Goal: Information Seeking & Learning: Find specific page/section

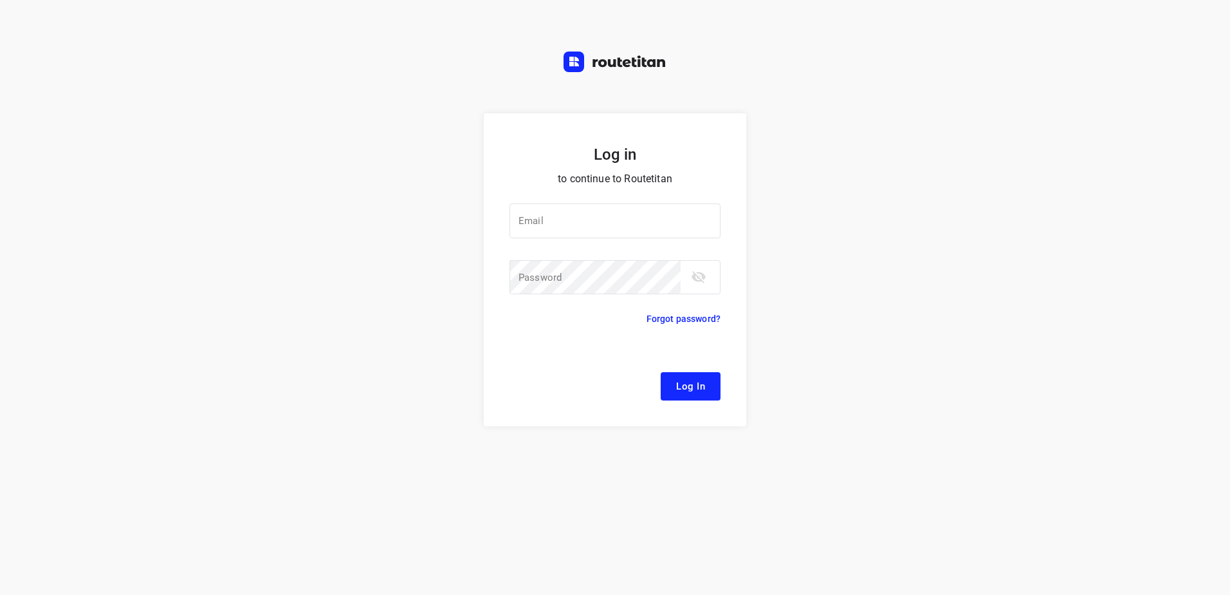
click at [560, 202] on div "Email Email ​ Password Password ​" at bounding box center [615, 250] width 211 height 124
click at [566, 212] on input "email" at bounding box center [615, 220] width 211 height 35
type input "l"
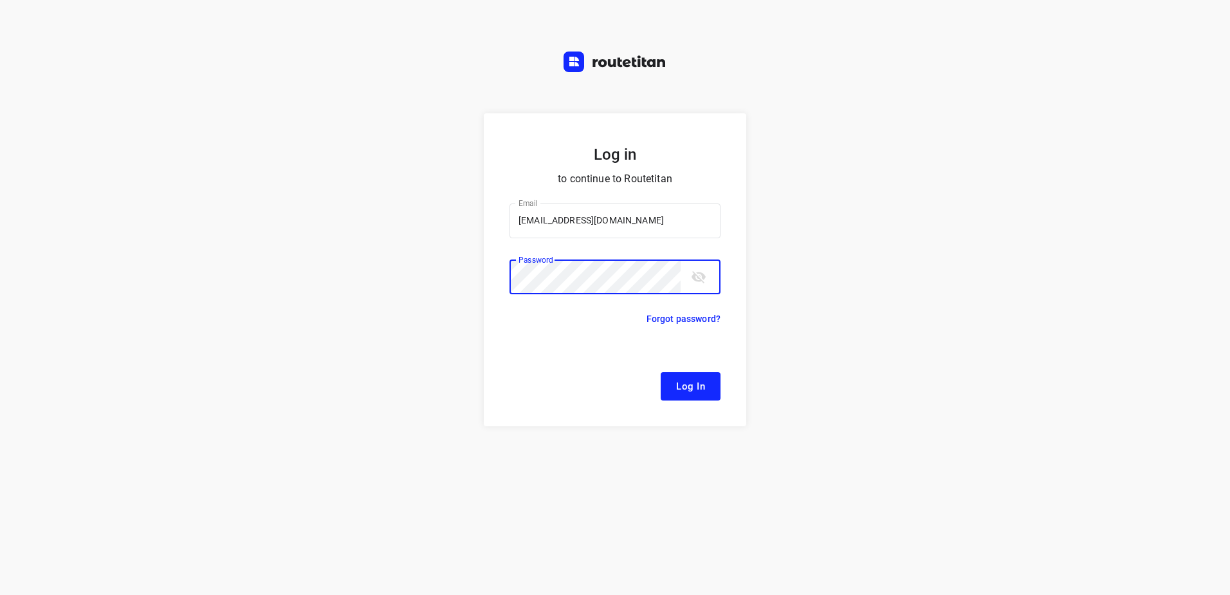
click at [661, 372] on button "Log In" at bounding box center [691, 386] width 60 height 28
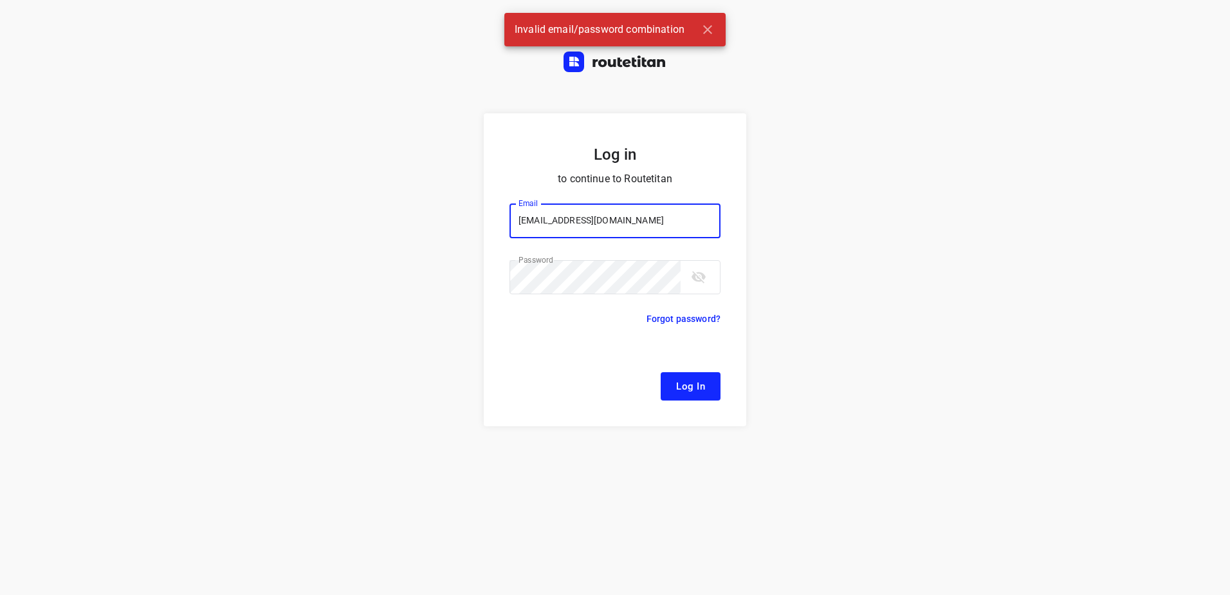
click at [540, 219] on input "[EMAIL_ADDRESS][DOMAIN_NAME]" at bounding box center [615, 220] width 211 height 35
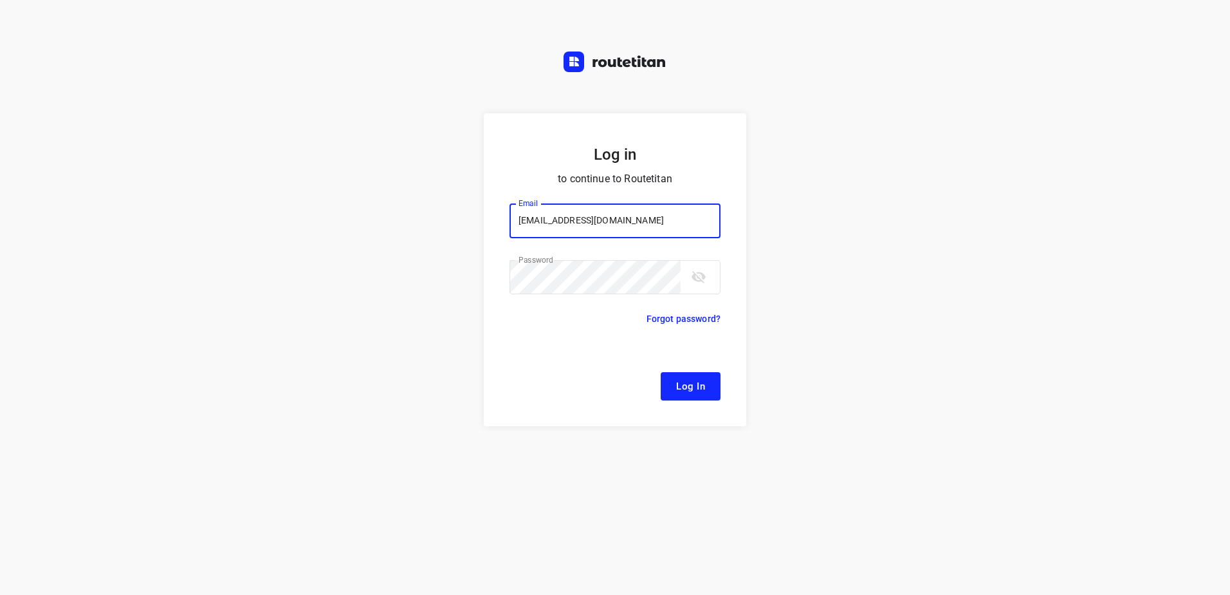
type input "[EMAIL_ADDRESS][DOMAIN_NAME]"
click at [661, 372] on button "Log In" at bounding box center [691, 386] width 60 height 28
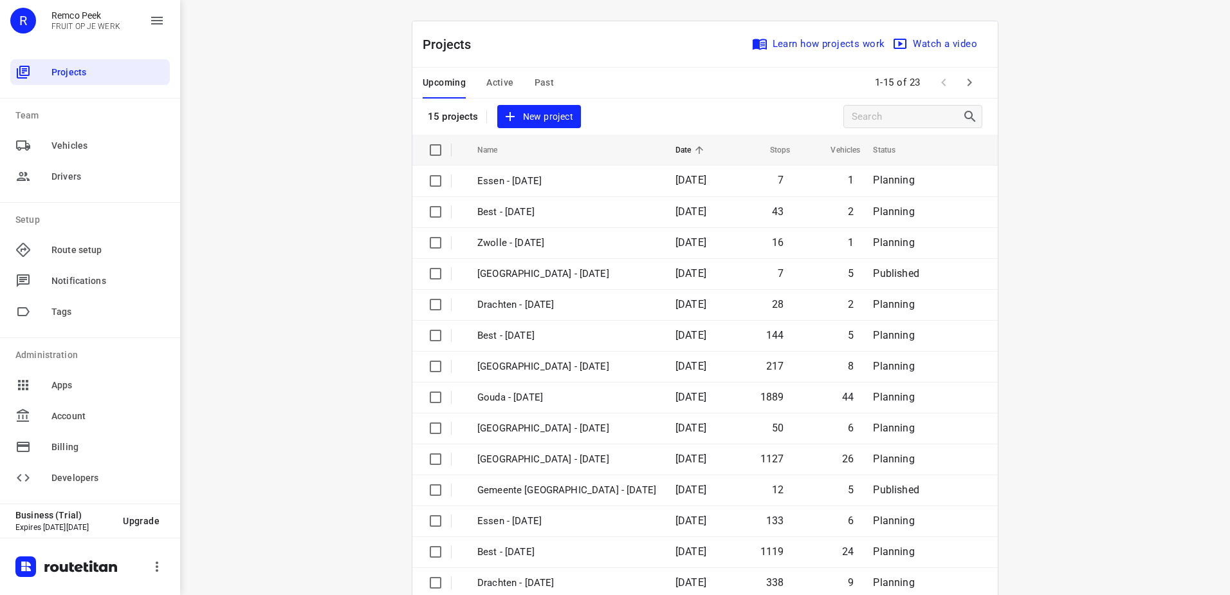
click at [493, 75] on span "Active" at bounding box center [500, 83] width 27 height 16
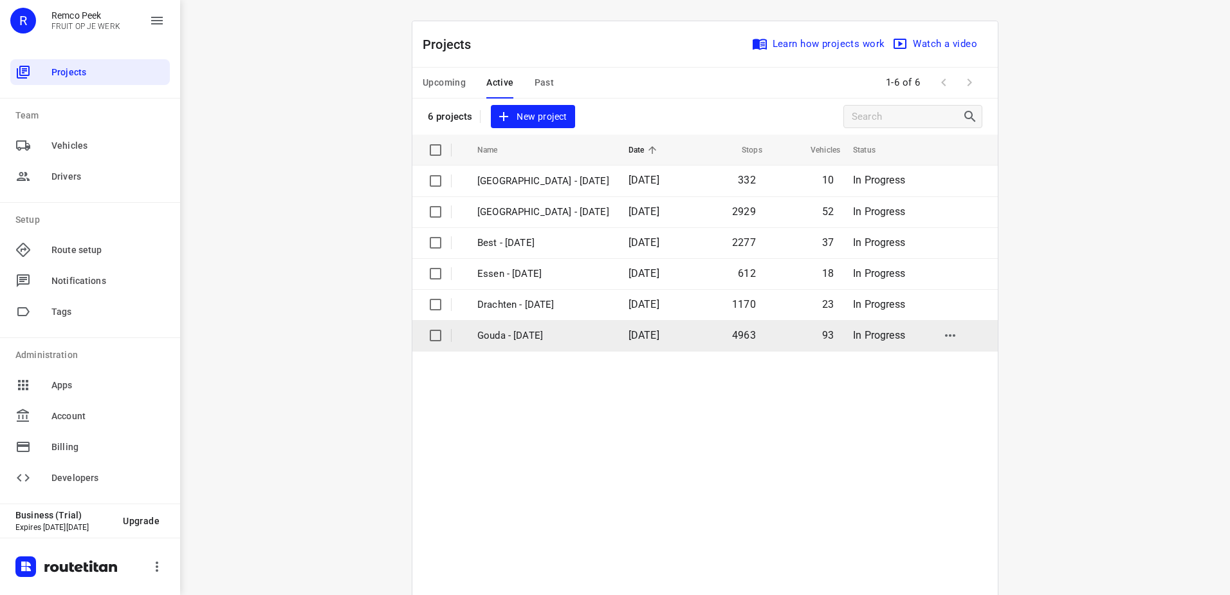
click at [568, 329] on p "Gouda - [DATE]" at bounding box center [544, 335] width 132 height 15
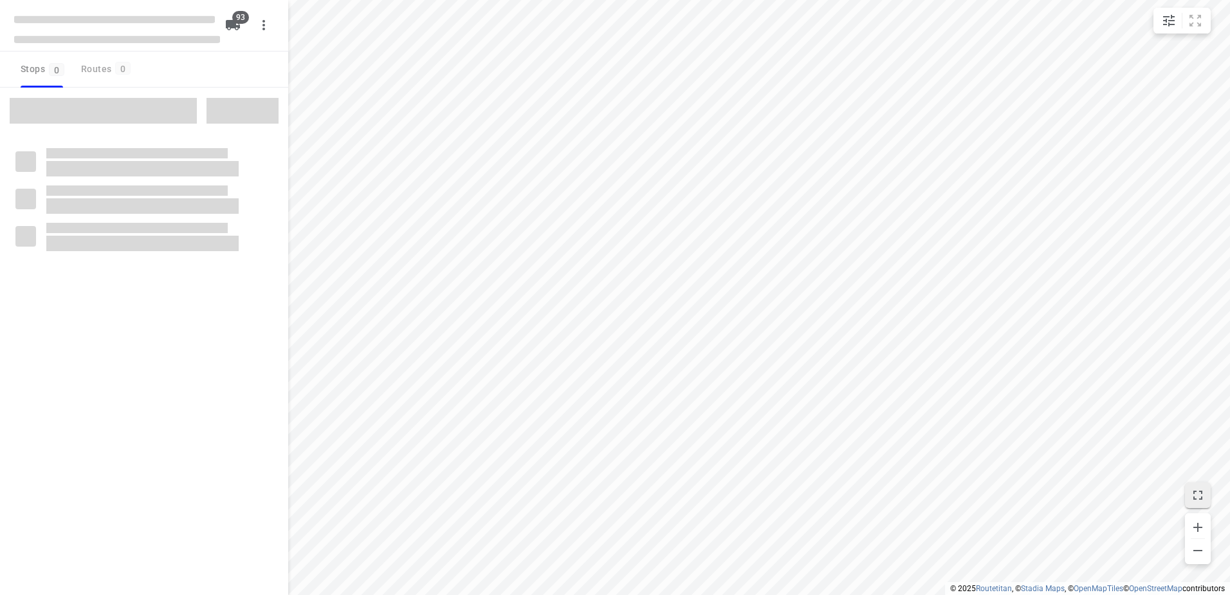
type input "distance"
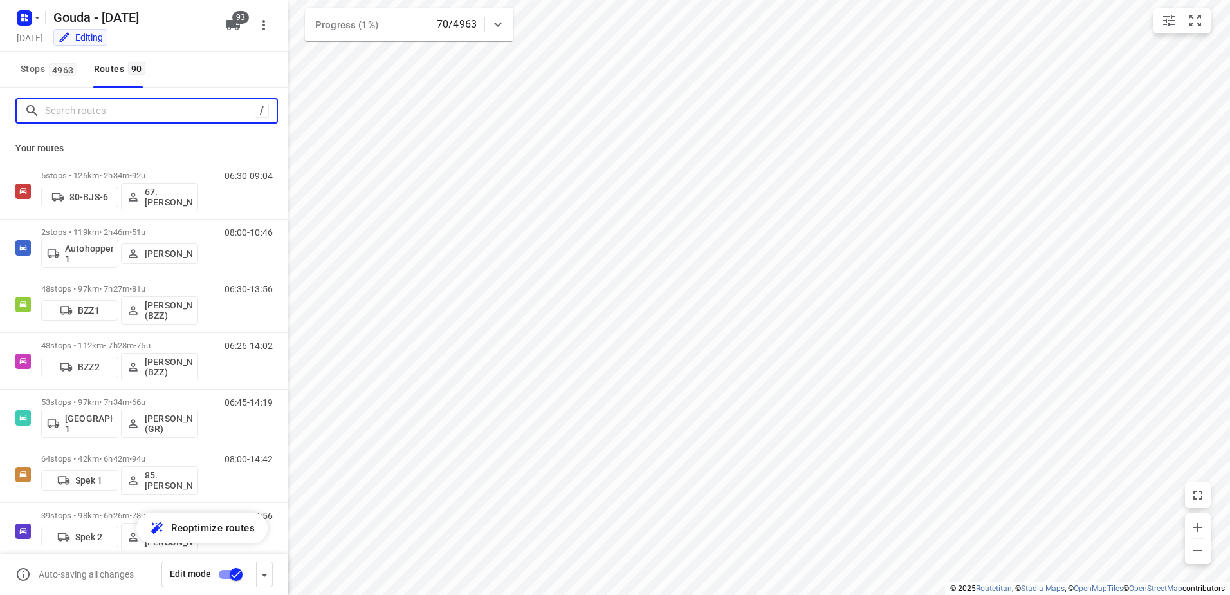
click at [72, 108] on input "Search routes" at bounding box center [150, 111] width 210 height 20
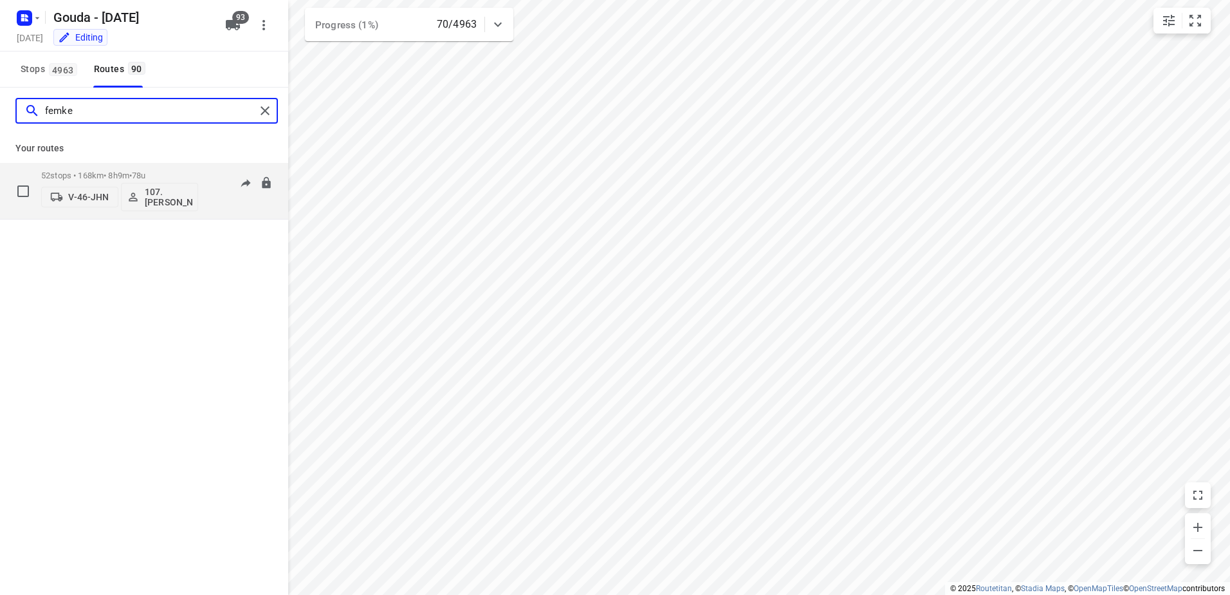
type input "femke"
click at [166, 166] on div "52 stops • 168km • 8h9m • 78u V-46-JHN 107.Femke Bogaards" at bounding box center [119, 190] width 157 height 53
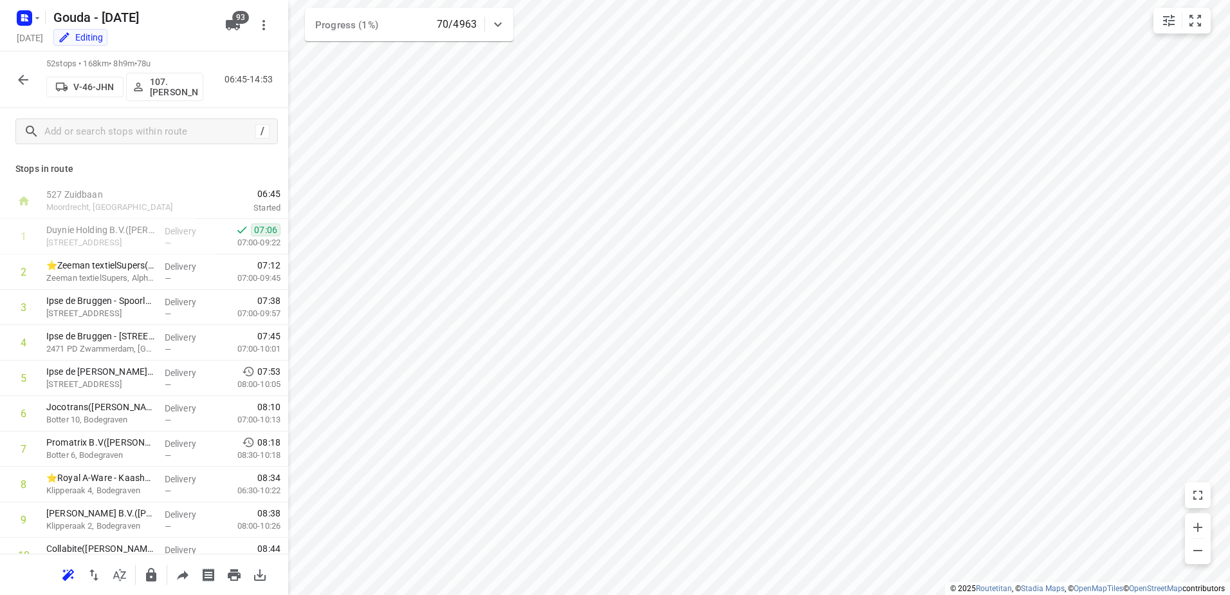
click at [20, 83] on icon "button" at bounding box center [22, 79] width 15 height 15
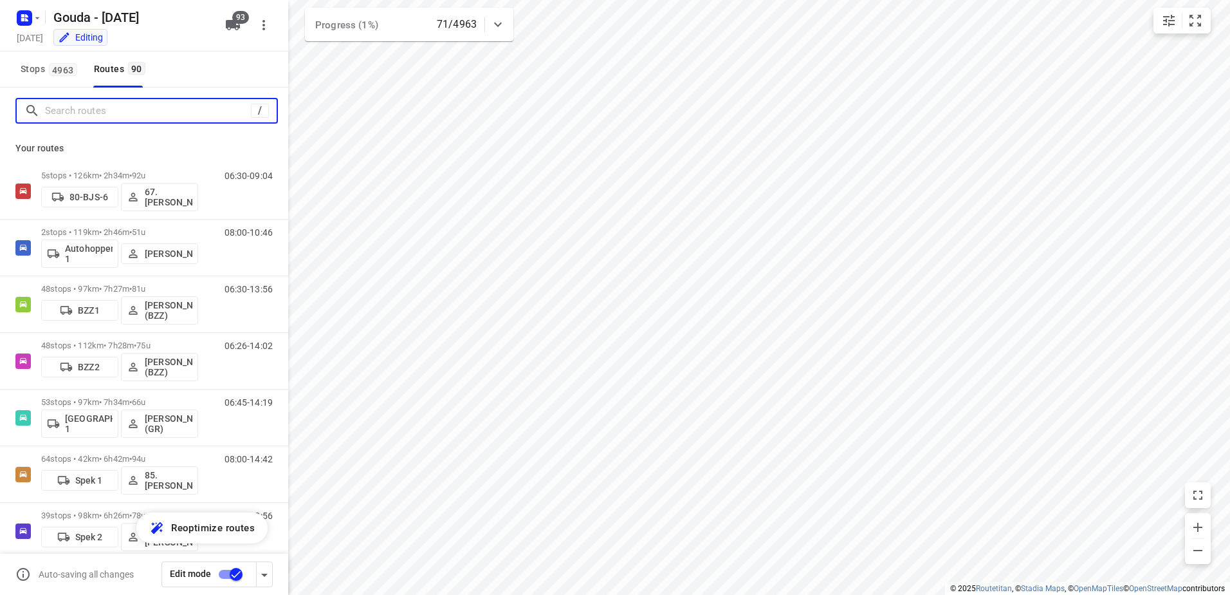
click at [162, 119] on input "Search routes" at bounding box center [148, 111] width 206 height 20
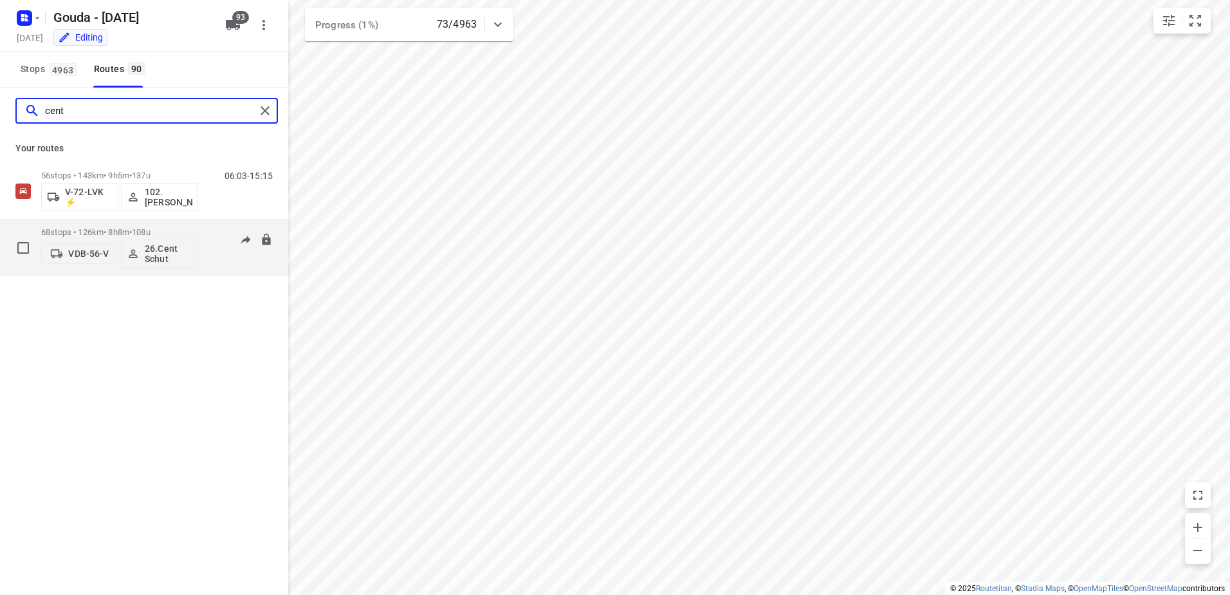
type input "cent"
click at [180, 233] on p "68 stops • 126km • 8h8m • 108u" at bounding box center [119, 232] width 157 height 10
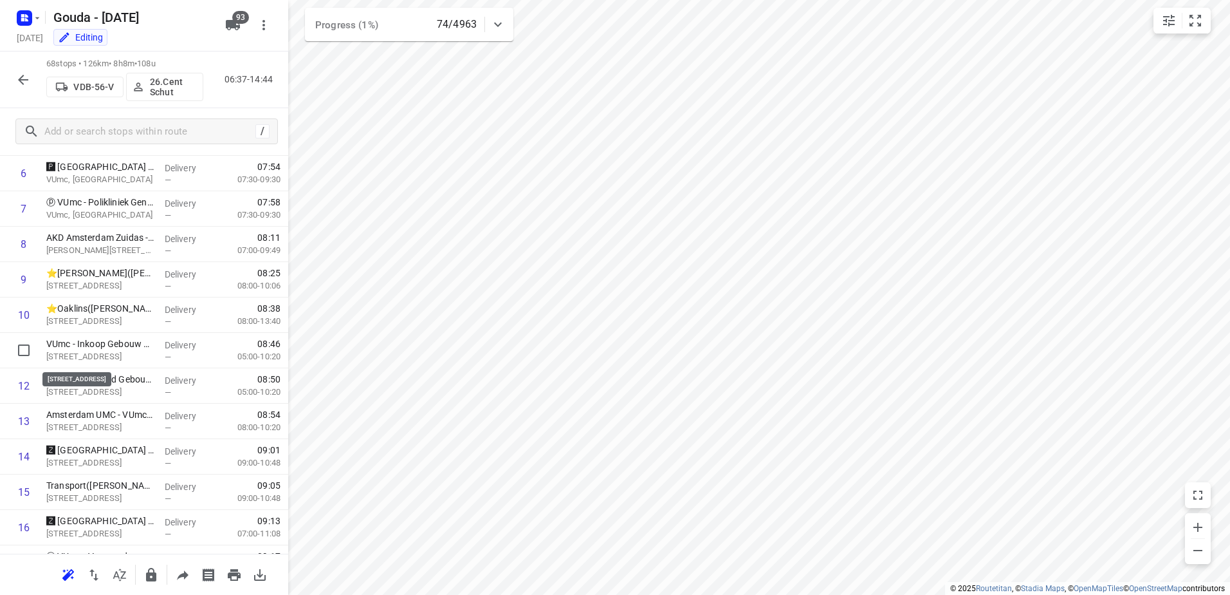
scroll to position [515, 0]
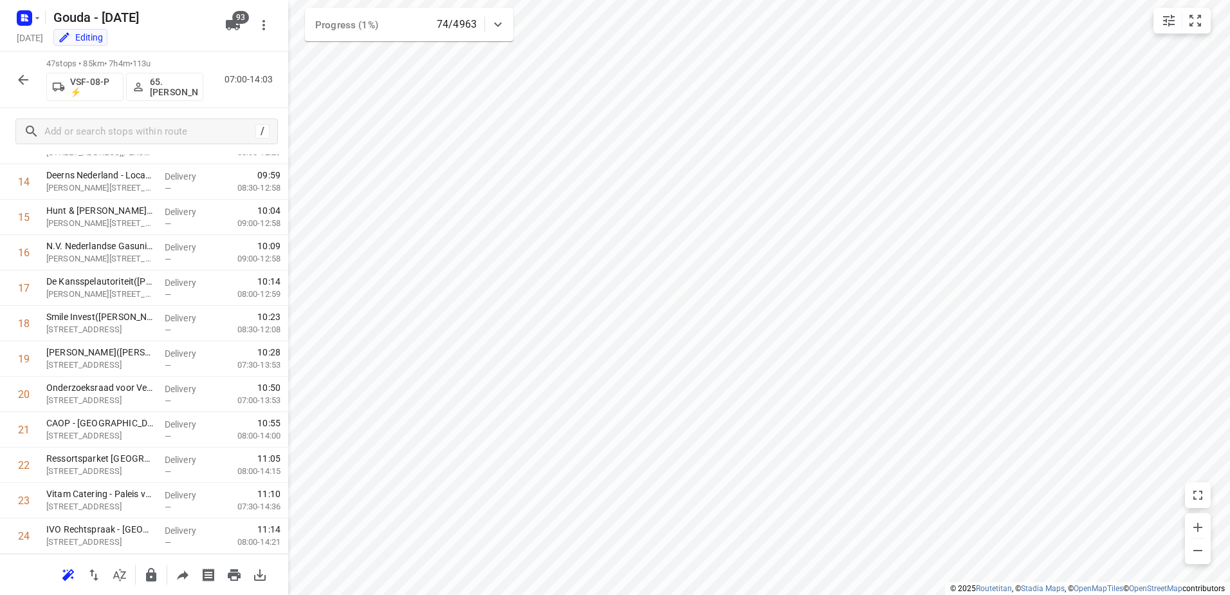
click at [17, 77] on icon "button" at bounding box center [22, 79] width 15 height 15
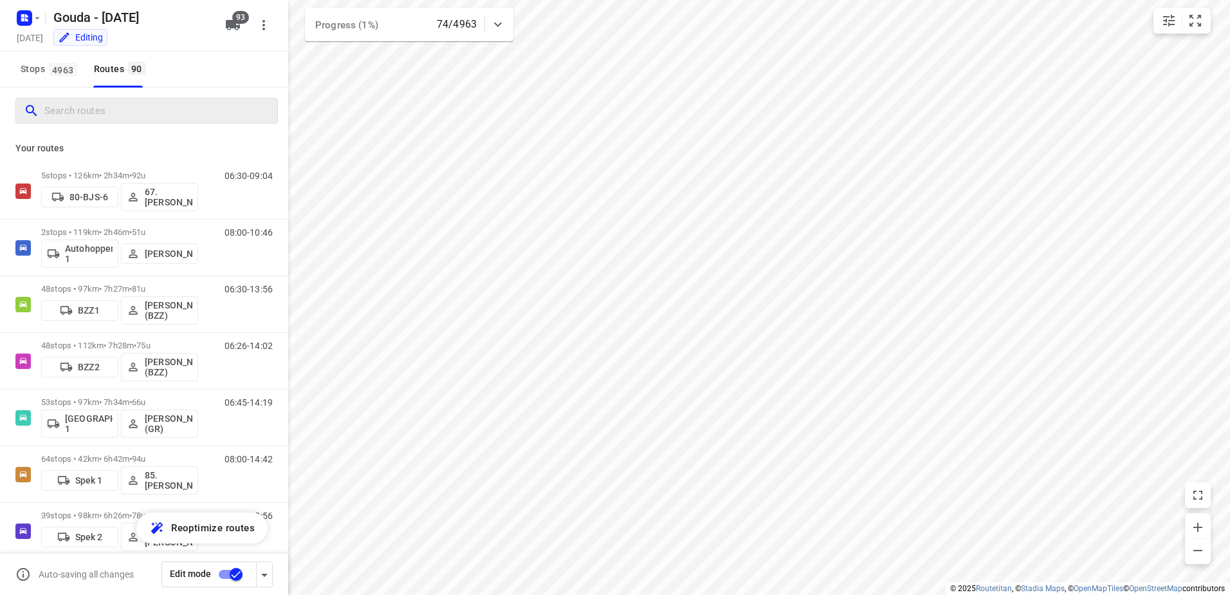
click at [128, 119] on input "Search routes" at bounding box center [160, 111] width 233 height 20
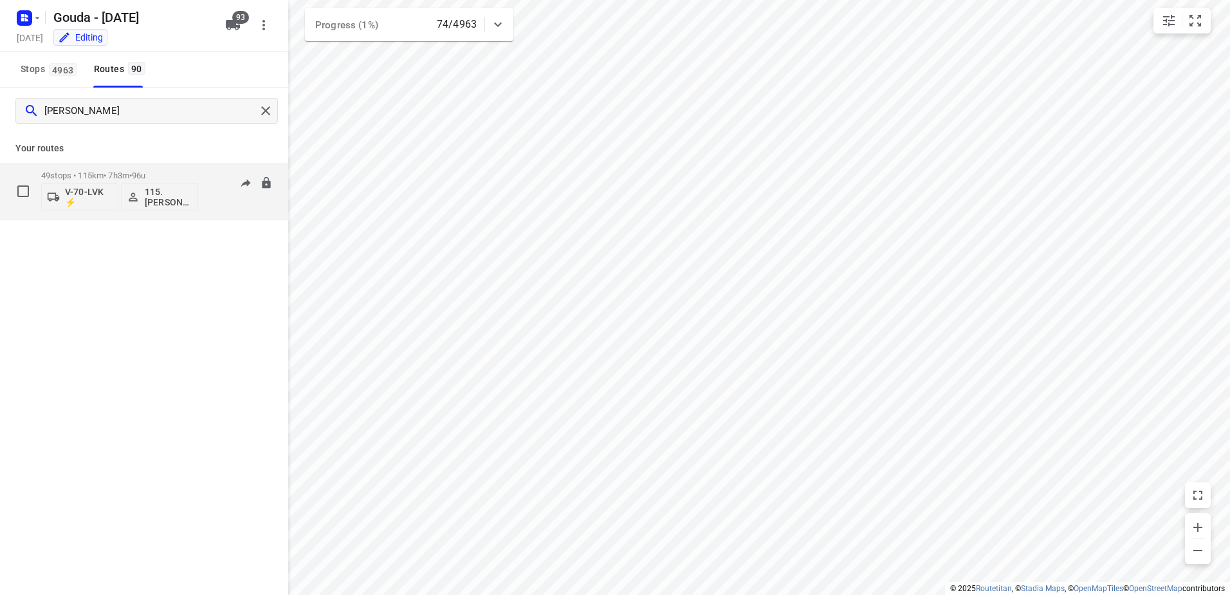
type input "yoshua"
click at [116, 174] on p "49 stops • 115km • 7h3m • 96u" at bounding box center [119, 176] width 157 height 10
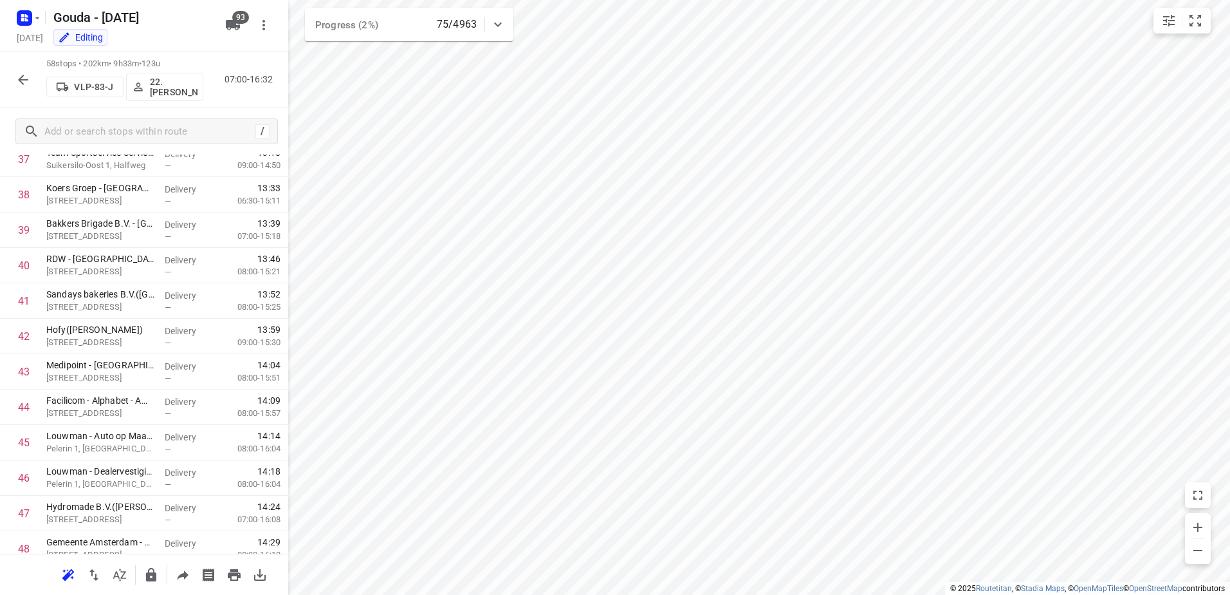
scroll to position [1754, 0]
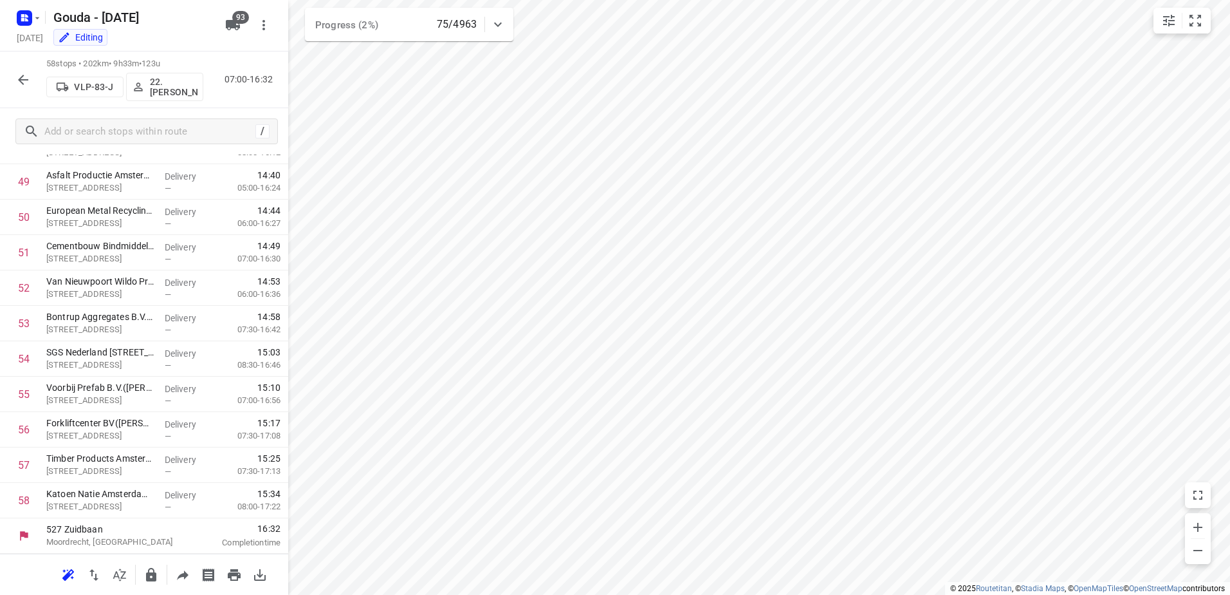
click at [37, 73] on div "58 stops • 202km • 9h33m • 123u VLP-83-J 22.Alicia Kramer 07:00-16:32" at bounding box center [144, 79] width 288 height 57
click at [21, 73] on icon "button" at bounding box center [22, 79] width 15 height 15
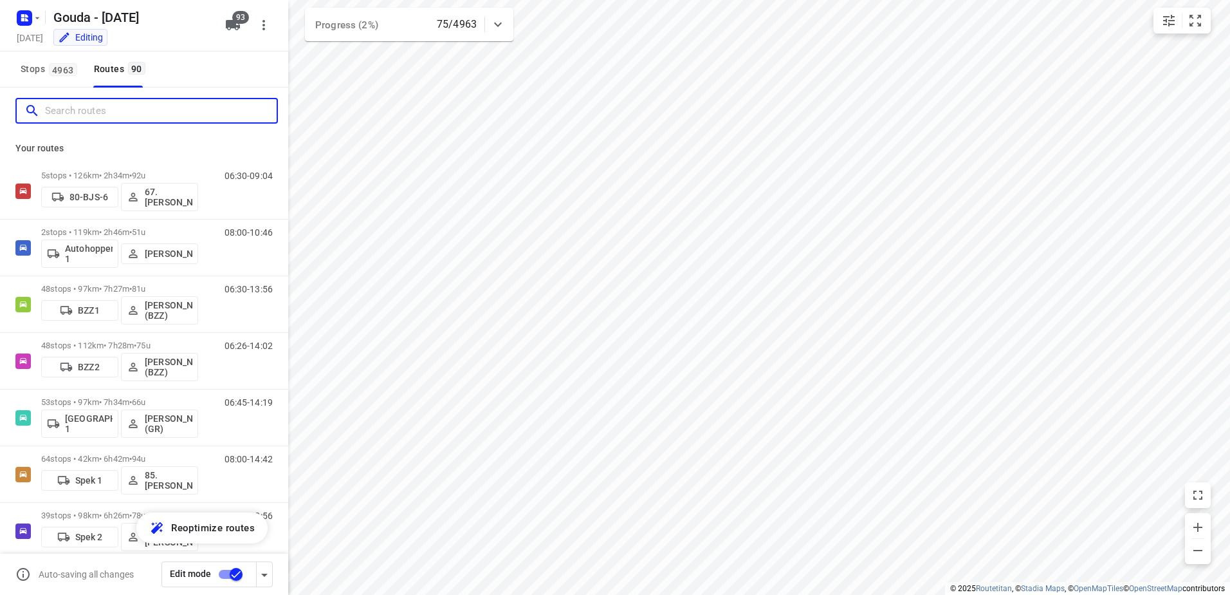
click at [104, 106] on input "Search routes" at bounding box center [161, 111] width 232 height 20
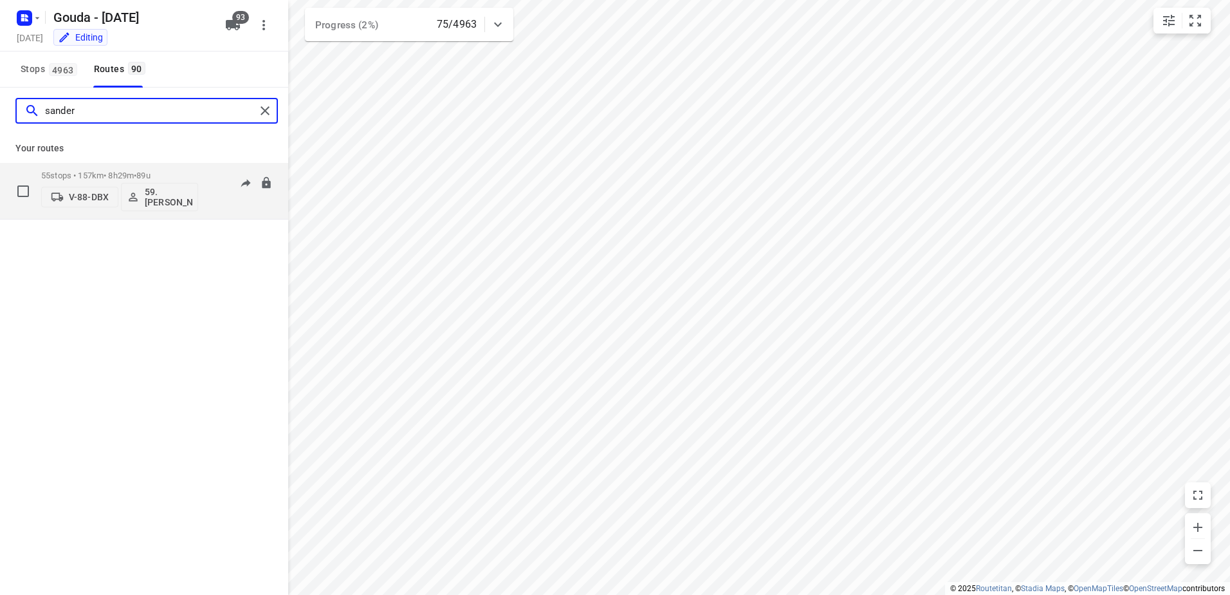
type input "sander"
click at [140, 165] on div "55 stops • 157km • 8h29m • 89u V-88-DBX 59.Sander Jannes" at bounding box center [119, 190] width 157 height 53
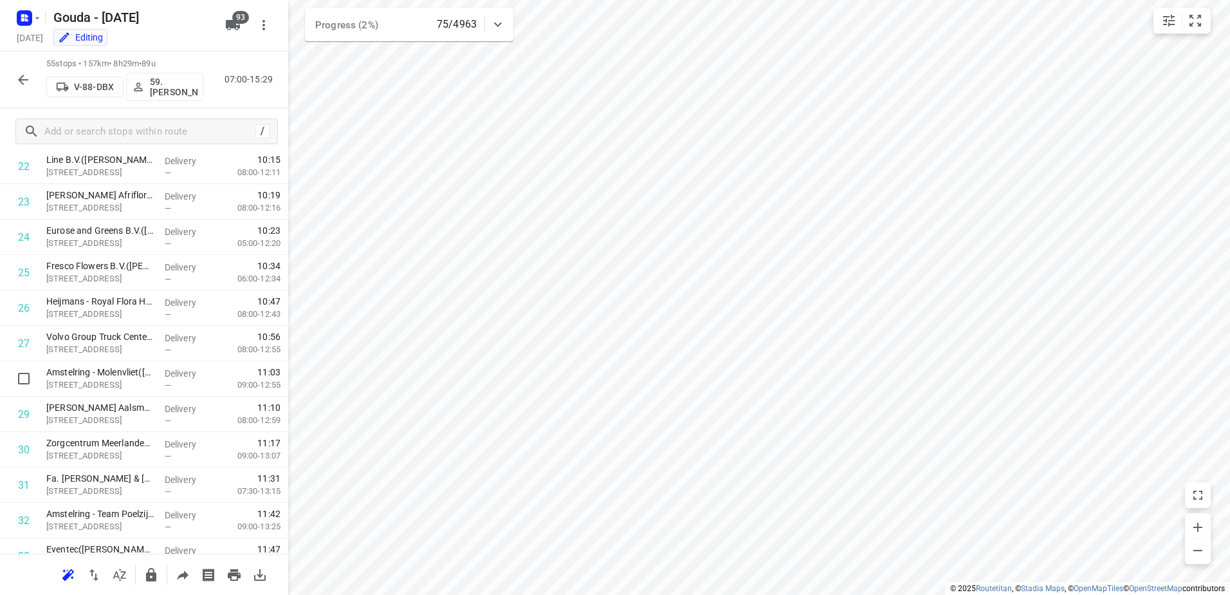
scroll to position [837, 0]
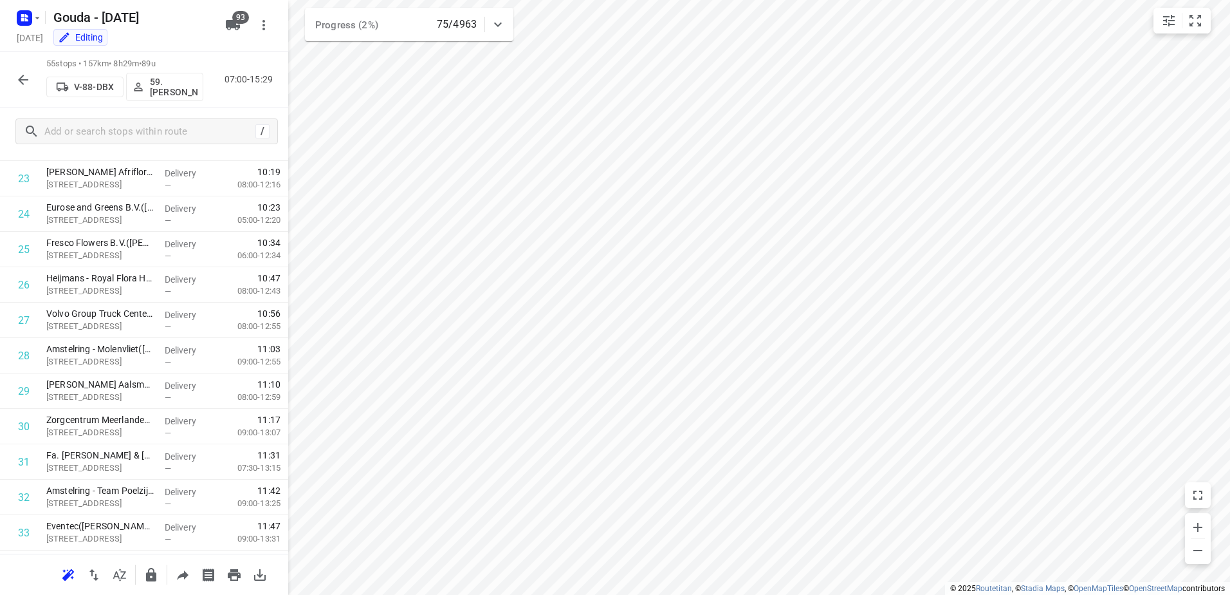
click at [28, 69] on button "button" at bounding box center [23, 80] width 26 height 26
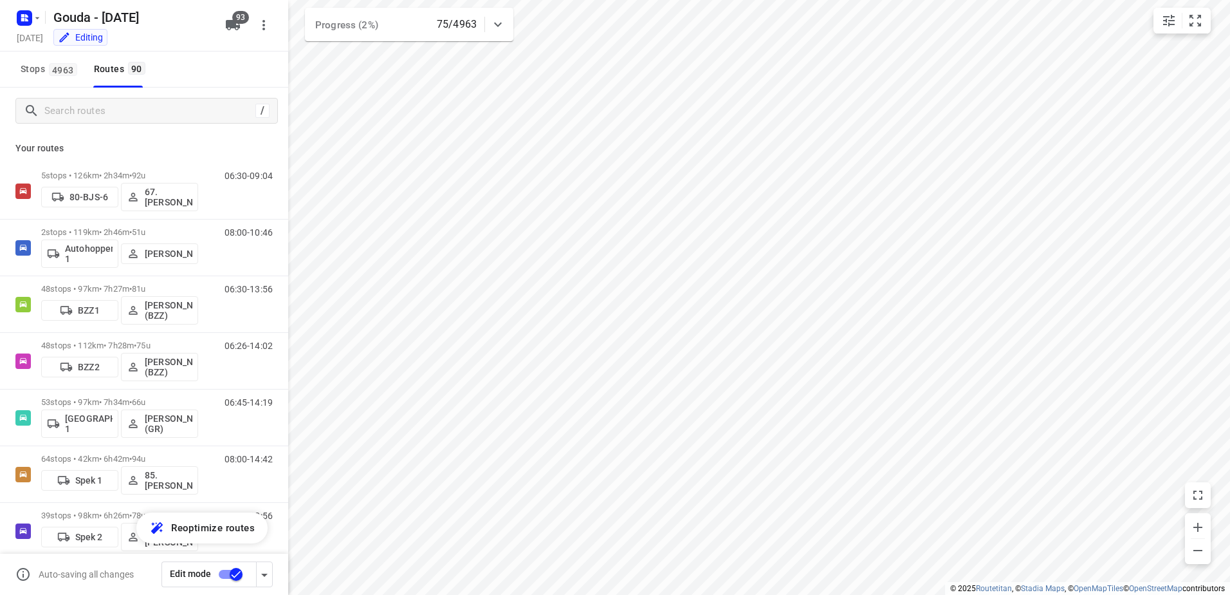
click at [115, 124] on div "/" at bounding box center [144, 111] width 288 height 46
click at [120, 111] on input "Search routes" at bounding box center [150, 111] width 210 height 20
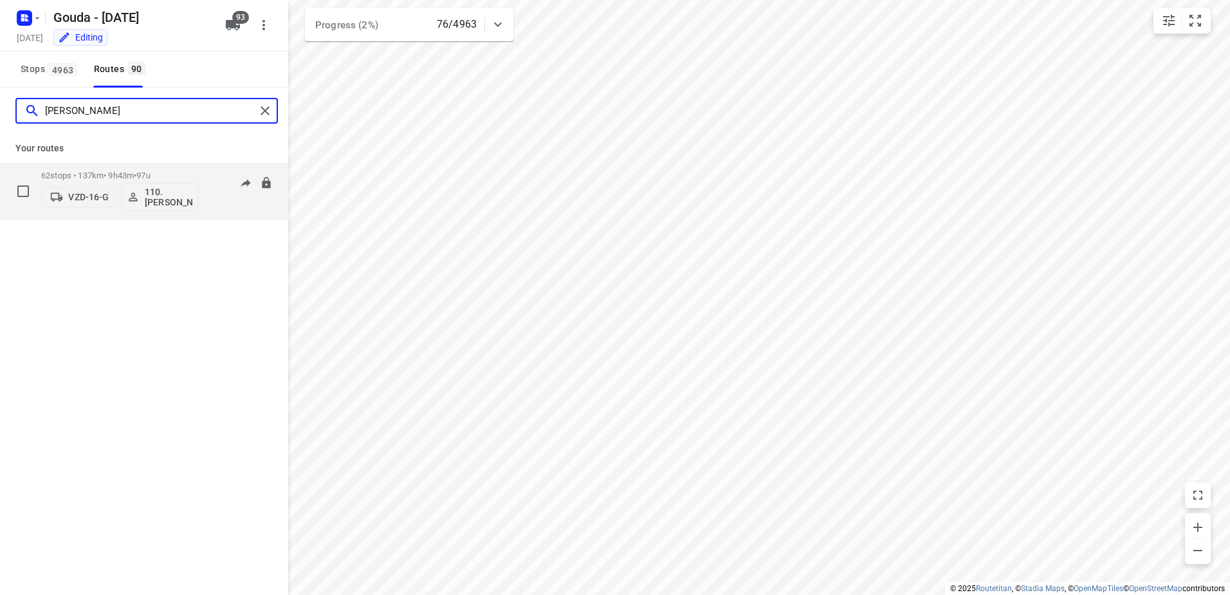
type input "lucas"
click at [123, 170] on div "62 stops • 137km • 9h43m • 97u VZD-16-G 110.Lucas Drenth" at bounding box center [119, 190] width 157 height 53
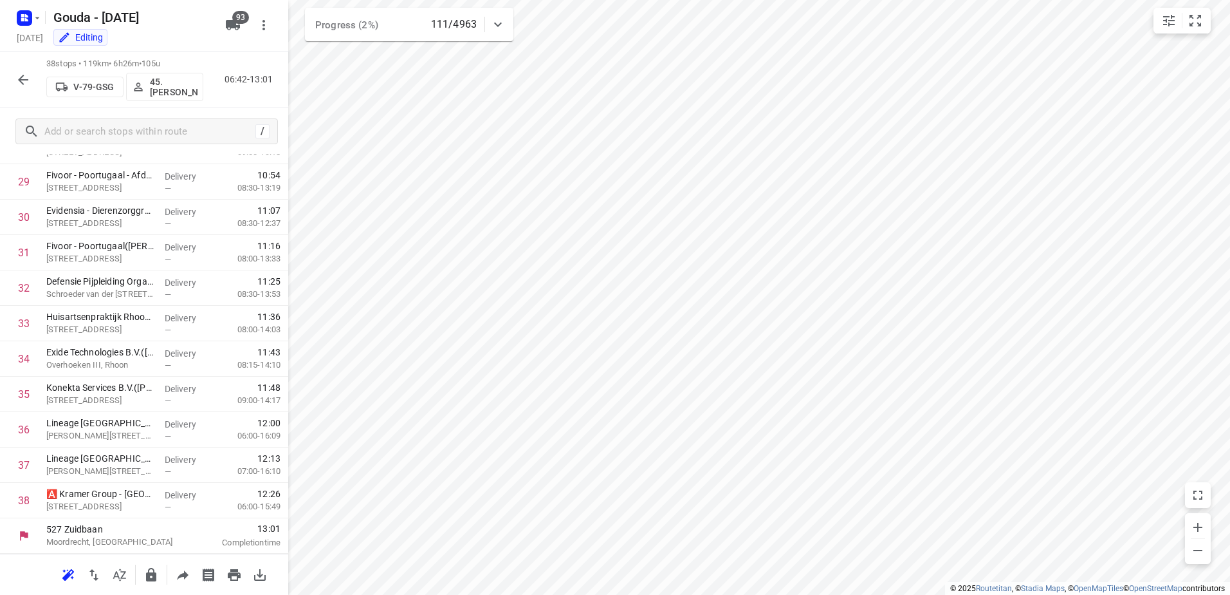
scroll to position [1046, 0]
click at [25, 67] on button "button" at bounding box center [23, 80] width 26 height 26
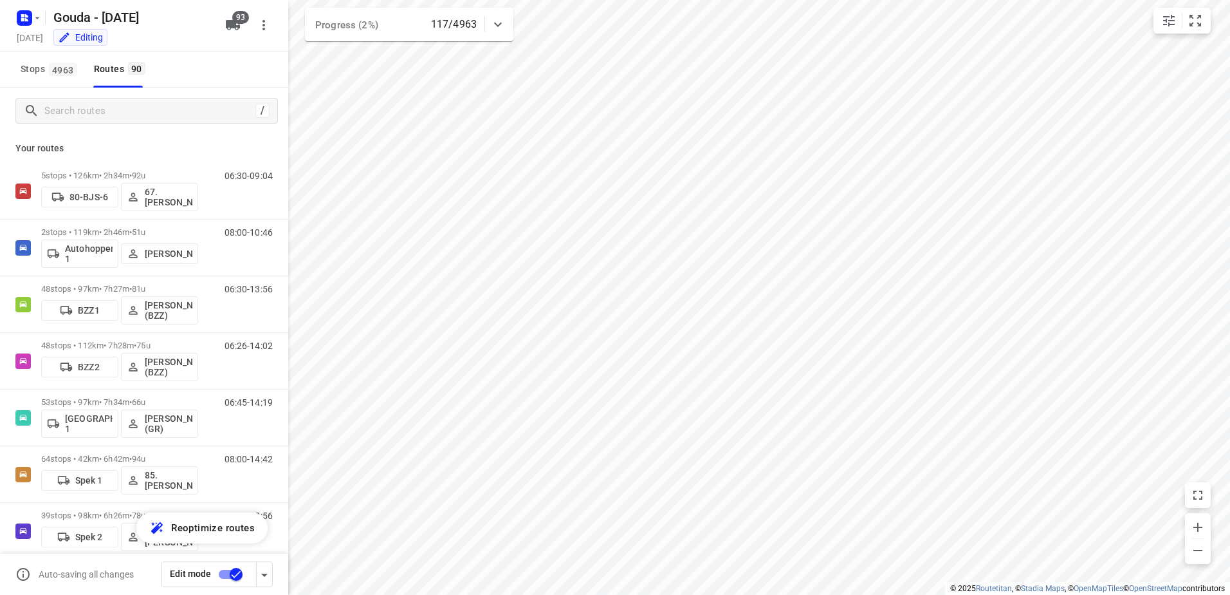
click at [91, 126] on div "/" at bounding box center [144, 111] width 288 height 46
click at [91, 121] on div "/" at bounding box center [146, 111] width 263 height 26
click at [94, 113] on input "Search routes" at bounding box center [148, 111] width 206 height 20
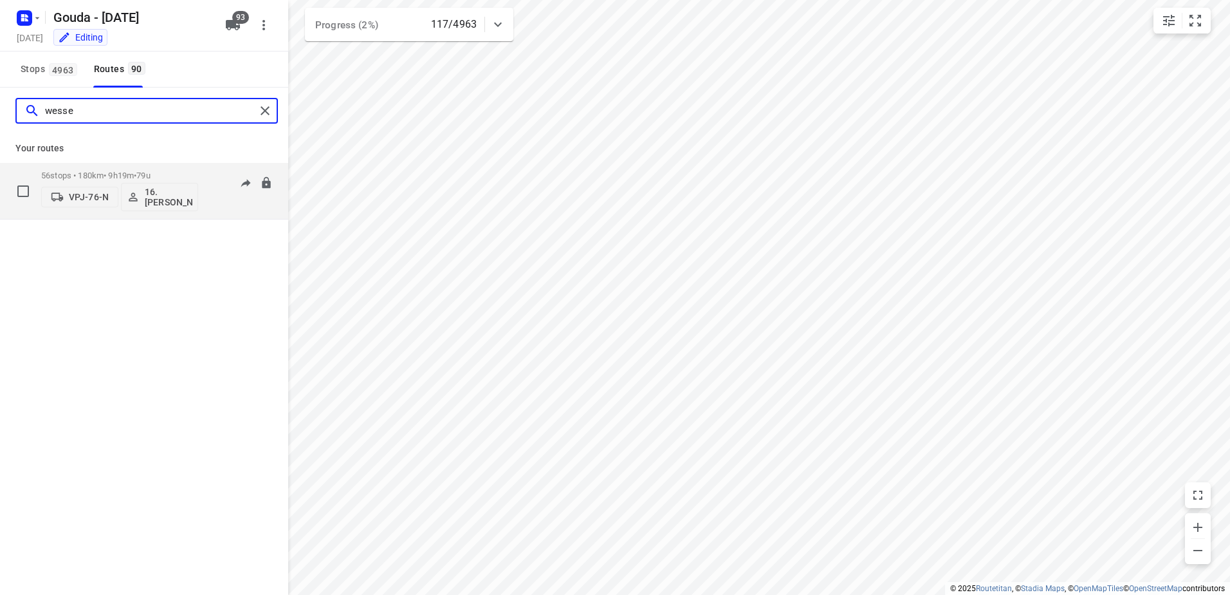
type input "wesse"
click at [124, 171] on p "56 stops • 180km • 9h19m • 79u" at bounding box center [119, 176] width 157 height 10
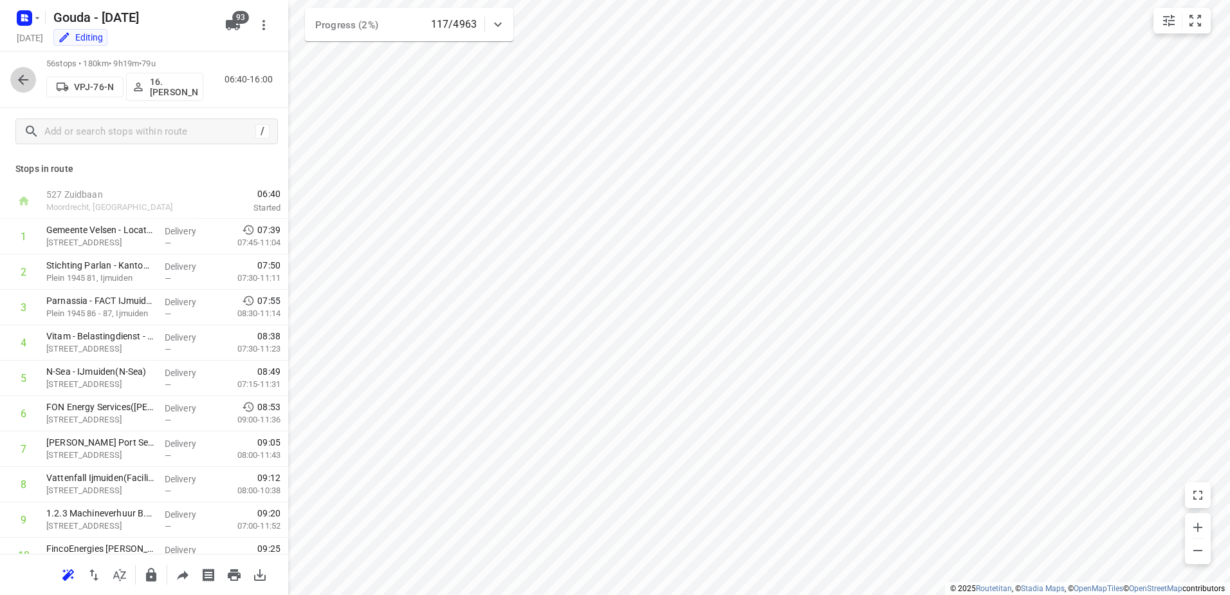
click at [11, 74] on button "button" at bounding box center [23, 80] width 26 height 26
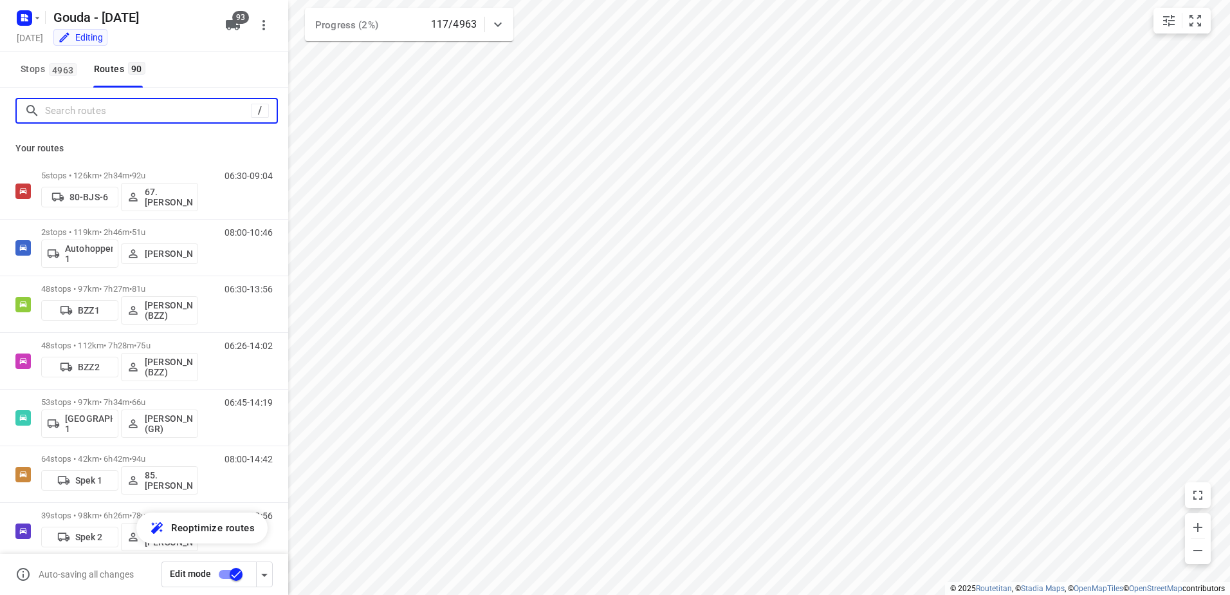
click at [115, 115] on input "Search routes" at bounding box center [148, 111] width 206 height 20
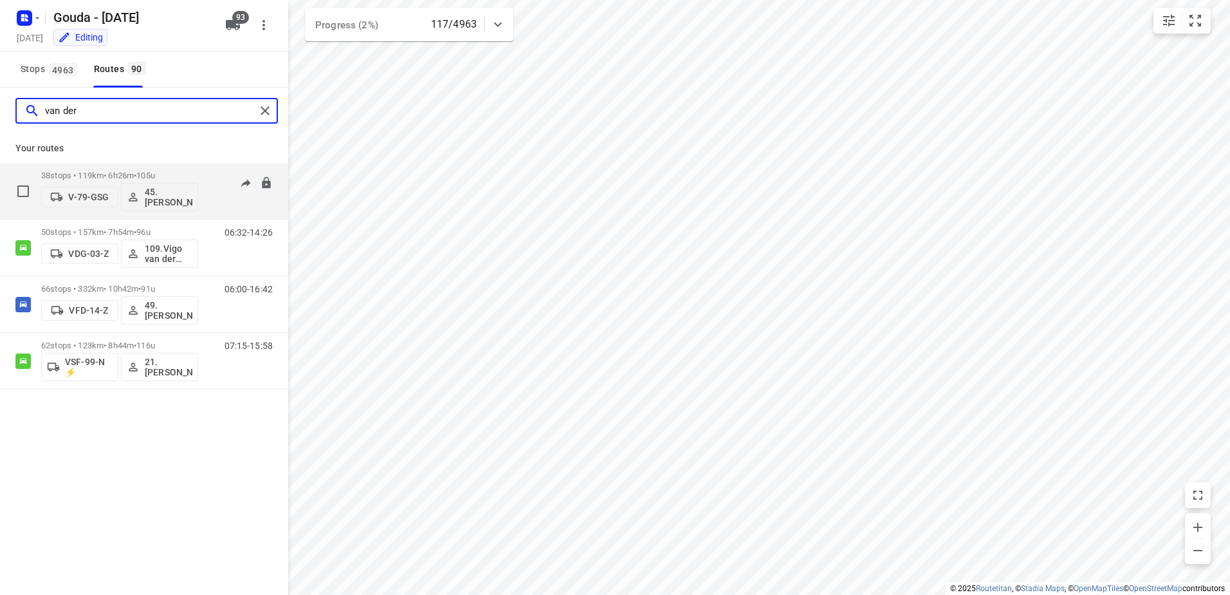
type input "van der"
click at [175, 174] on p "38 stops • 119km • 6h26m • 105u" at bounding box center [119, 176] width 157 height 10
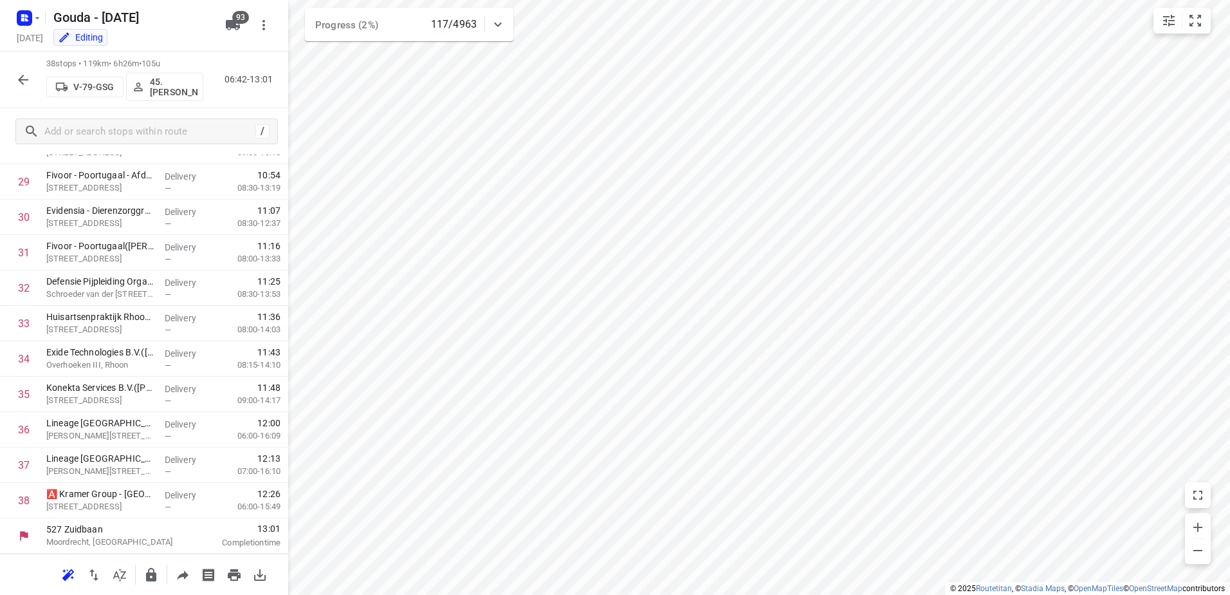
click at [26, 73] on icon "button" at bounding box center [22, 79] width 15 height 15
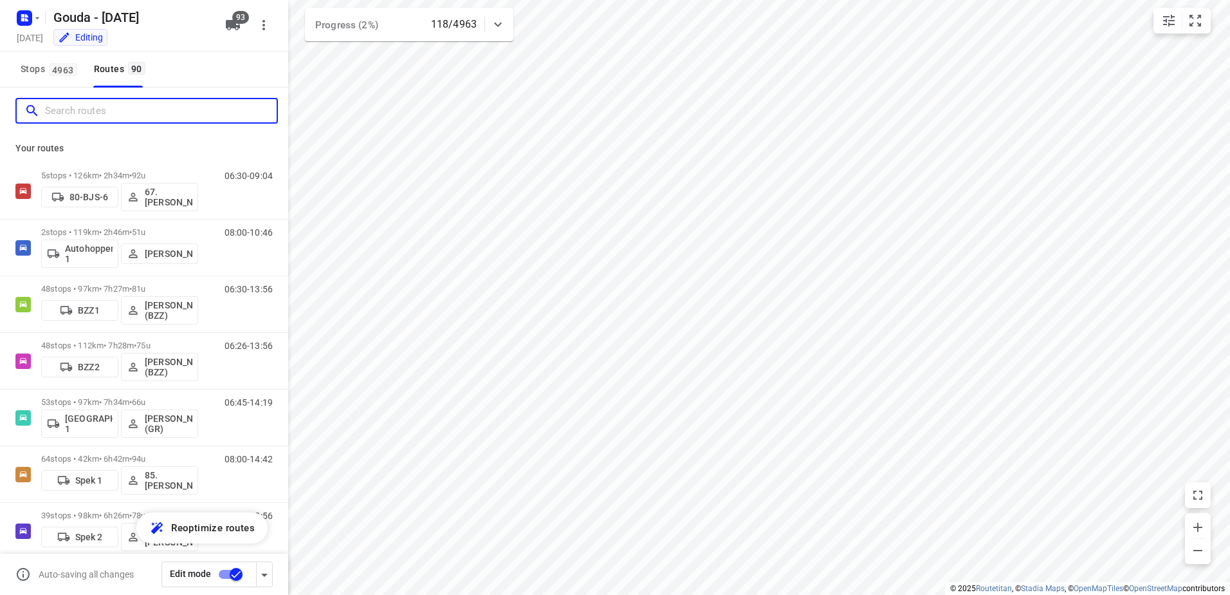
click at [92, 106] on input "Search routes" at bounding box center [161, 111] width 232 height 20
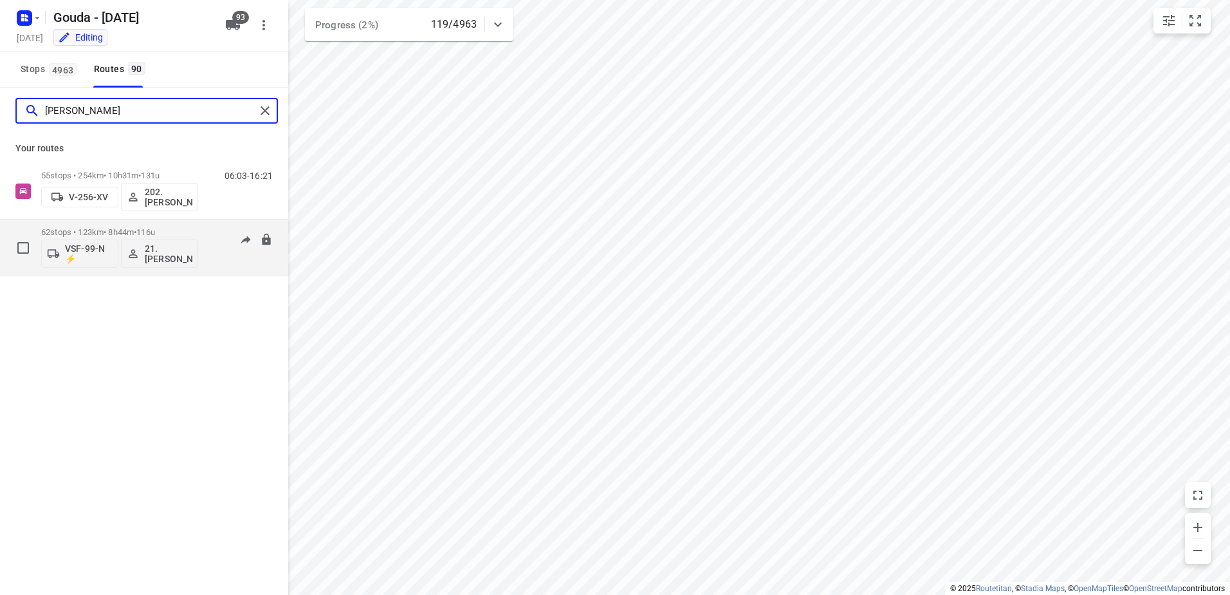
type input "frank"
click at [155, 228] on span "116u" at bounding box center [145, 232] width 19 height 10
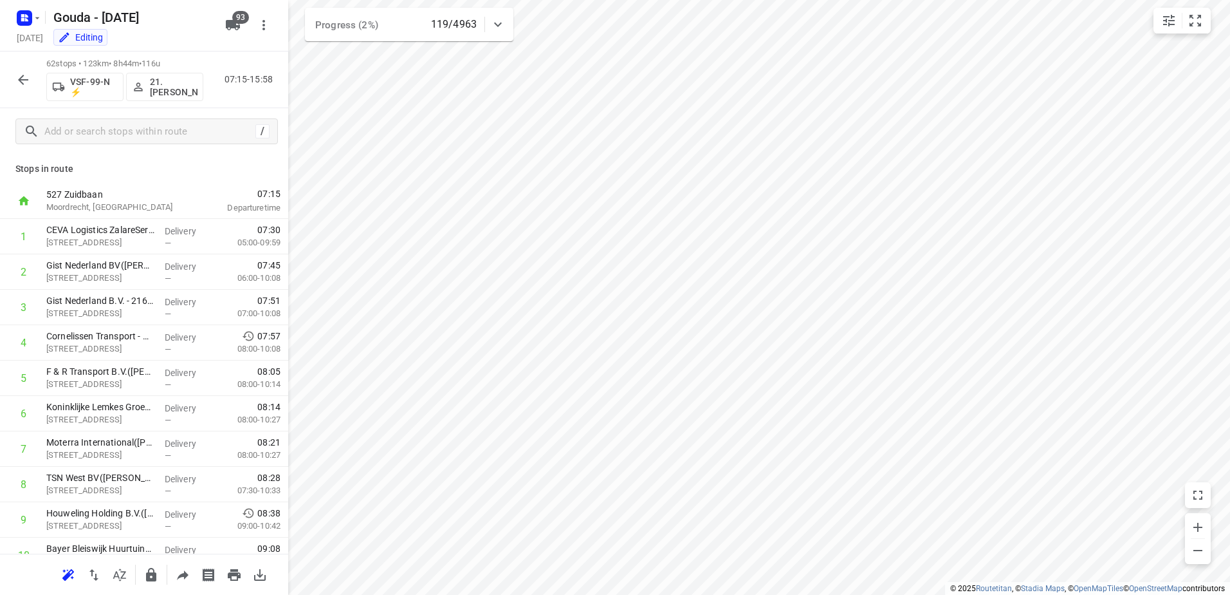
click at [278, 193] on div "07:15 Departure time" at bounding box center [242, 200] width 93 height 35
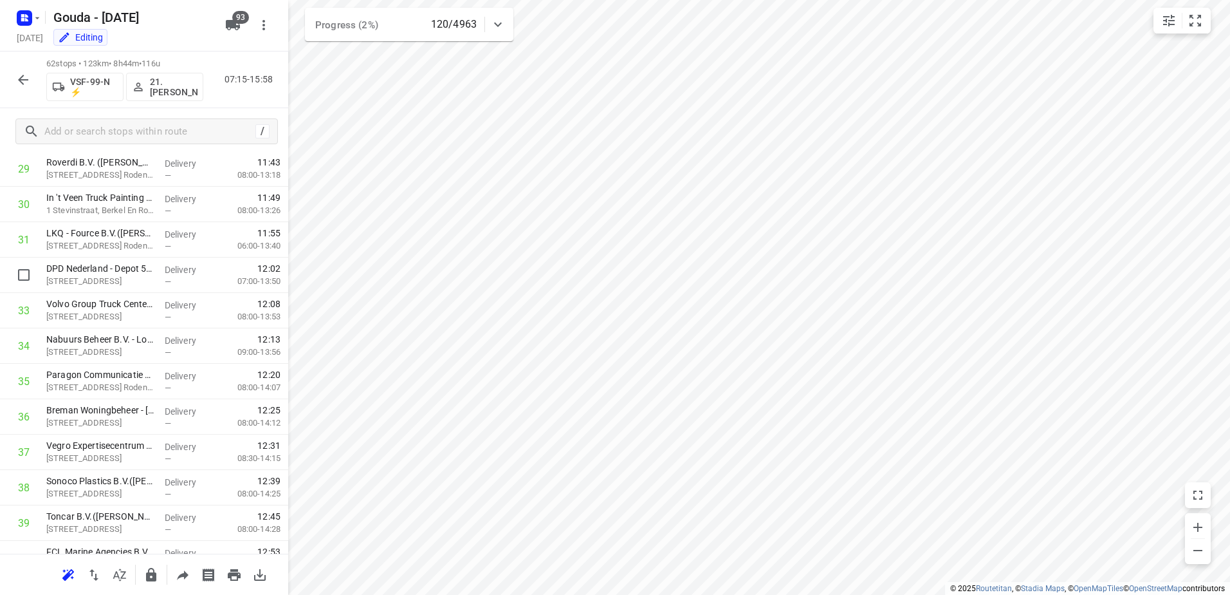
scroll to position [737, 0]
click at [30, 77] on icon "button" at bounding box center [22, 79] width 15 height 15
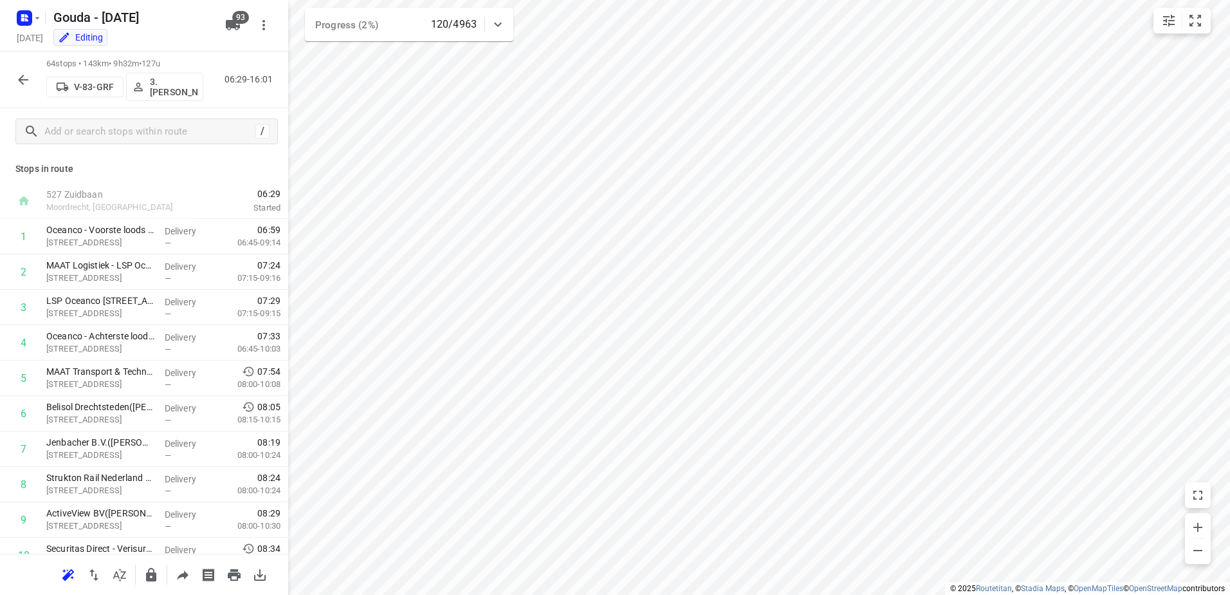
click at [15, 77] on button "button" at bounding box center [23, 80] width 26 height 26
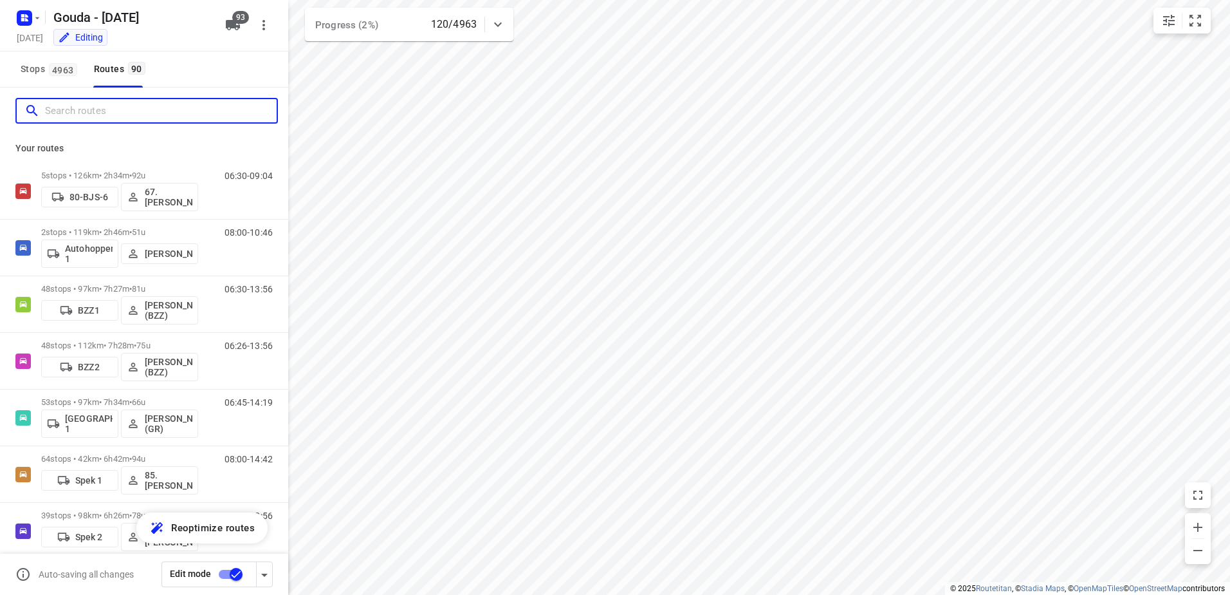
click at [118, 119] on input "Search routes" at bounding box center [161, 111] width 232 height 20
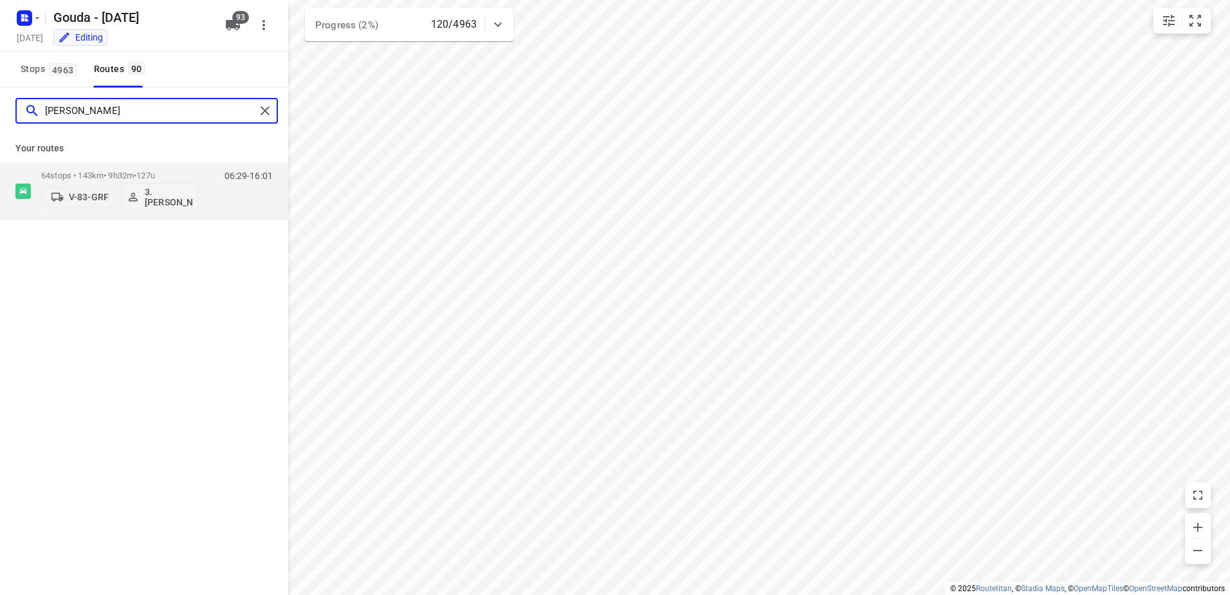
drag, startPoint x: 15, startPoint y: 116, endPoint x: -3, endPoint y: 124, distance: 19.0
click at [0, 124] on html "i © 2025 Routetitan , © Stadia Maps , © OpenMapTiles © OpenStreetMap contributo…" at bounding box center [615, 297] width 1230 height 595
type input "lennard"
click at [83, 171] on p "45 stops • 110km • 6h32m • 66u" at bounding box center [119, 176] width 157 height 10
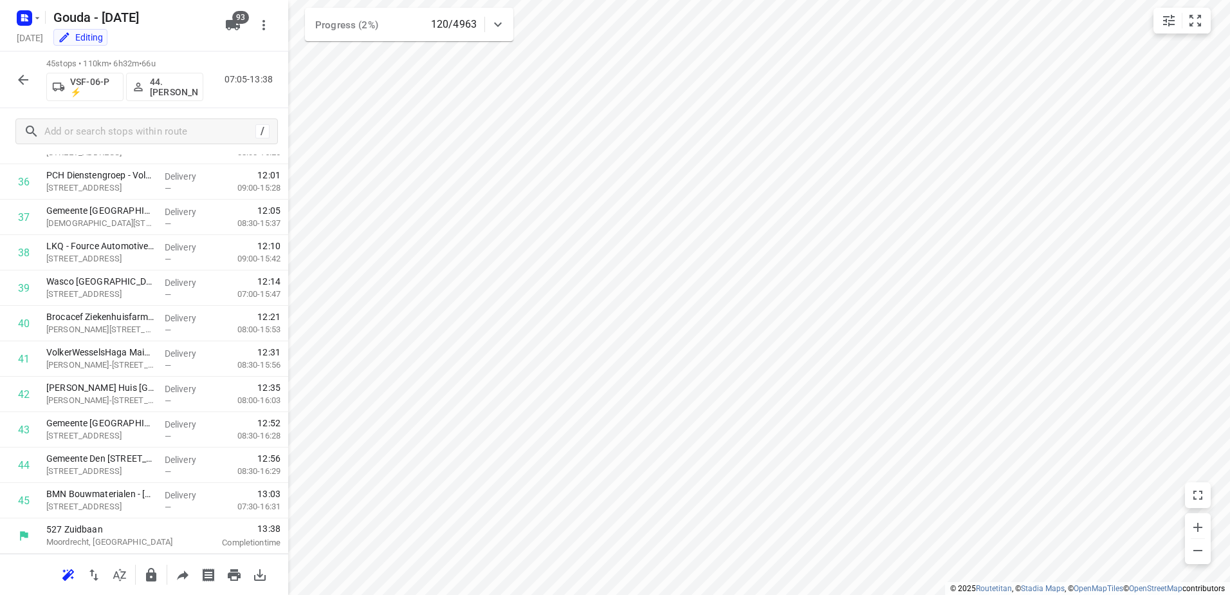
scroll to position [1294, 0]
click at [26, 79] on icon "button" at bounding box center [22, 79] width 15 height 15
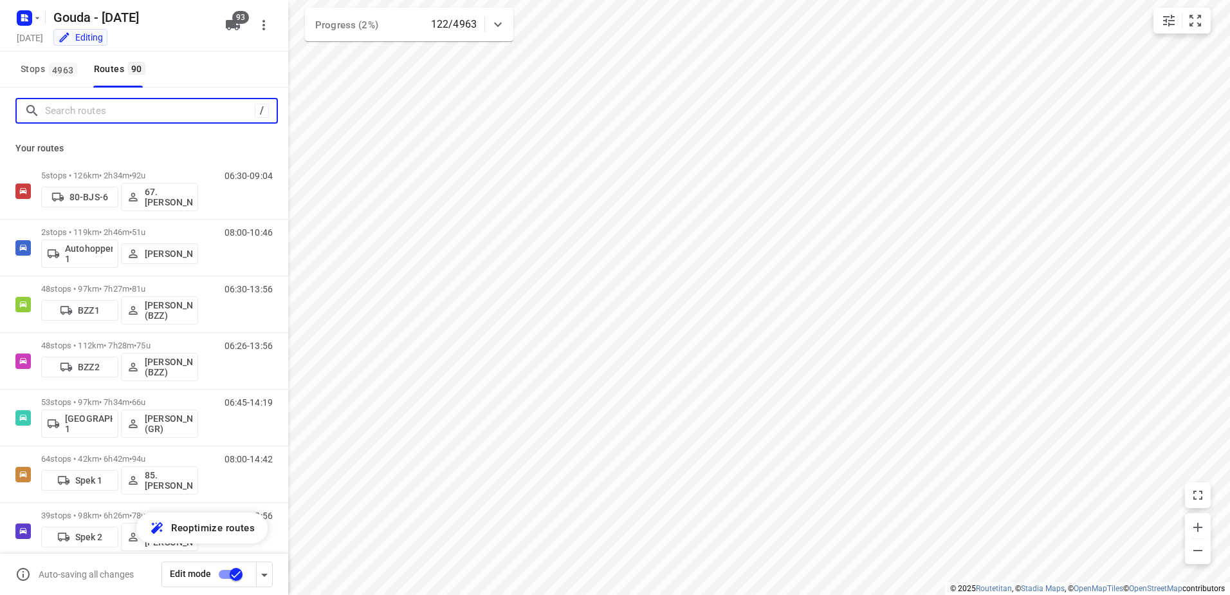
click at [126, 111] on input "Search routes" at bounding box center [150, 111] width 210 height 20
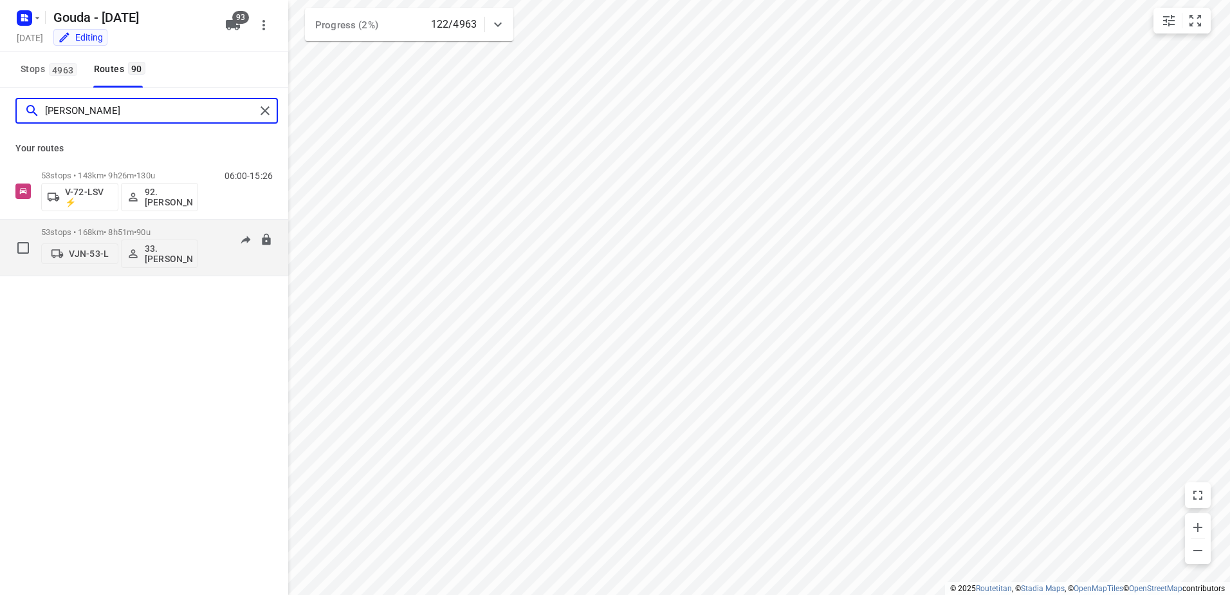
type input "lars"
click at [121, 223] on div "53 stops • 168km • 8h51m • 90u VJN-53-L 33.Lars Naafs" at bounding box center [119, 247] width 157 height 53
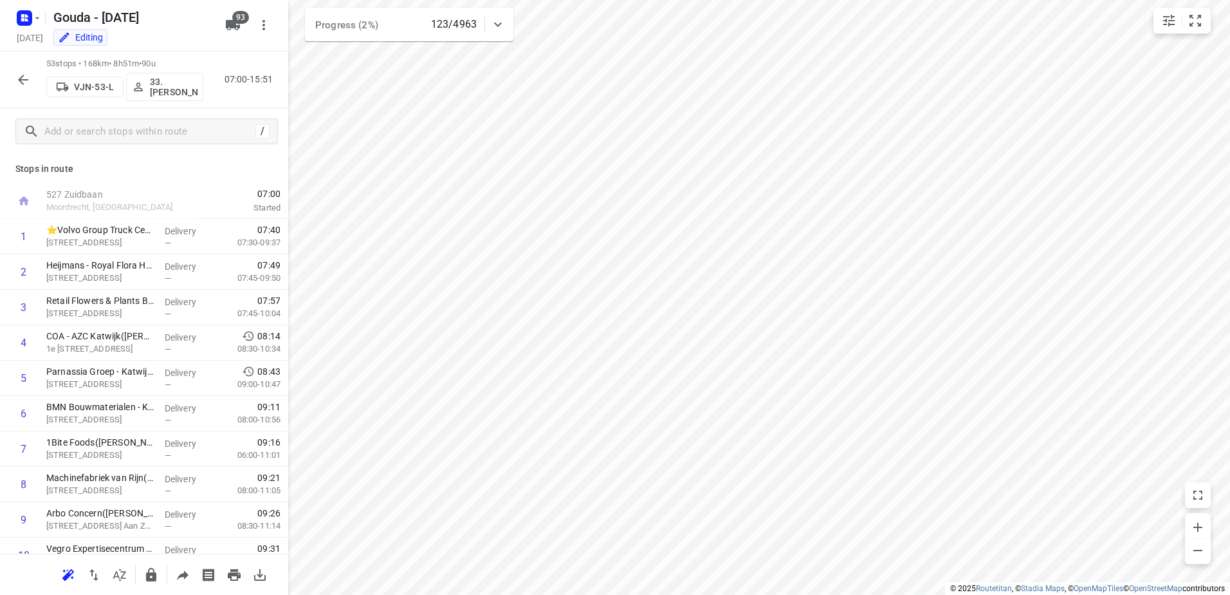
scroll to position [1577, 0]
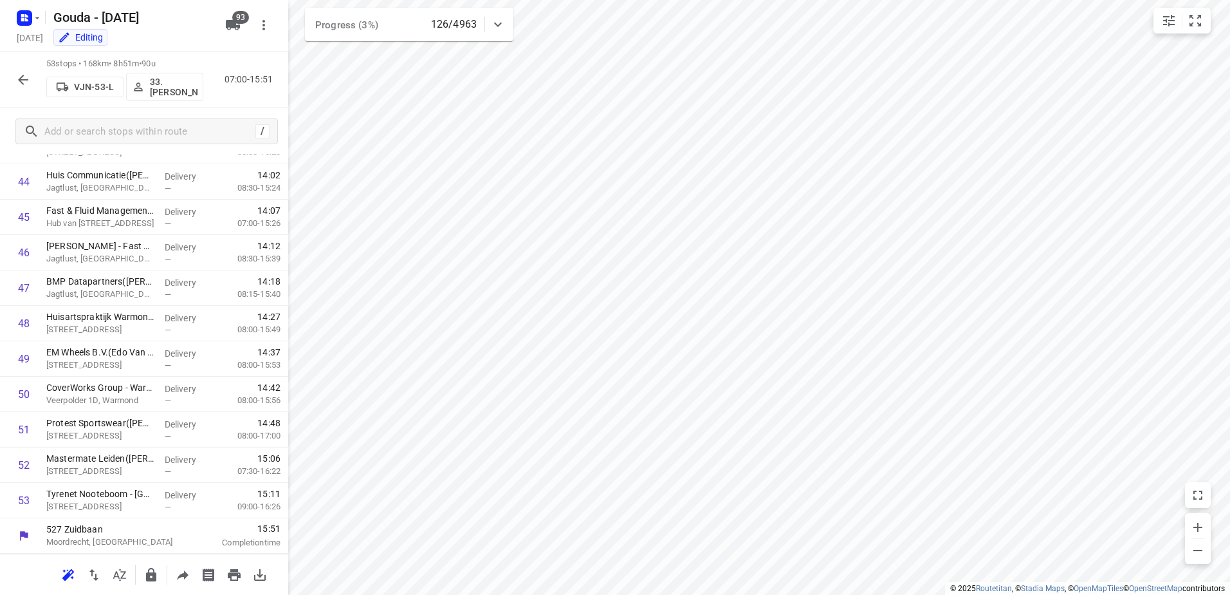
click at [14, 80] on button "button" at bounding box center [23, 80] width 26 height 26
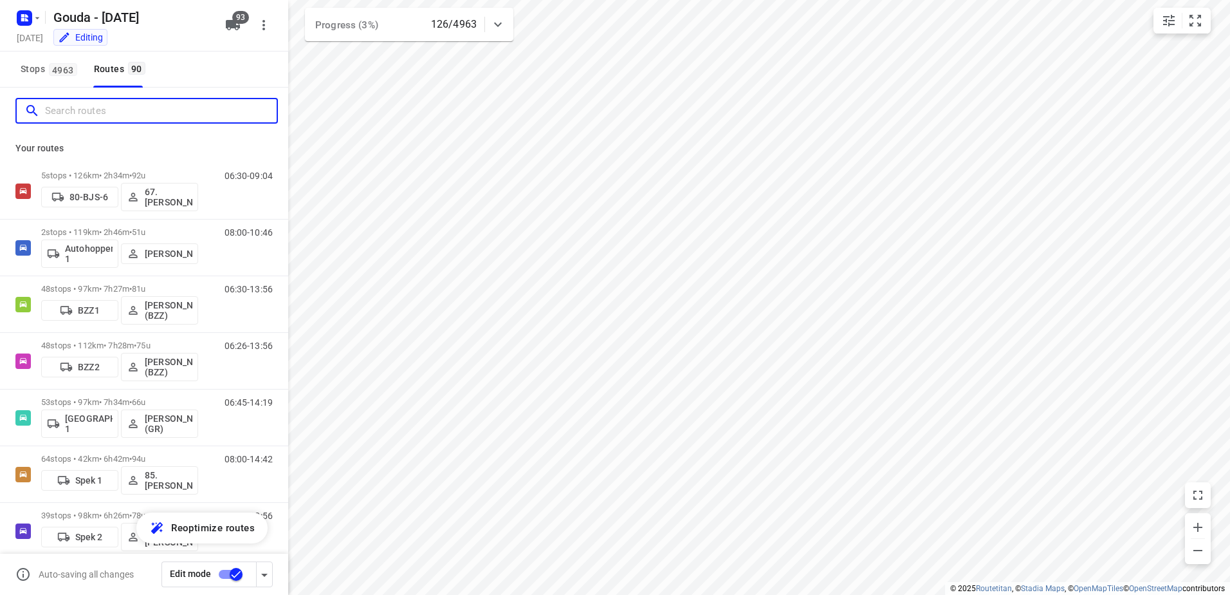
click at [148, 118] on input "Search routes" at bounding box center [161, 111] width 232 height 20
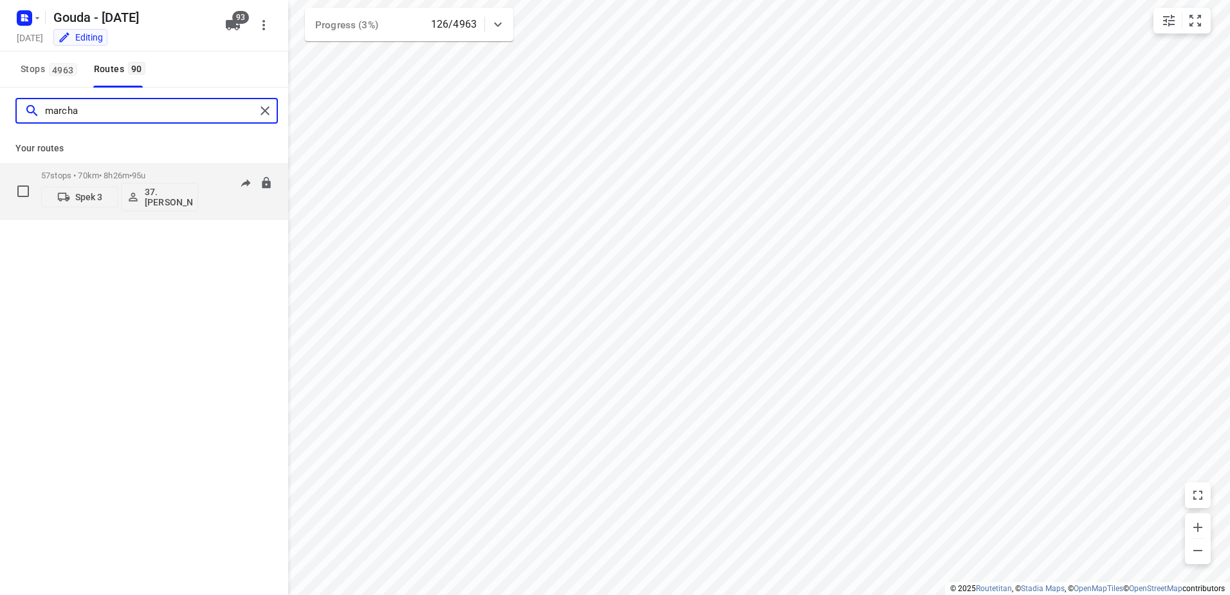
type input "marcha"
click at [145, 169] on div "57 stops • 70km • 8h26m • 95u Spek 3 37.Marcha Dekker" at bounding box center [119, 190] width 157 height 53
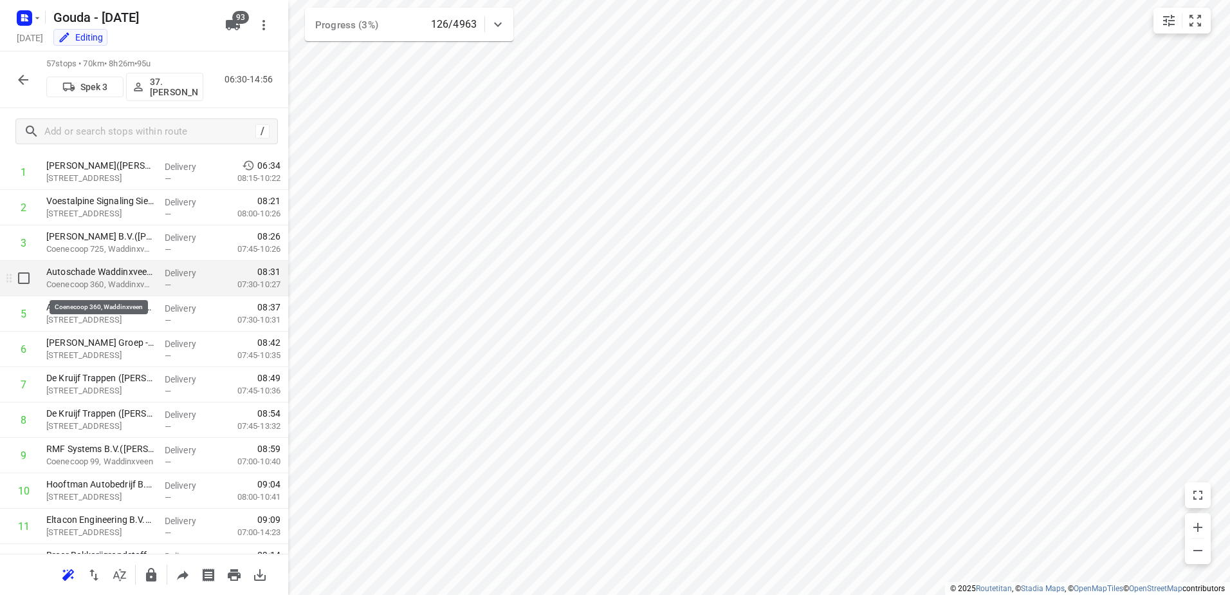
scroll to position [0, 0]
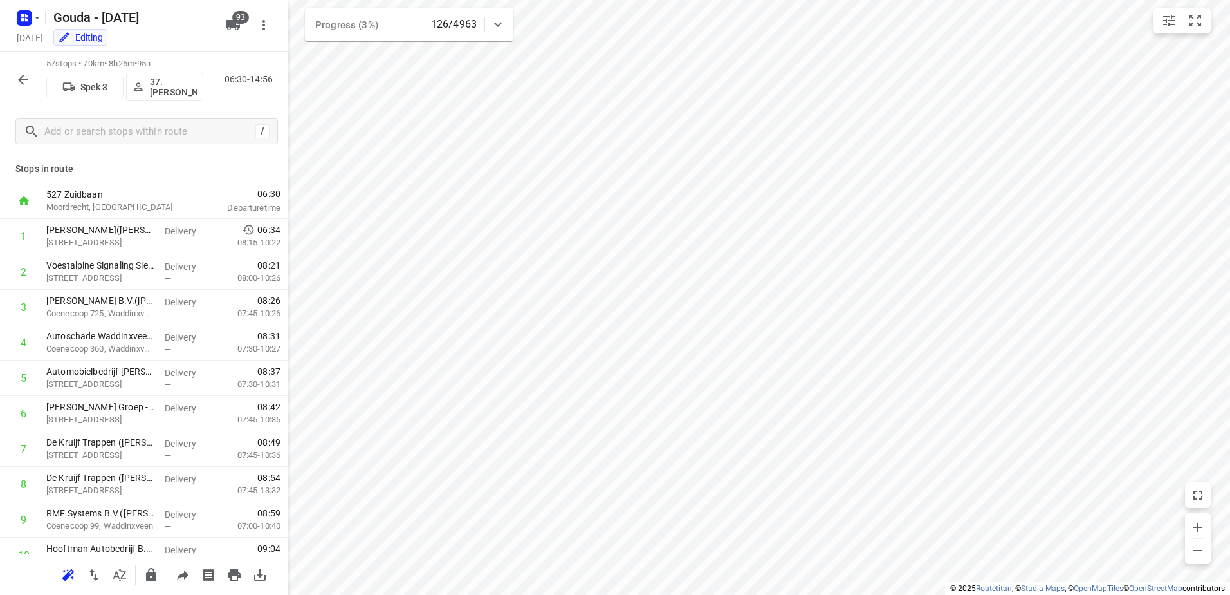
click at [15, 68] on div "57 stops • 70km • 8h26m • 95u Spek 3 37.Marcha Dekker 06:30-14:56" at bounding box center [144, 79] width 288 height 57
click at [23, 83] on icon "button" at bounding box center [23, 80] width 10 height 10
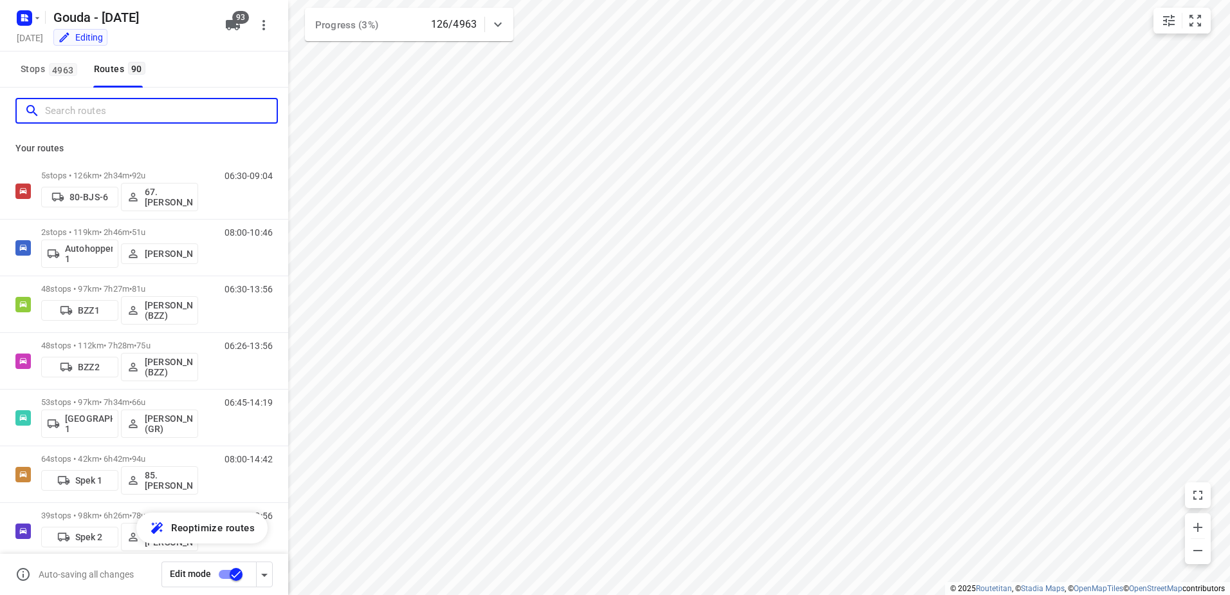
drag, startPoint x: 122, startPoint y: 118, endPoint x: 149, endPoint y: 110, distance: 28.9
click at [124, 118] on input "Search routes" at bounding box center [161, 111] width 232 height 20
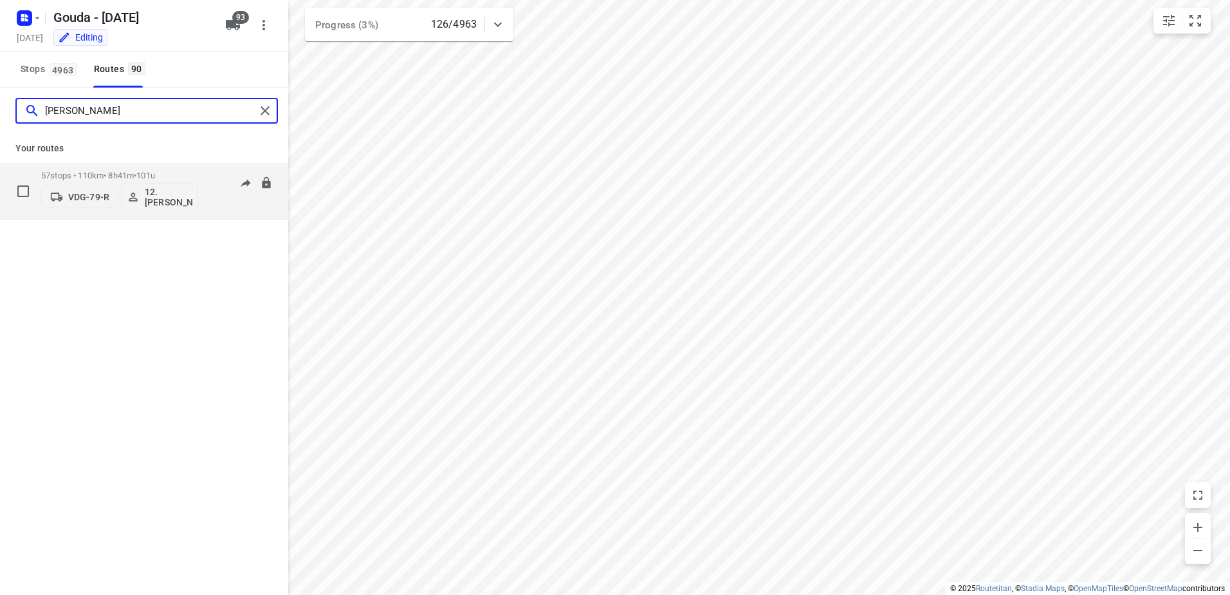
type input "cynthia"
click at [130, 165] on div "57 stops • 110km • 8h41m • 101u VDG-79-R 12. Cynthia Visser" at bounding box center [119, 190] width 157 height 53
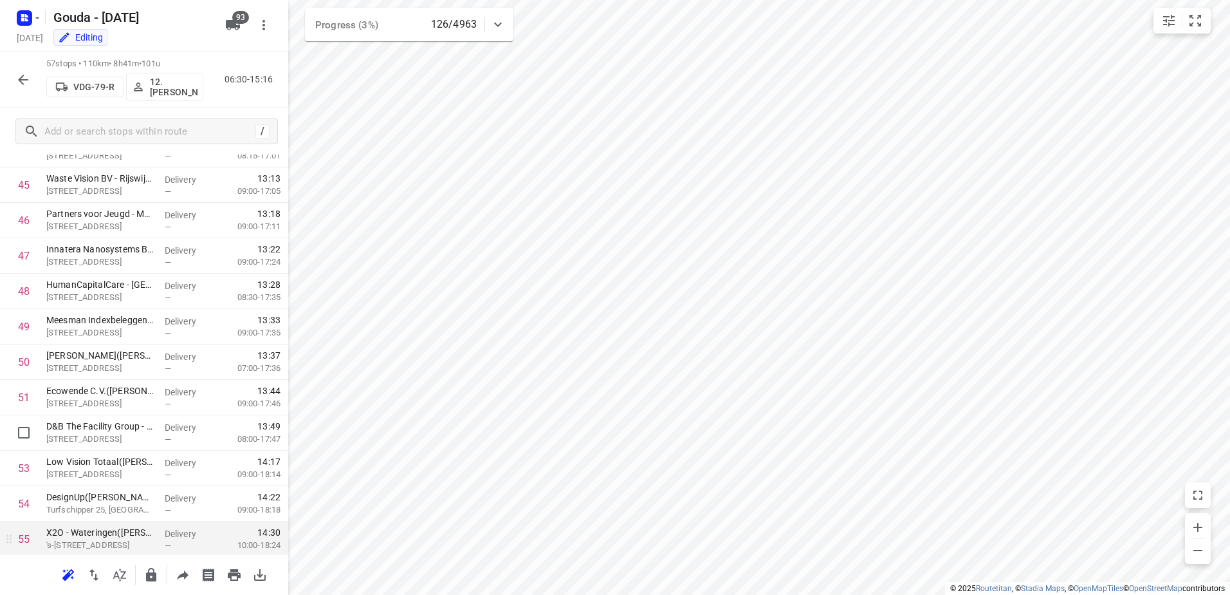
scroll to position [1718, 0]
click at [26, 73] on icon "button" at bounding box center [22, 79] width 15 height 15
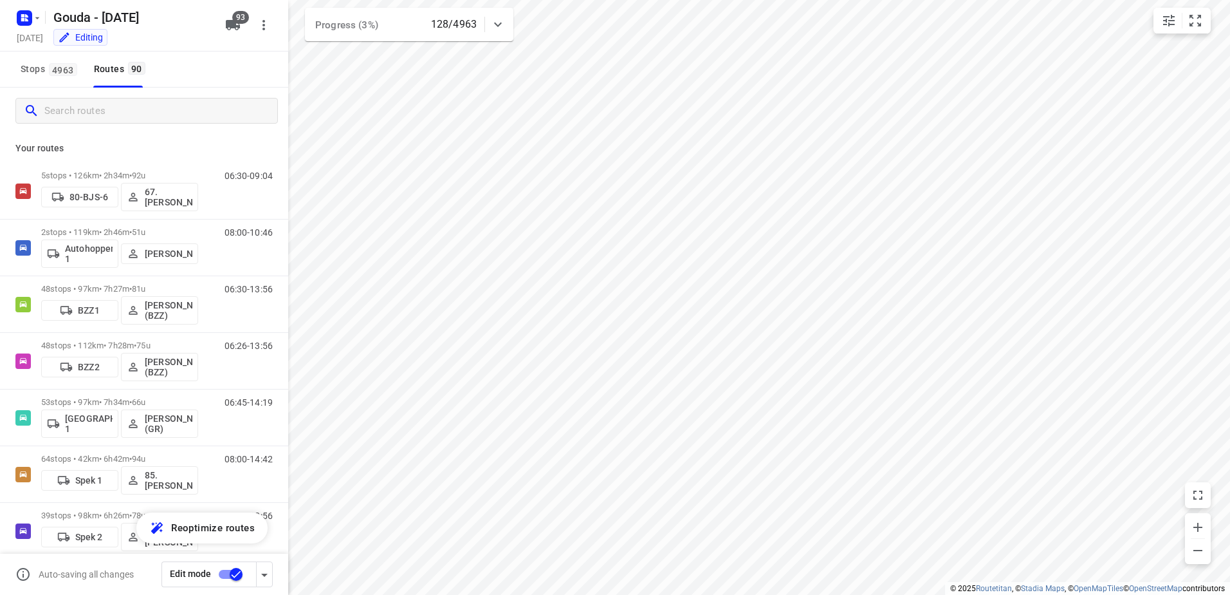
click at [89, 120] on input "Search routes" at bounding box center [160, 111] width 233 height 20
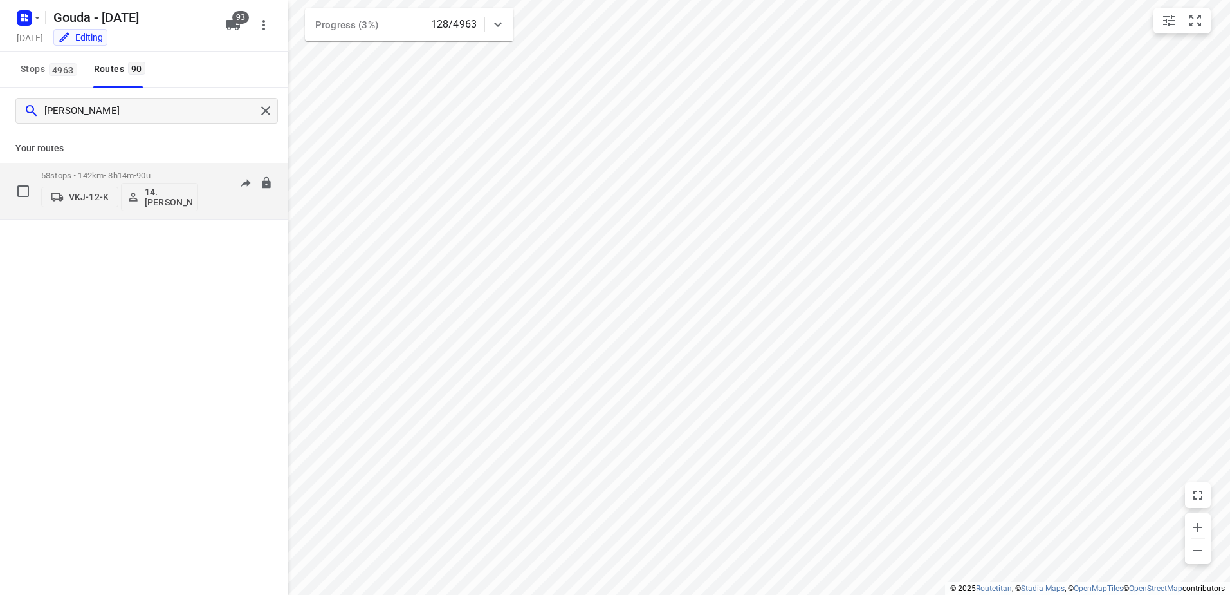
type input "bryan"
click at [120, 172] on p "58 stops • 142km • 8h14m • 90u" at bounding box center [119, 176] width 157 height 10
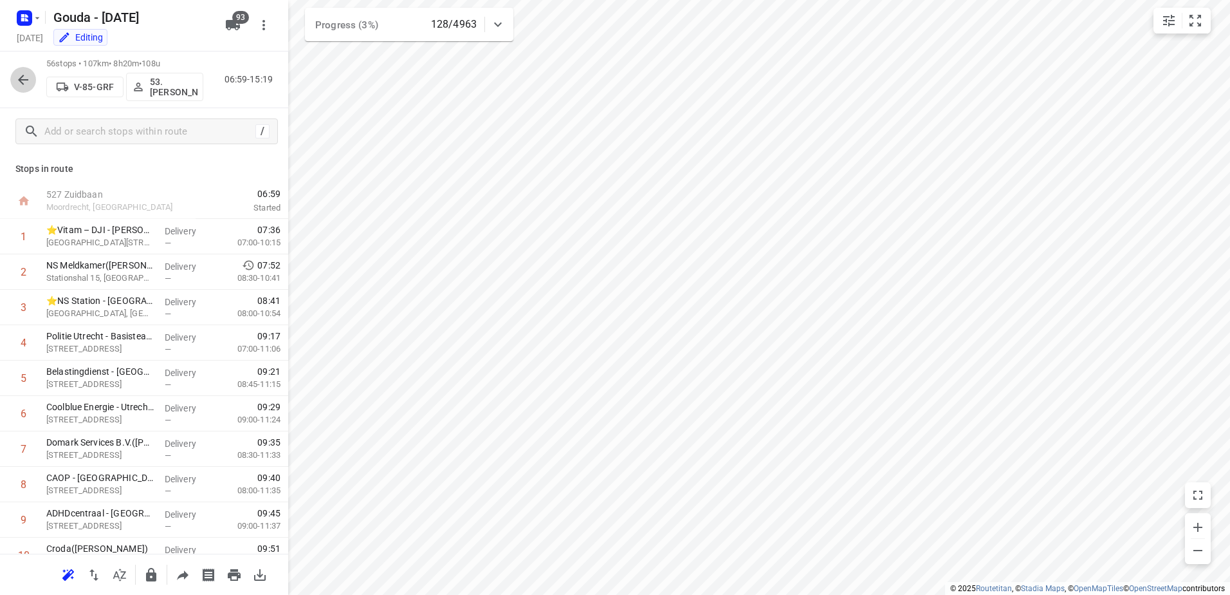
click at [21, 85] on icon "button" at bounding box center [22, 79] width 15 height 15
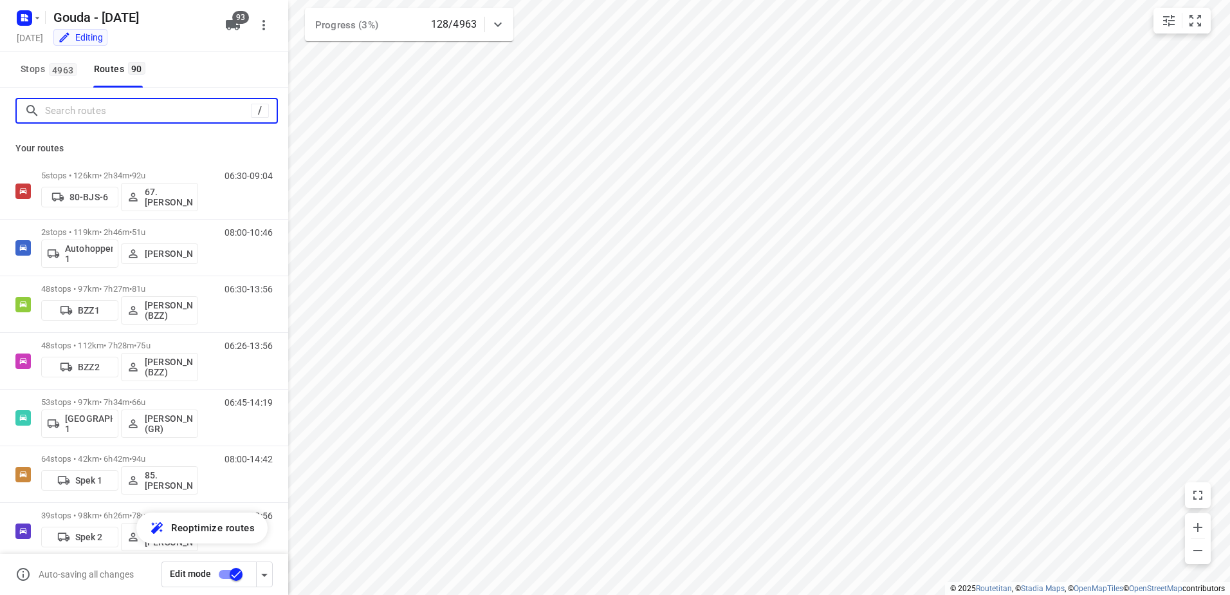
click at [126, 108] on input "Search routes" at bounding box center [148, 111] width 206 height 20
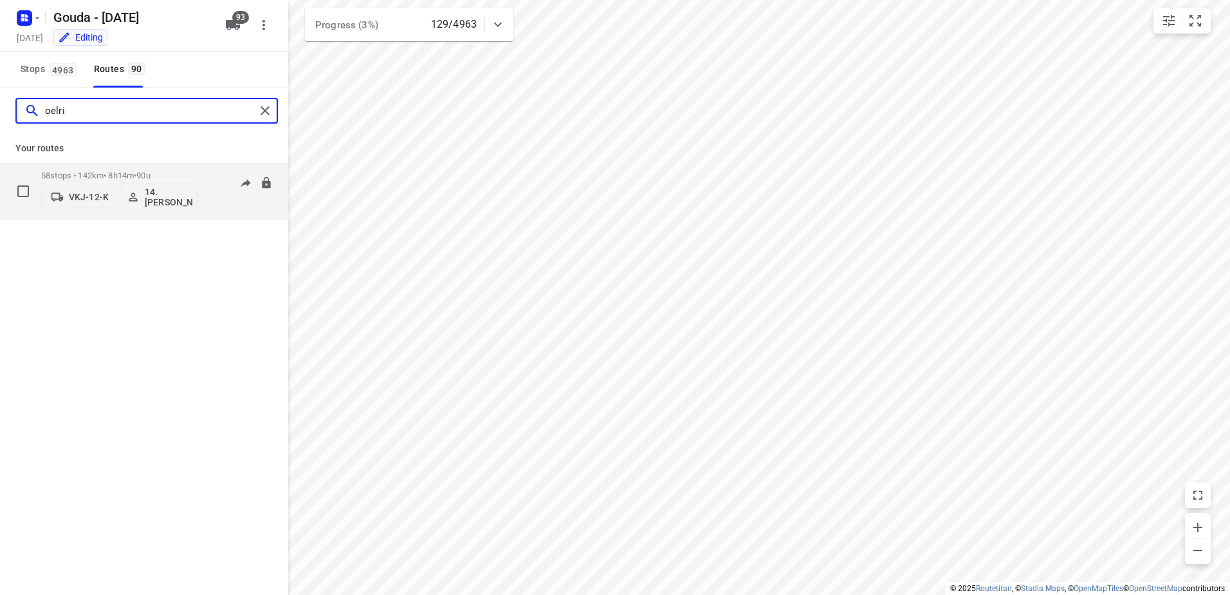
type input "oelri"
click at [142, 168] on div "58 stops • 142km • 8h14m • 90u VKJ-12-K 14. Bryan Oelrich" at bounding box center [119, 190] width 157 height 53
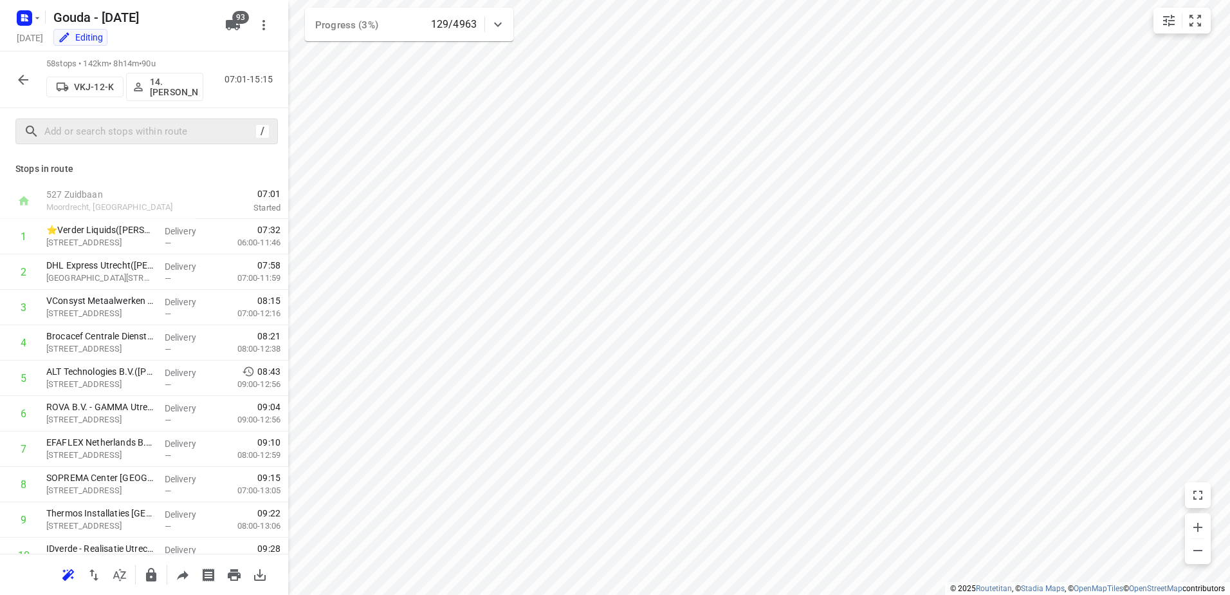
click at [160, 118] on div "/" at bounding box center [146, 131] width 263 height 26
click at [162, 124] on input "text" at bounding box center [148, 132] width 206 height 20
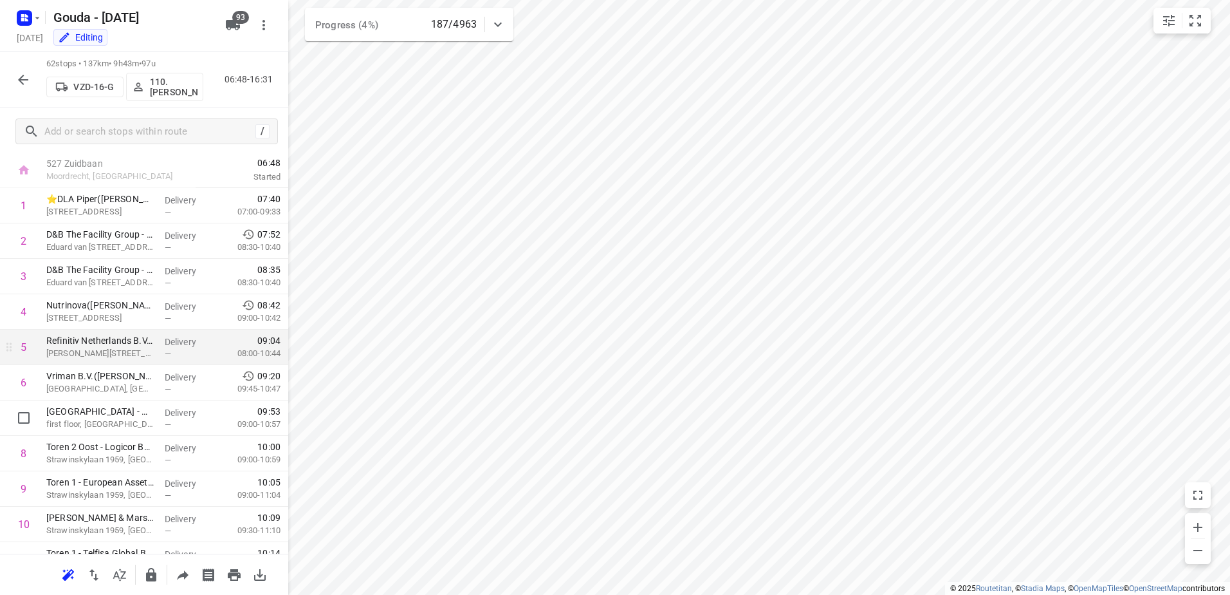
scroll to position [0, 0]
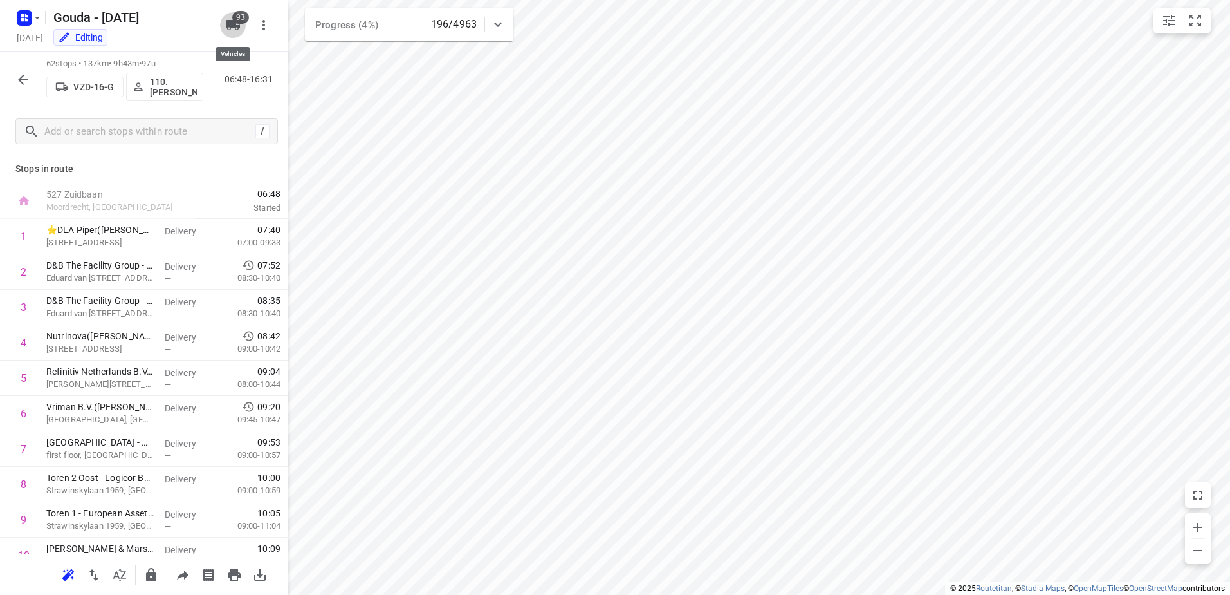
click at [236, 30] on icon "button" at bounding box center [233, 25] width 14 height 10
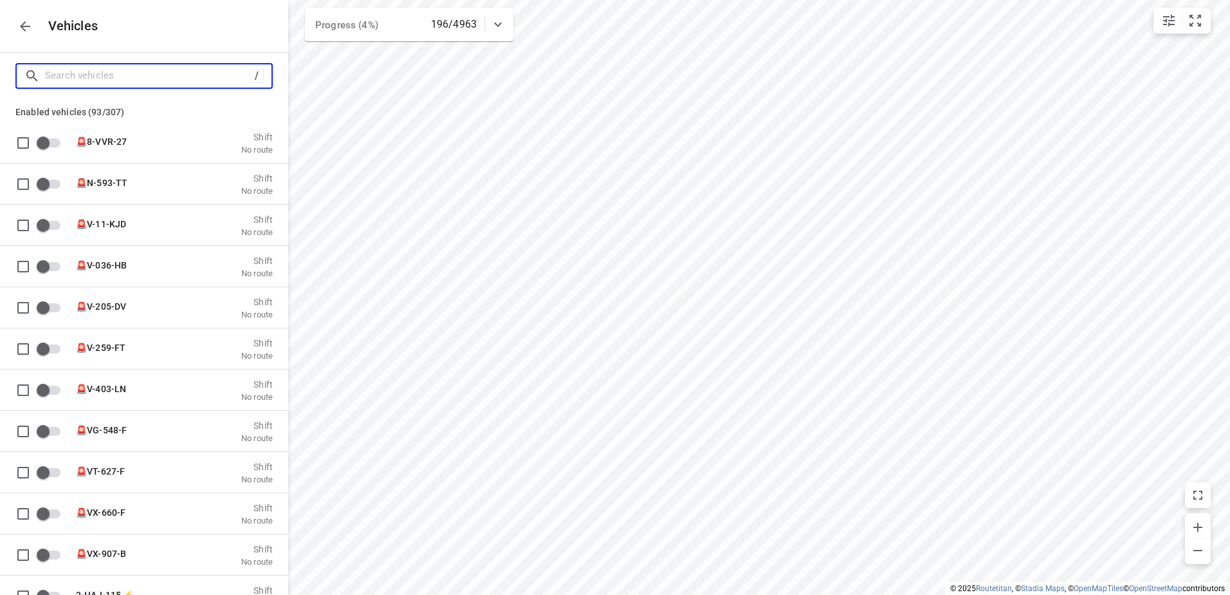
click at [181, 80] on input "Search vehicles" at bounding box center [147, 76] width 205 height 20
type input "au"
checkbox input "true"
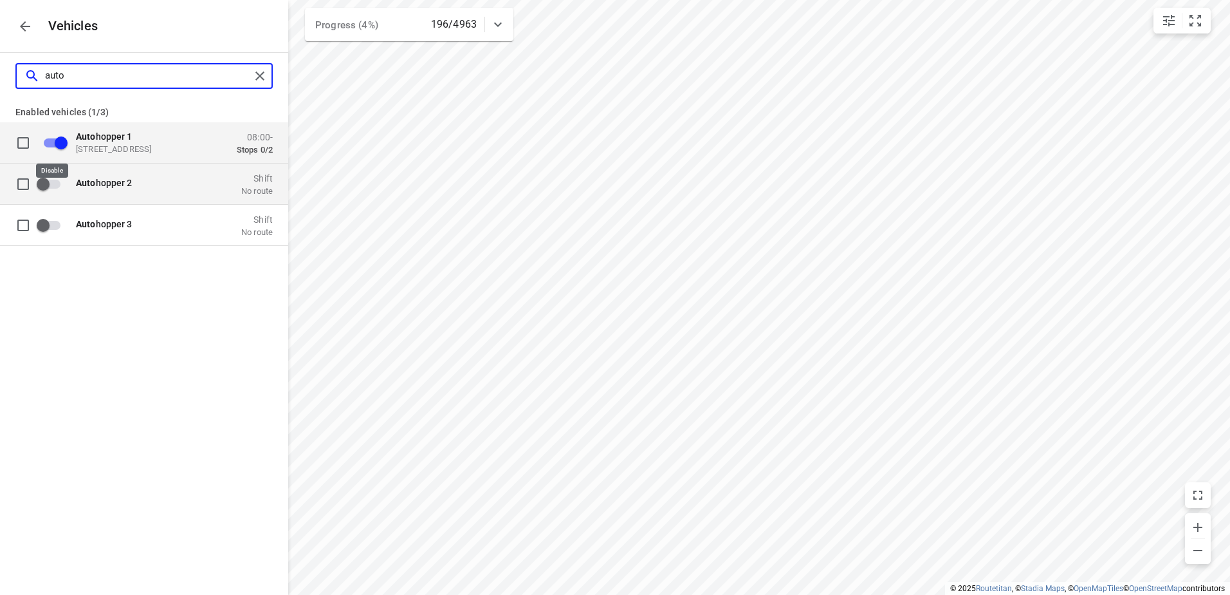
type input "auto"
click at [51, 173] on input "grid" at bounding box center [42, 183] width 73 height 24
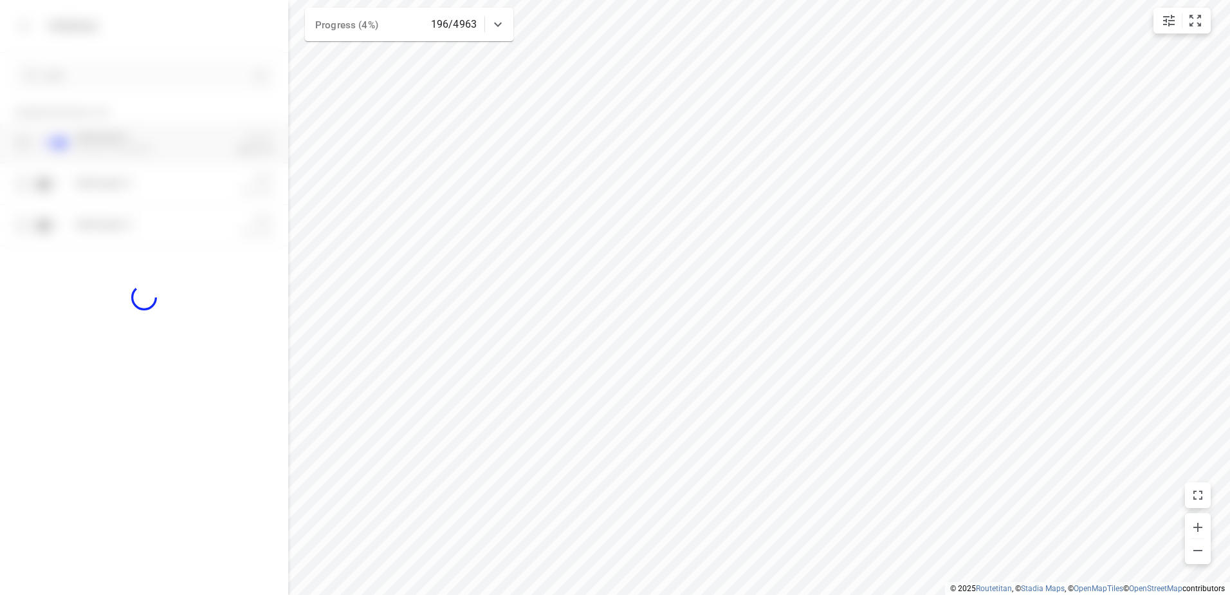
checkbox input "true"
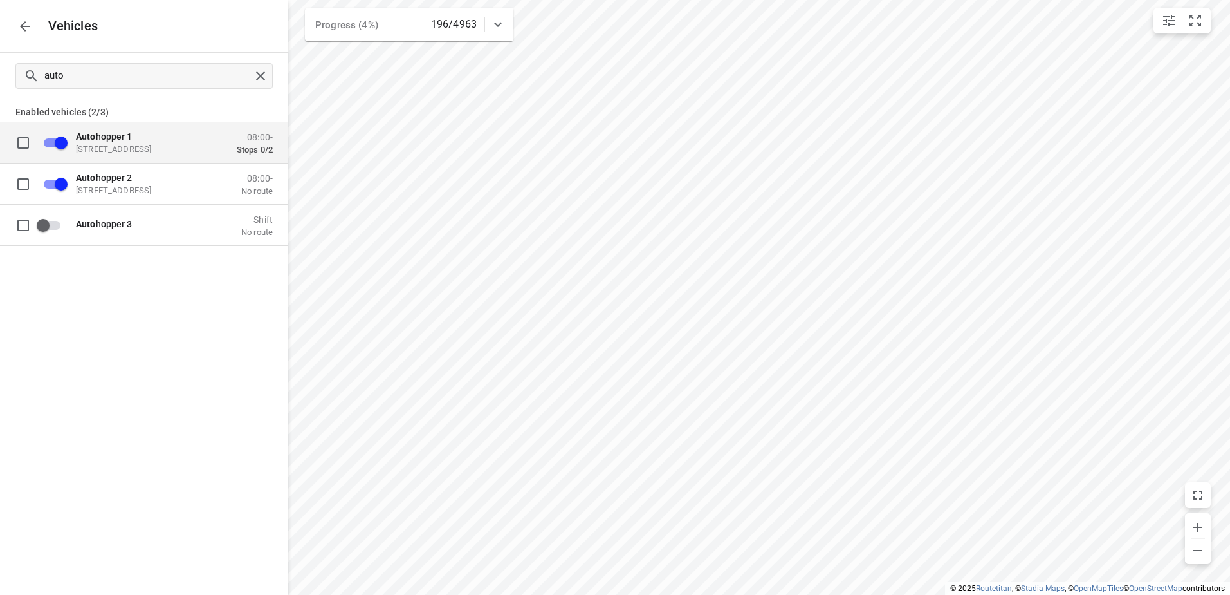
click at [32, 22] on icon "button" at bounding box center [24, 26] width 15 height 15
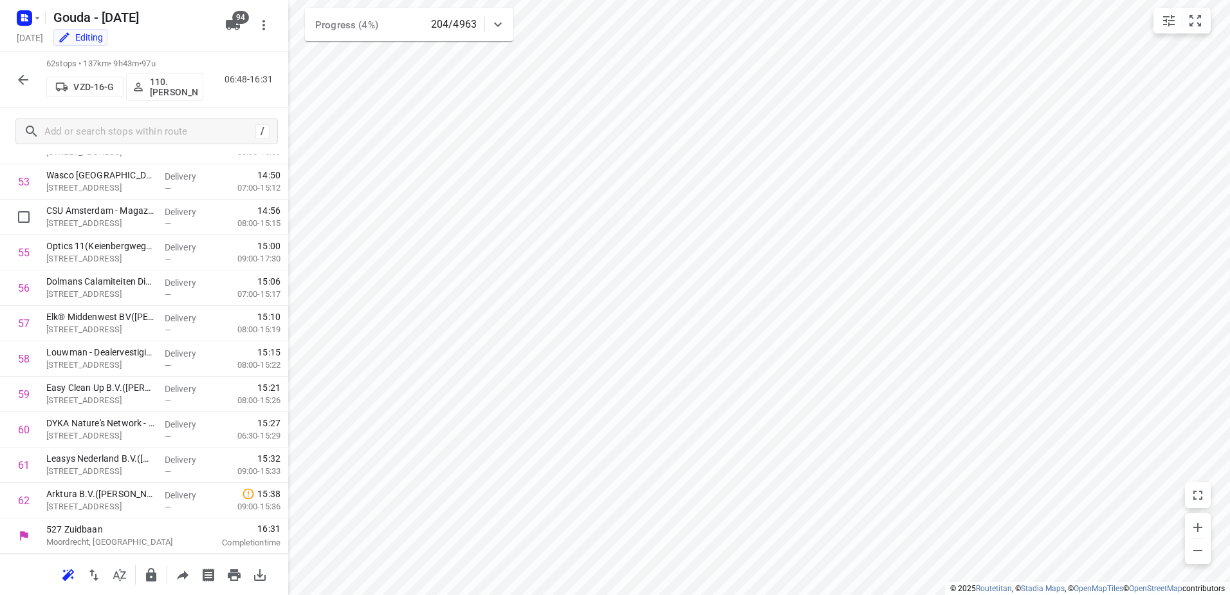
scroll to position [1767, 0]
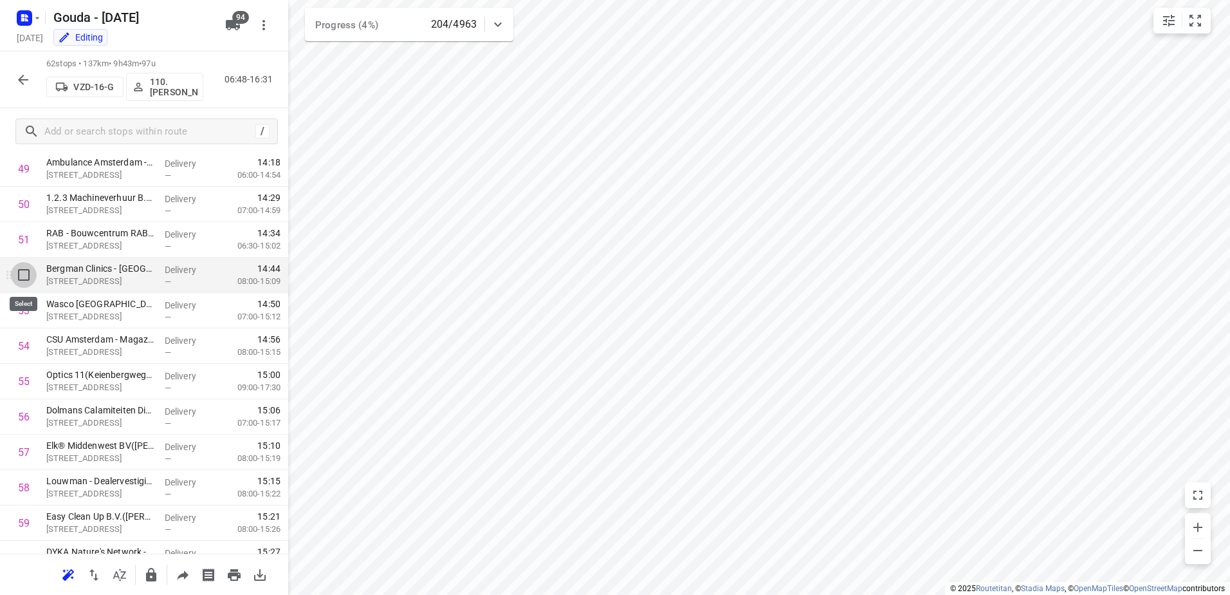
click at [26, 274] on input "checkbox" at bounding box center [24, 275] width 26 height 26
checkbox input "true"
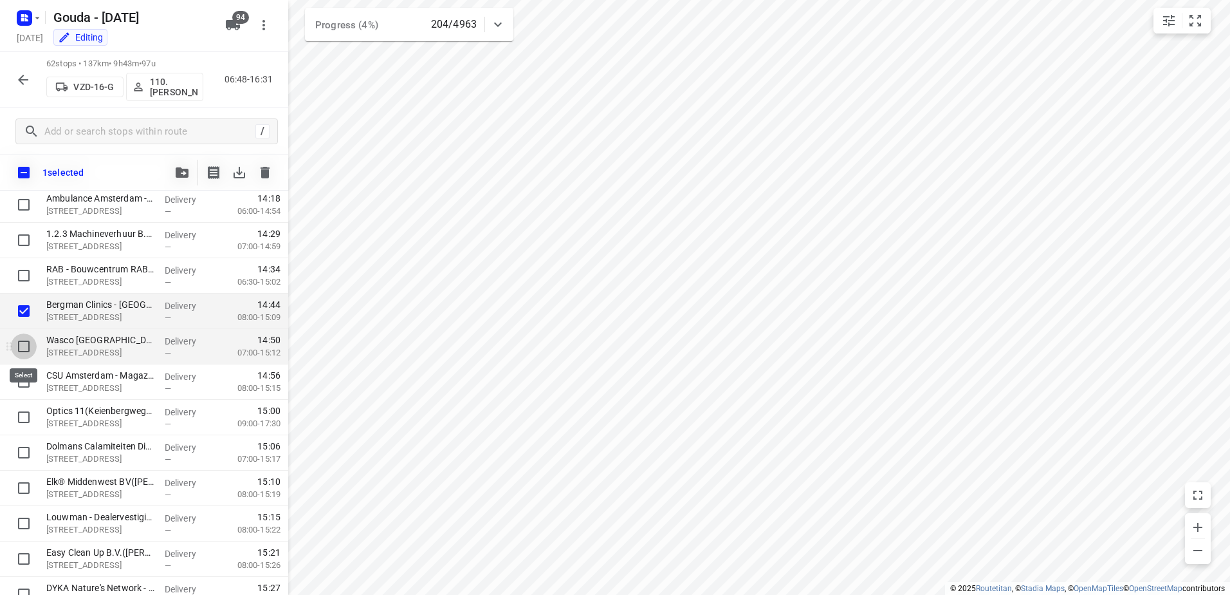
click at [28, 339] on input "checkbox" at bounding box center [24, 346] width 26 height 26
checkbox input "true"
click at [19, 384] on input "checkbox" at bounding box center [24, 382] width 26 height 26
checkbox input "true"
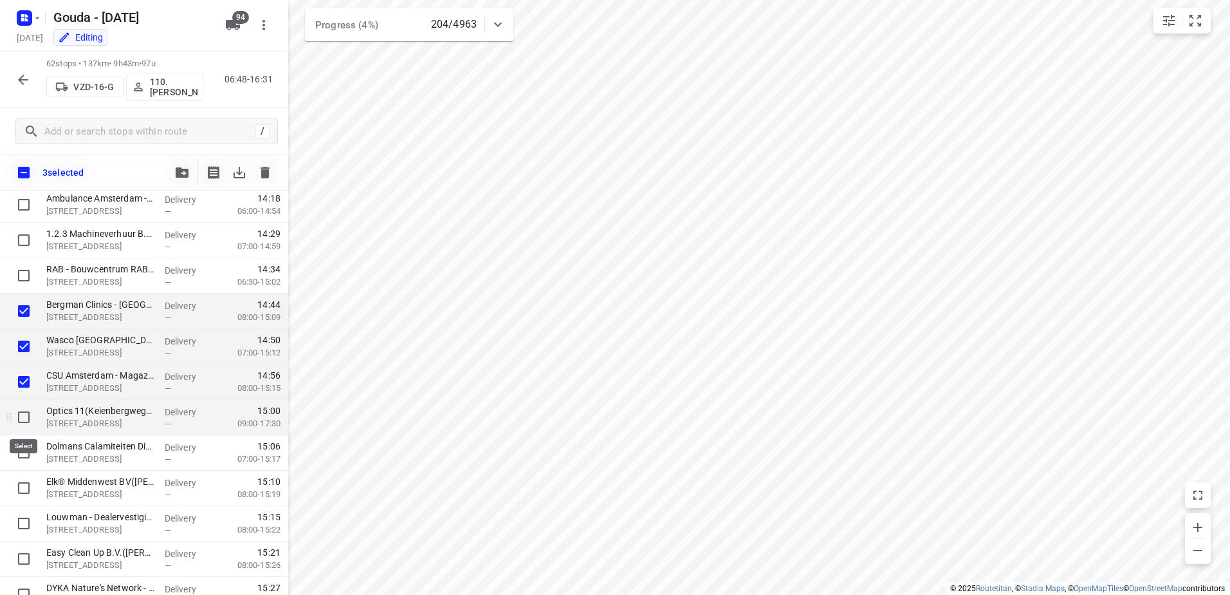
click at [25, 415] on input "checkbox" at bounding box center [24, 417] width 26 height 26
checkbox input "true"
click at [20, 452] on input "checkbox" at bounding box center [24, 453] width 26 height 26
checkbox input "true"
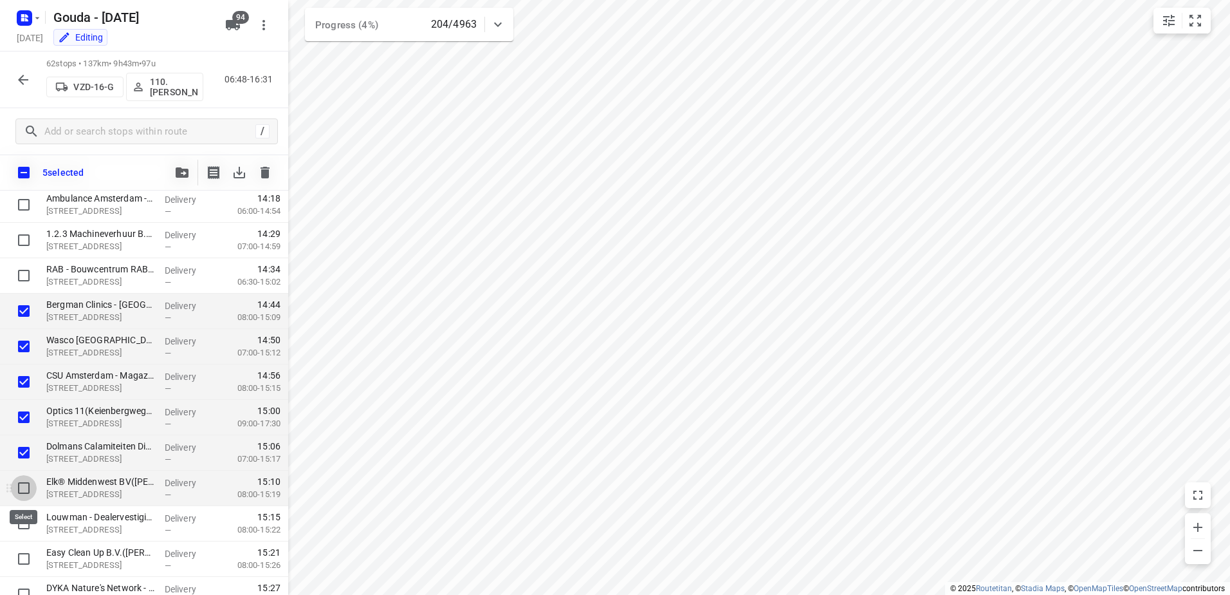
click at [20, 492] on input "checkbox" at bounding box center [24, 488] width 26 height 26
checkbox input "true"
click at [23, 508] on div at bounding box center [20, 523] width 41 height 35
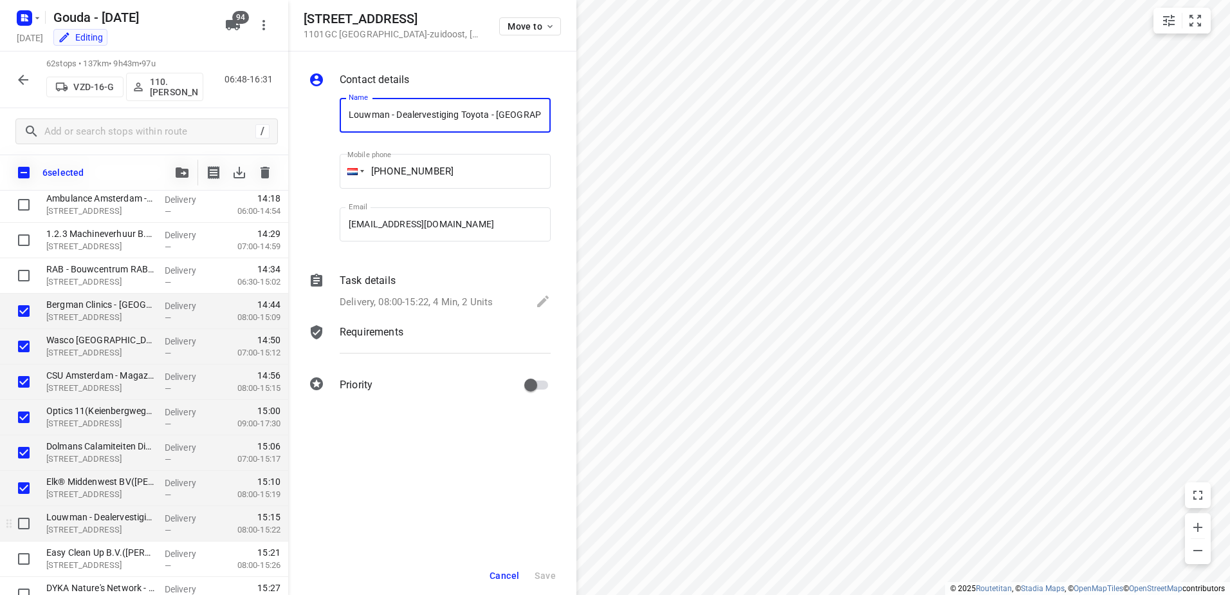
scroll to position [0, 398]
click at [19, 523] on input "checkbox" at bounding box center [24, 523] width 26 height 26
checkbox input "true"
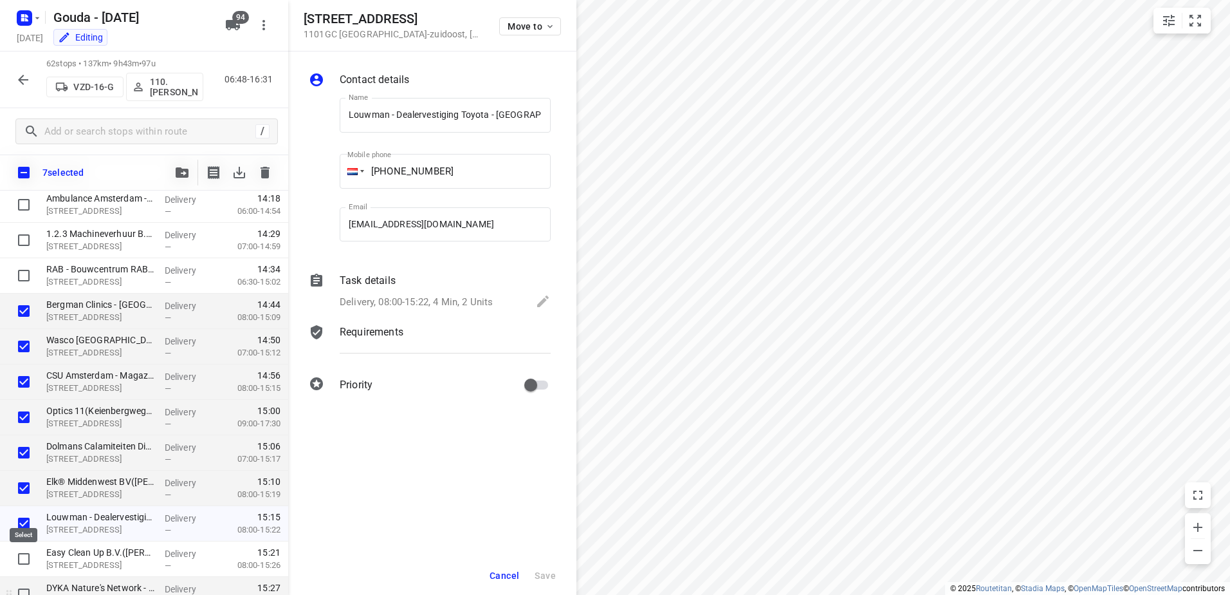
scroll to position [1890, 0]
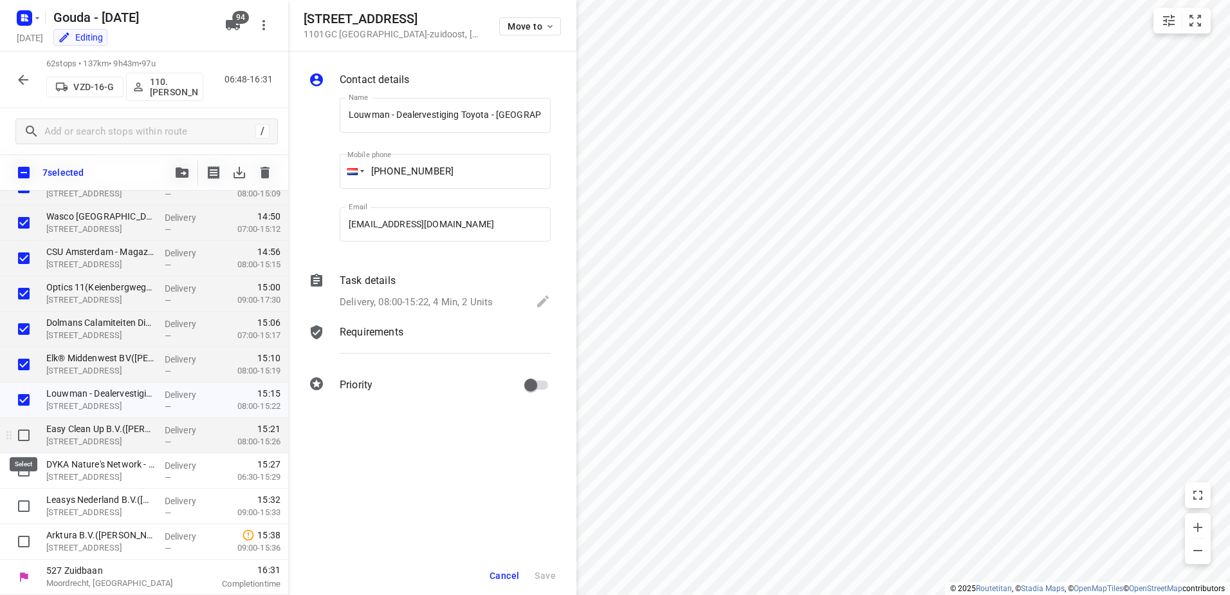
click at [21, 436] on input "checkbox" at bounding box center [24, 435] width 26 height 26
checkbox input "true"
click at [26, 478] on input "checkbox" at bounding box center [24, 471] width 26 height 26
checkbox input "true"
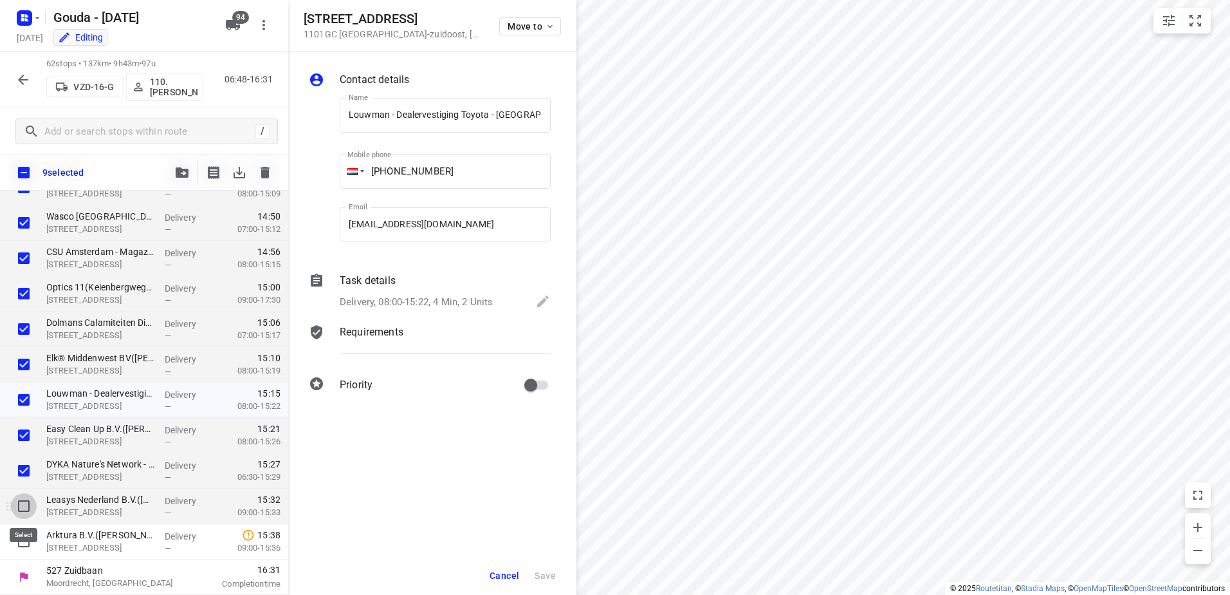
drag, startPoint x: 25, startPoint y: 500, endPoint x: 23, endPoint y: 512, distance: 12.4
click at [25, 501] on input "checkbox" at bounding box center [24, 506] width 26 height 26
checkbox input "true"
click at [26, 550] on input "checkbox" at bounding box center [24, 541] width 26 height 26
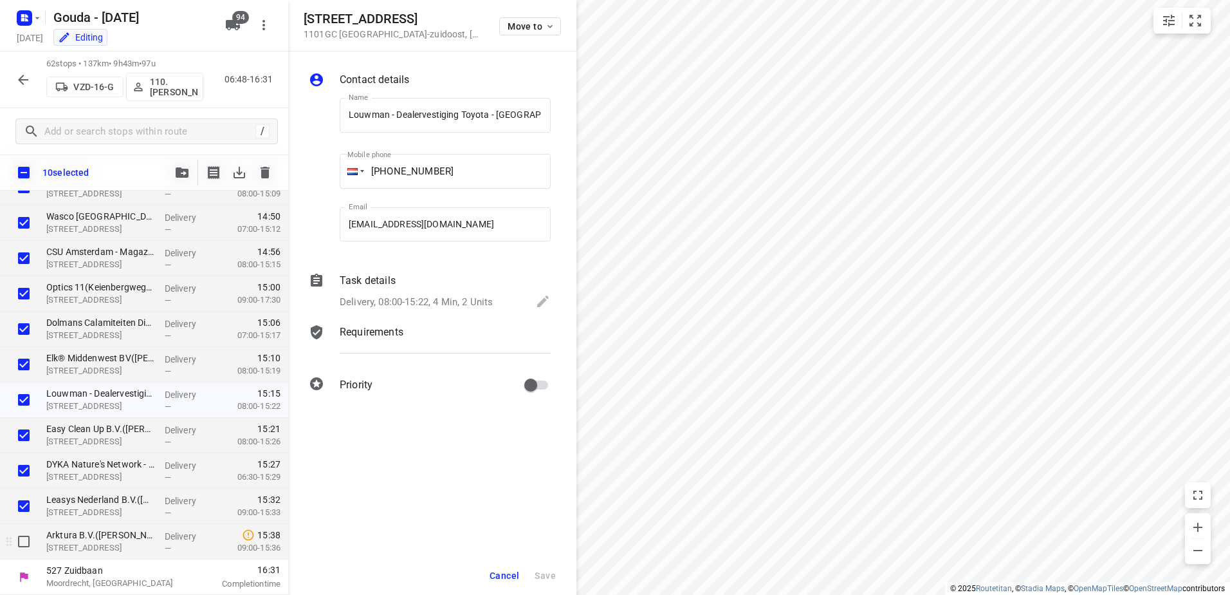
checkbox input "true"
click at [506, 579] on span "Cancel" at bounding box center [505, 575] width 30 height 10
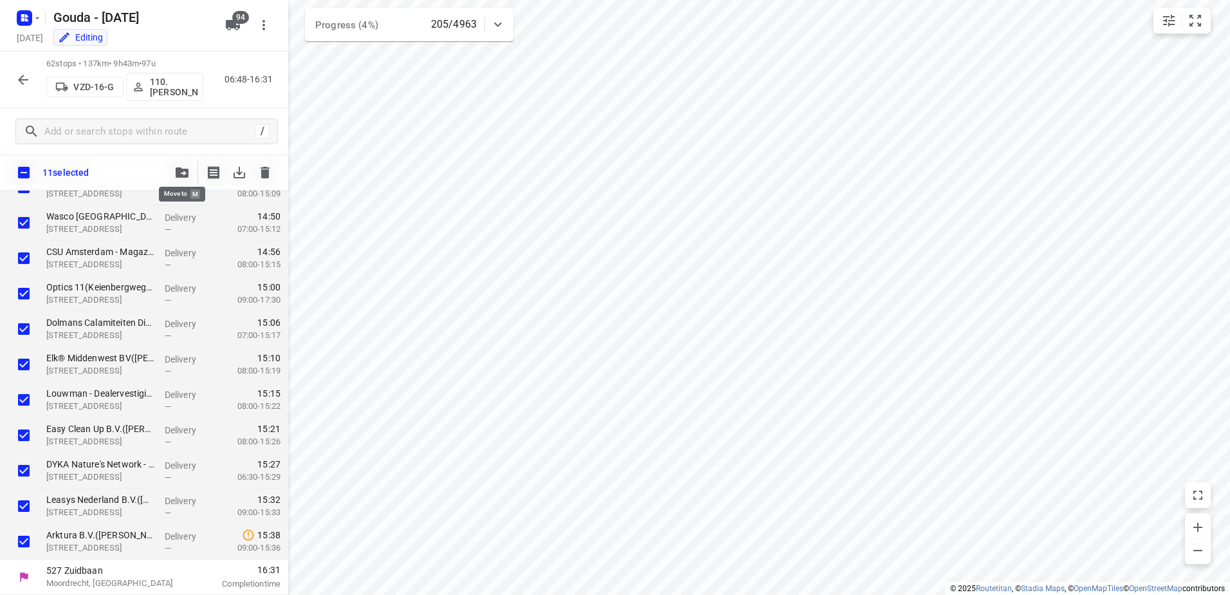
click at [183, 169] on icon "button" at bounding box center [182, 172] width 13 height 10
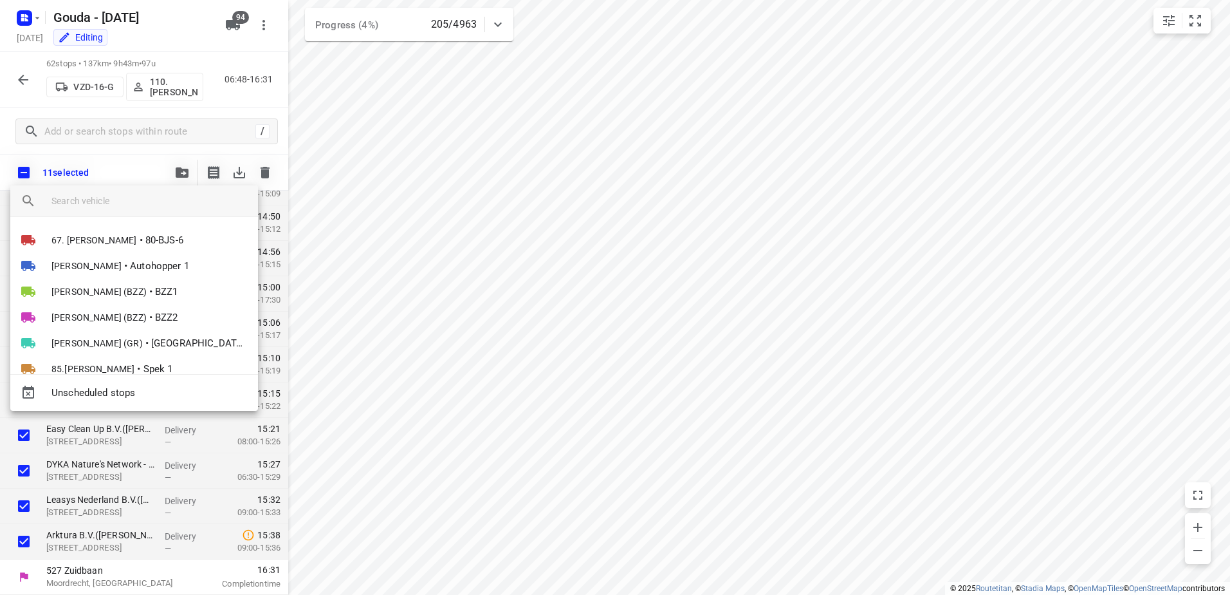
click at [163, 205] on input "search vehicle" at bounding box center [149, 200] width 196 height 19
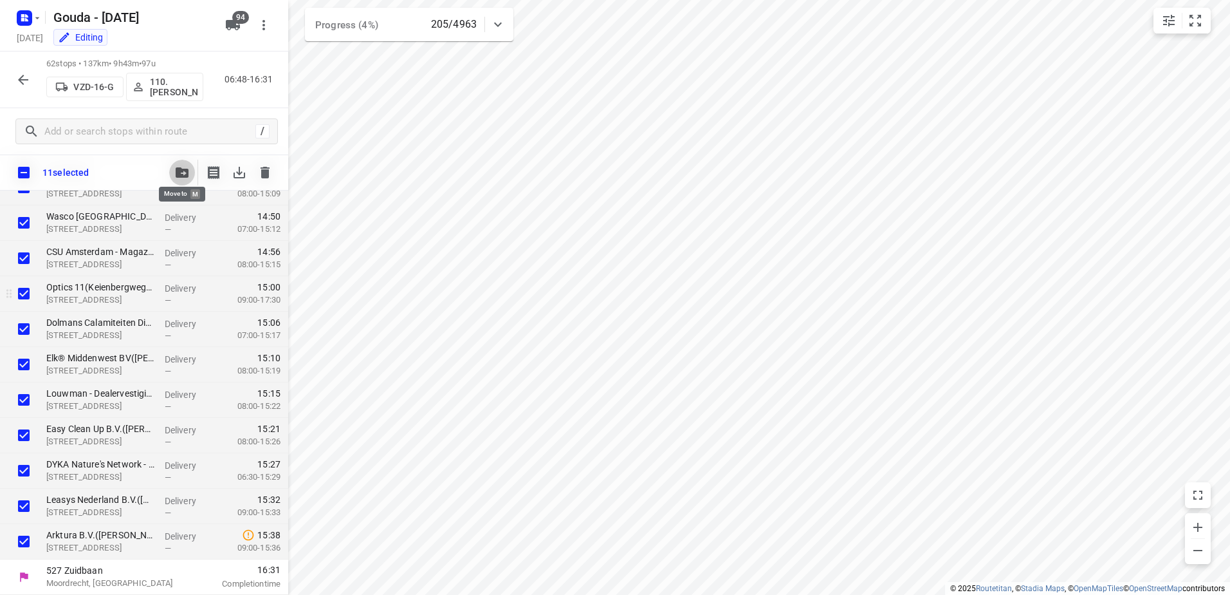
scroll to position [1697, 0]
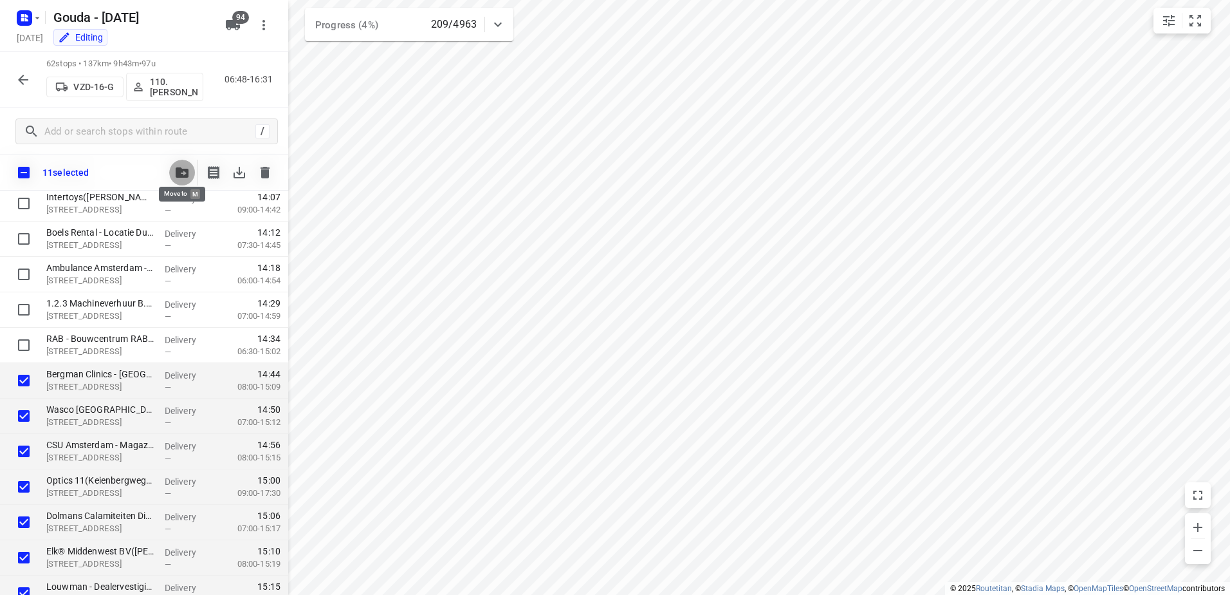
click at [185, 169] on icon "button" at bounding box center [182, 172] width 13 height 10
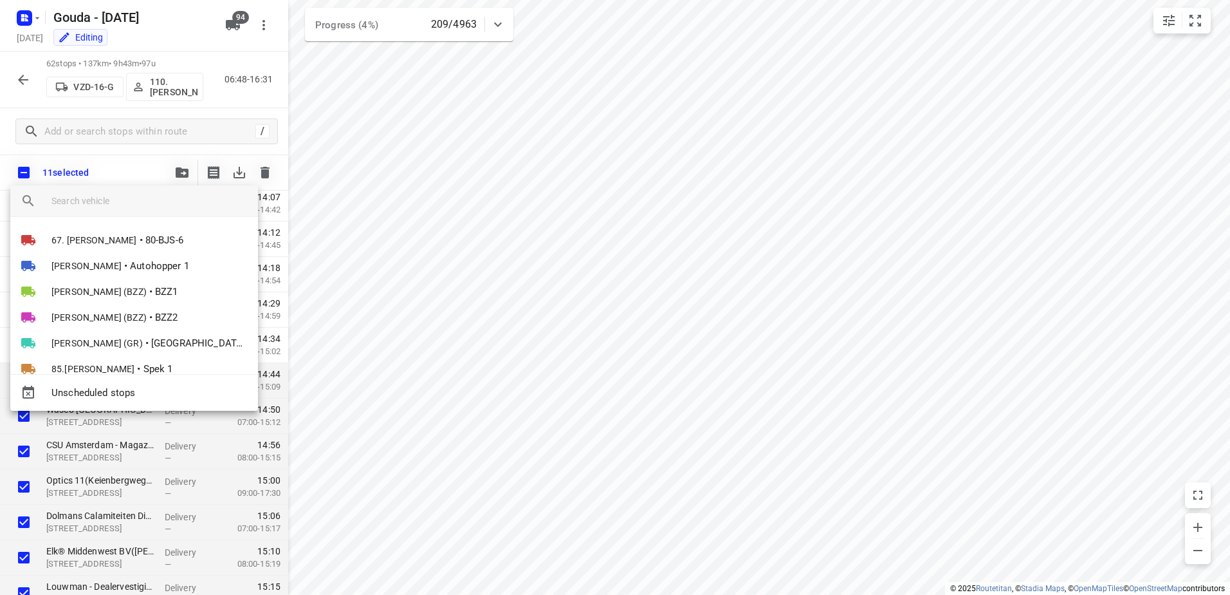
click at [144, 198] on input "search vehicle" at bounding box center [149, 200] width 196 height 19
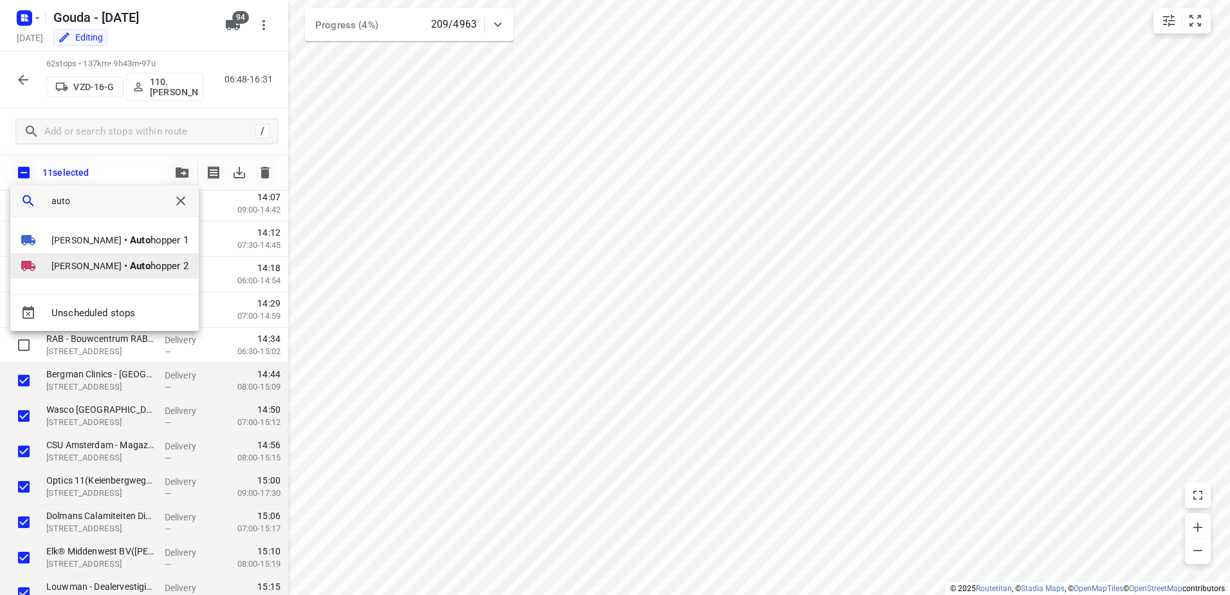
type input "auto"
click at [169, 264] on span "Auto hopper 2" at bounding box center [159, 266] width 59 height 15
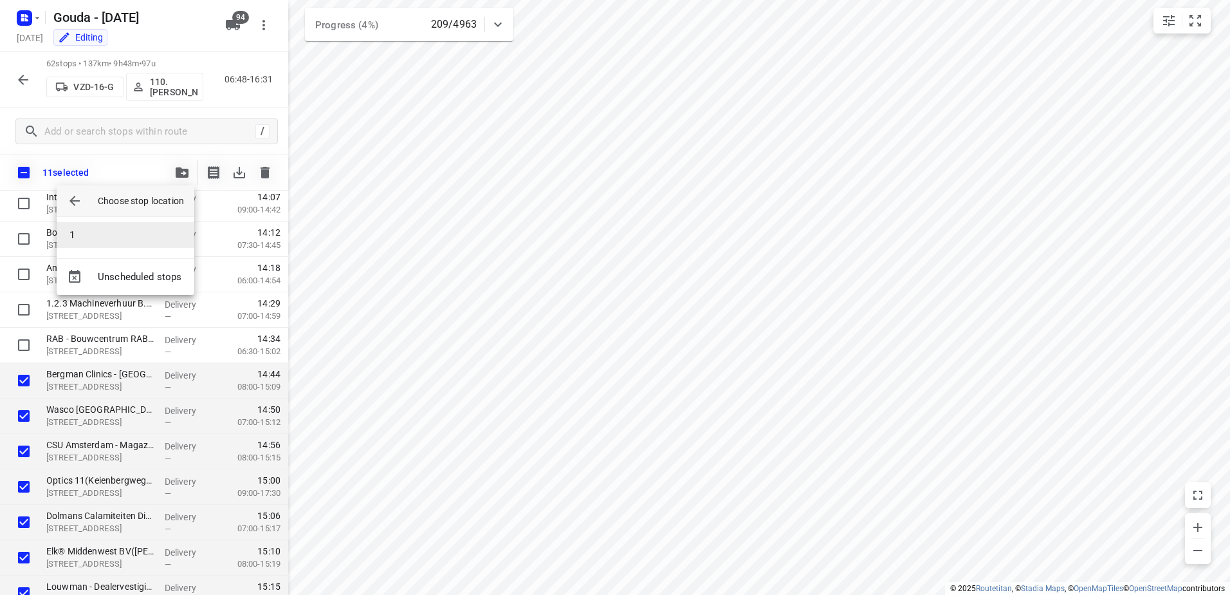
click at [144, 236] on li "1" at bounding box center [126, 235] width 138 height 26
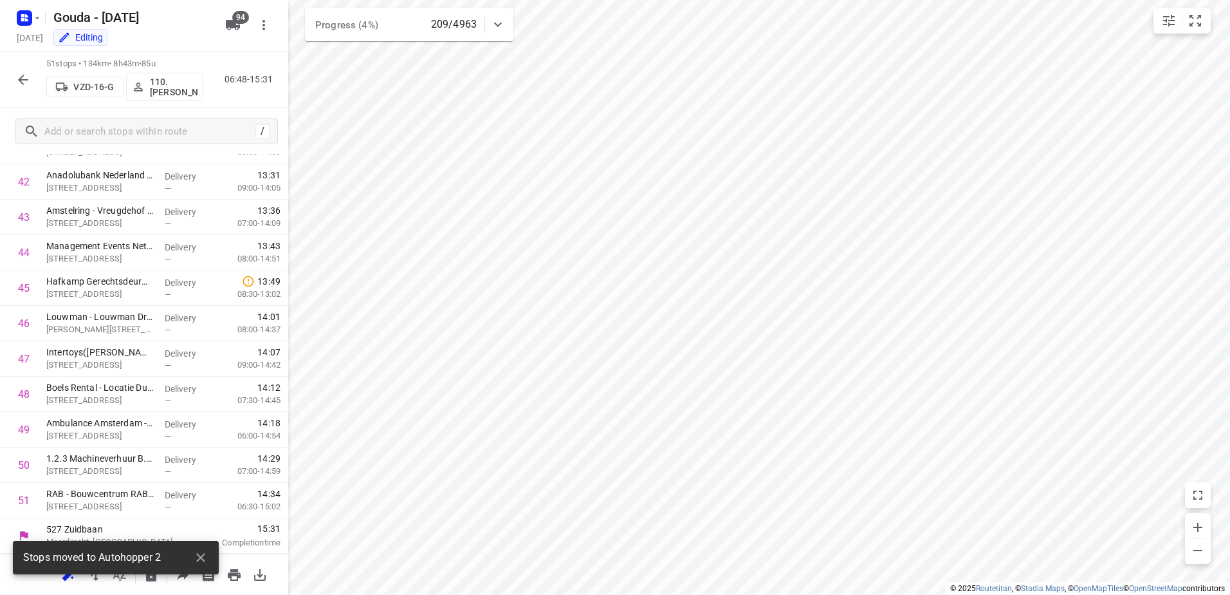
scroll to position [1506, 0]
click at [23, 86] on icon "button" at bounding box center [22, 79] width 15 height 15
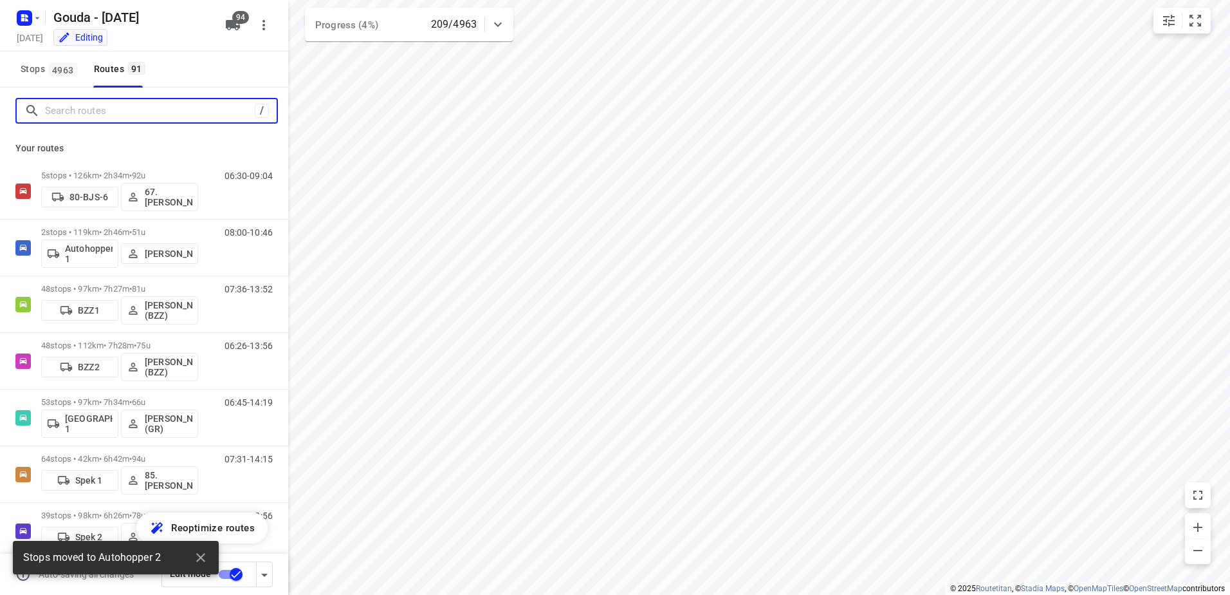
click at [102, 111] on input "Search routes" at bounding box center [150, 111] width 210 height 20
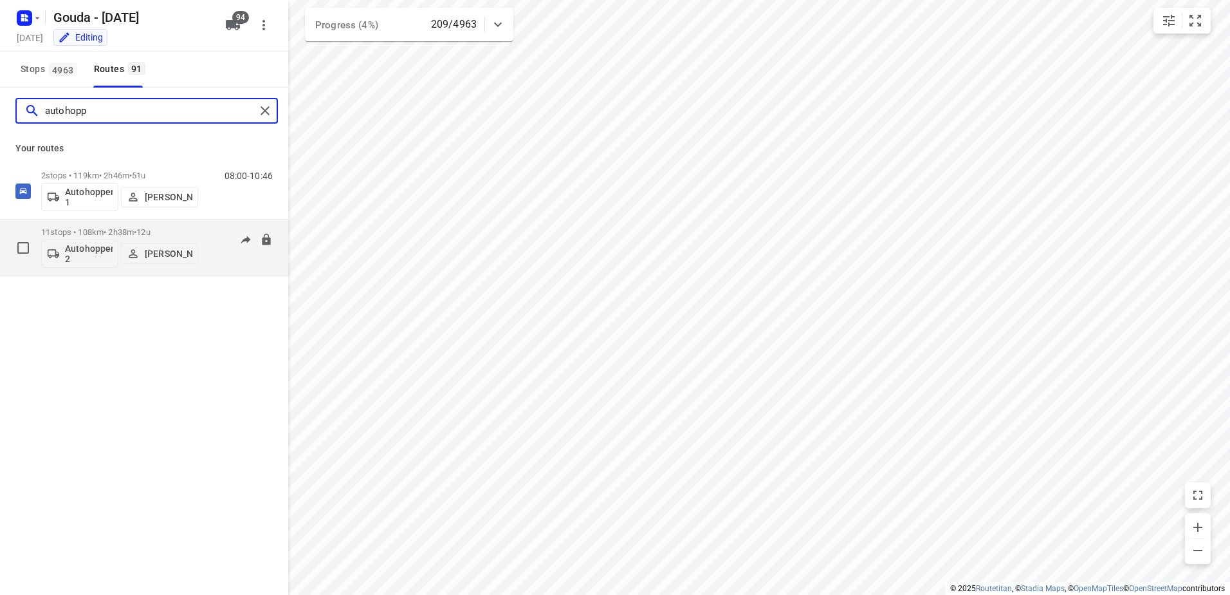
type input "autohopp"
click at [167, 248] on p "[PERSON_NAME]" at bounding box center [169, 253] width 48 height 10
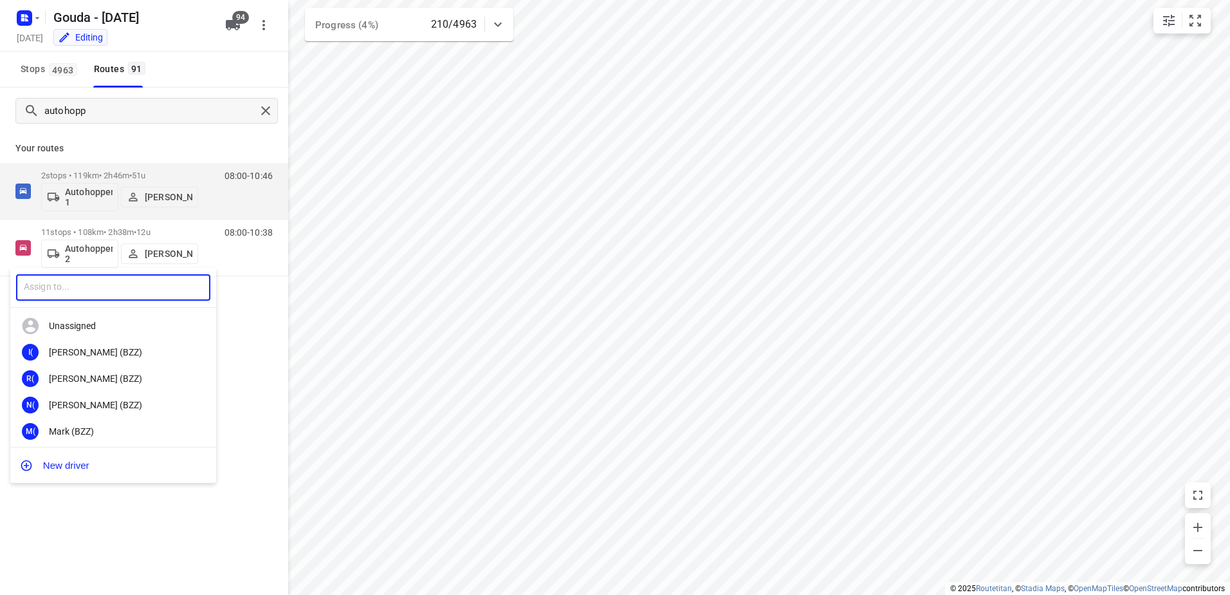
click at [107, 293] on input "text" at bounding box center [113, 287] width 194 height 26
type input "Myrte"
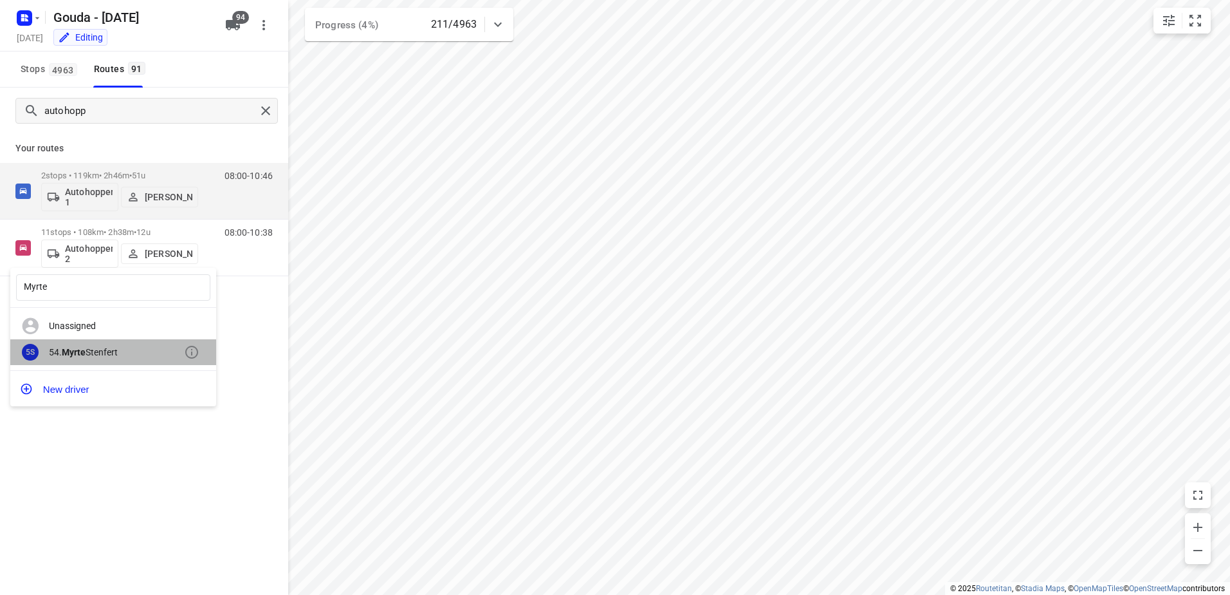
click at [144, 348] on div "54. Myrte Stenfert" at bounding box center [116, 352] width 135 height 10
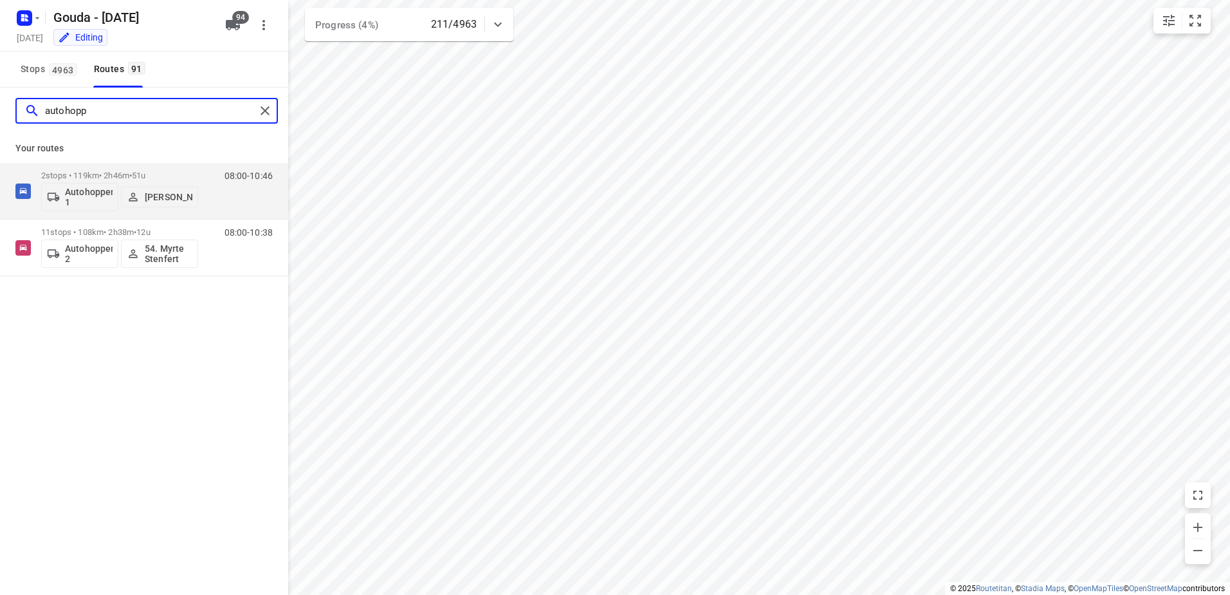
drag, startPoint x: 97, startPoint y: 111, endPoint x: 21, endPoint y: 96, distance: 76.9
click at [28, 97] on div "autohopp" at bounding box center [144, 111] width 288 height 46
type input "foor"
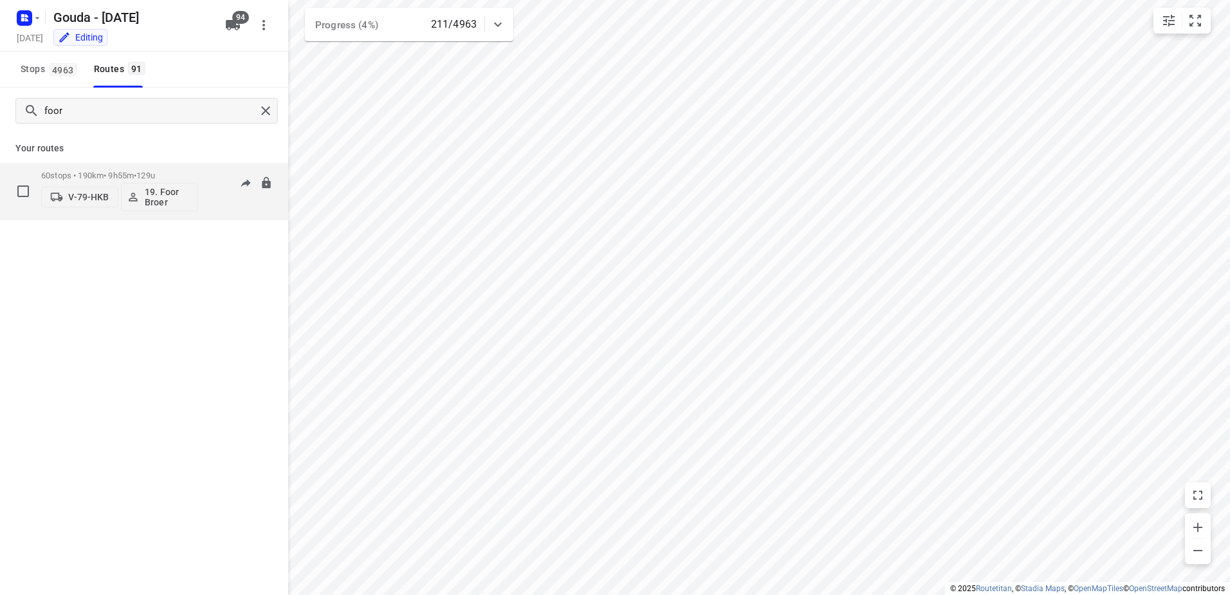
click at [178, 170] on div "60 stops • 190km • 9h55m • 129u V-79-HKB 19. Foor Broer" at bounding box center [119, 190] width 157 height 53
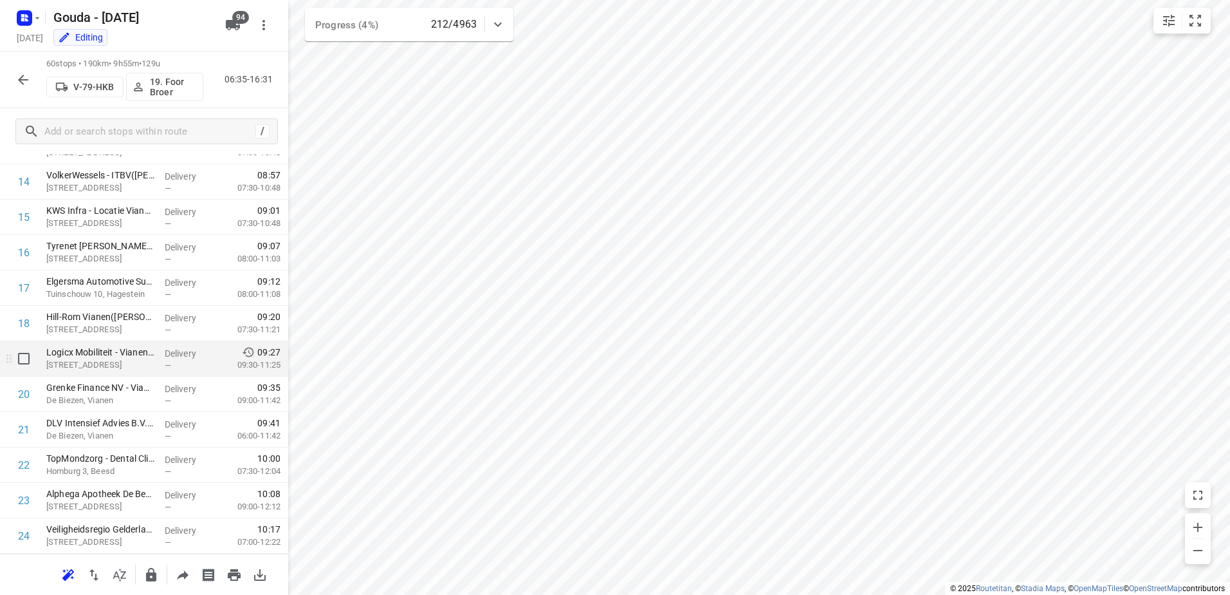
scroll to position [579, 0]
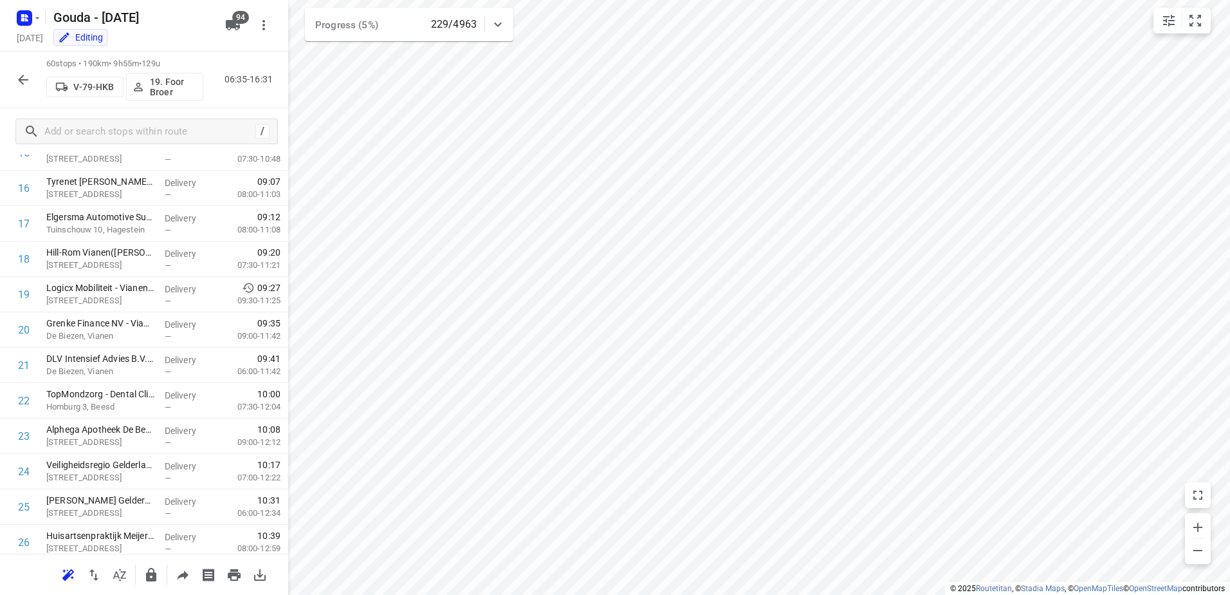
click at [15, 75] on icon "button" at bounding box center [22, 79] width 15 height 15
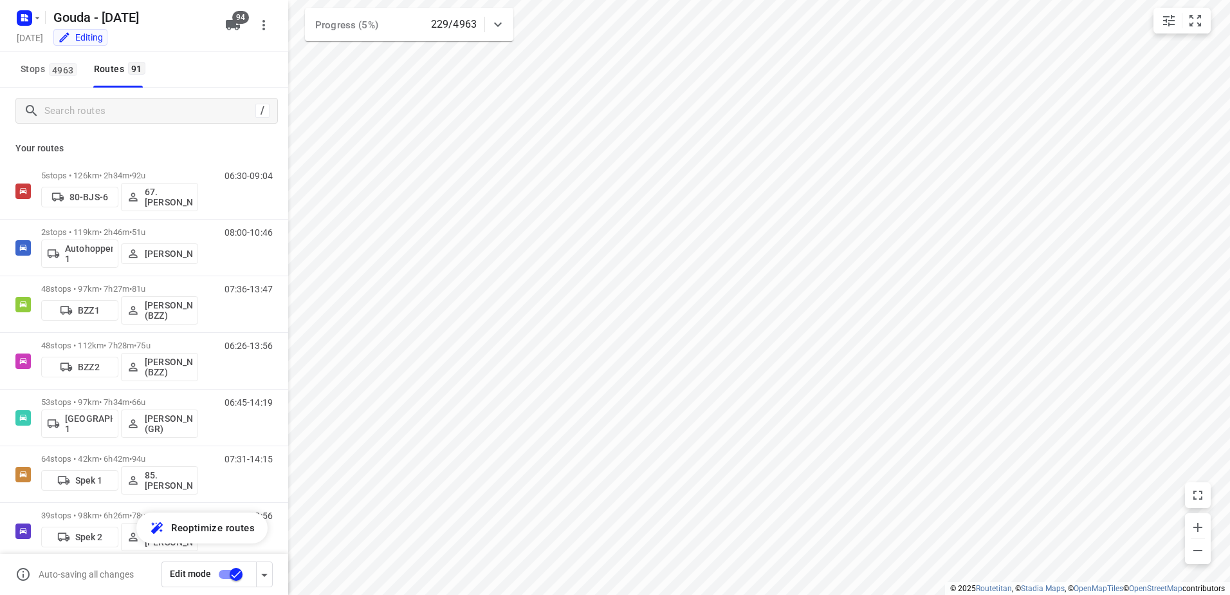
click at [99, 121] on div "/" at bounding box center [146, 111] width 263 height 26
click at [109, 117] on input "Search routes" at bounding box center [148, 111] width 206 height 20
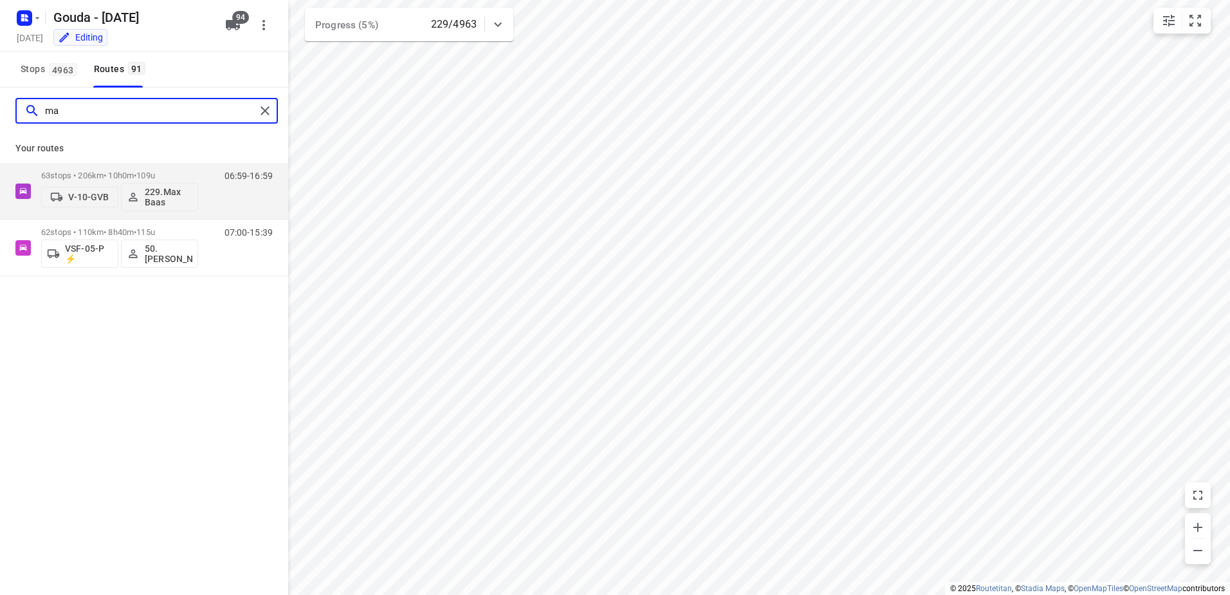
type input "m"
type input "shahr"
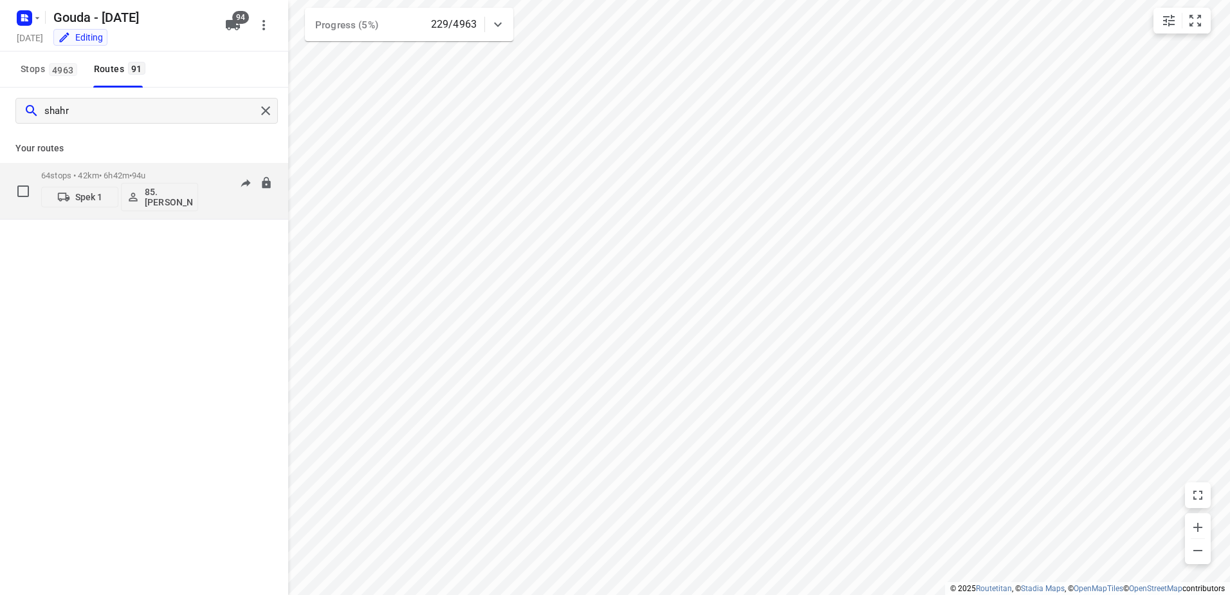
click at [66, 168] on div "64 stops • 42km • 6h42m • 94u Spek 1 85.Shahram Poorramszani" at bounding box center [119, 190] width 157 height 53
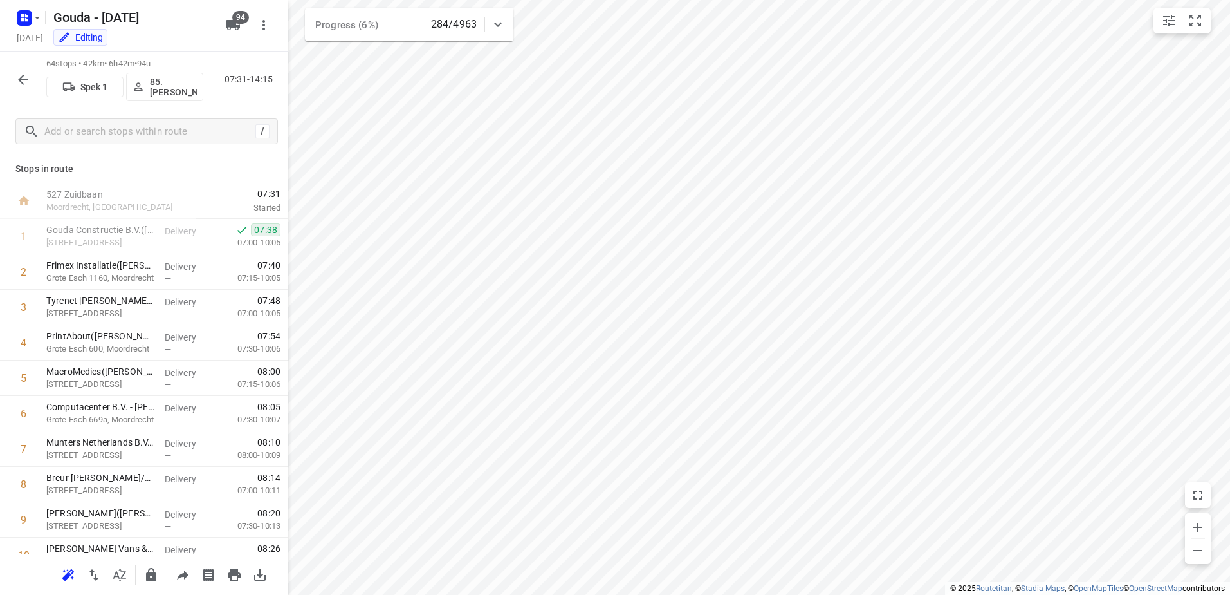
click at [13, 70] on div "64 stops • 42km • 6h42m • 94u Spek 1 85.Shahram Poorramszani 07:31-14:15" at bounding box center [144, 79] width 288 height 57
click at [9, 83] on div "64 stops • 42km • 6h42m • 94u Spek 1 85.Shahram Poorramszani 07:31-14:15" at bounding box center [144, 79] width 288 height 57
click at [18, 83] on icon "button" at bounding box center [22, 79] width 15 height 15
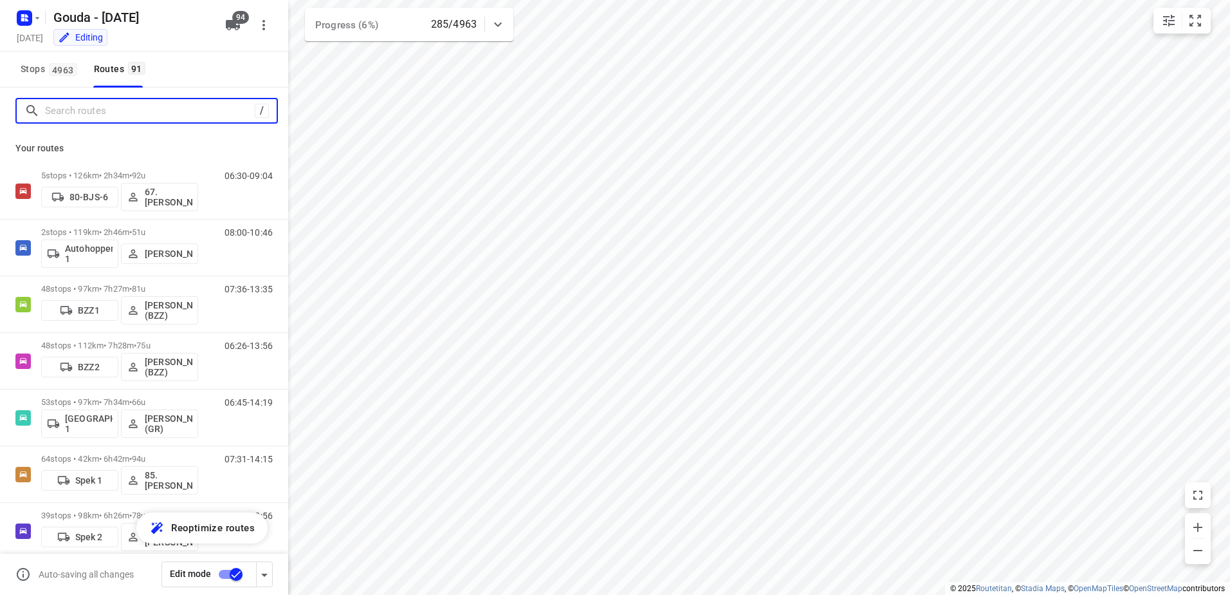
click at [116, 115] on input "Search routes" at bounding box center [150, 111] width 210 height 20
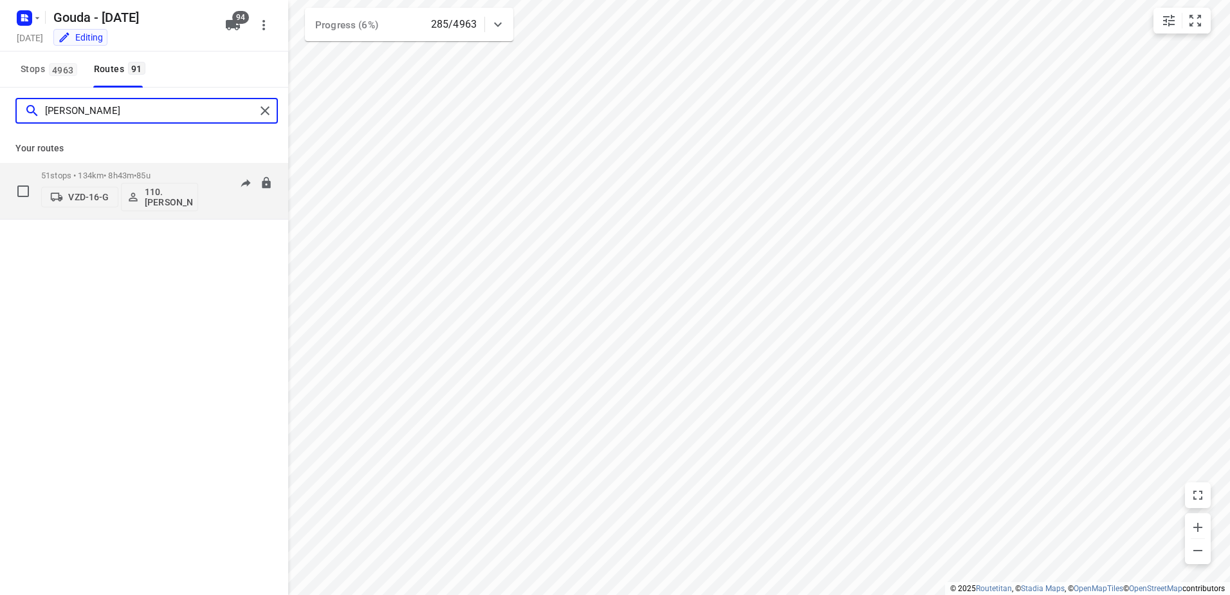
type input "lucas"
click at [167, 173] on p "51 stops • 134km • 8h43m • 85u" at bounding box center [119, 176] width 157 height 10
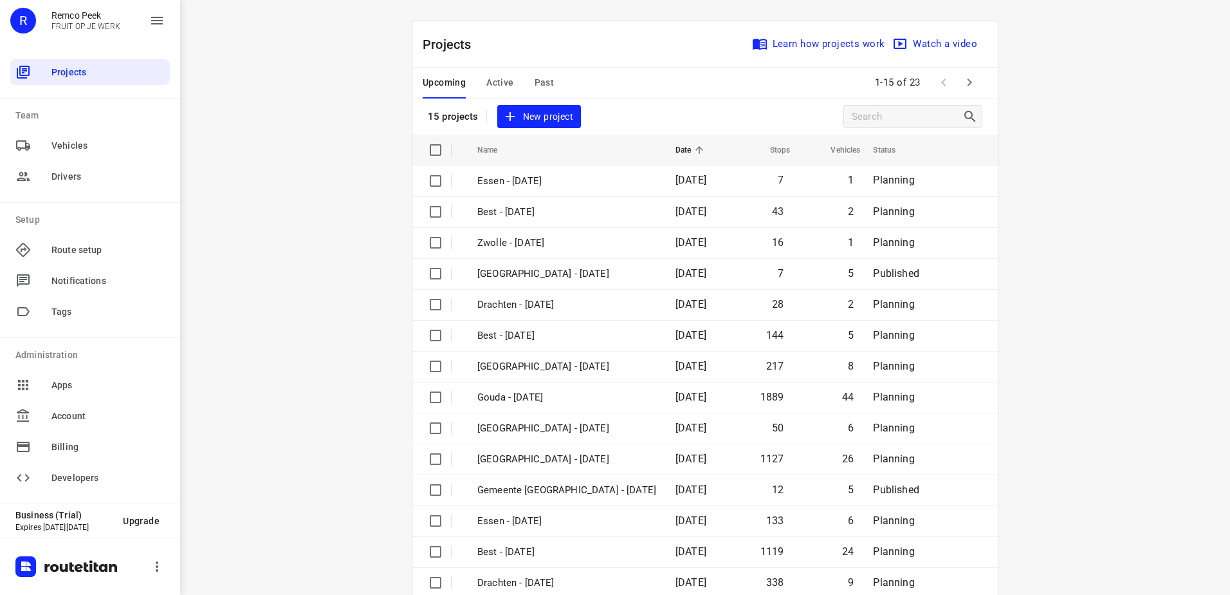
click at [501, 87] on span "Active" at bounding box center [500, 83] width 27 height 16
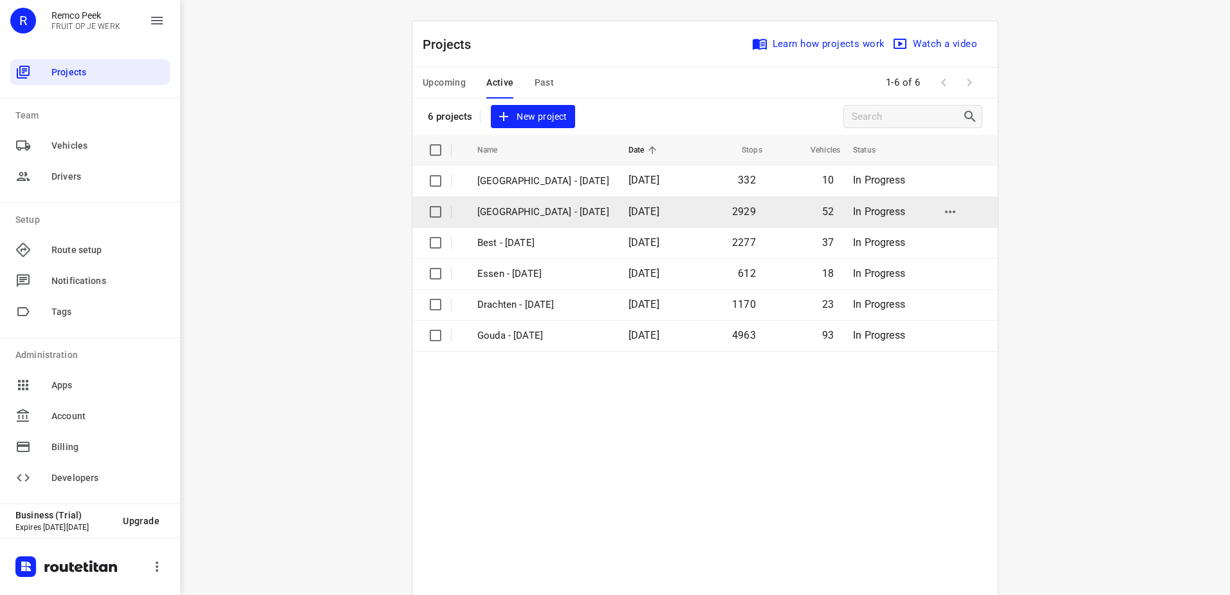
click at [513, 210] on p "[GEOGRAPHIC_DATA] - [DATE]" at bounding box center [544, 212] width 132 height 15
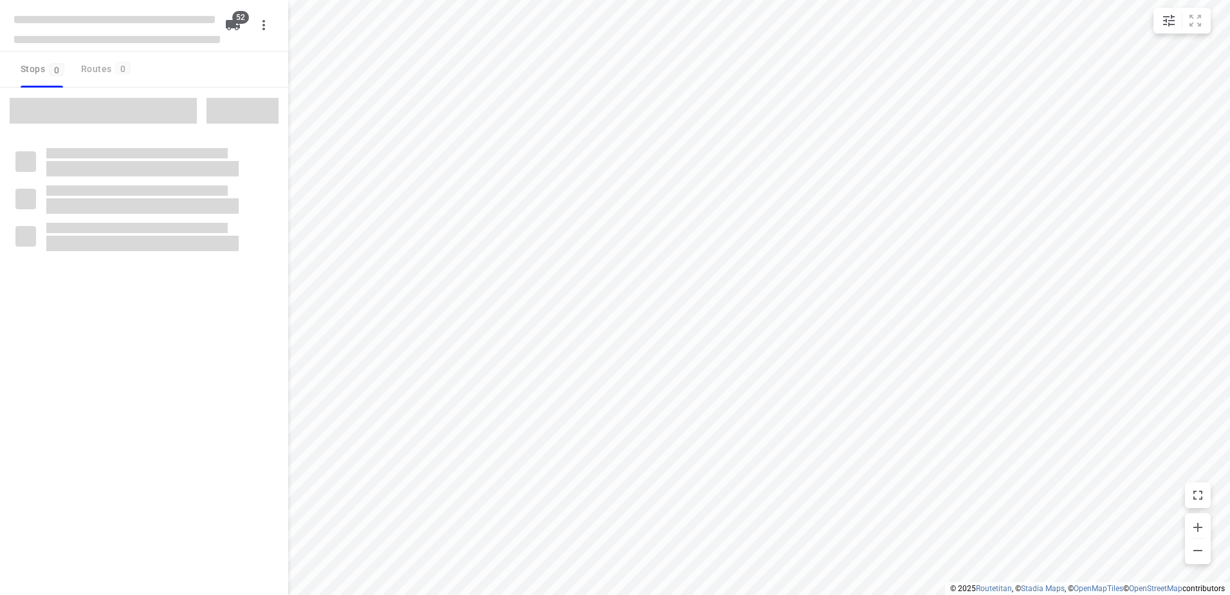
checkbox input "true"
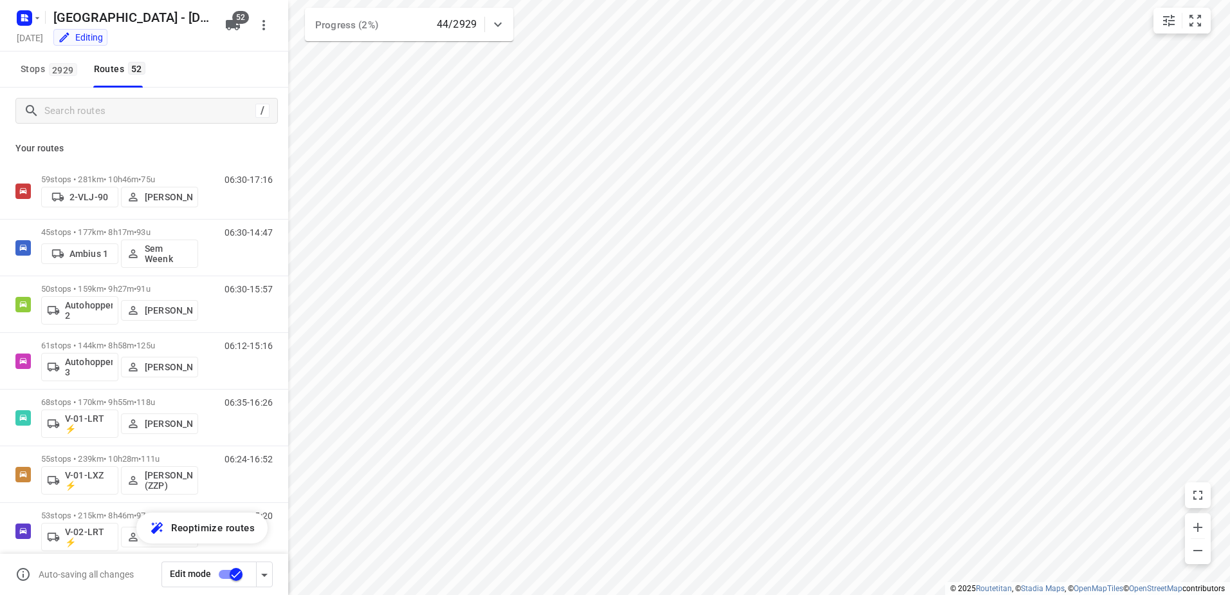
click at [56, 97] on div "/" at bounding box center [144, 111] width 288 height 46
click at [56, 107] on input "Search routes" at bounding box center [148, 111] width 206 height 20
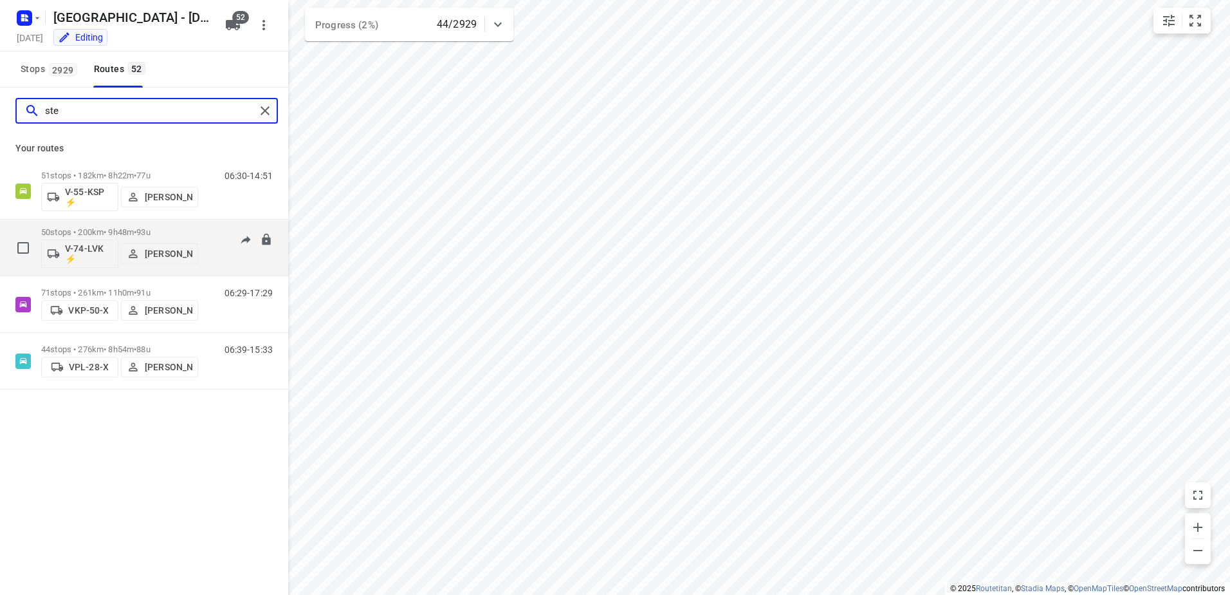
type input "ste"
click at [150, 222] on div "50 stops • 200km • 9h48m • 93u V-74-LVK ⚡ Sten Sturgess" at bounding box center [119, 247] width 157 height 53
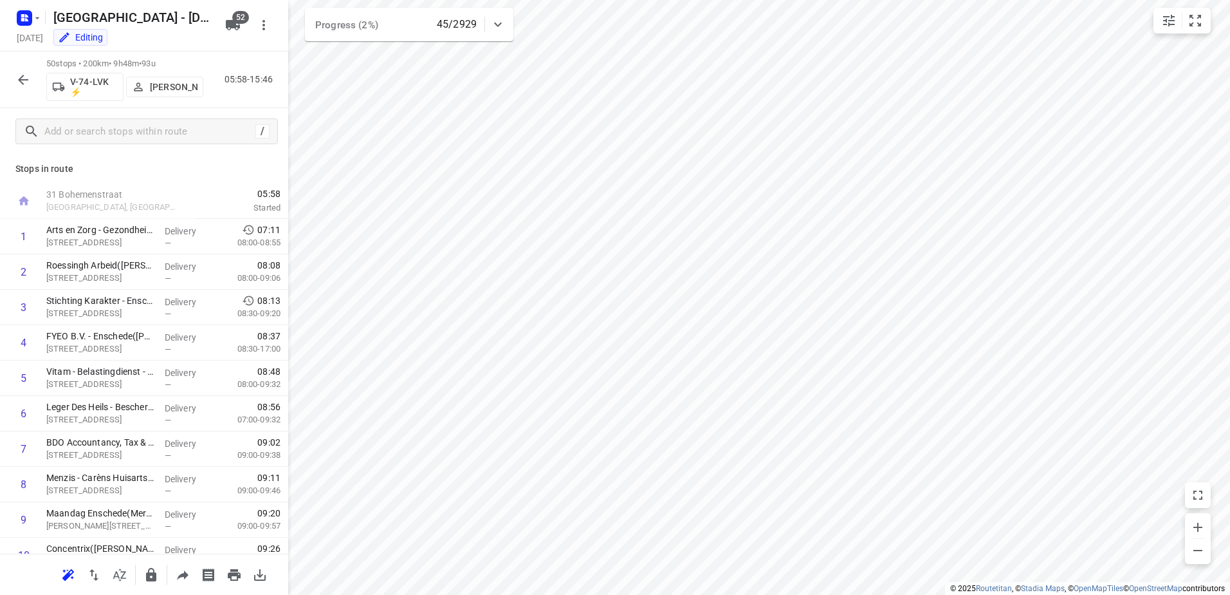
click at [283, 258] on div "i © 2025 Routetitan , © Stadia Maps , © OpenMapTiles © OpenStreetMap contributo…" at bounding box center [615, 297] width 1230 height 595
click at [24, 89] on button "button" at bounding box center [23, 80] width 26 height 26
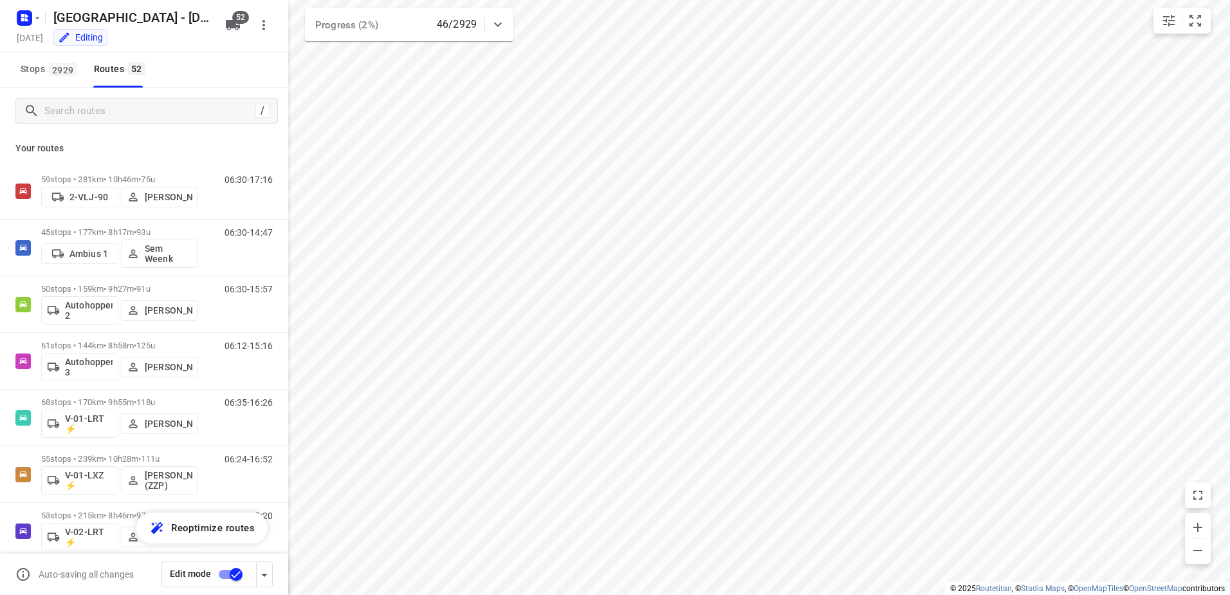
click at [116, 124] on div "/" at bounding box center [144, 111] width 288 height 46
click at [120, 118] on input "Search routes" at bounding box center [161, 111] width 232 height 20
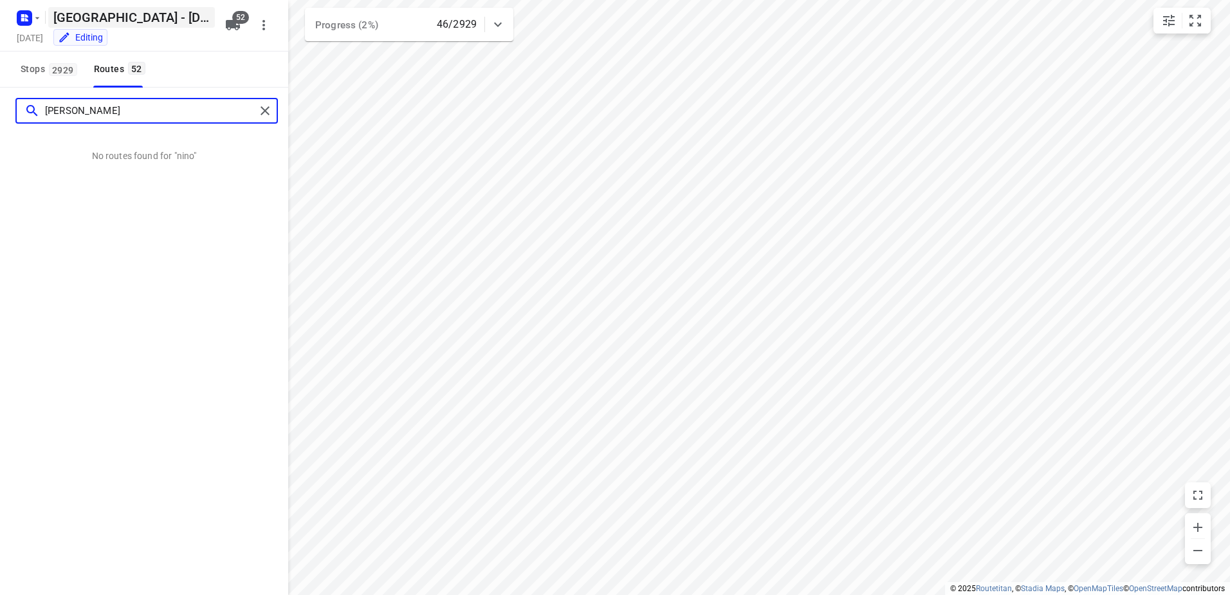
type input "nino"
click at [715, 594] on html "i © 2025 Routetitan , © Stadia Maps , © OpenMapTiles © OpenStreetMap contributo…" at bounding box center [615, 297] width 1230 height 595
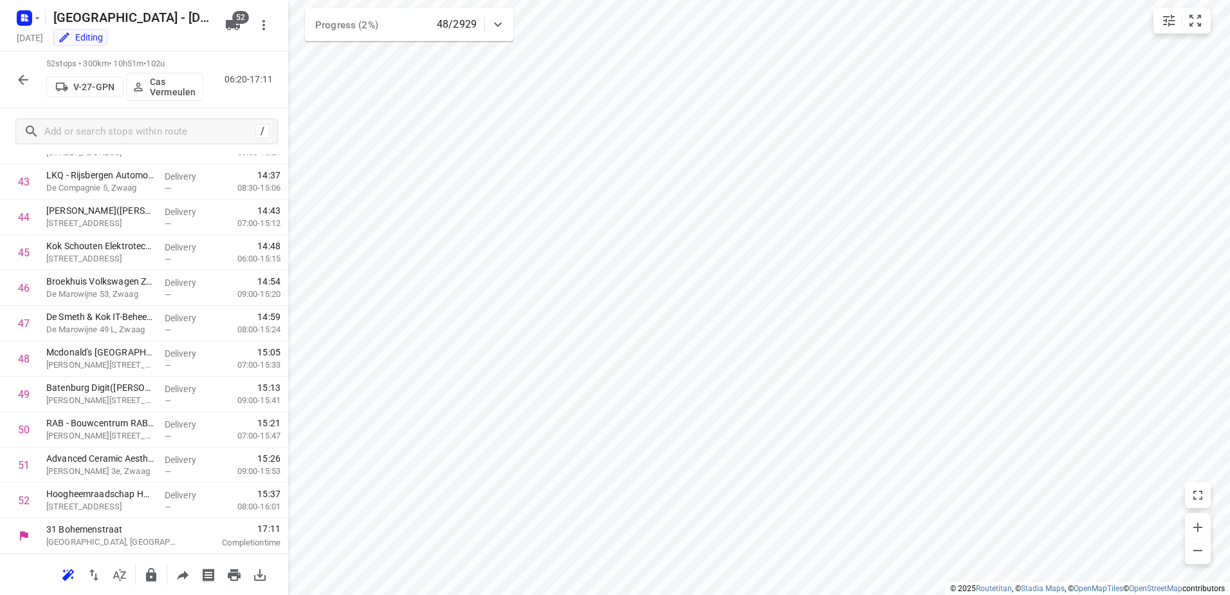
scroll to position [1541, 0]
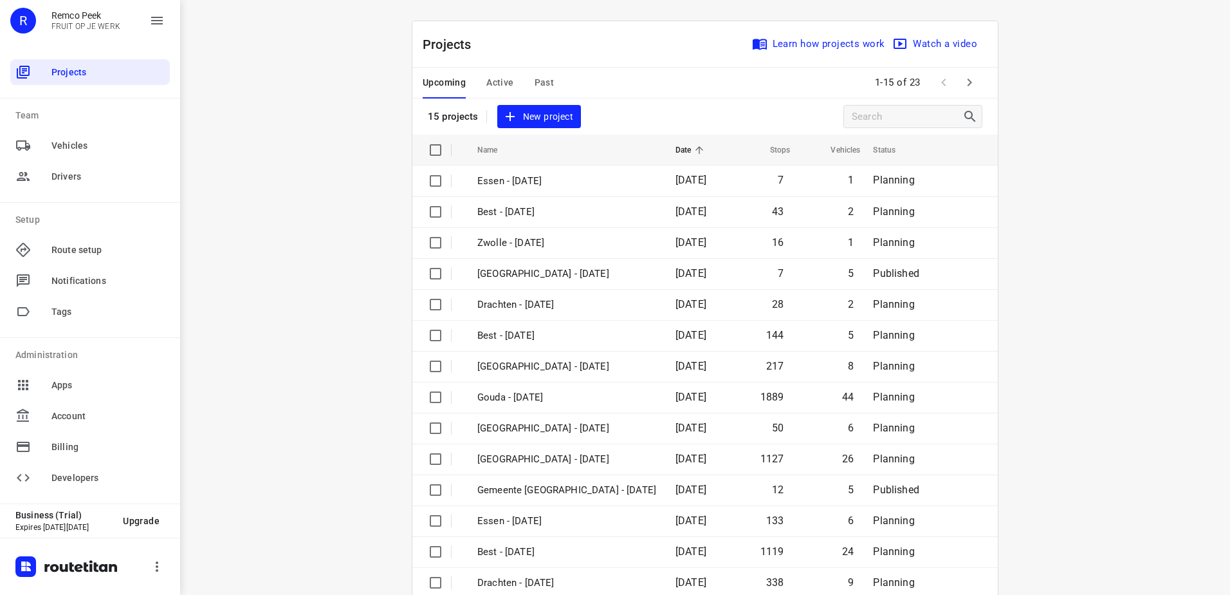
click at [490, 85] on span "Active" at bounding box center [500, 83] width 27 height 16
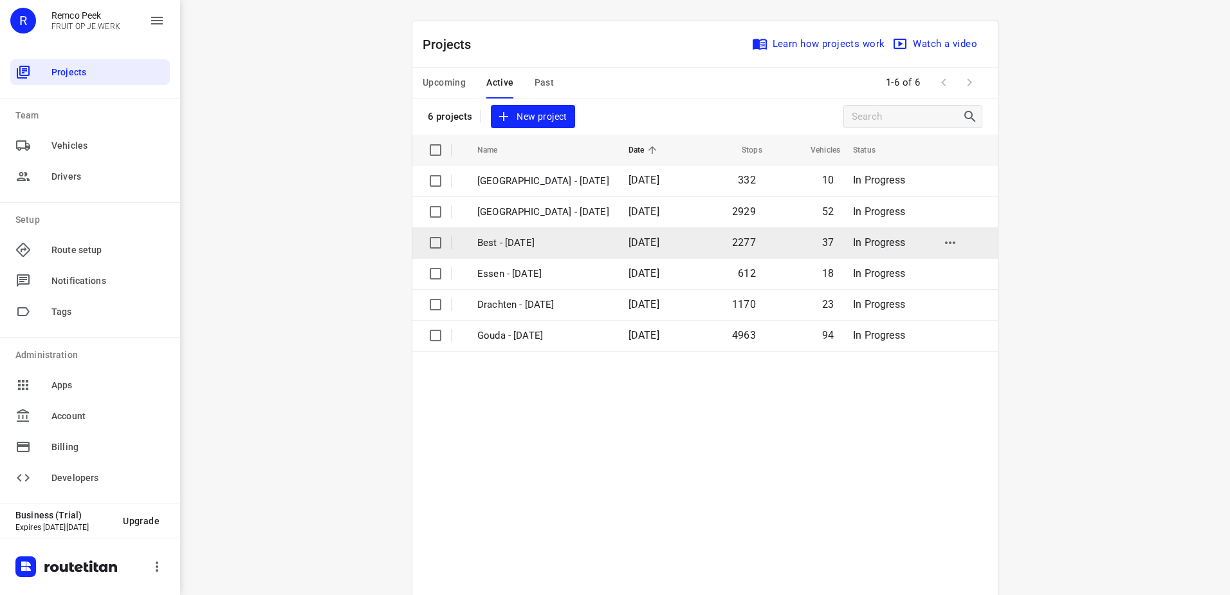
click at [531, 231] on td "Best - [DATE]" at bounding box center [542, 242] width 154 height 31
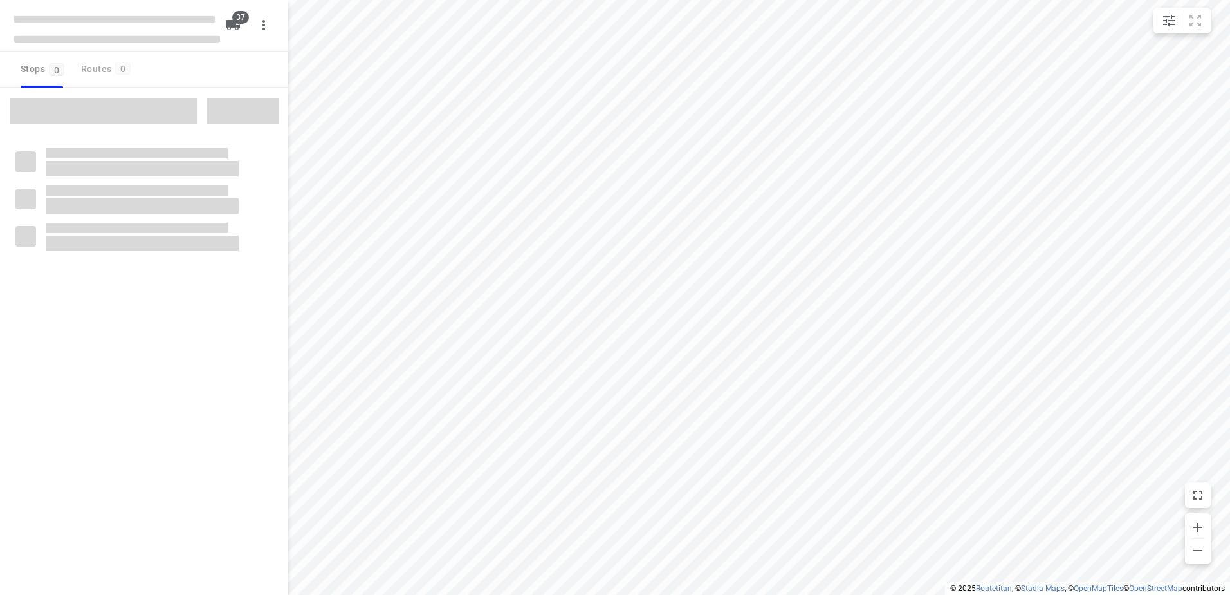
checkbox input "true"
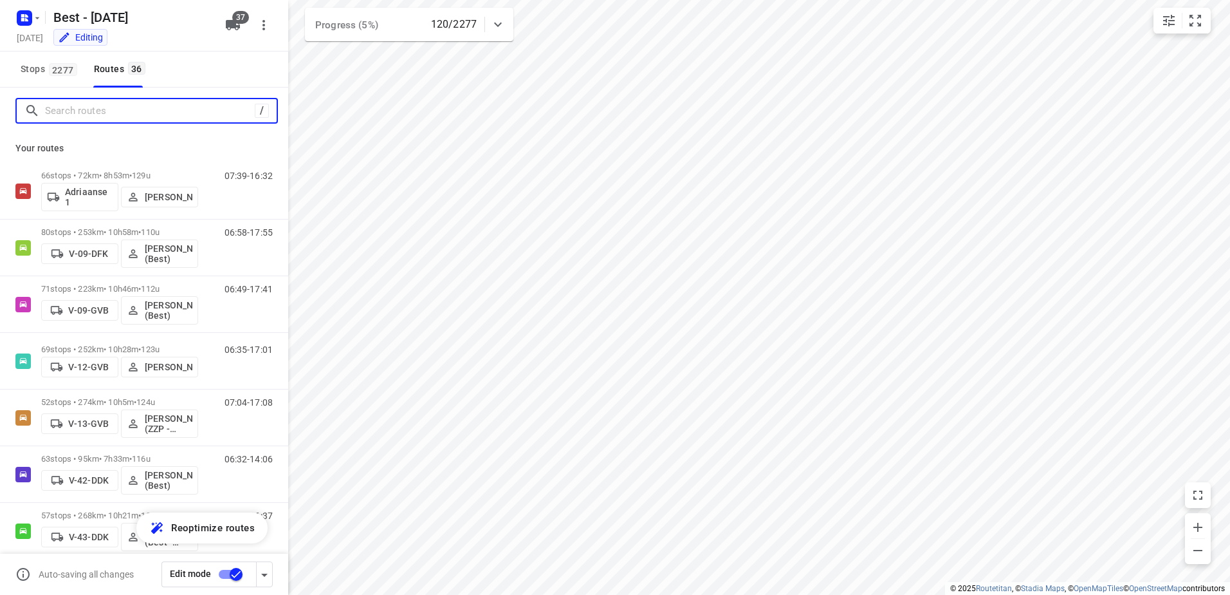
click at [44, 109] on div at bounding box center [139, 111] width 230 height 20
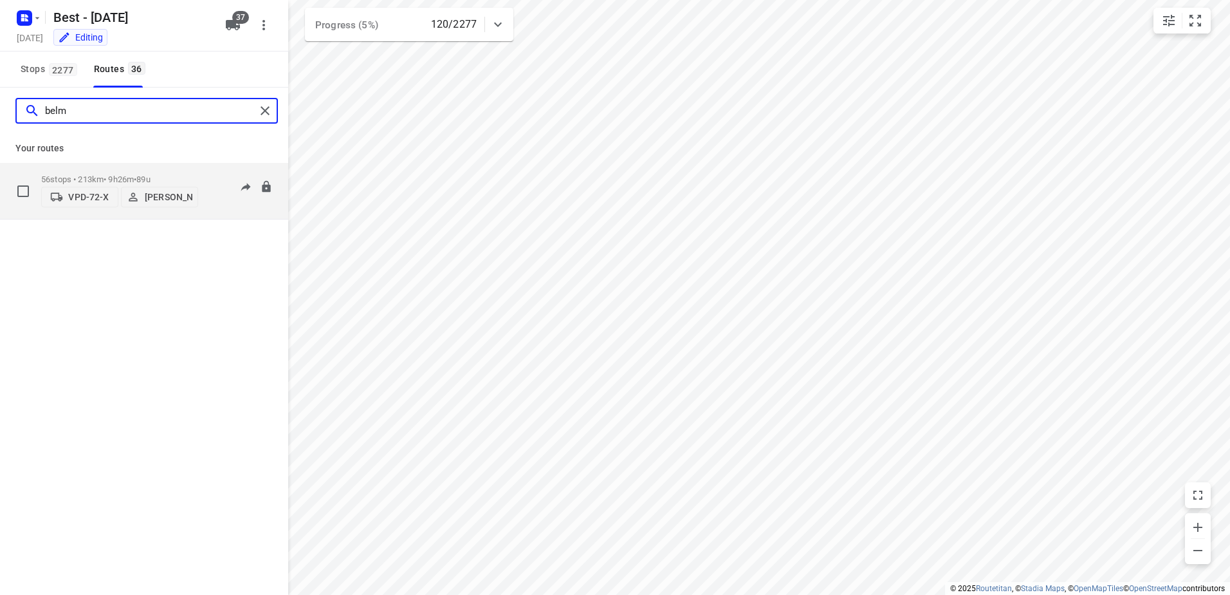
type input "belm"
click at [165, 174] on p "56 stops • 213km • 9h26m • 89u" at bounding box center [119, 179] width 157 height 10
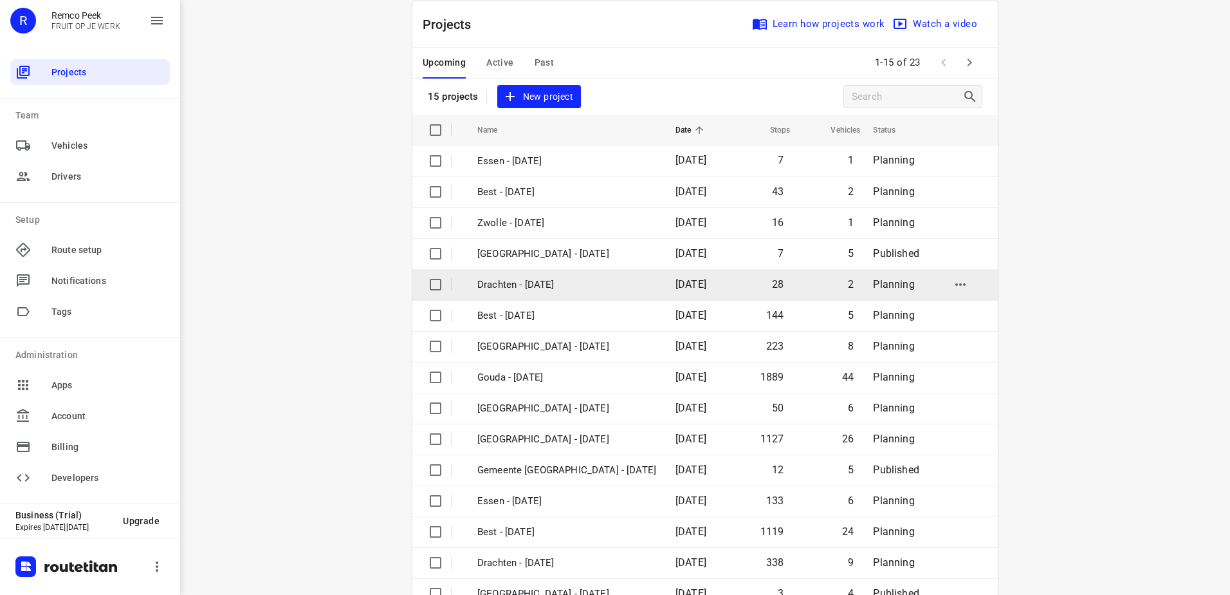
scroll to position [56, 0]
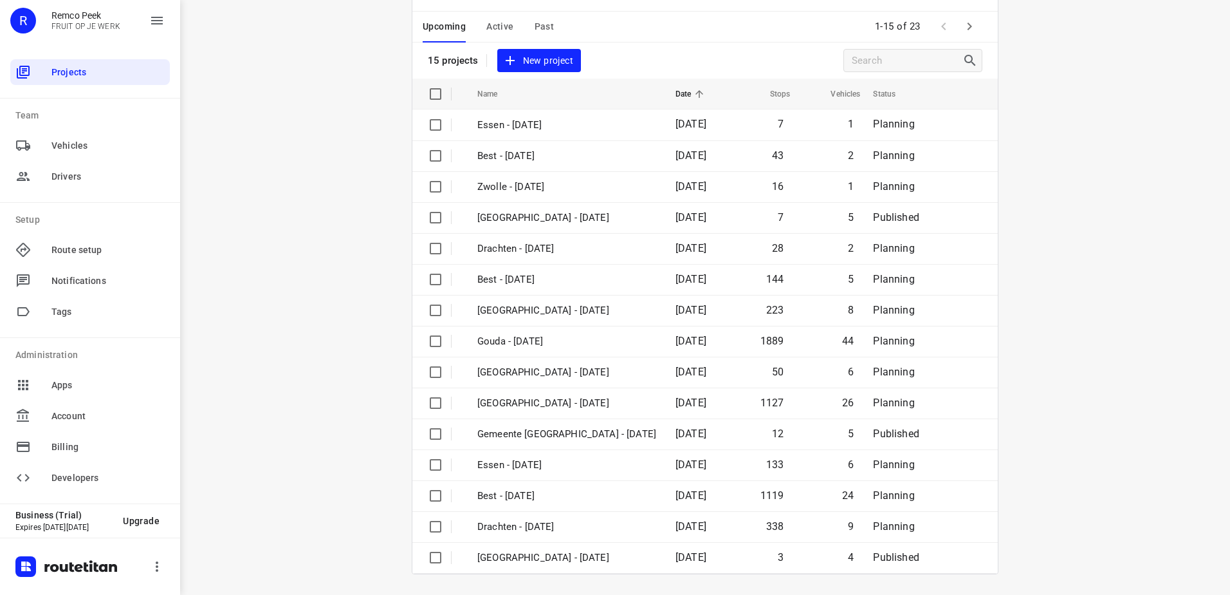
click at [536, 30] on span "Past" at bounding box center [545, 27] width 20 height 16
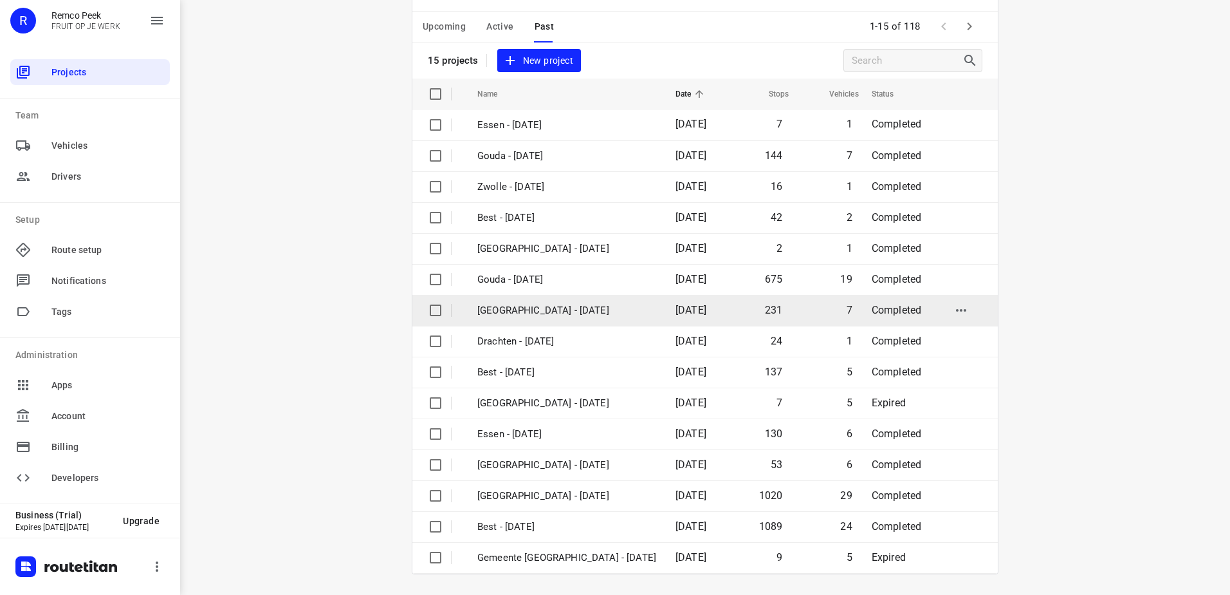
click at [553, 304] on p "[GEOGRAPHIC_DATA] - [DATE]" at bounding box center [567, 310] width 179 height 15
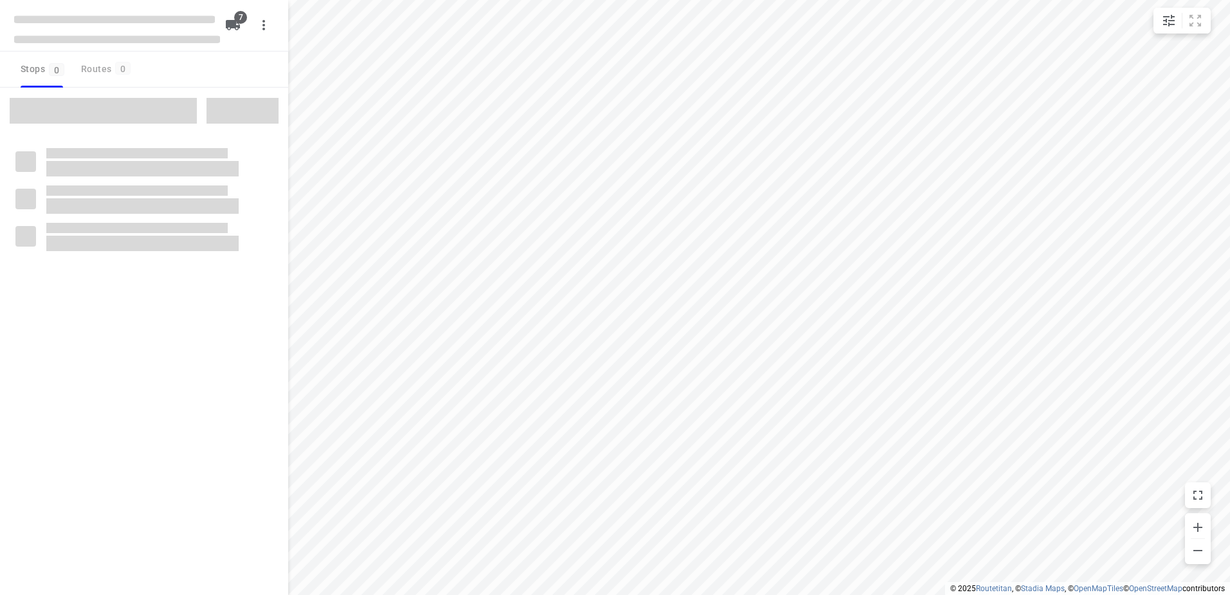
type input "distance"
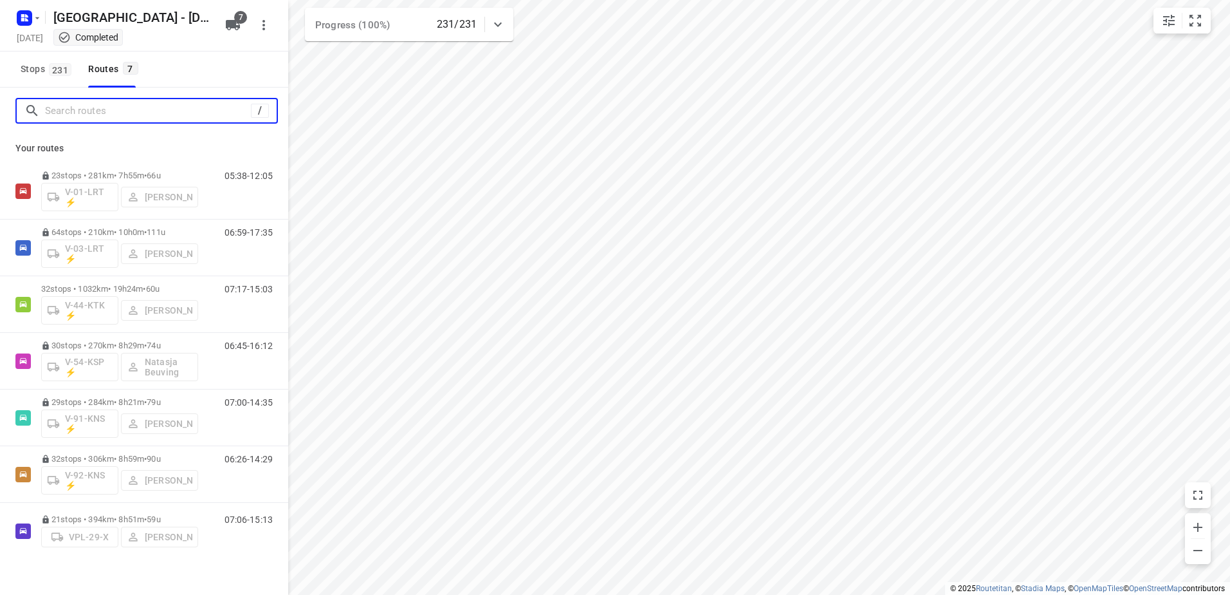
click at [196, 120] on input "Search routes" at bounding box center [148, 111] width 206 height 20
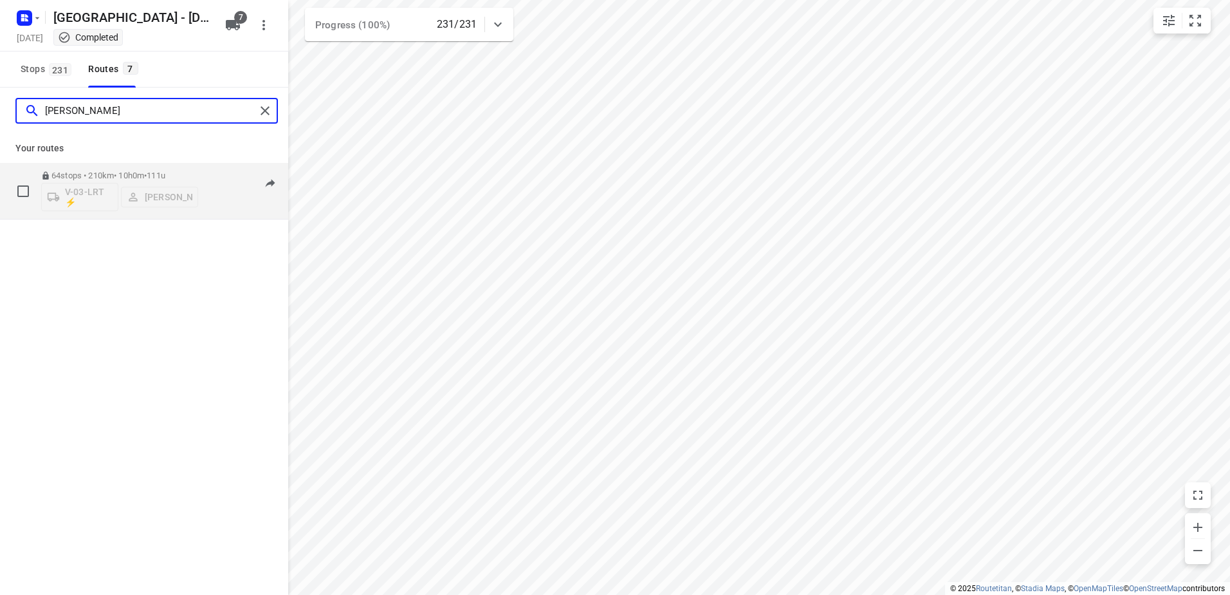
type input "nina"
click at [121, 169] on div "64 stops • 210km • 10h0m • 111u V-03-LRT ⚡ Nina Jo An Kleinjan" at bounding box center [119, 190] width 157 height 53
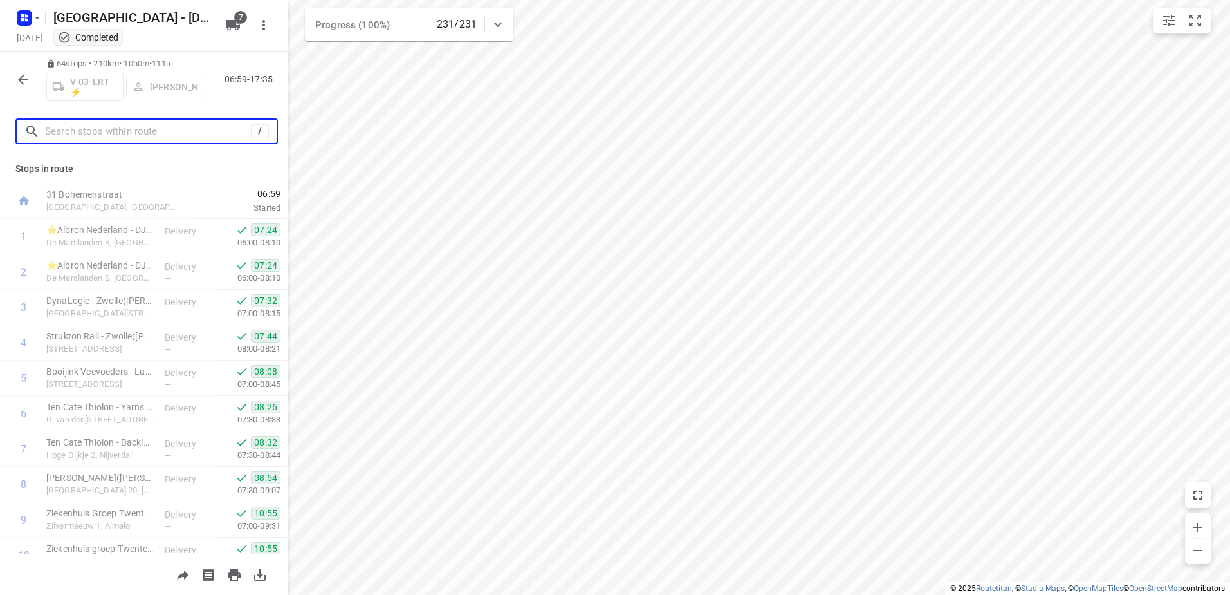
click at [120, 128] on input "text" at bounding box center [148, 132] width 206 height 20
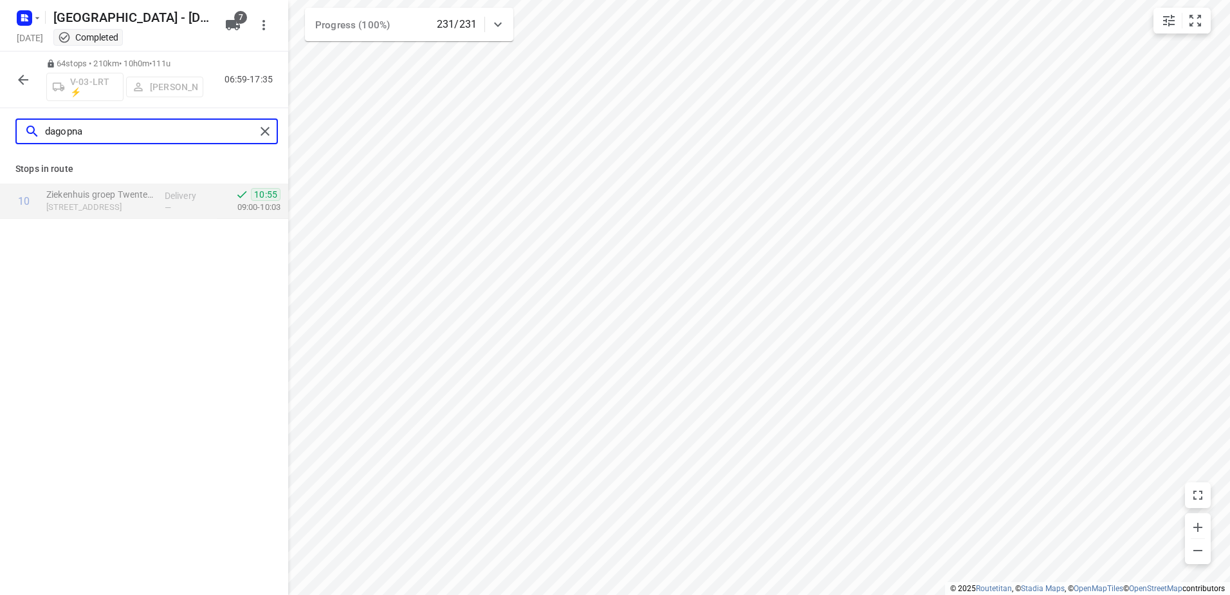
type input "dagopna"
click at [16, 21] on div at bounding box center [27, 17] width 31 height 25
click at [30, 19] on rect "button" at bounding box center [24, 17] width 15 height 15
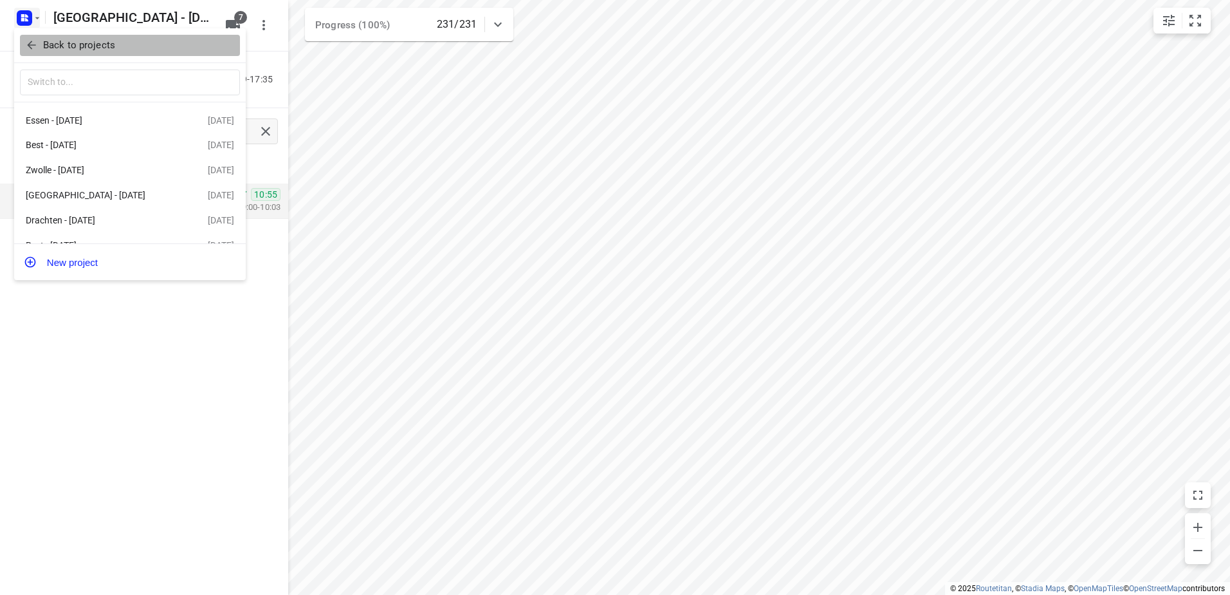
click at [38, 50] on span "Back to projects" at bounding box center [130, 45] width 210 height 15
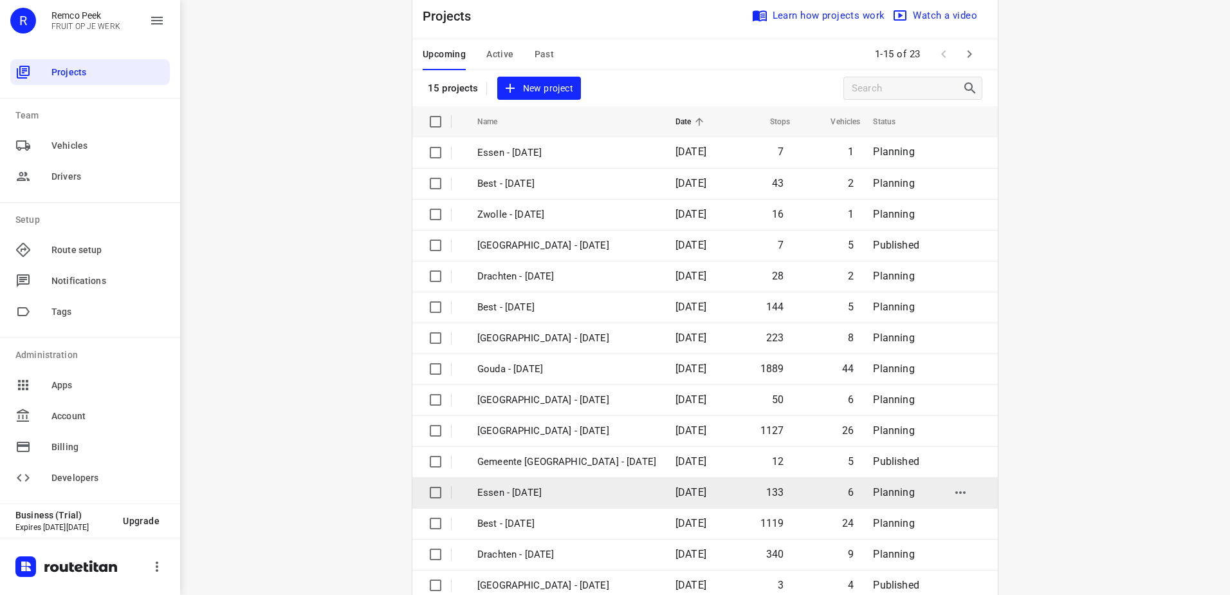
scroll to position [56, 0]
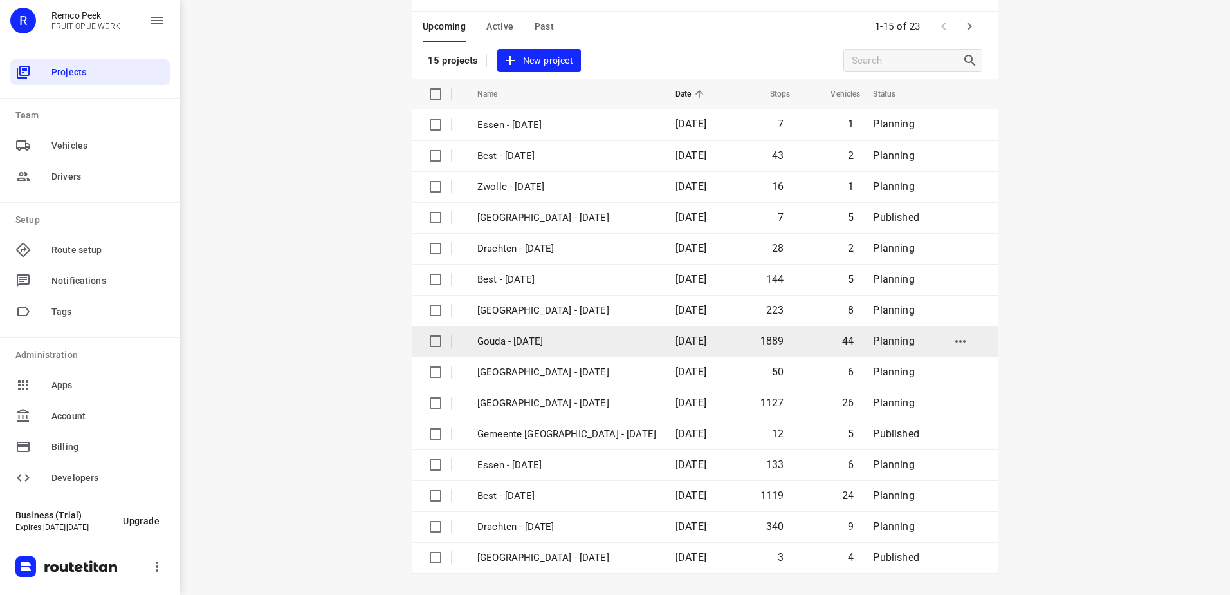
click at [559, 344] on p "Gouda - Wednesday" at bounding box center [567, 341] width 179 height 15
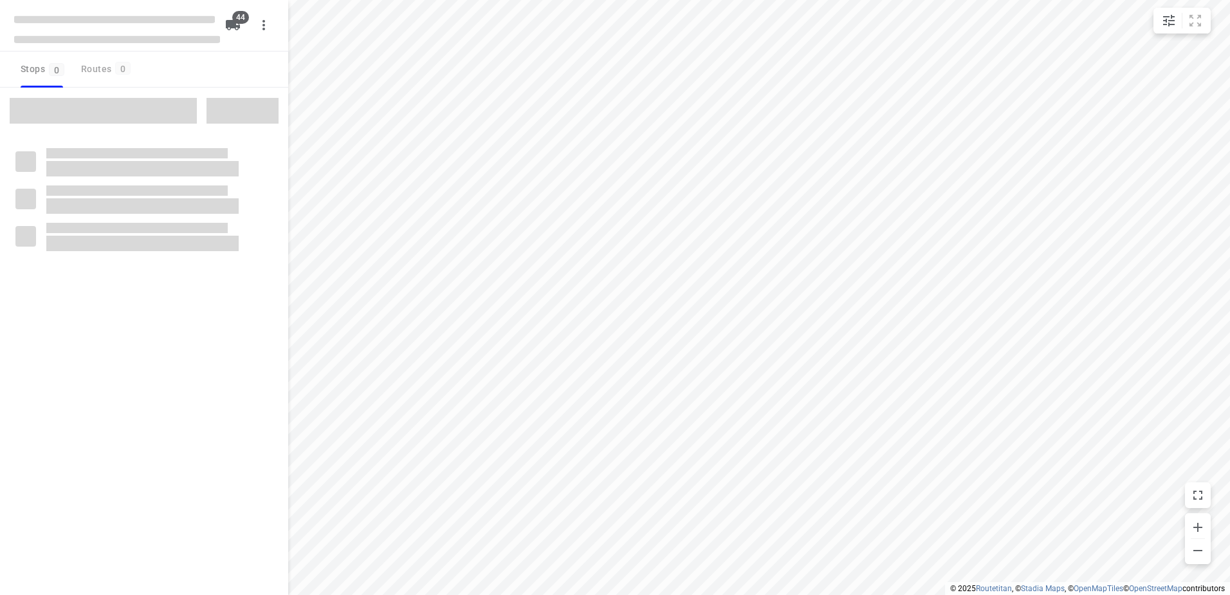
checkbox input "true"
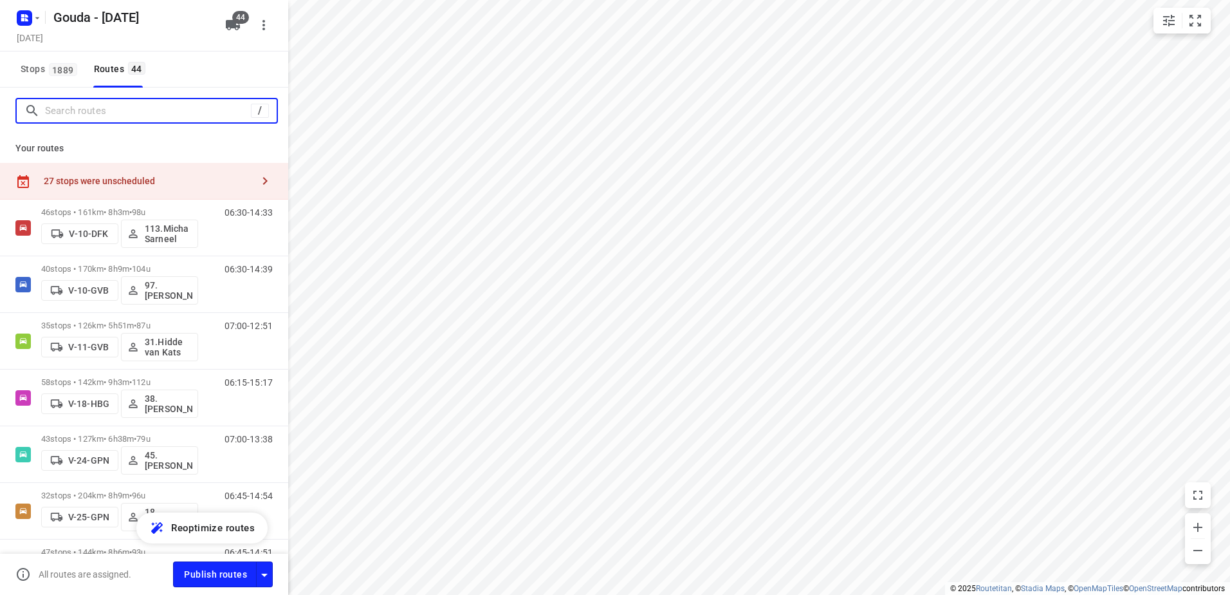
click at [97, 102] on input "Search routes" at bounding box center [148, 111] width 206 height 20
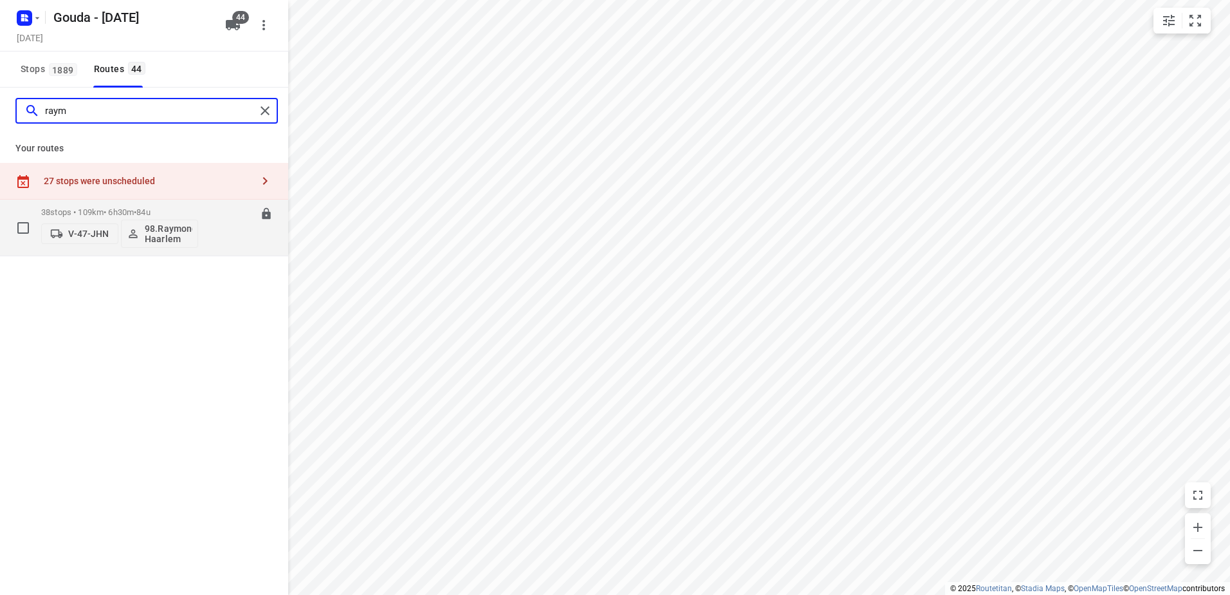
type input "raym"
click at [171, 210] on p "38 stops • 109km • 6h30m • 84u" at bounding box center [119, 212] width 157 height 10
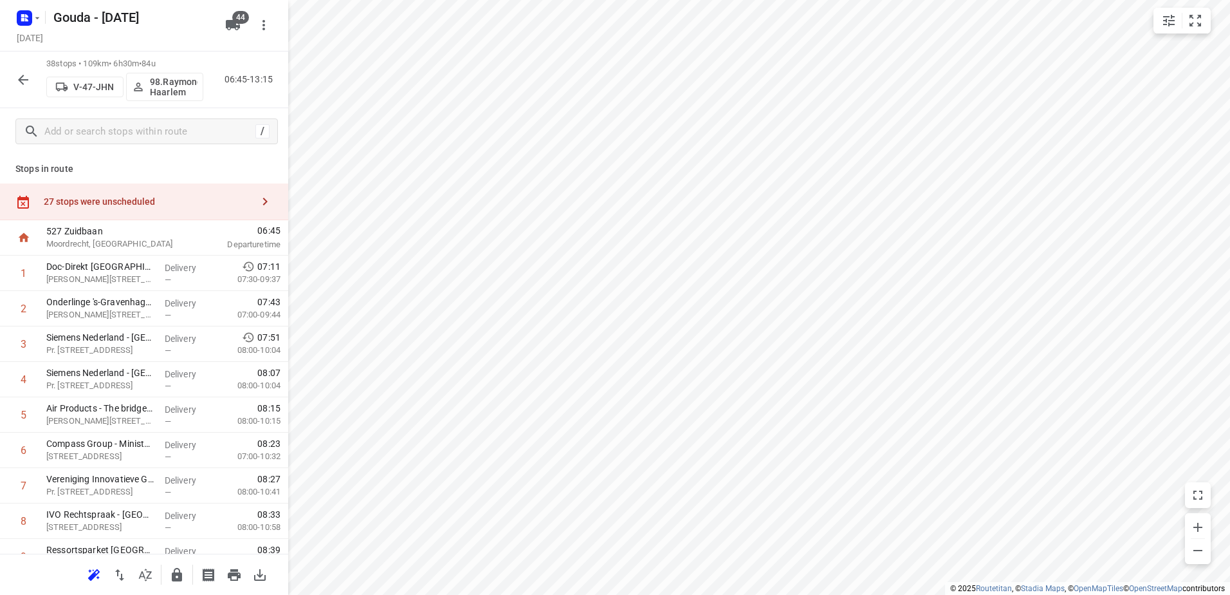
click at [32, 86] on button "button" at bounding box center [23, 80] width 26 height 26
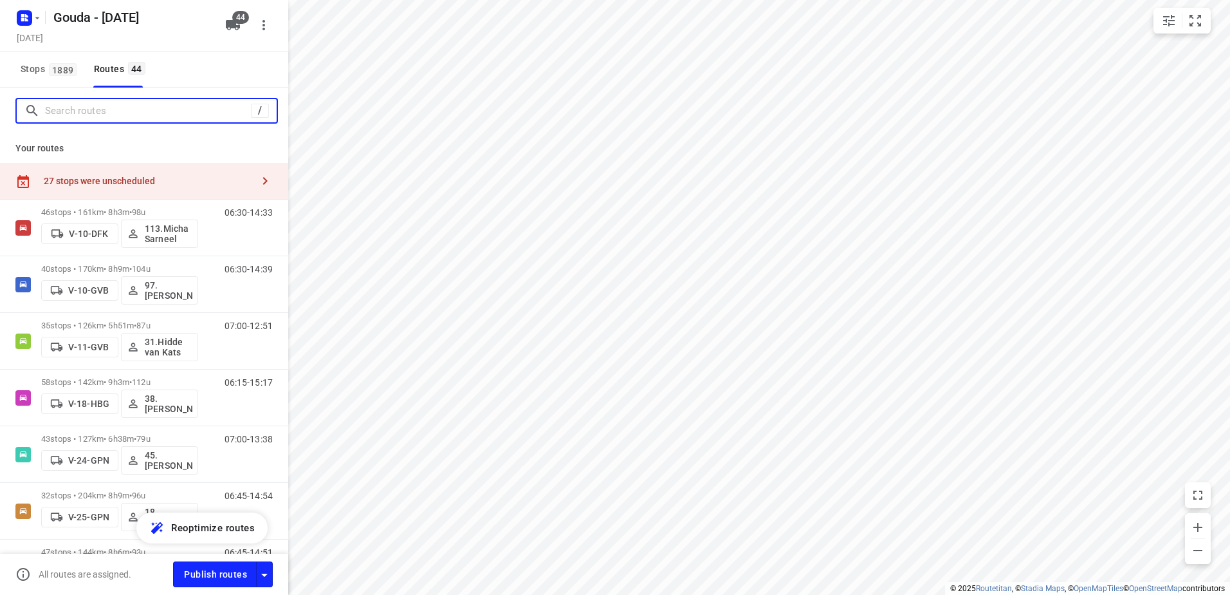
click at [104, 116] on input "Search routes" at bounding box center [148, 111] width 206 height 20
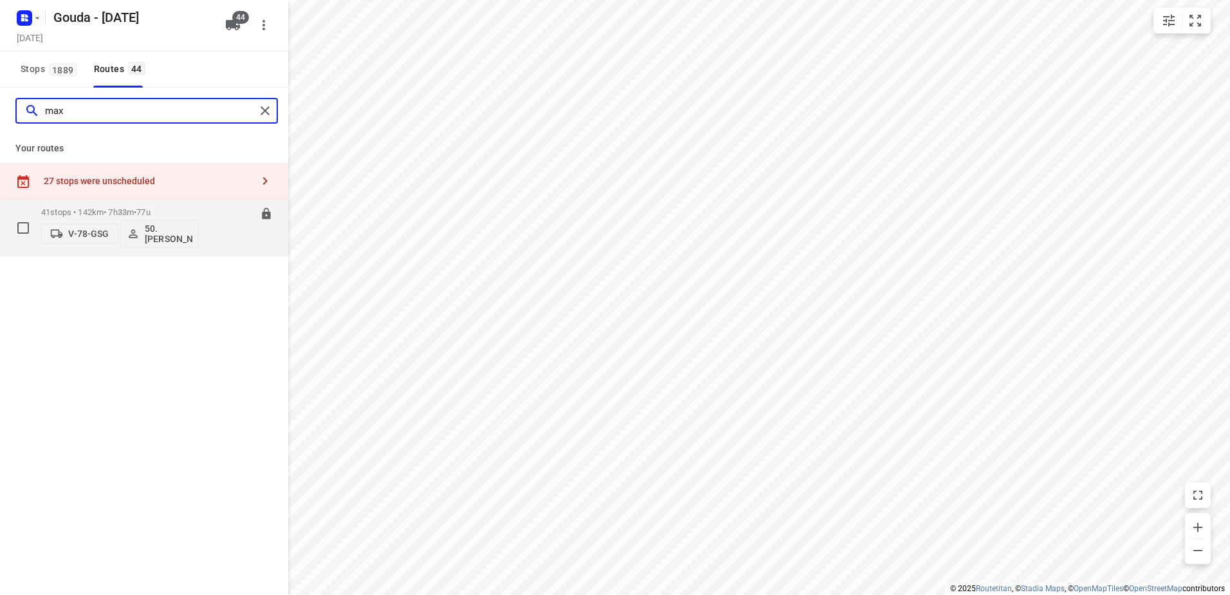
type input "max"
click at [124, 208] on p "41 stops • 142km • 7h33m • 77u" at bounding box center [119, 212] width 157 height 10
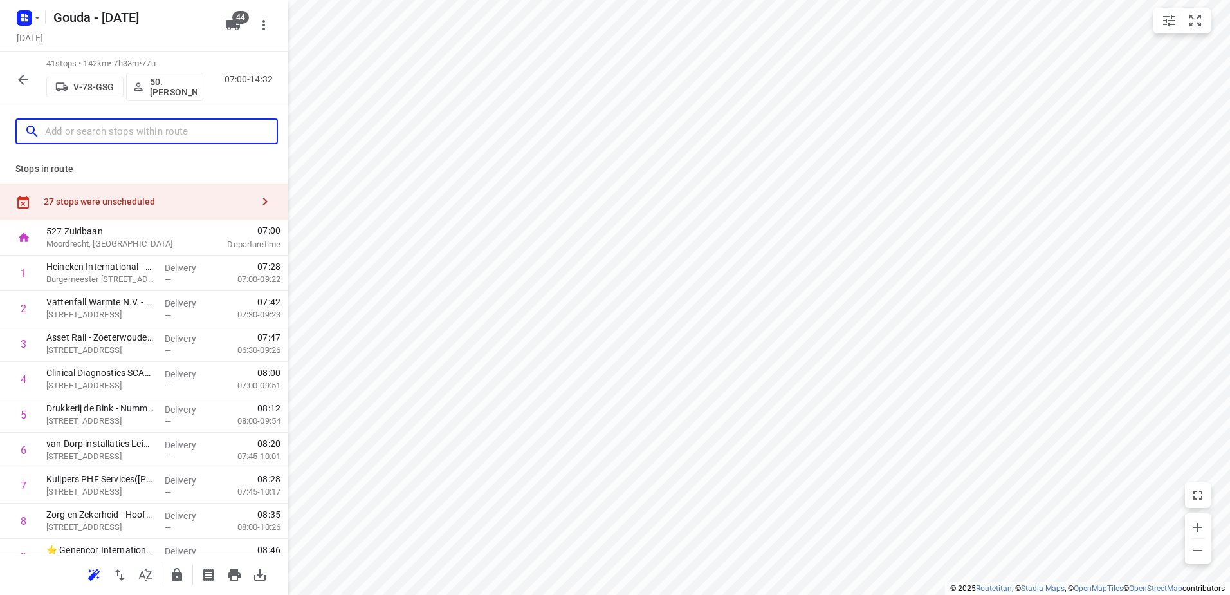
click at [167, 135] on input "text" at bounding box center [161, 132] width 232 height 20
click at [23, 74] on icon "button" at bounding box center [22, 79] width 15 height 15
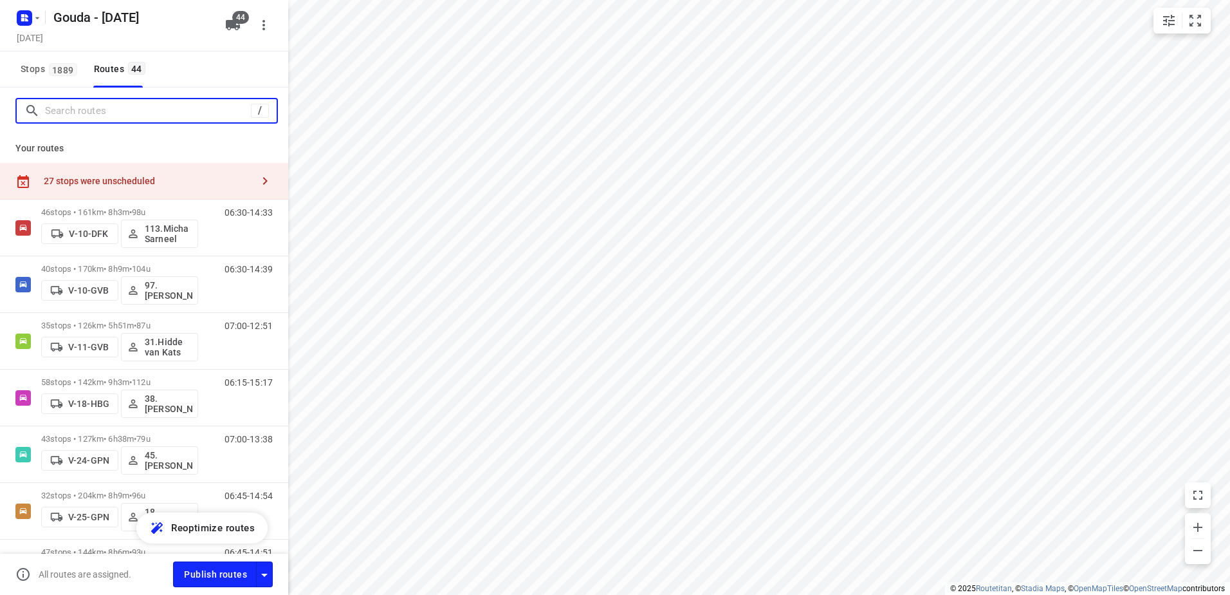
click at [146, 113] on input "Search routes" at bounding box center [148, 111] width 206 height 20
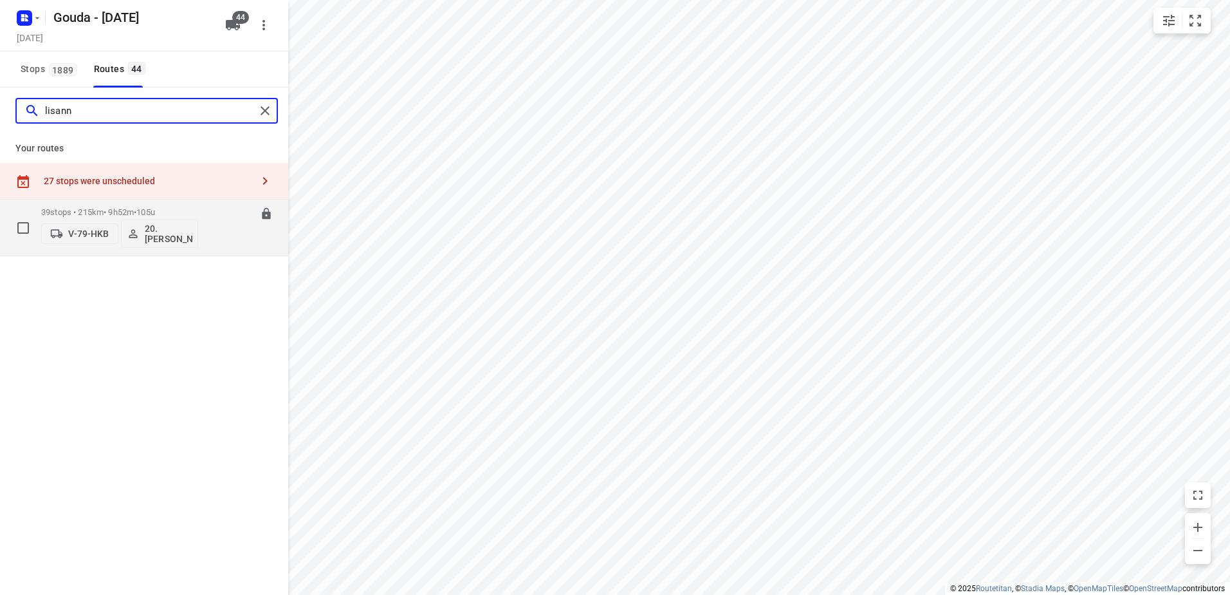
type input "lisann"
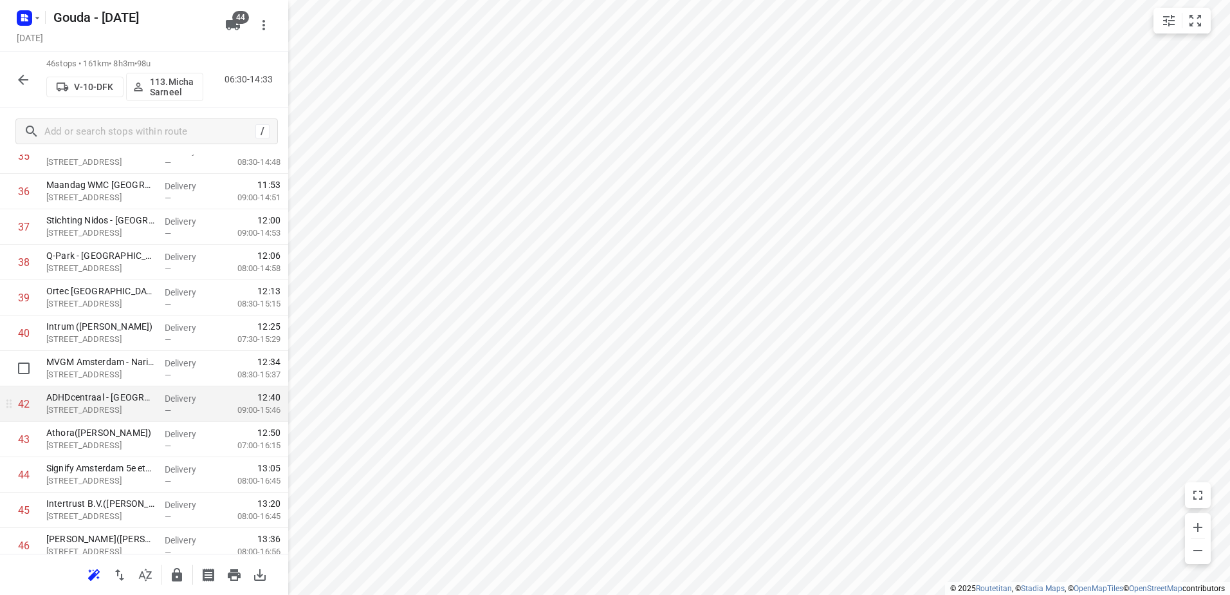
scroll to position [1366, 0]
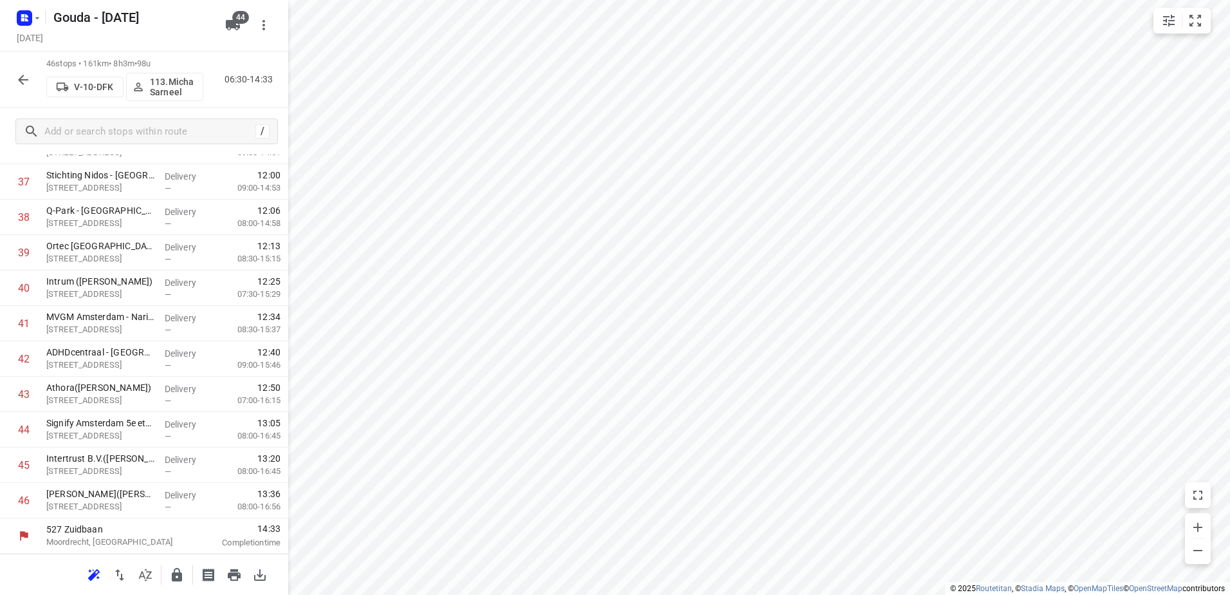
click at [20, 78] on icon "button" at bounding box center [23, 80] width 10 height 10
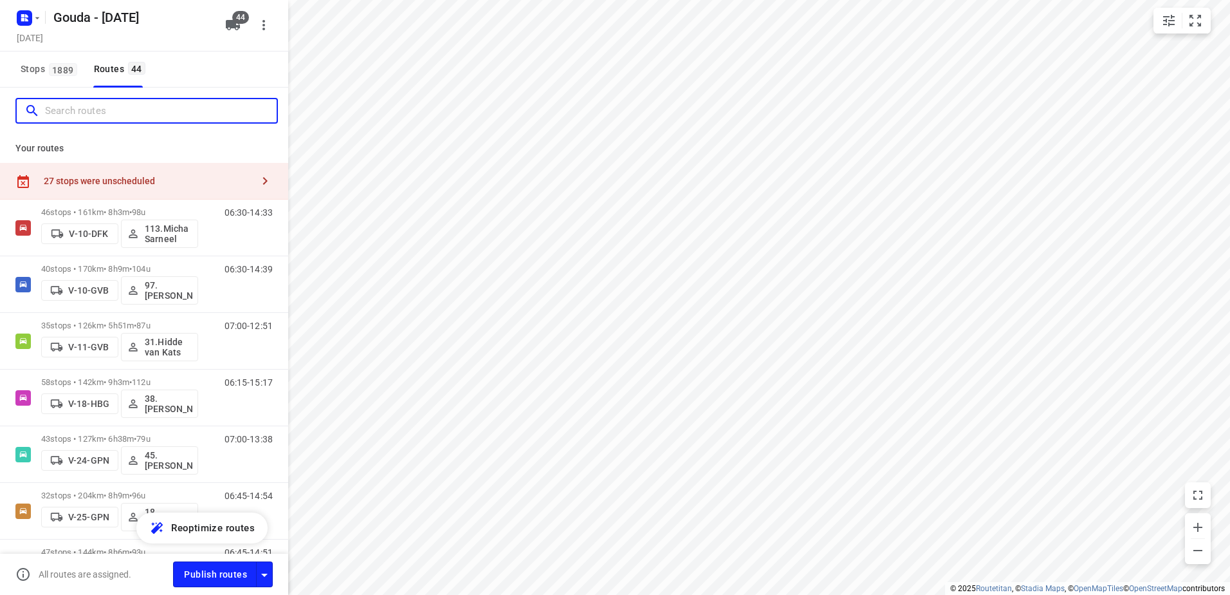
click at [116, 111] on input "Search routes" at bounding box center [161, 111] width 232 height 20
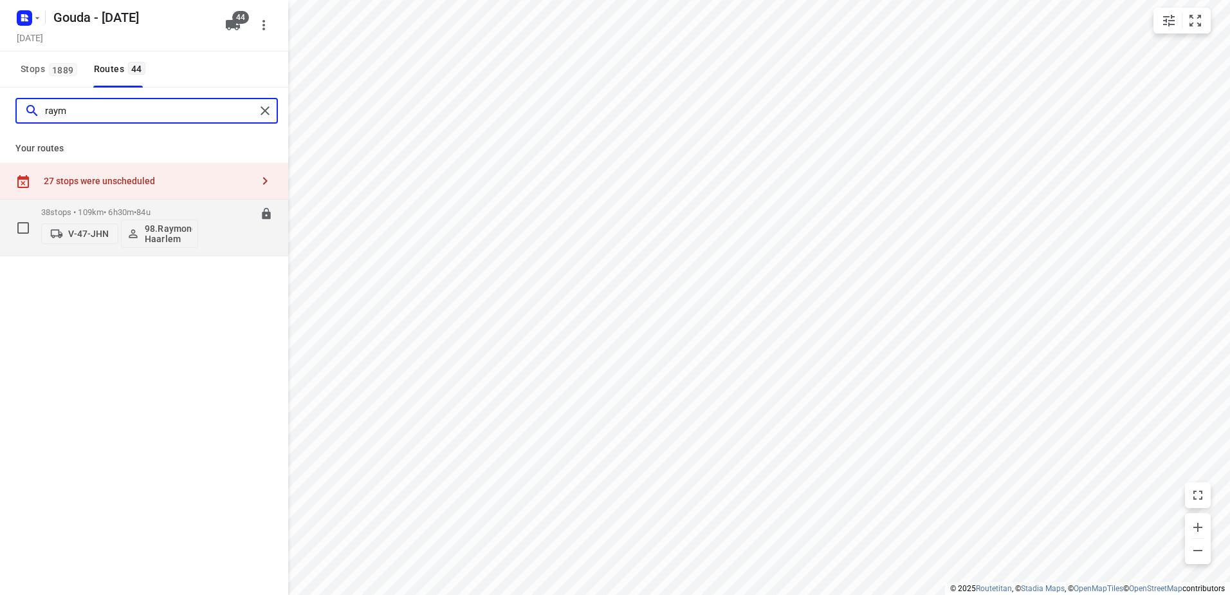
type input "raym"
click at [113, 218] on div "V-47-JHN 98.Raymond Haarlem" at bounding box center [119, 232] width 157 height 31
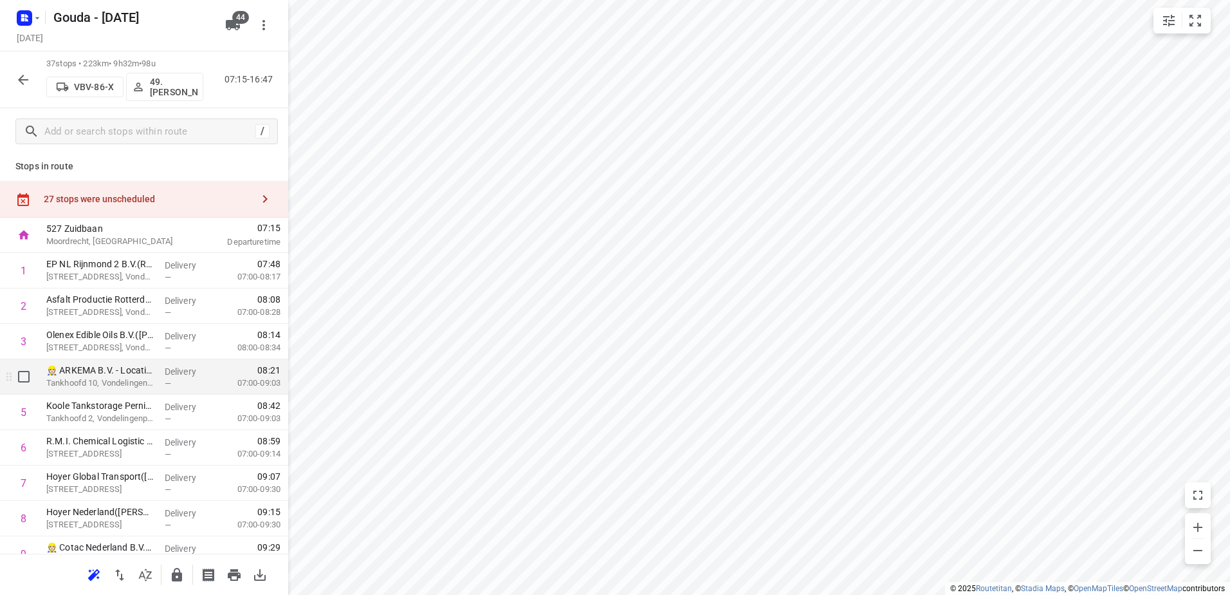
scroll to position [0, 0]
click at [21, 17] on rect "button" at bounding box center [24, 17] width 15 height 15
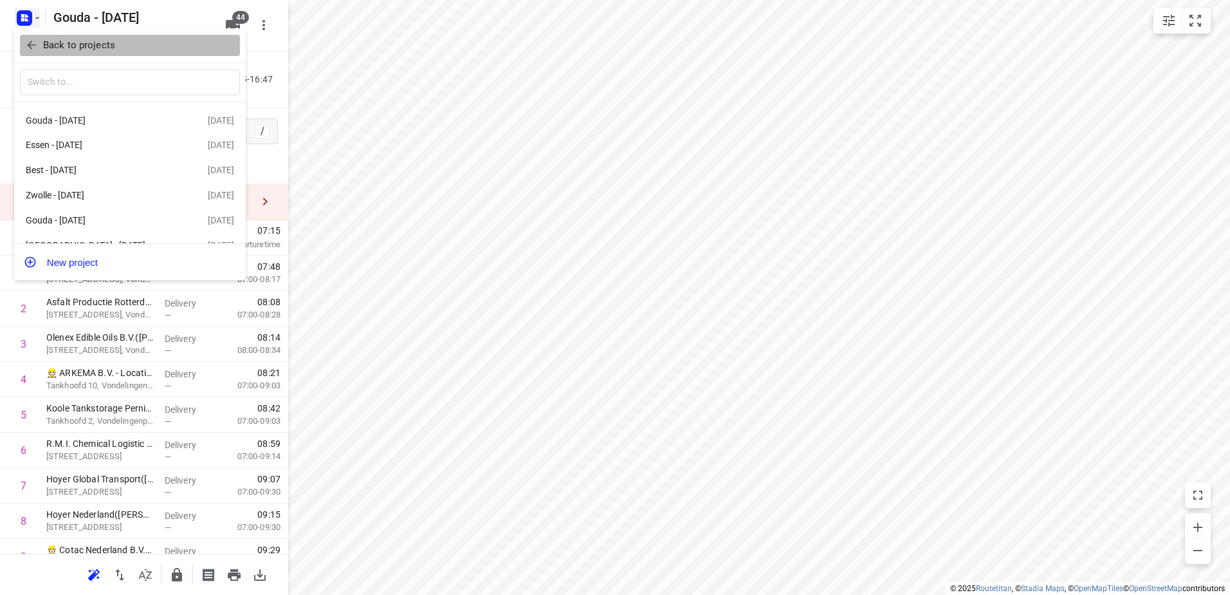
click at [48, 42] on p "Back to projects" at bounding box center [79, 45] width 72 height 15
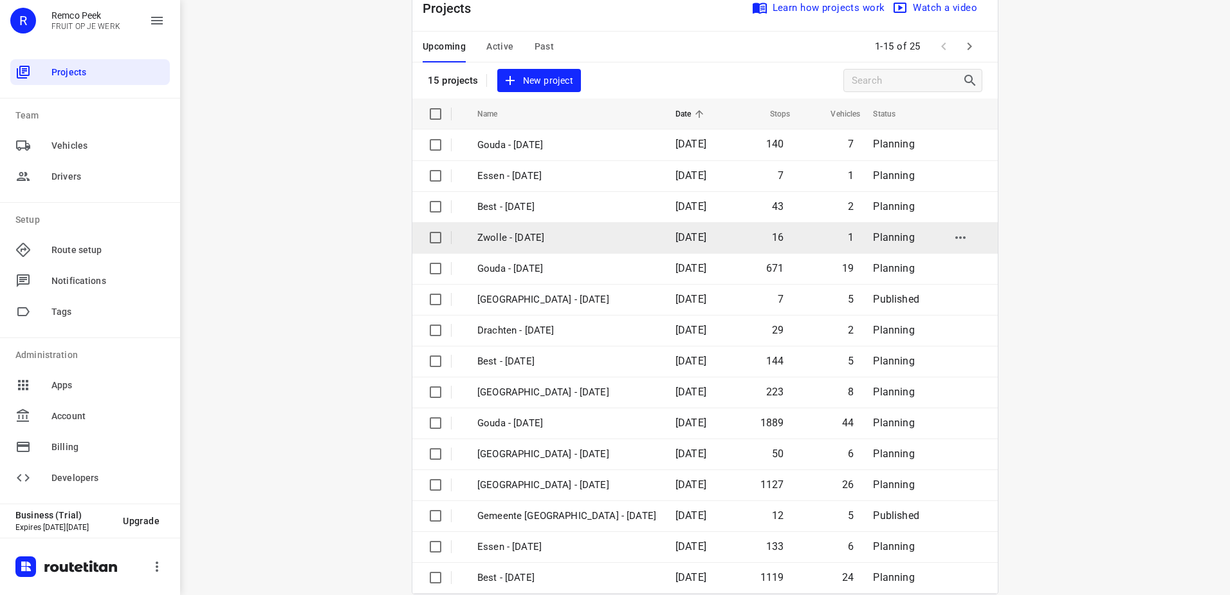
scroll to position [56, 0]
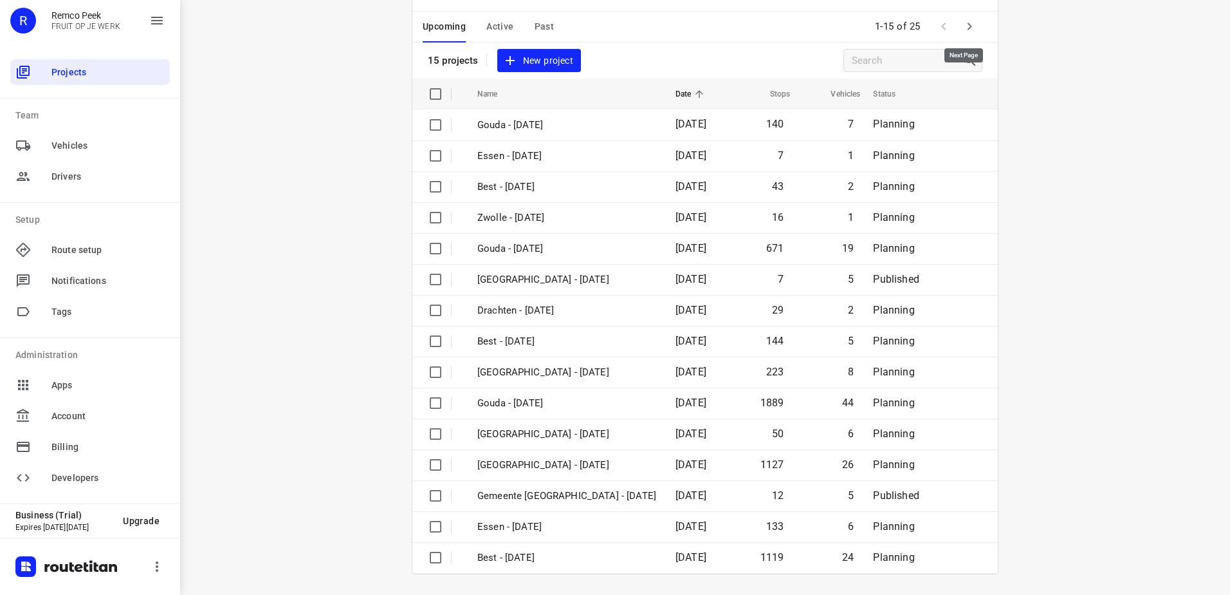
click at [977, 33] on span at bounding box center [970, 27] width 26 height 26
click at [972, 28] on button "button" at bounding box center [970, 27] width 26 height 26
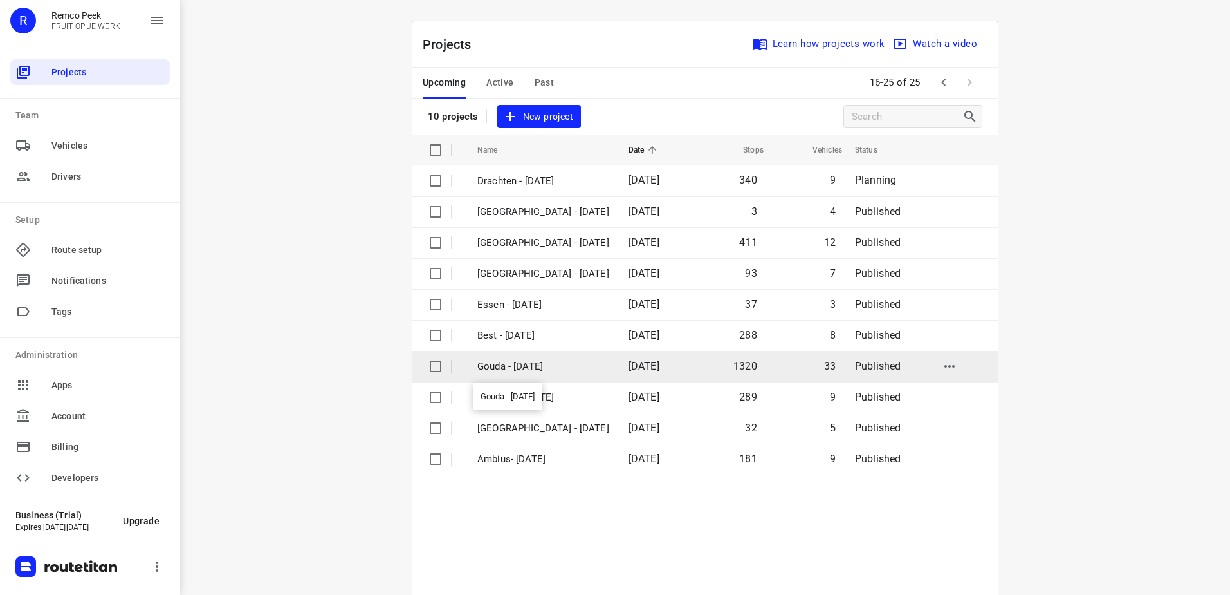
click at [580, 361] on p "Gouda - Tuesday" at bounding box center [544, 366] width 132 height 15
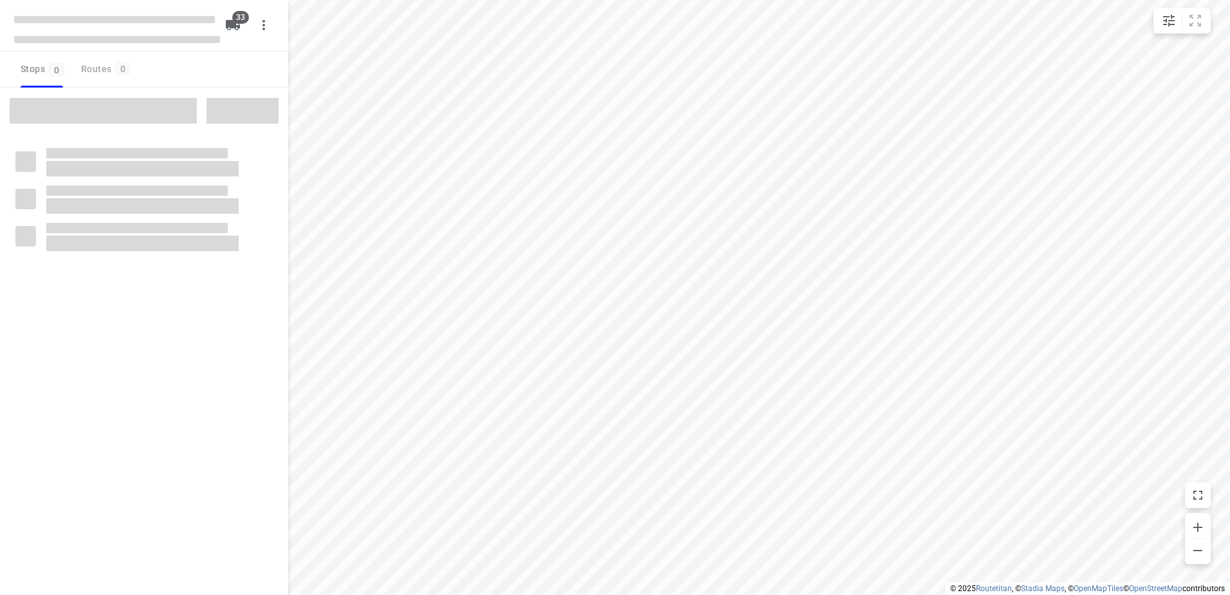
checkbox input "true"
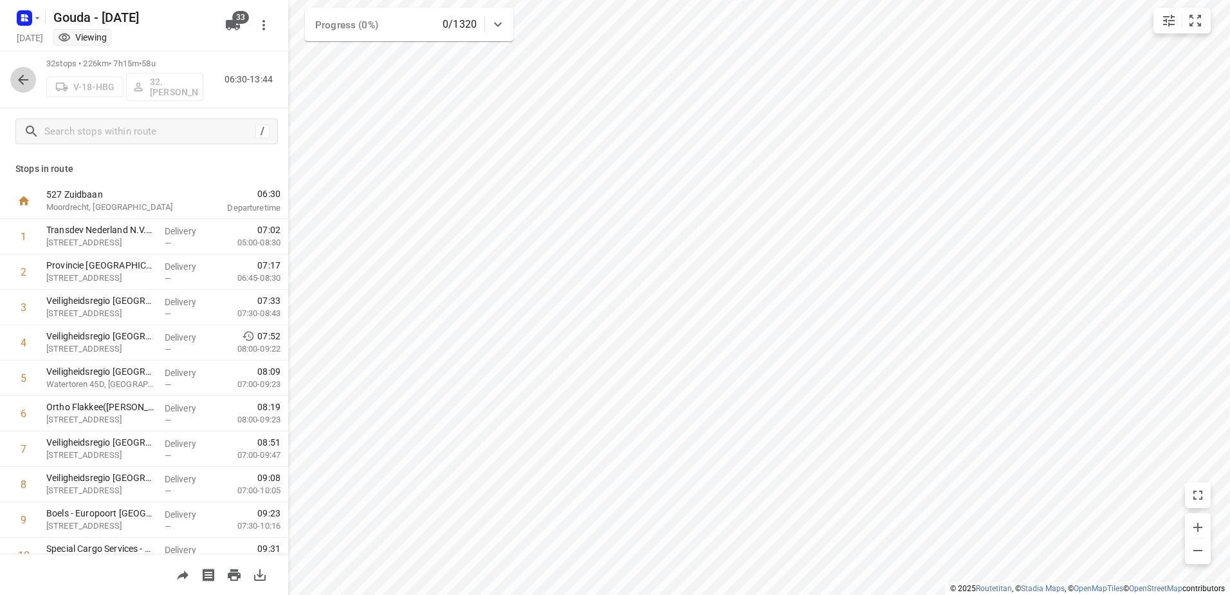
click at [24, 76] on icon "button" at bounding box center [22, 79] width 15 height 15
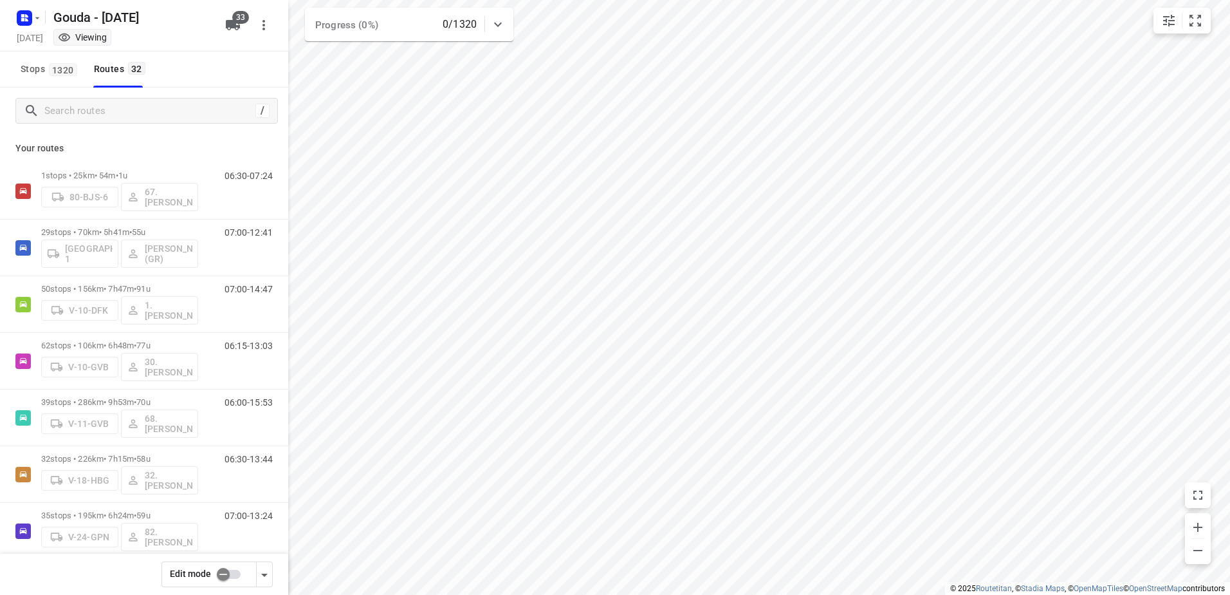
click at [230, 573] on input "checkbox" at bounding box center [223, 574] width 73 height 24
checkbox input "false"
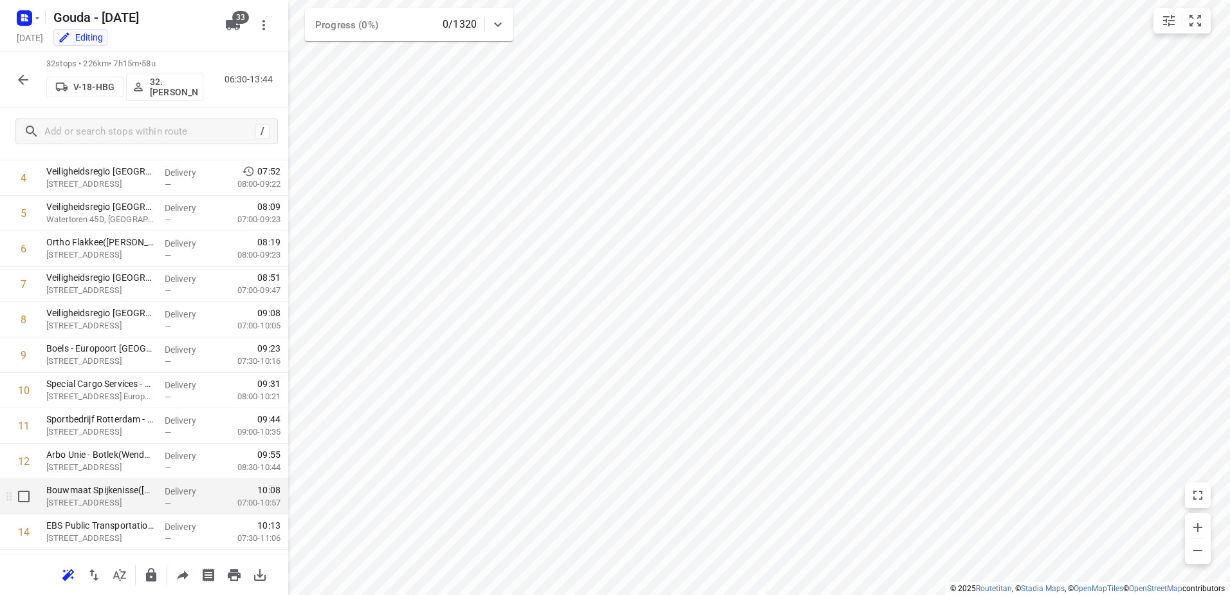
scroll to position [322, 0]
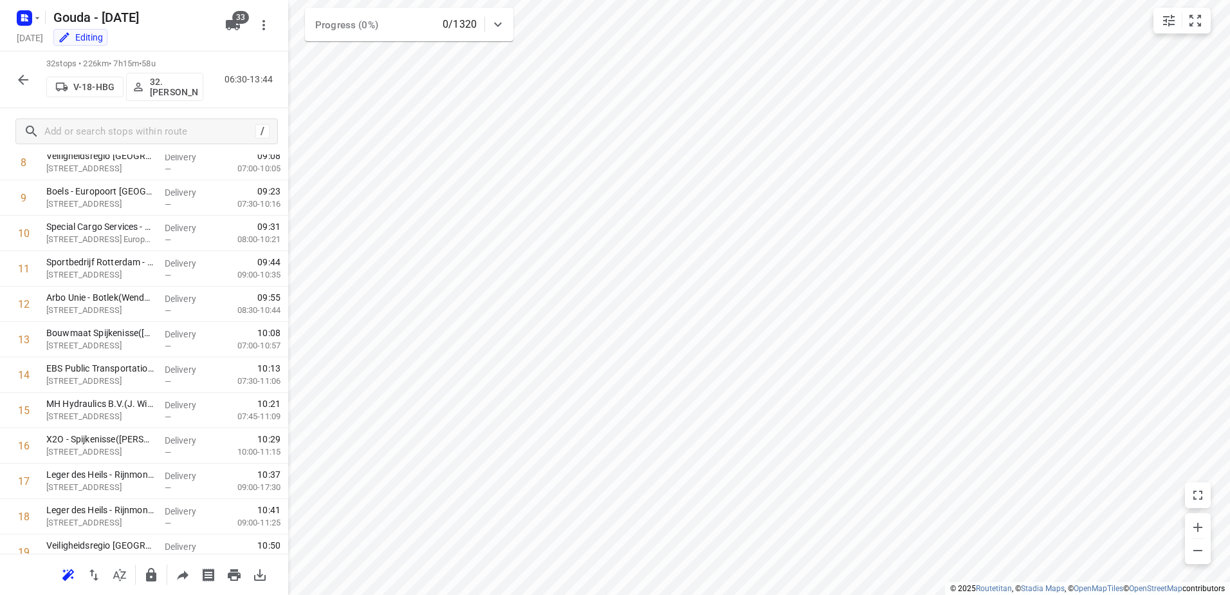
click at [165, 81] on p "32. Jannie Verschoor" at bounding box center [174, 87] width 48 height 21
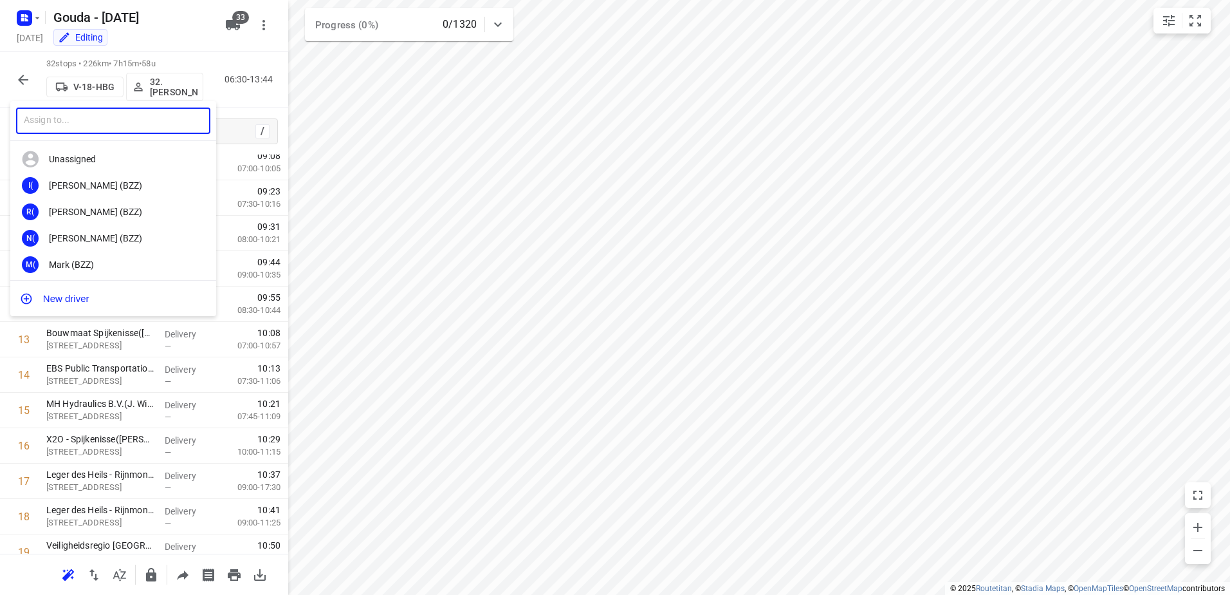
click at [131, 120] on input "text" at bounding box center [113, 120] width 194 height 26
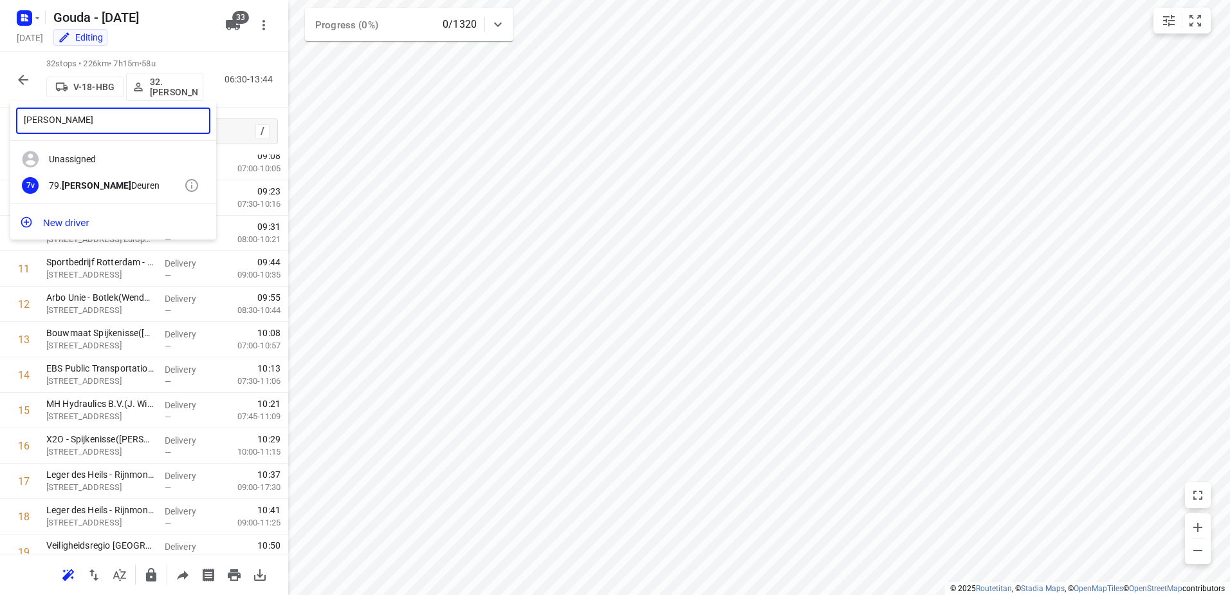
type input "Timo van"
click at [138, 182] on div "79. Timo van Deuren" at bounding box center [116, 185] width 135 height 10
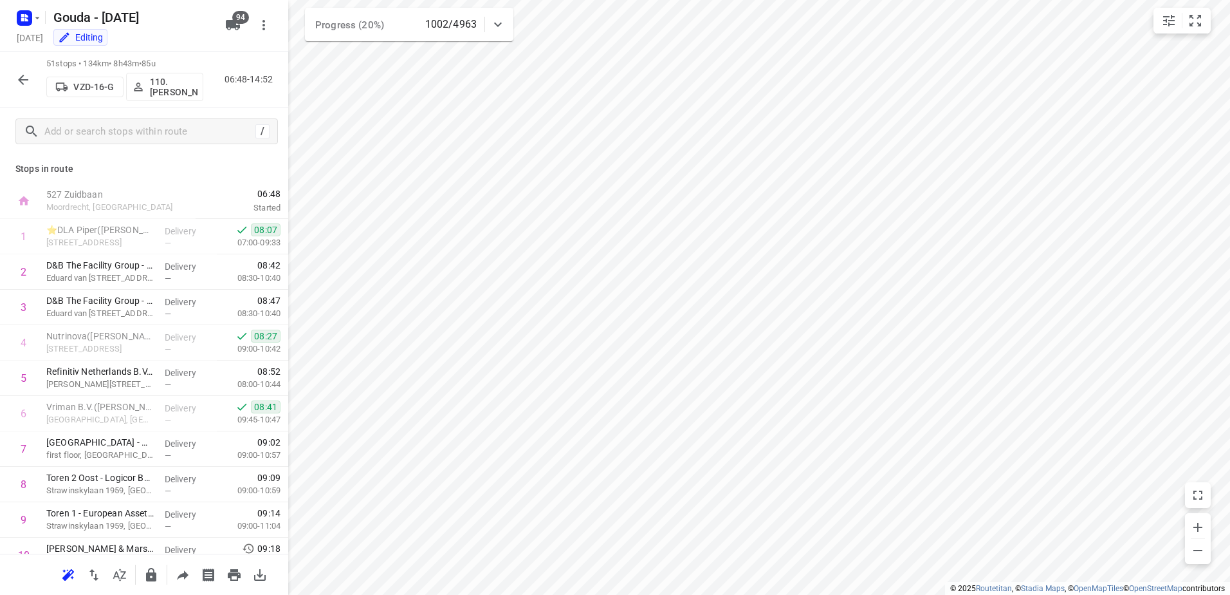
click at [23, 81] on icon "button" at bounding box center [22, 79] width 15 height 15
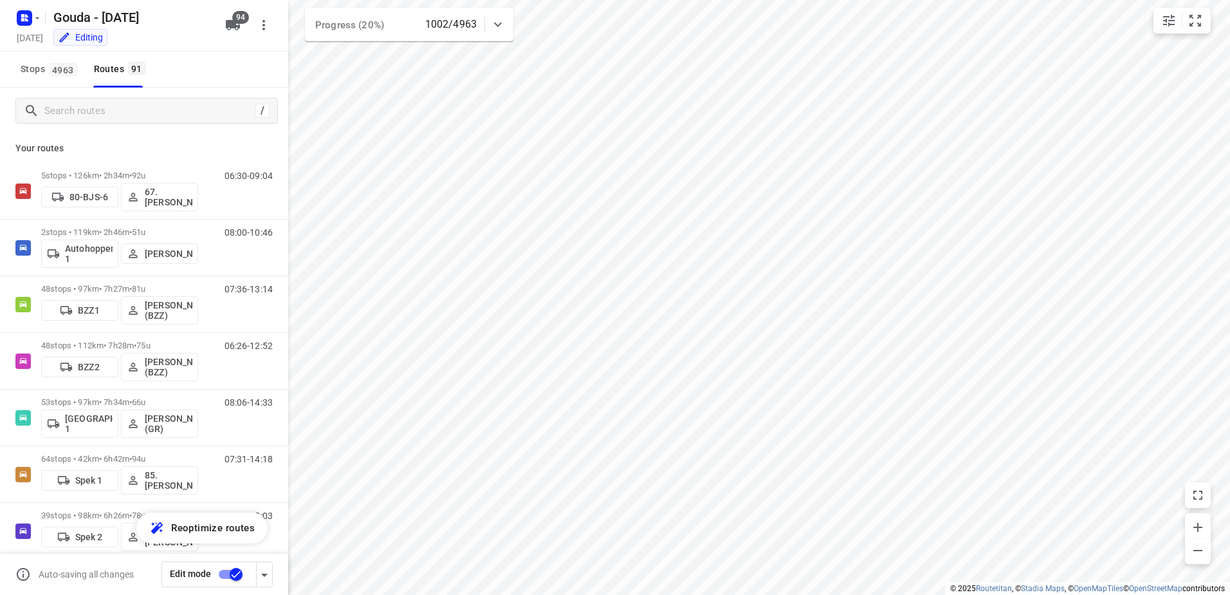
click at [86, 125] on div "/" at bounding box center [144, 111] width 288 height 46
click at [100, 116] on input "Search routes" at bounding box center [150, 111] width 210 height 20
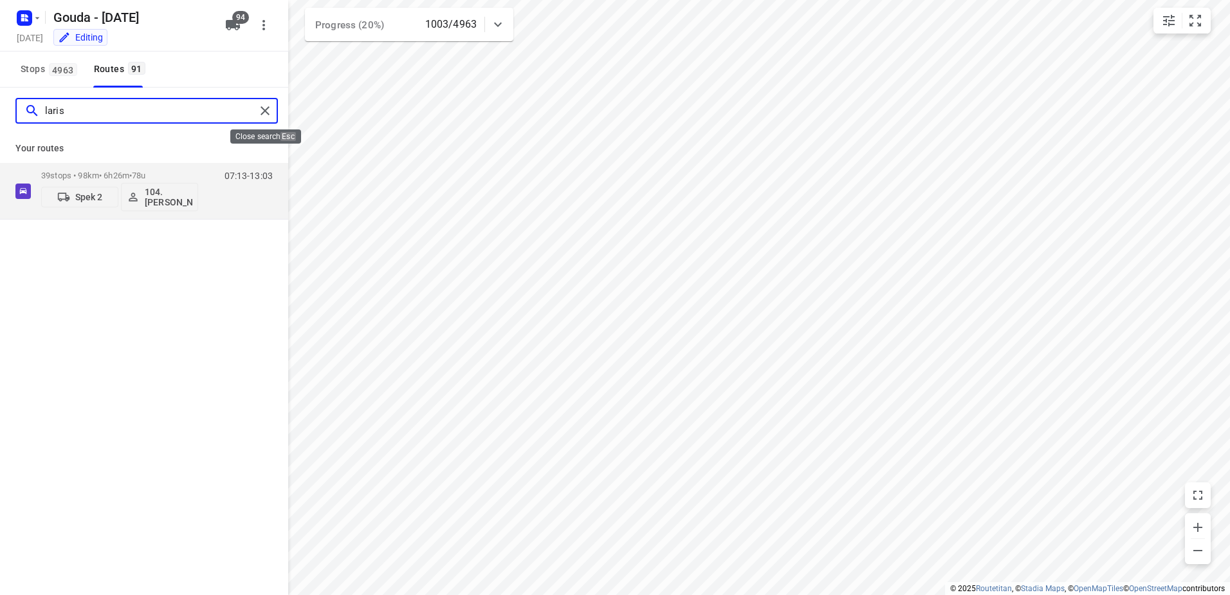
type input "laris"
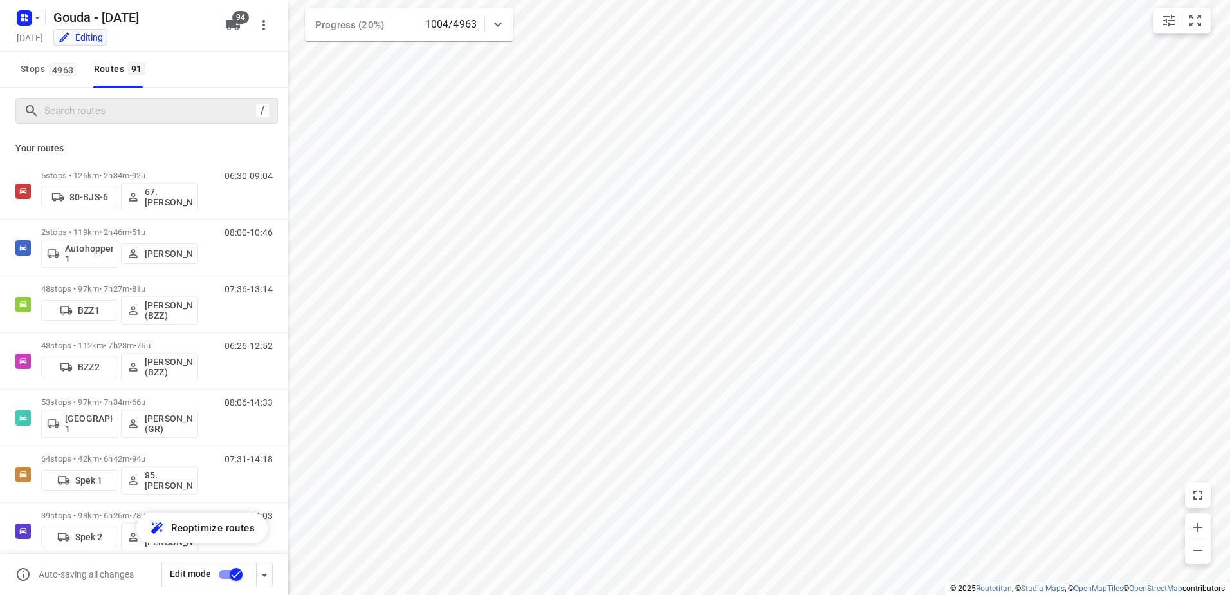
click at [169, 125] on div "/" at bounding box center [144, 111] width 288 height 46
click at [175, 113] on input "Search routes" at bounding box center [161, 111] width 232 height 20
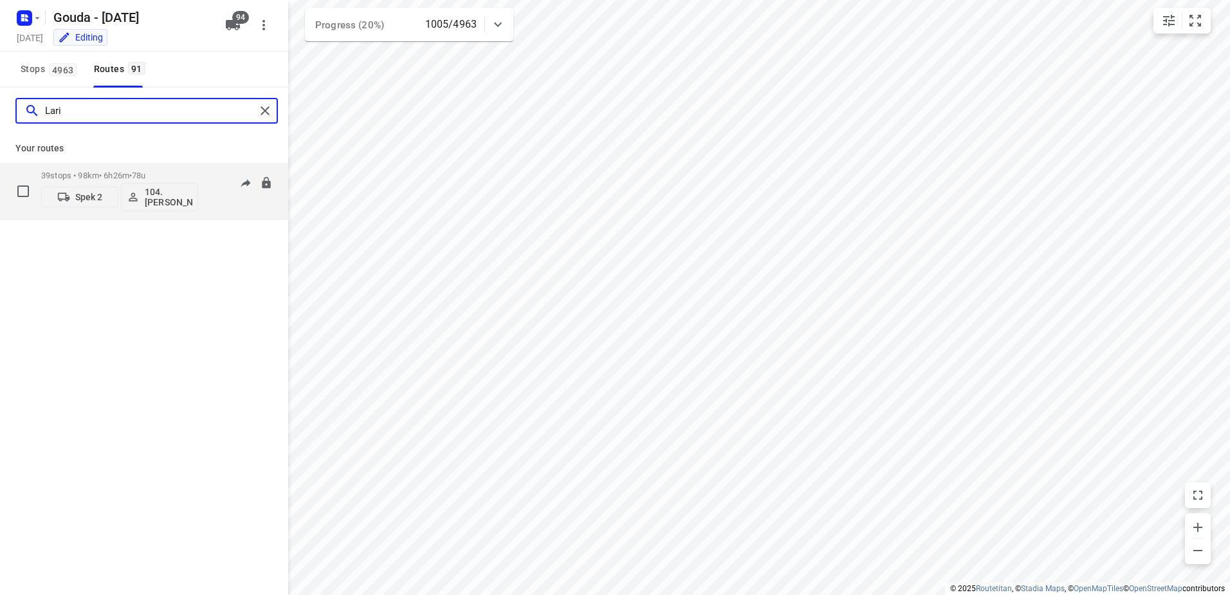
type input "Lari"
click at [160, 194] on p "104.[PERSON_NAME]" at bounding box center [169, 197] width 48 height 21
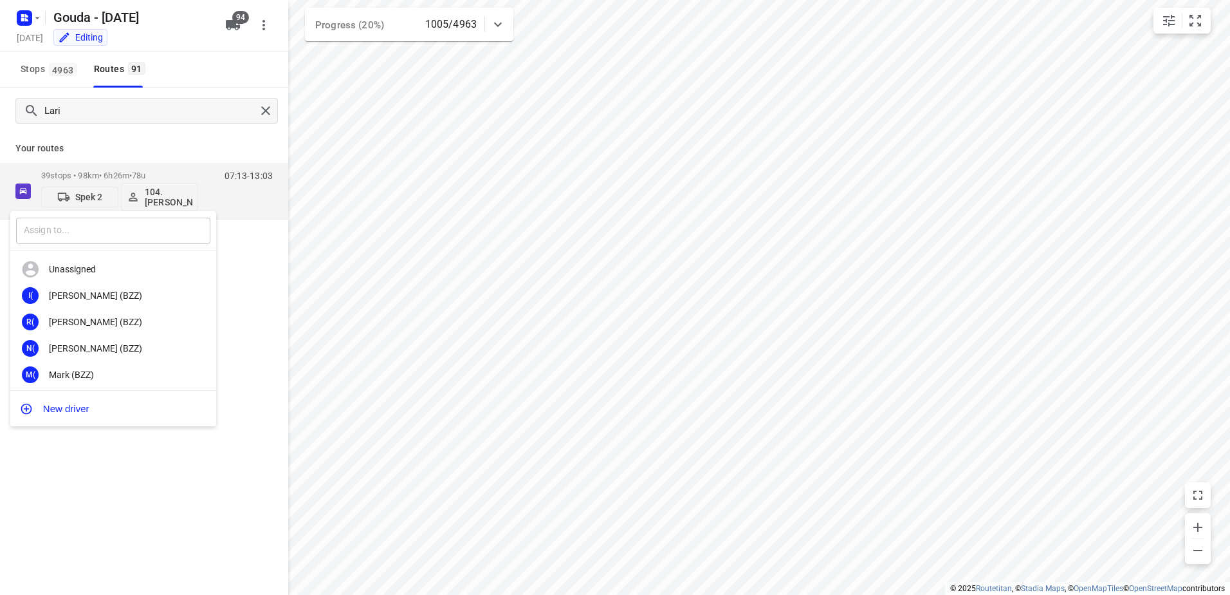
click at [142, 234] on input "text" at bounding box center [113, 231] width 194 height 26
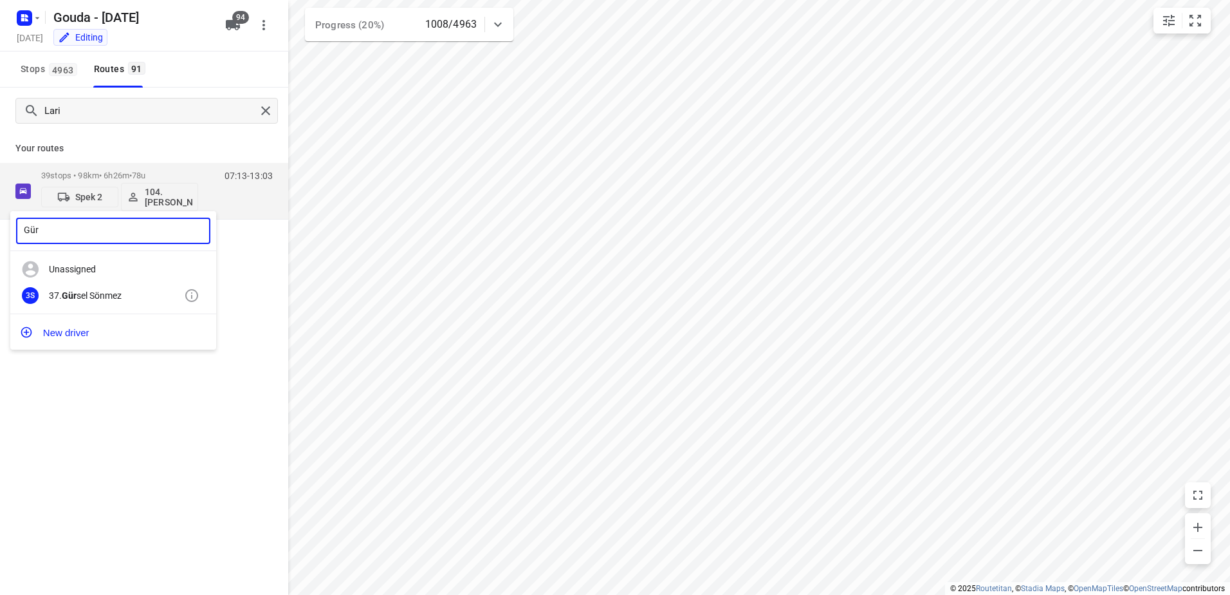
type input "Gür"
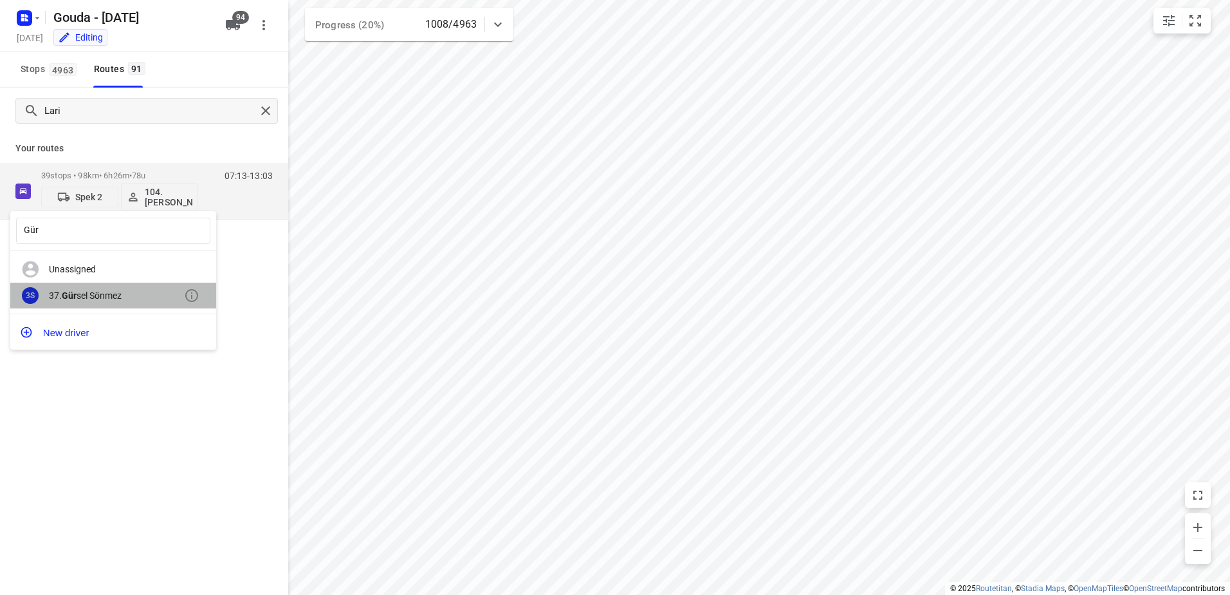
click at [86, 293] on div "37. Gür sel Sönmez" at bounding box center [116, 295] width 135 height 10
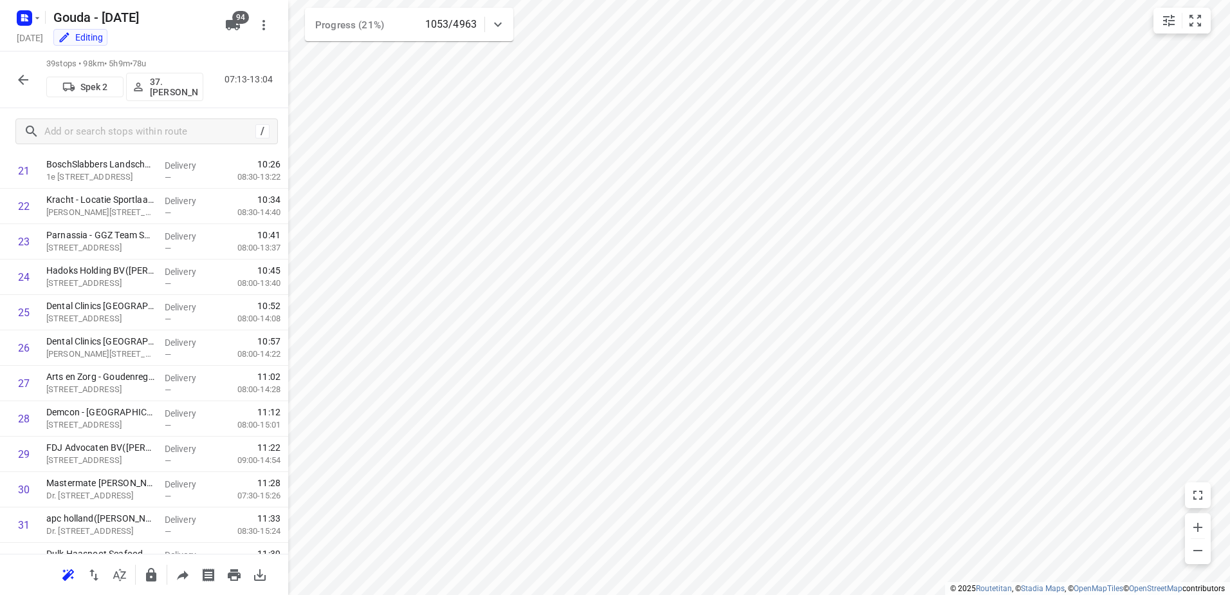
scroll to position [1081, 0]
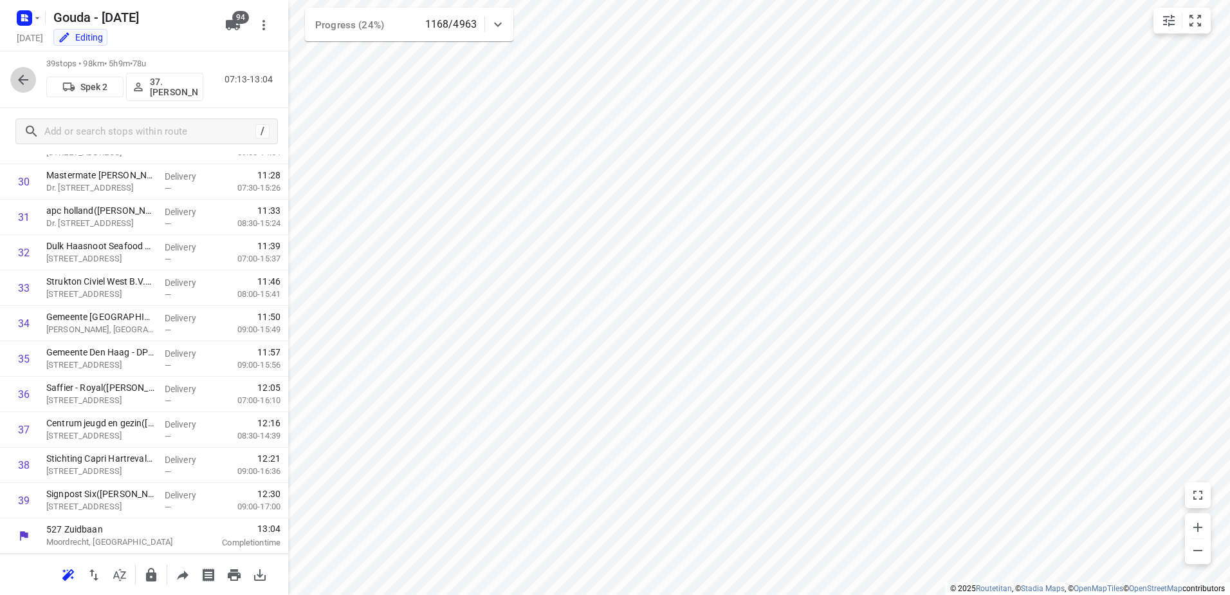
click at [30, 77] on icon "button" at bounding box center [22, 79] width 15 height 15
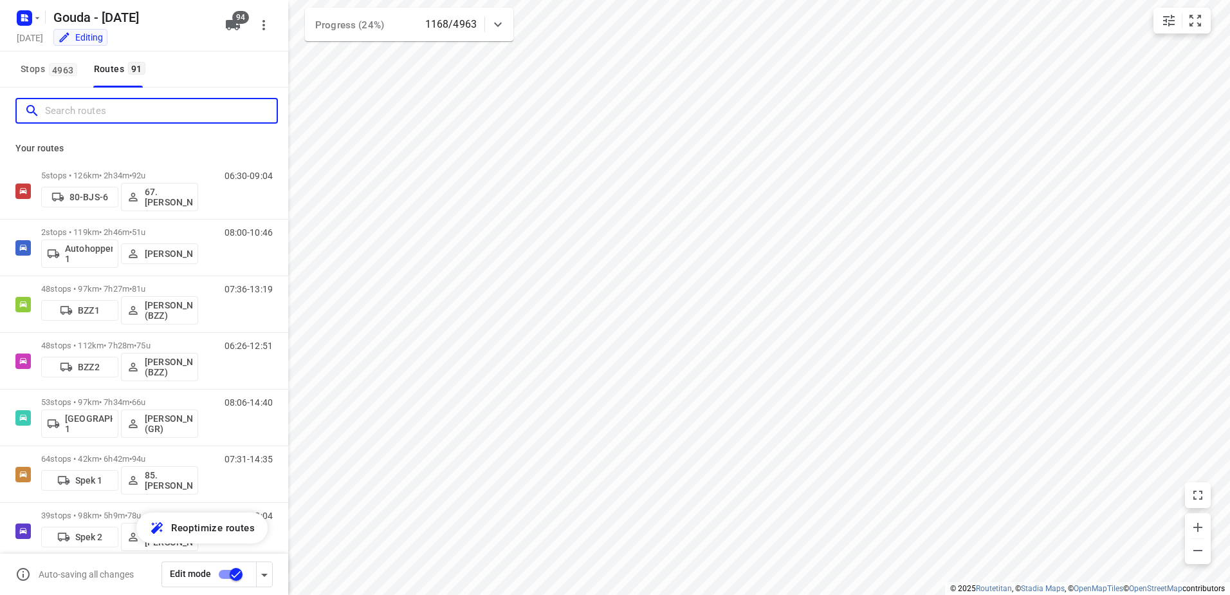
click at [98, 114] on input "Search routes" at bounding box center [161, 111] width 232 height 20
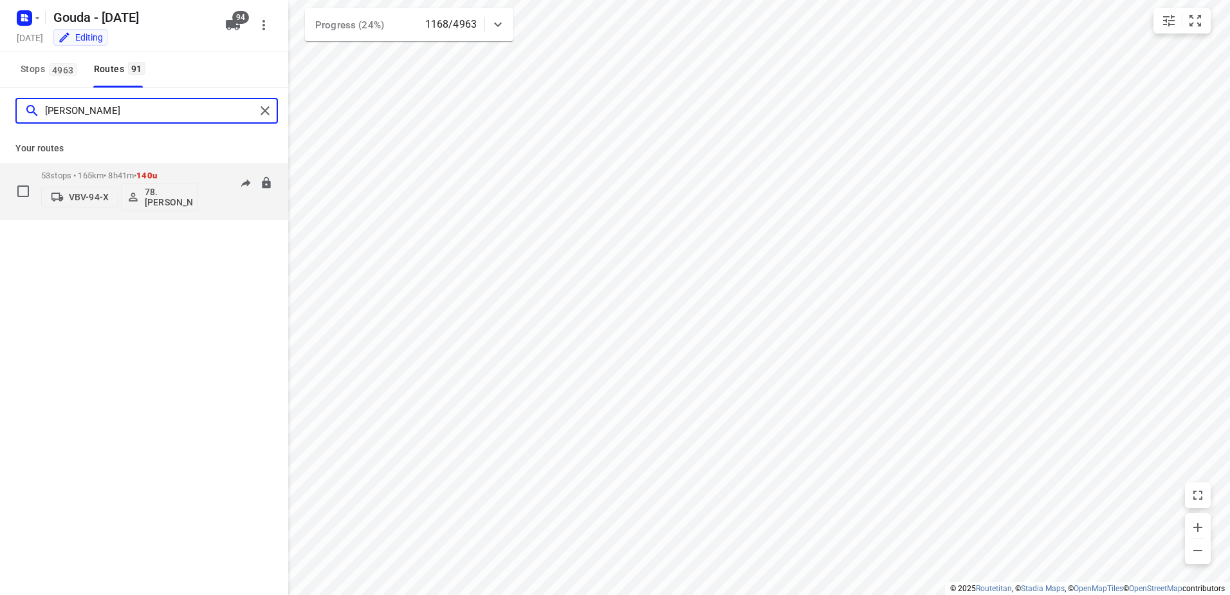
type input "jesse"
click at [97, 172] on p "53 stops • 165km • 8h41m • 140u" at bounding box center [119, 176] width 157 height 10
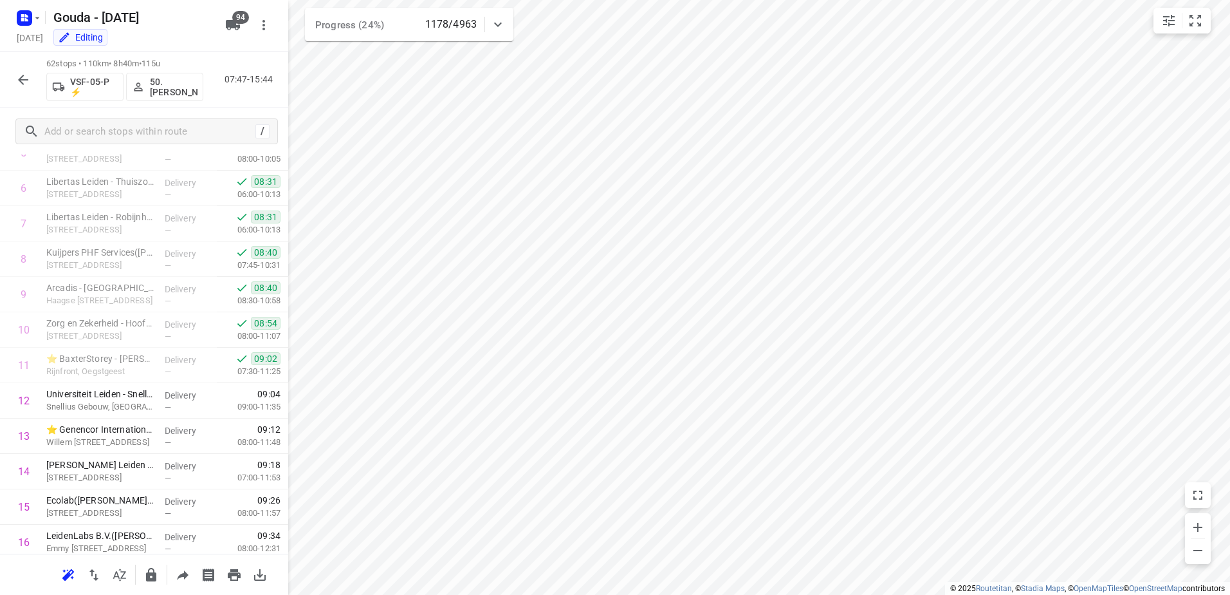
scroll to position [1895, 0]
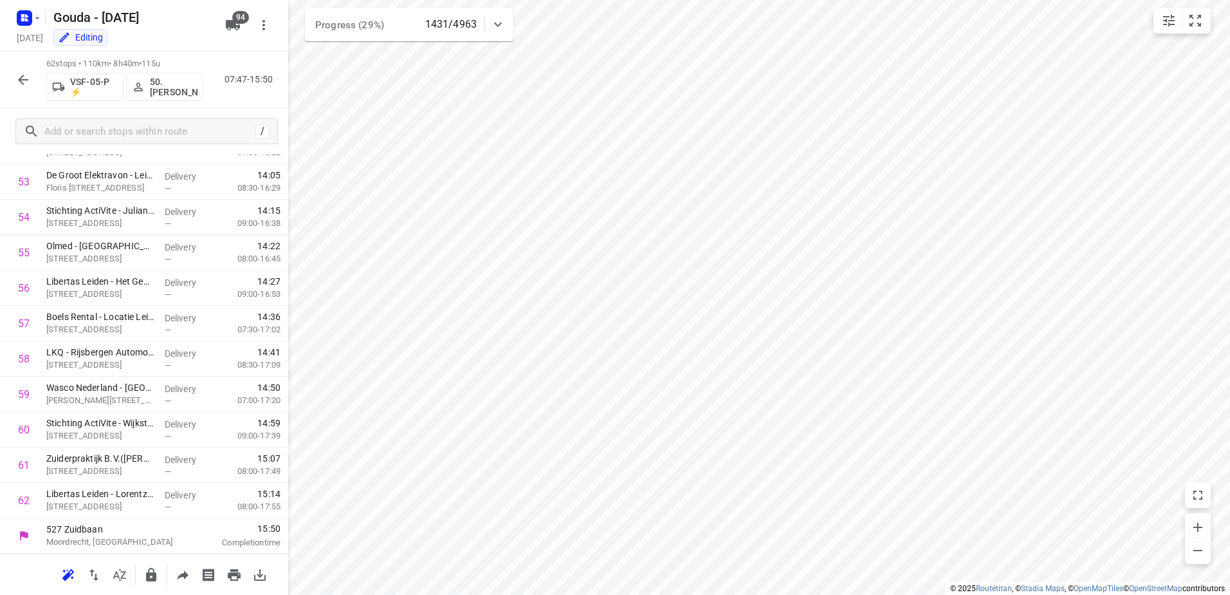
click at [5, 77] on div "62 stops • 110km • 8h40m • 115u VSF-05-P ⚡ 50.Max Leijen Heeneman 07:47-15:50" at bounding box center [144, 79] width 288 height 57
click at [24, 82] on icon "button" at bounding box center [22, 79] width 15 height 15
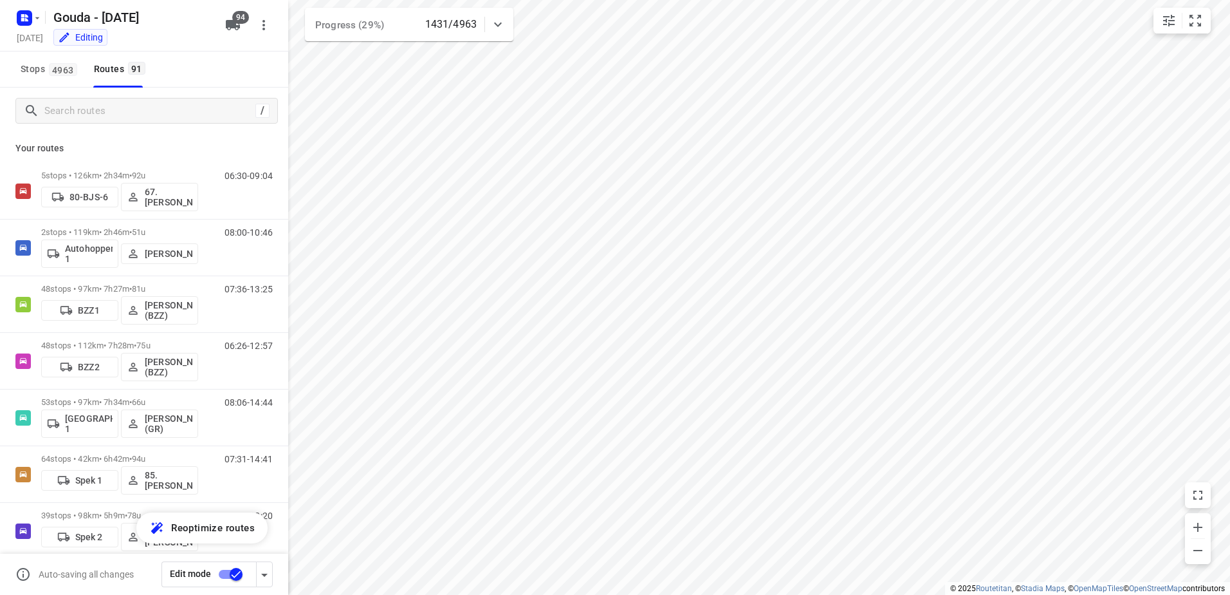
click at [81, 128] on div "/" at bounding box center [144, 111] width 288 height 46
click at [90, 118] on input "Search routes" at bounding box center [161, 111] width 232 height 20
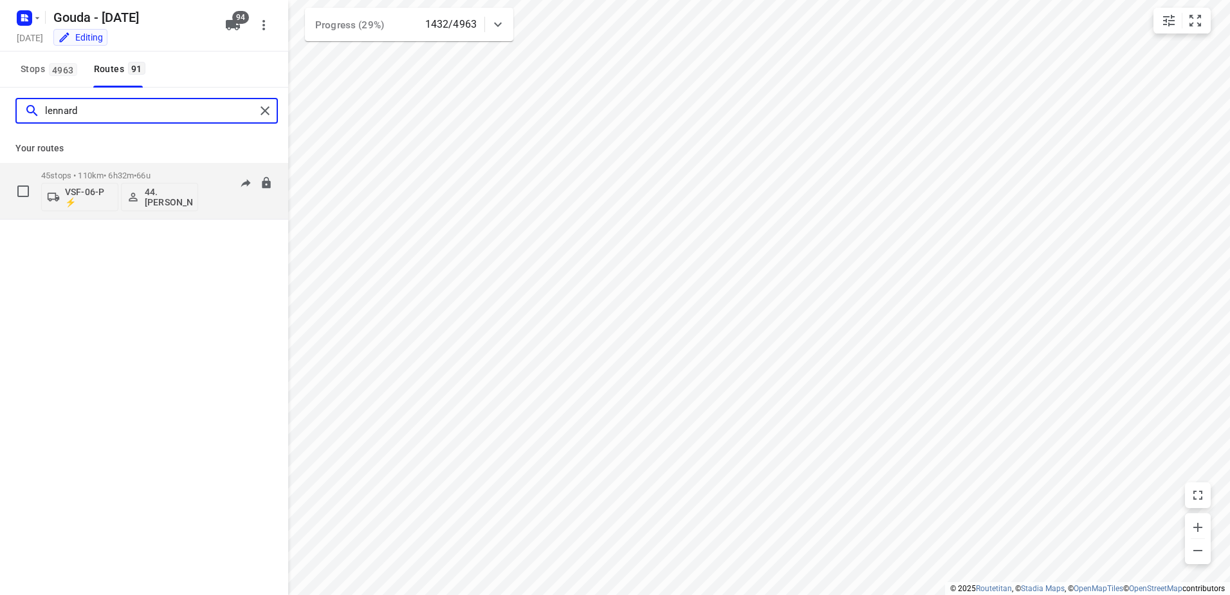
type input "lennard"
click at [108, 169] on div "45 stops • 110km • 6h32m • 66u VSF-06-P ⚡ 44. Lennard Horn" at bounding box center [119, 190] width 157 height 53
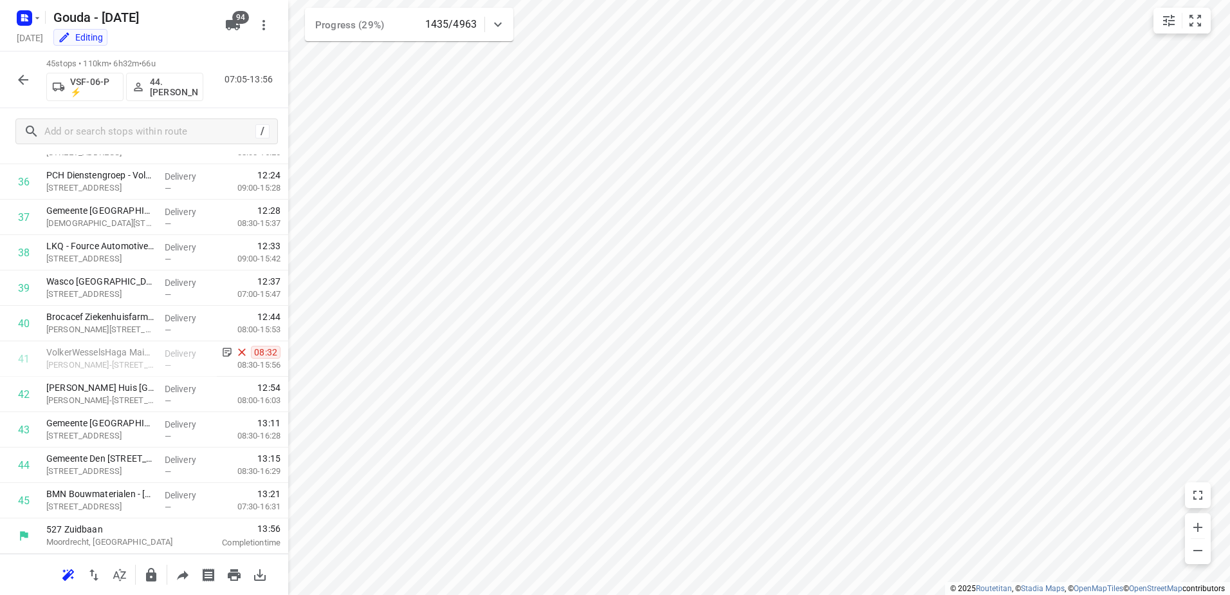
scroll to position [0, 0]
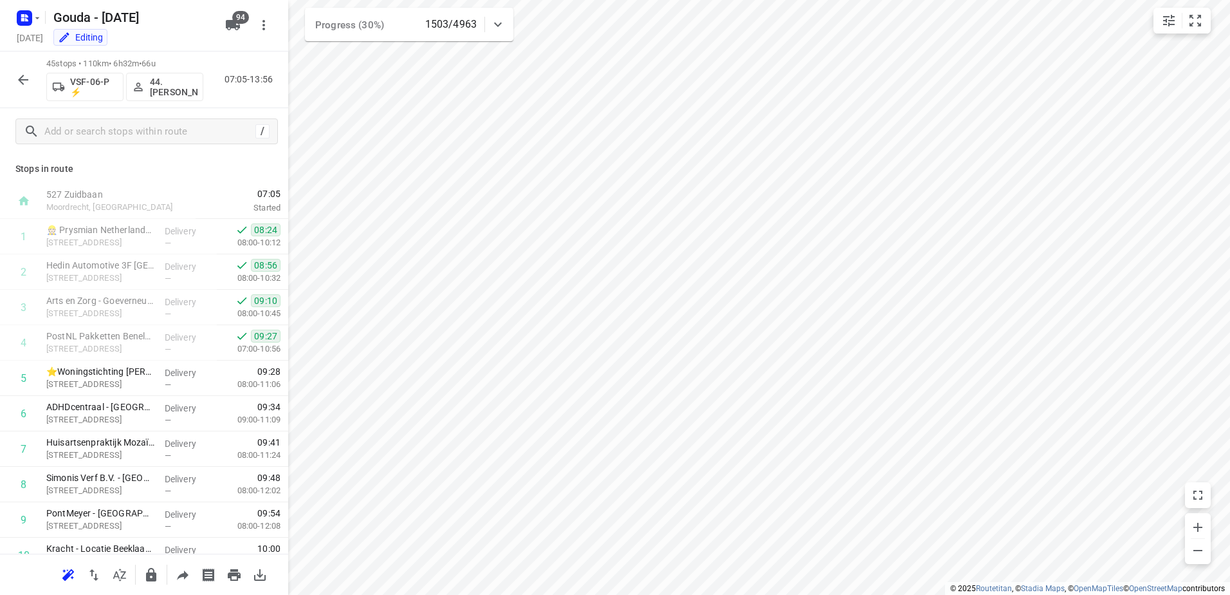
click at [28, 85] on icon "button" at bounding box center [22, 79] width 15 height 15
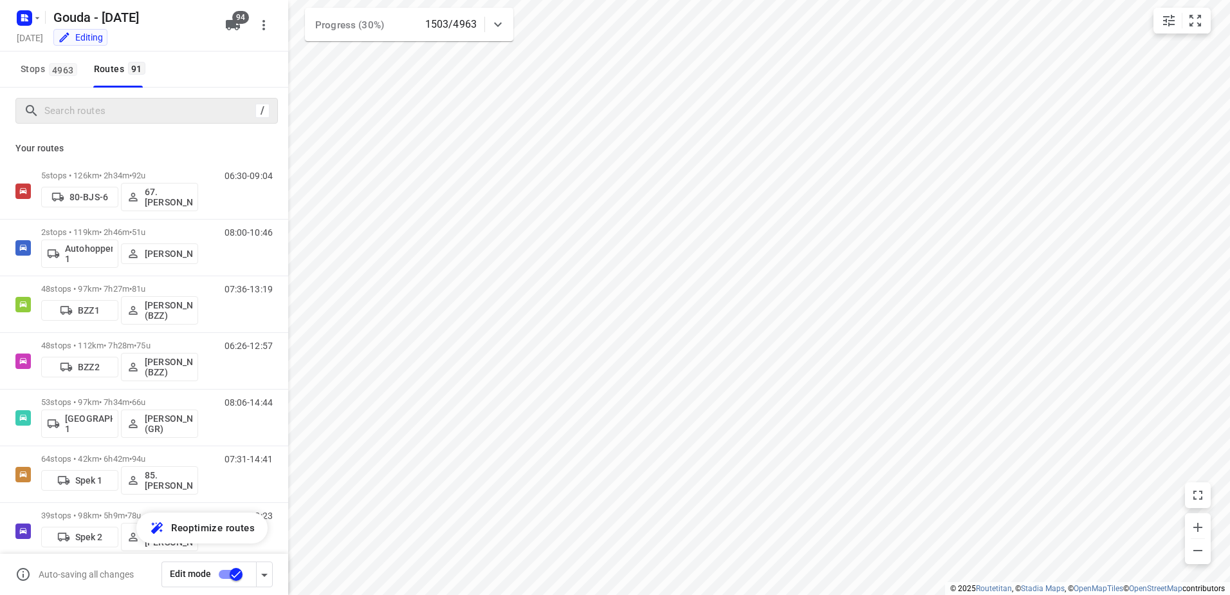
click at [104, 99] on div "/" at bounding box center [146, 111] width 263 height 26
click at [110, 108] on input "Search routes" at bounding box center [148, 111] width 206 height 20
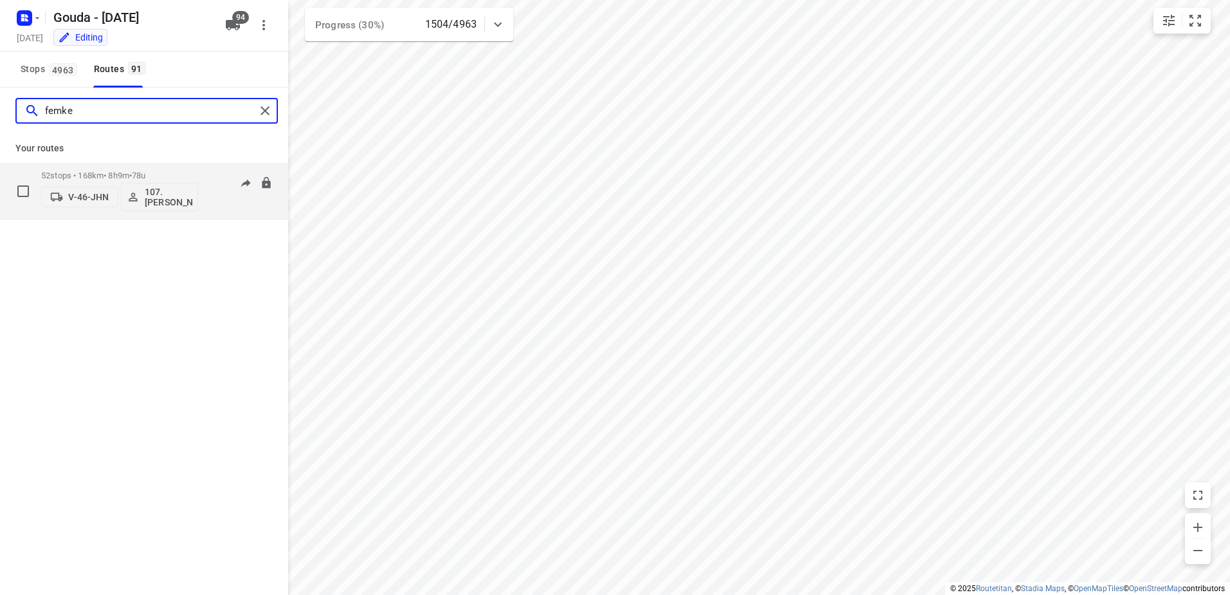
type input "femke"
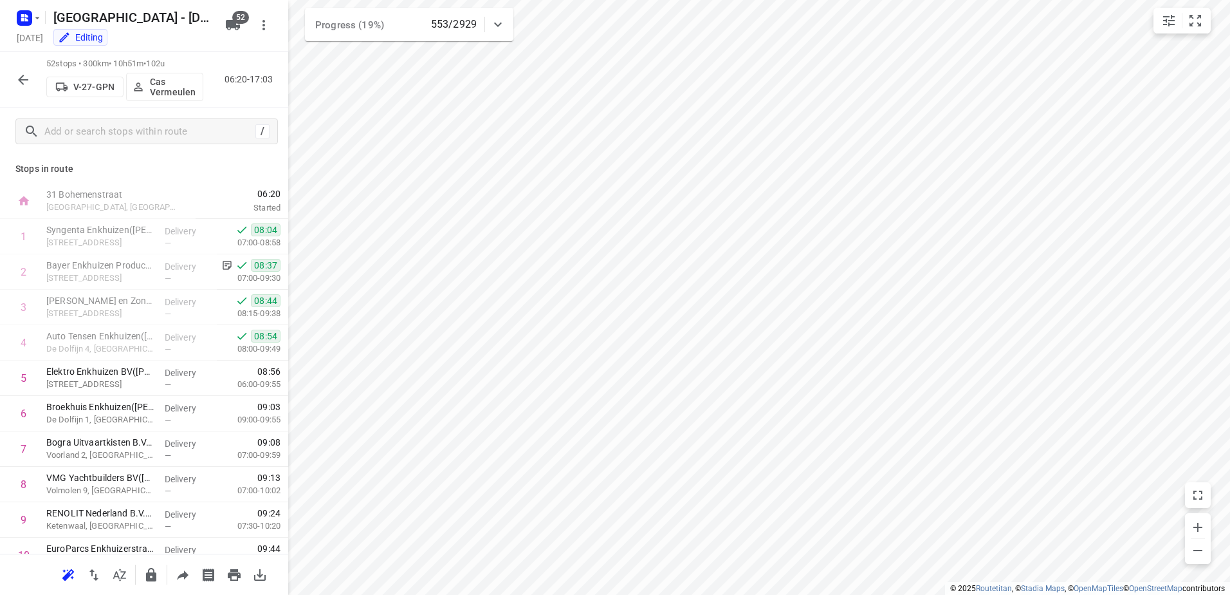
scroll to position [1541, 0]
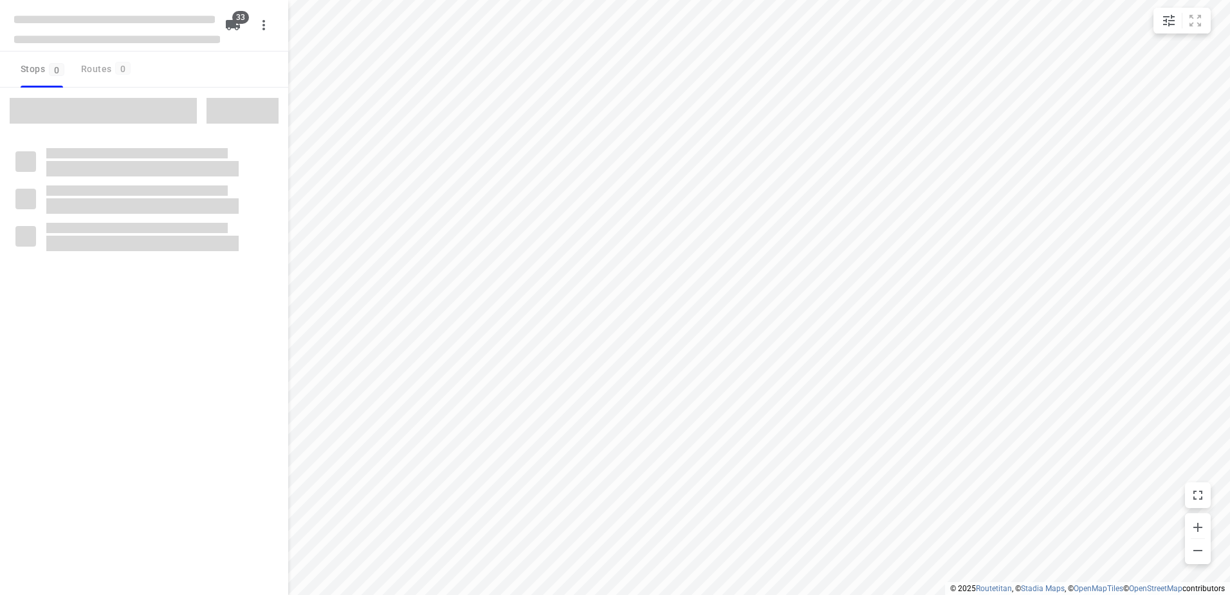
checkbox input "true"
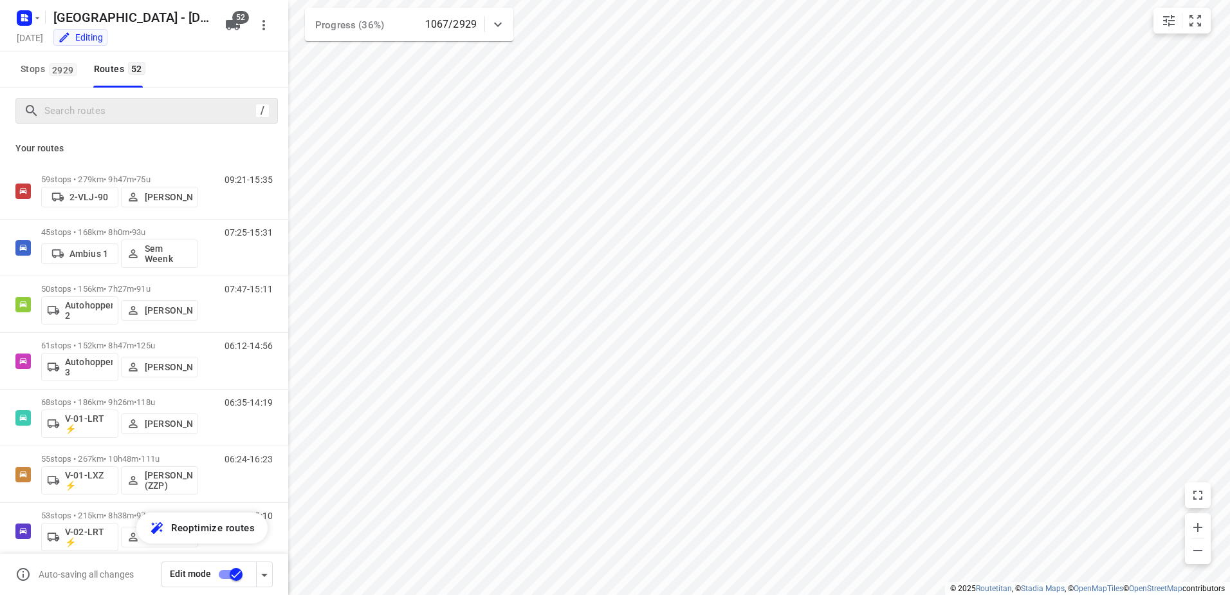
click at [59, 101] on div "/" at bounding box center [146, 111] width 263 height 26
click at [84, 120] on input "Search routes" at bounding box center [150, 111] width 210 height 20
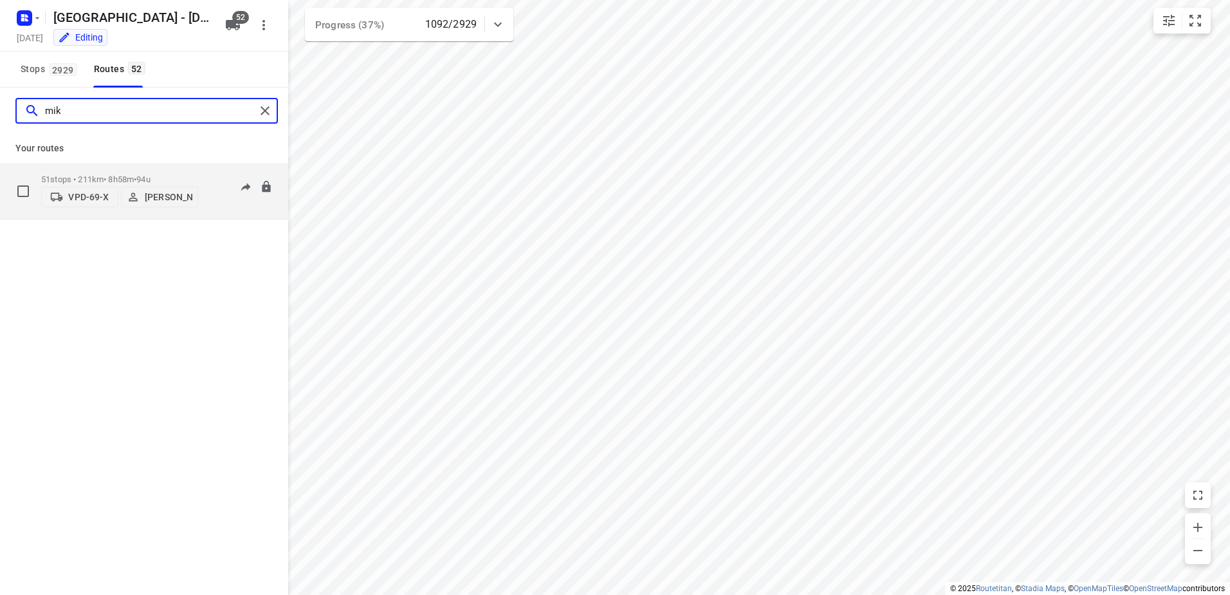
type input "mik"
click at [145, 168] on div "51 stops • 211km • 8h58m • 94u VPD-69-X [PERSON_NAME]" at bounding box center [119, 191] width 157 height 46
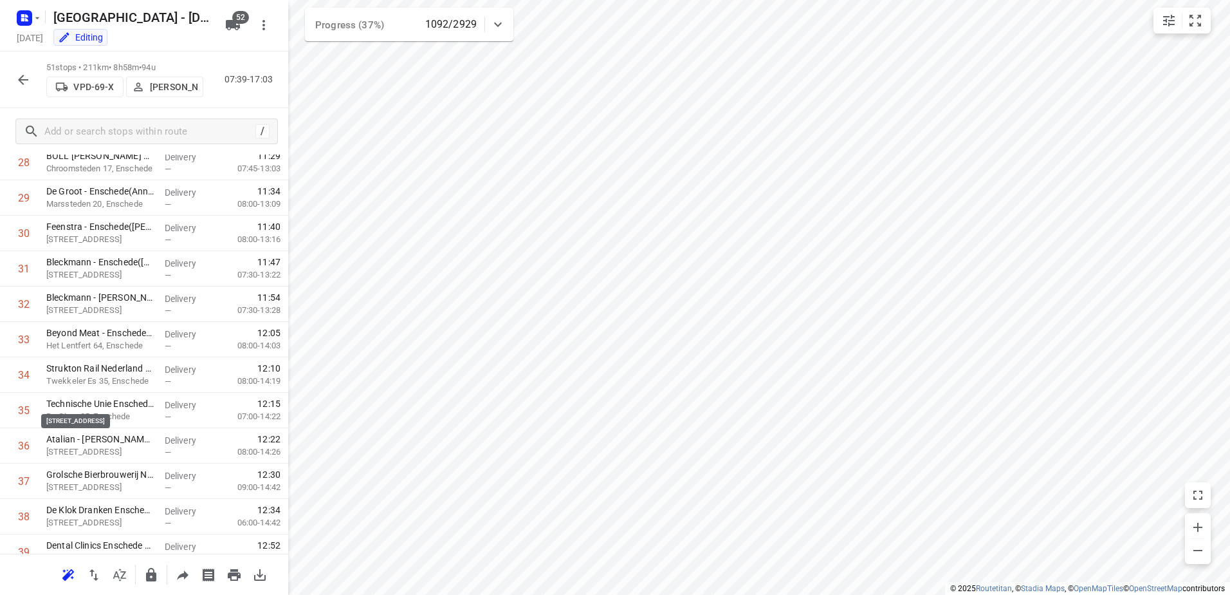
scroll to position [1506, 0]
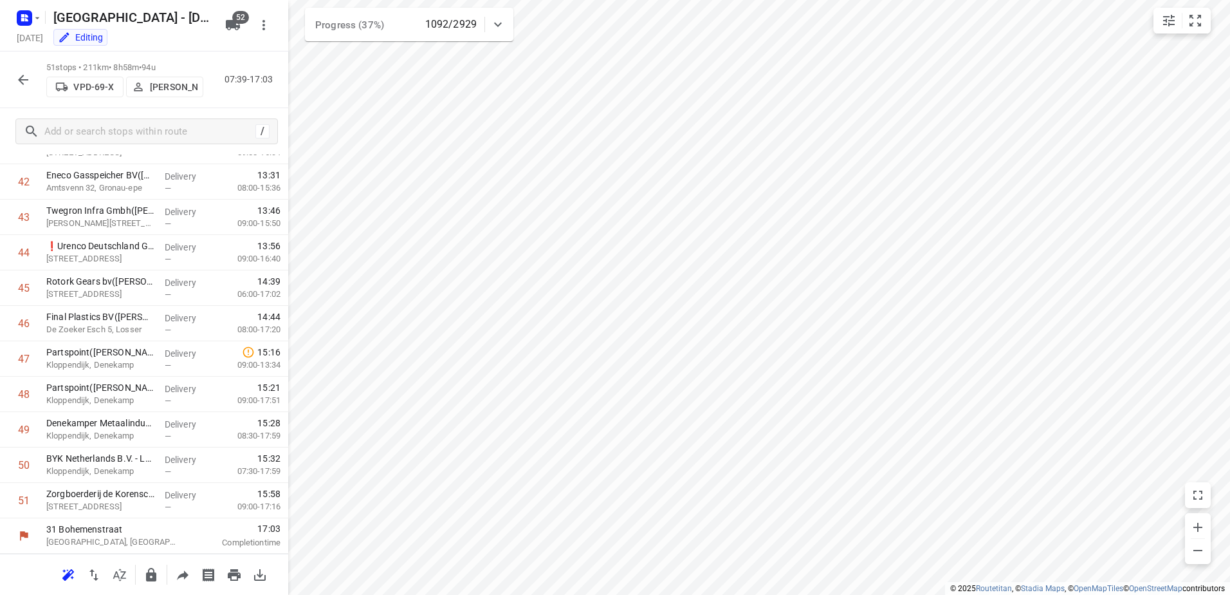
click at [20, 84] on icon "button" at bounding box center [22, 79] width 15 height 15
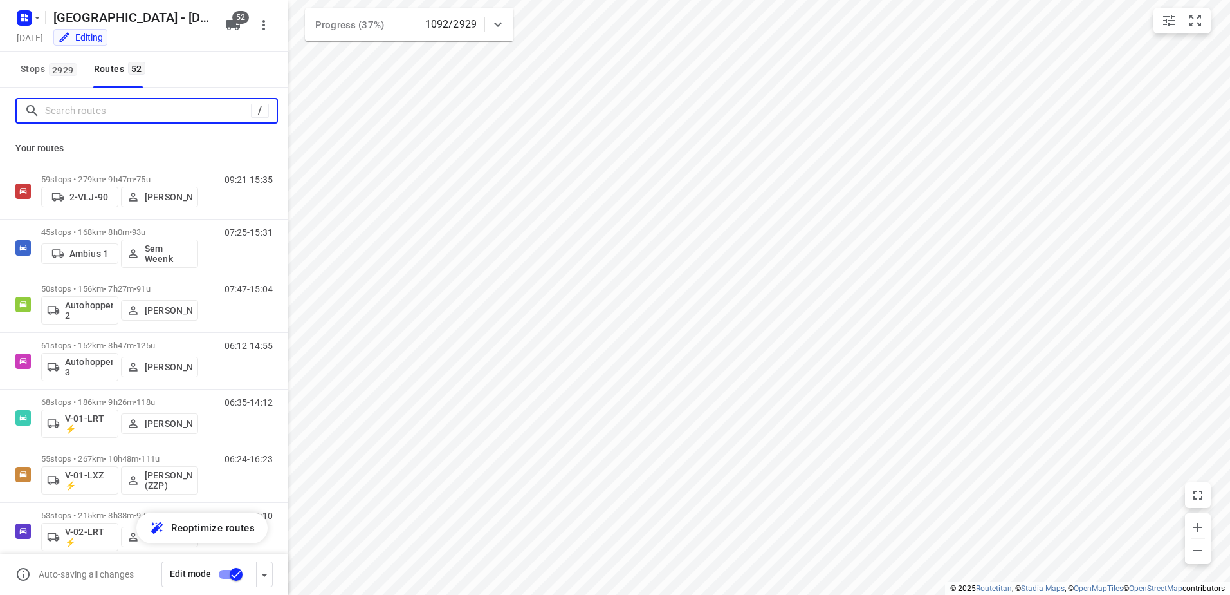
click at [128, 107] on input "Search routes" at bounding box center [148, 111] width 206 height 20
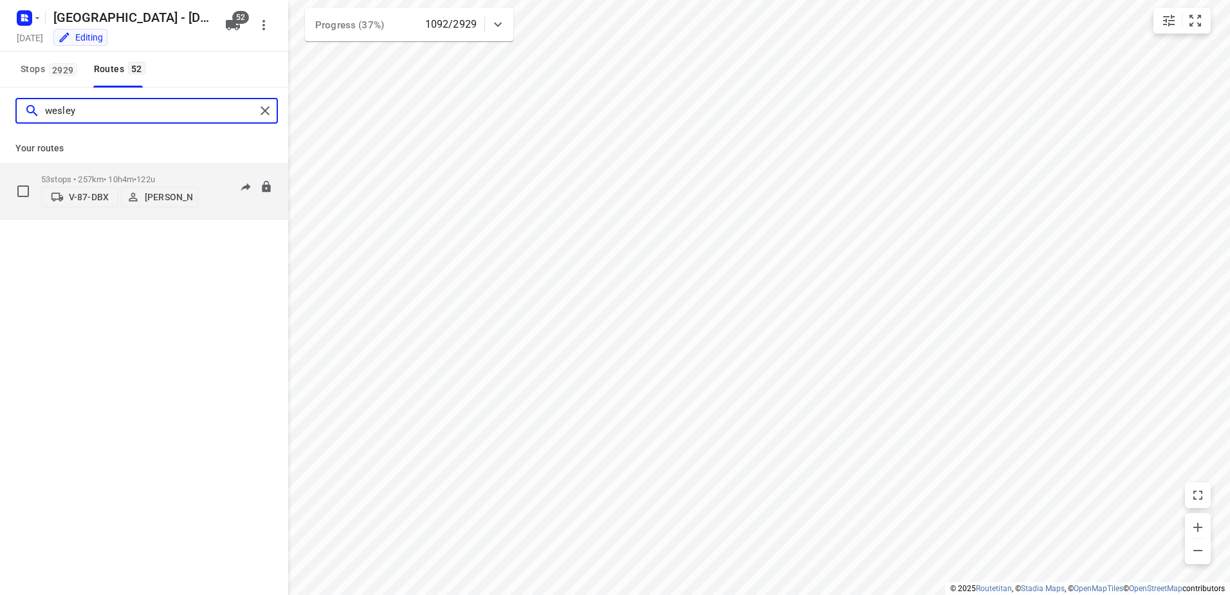
type input "wesley"
click at [152, 174] on span "122u" at bounding box center [145, 179] width 19 height 10
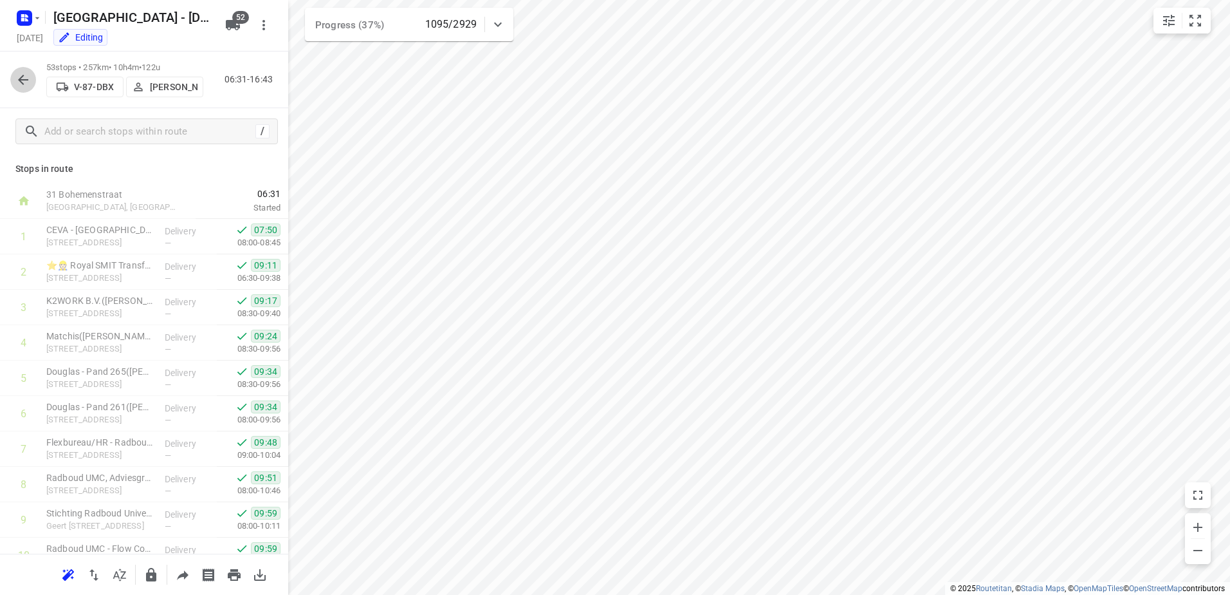
click at [11, 77] on button "button" at bounding box center [23, 80] width 26 height 26
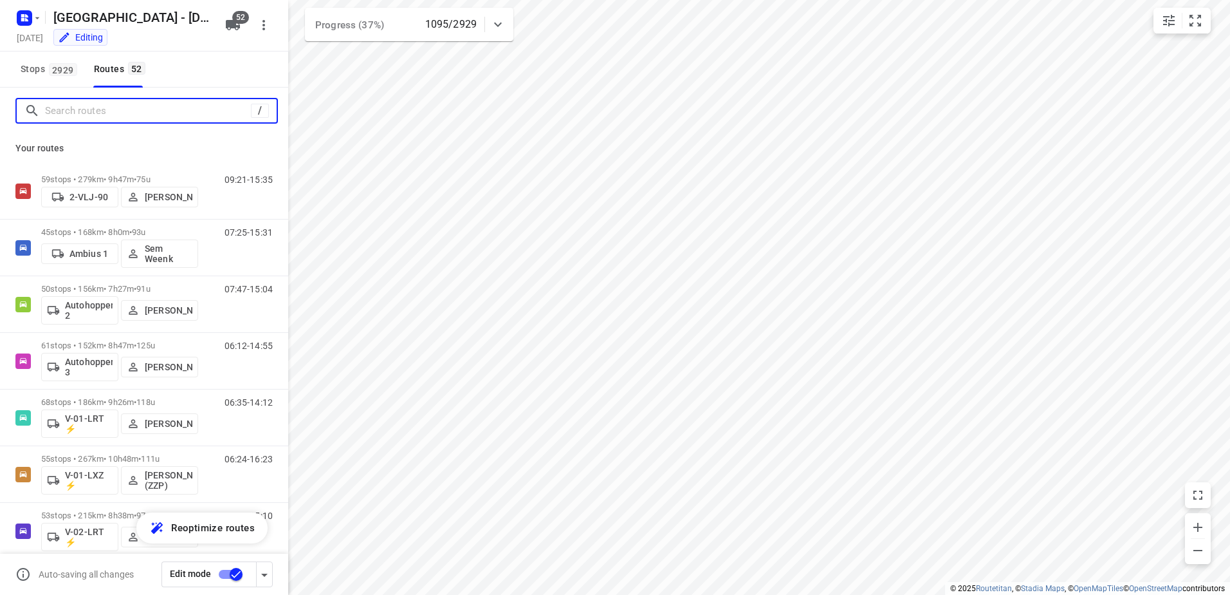
click at [98, 115] on input "Search routes" at bounding box center [148, 111] width 206 height 20
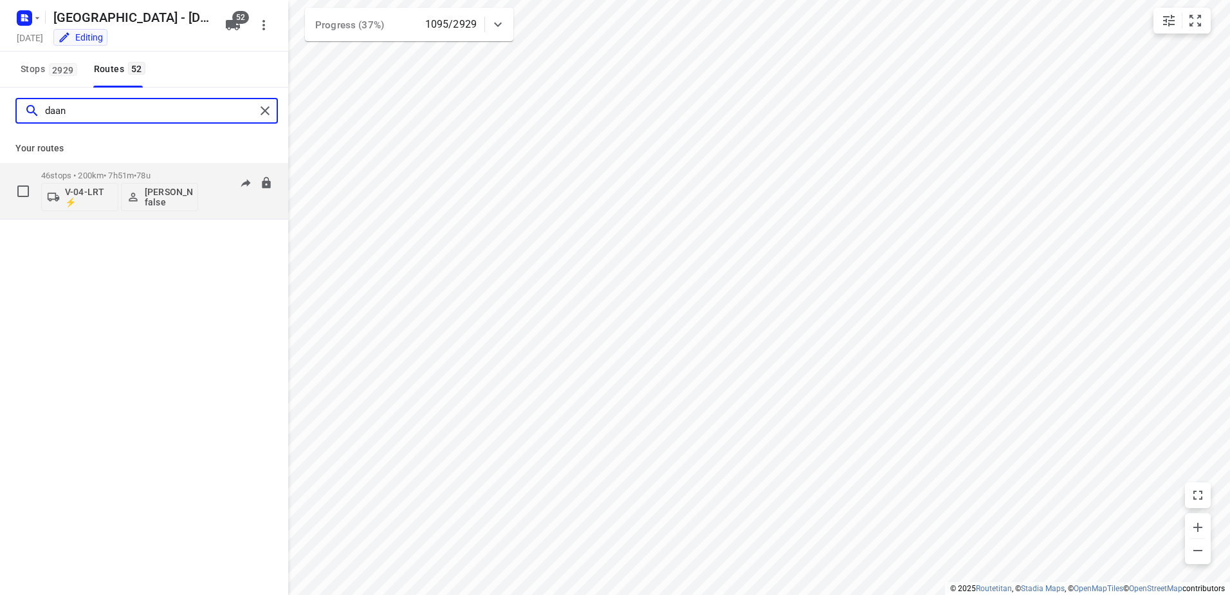
type input "daan"
click at [83, 178] on p "46 stops • 200km • 7h51m • 78u" at bounding box center [119, 176] width 157 height 10
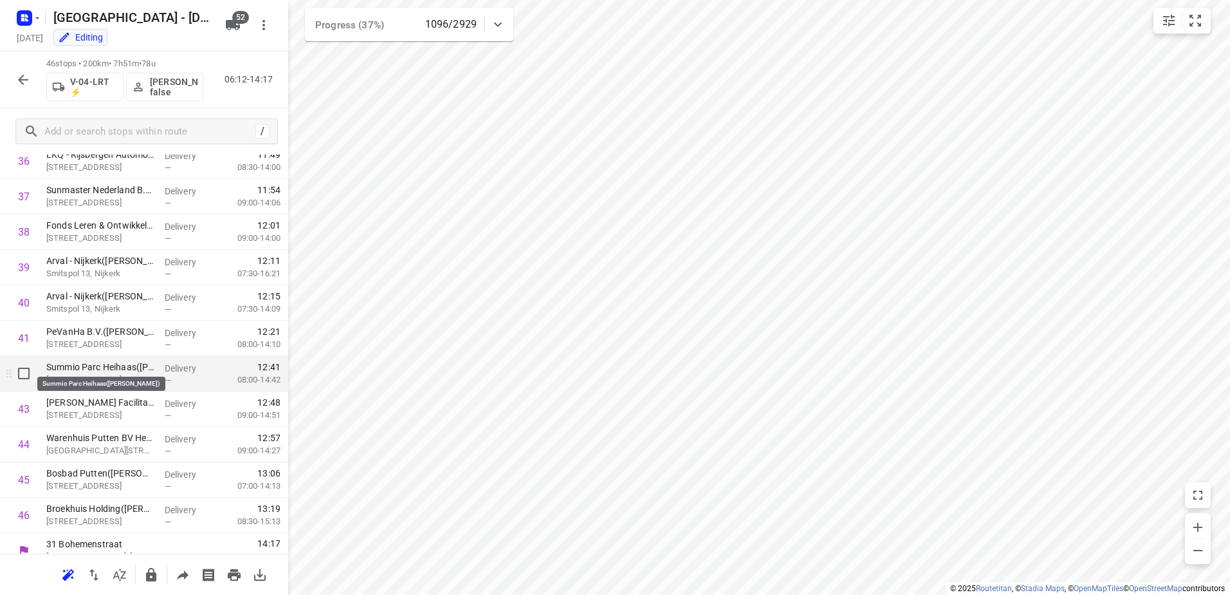
scroll to position [1329, 0]
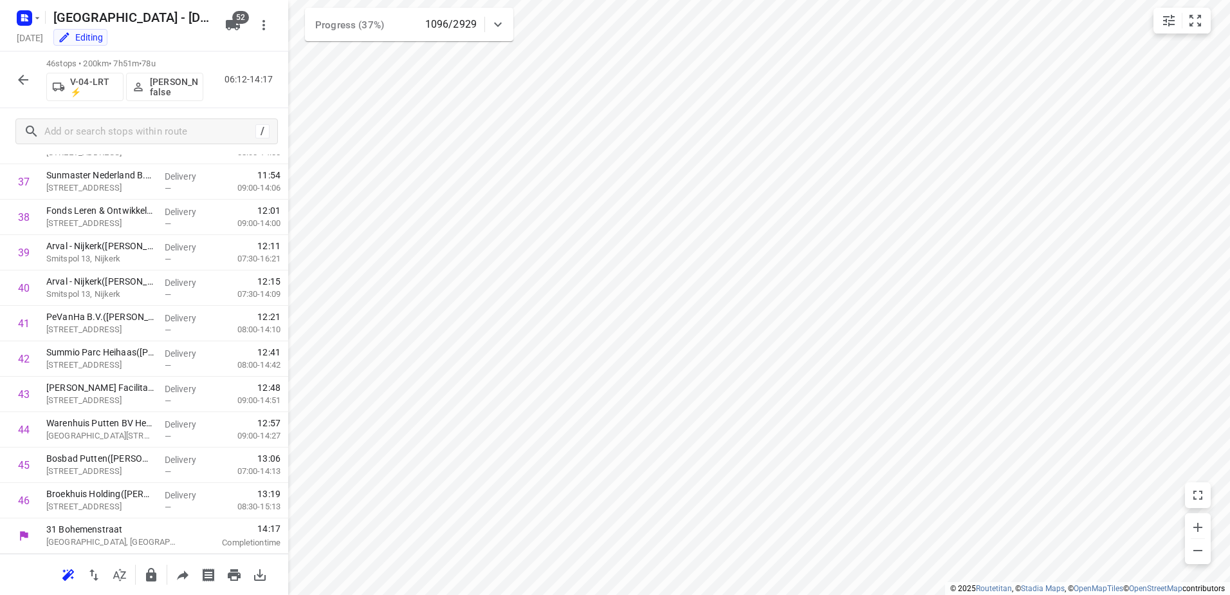
click at [30, 74] on icon "button" at bounding box center [22, 79] width 15 height 15
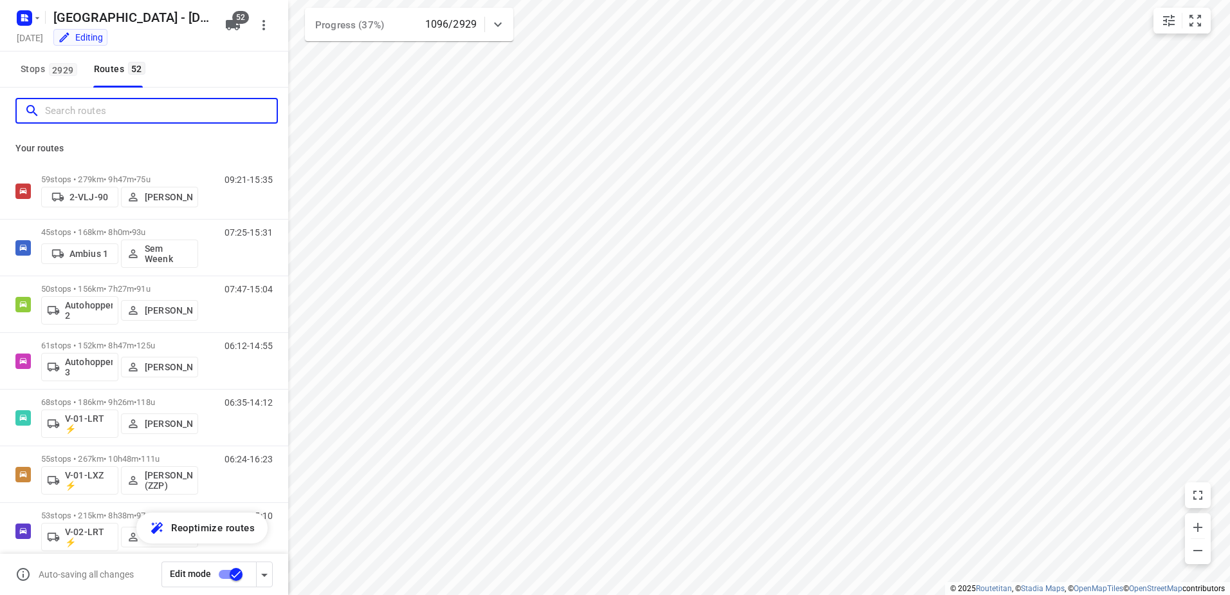
click at [165, 103] on input "Search routes" at bounding box center [161, 111] width 232 height 20
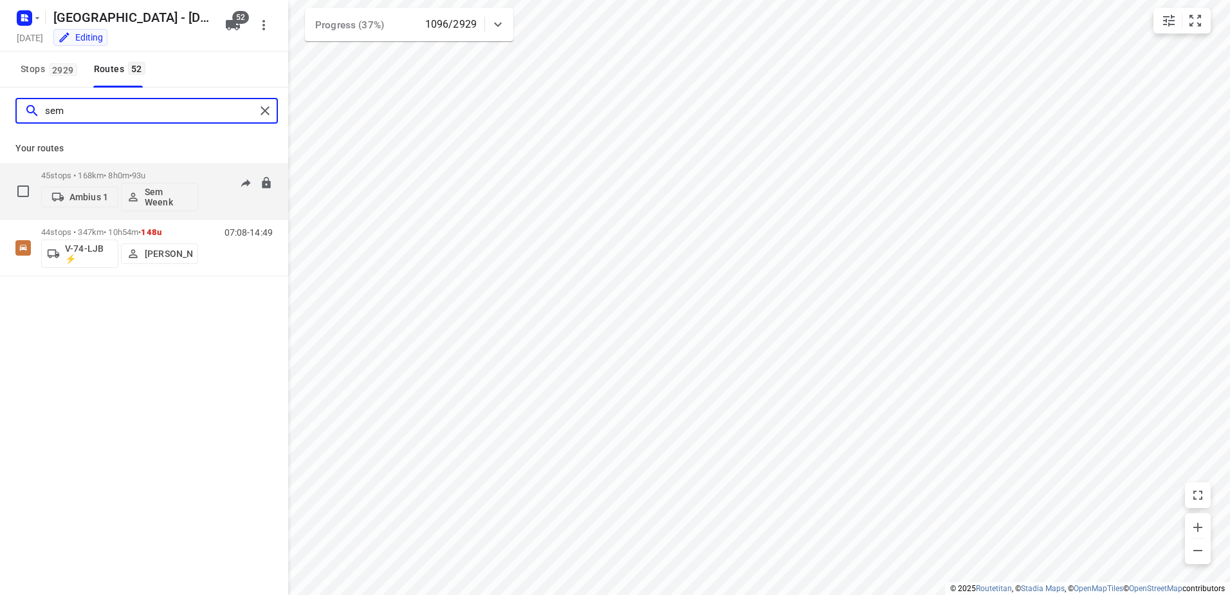
type input "sem"
click at [131, 172] on p "45 stops • 168km • 8h0m • 93u" at bounding box center [119, 176] width 157 height 10
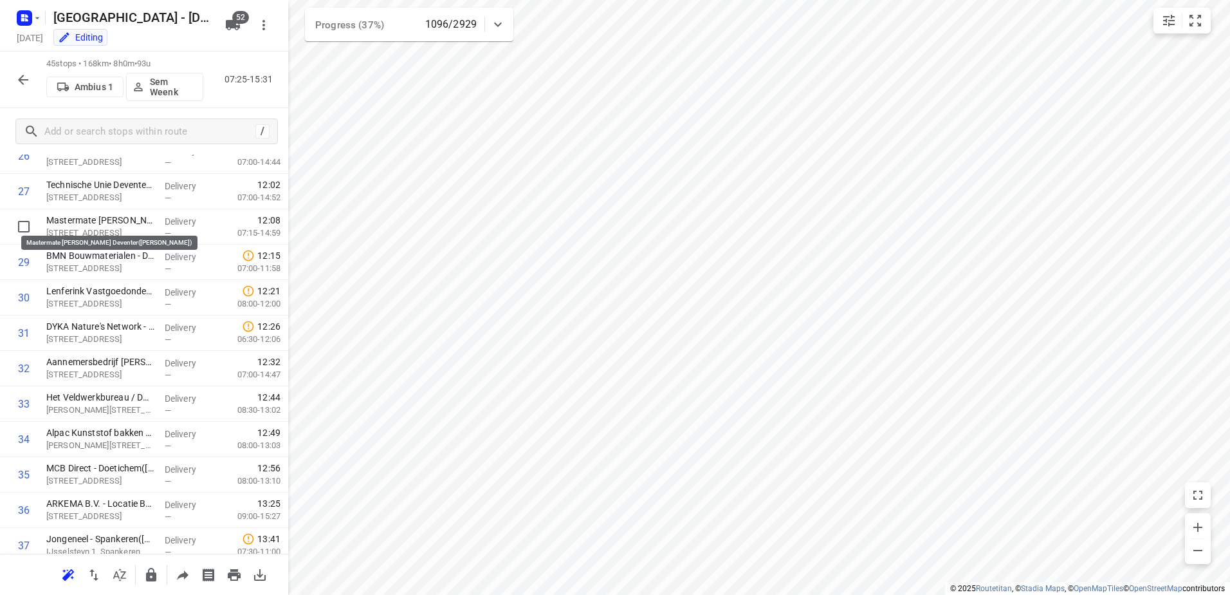
scroll to position [1294, 0]
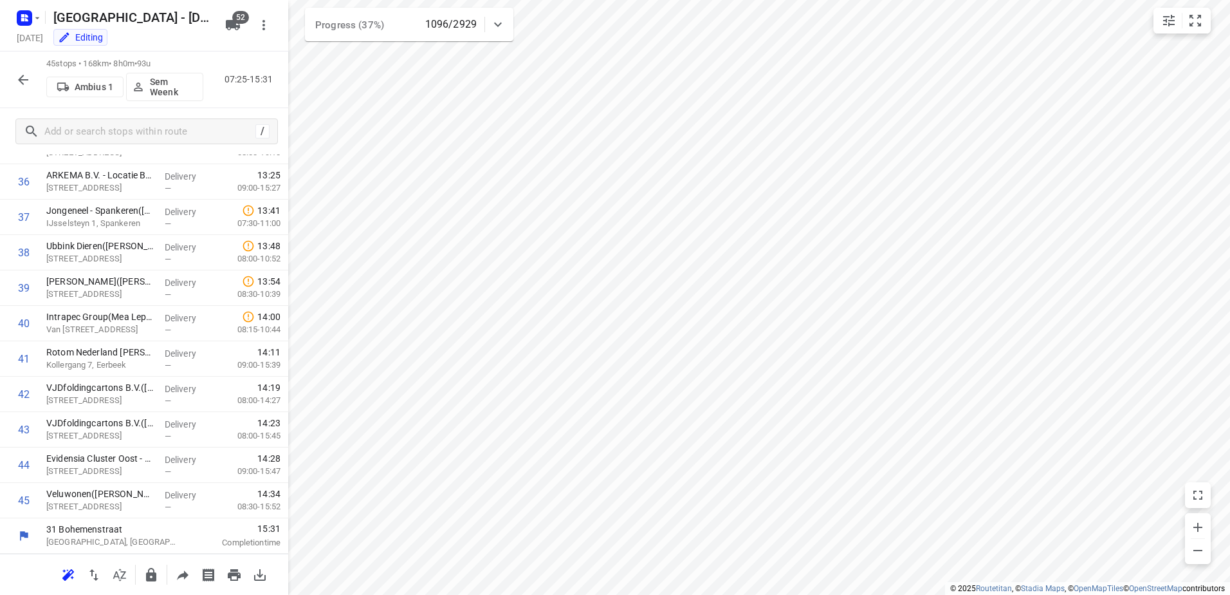
click at [26, 73] on icon "button" at bounding box center [22, 79] width 15 height 15
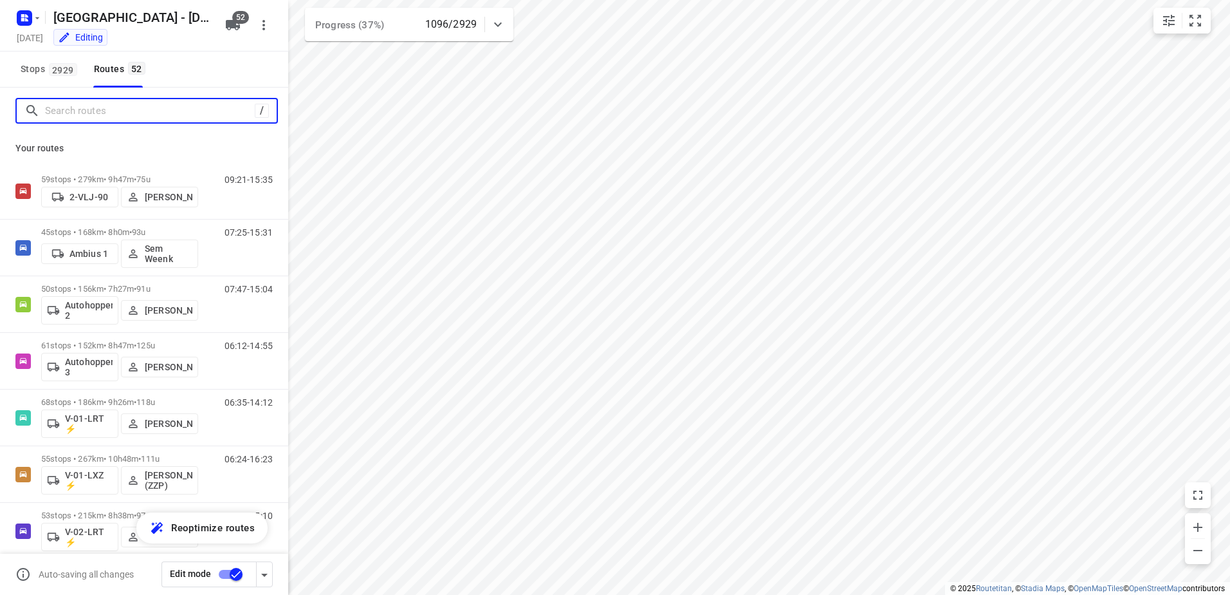
click at [82, 112] on input "Search routes" at bounding box center [150, 111] width 210 height 20
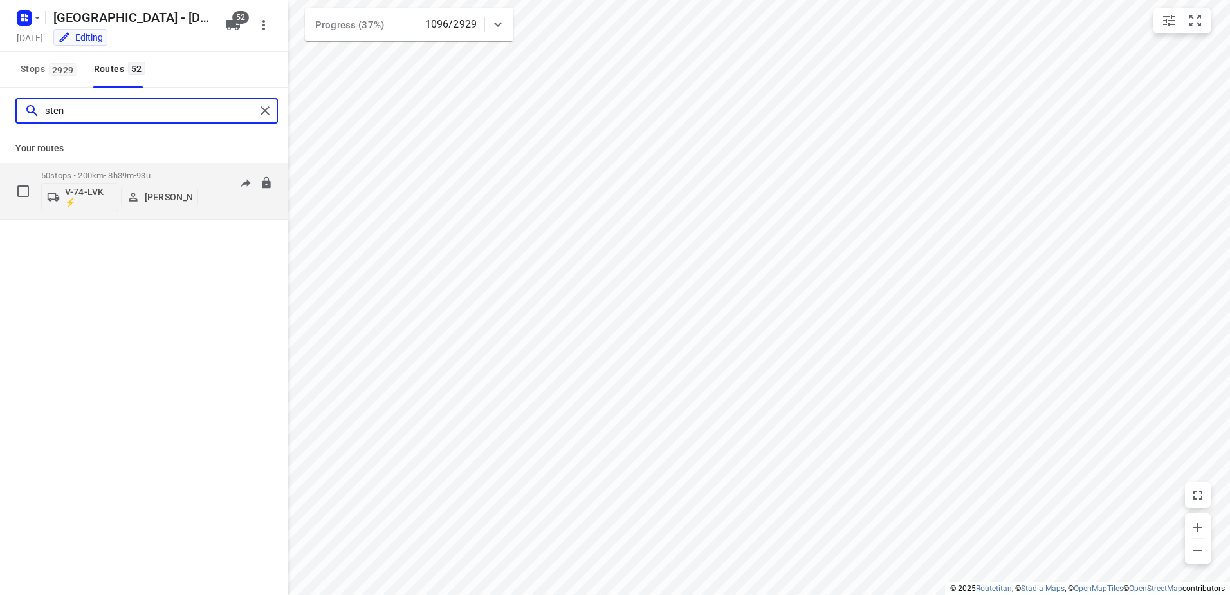
type input "sten"
click at [100, 176] on p "50 stops • 200km • 8h39m • 93u" at bounding box center [119, 176] width 157 height 10
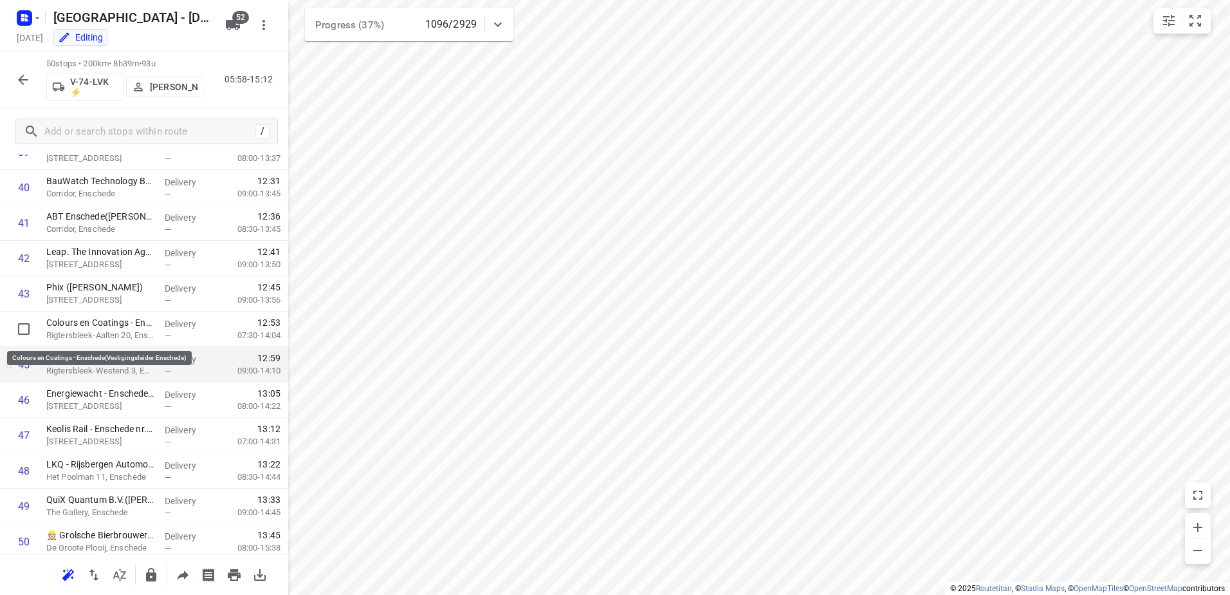
scroll to position [1471, 0]
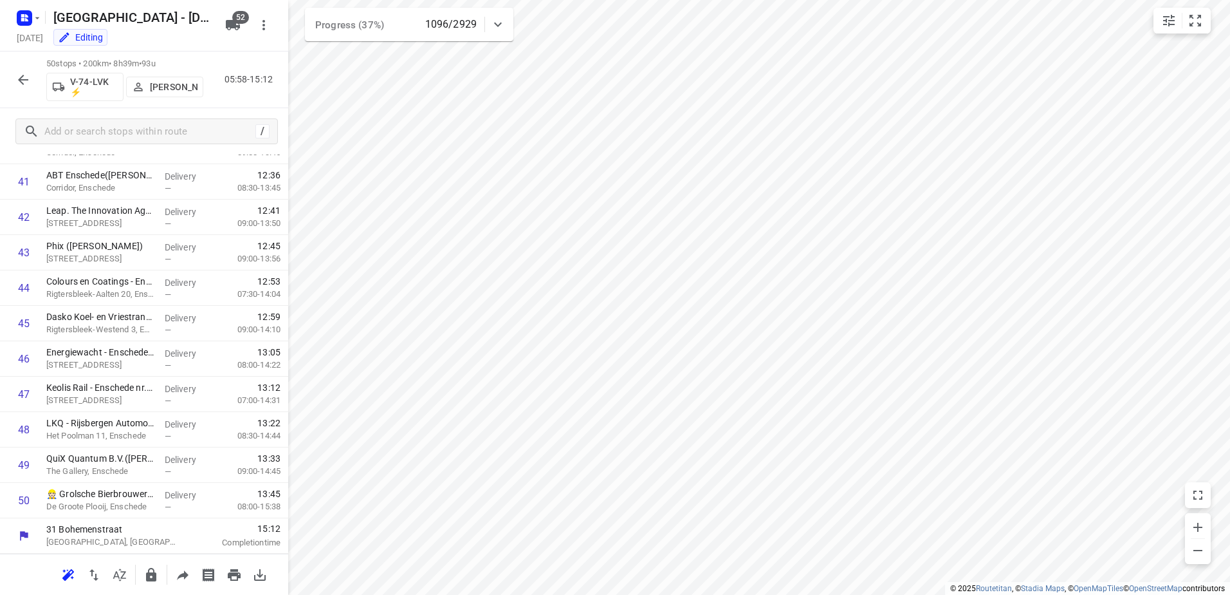
click at [23, 73] on icon "button" at bounding box center [22, 79] width 15 height 15
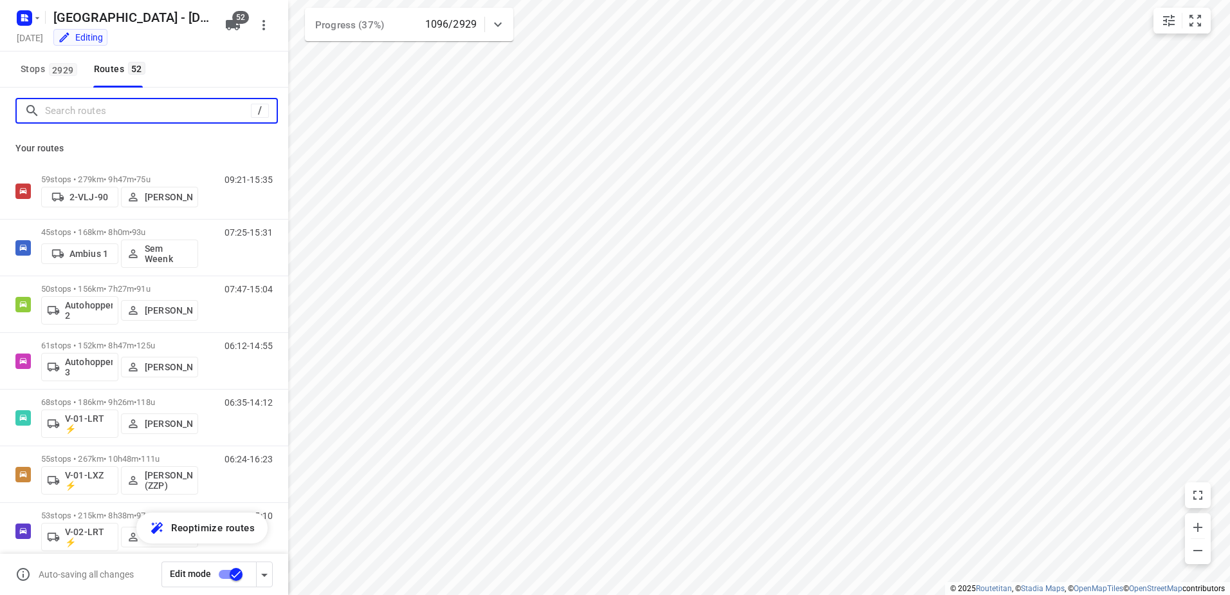
click at [122, 103] on input "Search routes" at bounding box center [148, 111] width 206 height 20
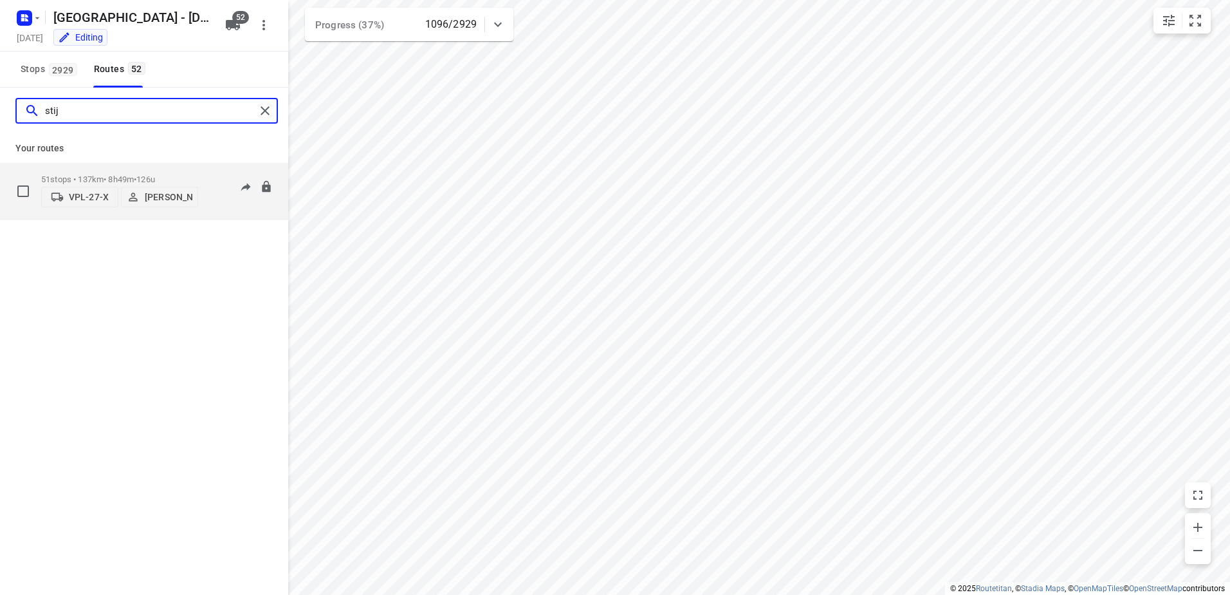
type input "stij"
click at [151, 168] on div "51 stops • 137km • 8h49m • 126u VPL-27-X [PERSON_NAME]" at bounding box center [119, 191] width 157 height 46
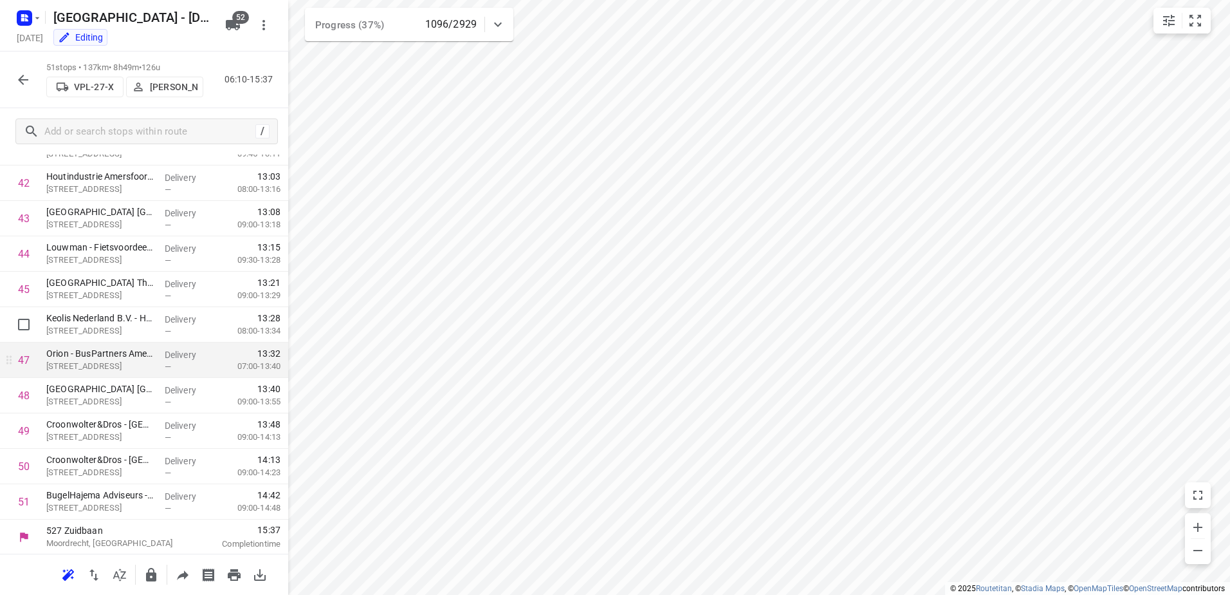
scroll to position [1506, 0]
click at [29, 87] on button "button" at bounding box center [23, 80] width 26 height 26
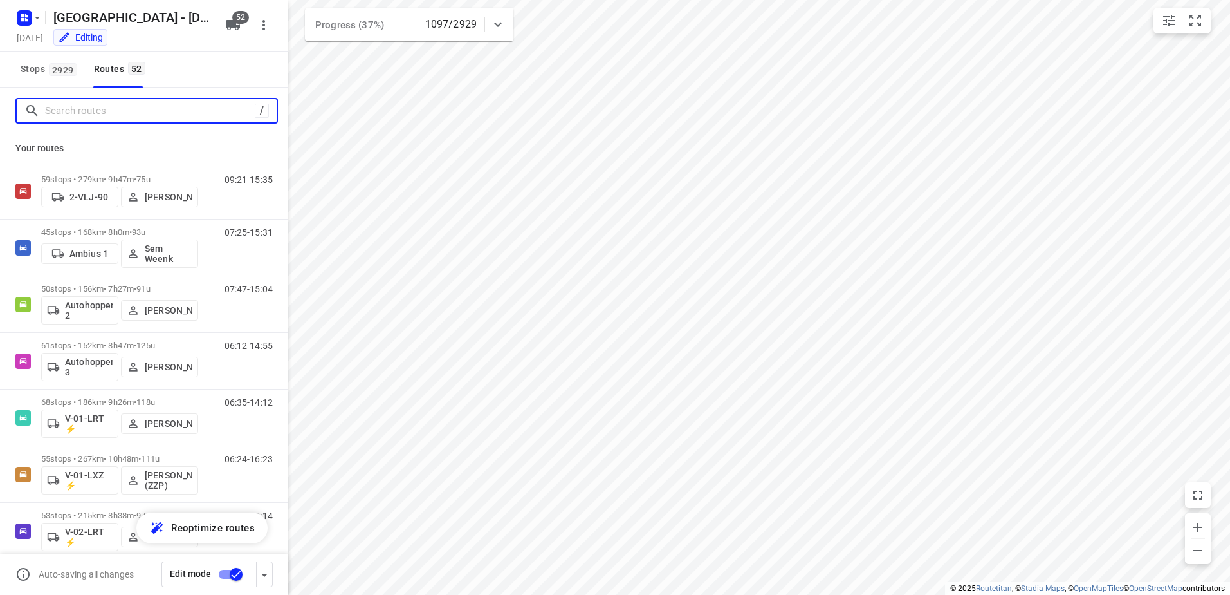
click at [116, 109] on input "Search routes" at bounding box center [150, 111] width 210 height 20
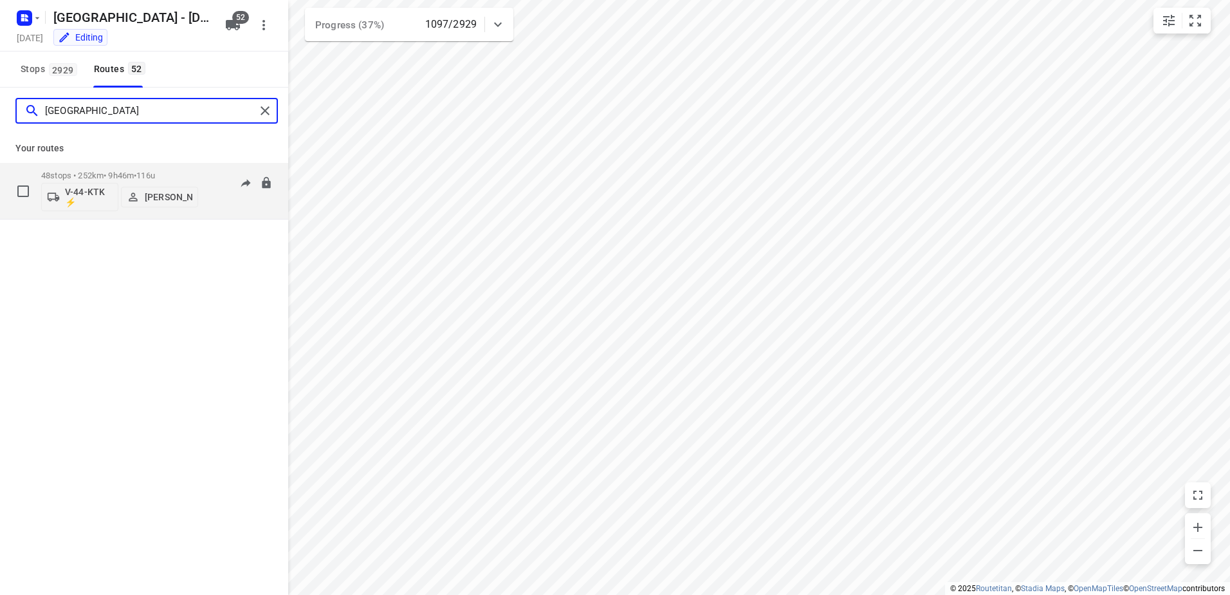
type input "[GEOGRAPHIC_DATA]"
click at [181, 176] on p "48 stops • 252km • 9h46m • 116u" at bounding box center [119, 176] width 157 height 10
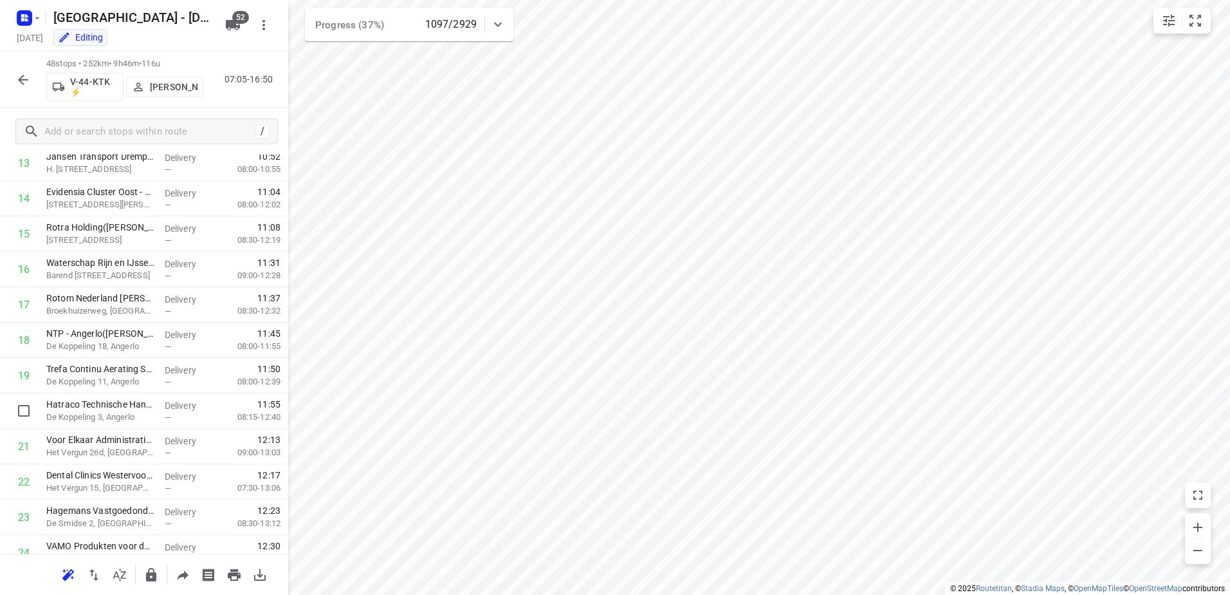
scroll to position [0, 0]
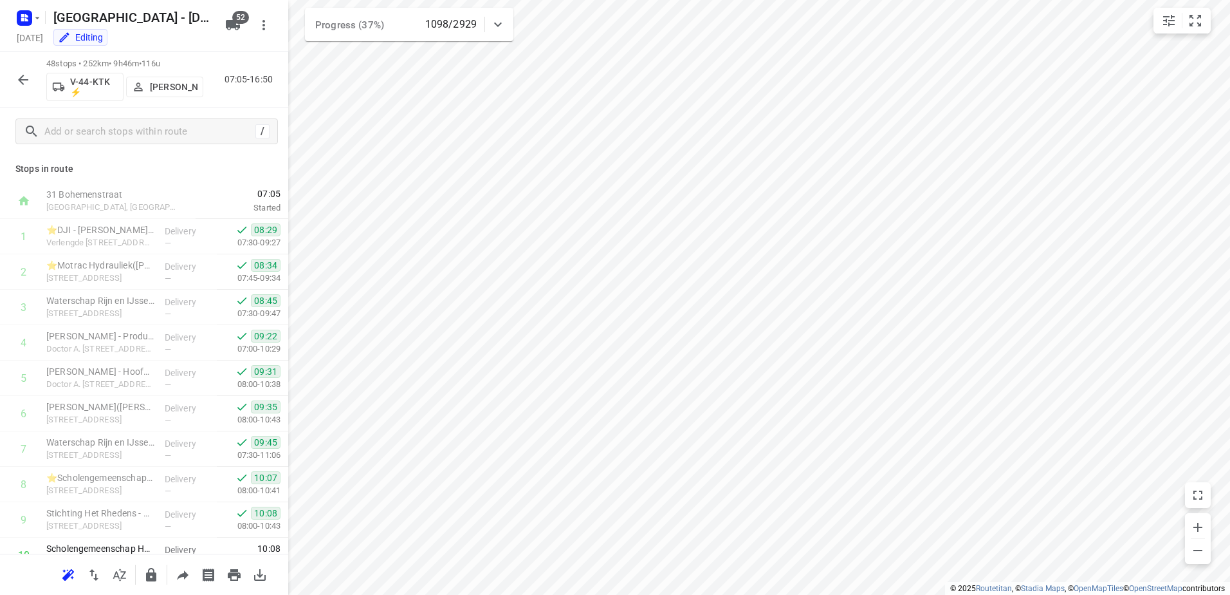
click at [26, 79] on icon "button" at bounding box center [23, 80] width 10 height 10
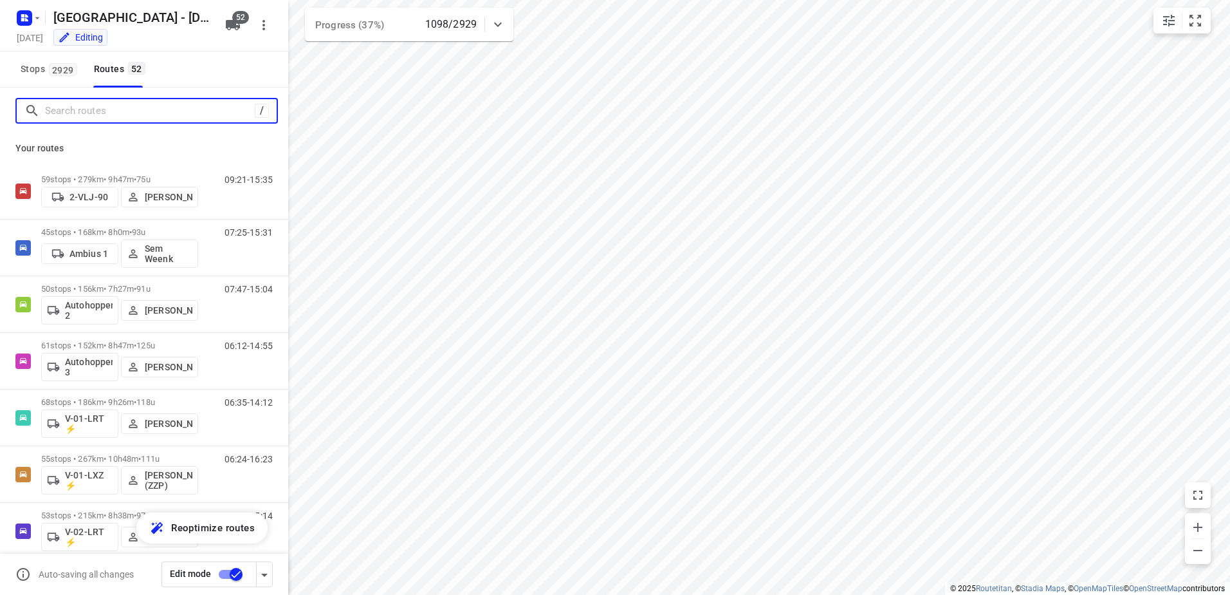
click at [127, 105] on input "Search routes" at bounding box center [150, 111] width 210 height 20
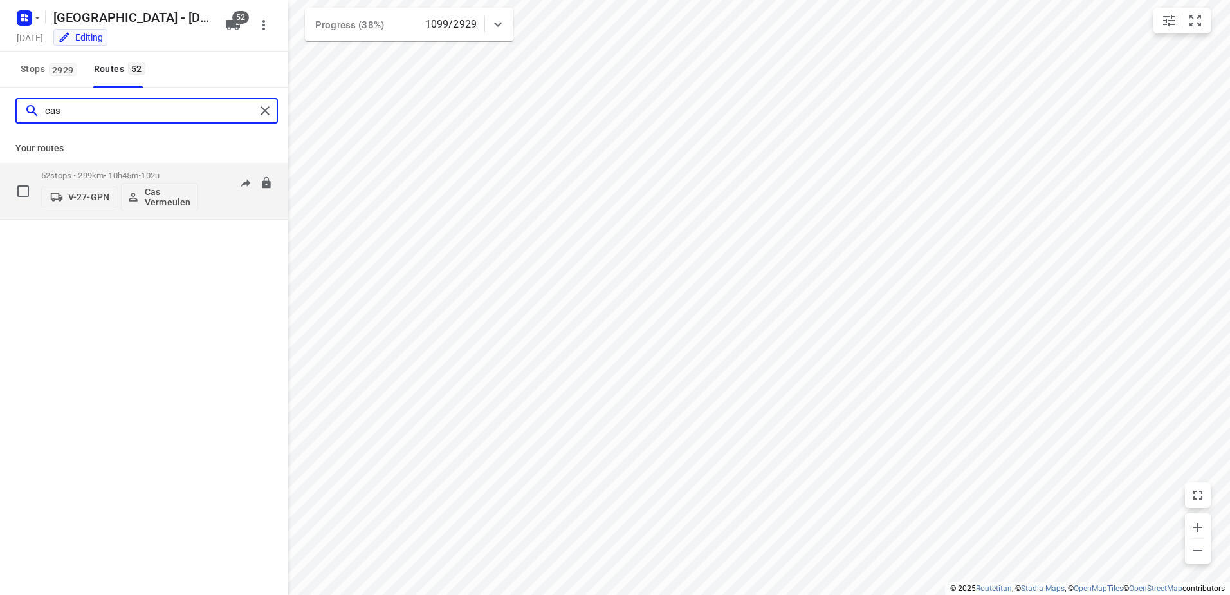
type input "cas"
click at [123, 173] on p "52 stops • 299km • 10h45m • 102u" at bounding box center [119, 176] width 157 height 10
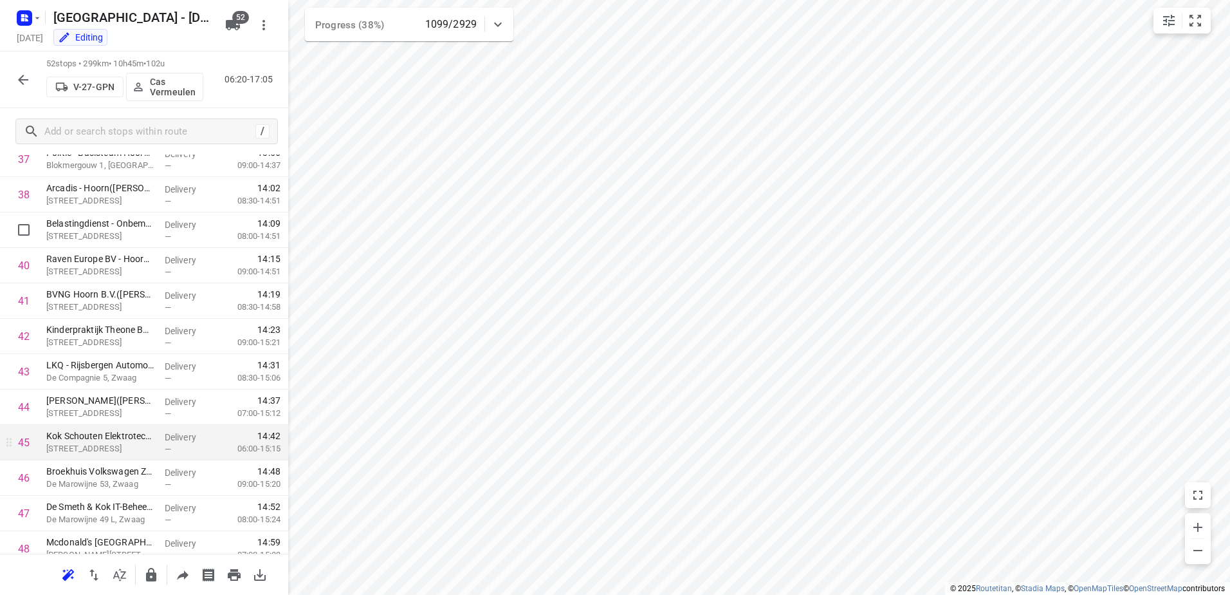
scroll to position [1541, 0]
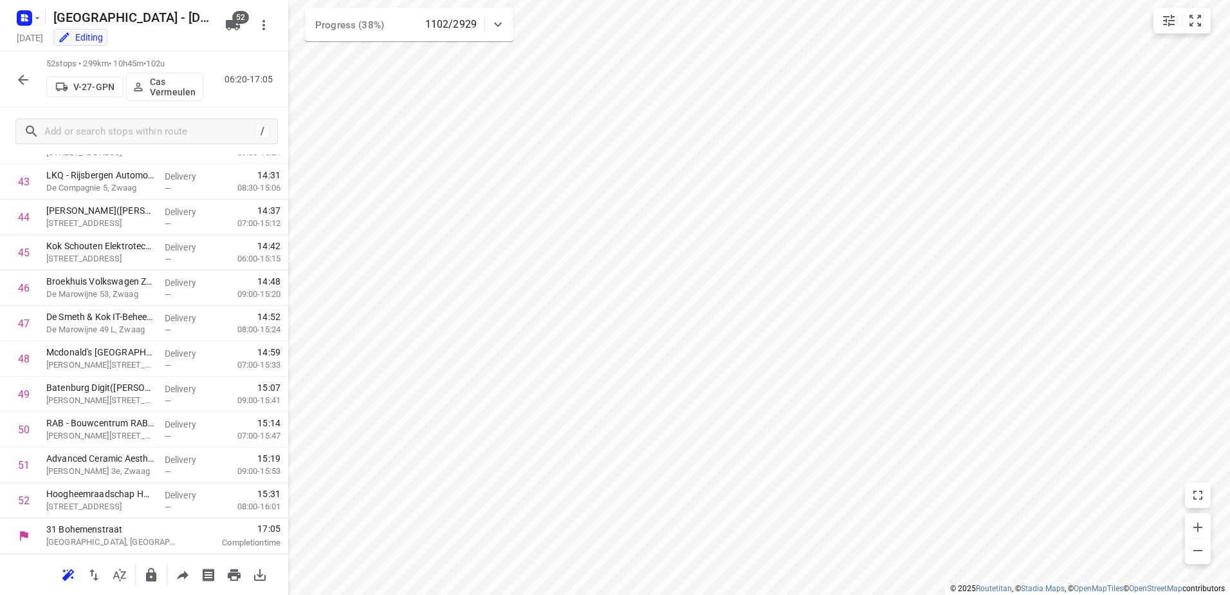
click at [30, 79] on icon "button" at bounding box center [22, 79] width 15 height 15
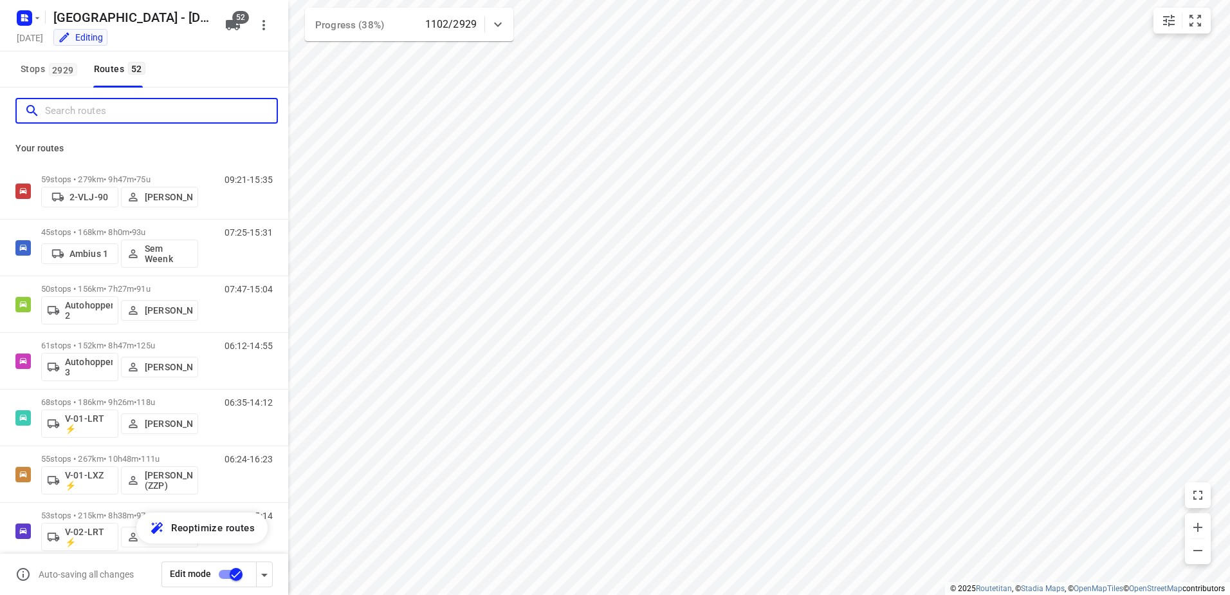
click at [89, 114] on input "Search routes" at bounding box center [161, 111] width 232 height 20
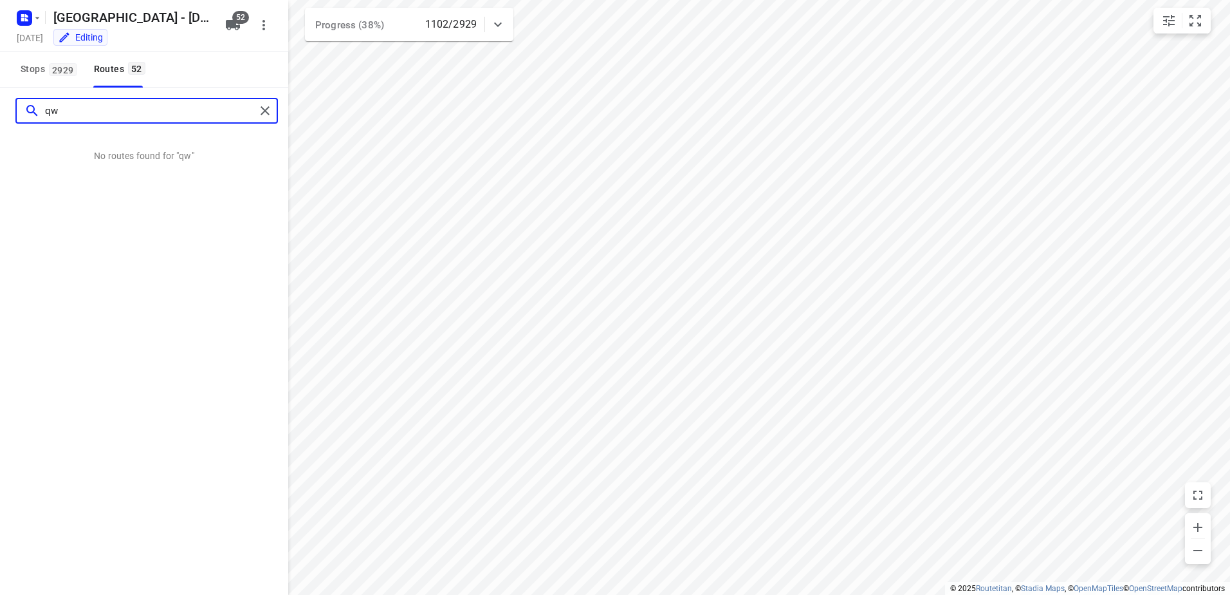
type input "q"
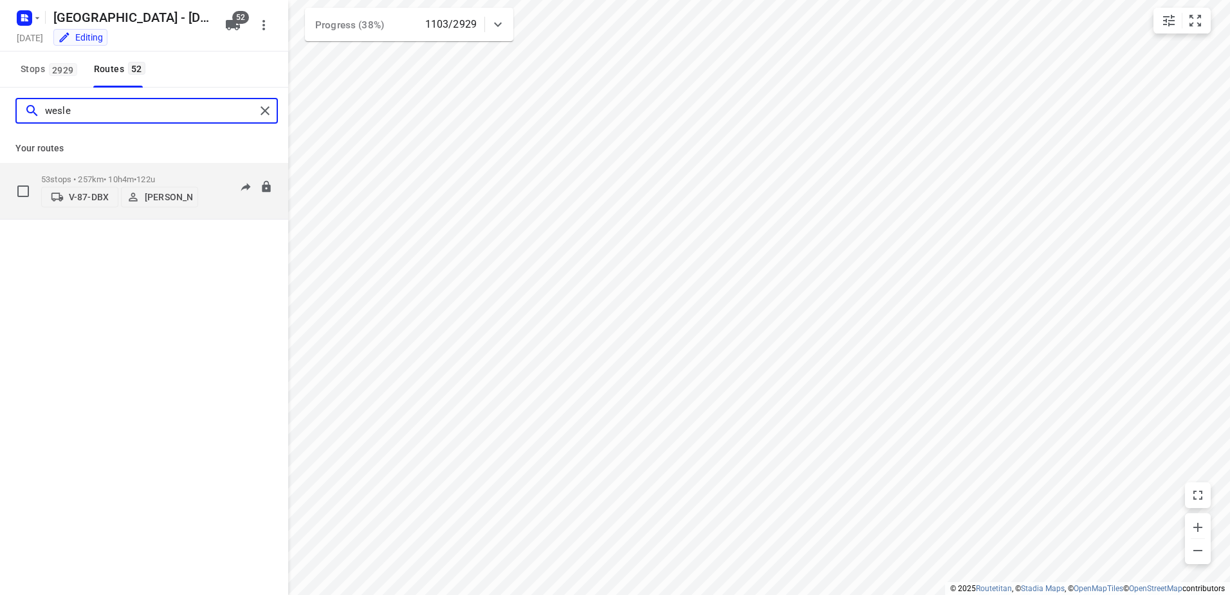
type input "wesle"
click at [111, 168] on div "53 stops • 257km • 10h4m • 122u V-87-DBX [PERSON_NAME]" at bounding box center [119, 191] width 157 height 46
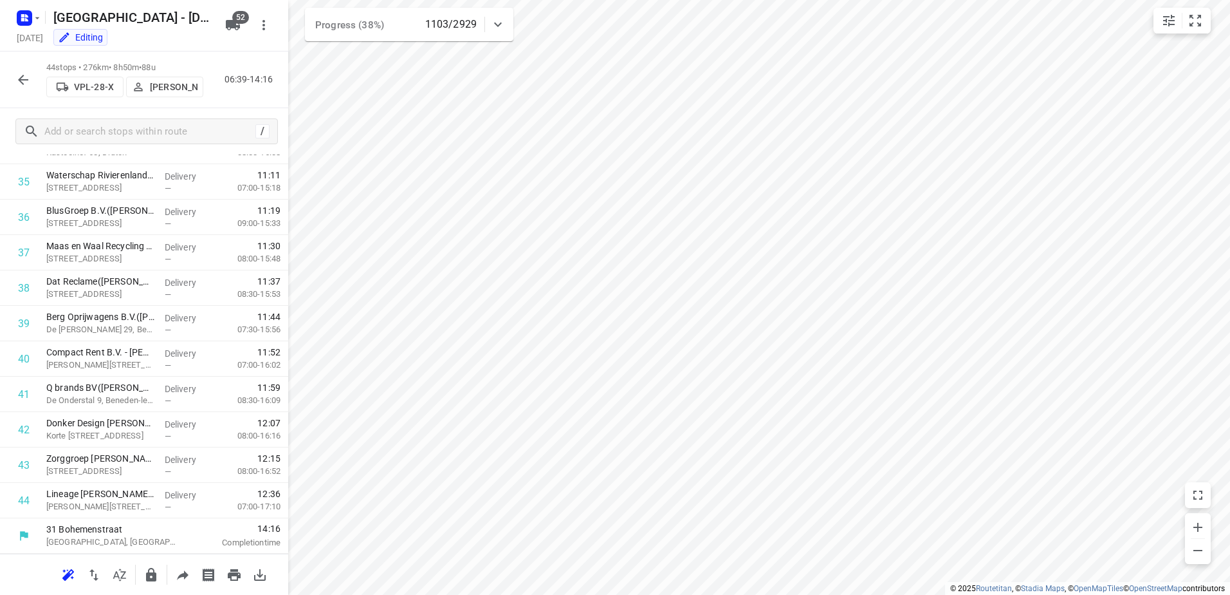
scroll to position [1258, 0]
click at [30, 90] on button "button" at bounding box center [23, 80] width 26 height 26
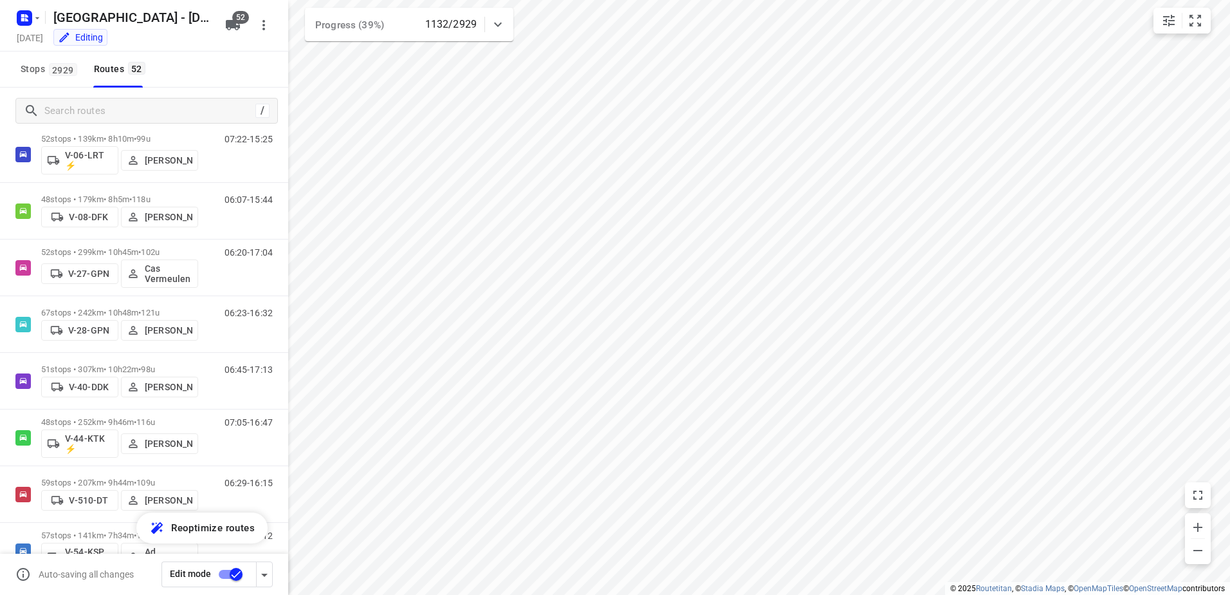
scroll to position [806, 0]
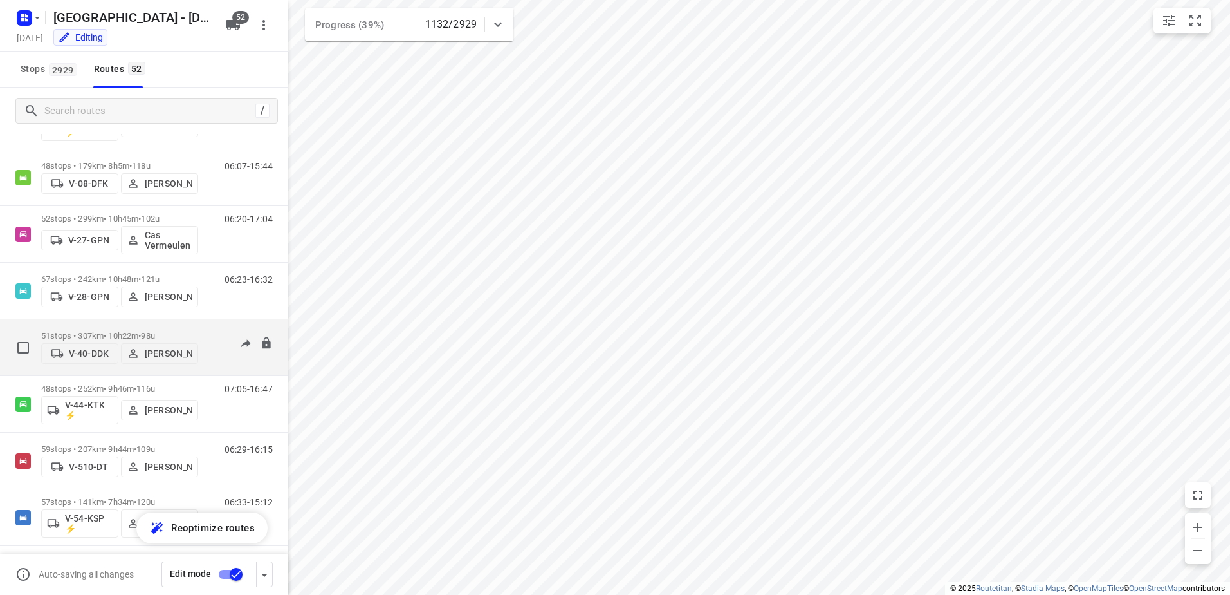
click at [71, 331] on p "51 stops • 307km • 10h22m • 98u" at bounding box center [119, 336] width 157 height 10
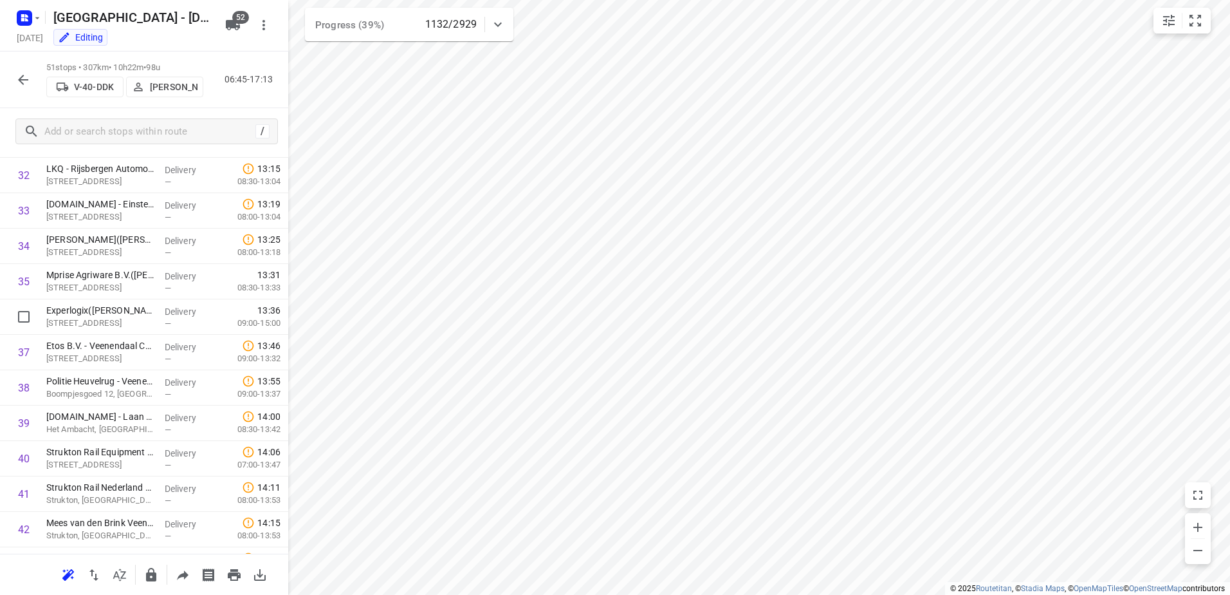
scroll to position [1506, 0]
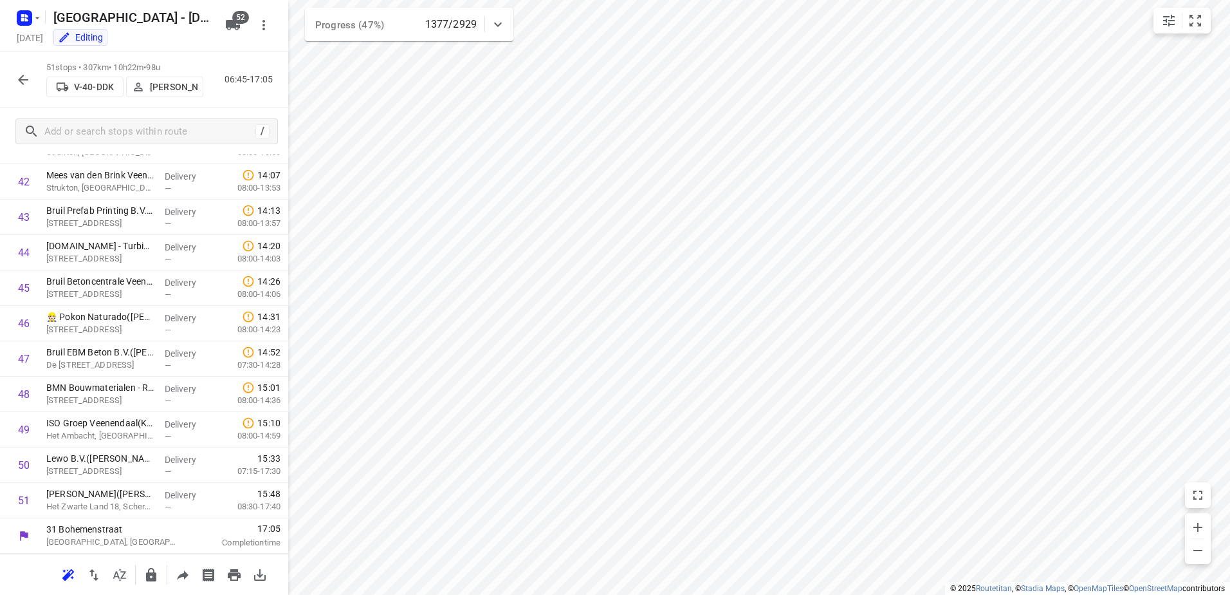
click at [28, 81] on icon "button" at bounding box center [22, 79] width 15 height 15
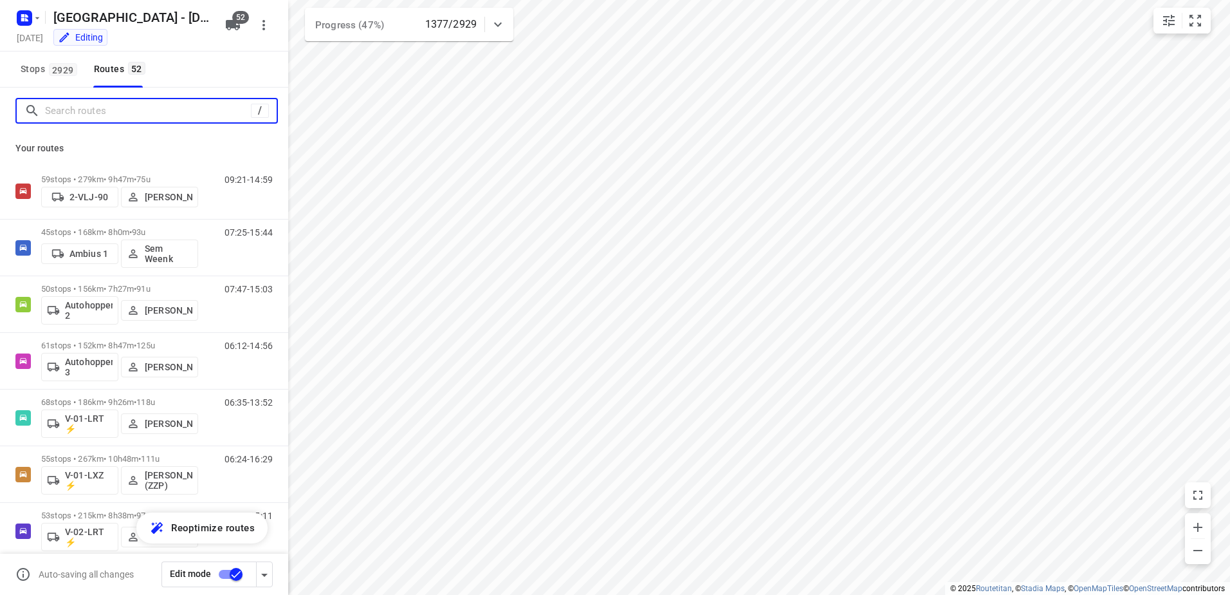
click at [89, 109] on input "Search routes" at bounding box center [148, 111] width 206 height 20
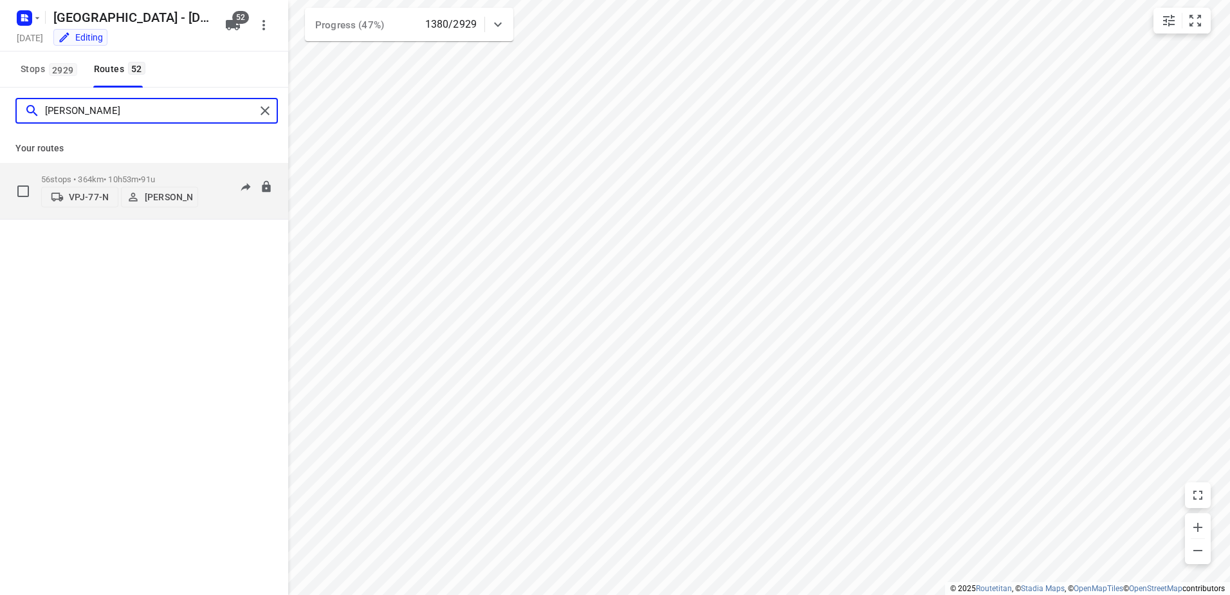
type input "sven"
click at [162, 169] on div "56 stops • 364km • 10h53m • 91u VPJ-77-N Sven Hageman" at bounding box center [119, 191] width 157 height 46
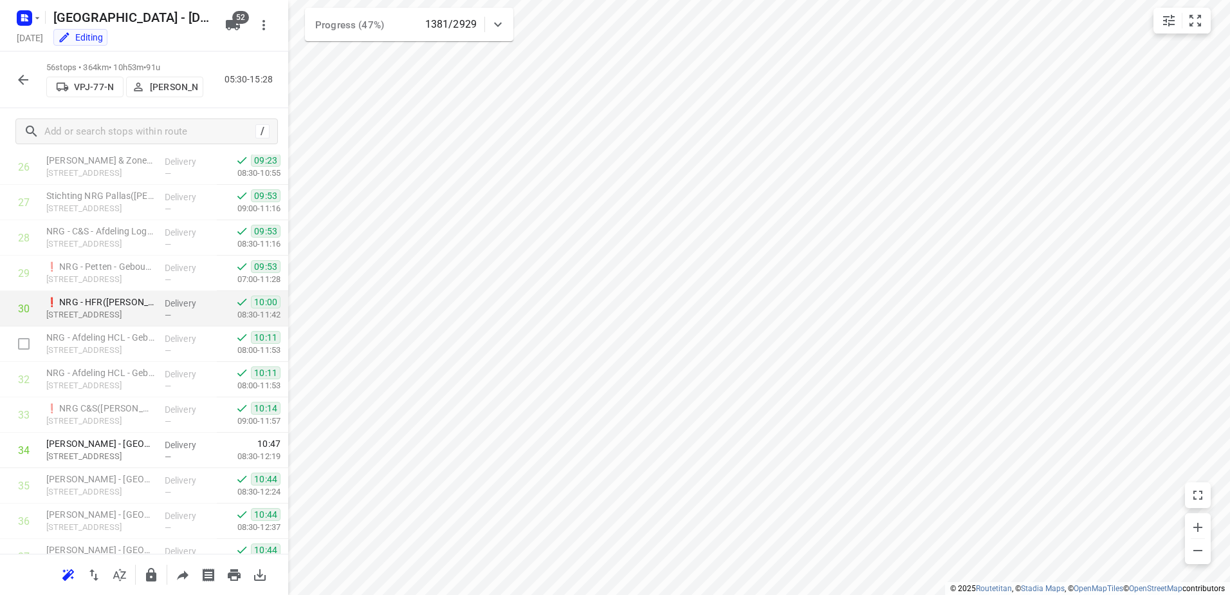
scroll to position [965, 0]
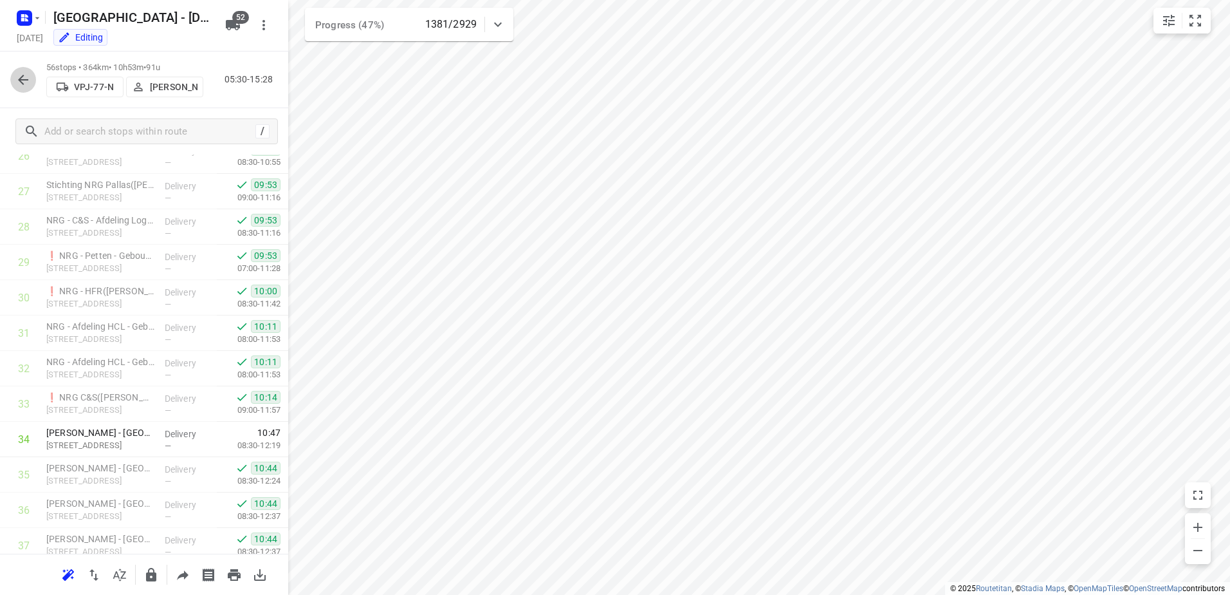
click at [26, 77] on icon "button" at bounding box center [22, 79] width 15 height 15
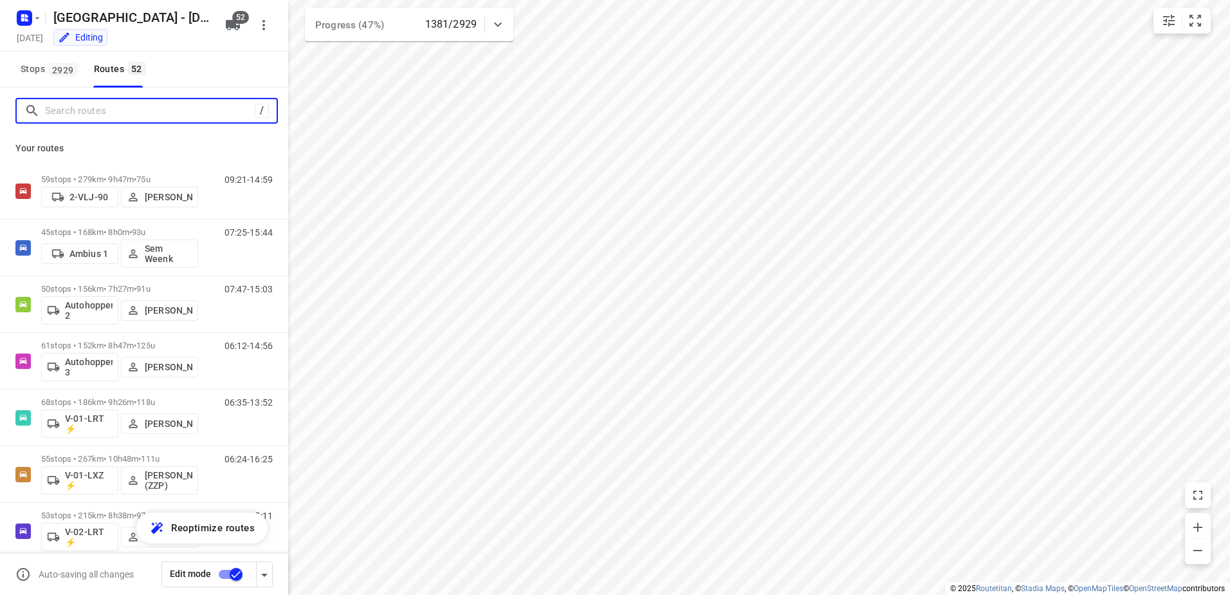
click at [98, 109] on input "Search routes" at bounding box center [150, 111] width 210 height 20
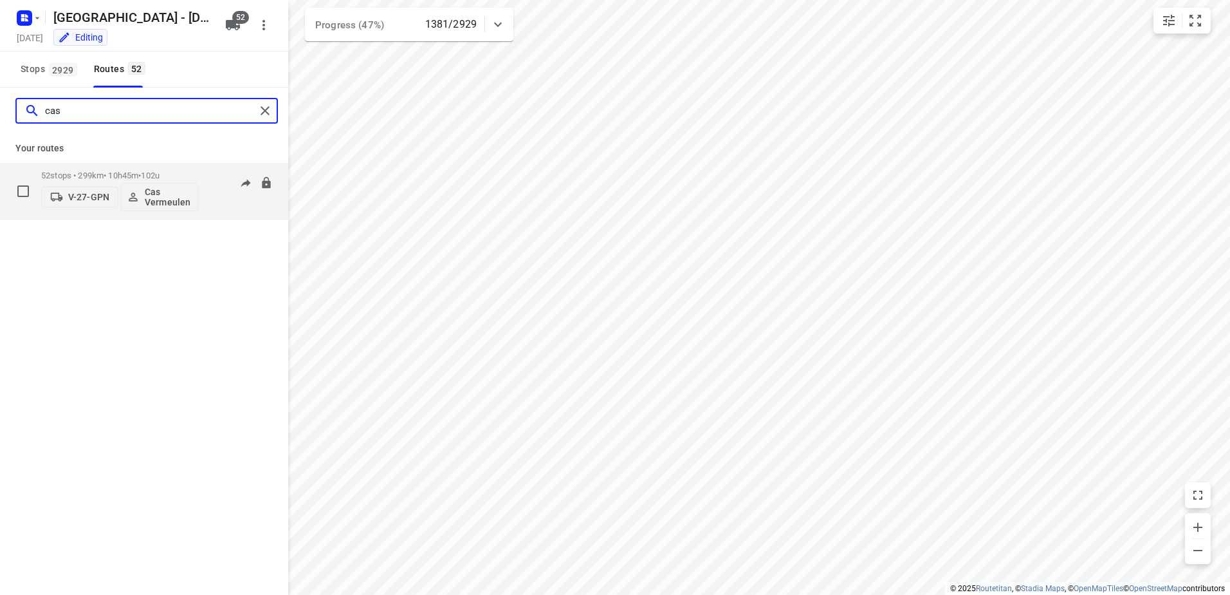
type input "cas"
click at [160, 180] on span "102u" at bounding box center [150, 176] width 19 height 10
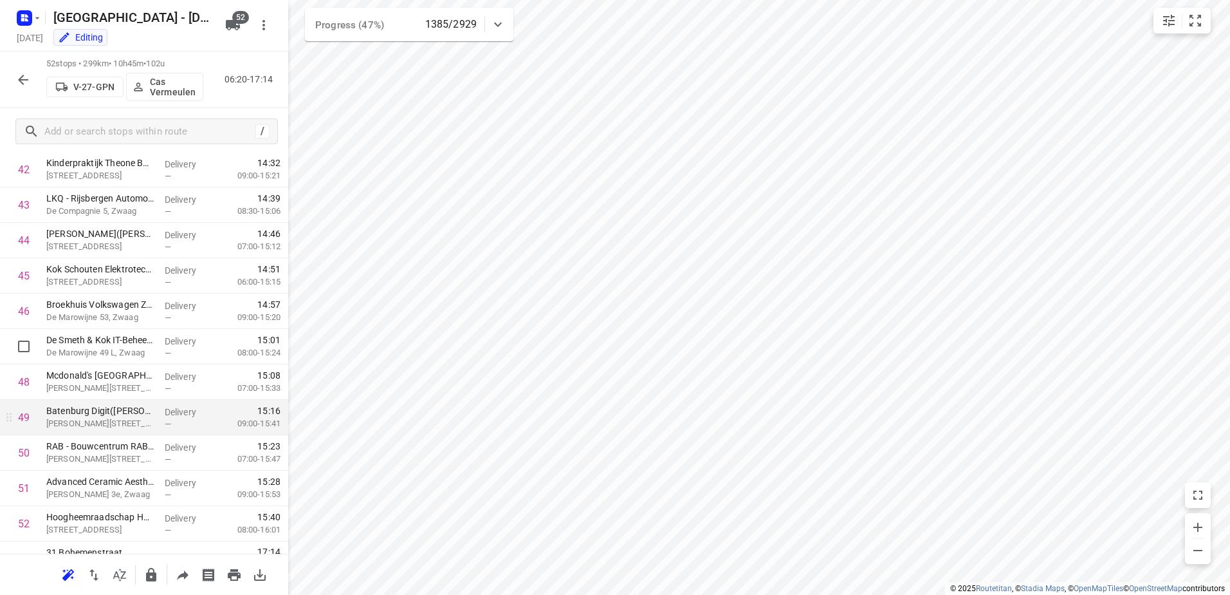
scroll to position [1541, 0]
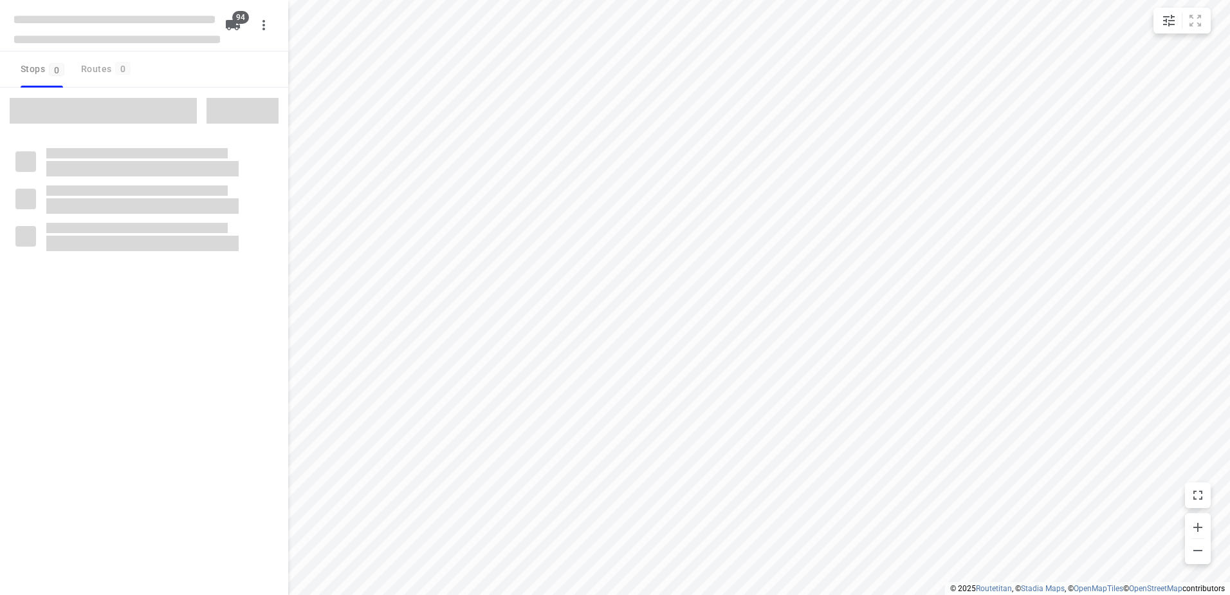
type input "distance"
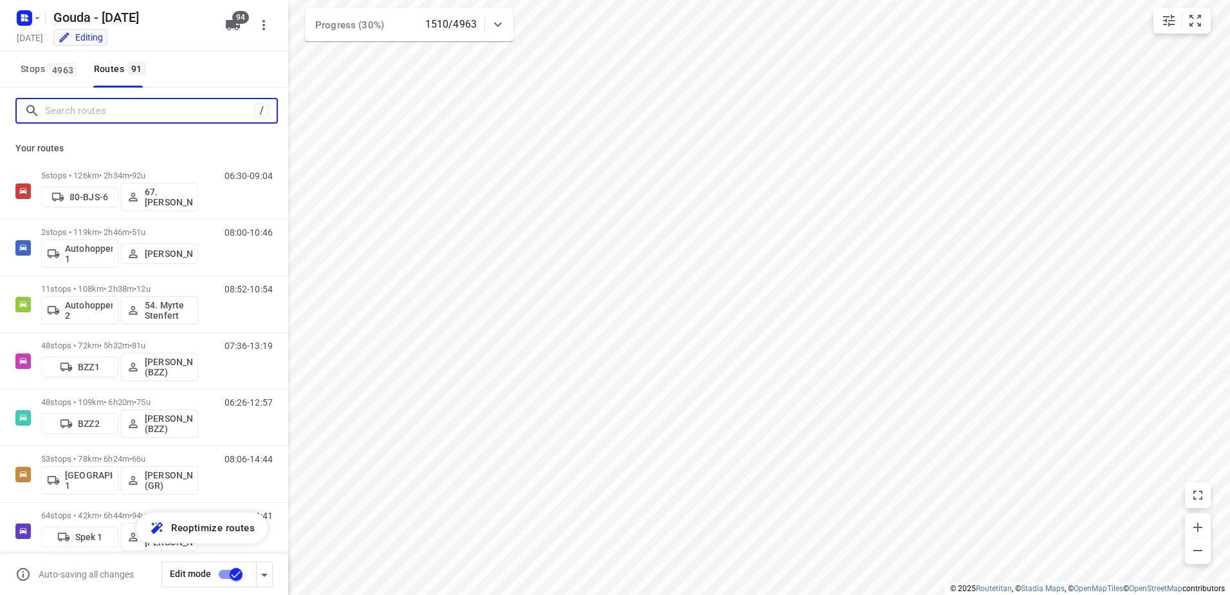
click at [106, 120] on input "Search routes" at bounding box center [150, 111] width 210 height 20
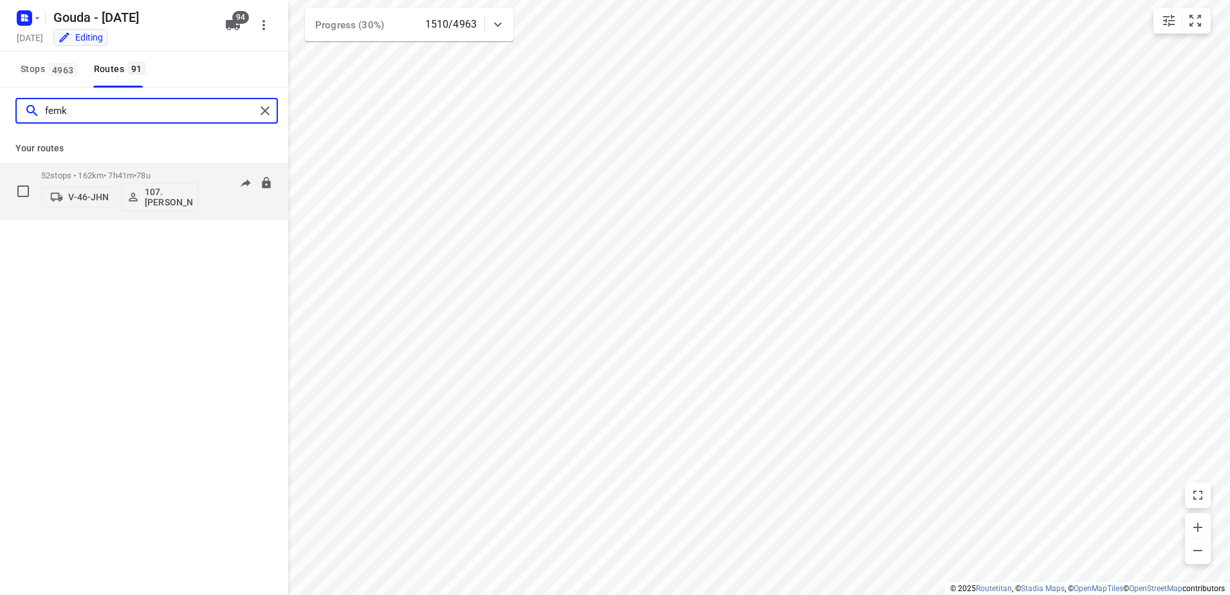
type input "femk"
click at [147, 169] on div "52 stops • 162km • 7h41m • 78u V-46-JHN 107.[PERSON_NAME]" at bounding box center [119, 190] width 157 height 53
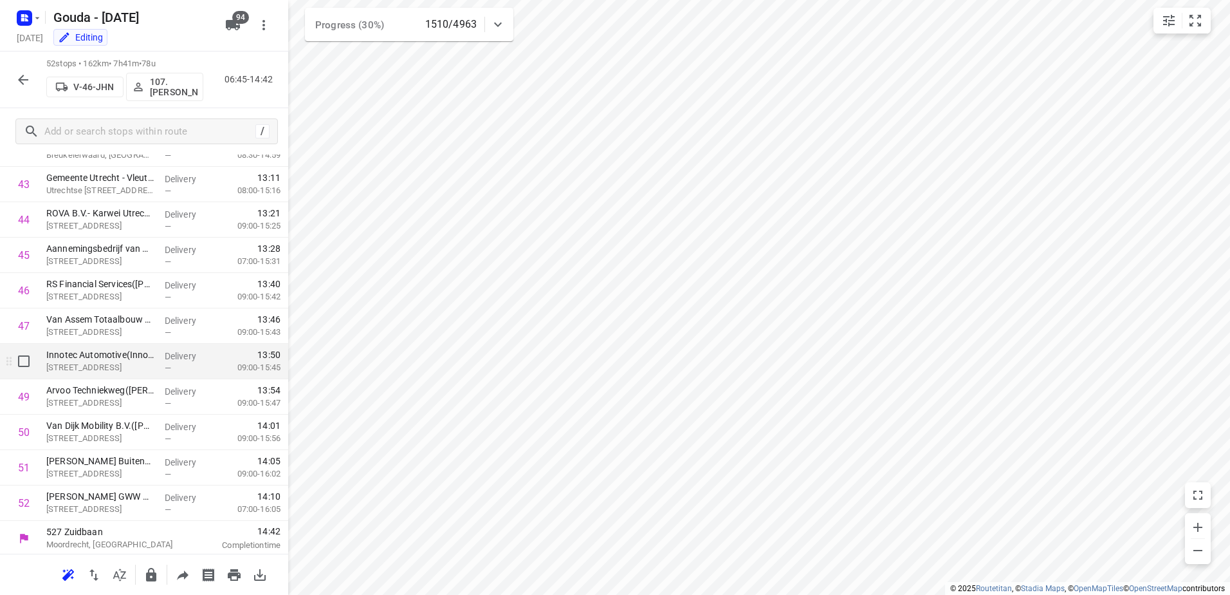
scroll to position [1541, 0]
click at [17, 79] on icon "button" at bounding box center [22, 79] width 15 height 15
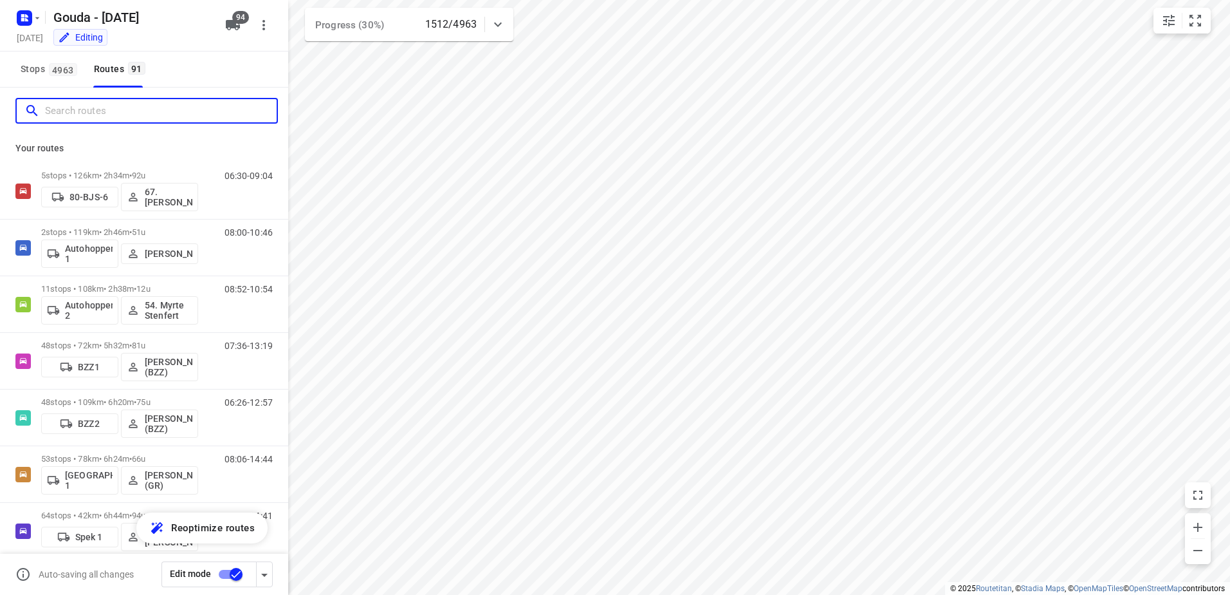
click at [108, 118] on input "Search routes" at bounding box center [161, 111] width 232 height 20
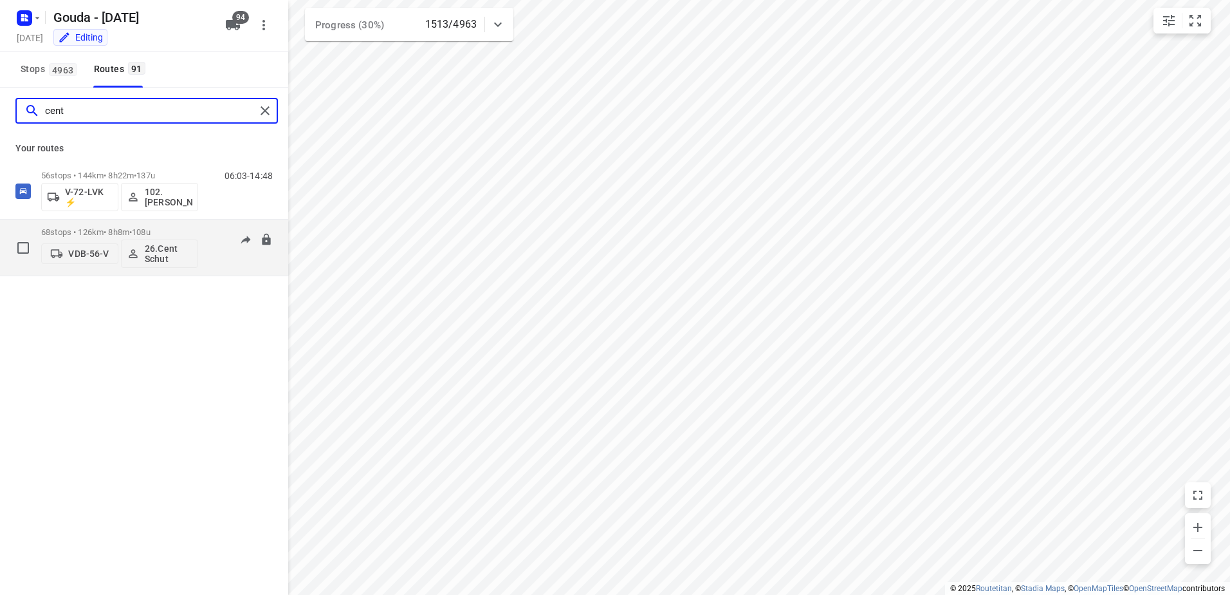
type input "cent"
click at [107, 236] on p "68 stops • 126km • 8h8m • 108u" at bounding box center [119, 232] width 157 height 10
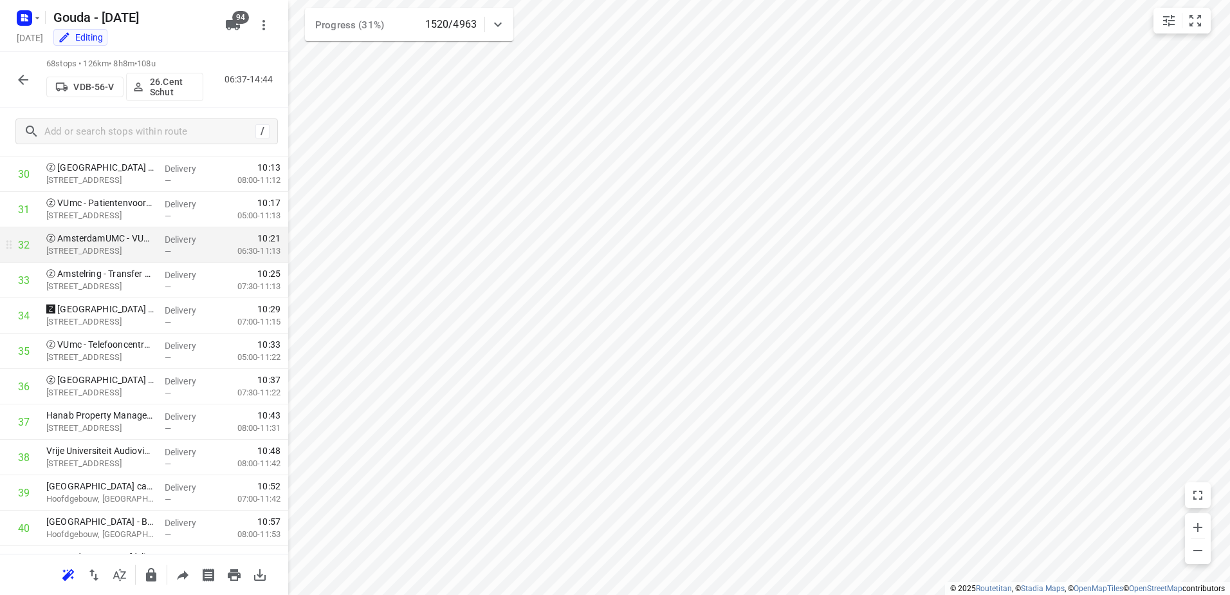
scroll to position [1094, 0]
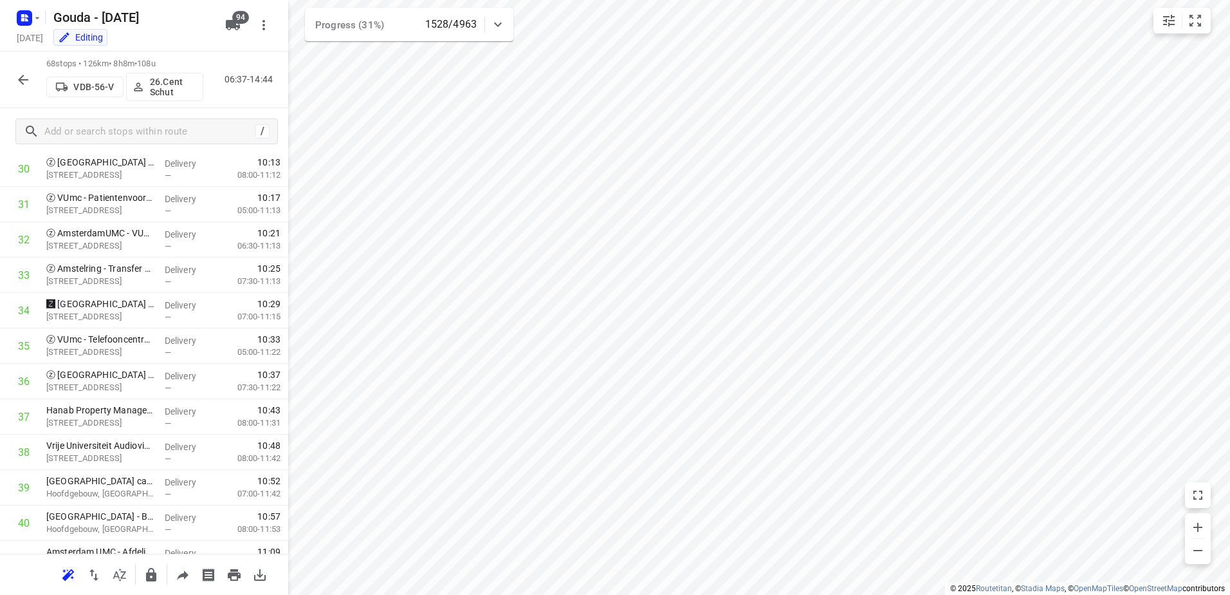
click at [23, 64] on div "68 stops • 126km • 8h8m • 108u VDB-56-V 26.Cent Schut 06:37-14:44" at bounding box center [144, 79] width 288 height 57
click at [17, 91] on div at bounding box center [23, 80] width 26 height 26
click at [32, 78] on button "button" at bounding box center [23, 80] width 26 height 26
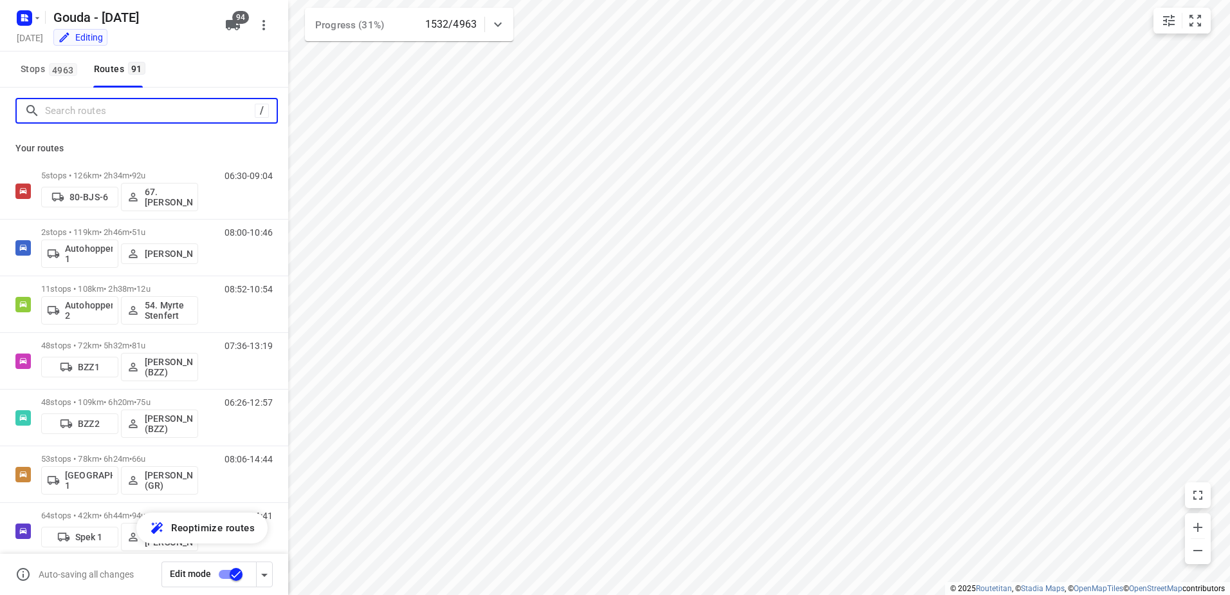
click at [86, 114] on input "Search routes" at bounding box center [150, 111] width 210 height 20
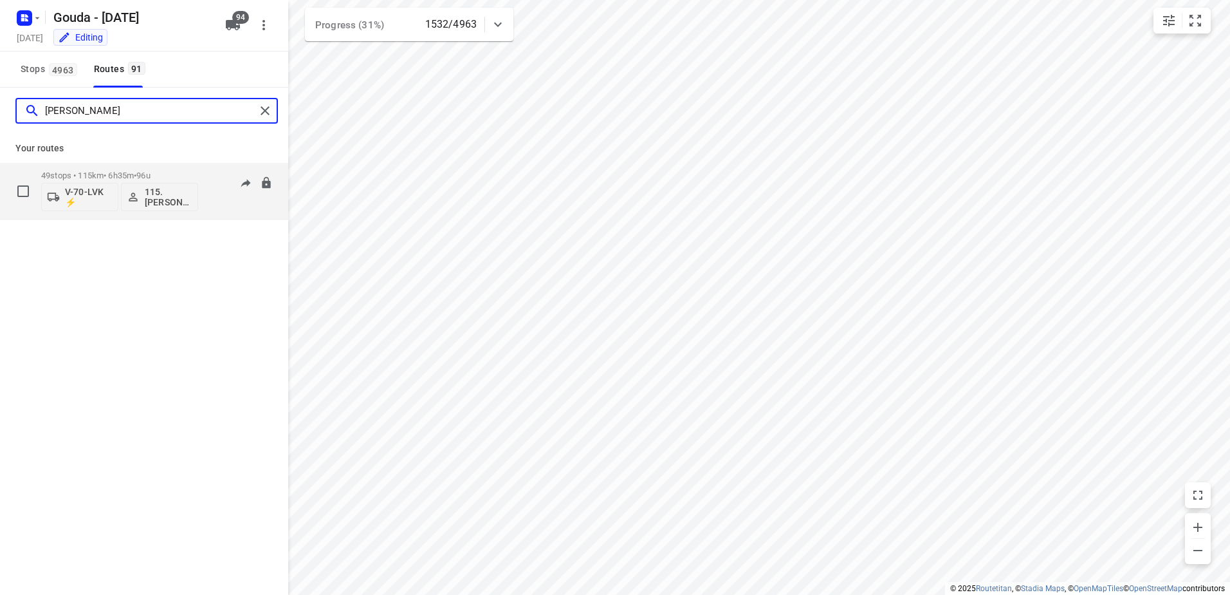
type input "yoshua"
click at [171, 169] on div "49 stops • 115km • 6h35m • 96u V-70-LVK ⚡ 115.Yoshua van de Hoef (YO)" at bounding box center [119, 190] width 157 height 53
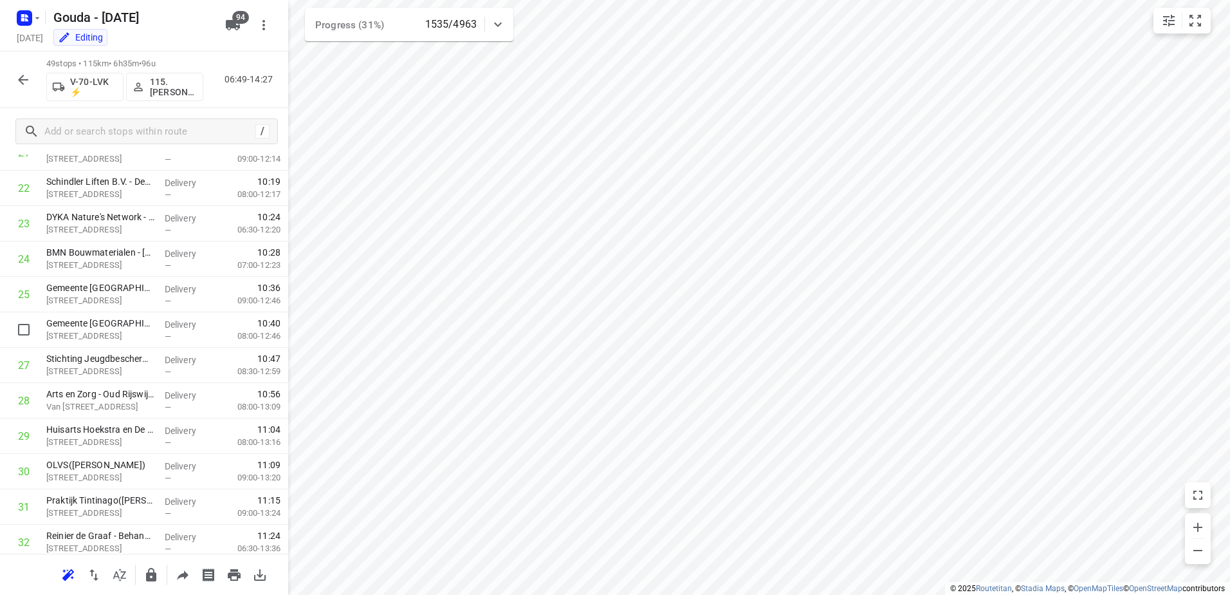
scroll to position [470, 0]
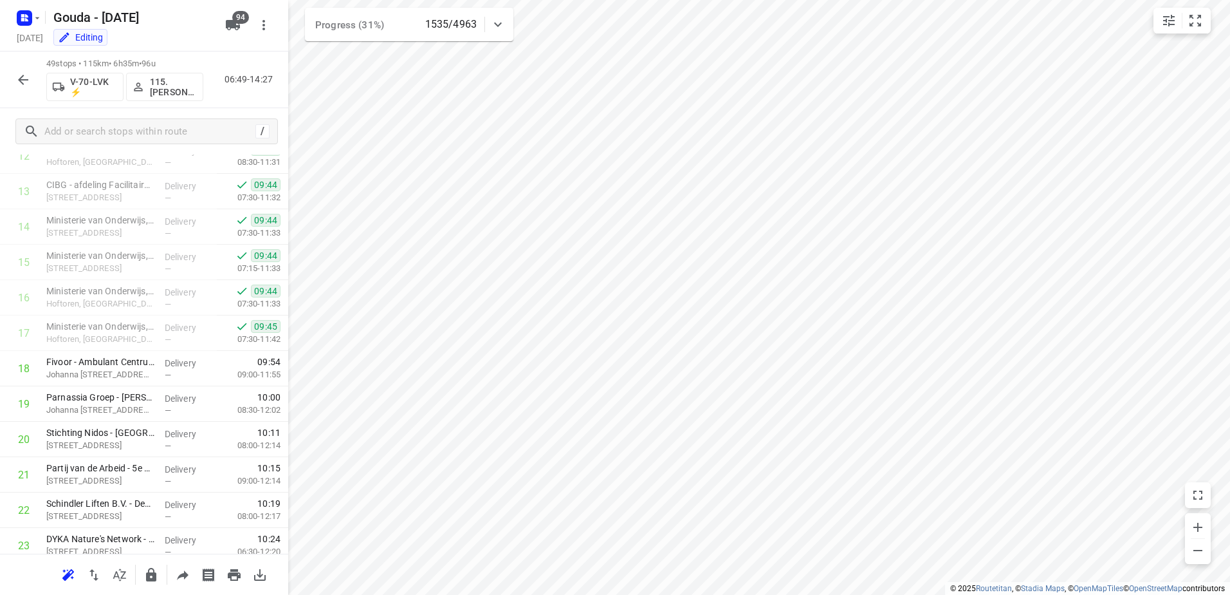
click at [33, 82] on button "button" at bounding box center [23, 80] width 26 height 26
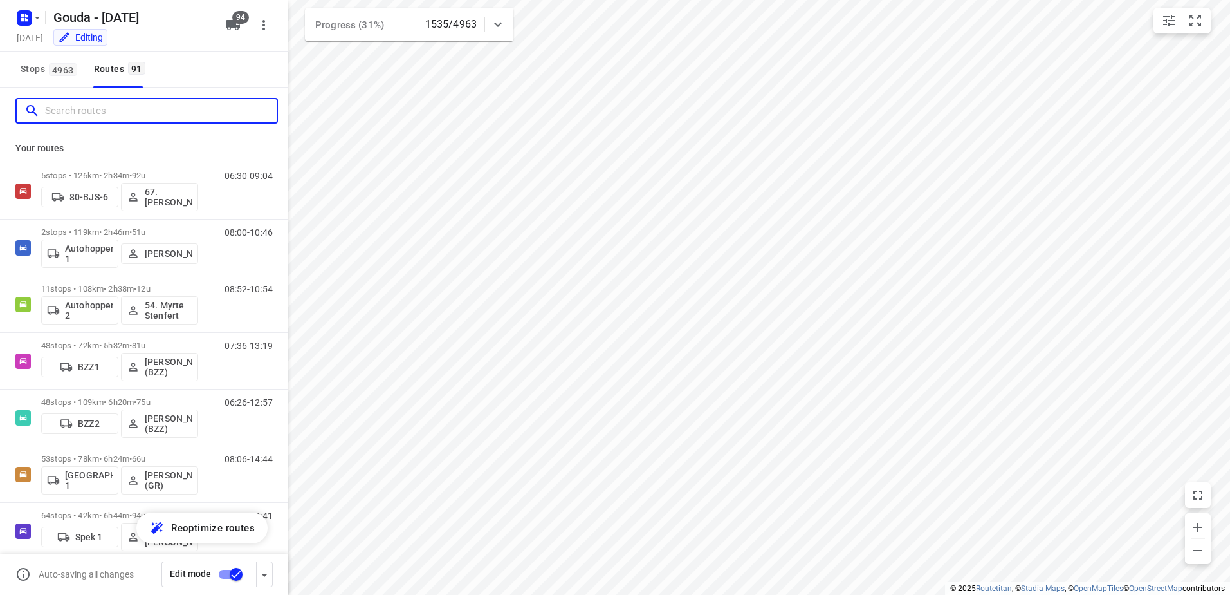
click at [126, 113] on input "Search routes" at bounding box center [161, 111] width 232 height 20
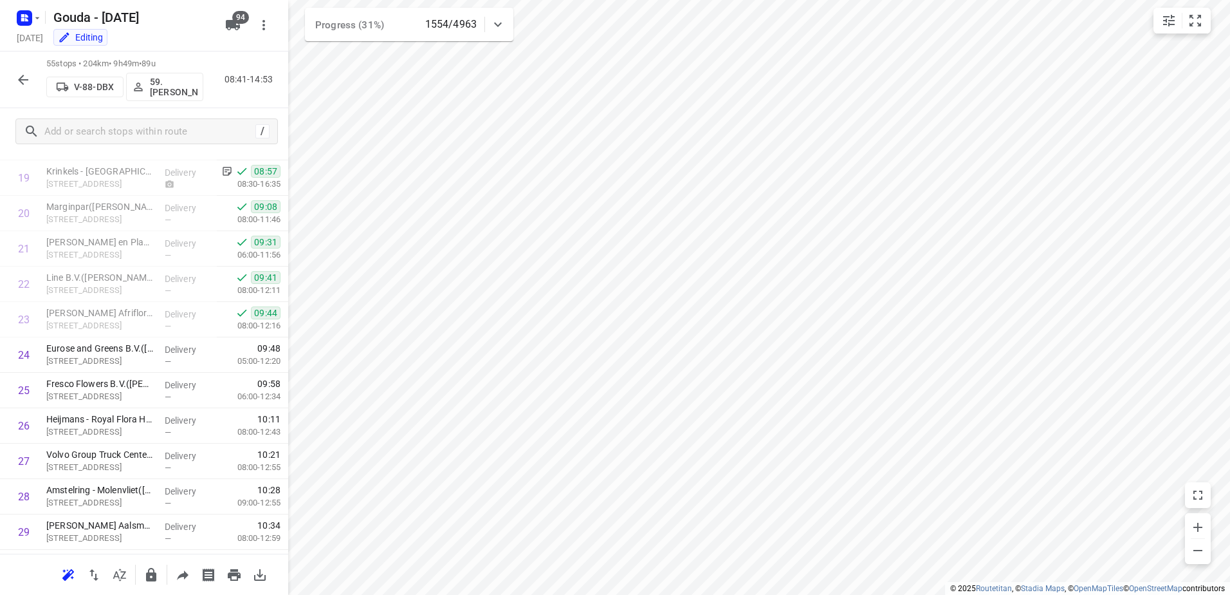
scroll to position [1647, 0]
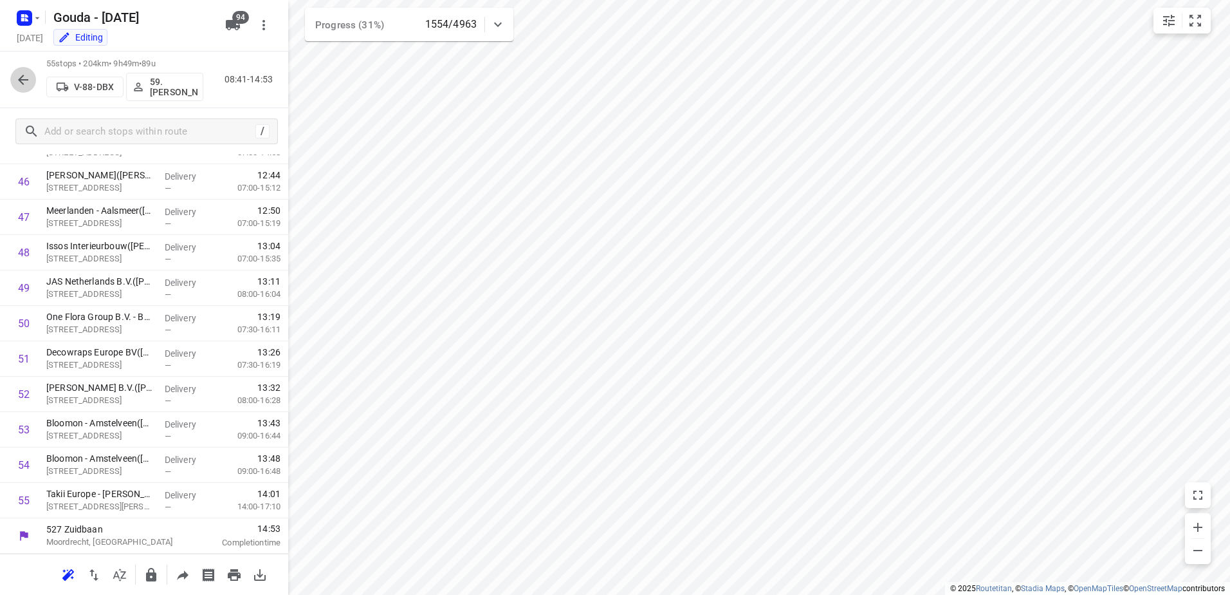
click at [23, 84] on icon "button" at bounding box center [22, 79] width 15 height 15
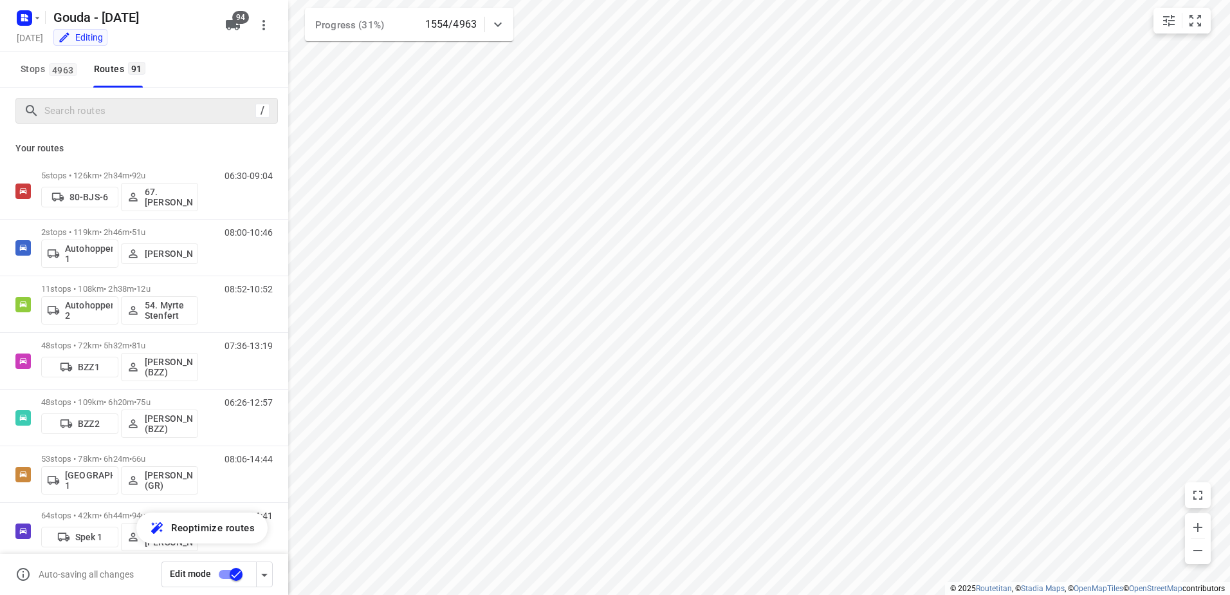
drag, startPoint x: 111, startPoint y: 123, endPoint x: 112, endPoint y: 115, distance: 7.8
click at [111, 116] on div "/" at bounding box center [146, 111] width 263 height 26
click at [114, 110] on input "Search routes" at bounding box center [150, 111] width 210 height 20
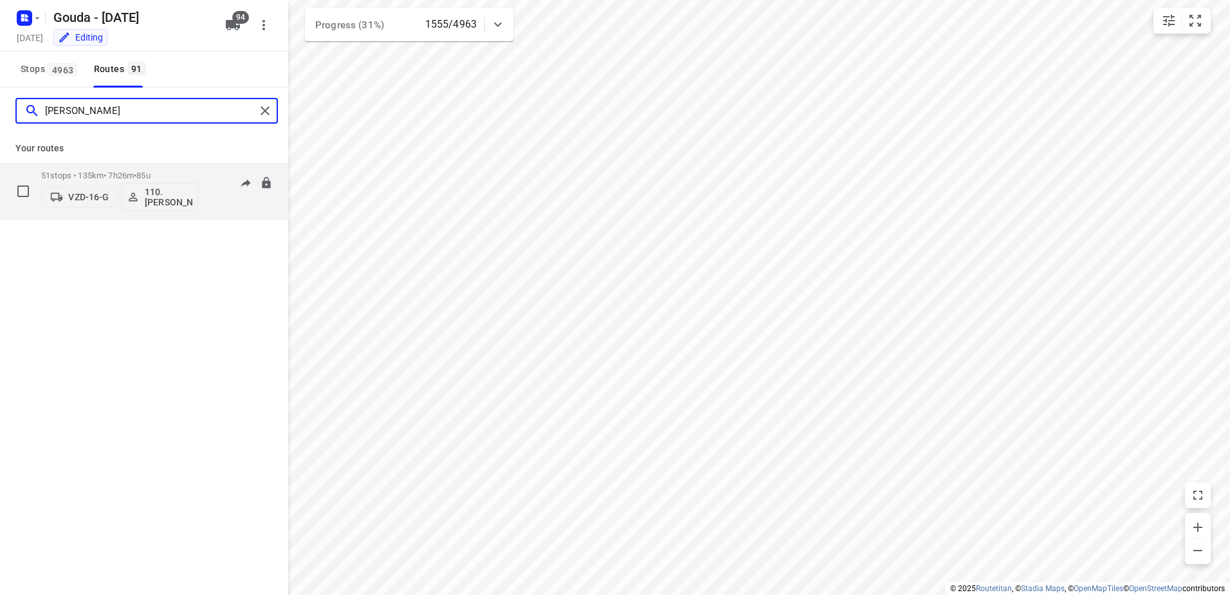
type input "lucas"
click at [136, 168] on div "51 stops • 135km • 7h26m • 85u VZD-16-G 110.Lucas Drenth" at bounding box center [119, 190] width 157 height 53
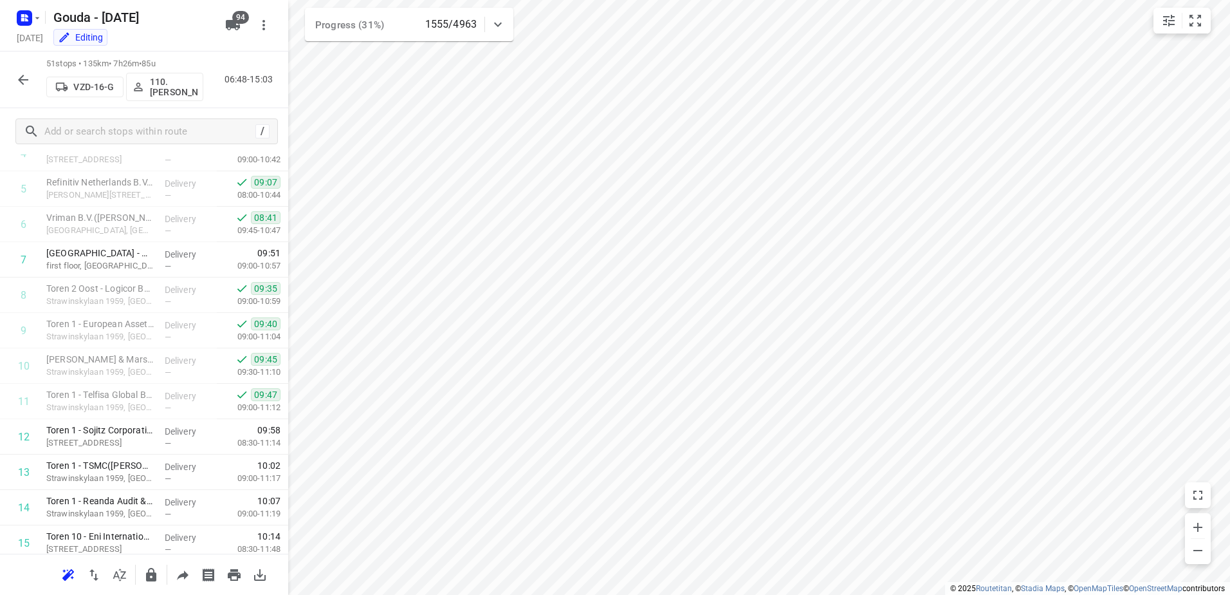
scroll to position [1506, 0]
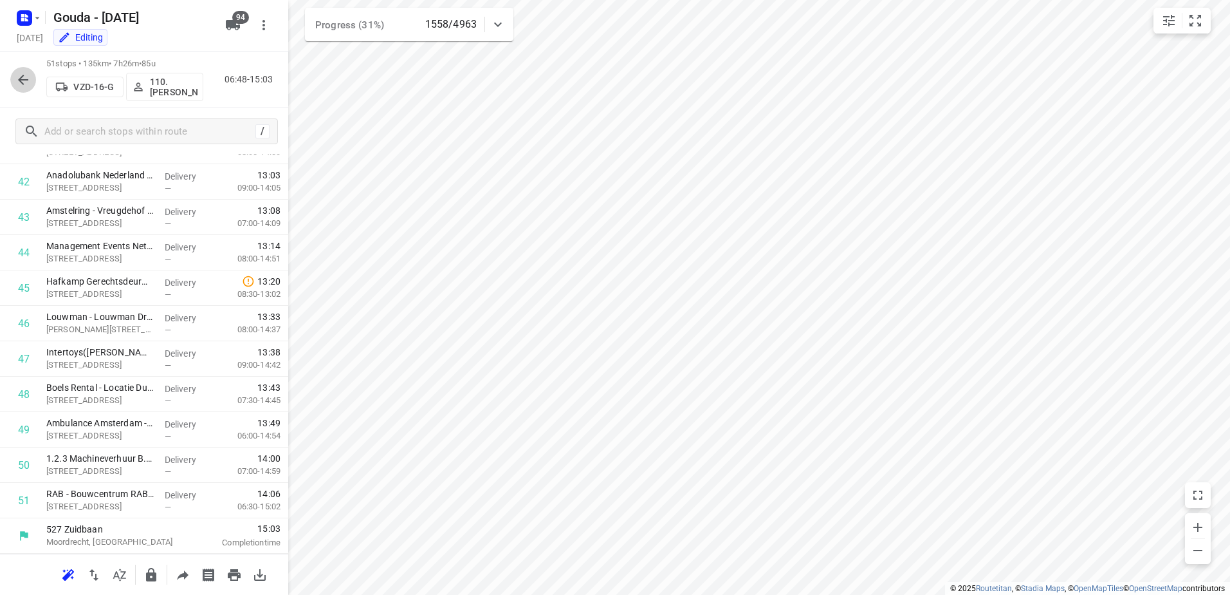
click at [28, 79] on icon "button" at bounding box center [22, 79] width 15 height 15
click at [21, 91] on button "button" at bounding box center [23, 80] width 26 height 26
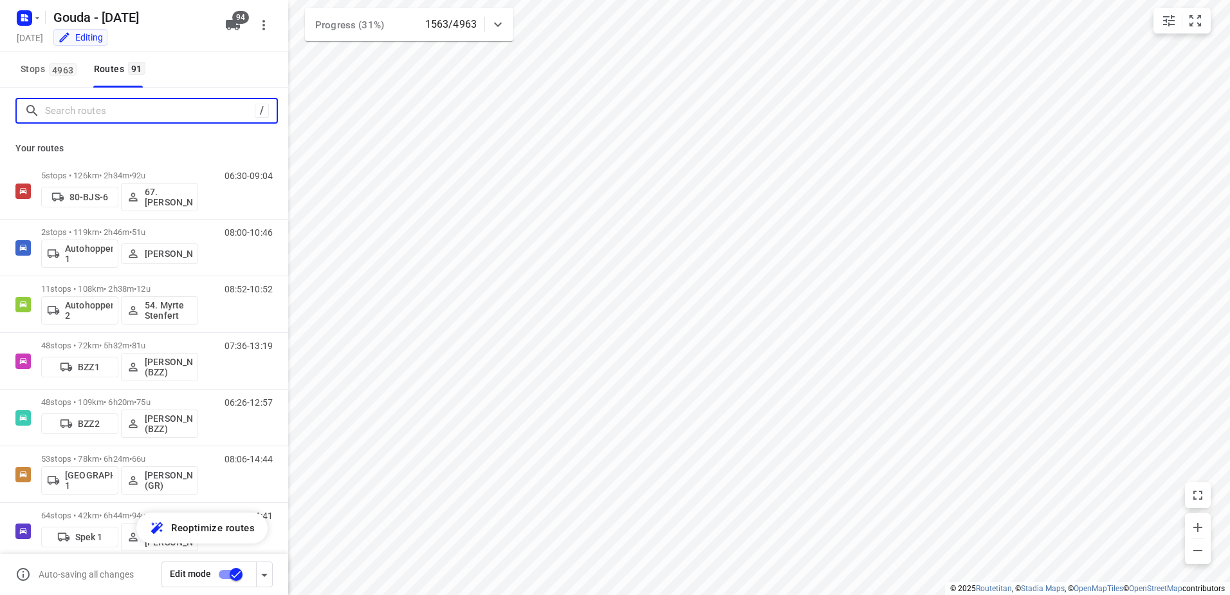
click at [94, 111] on input "Search routes" at bounding box center [150, 111] width 210 height 20
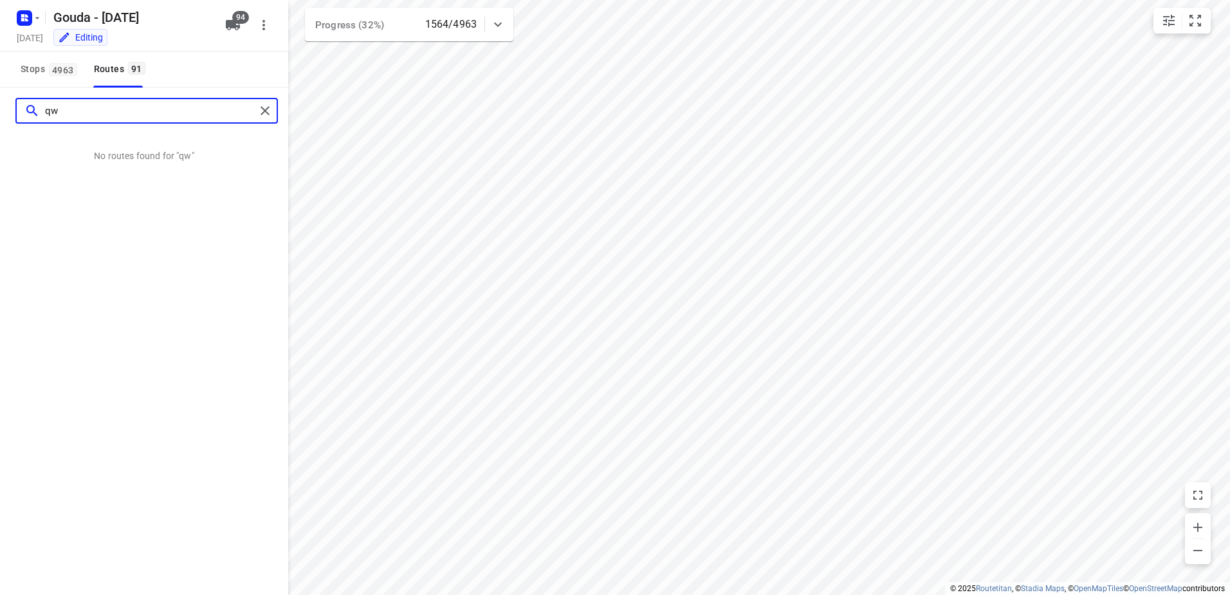
type input "q"
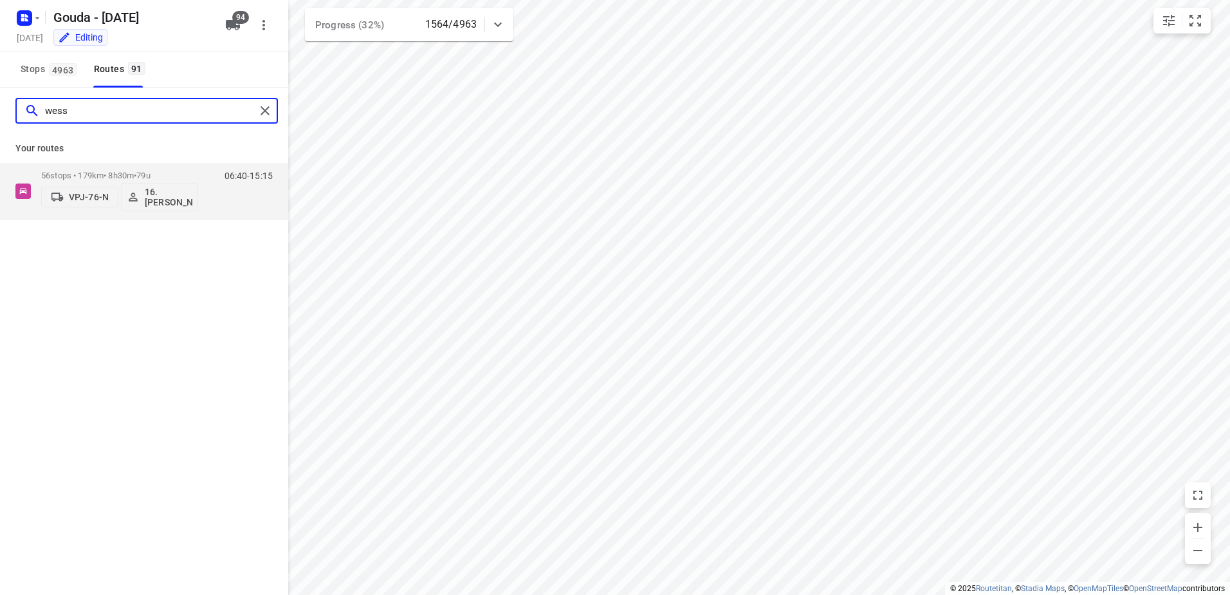
type input "wesse"
click at [150, 172] on span "79u" at bounding box center [143, 176] width 14 height 10
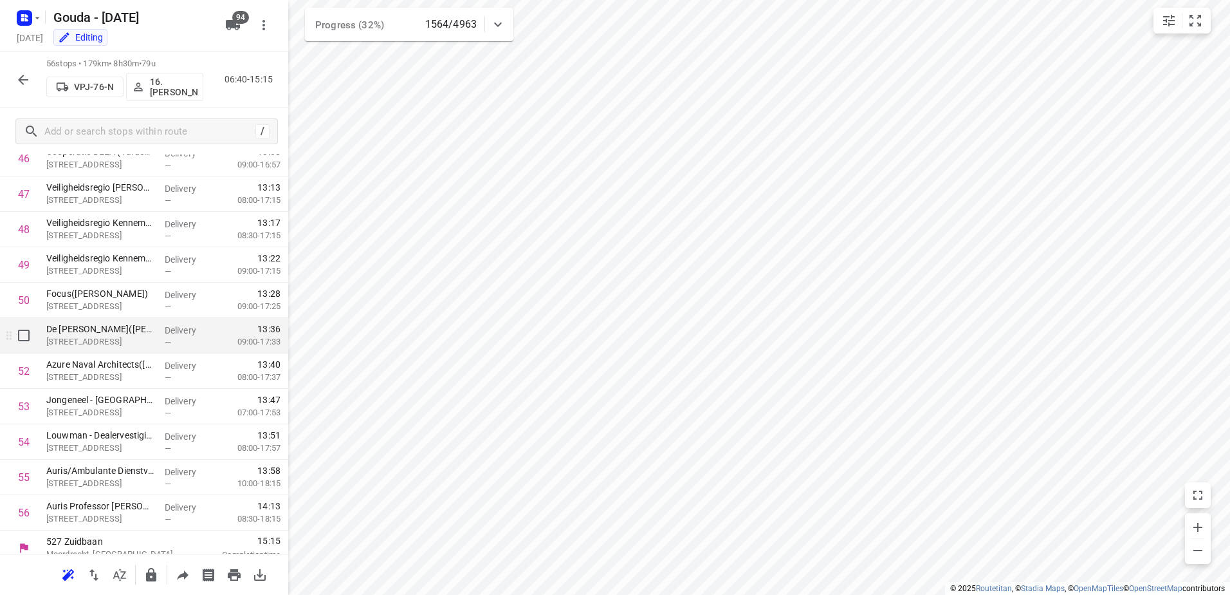
scroll to position [1683, 0]
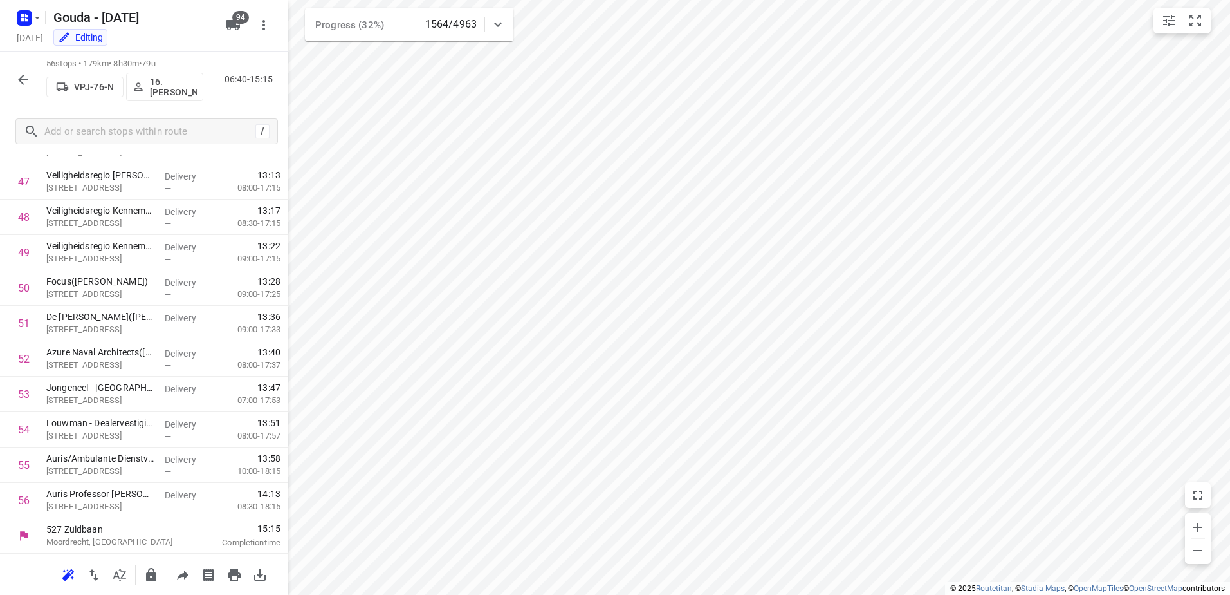
click at [14, 77] on button "button" at bounding box center [23, 80] width 26 height 26
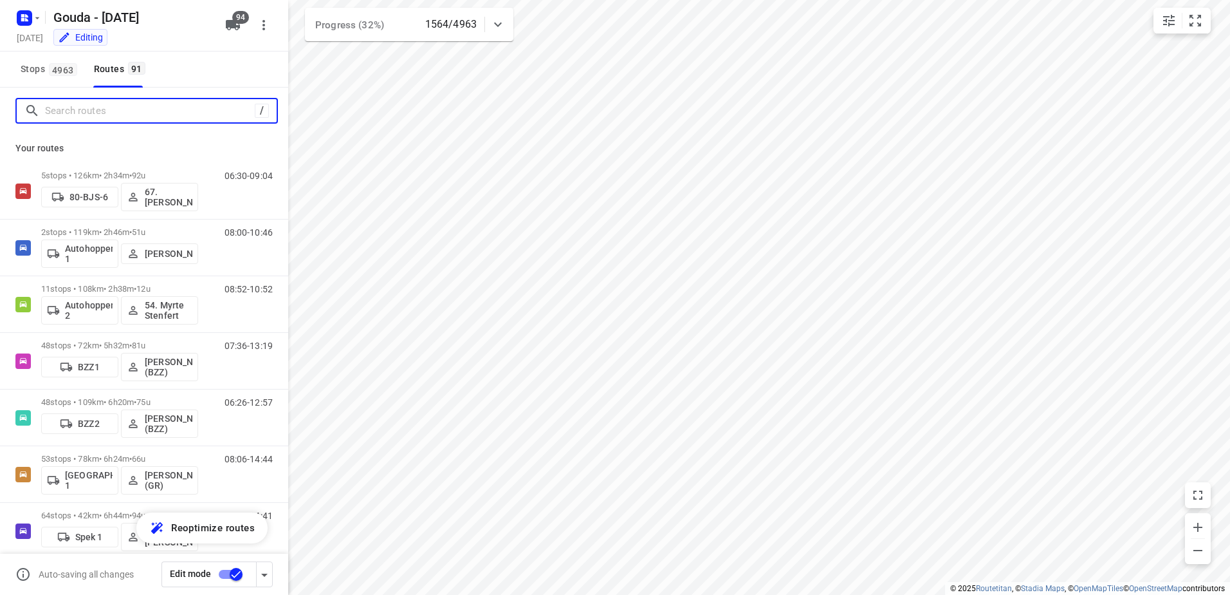
click at [93, 115] on input "Search routes" at bounding box center [150, 111] width 210 height 20
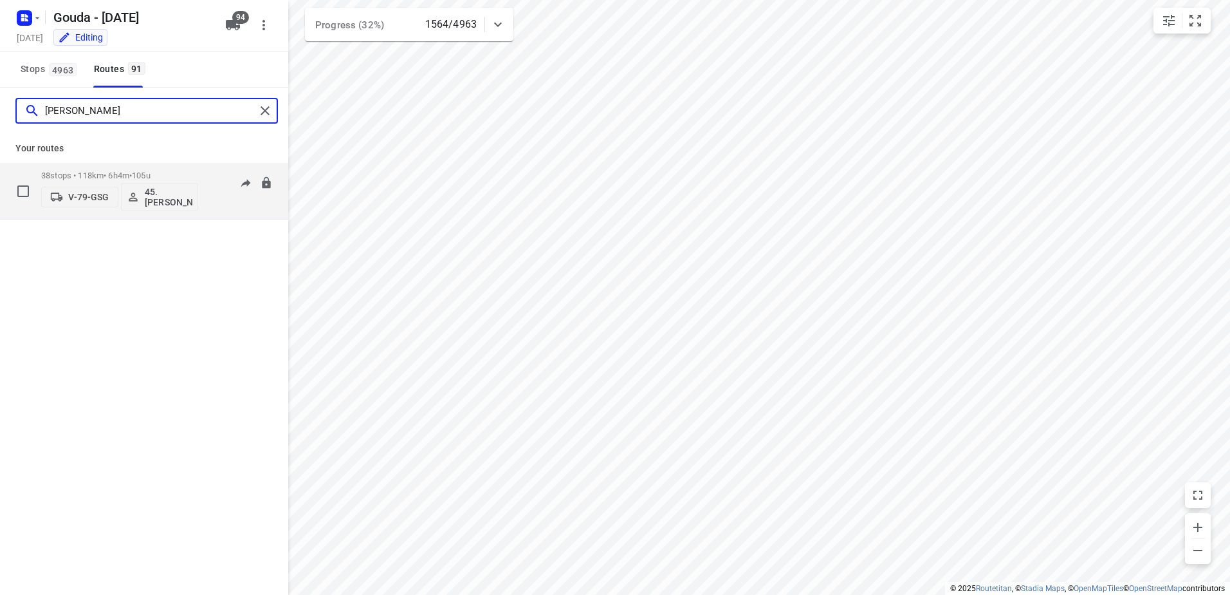
type input "dani"
click at [106, 172] on p "38 stops • 118km • 6h4m • 105u" at bounding box center [119, 176] width 157 height 10
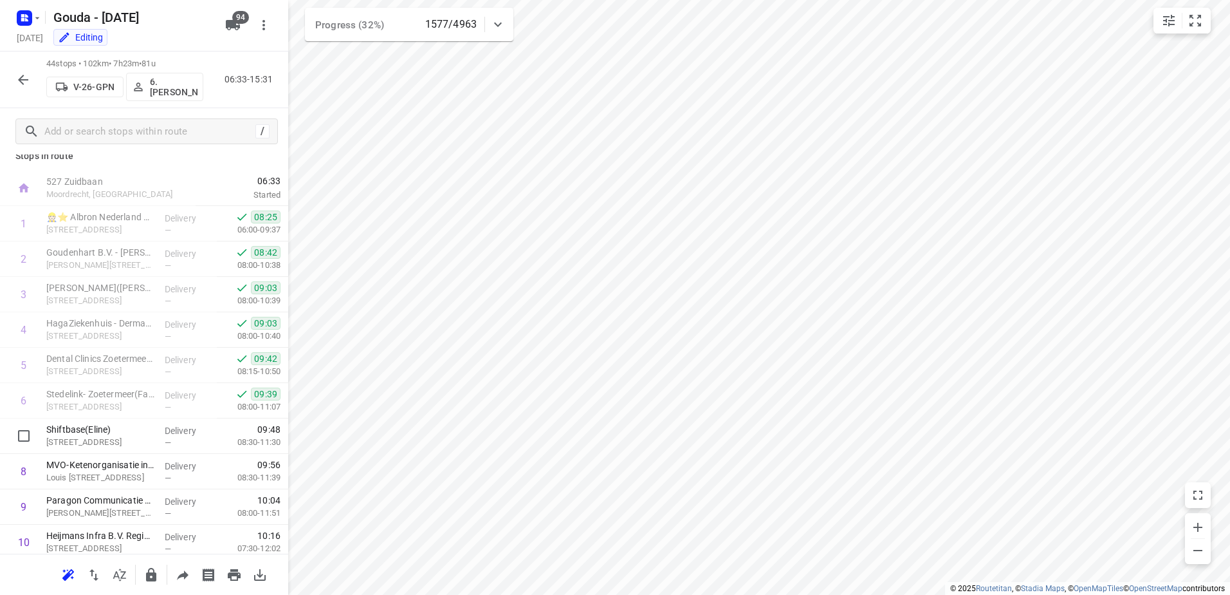
scroll to position [0, 0]
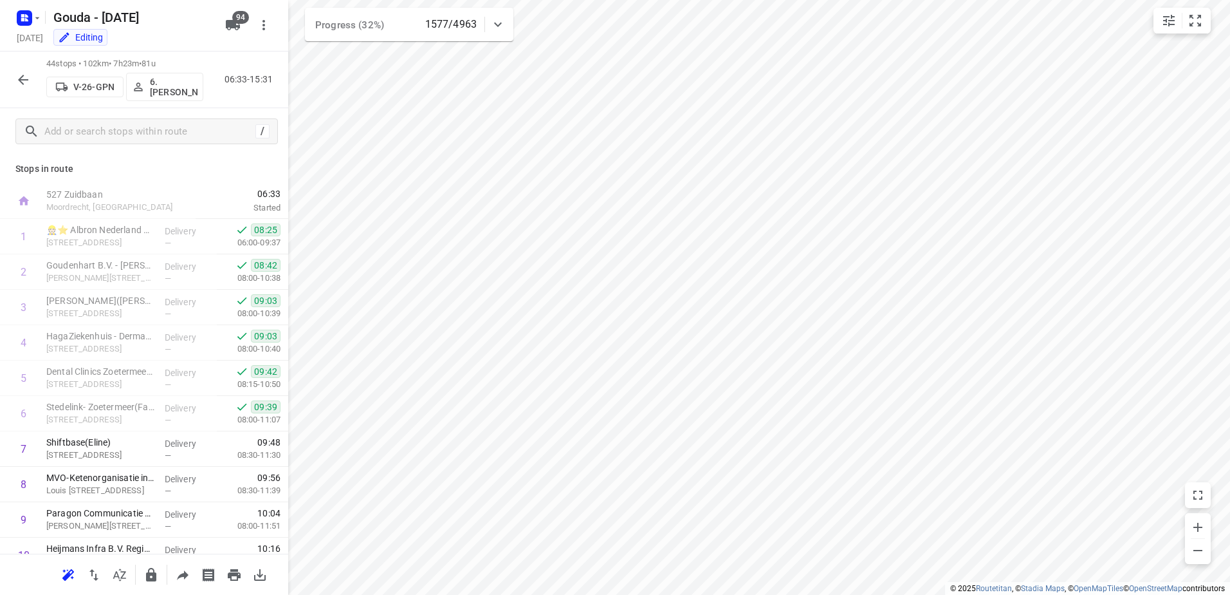
click at [31, 81] on button "button" at bounding box center [23, 80] width 26 height 26
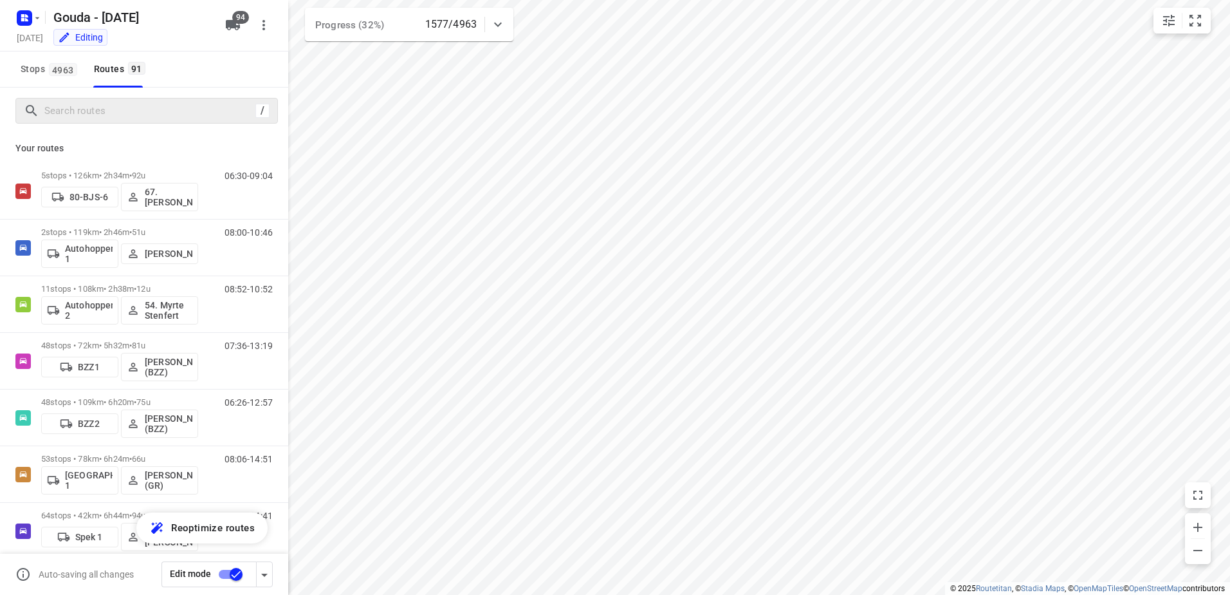
click at [98, 123] on div "/" at bounding box center [144, 111] width 288 height 46
click at [102, 118] on input "Search routes" at bounding box center [161, 111] width 232 height 20
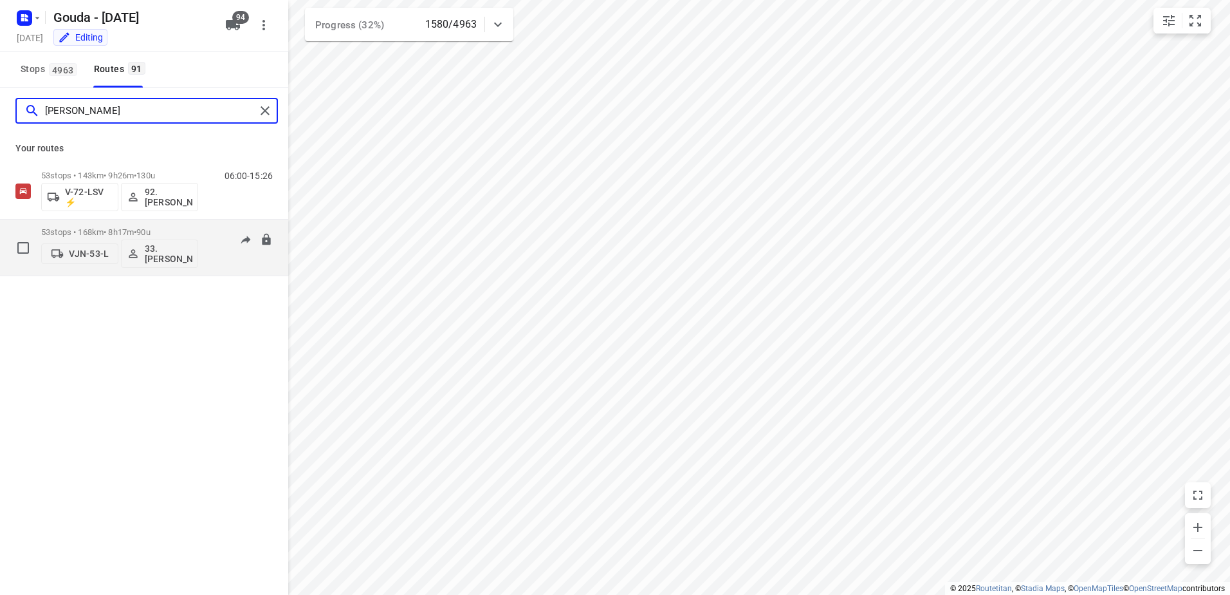
type input "Lars"
click at [136, 228] on span "•" at bounding box center [135, 232] width 3 height 10
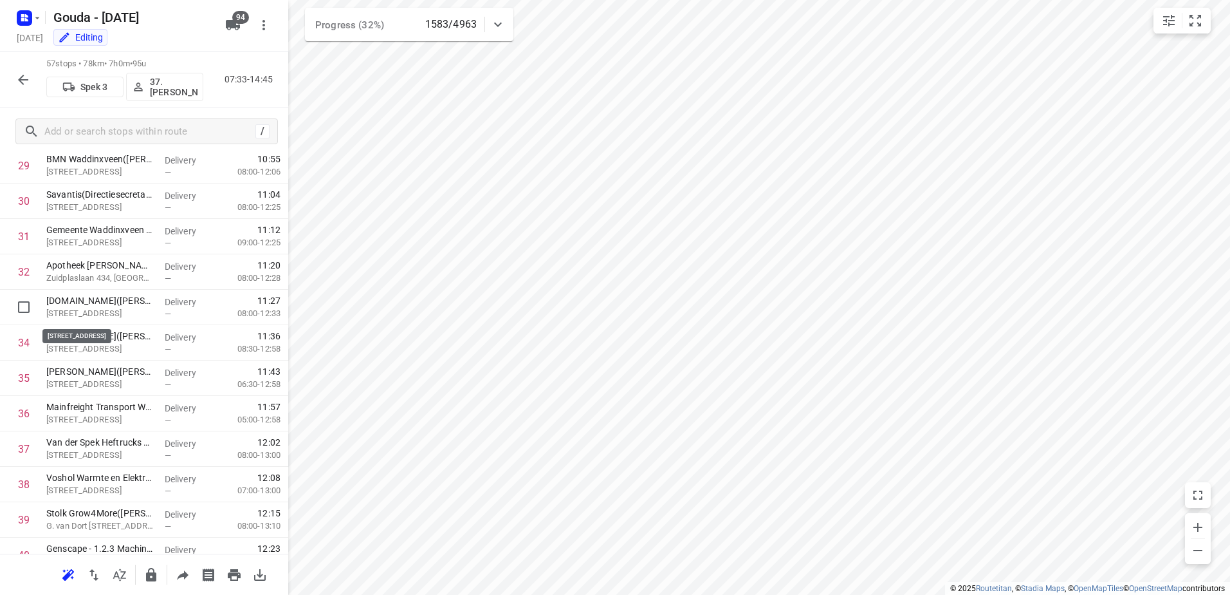
scroll to position [1718, 0]
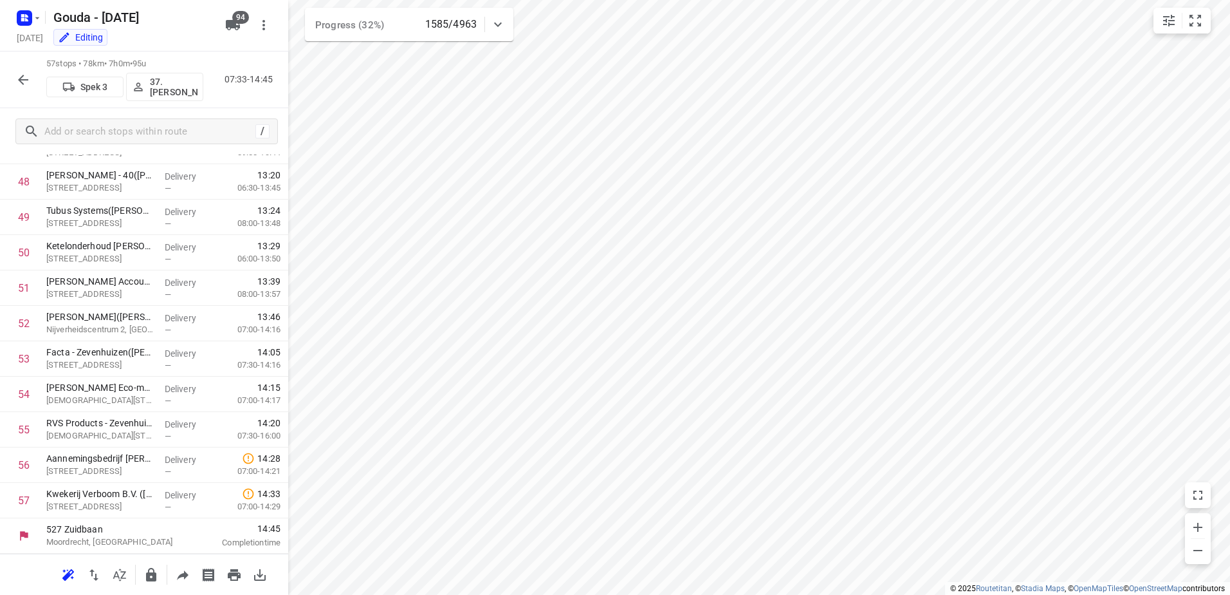
click at [13, 82] on button "button" at bounding box center [23, 80] width 26 height 26
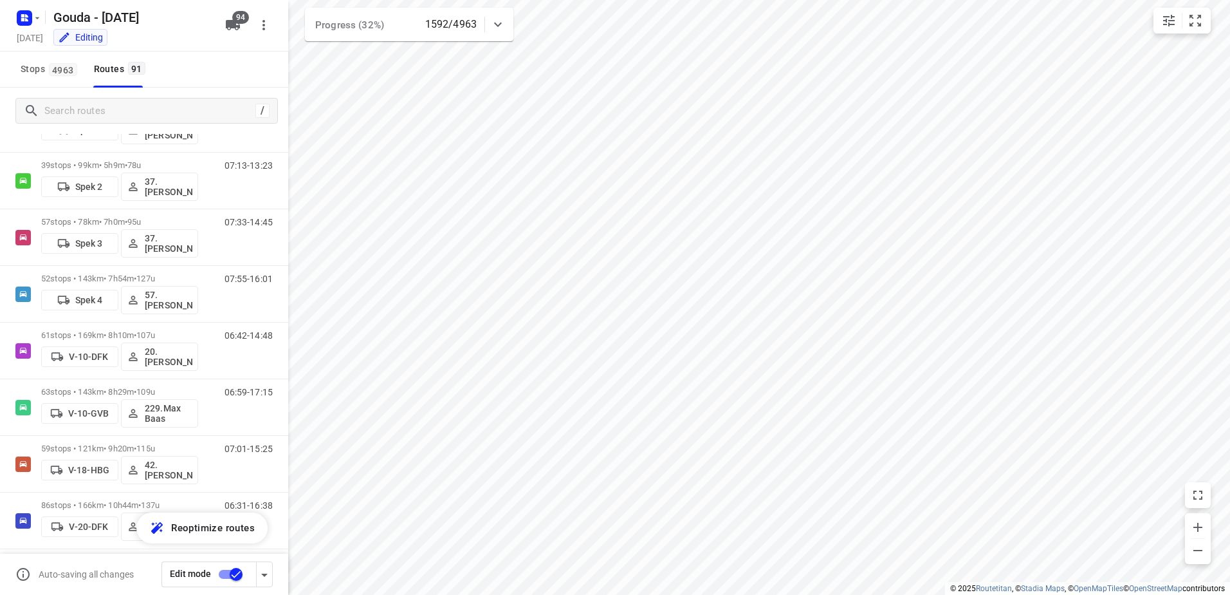
scroll to position [436, 0]
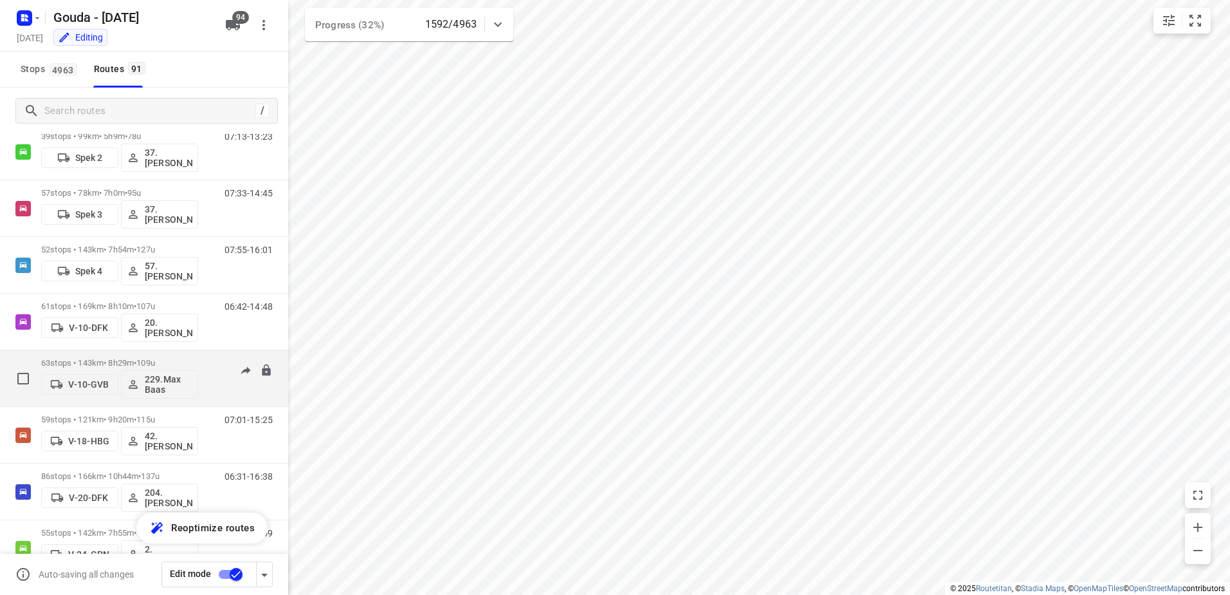
click at [116, 362] on p "63 stops • 143km • 8h29m • 109u" at bounding box center [119, 363] width 157 height 10
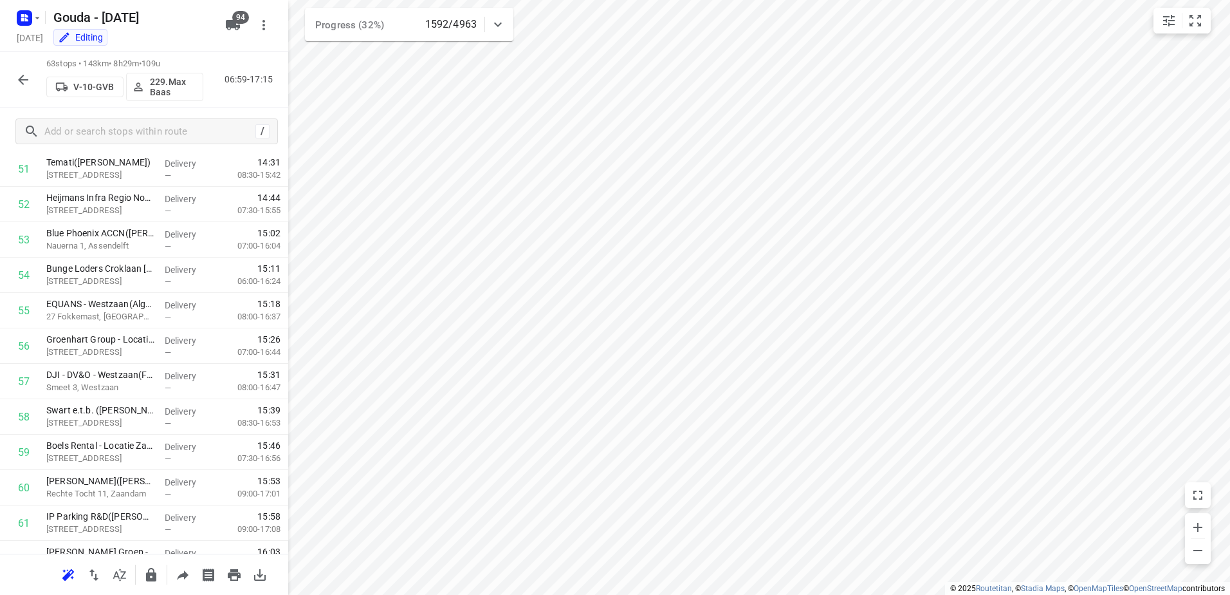
scroll to position [1931, 0]
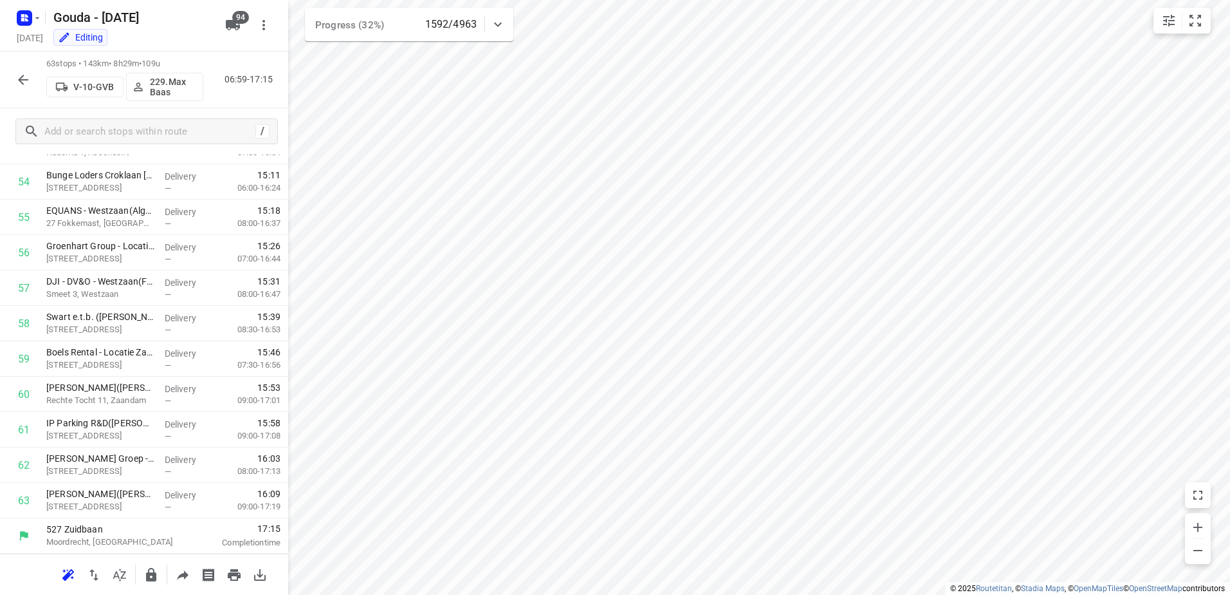
click at [22, 82] on icon "button" at bounding box center [23, 80] width 10 height 10
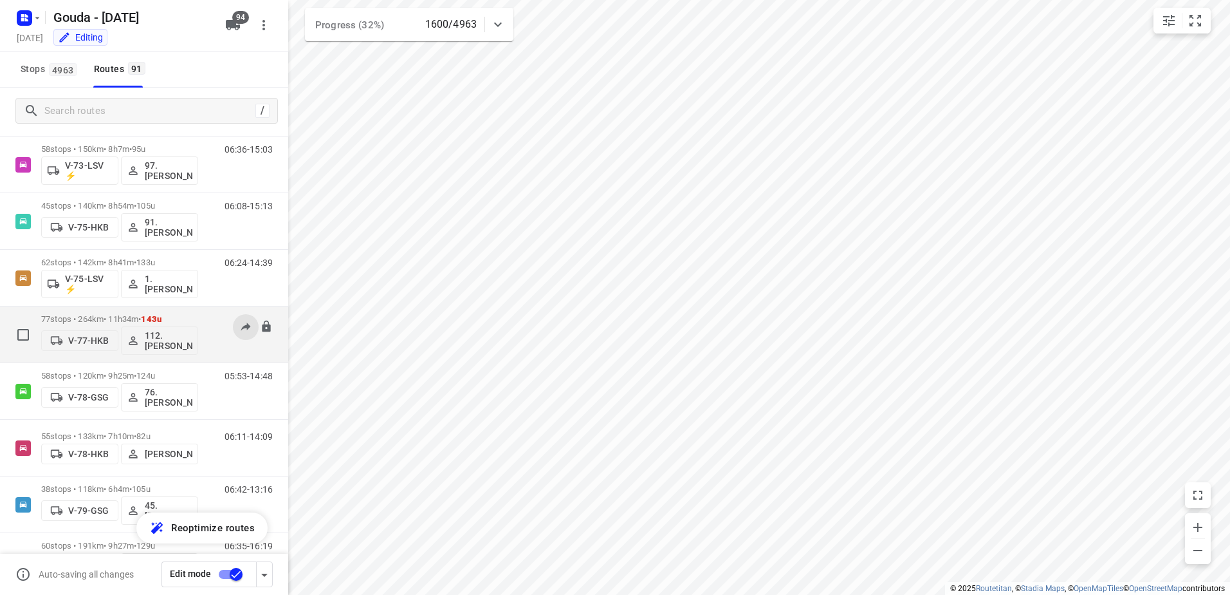
scroll to position [1802, 0]
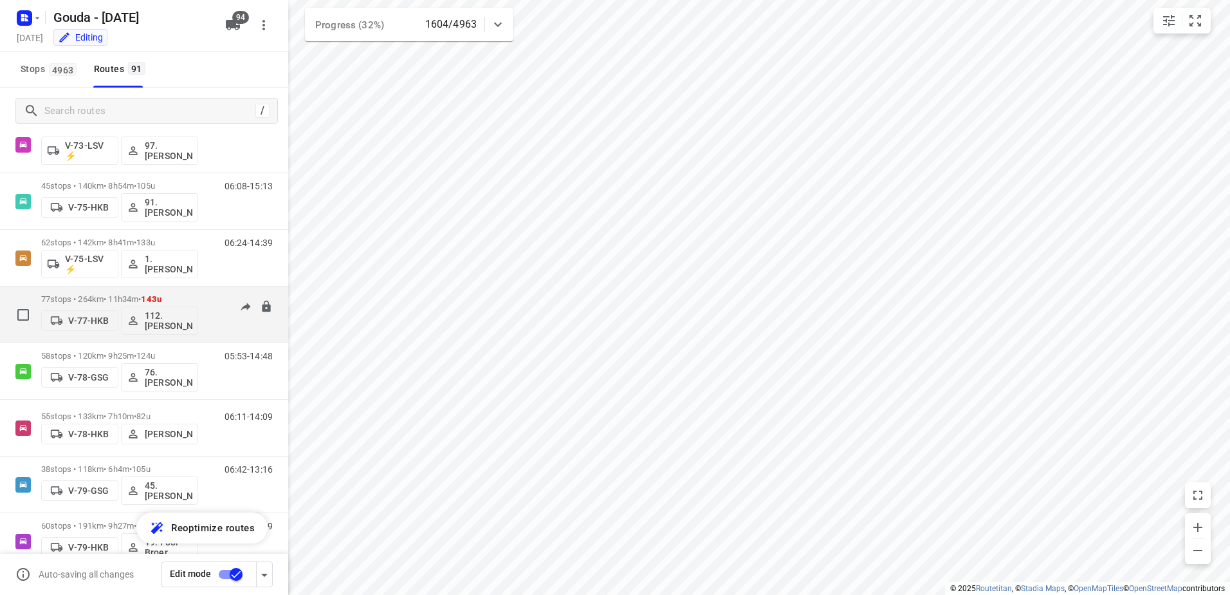
click at [145, 293] on div "77 stops • 264km • 11h34m • 143u V-77-HKB 112.Nino Saric" at bounding box center [119, 314] width 157 height 53
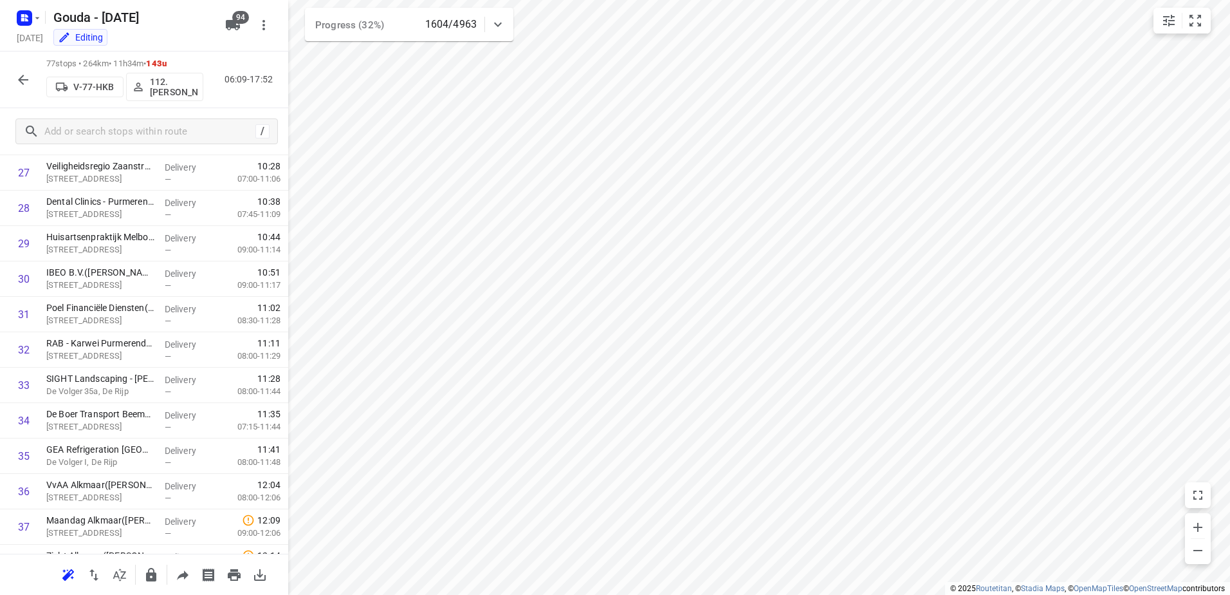
scroll to position [738, 0]
click at [28, 64] on div "77 stops • 264km • 11h34m • 143u V-77-HKB 112.Nino Saric 06:09-17:52" at bounding box center [144, 79] width 288 height 57
click at [20, 79] on icon "button" at bounding box center [23, 80] width 10 height 10
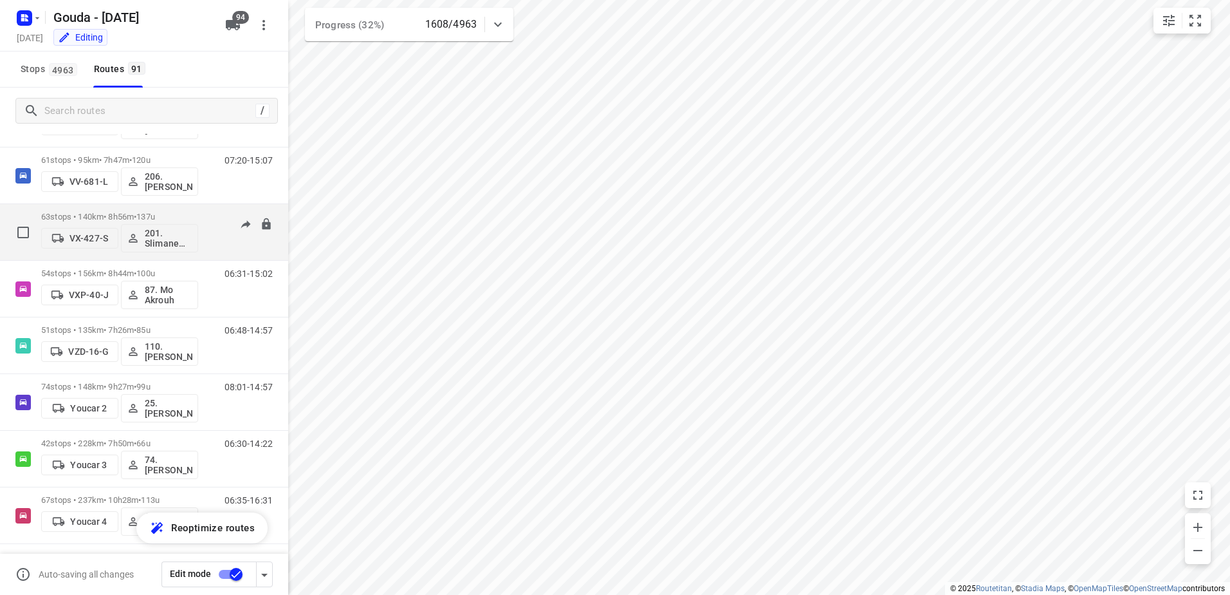
scroll to position [4776, 0]
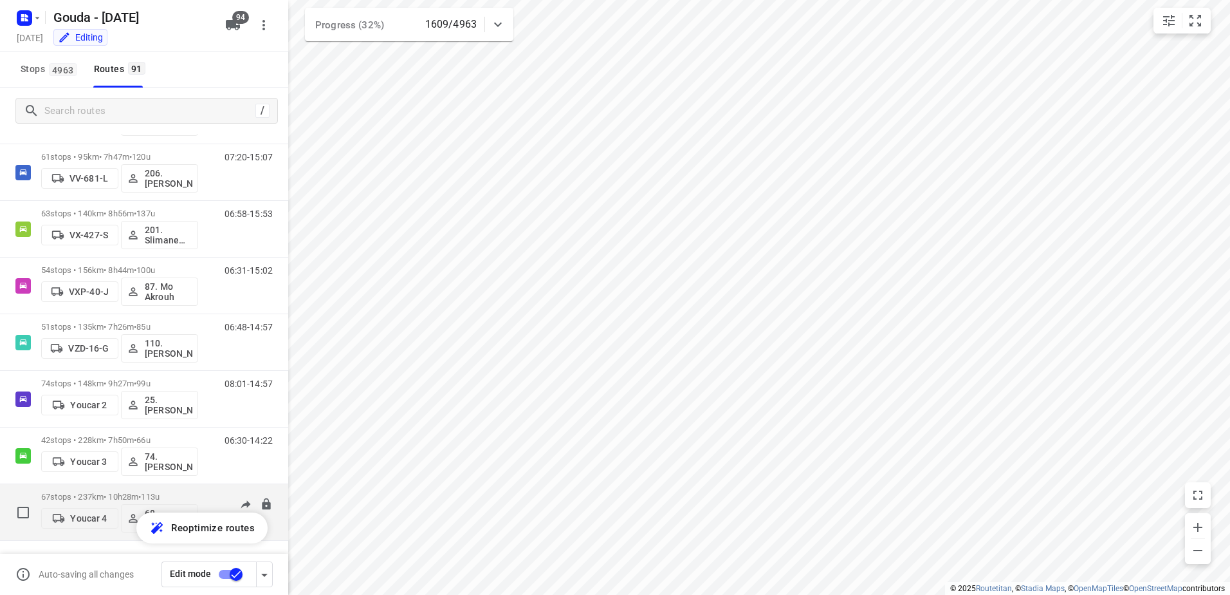
click at [127, 490] on div "67 stops • 237km • 10h28m • 113u Youcar 4 68.Jay Jairam" at bounding box center [119, 511] width 157 height 53
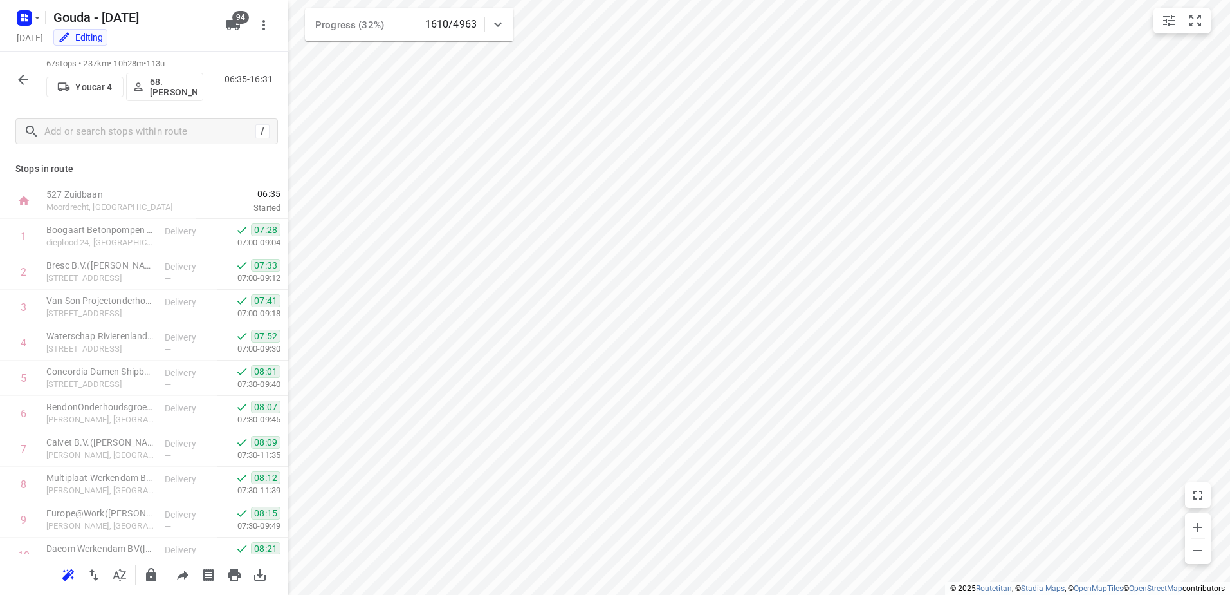
scroll to position [2072, 0]
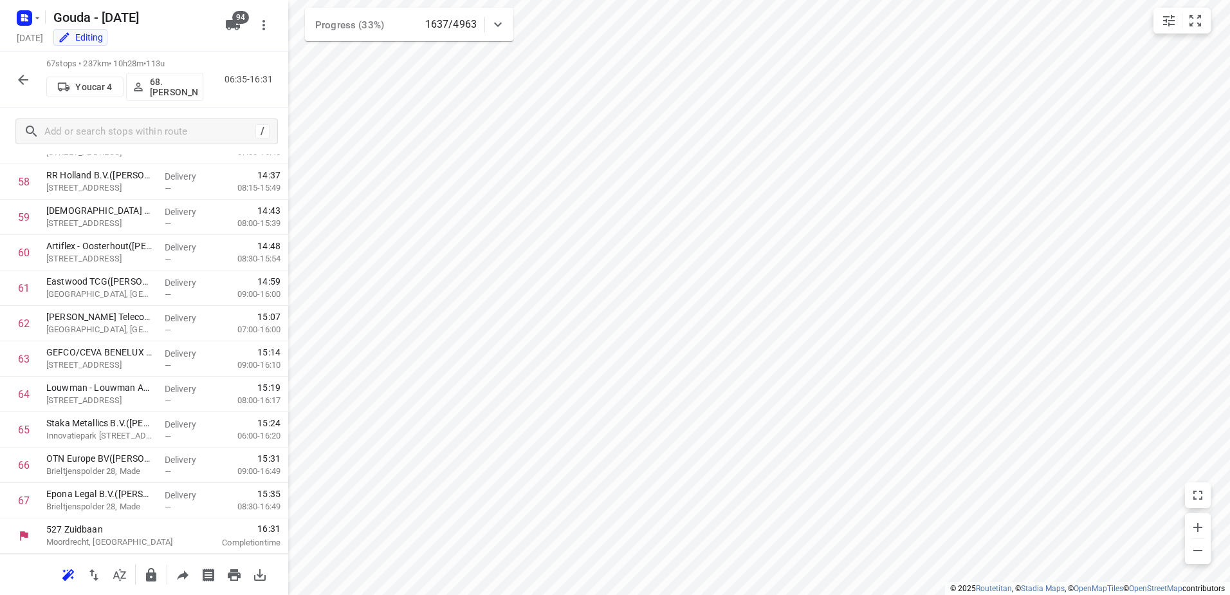
click at [33, 80] on button "button" at bounding box center [23, 80] width 26 height 26
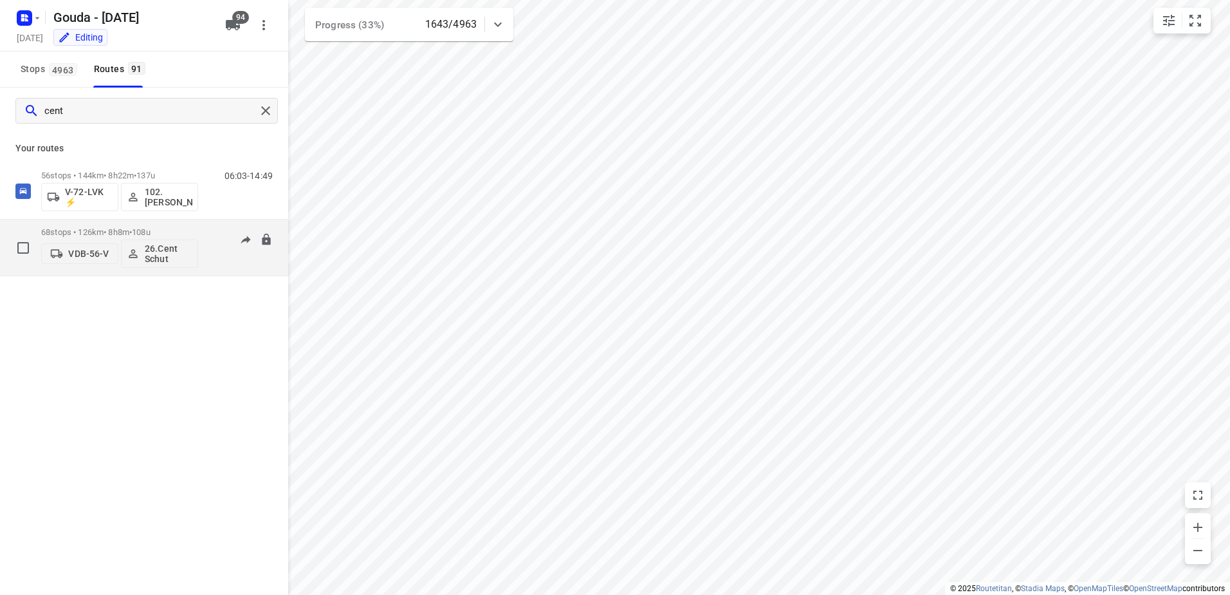
type input "cent"
click at [183, 223] on div "68 stops • 126km • 8h8m • 108u VDB-56-V 26.Cent Schut" at bounding box center [119, 247] width 157 height 53
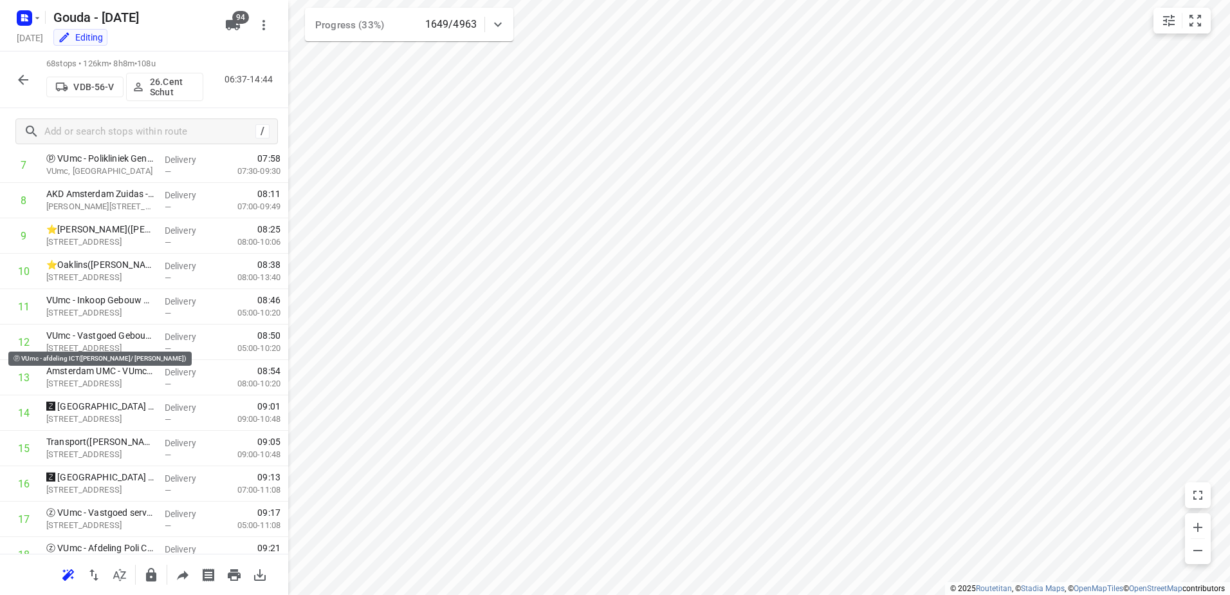
scroll to position [0, 0]
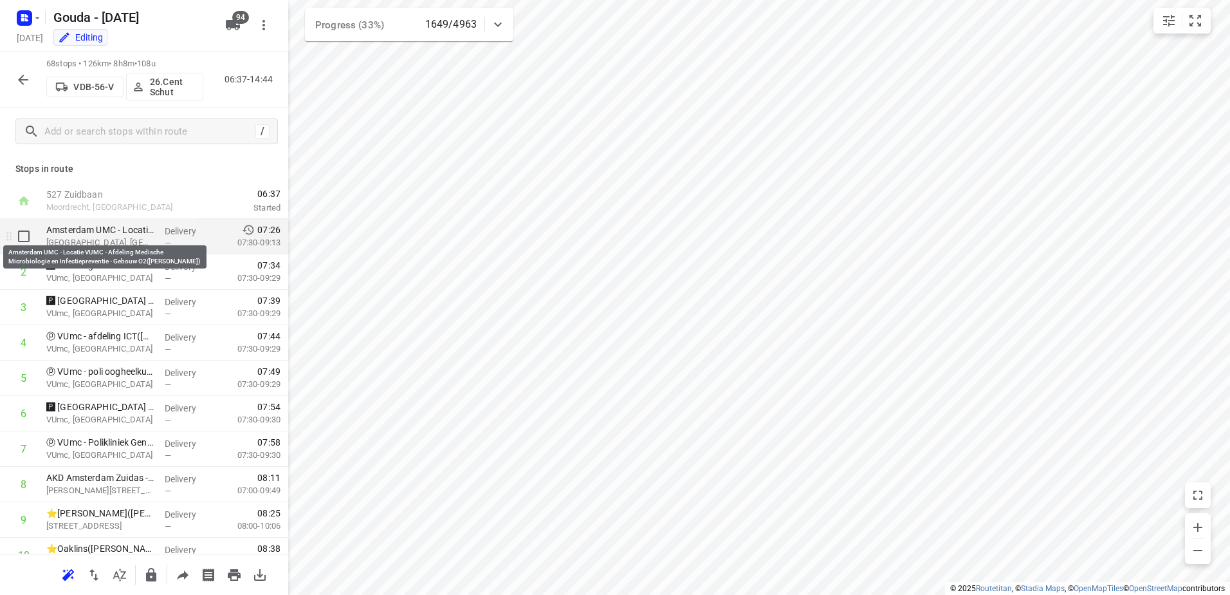
click at [131, 235] on p "Amsterdam UMC - Locatie VUMC - Afdeling Medische Microbiologie en Infectiepreve…" at bounding box center [100, 229] width 108 height 13
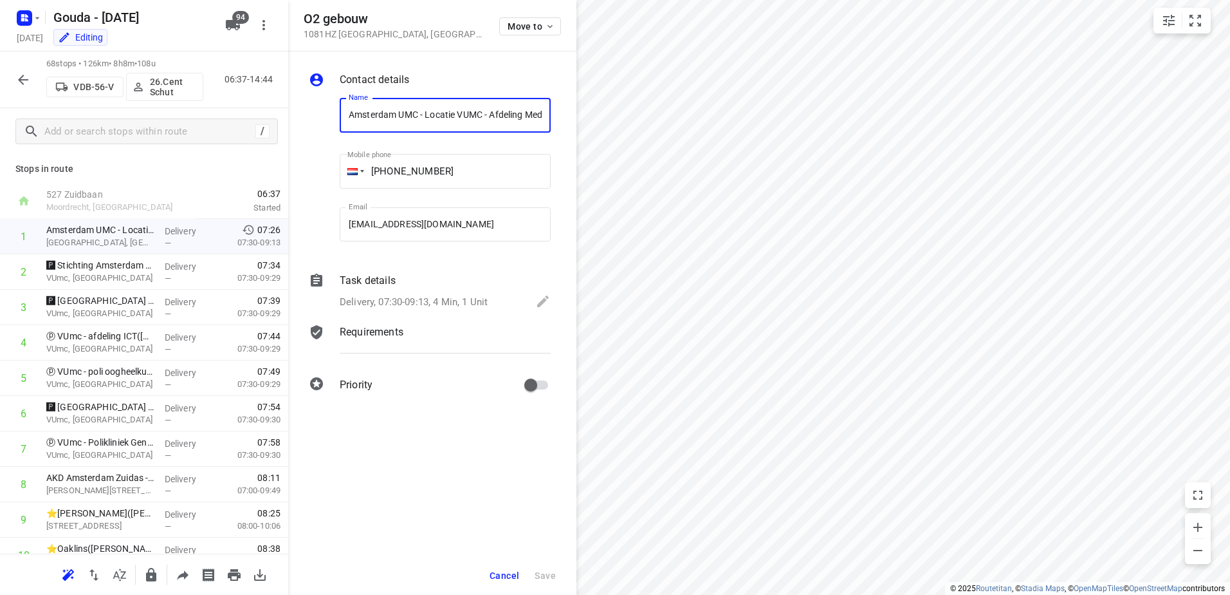
scroll to position [0, 292]
click at [456, 300] on p "Delivery, 07:30-09:13, 4 Min, 1 Unit" at bounding box center [414, 302] width 148 height 15
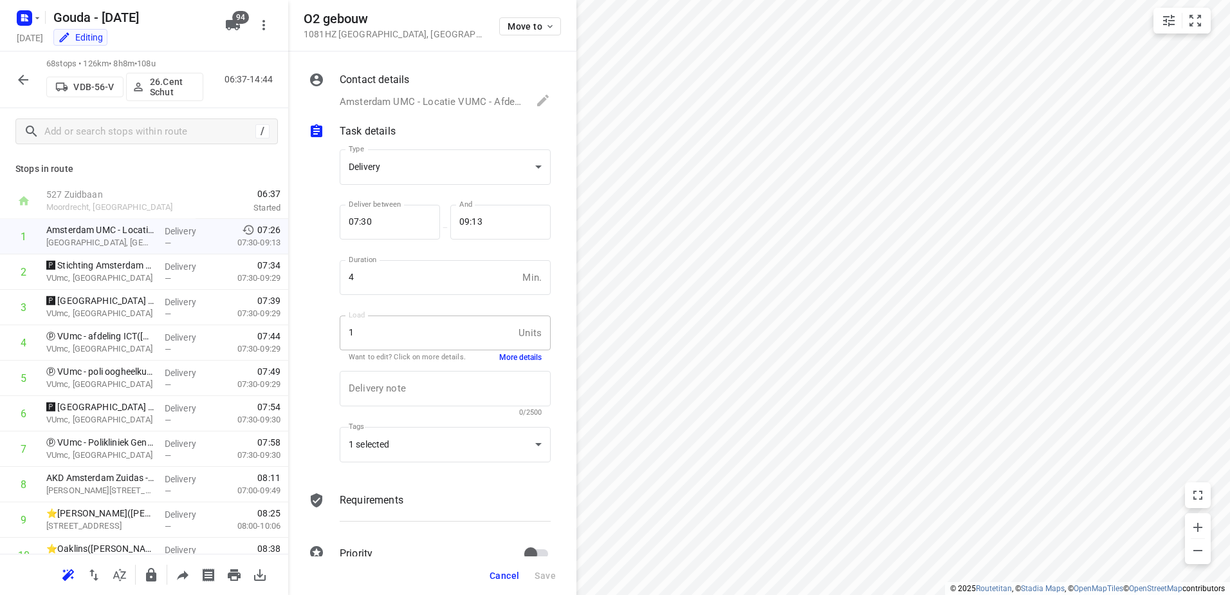
scroll to position [0, 0]
click at [523, 356] on button "More details" at bounding box center [520, 357] width 42 height 11
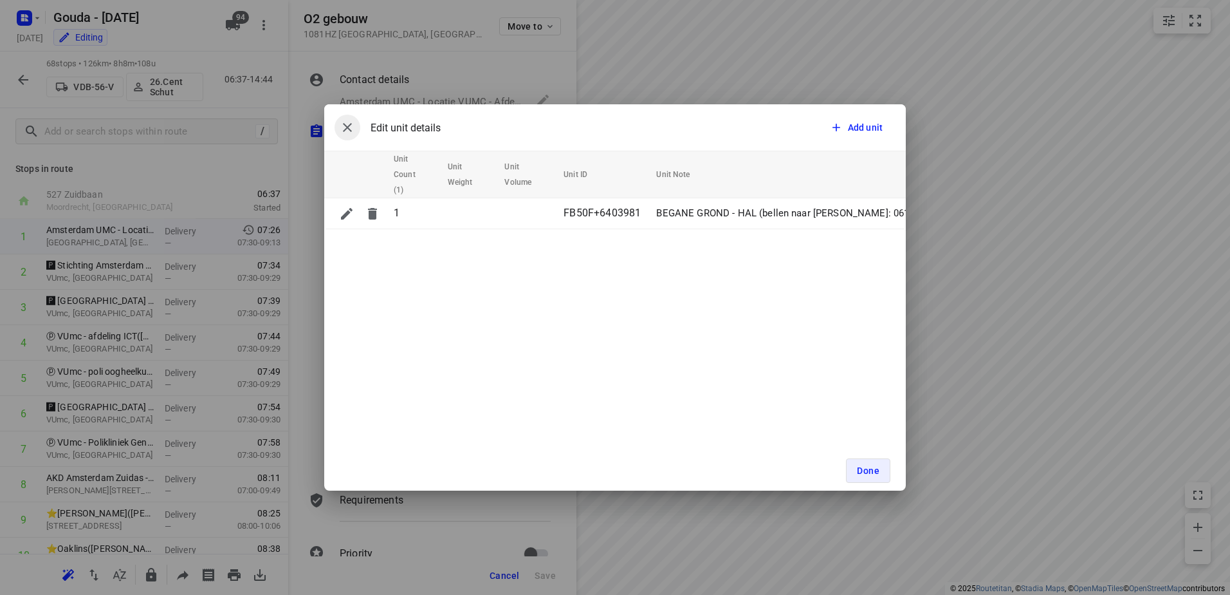
click at [349, 131] on icon "button" at bounding box center [347, 127] width 15 height 15
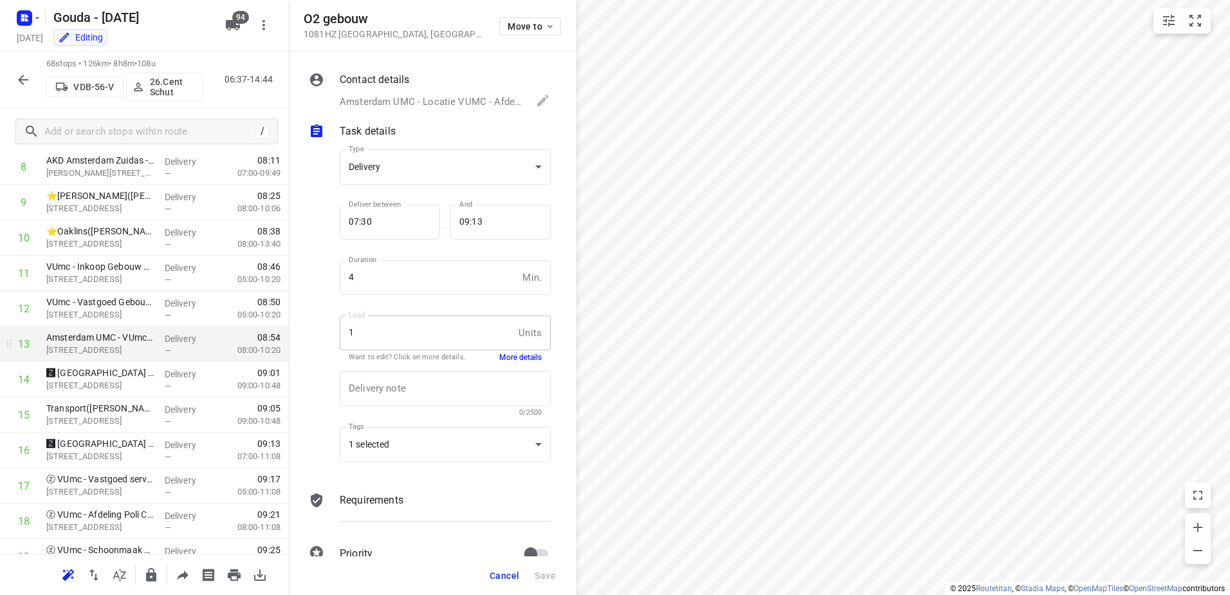
scroll to position [431, 0]
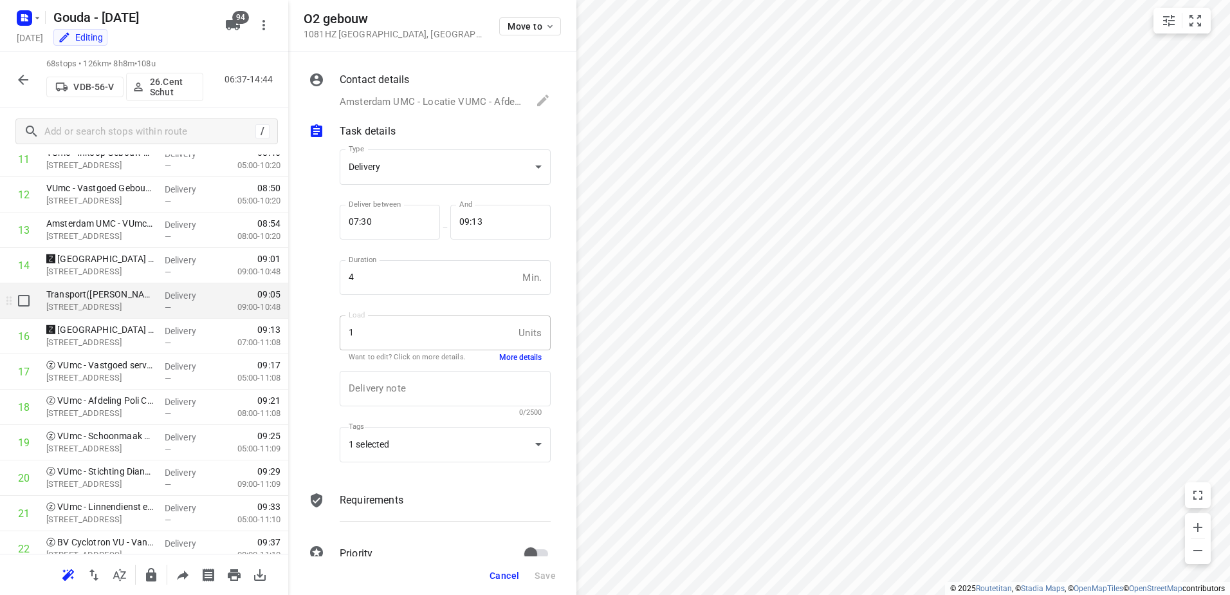
click at [122, 296] on p "Transport(Marcel Bak)" at bounding box center [100, 294] width 108 height 13
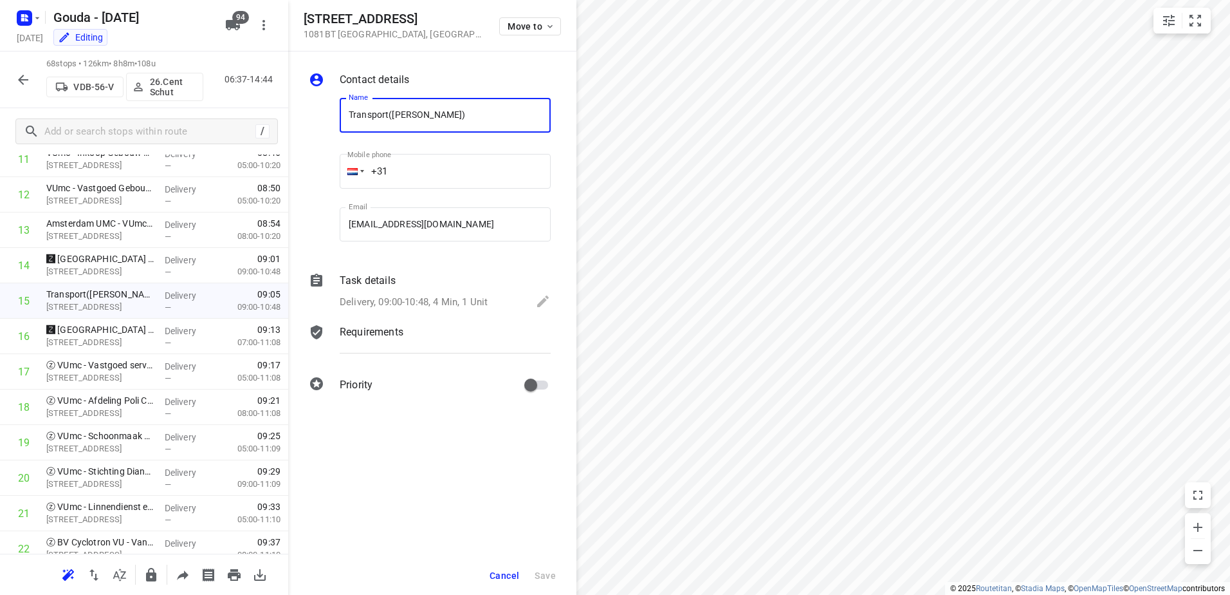
click at [442, 288] on div "Task details Delivery, 09:00-10:48, 4 Min, 1 Unit" at bounding box center [445, 292] width 216 height 44
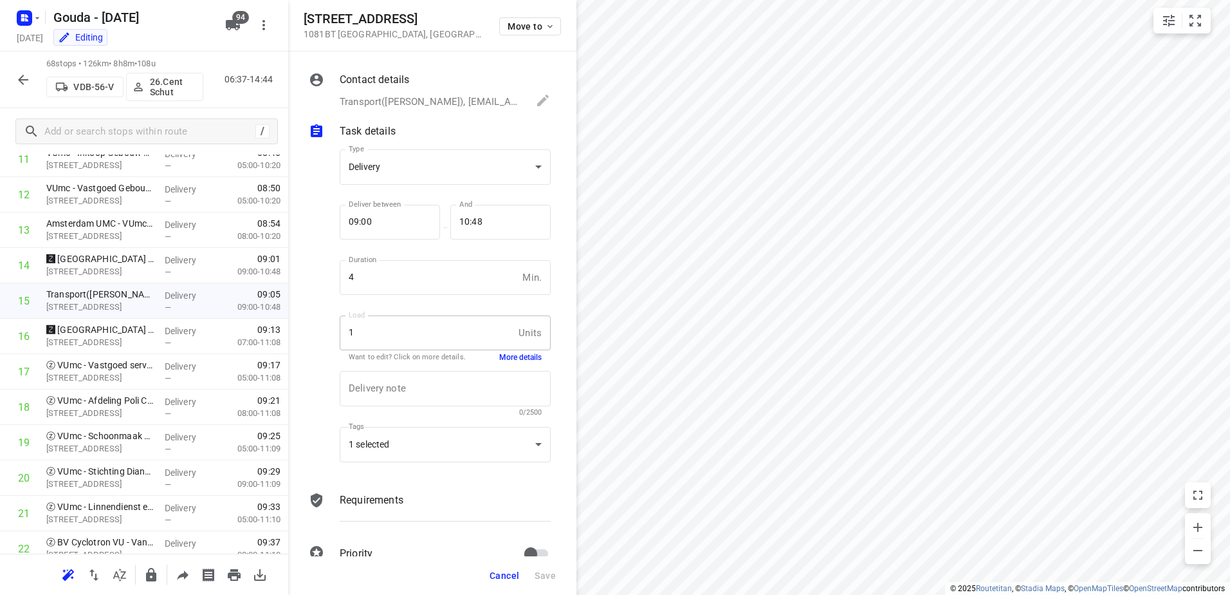
click at [510, 358] on button "More details" at bounding box center [520, 357] width 42 height 11
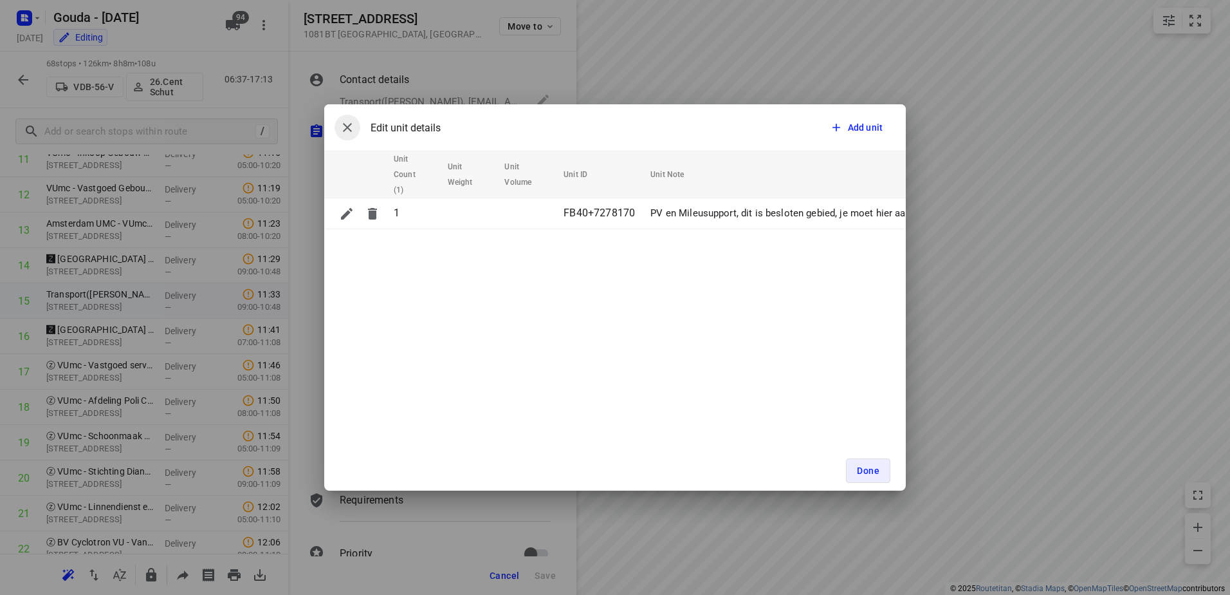
click at [348, 125] on icon "button" at bounding box center [347, 127] width 15 height 15
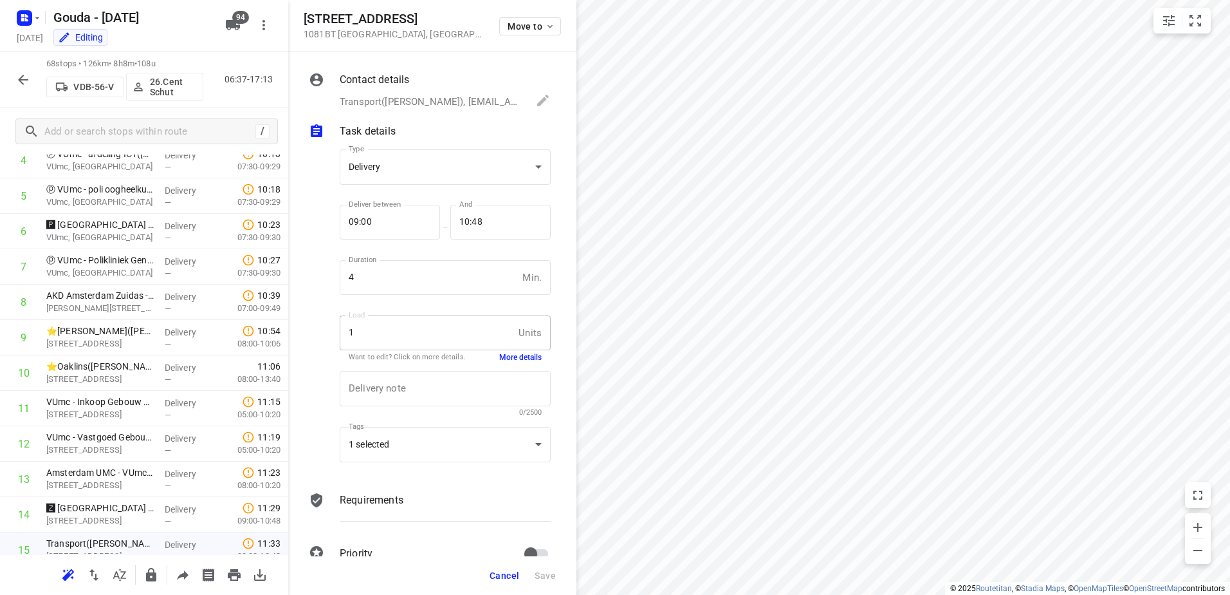
scroll to position [165, 0]
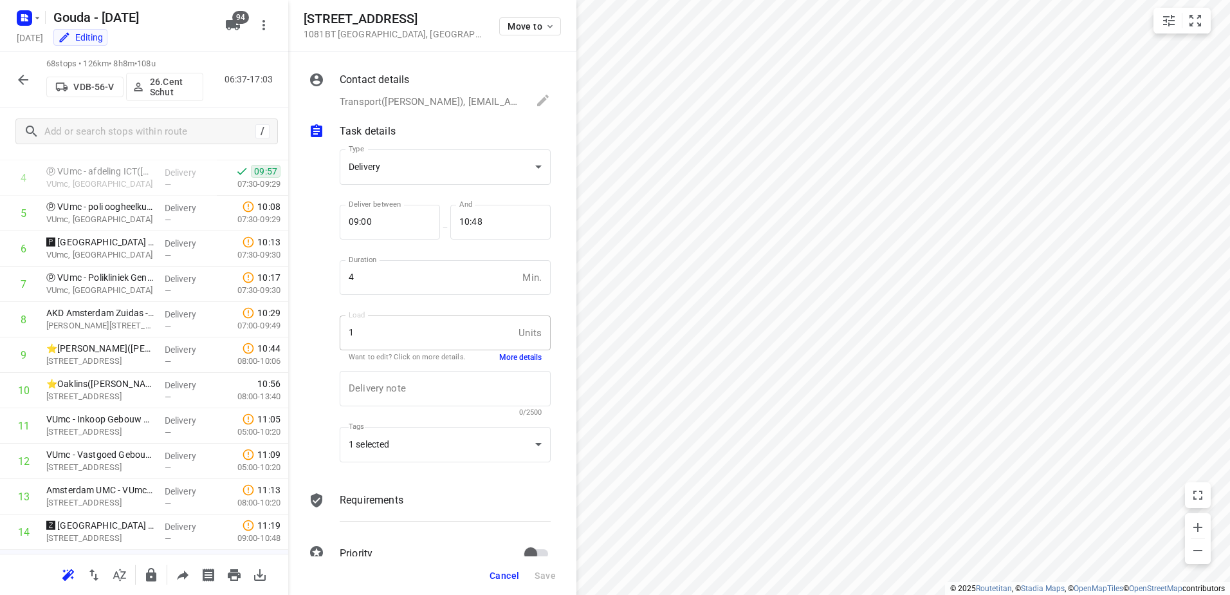
click at [501, 576] on span "Cancel" at bounding box center [505, 575] width 30 height 10
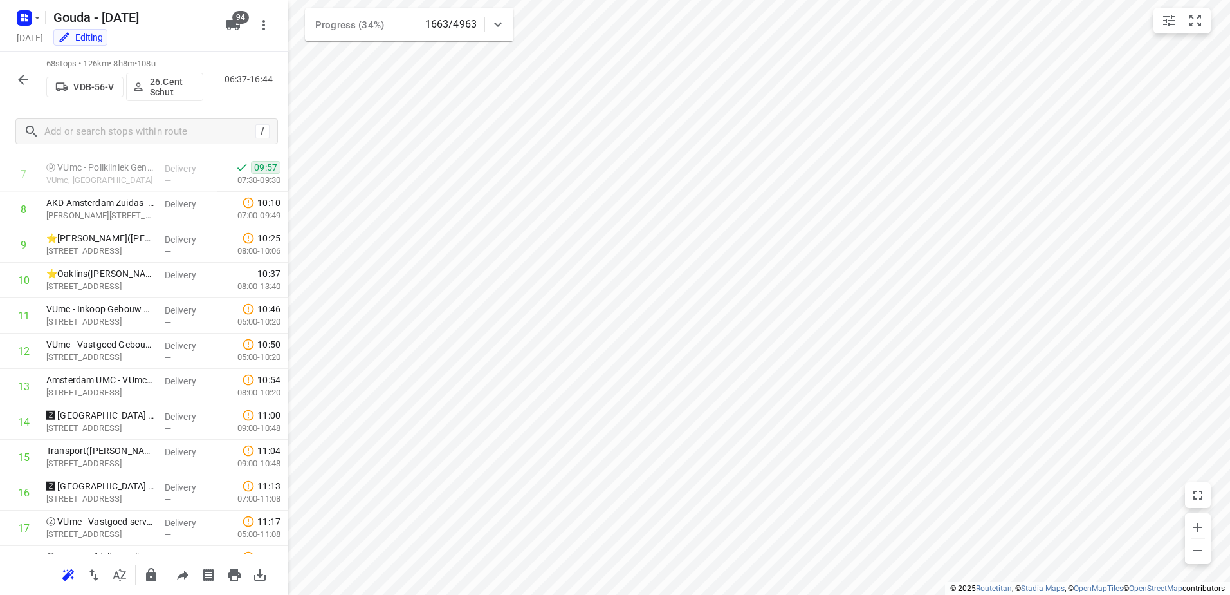
scroll to position [270, 0]
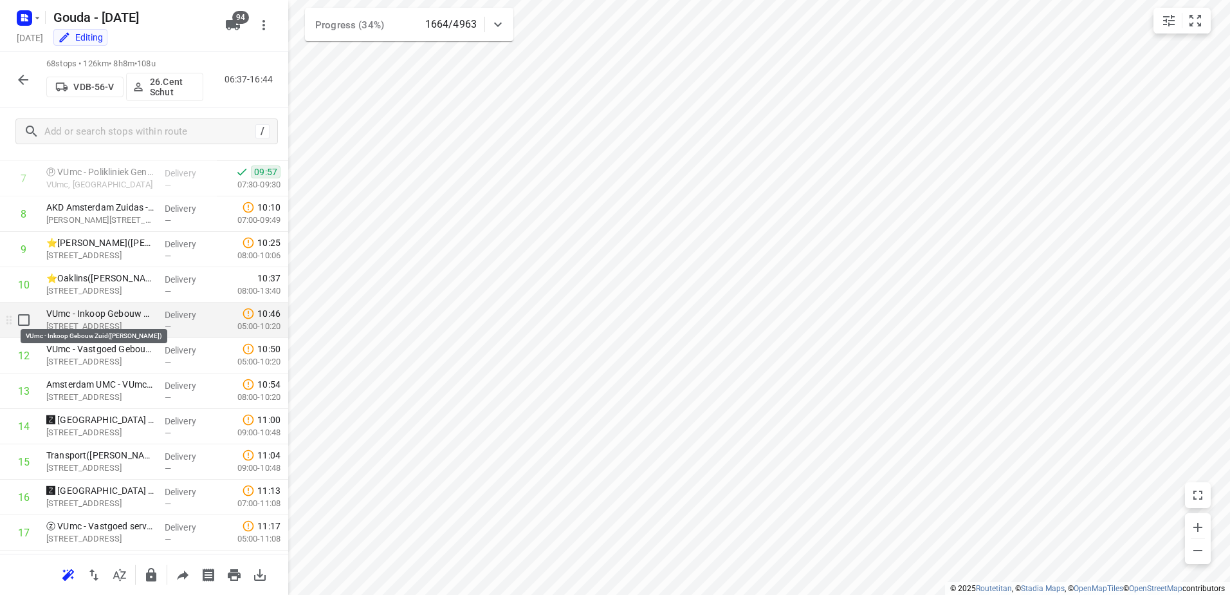
click at [113, 318] on p "VUmc - Inkoop Gebouw Zuid(Martijn van den Berg)" at bounding box center [100, 313] width 108 height 13
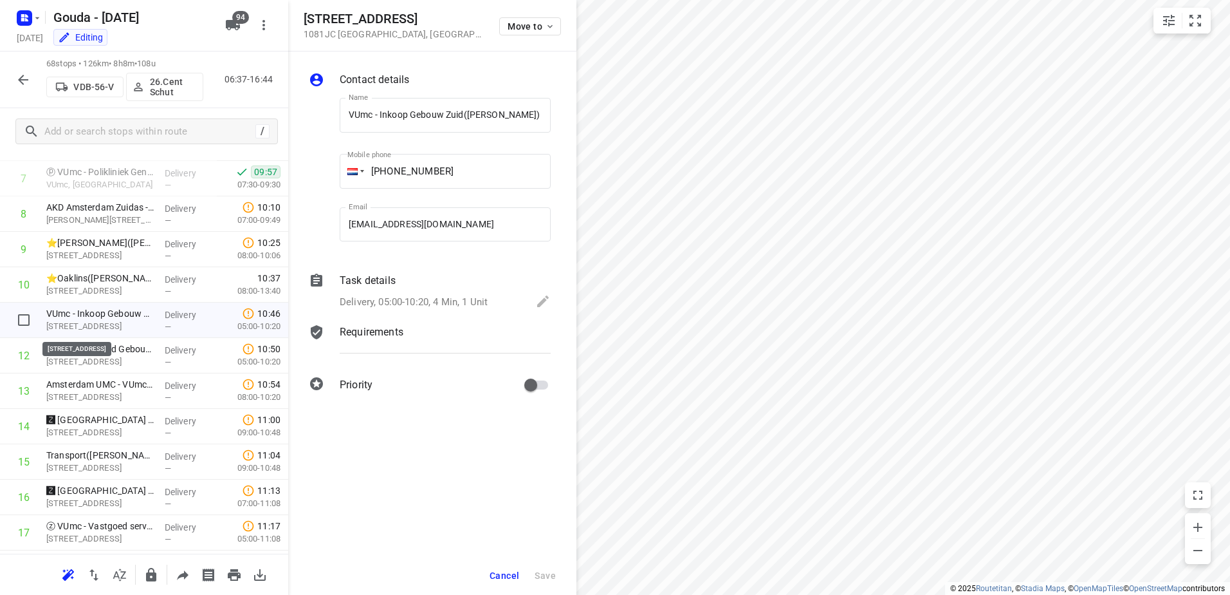
scroll to position [0, 14]
click at [508, 292] on div "Task details Delivery, 05:00-10:20, 4 Min, 1 Unit" at bounding box center [445, 292] width 216 height 44
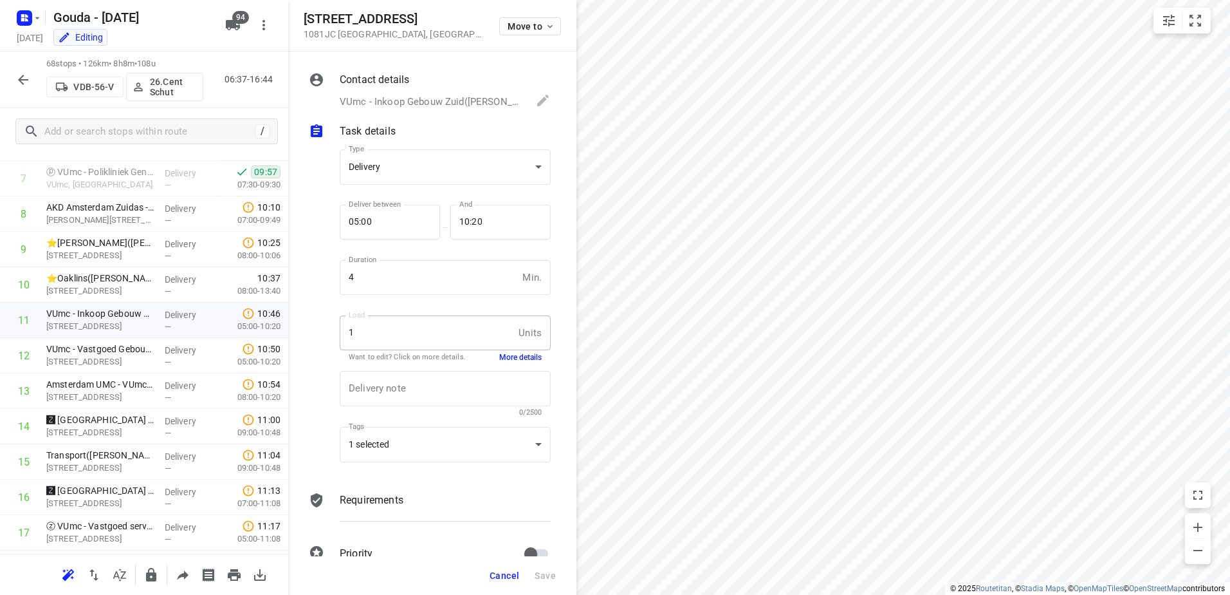
scroll to position [0, 0]
click at [502, 360] on button "More details" at bounding box center [520, 357] width 42 height 11
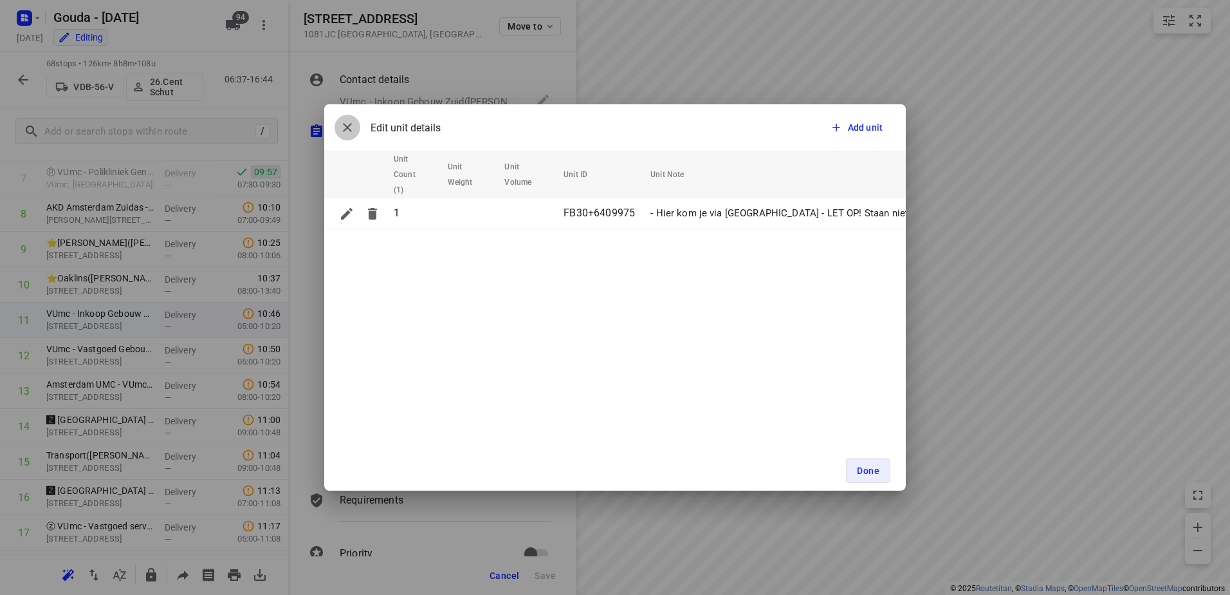
click at [348, 129] on icon "button" at bounding box center [347, 127] width 9 height 9
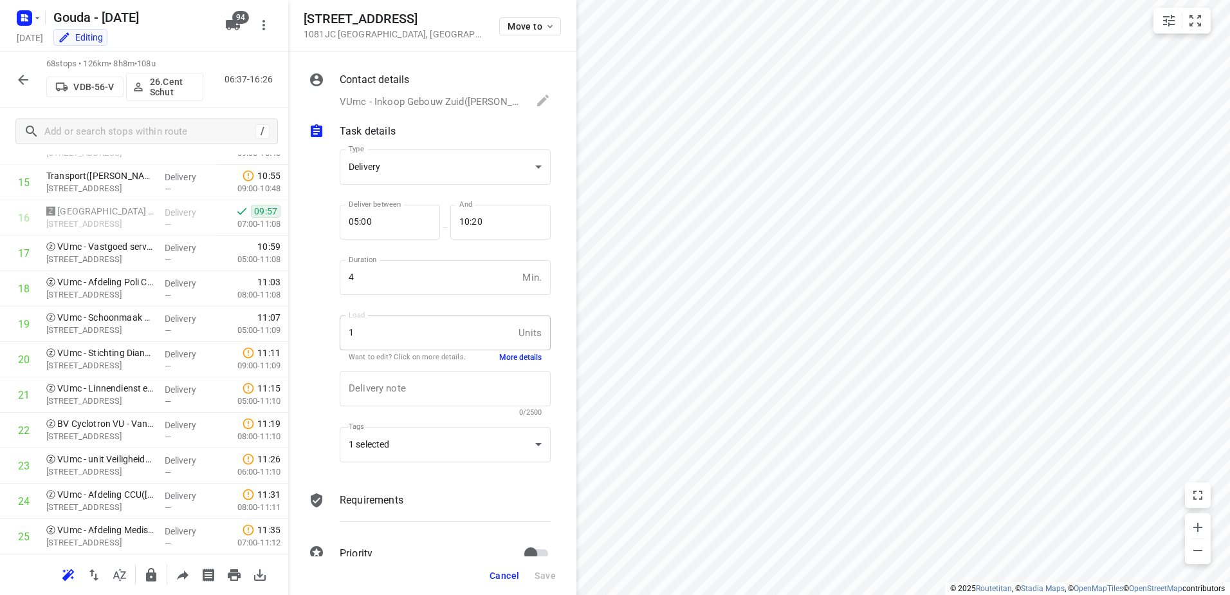
scroll to position [541, 0]
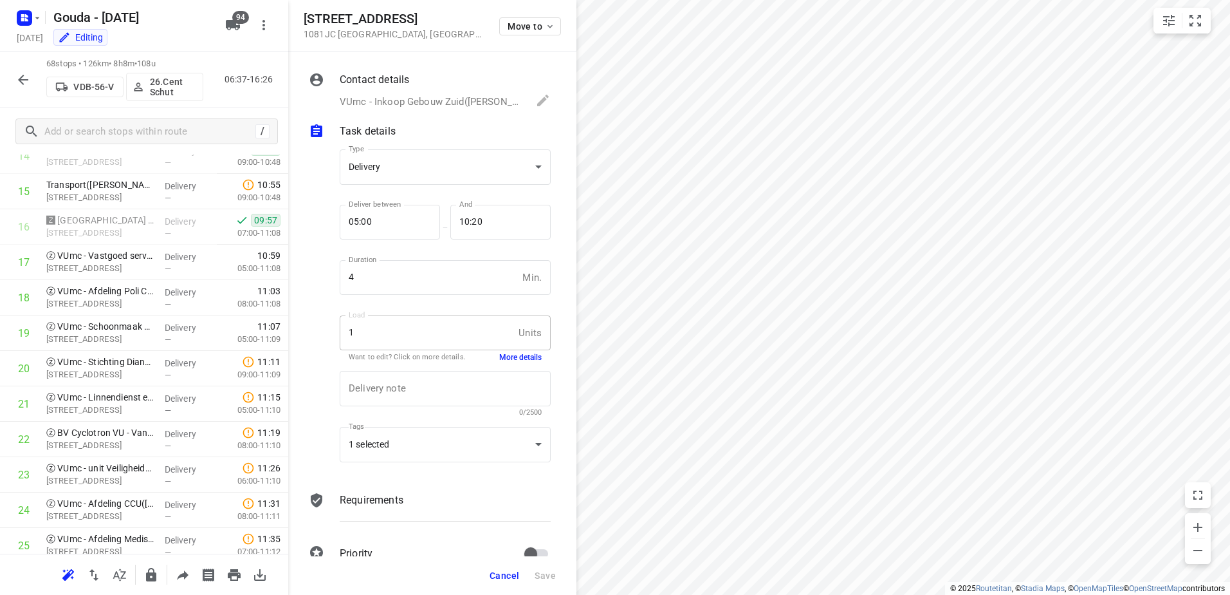
click at [176, 577] on icon "button" at bounding box center [182, 574] width 15 height 15
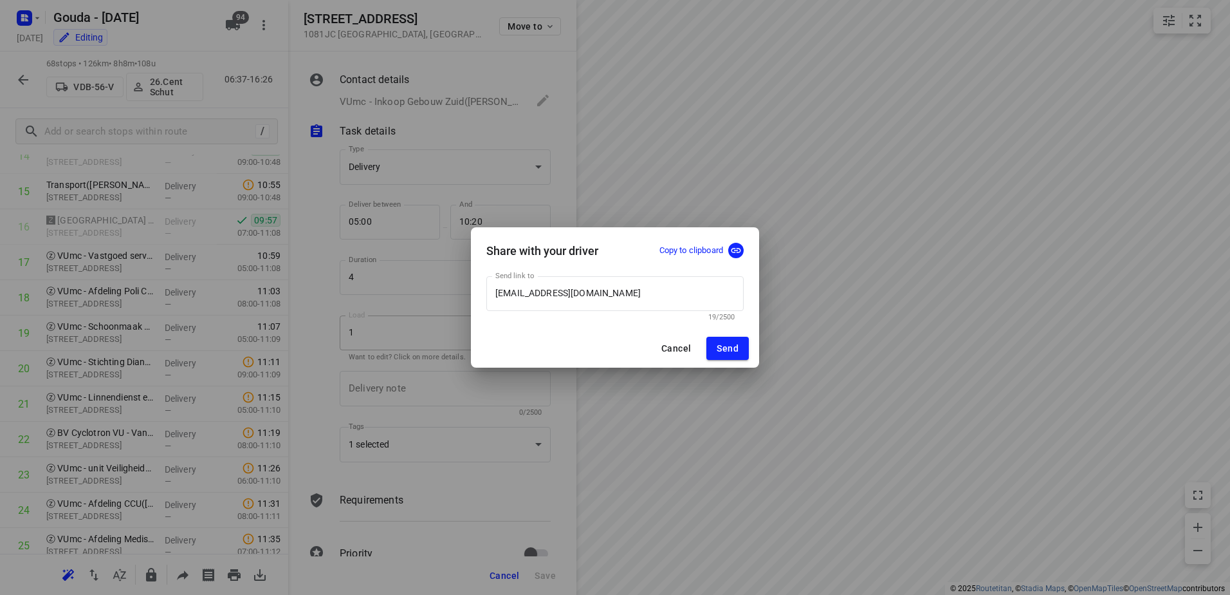
click at [726, 253] on div at bounding box center [733, 250] width 21 height 15
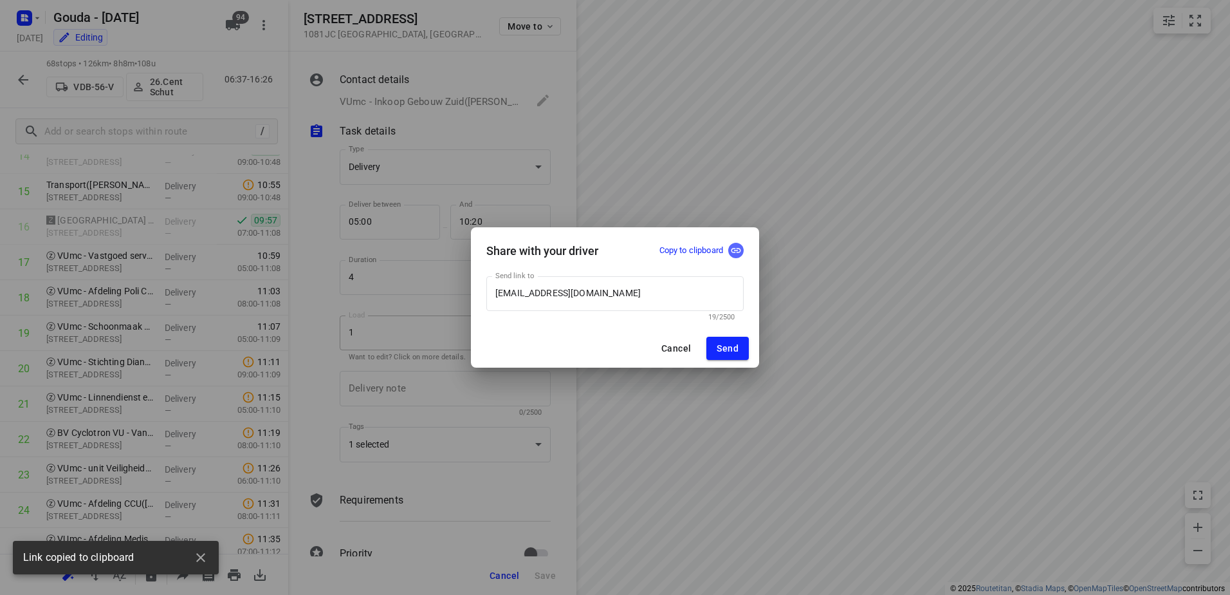
click at [734, 251] on icon "button" at bounding box center [736, 251] width 12 height 12
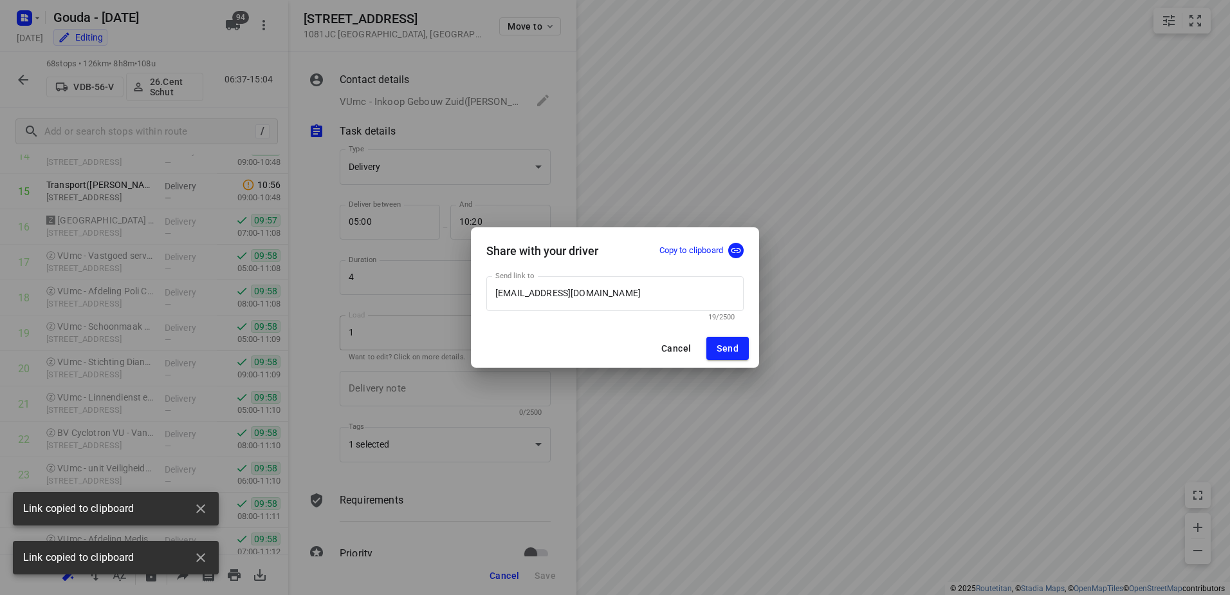
click at [665, 348] on span "Cancel" at bounding box center [677, 348] width 30 height 10
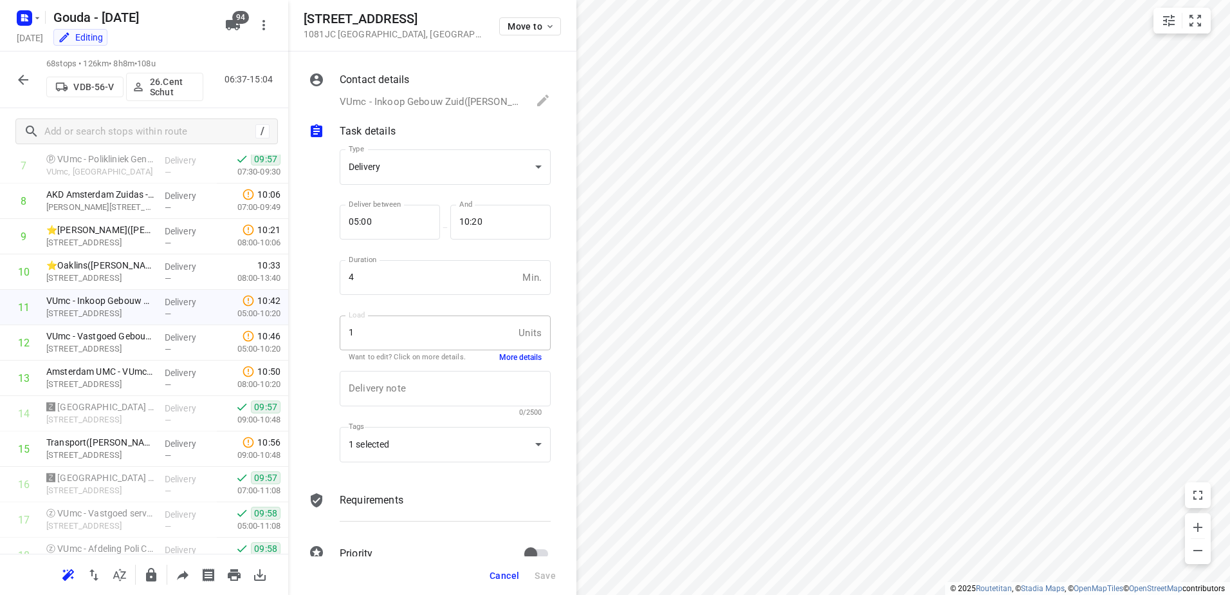
scroll to position [2108, 0]
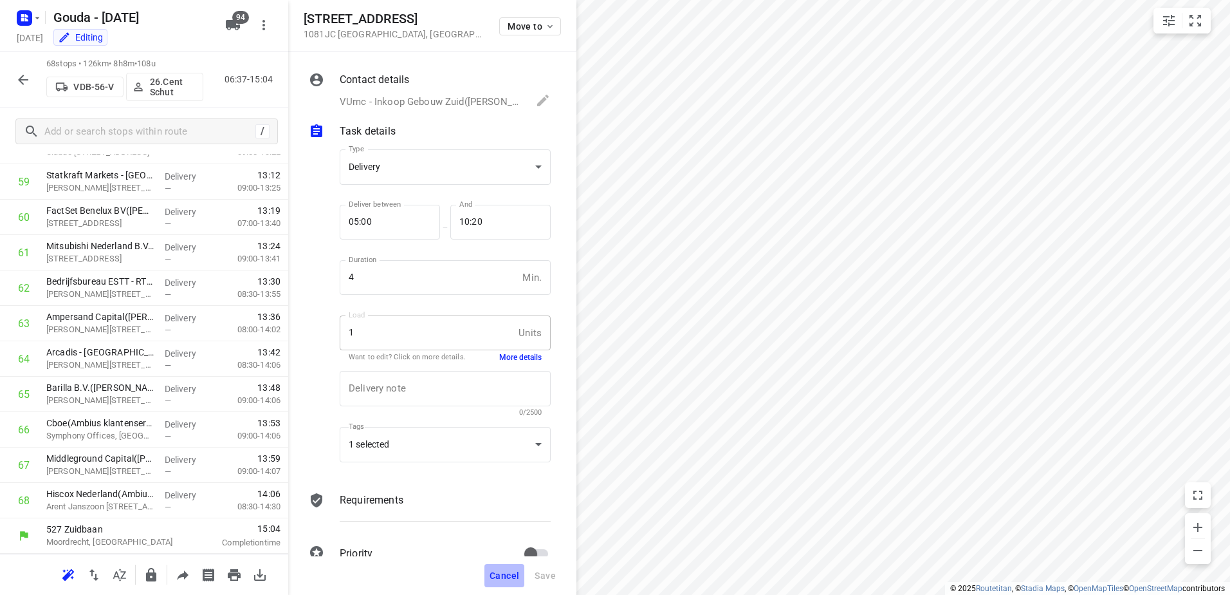
click at [519, 578] on span "Cancel" at bounding box center [505, 575] width 30 height 10
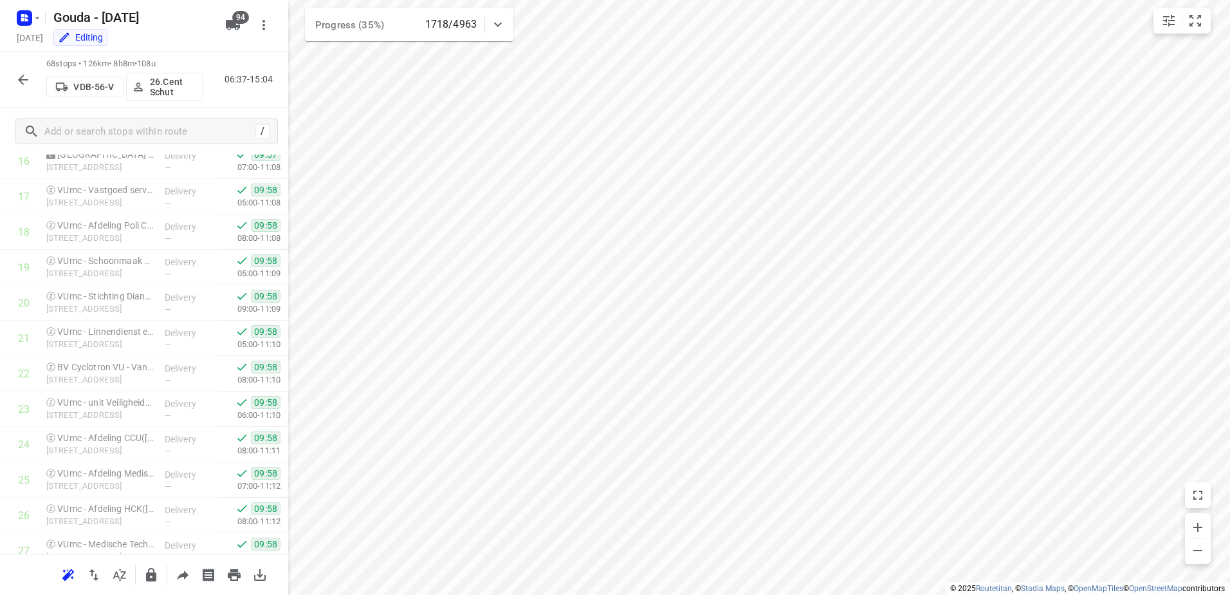
scroll to position [0, 0]
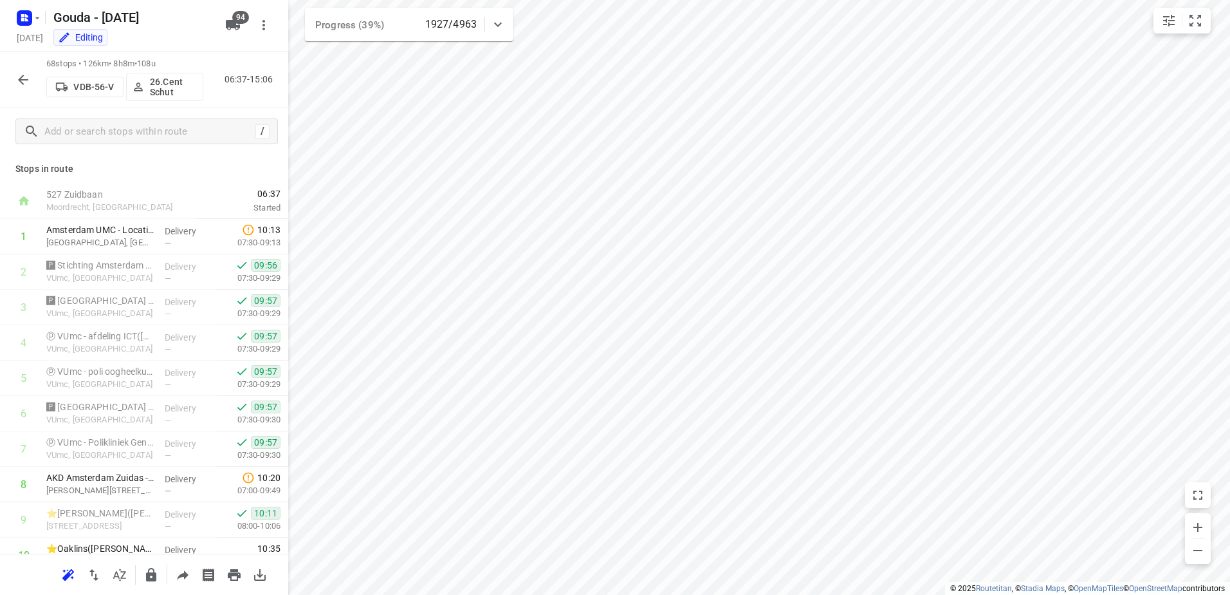
click at [838, 0] on html "i © 2025 Routetitan , © Stadia Maps , © OpenMapTiles © OpenStreetMap contributo…" at bounding box center [615, 297] width 1230 height 595
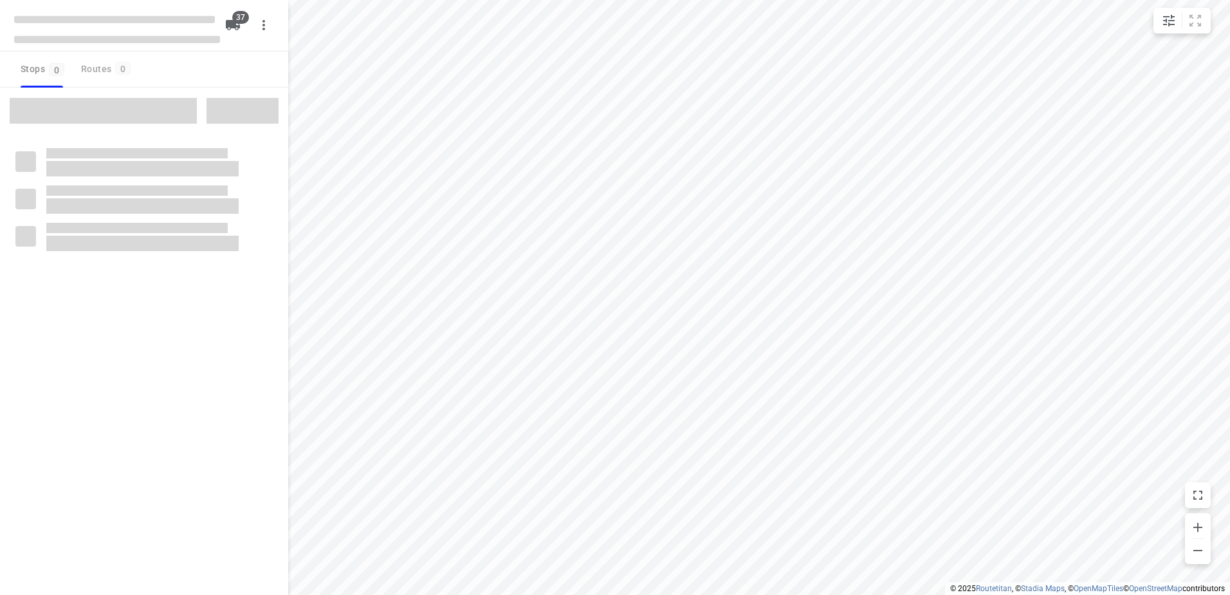
checkbox input "true"
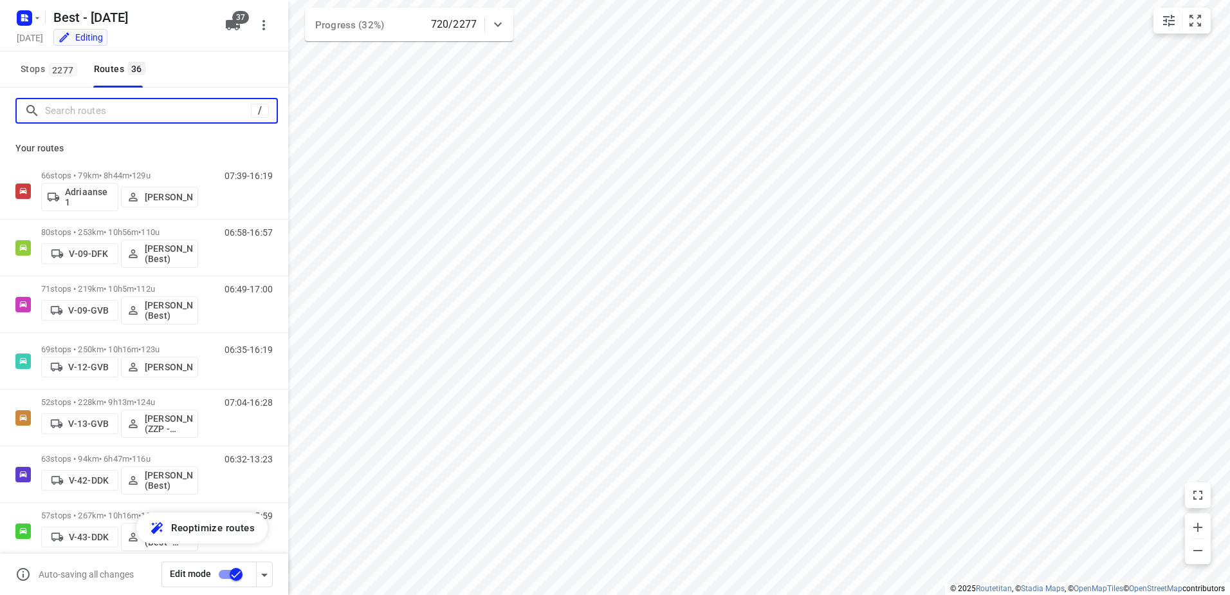
click at [98, 106] on input "Search routes" at bounding box center [148, 111] width 206 height 20
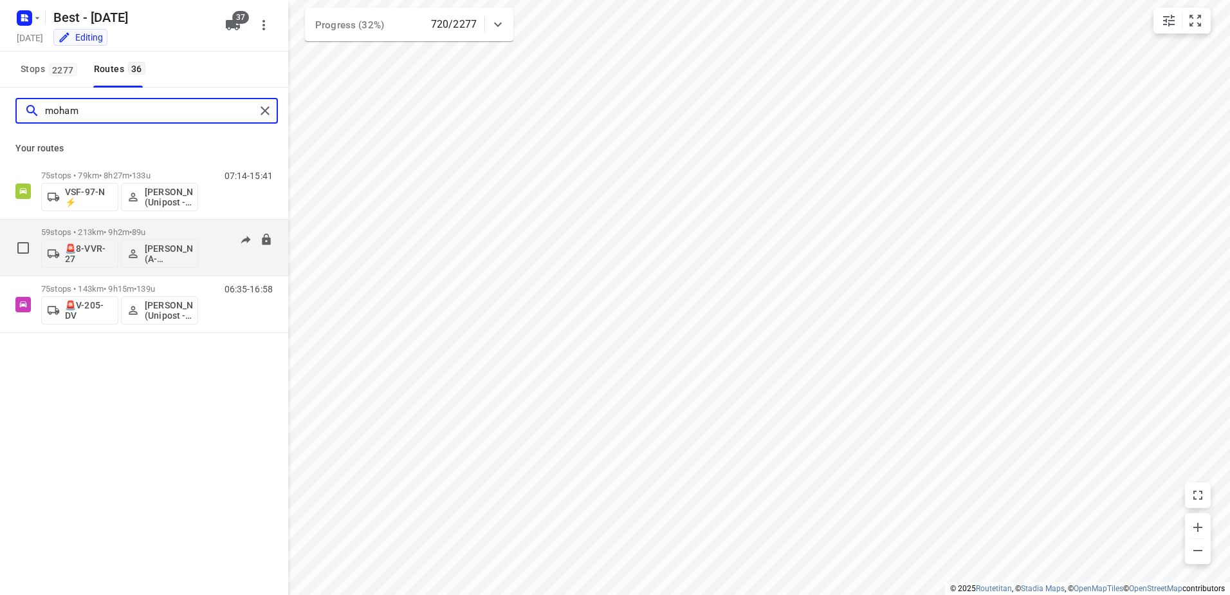
type input "moham"
click at [94, 230] on p "59 stops • 213km • 9h2m • 89u" at bounding box center [119, 232] width 157 height 10
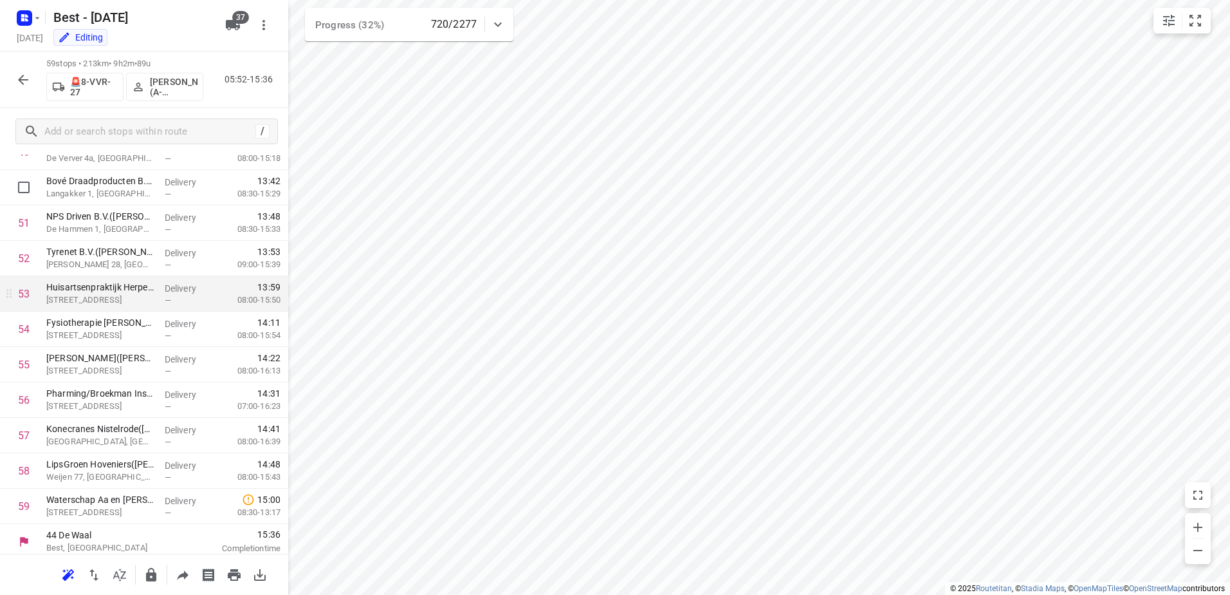
scroll to position [1789, 0]
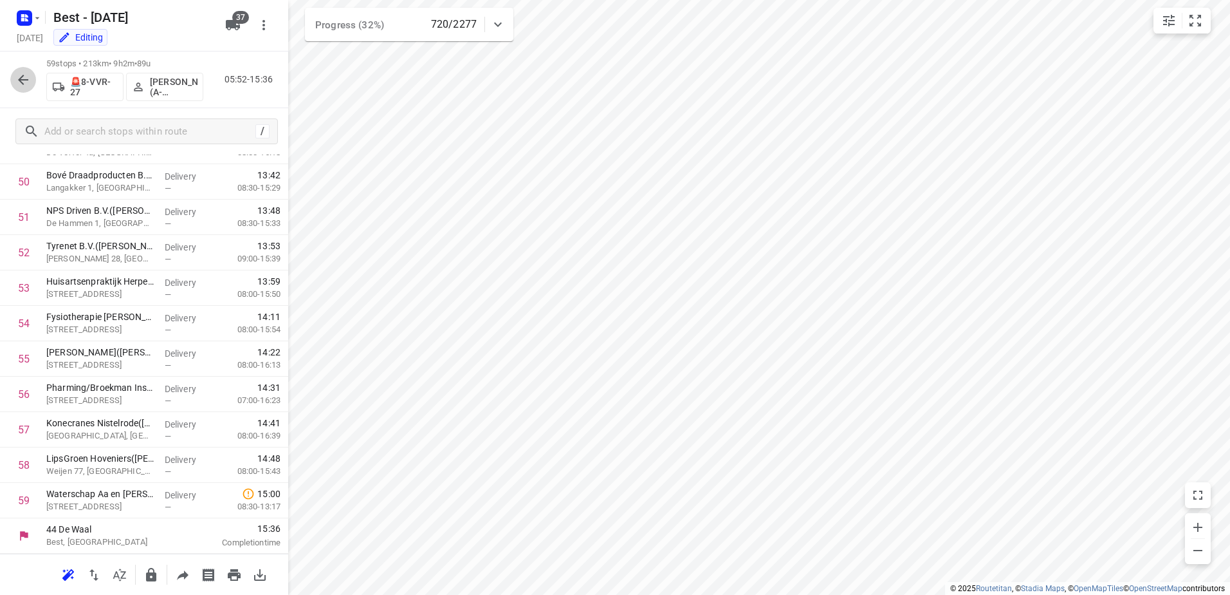
click at [15, 82] on icon "button" at bounding box center [22, 79] width 15 height 15
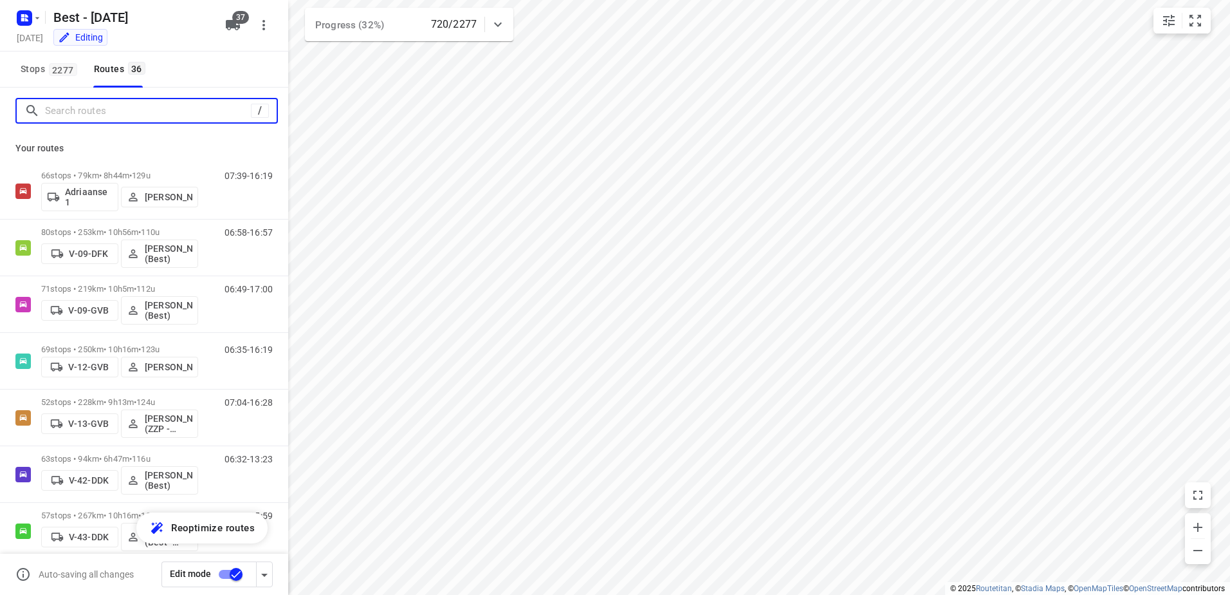
click at [115, 110] on input "Search routes" at bounding box center [148, 111] width 206 height 20
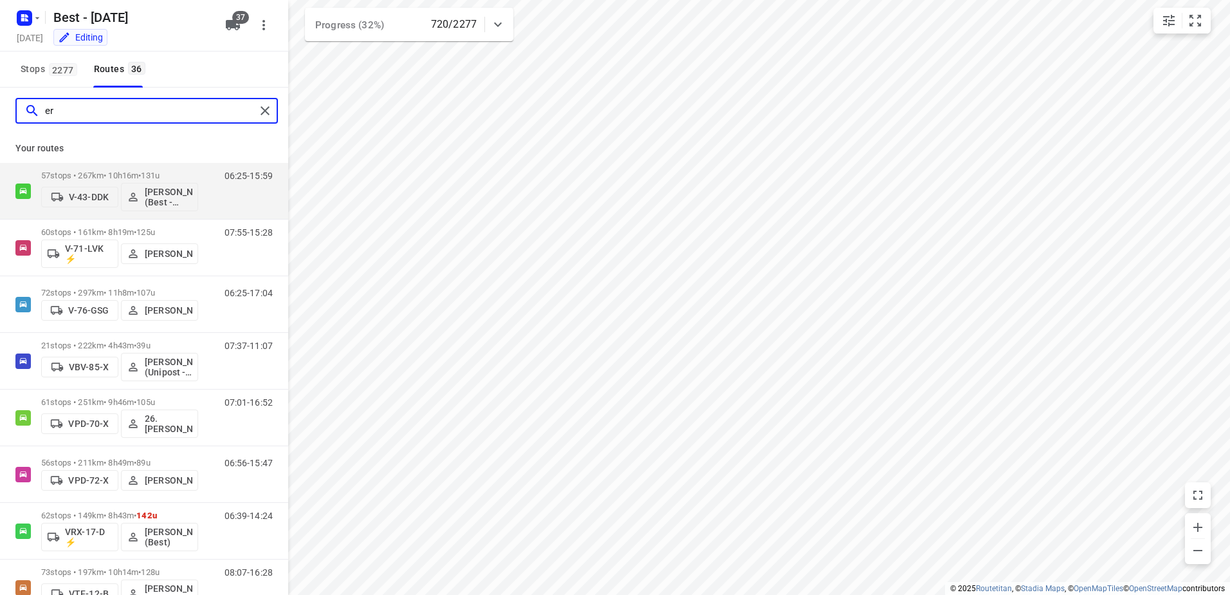
type input "e"
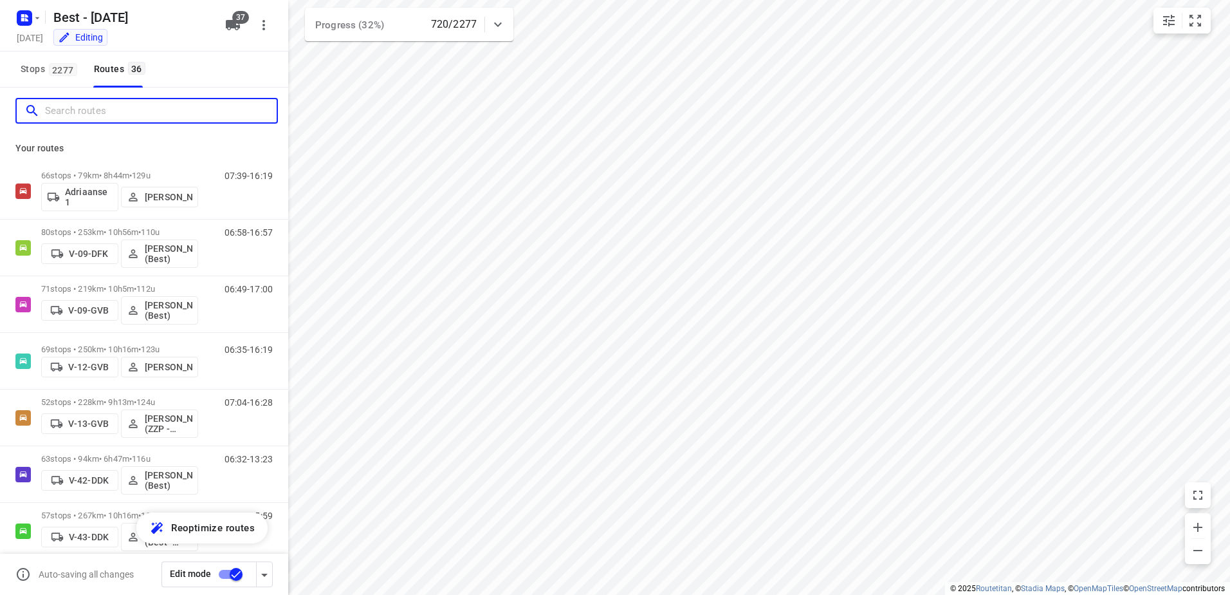
type input "w"
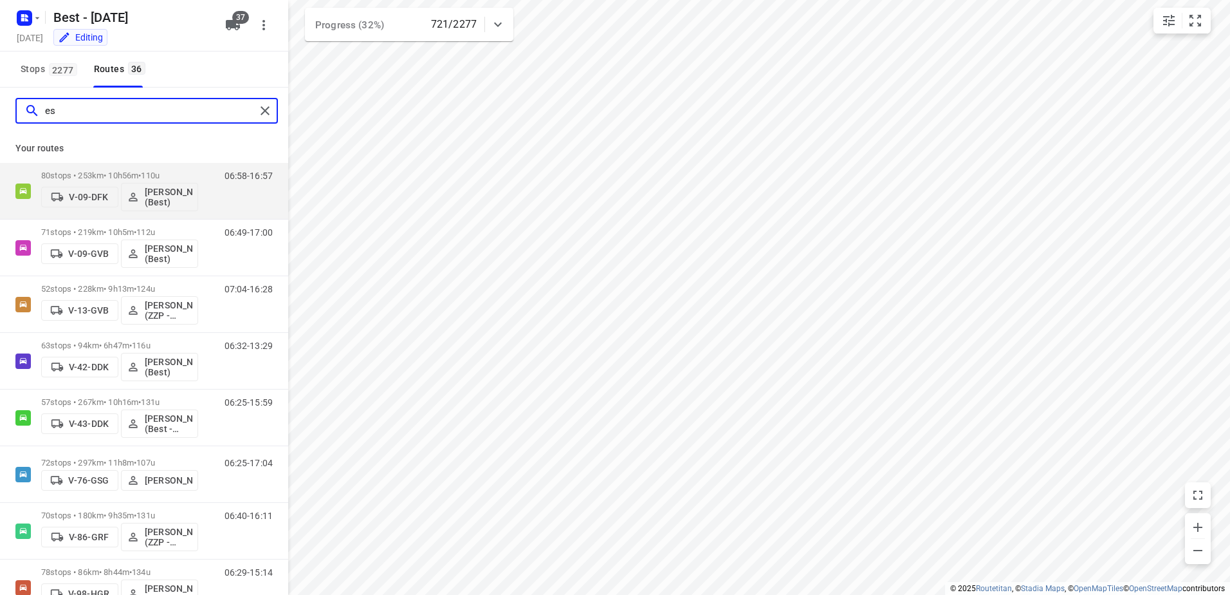
type input "e"
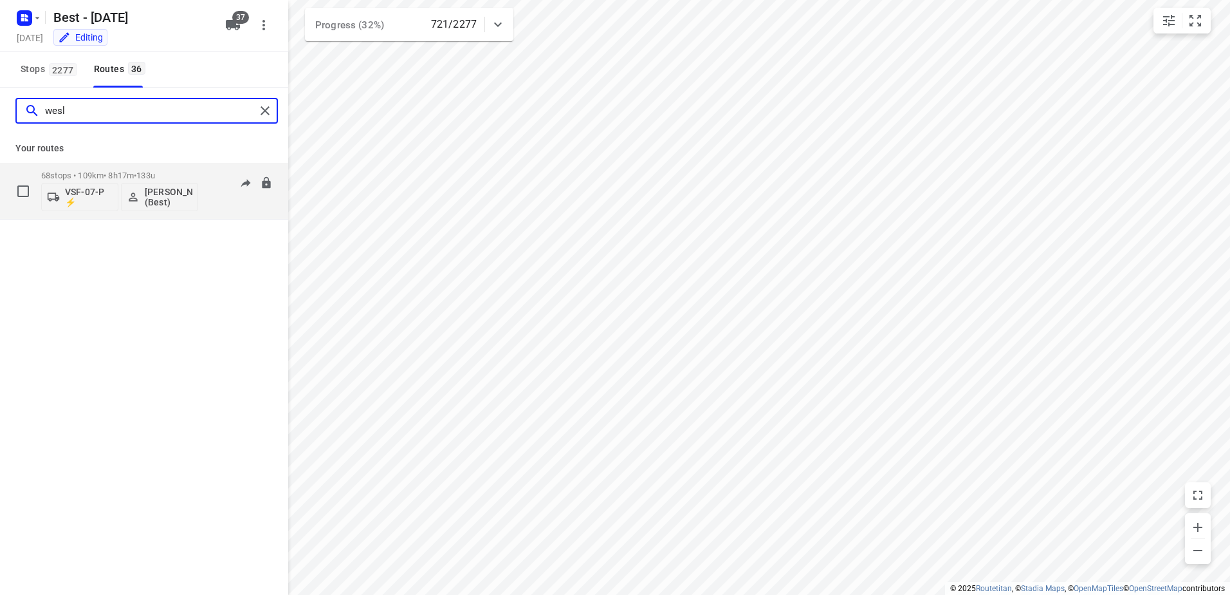
type input "wesl"
click at [152, 171] on span "133u" at bounding box center [145, 176] width 19 height 10
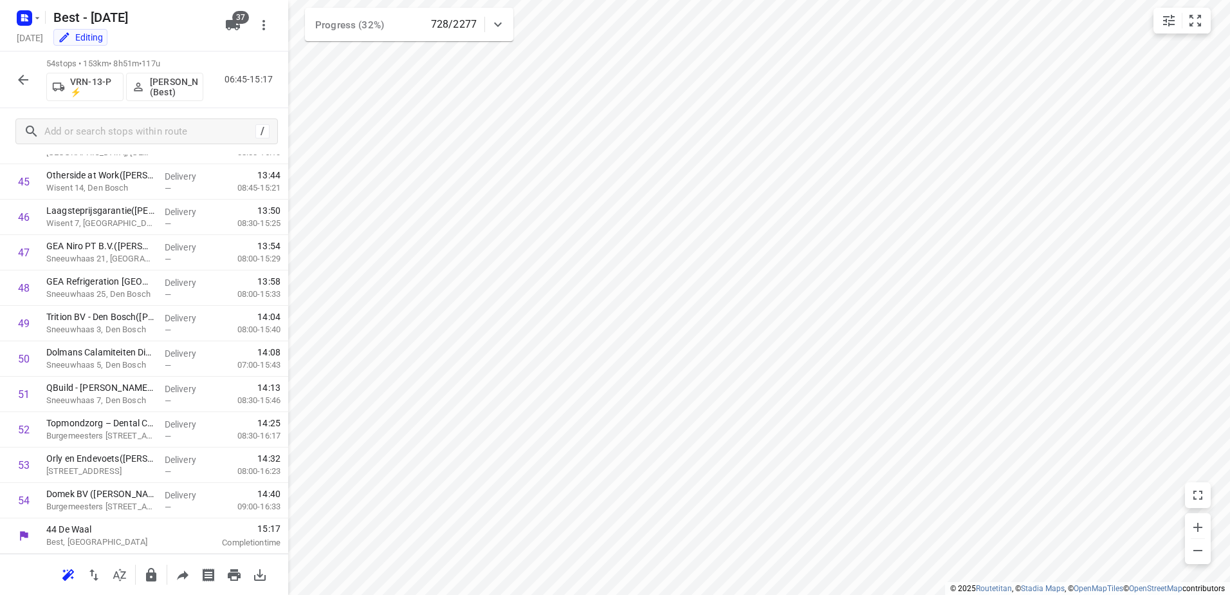
scroll to position [1612, 0]
drag, startPoint x: 37, startPoint y: 86, endPoint x: 21, endPoint y: 86, distance: 16.7
click at [37, 86] on div "54 stops • 153km • 8h51m • 117u VRN-13-P ⚡ [PERSON_NAME] (Best) 06:45-15:17" at bounding box center [144, 79] width 288 height 57
click at [21, 86] on icon "button" at bounding box center [22, 79] width 15 height 15
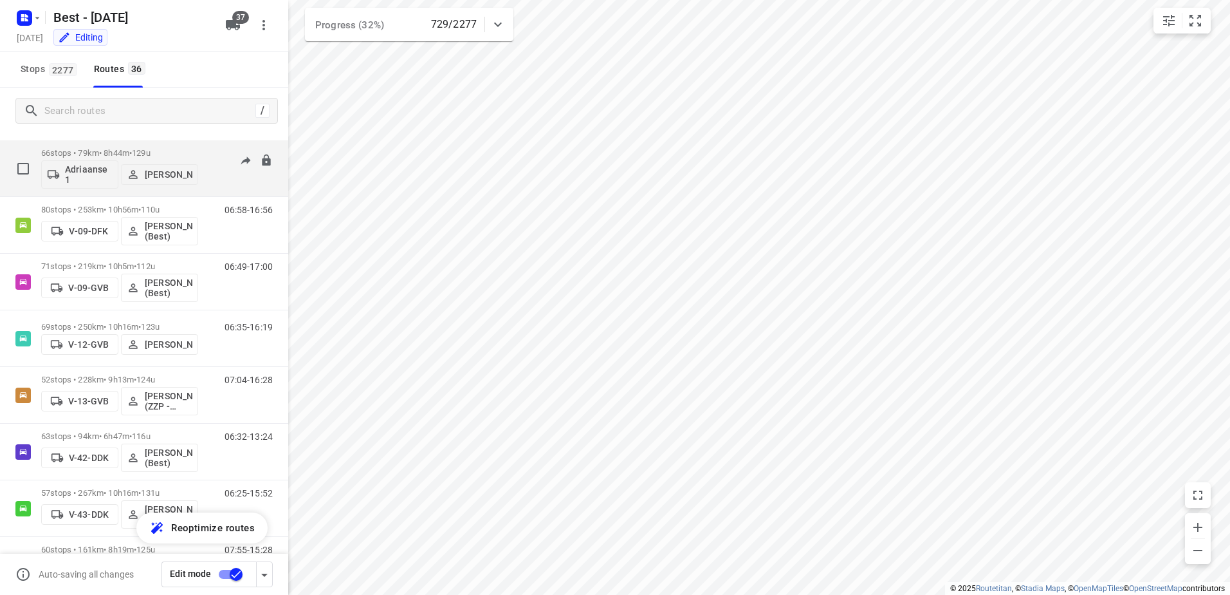
scroll to position [0, 0]
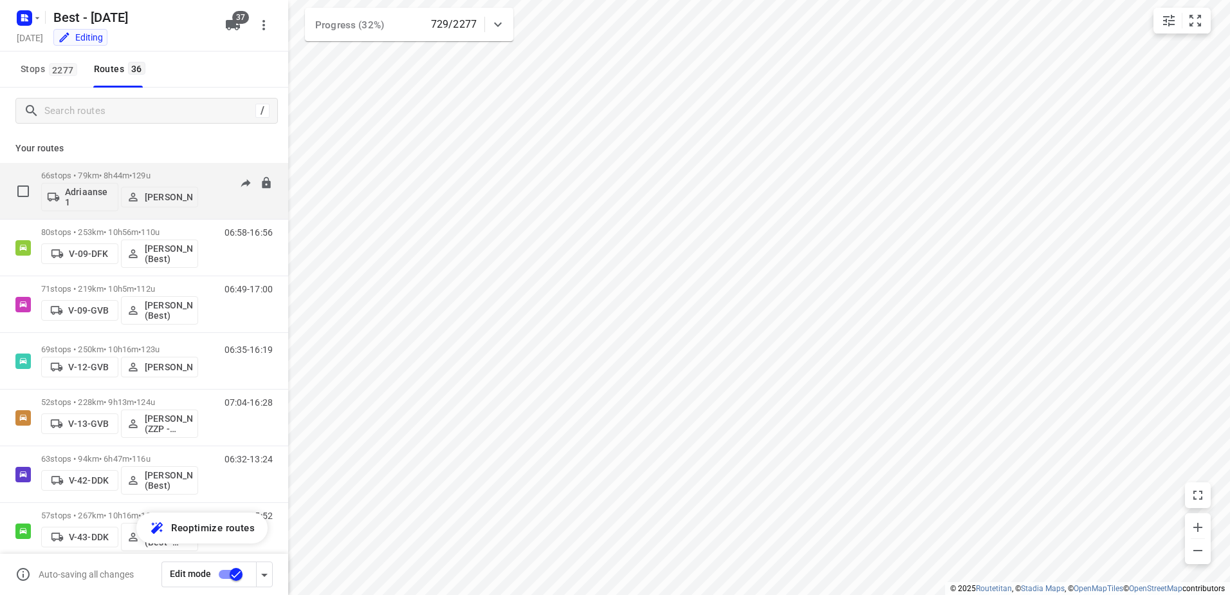
click at [144, 169] on div "66 stops • 79km • 8h44m • 129u Adriaanse 1 [PERSON_NAME]" at bounding box center [119, 190] width 157 height 53
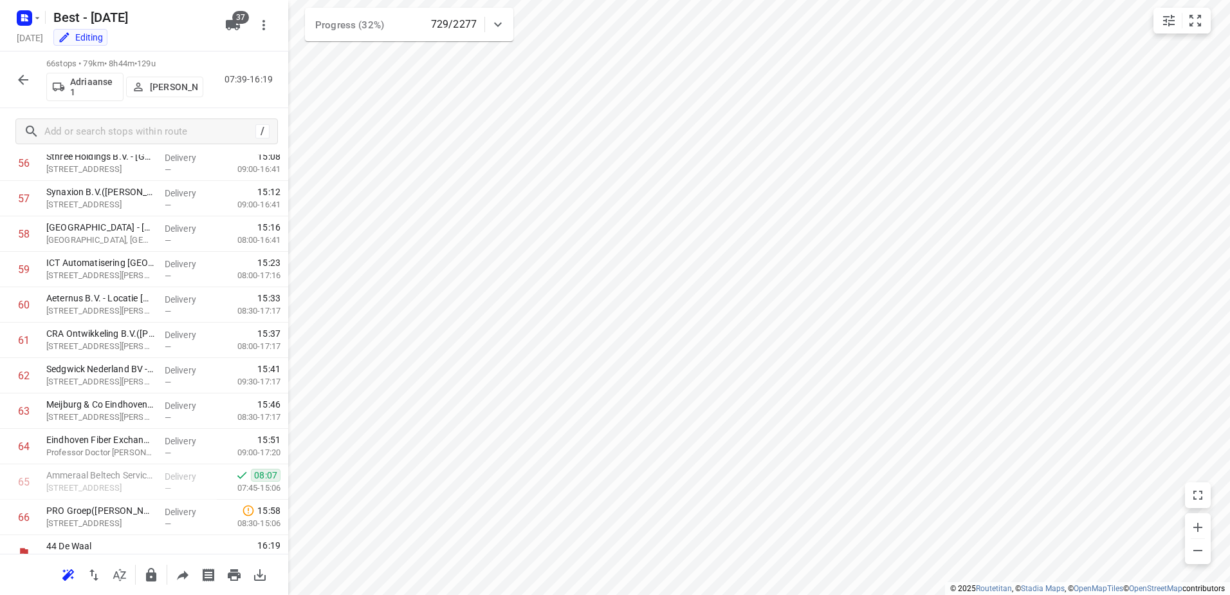
scroll to position [2037, 0]
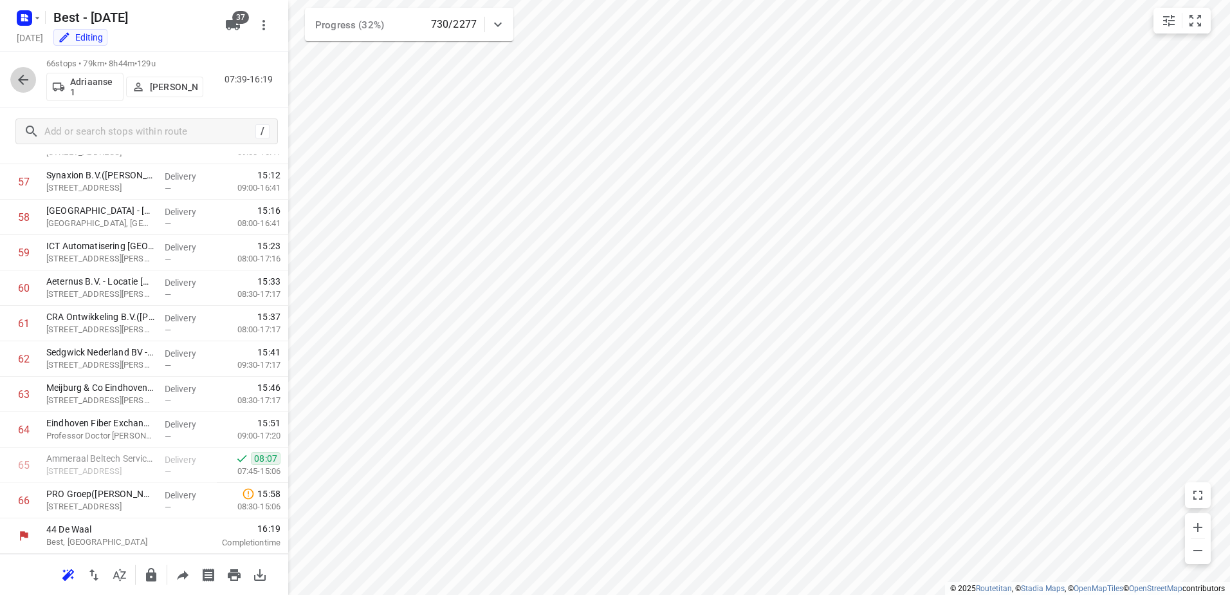
click at [23, 75] on icon "button" at bounding box center [23, 80] width 10 height 10
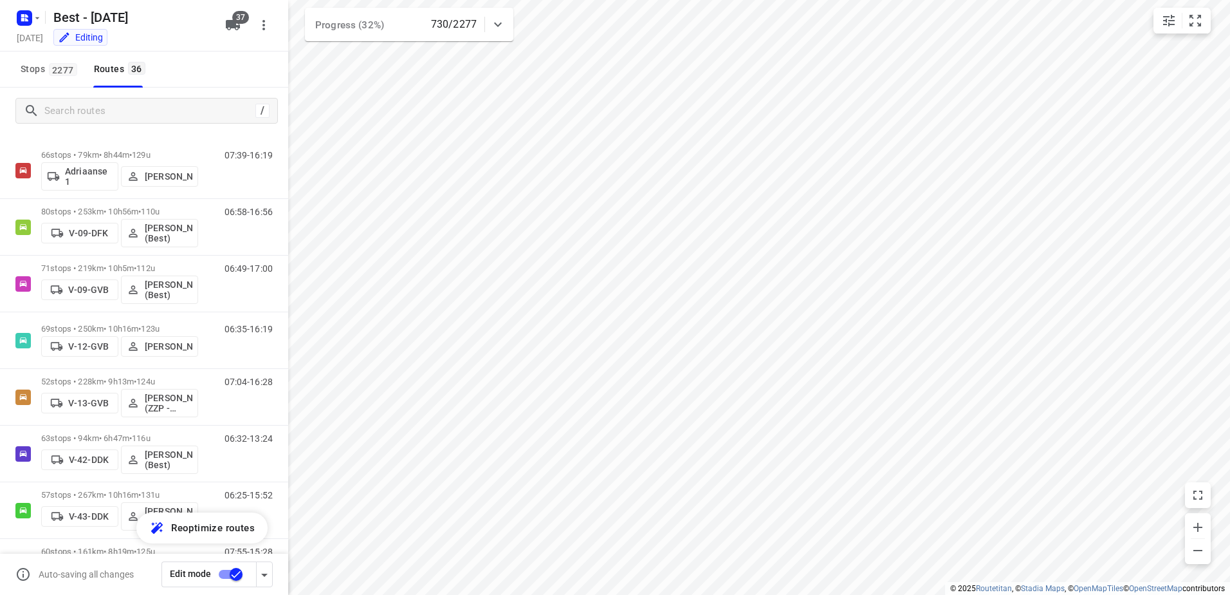
scroll to position [0, 0]
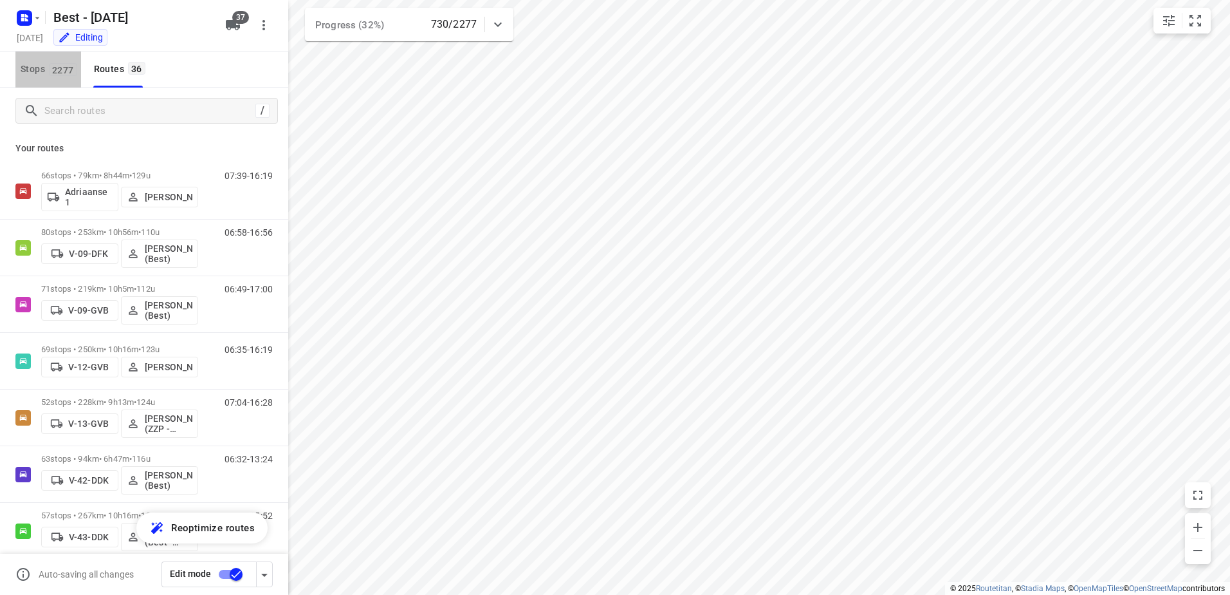
click at [68, 83] on button "Stops 2277" at bounding box center [48, 69] width 66 height 36
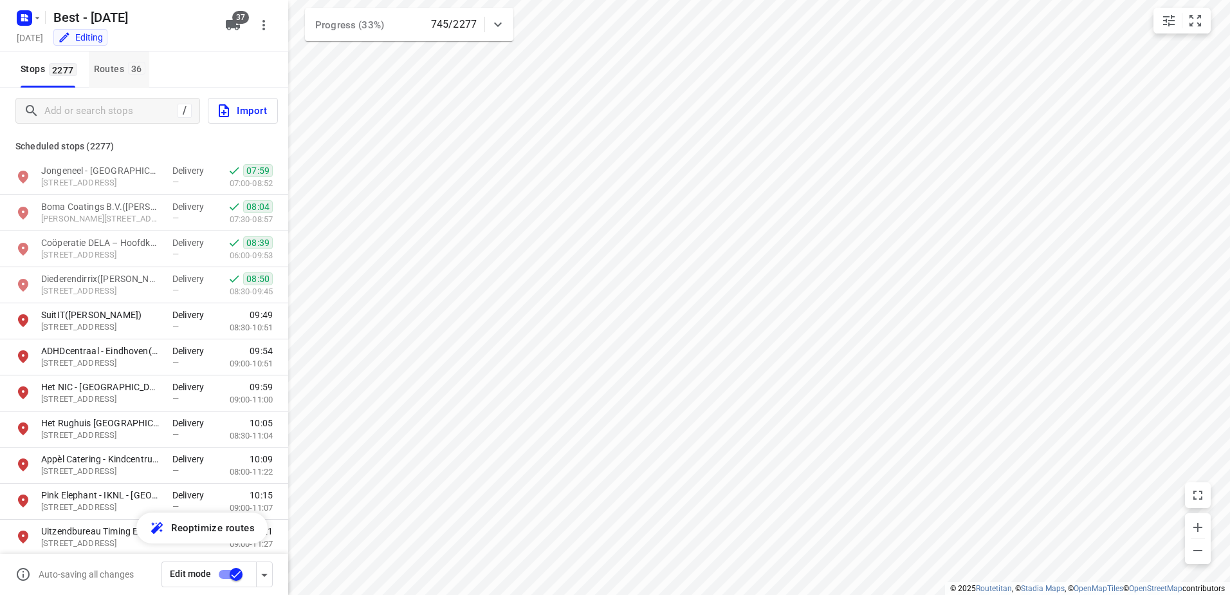
click at [118, 70] on div "Routes 36" at bounding box center [121, 69] width 55 height 16
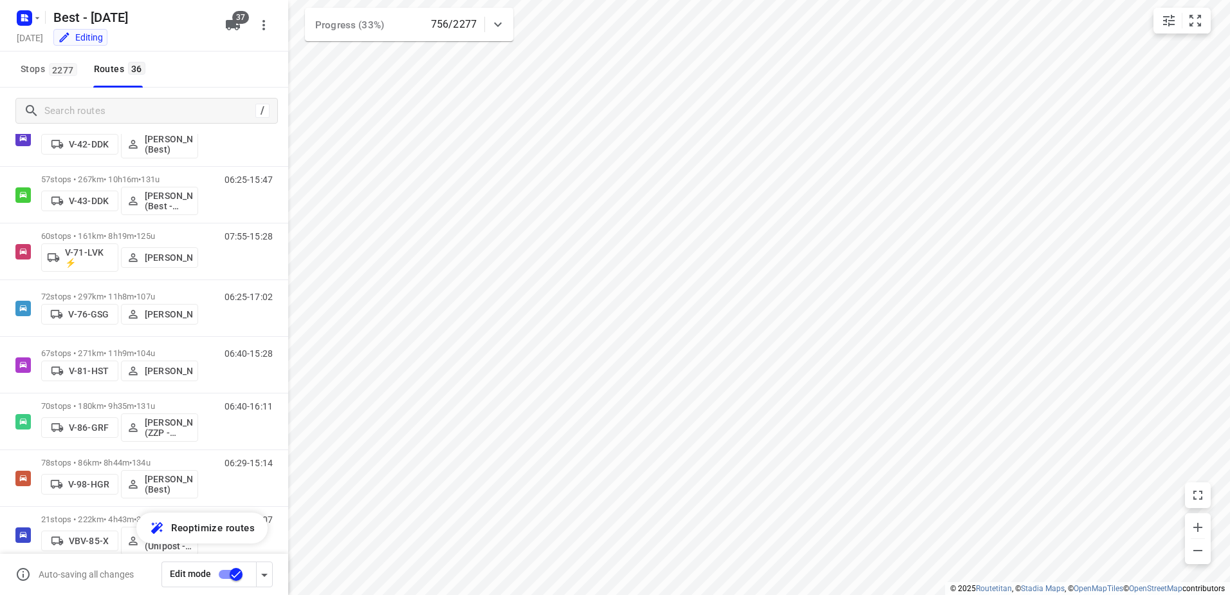
scroll to position [366, 0]
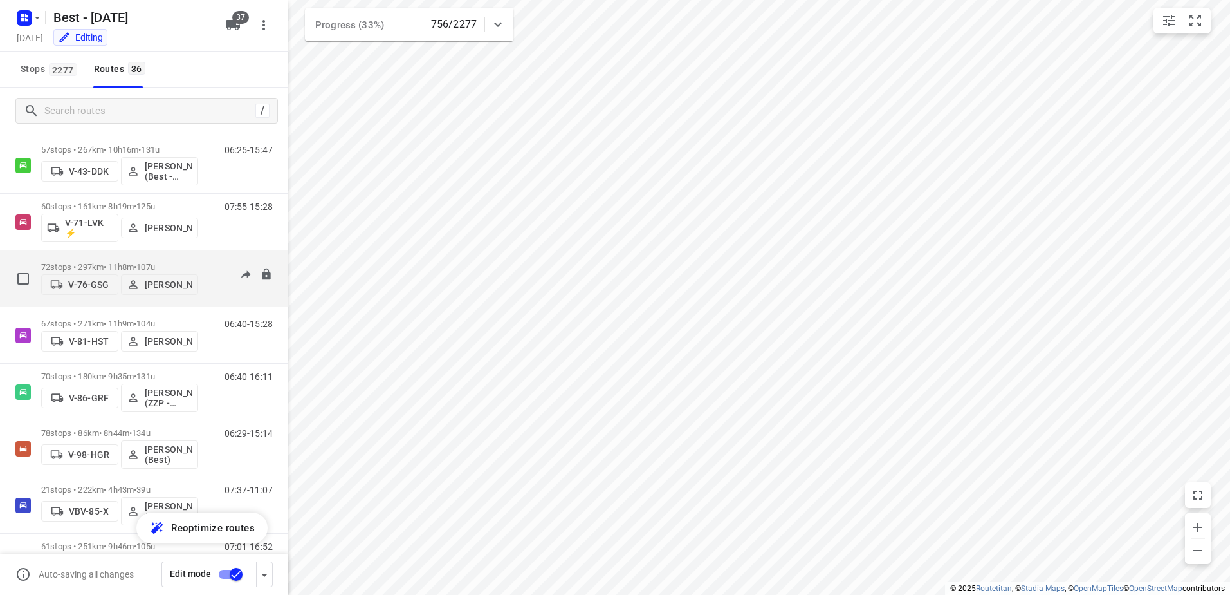
click at [284, 300] on div "i © 2025 Routetitan , © Stadia Maps , © OpenMapTiles © OpenStreetMap contributo…" at bounding box center [615, 297] width 1230 height 595
drag, startPoint x: 275, startPoint y: 292, endPoint x: 284, endPoint y: 289, distance: 9.6
click at [286, 292] on div "Your routes 66 stops • 79km • 8h44m • 129u Adriaanse 1 Andy De Vreede 07:39-16:…" at bounding box center [144, 382] width 288 height 497
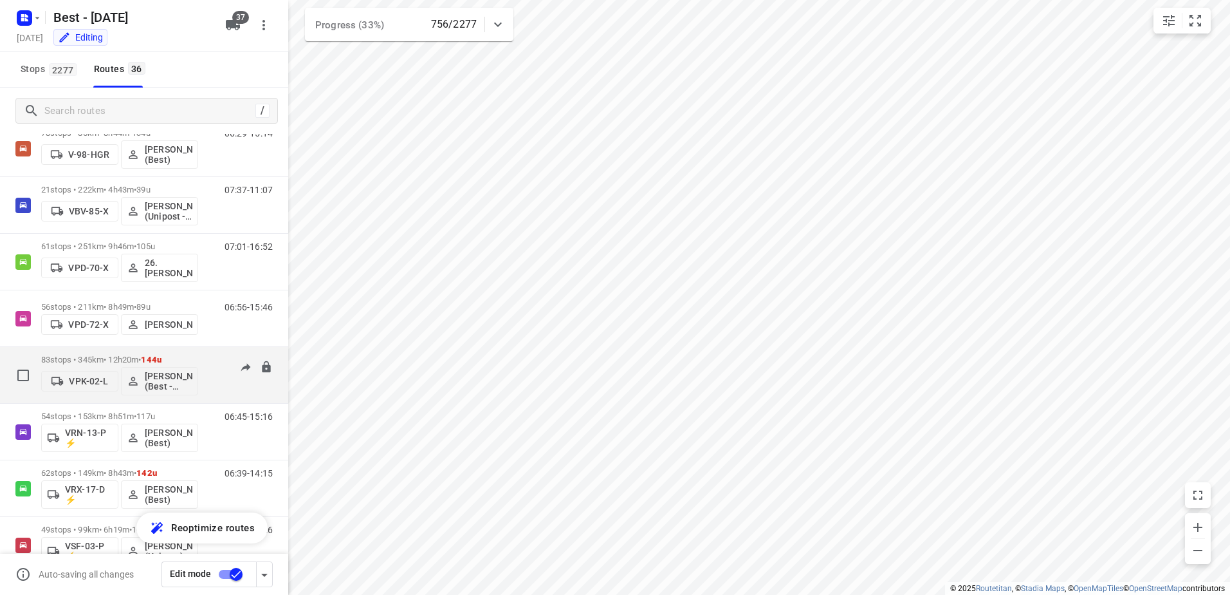
scroll to position [671, 0]
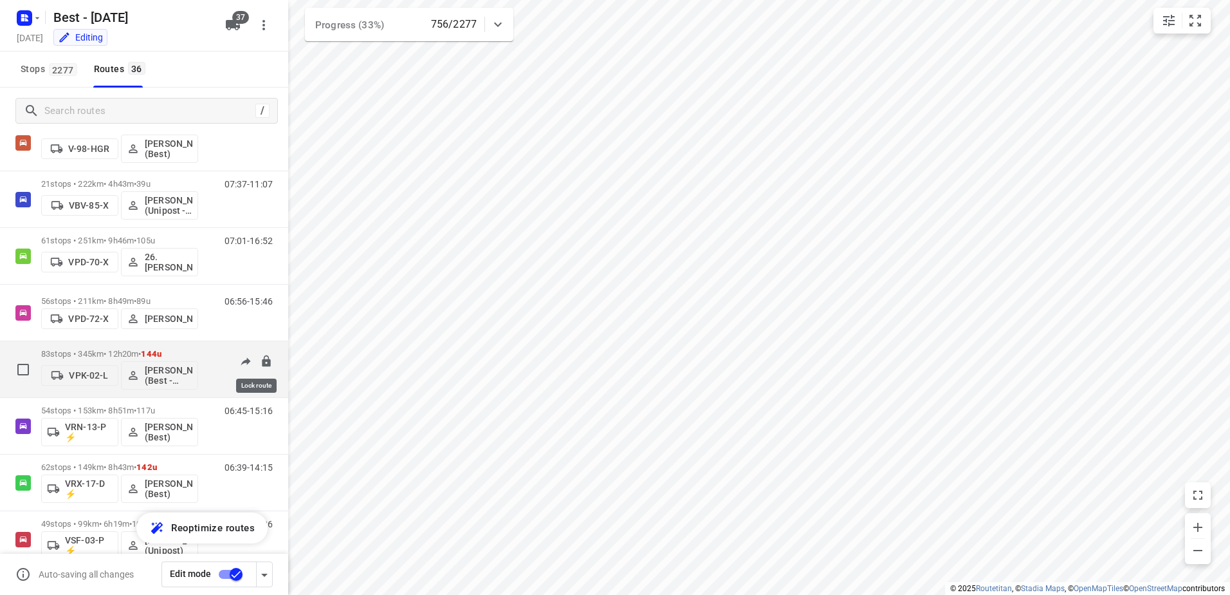
click at [260, 355] on icon at bounding box center [266, 361] width 13 height 13
click at [105, 351] on p "83 stops • 345km • 12h20m • 144u" at bounding box center [119, 354] width 157 height 10
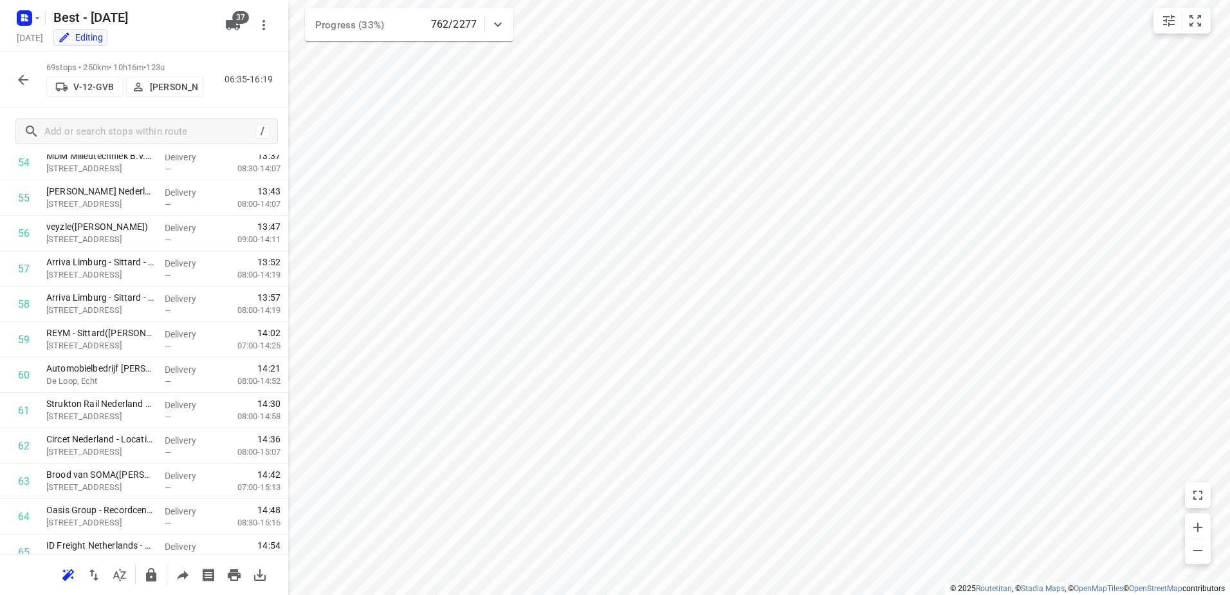
scroll to position [1886, 0]
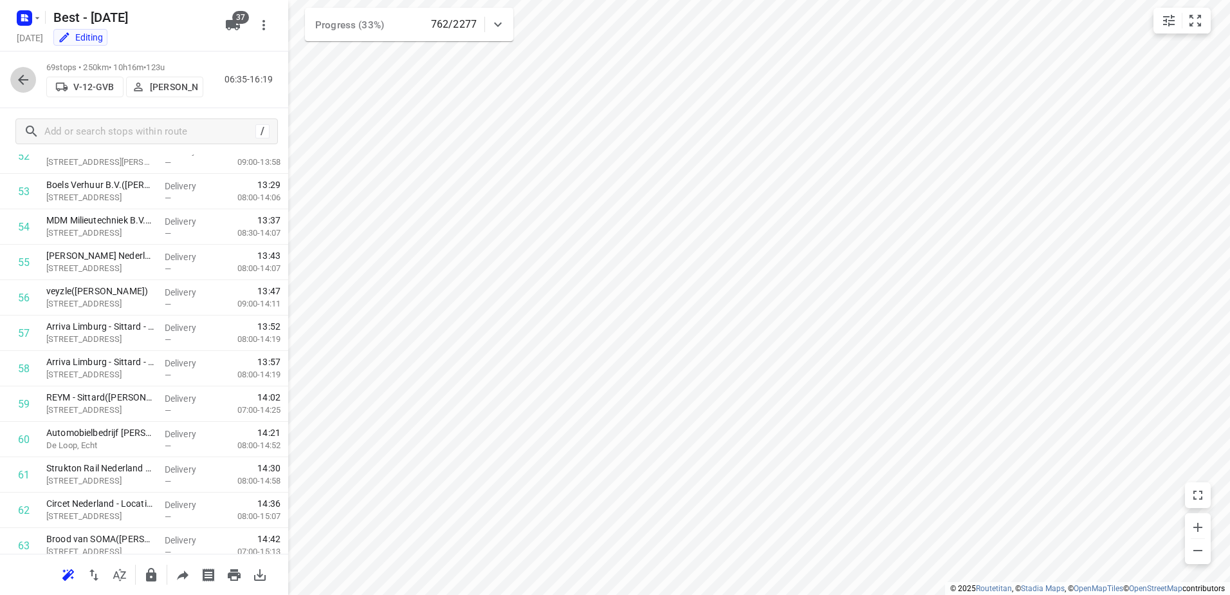
click at [17, 76] on icon "button" at bounding box center [22, 79] width 15 height 15
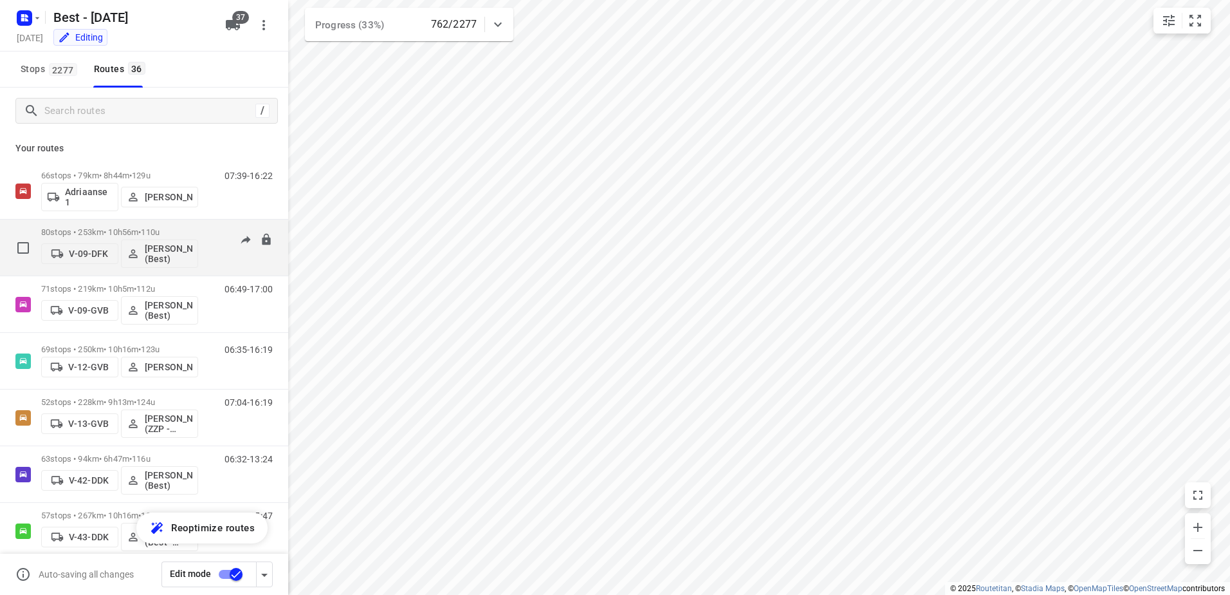
click at [160, 227] on span "110u" at bounding box center [150, 232] width 19 height 10
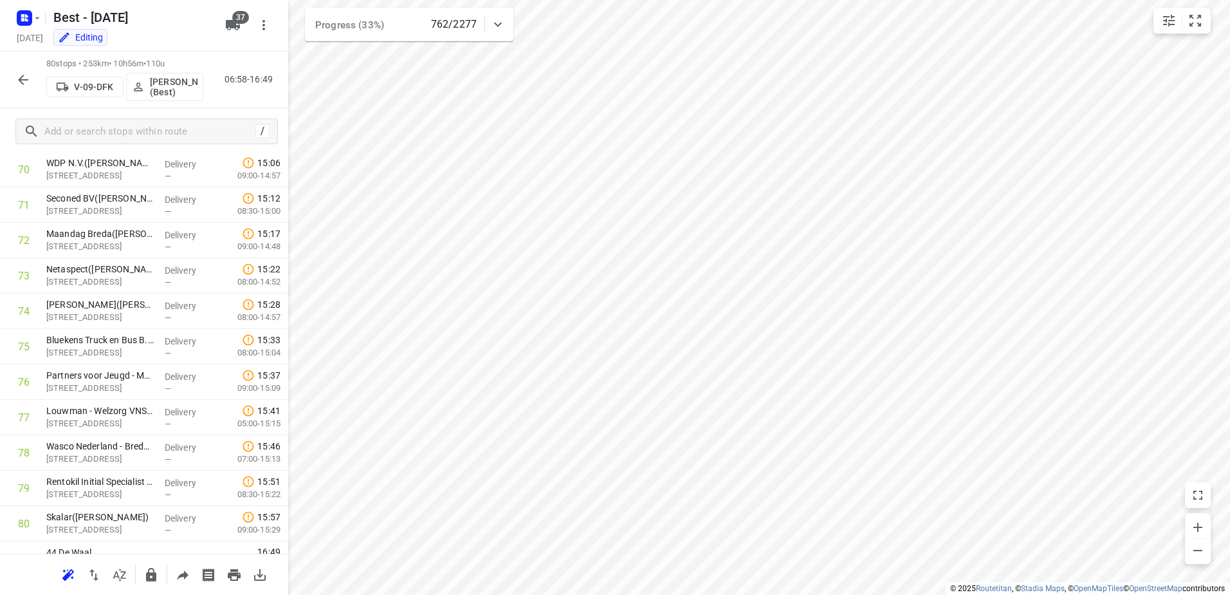
scroll to position [2532, 0]
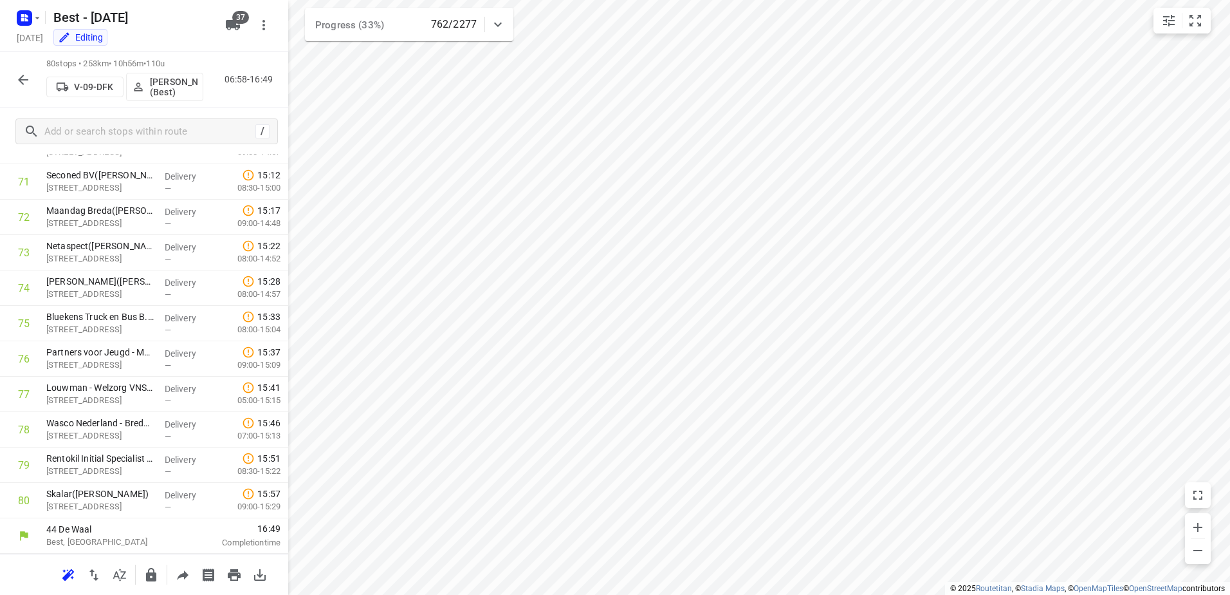
click at [21, 80] on icon "button" at bounding box center [23, 80] width 10 height 10
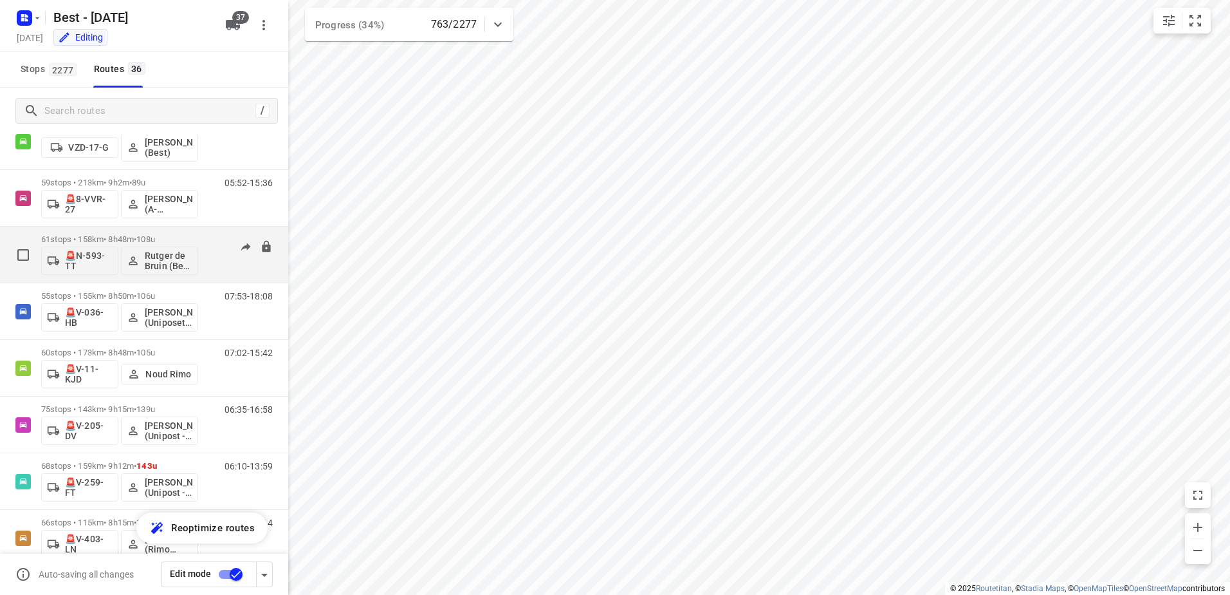
scroll to position [1480, 0]
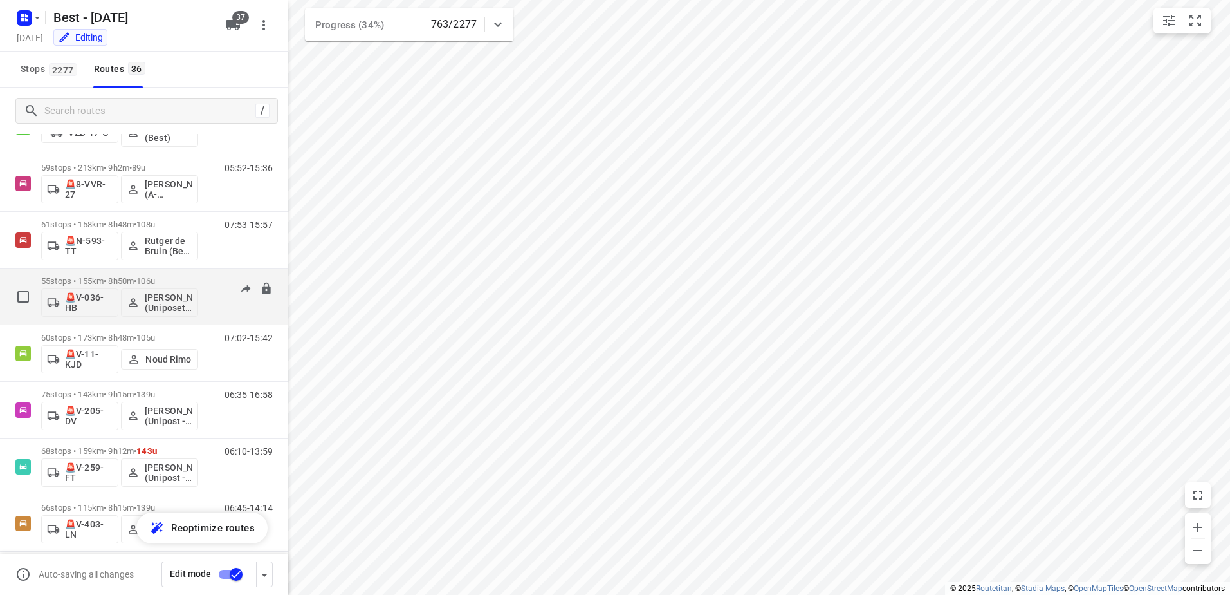
click at [62, 279] on p "55 stops • 155km • 8h50m • 106u" at bounding box center [119, 281] width 157 height 10
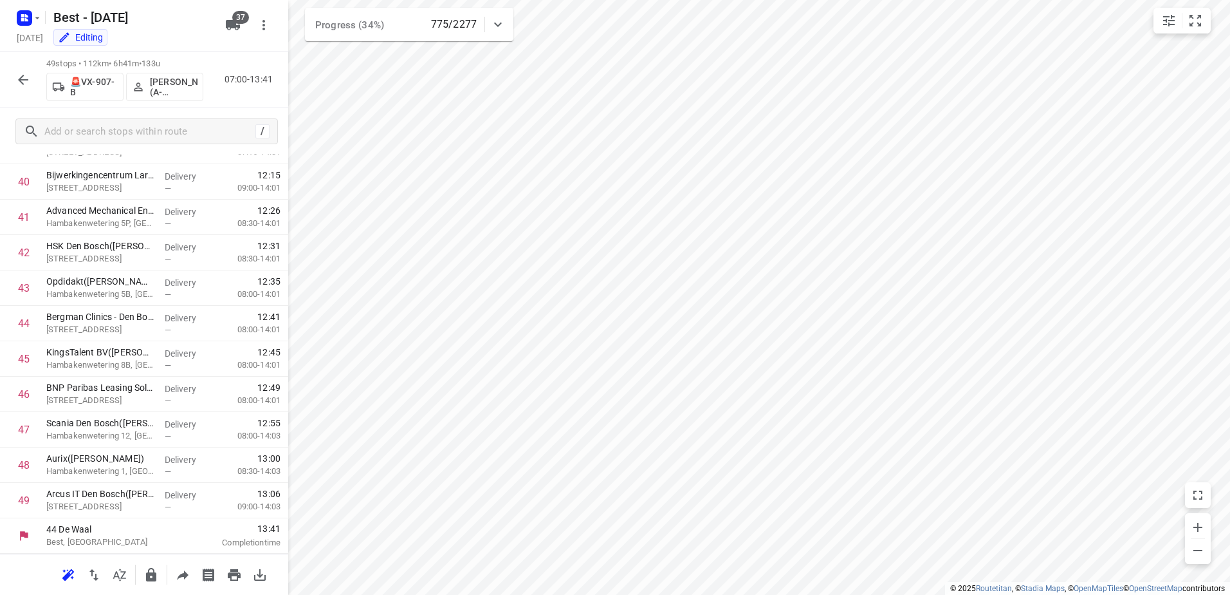
scroll to position [1435, 0]
click at [23, 81] on icon "button" at bounding box center [22, 79] width 15 height 15
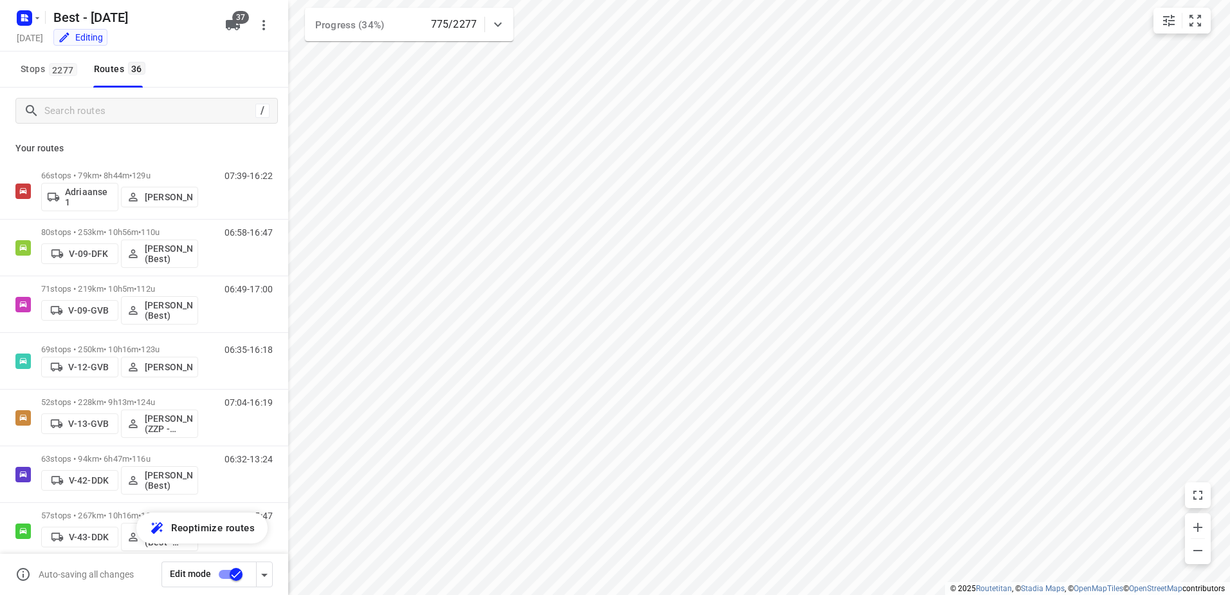
click at [126, 123] on div "/" at bounding box center [146, 111] width 263 height 26
click at [127, 116] on input "Search routes" at bounding box center [161, 111] width 232 height 20
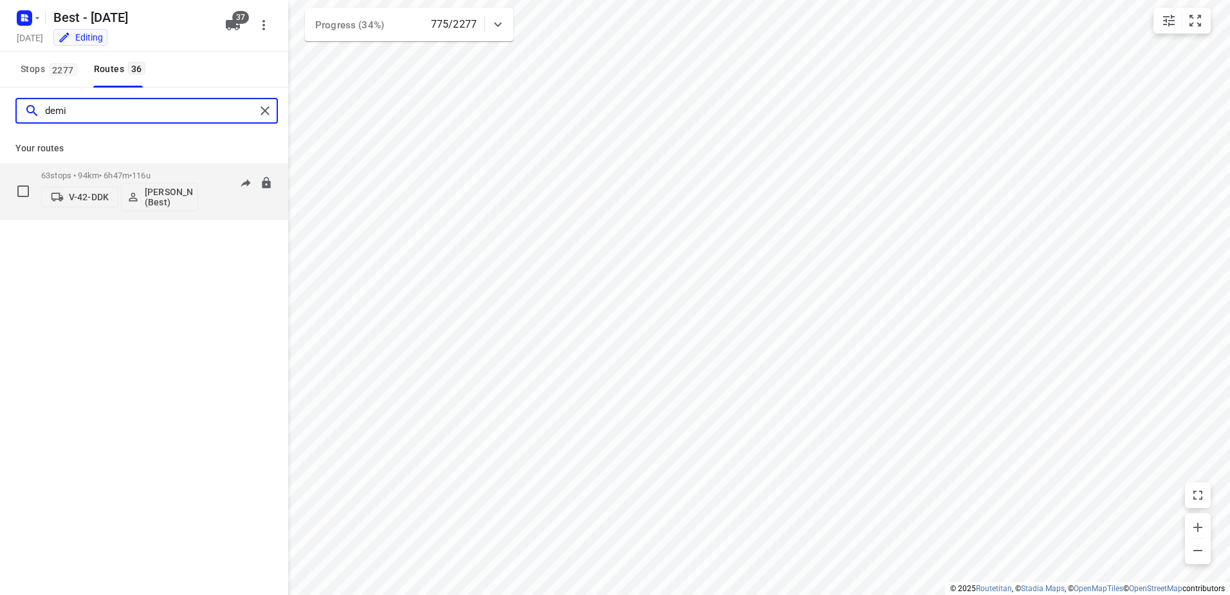
type input "demi"
click at [122, 167] on div "63 stops • 94km • 6h47m • 116u V-42-DDK Demi Walraven (Best)" at bounding box center [119, 190] width 157 height 53
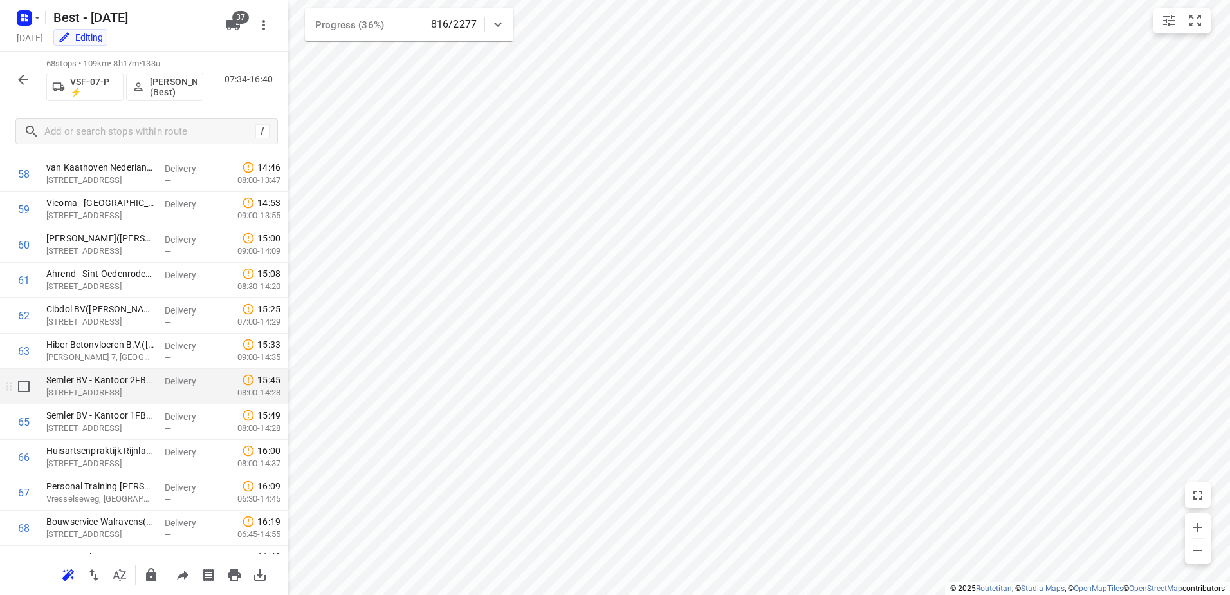
scroll to position [2108, 0]
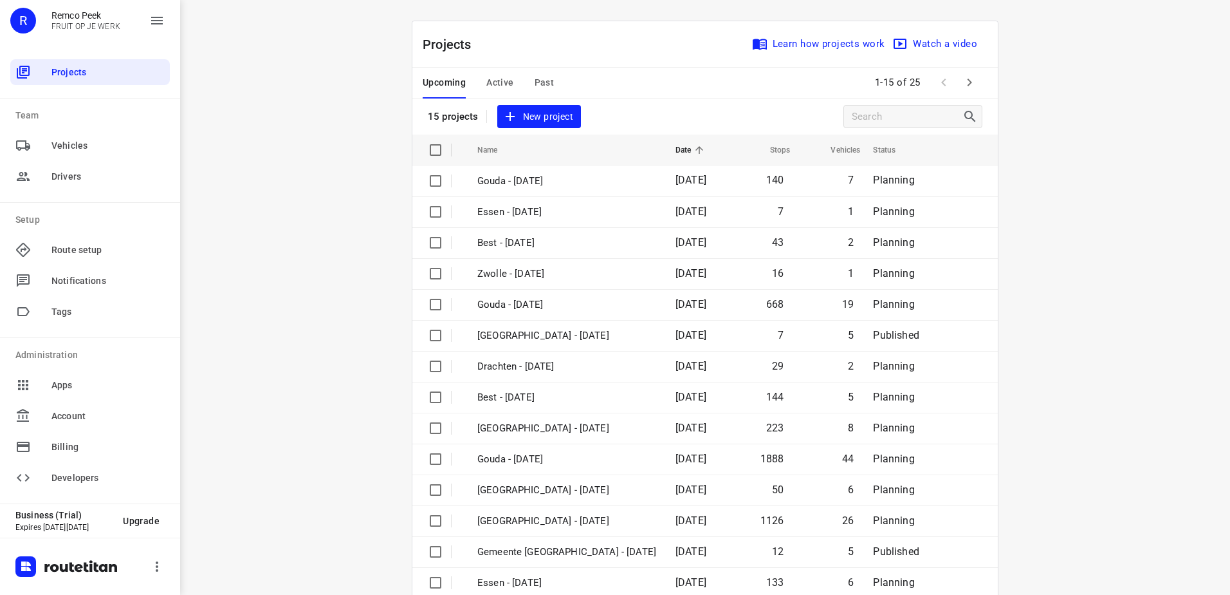
drag, startPoint x: 707, startPoint y: 43, endPoint x: 783, endPoint y: 34, distance: 76.5
click at [727, 40] on div "Projects Learn how projects work Watch a video" at bounding box center [706, 44] width 586 height 46
click at [962, 77] on icon "button" at bounding box center [969, 82] width 15 height 15
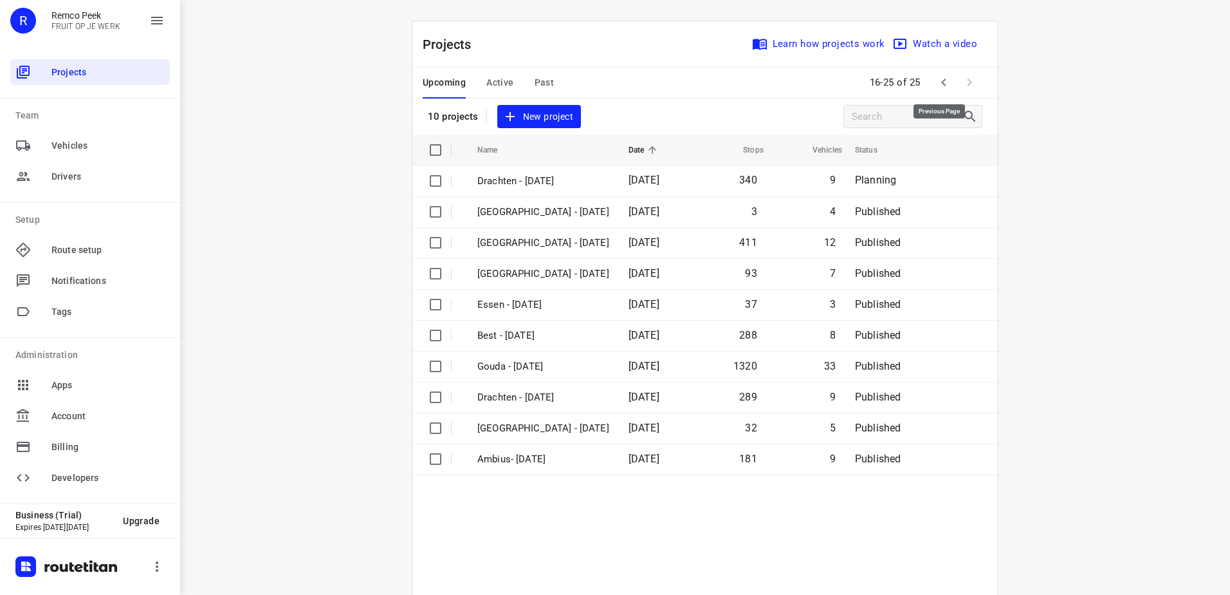
click at [938, 86] on icon "button" at bounding box center [943, 82] width 15 height 15
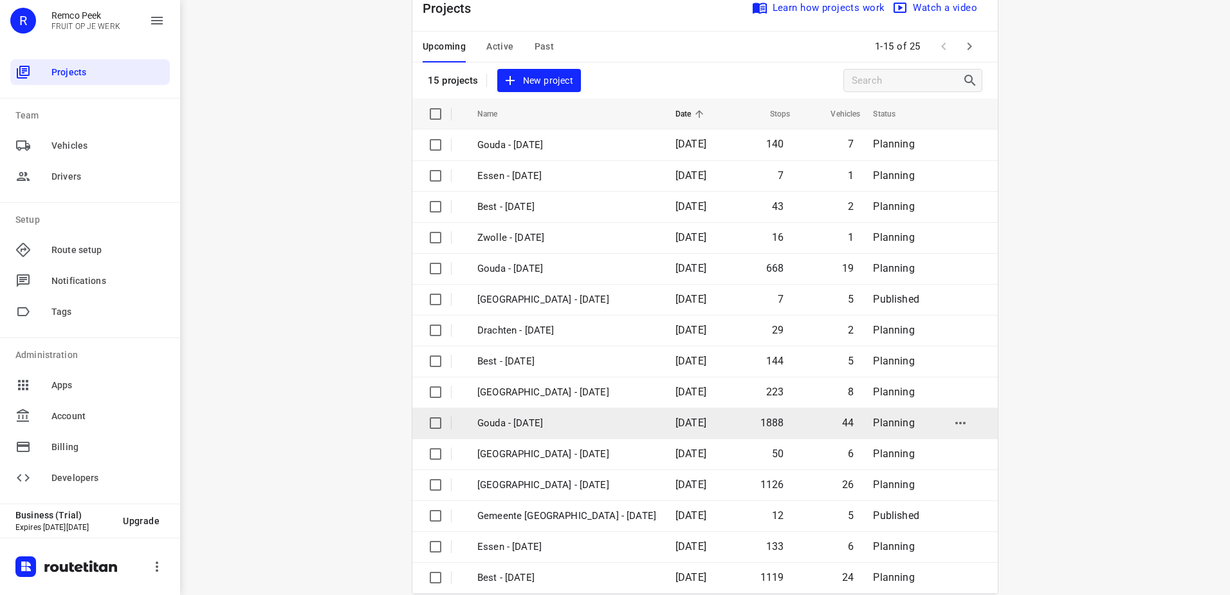
scroll to position [56, 0]
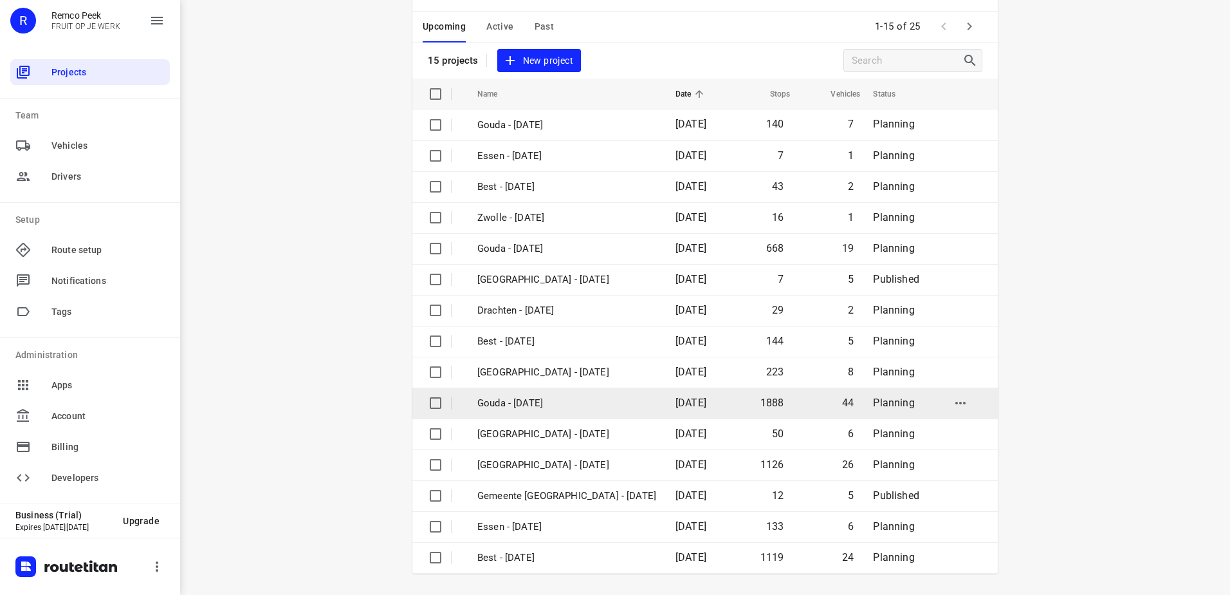
click at [540, 400] on p "Gouda - [DATE]" at bounding box center [567, 403] width 179 height 15
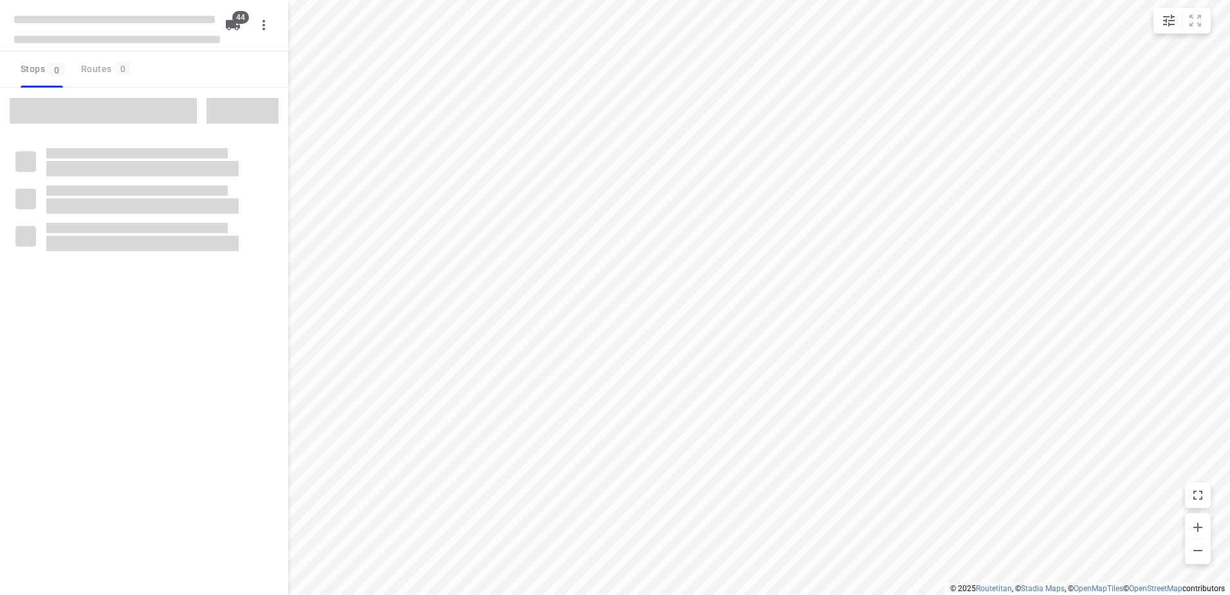
checkbox input "true"
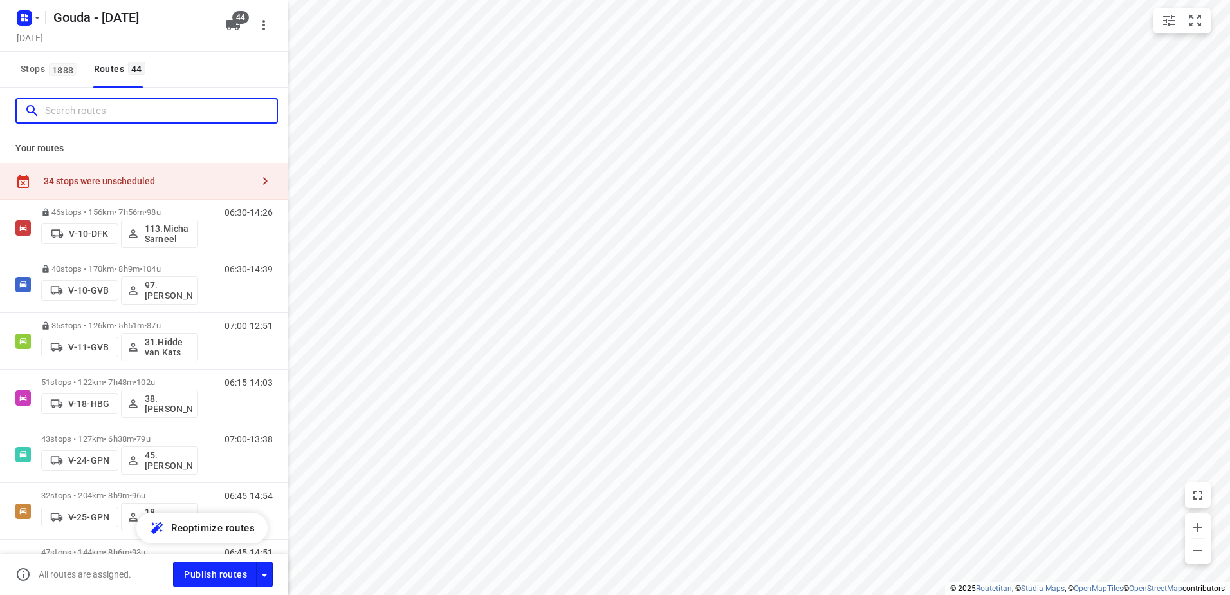
click at [84, 113] on input "Search routes" at bounding box center [161, 111] width 232 height 20
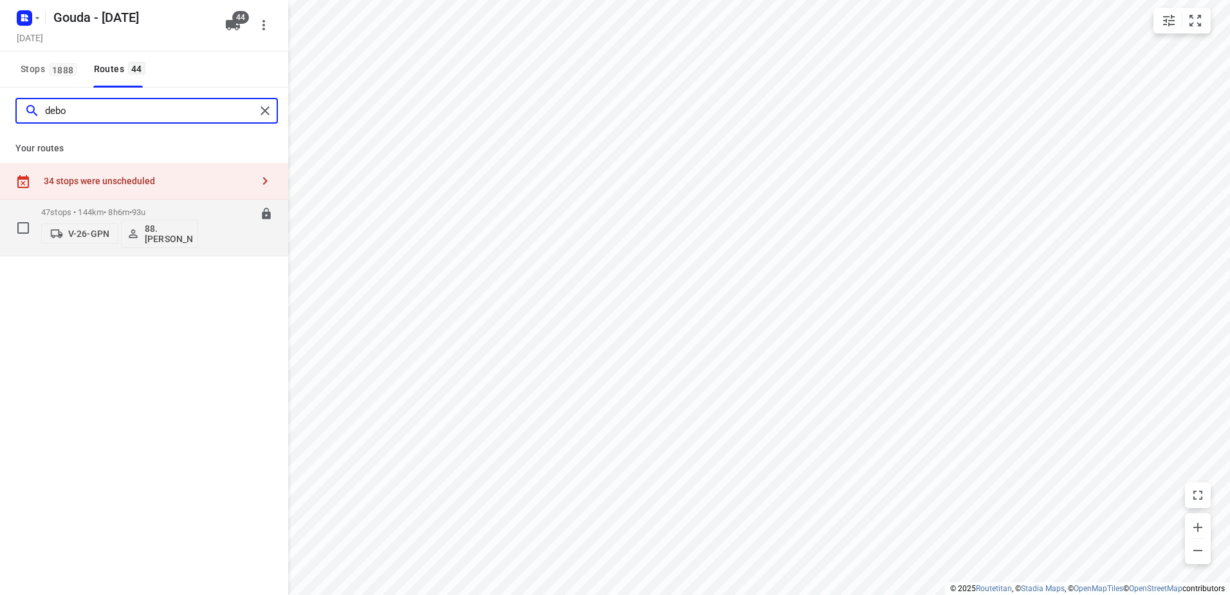
type input "debo"
click at [98, 212] on p "47 stops • 144km • 8h6m • 93u" at bounding box center [119, 212] width 157 height 10
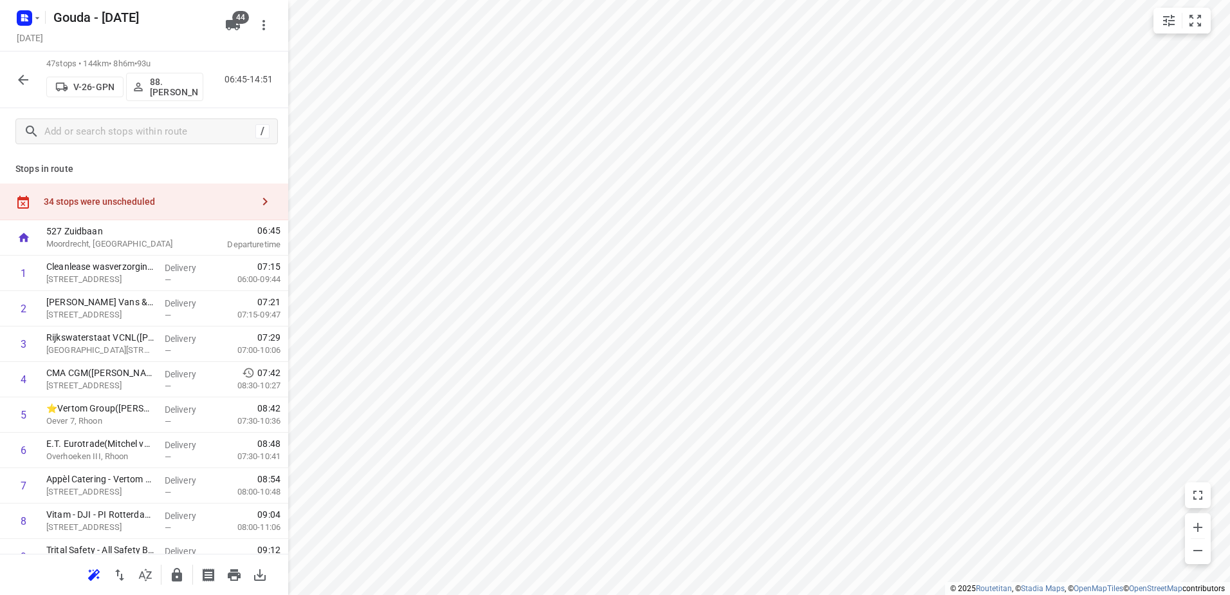
click at [14, 75] on button "button" at bounding box center [23, 80] width 26 height 26
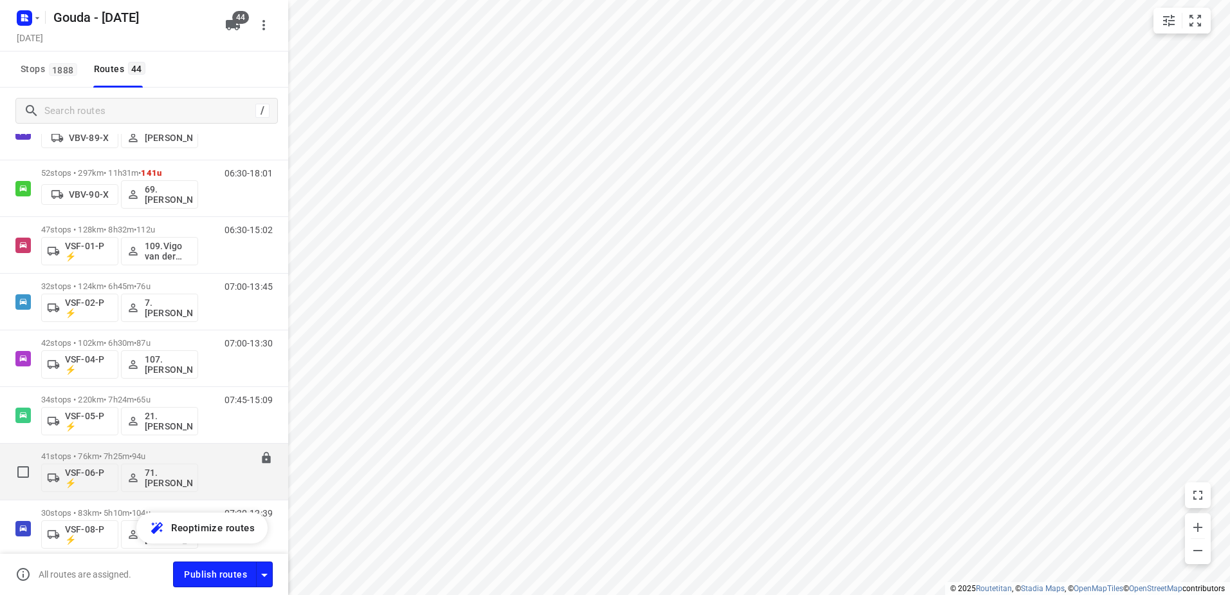
scroll to position [2189, 0]
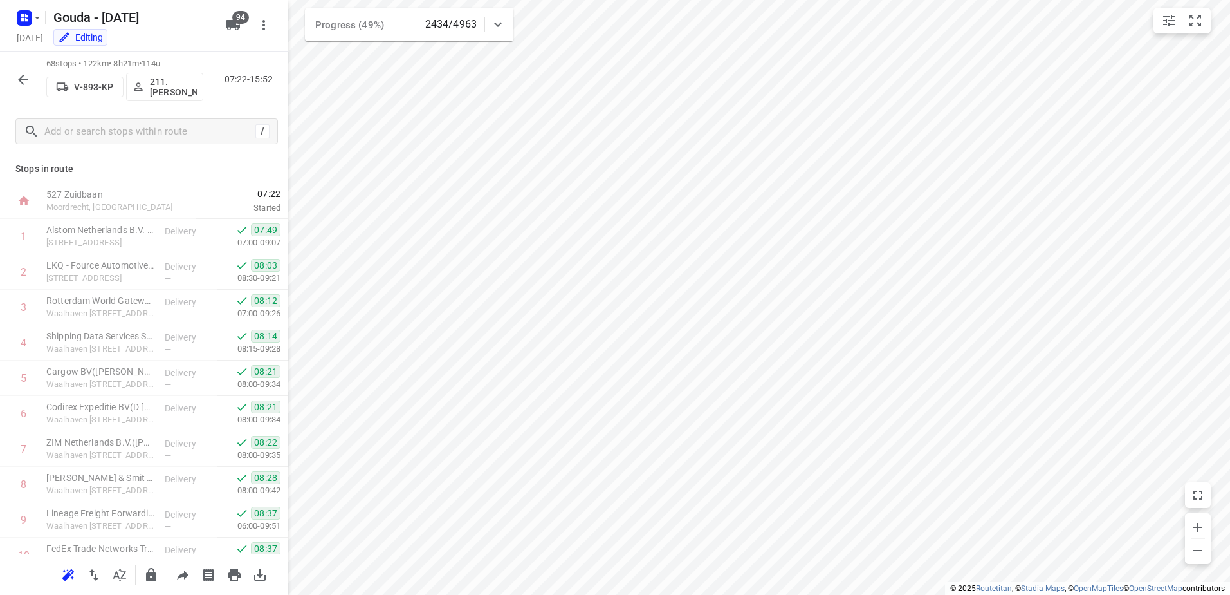
click at [15, 76] on icon "button" at bounding box center [22, 79] width 15 height 15
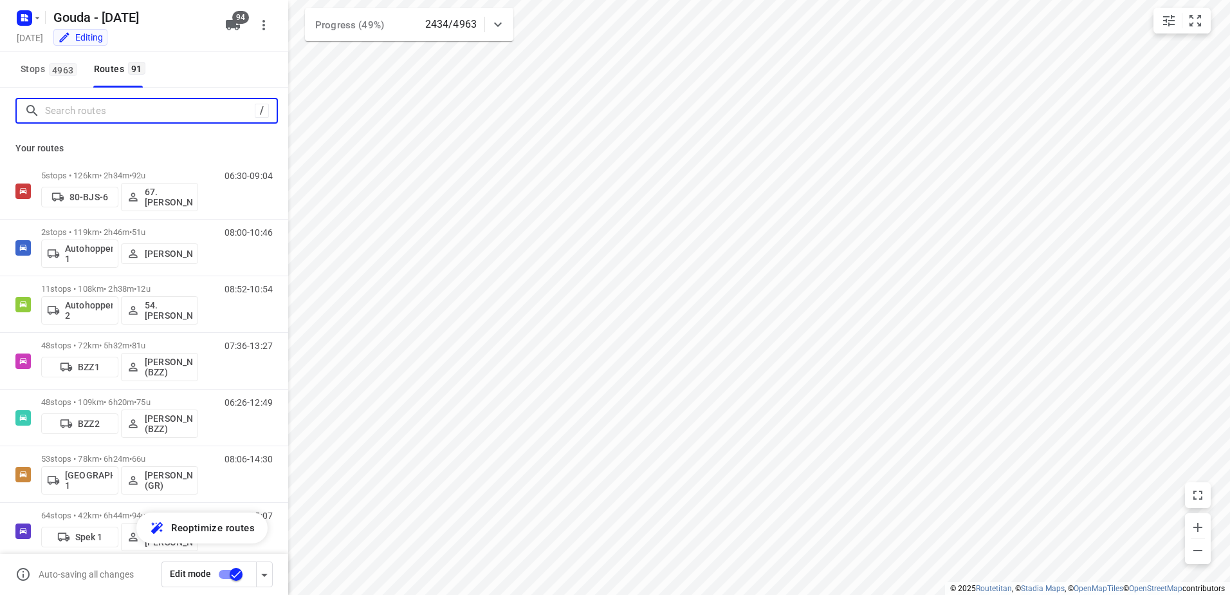
click at [98, 113] on input "Search routes" at bounding box center [150, 111] width 210 height 20
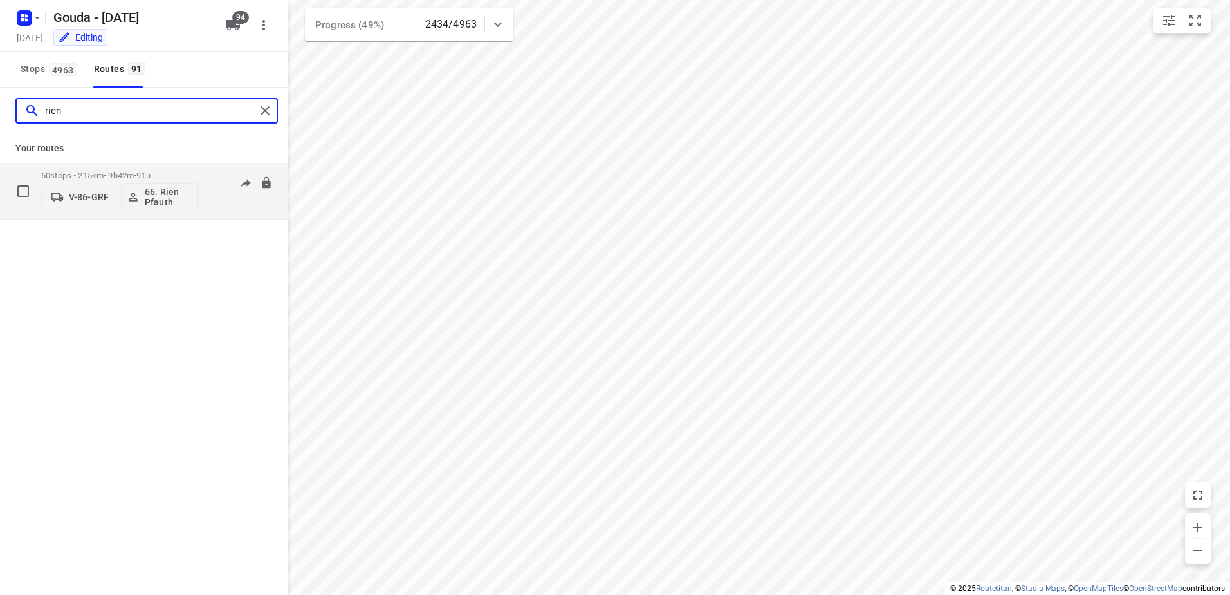
type input "rien"
click at [147, 168] on div "60 stops • 215km • 9h42m • 91u V-86-GRF 66. Rien Pfauth" at bounding box center [119, 190] width 157 height 53
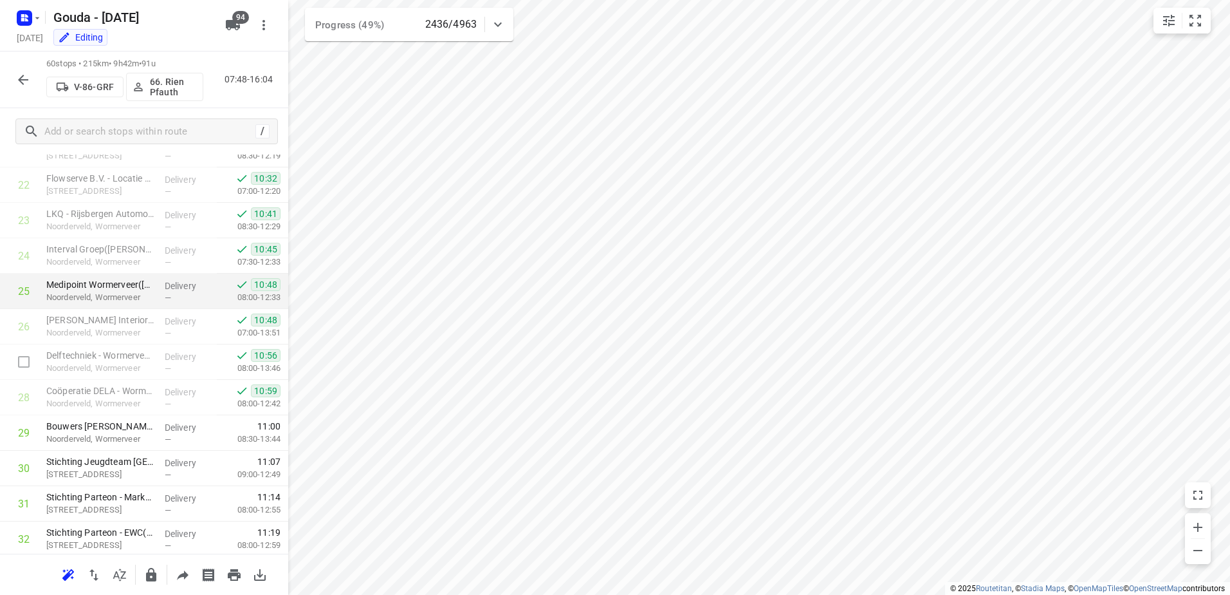
scroll to position [772, 0]
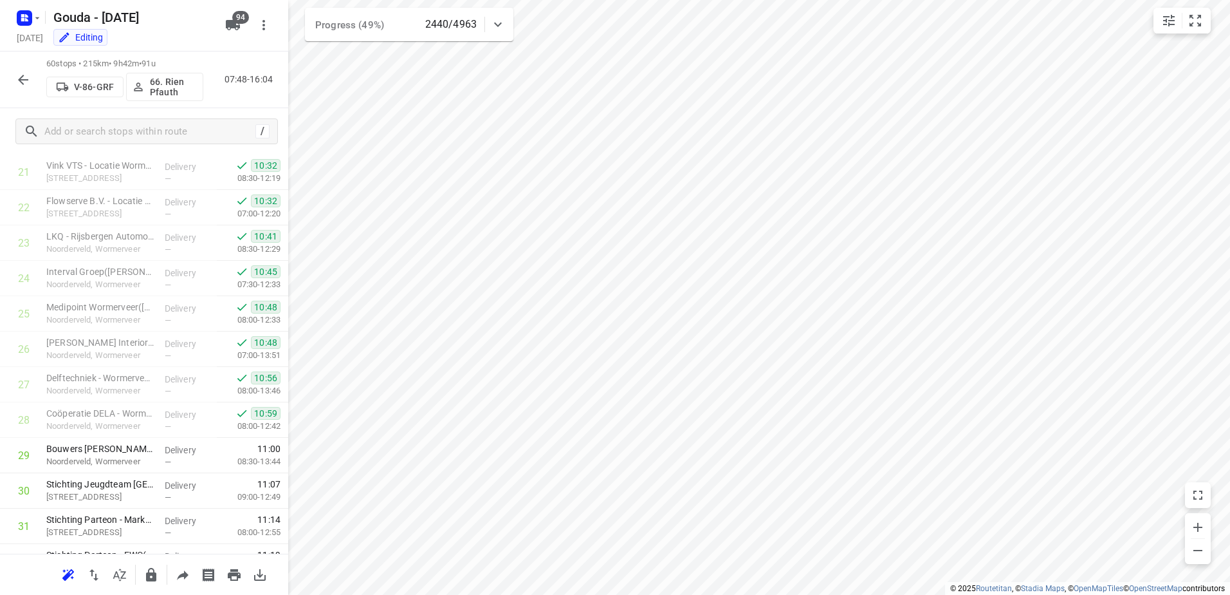
click at [17, 80] on icon "button" at bounding box center [22, 79] width 15 height 15
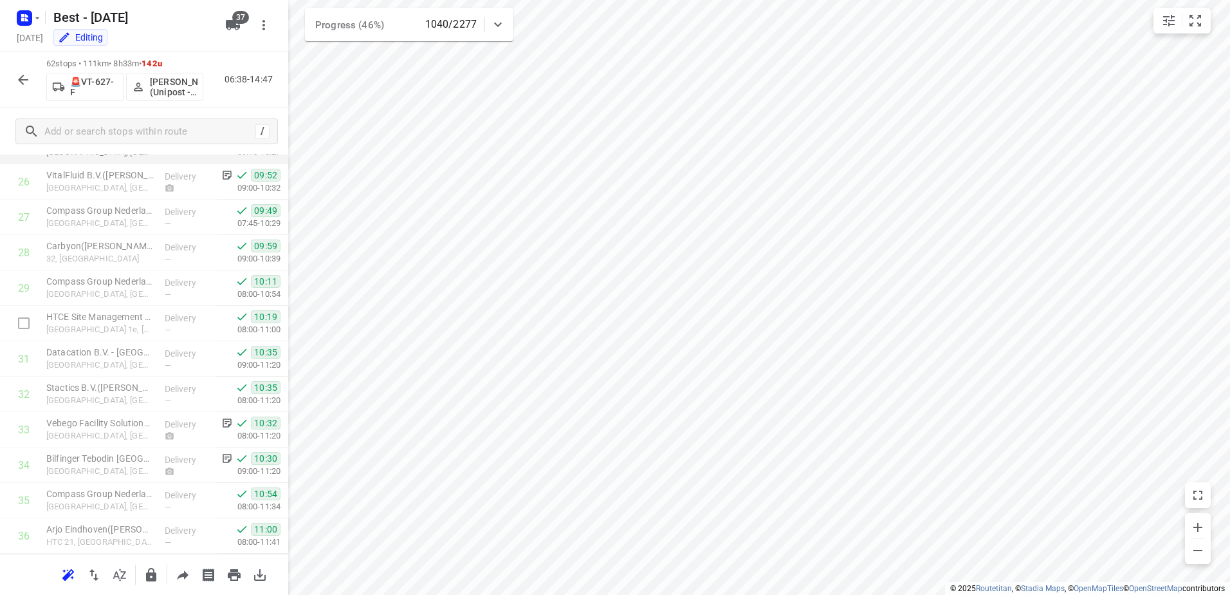
scroll to position [930, 0]
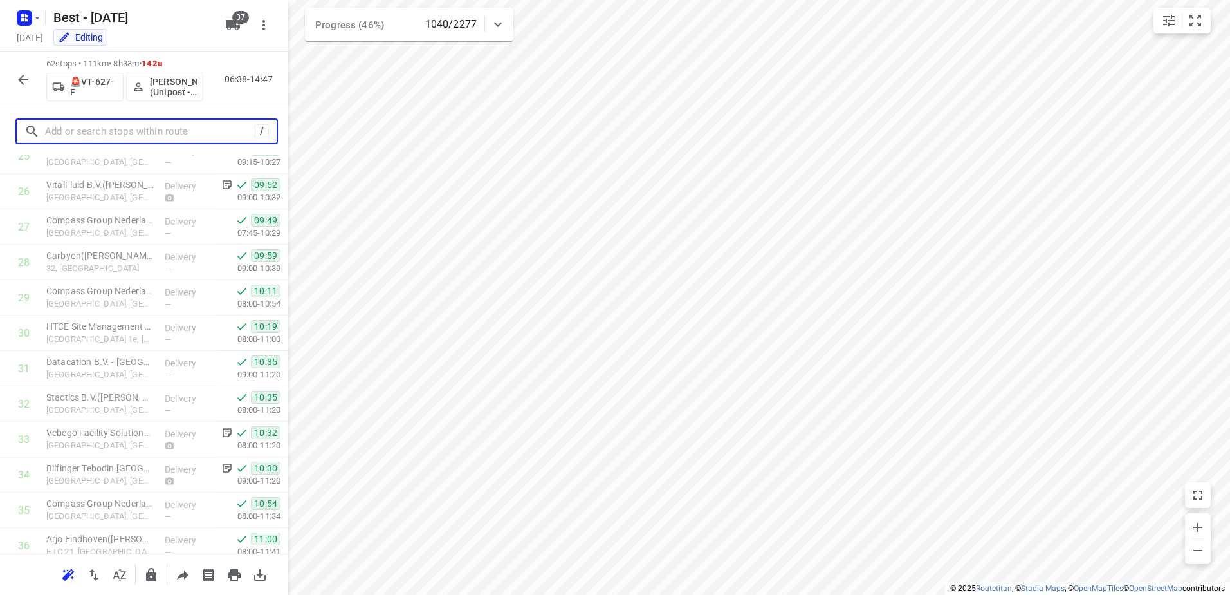
click at [166, 130] on input "text" at bounding box center [150, 132] width 210 height 20
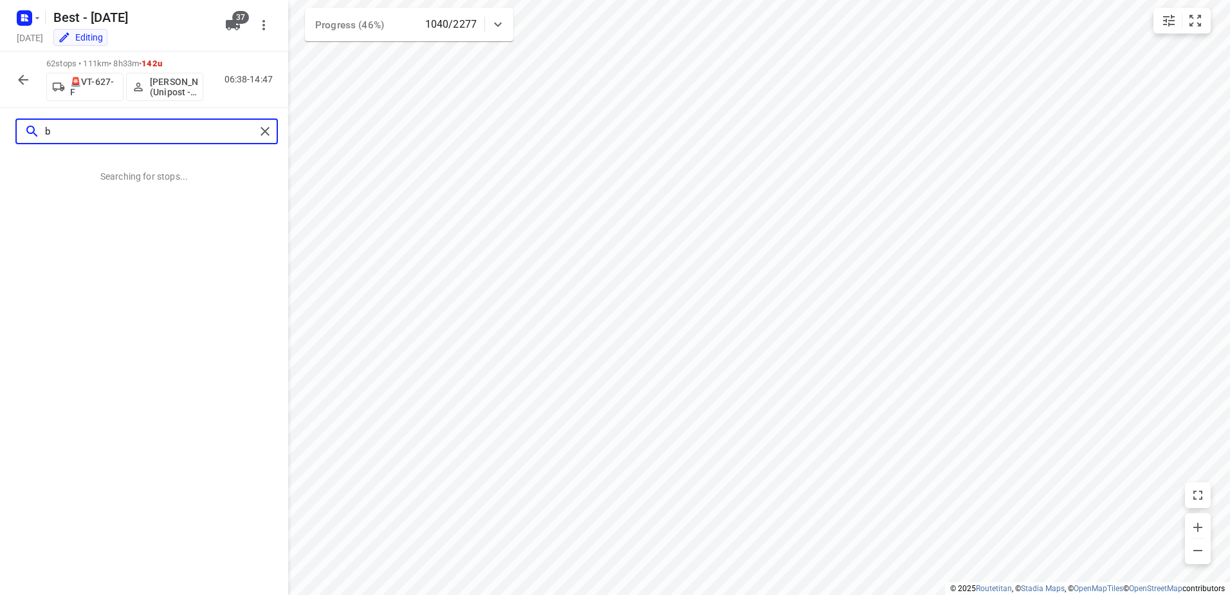
scroll to position [0, 0]
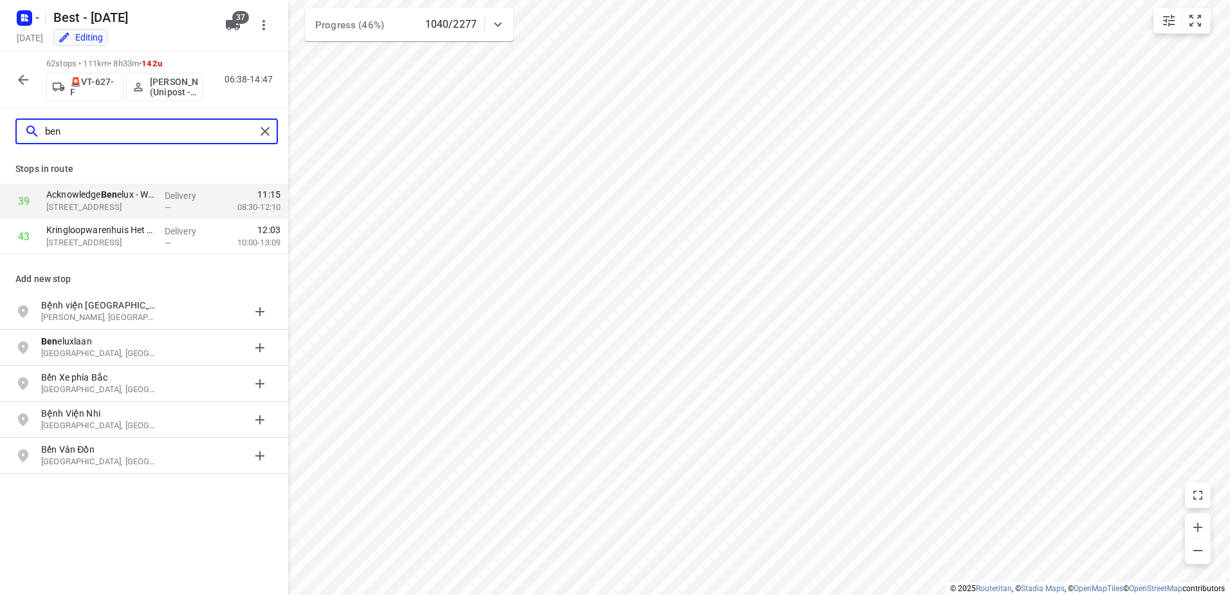
type input "ben"
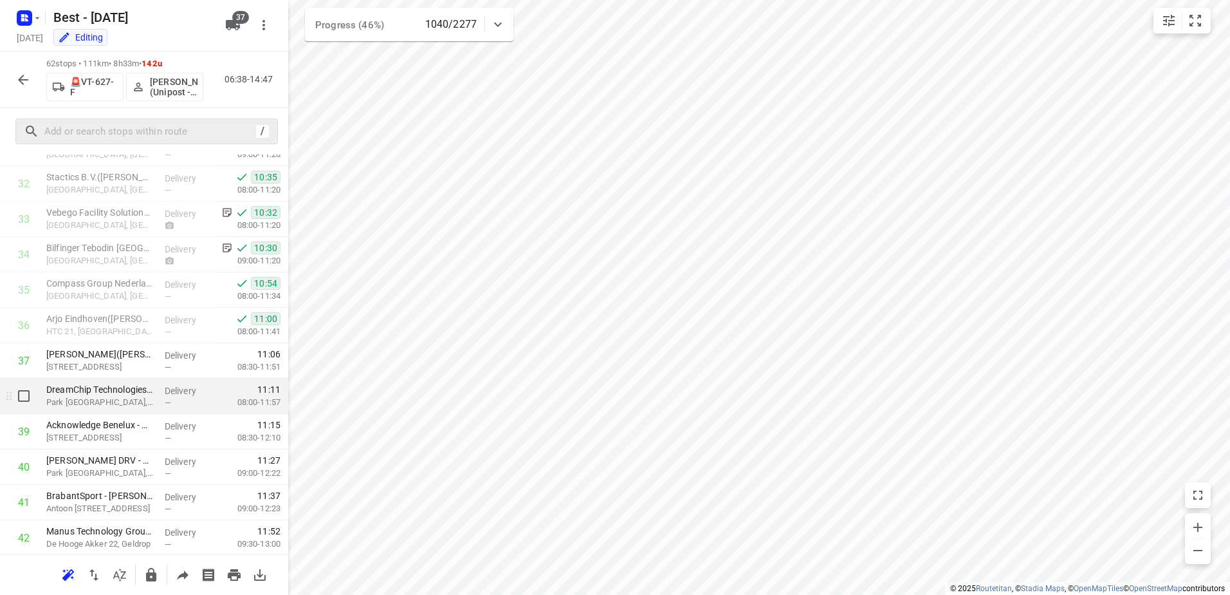
scroll to position [1223, 0]
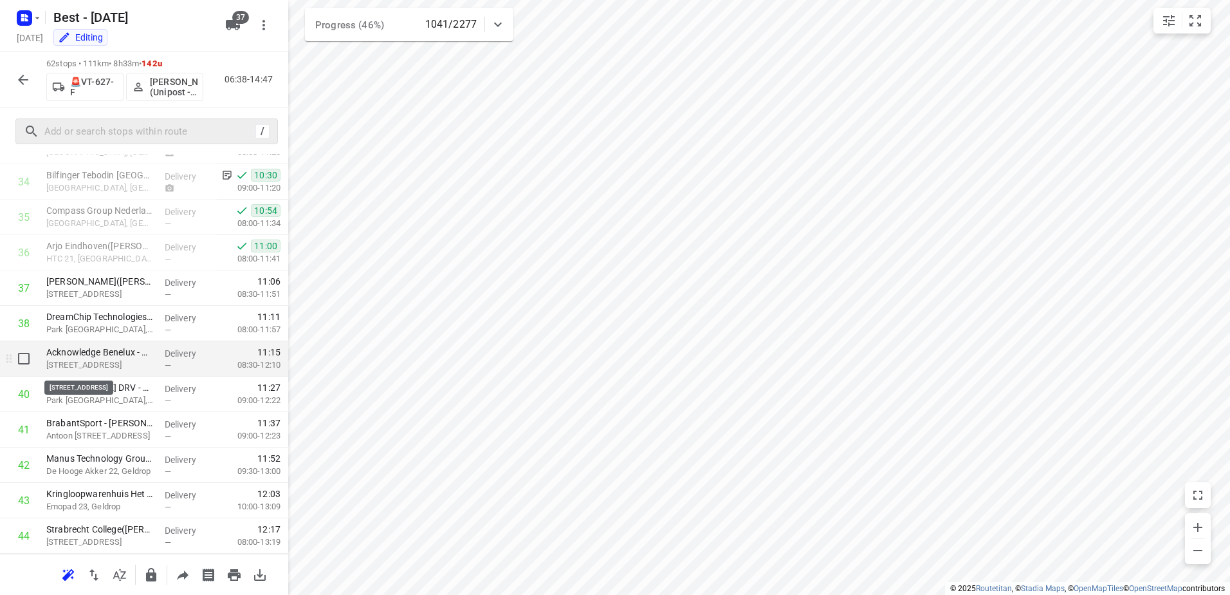
click at [133, 359] on p "Burgemeester Mollaan 80, Waalre" at bounding box center [100, 364] width 108 height 13
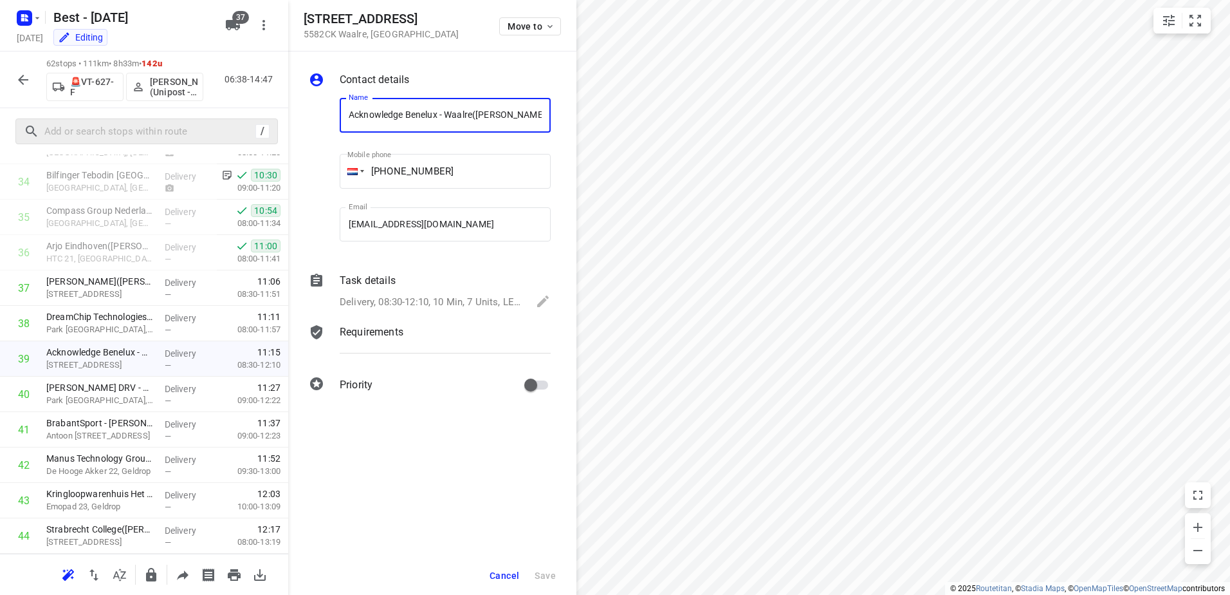
click at [513, 581] on button "Cancel" at bounding box center [505, 575] width 40 height 23
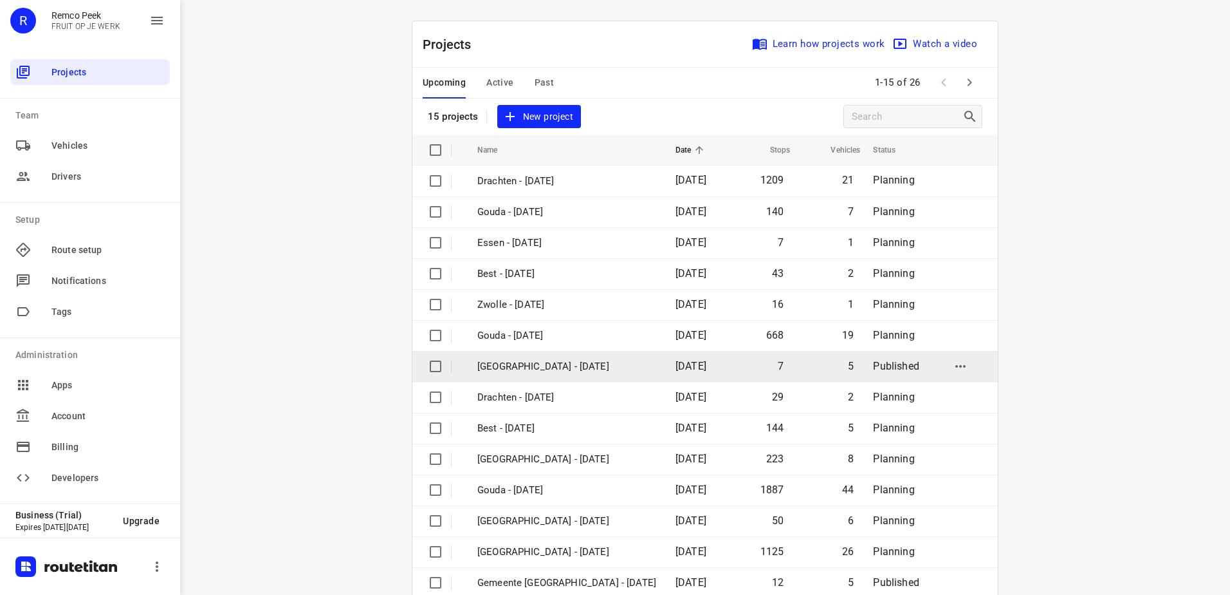
scroll to position [56, 0]
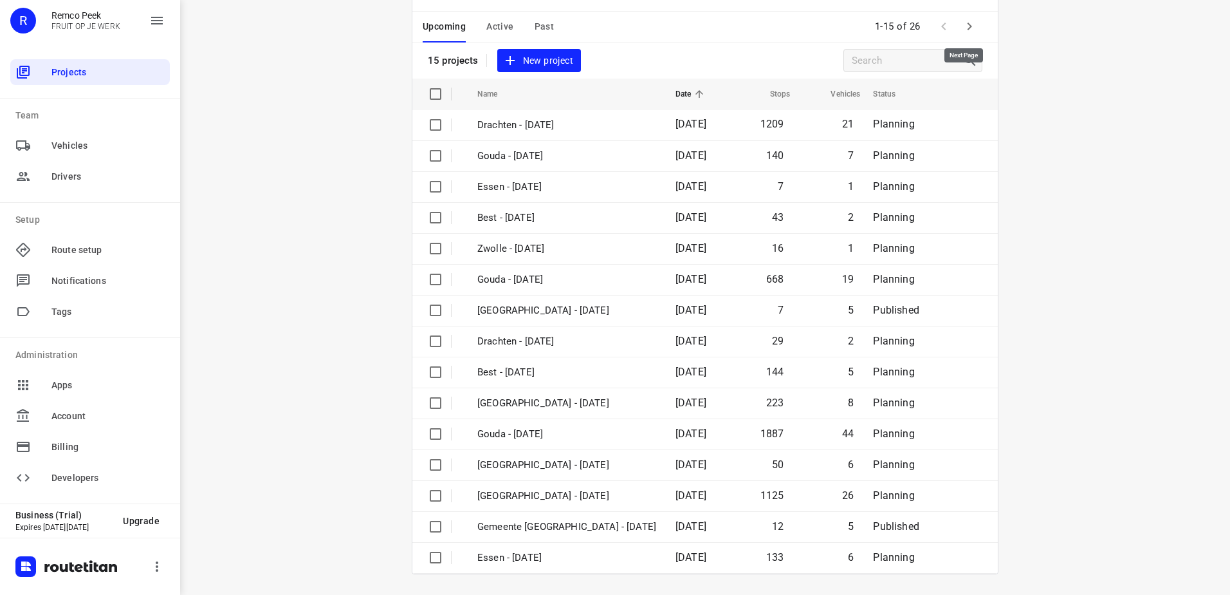
click at [971, 27] on icon "button" at bounding box center [969, 26] width 15 height 15
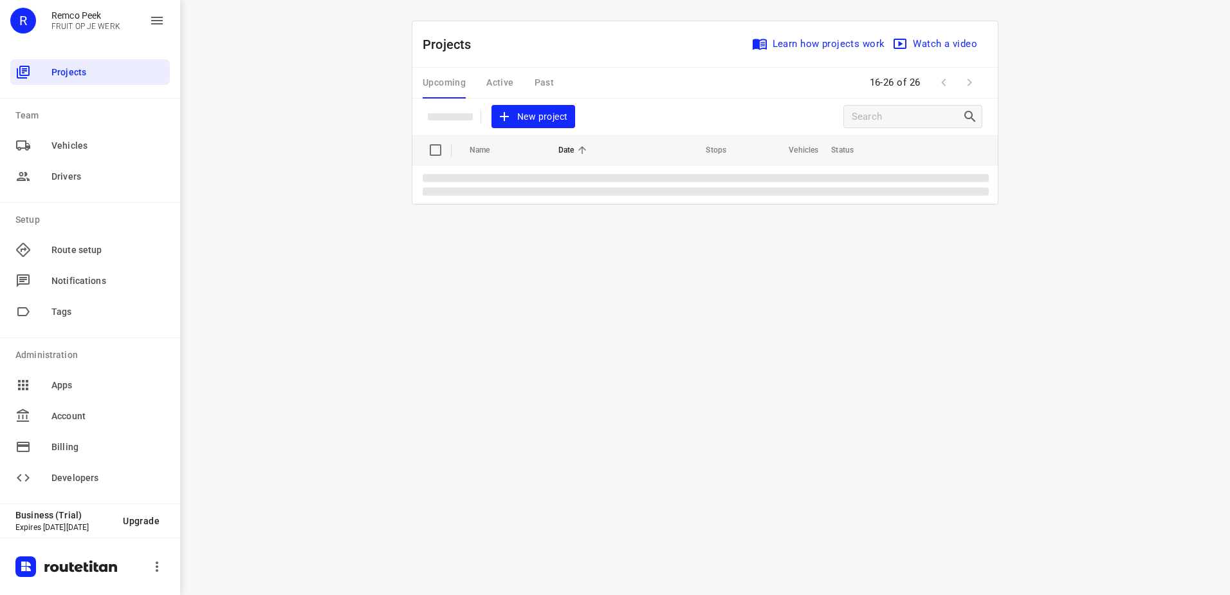
scroll to position [0, 0]
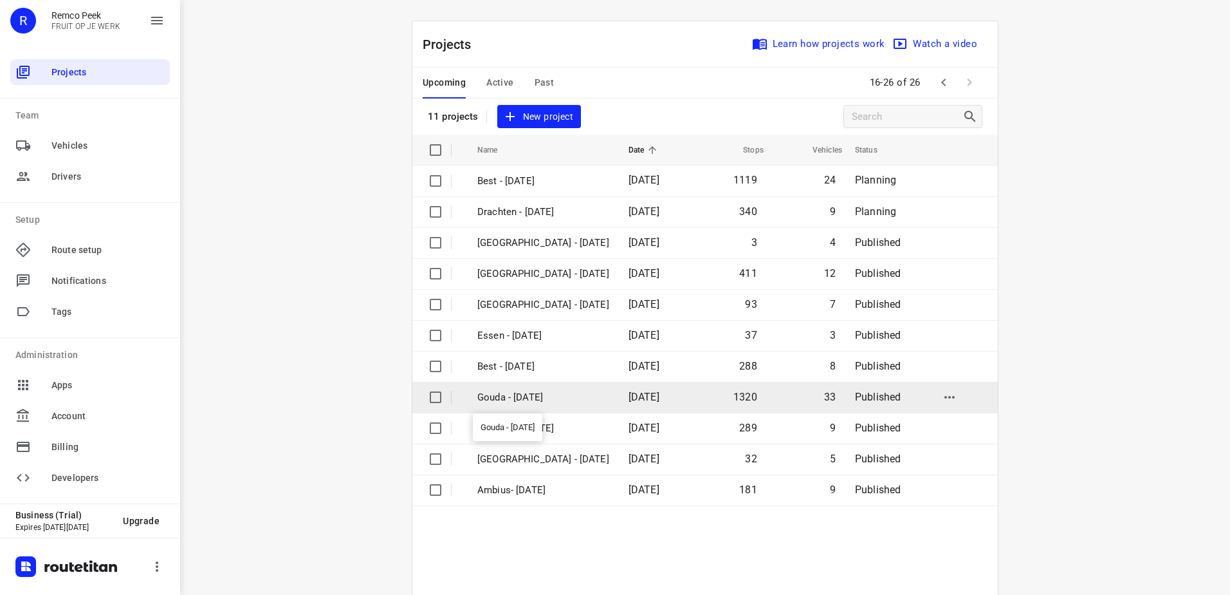
click at [573, 403] on p "Gouda - [DATE]" at bounding box center [544, 397] width 132 height 15
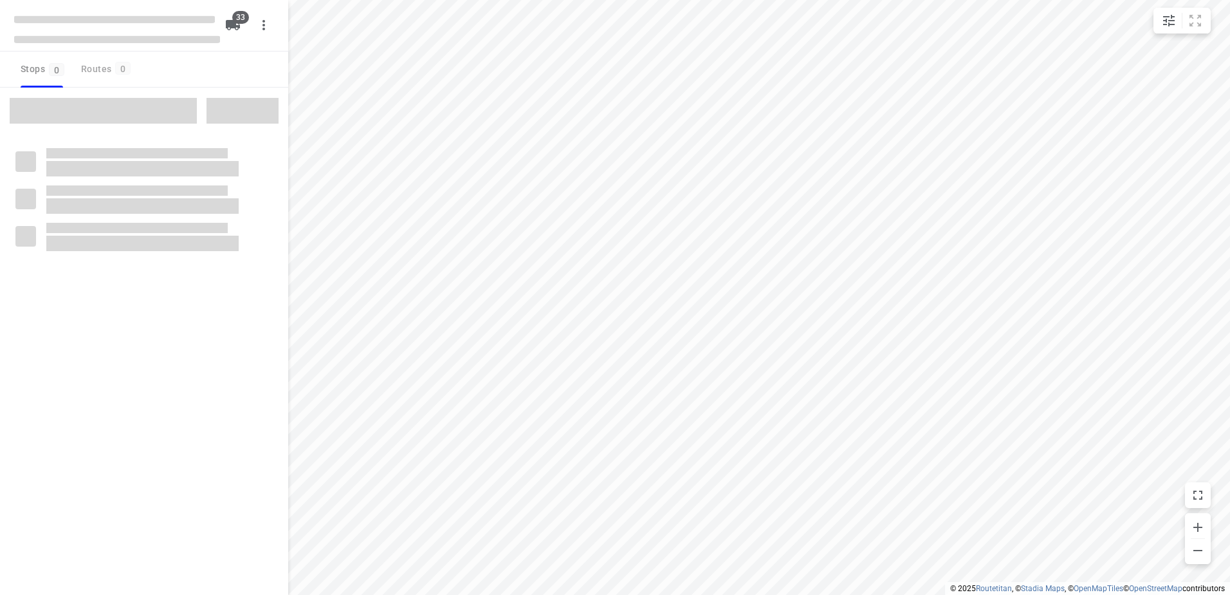
checkbox input "true"
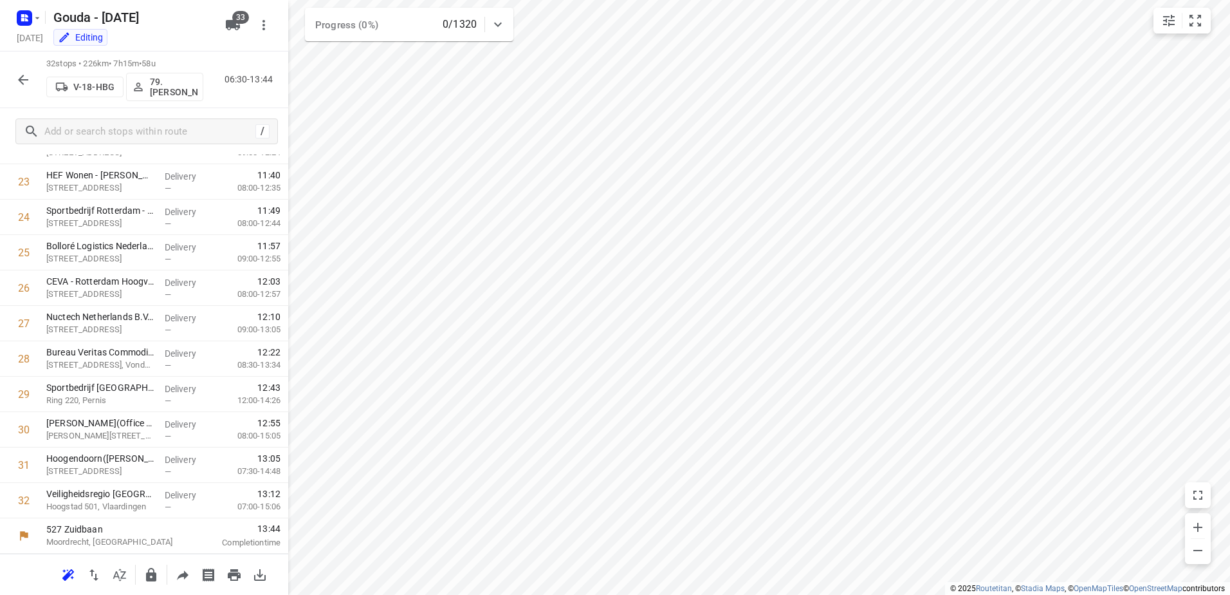
scroll to position [833, 0]
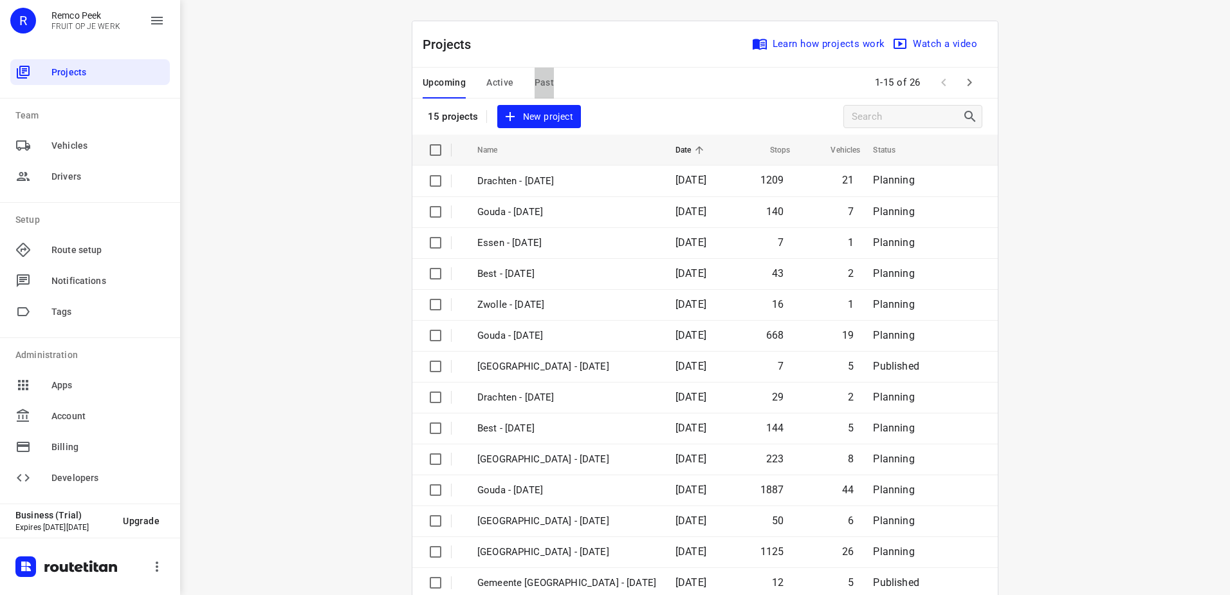
click at [540, 80] on span "Past" at bounding box center [545, 83] width 20 height 16
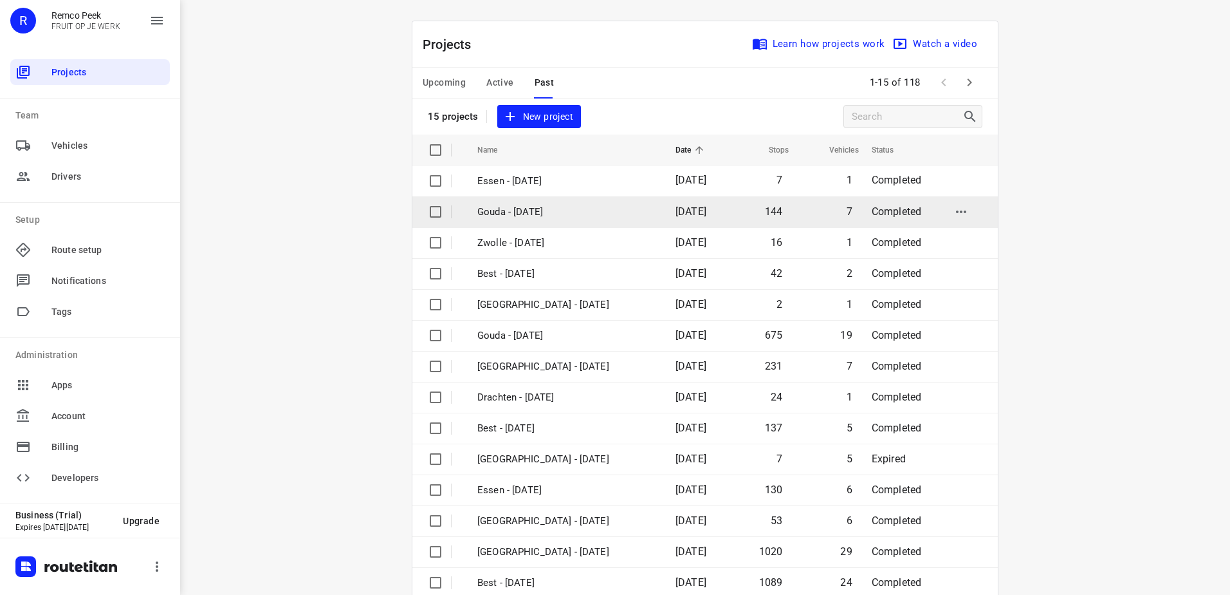
scroll to position [56, 0]
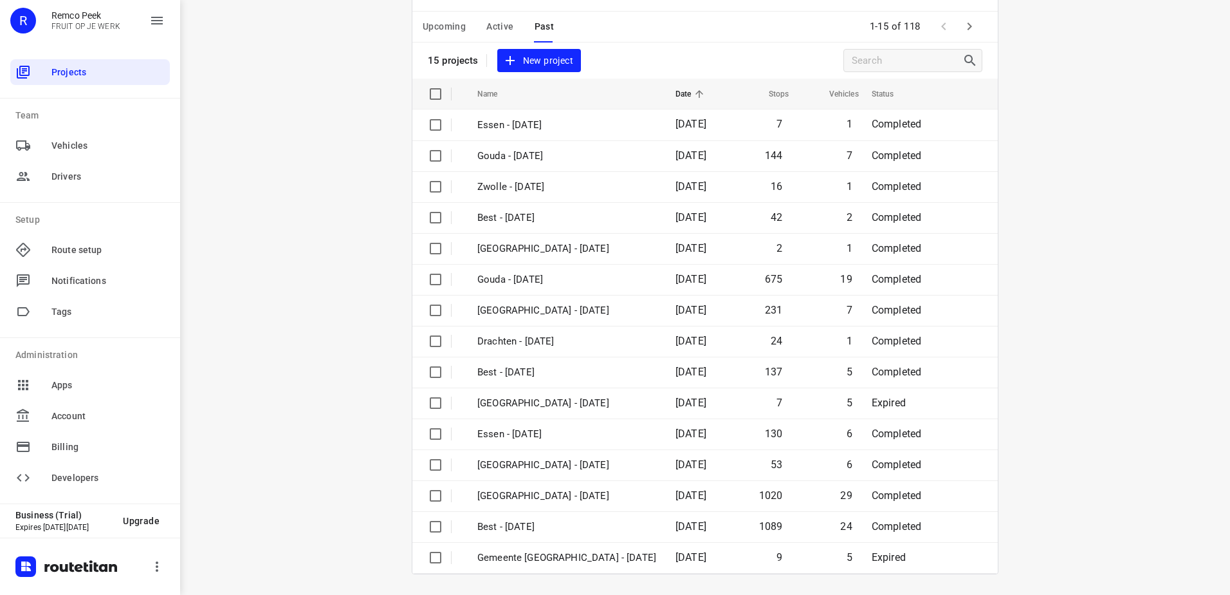
click at [982, 27] on div "Upcoming Active Past 1-15 of 118" at bounding box center [706, 27] width 586 height 31
click at [976, 23] on button "button" at bounding box center [970, 27] width 26 height 26
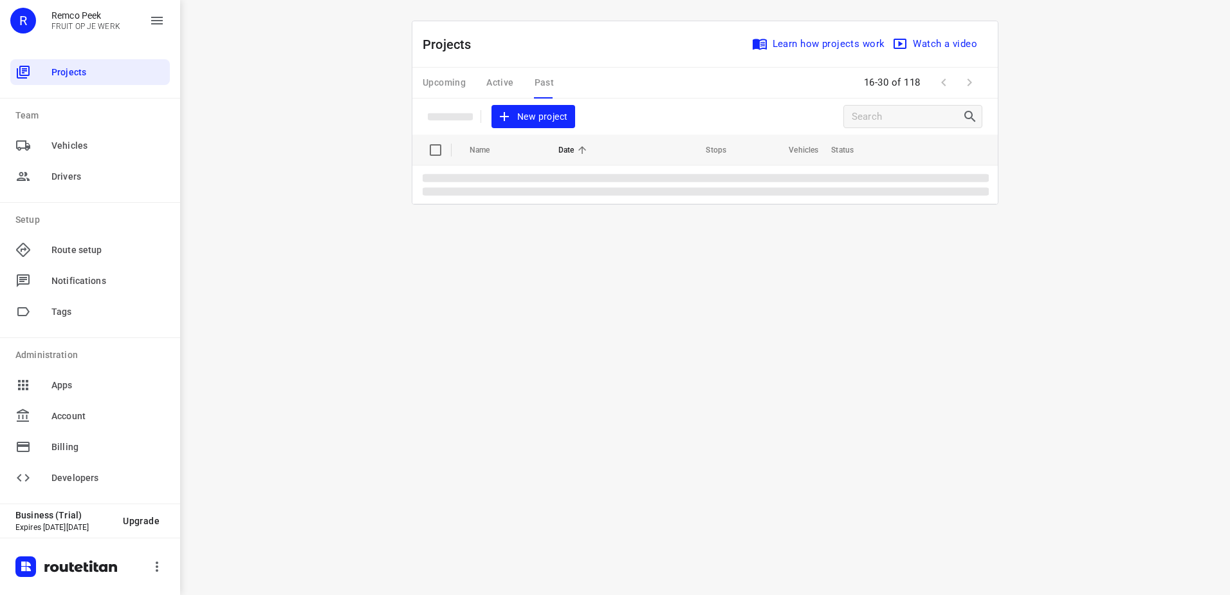
scroll to position [0, 0]
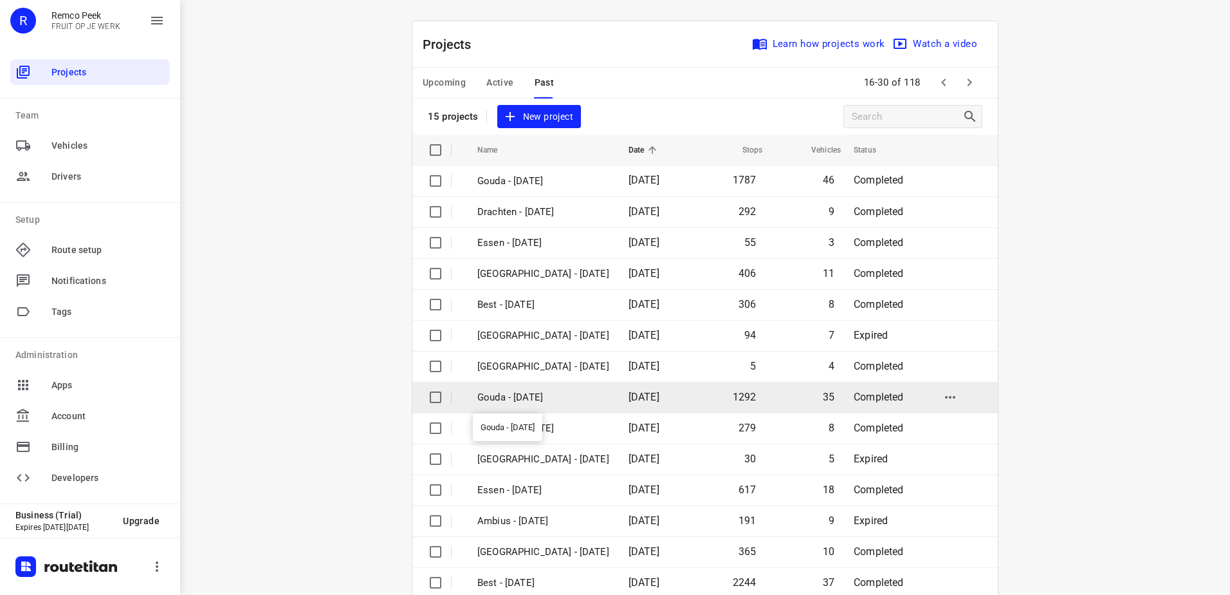
click at [564, 398] on p "Gouda - [DATE]" at bounding box center [544, 397] width 132 height 15
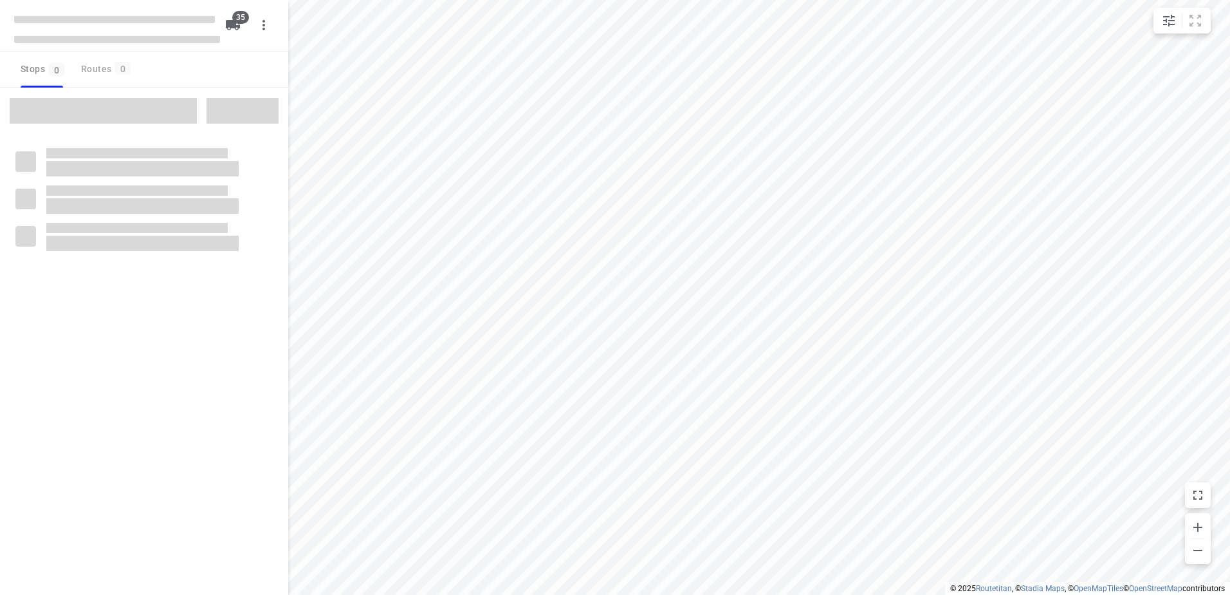
type input "distance"
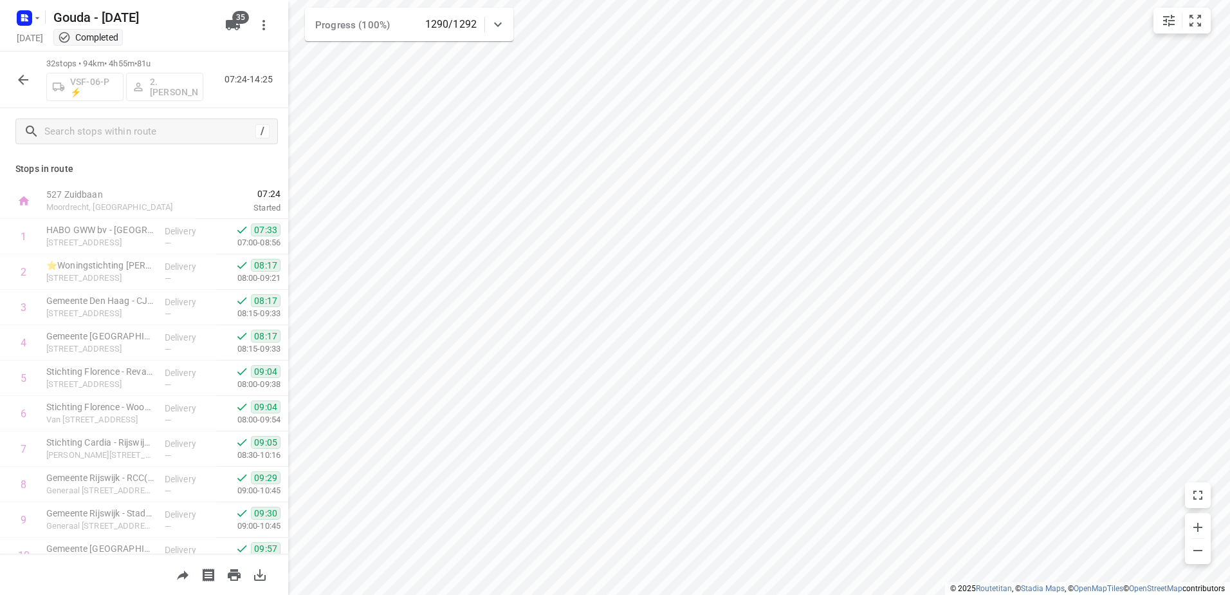
scroll to position [833, 0]
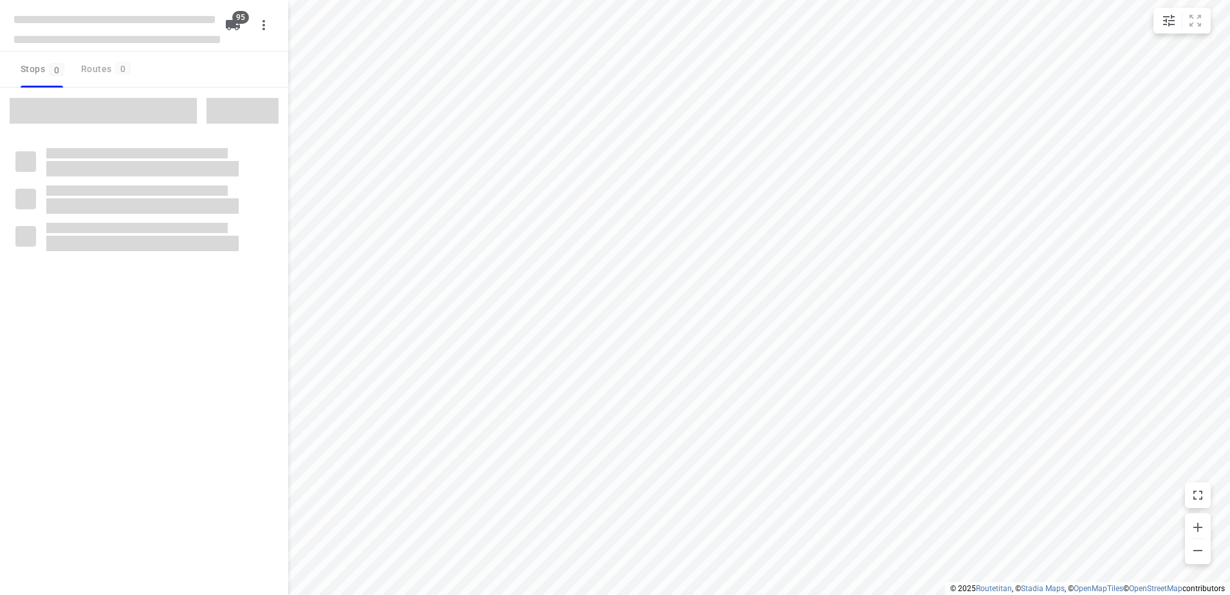
type input "distance"
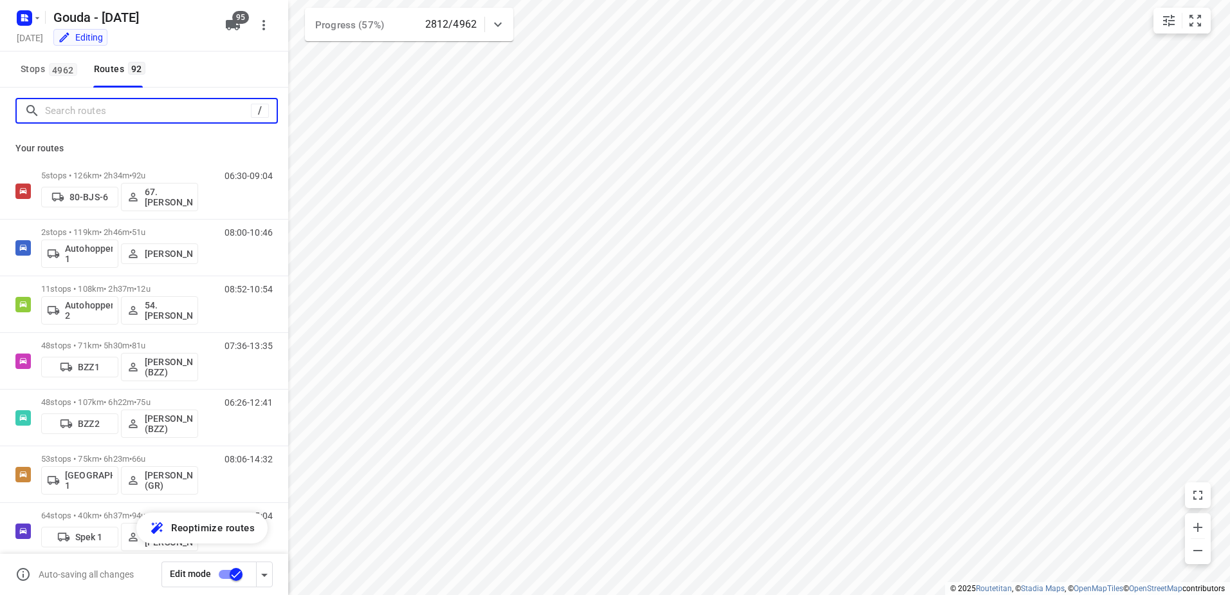
click at [112, 111] on input "Search routes" at bounding box center [148, 111] width 206 height 20
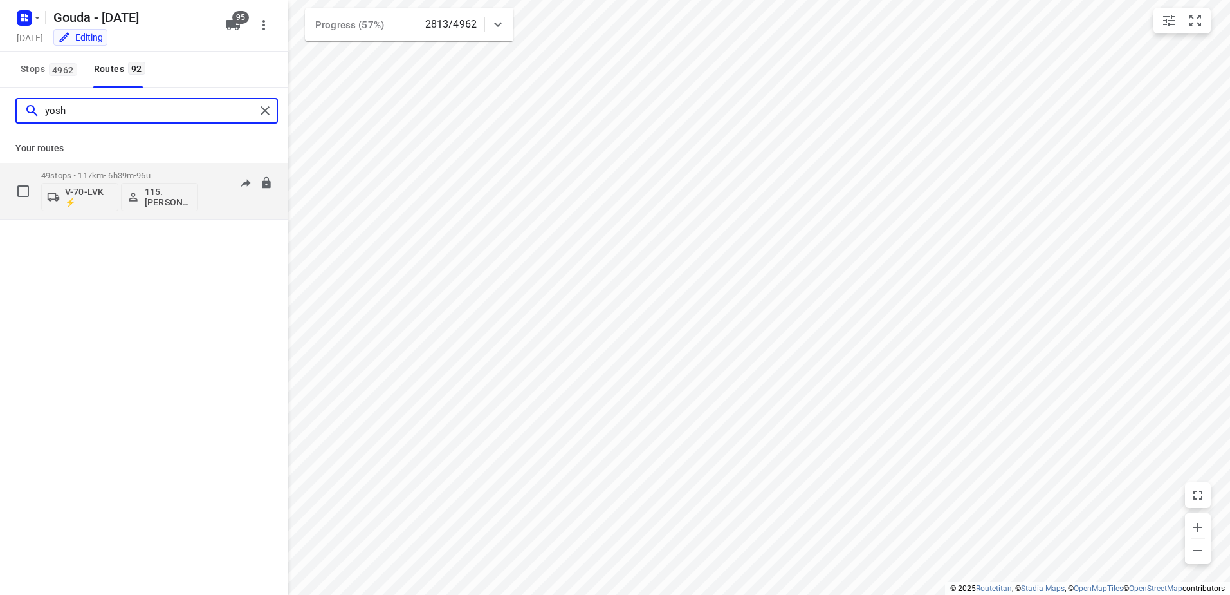
type input "yosh"
click at [150, 174] on span "96u" at bounding box center [143, 176] width 14 height 10
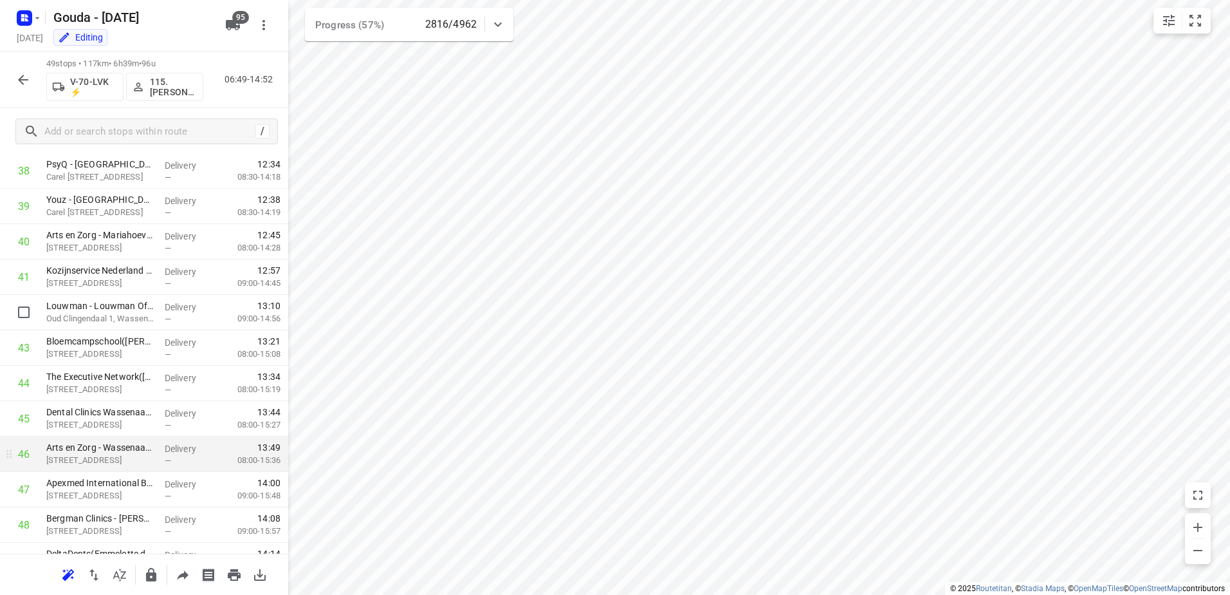
scroll to position [1435, 0]
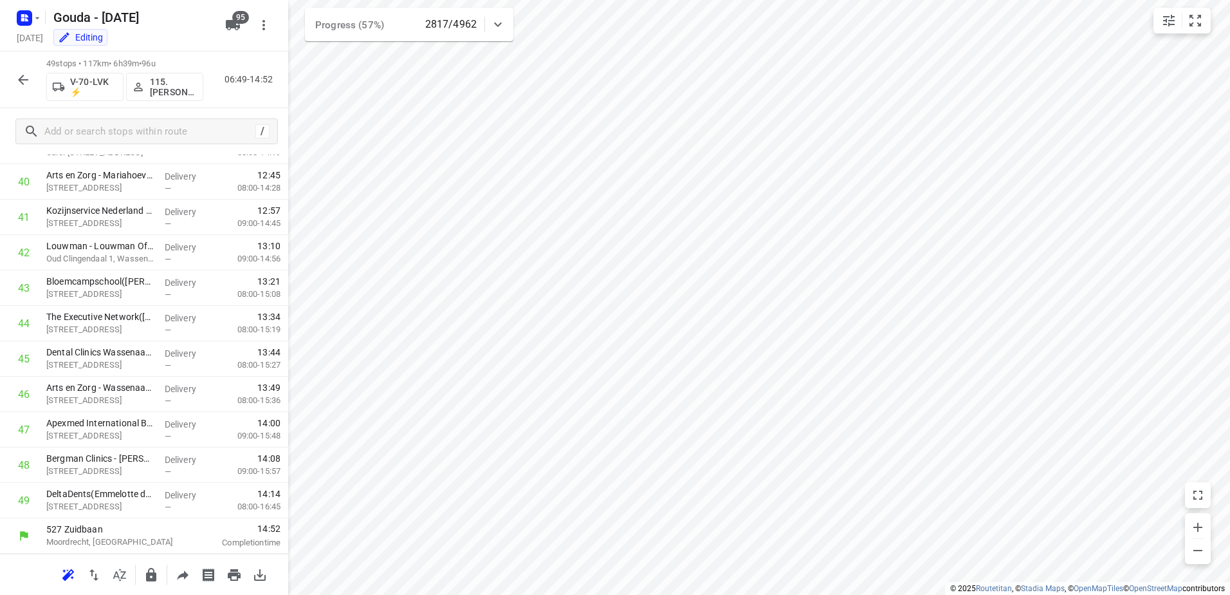
click at [22, 84] on icon "button" at bounding box center [22, 79] width 15 height 15
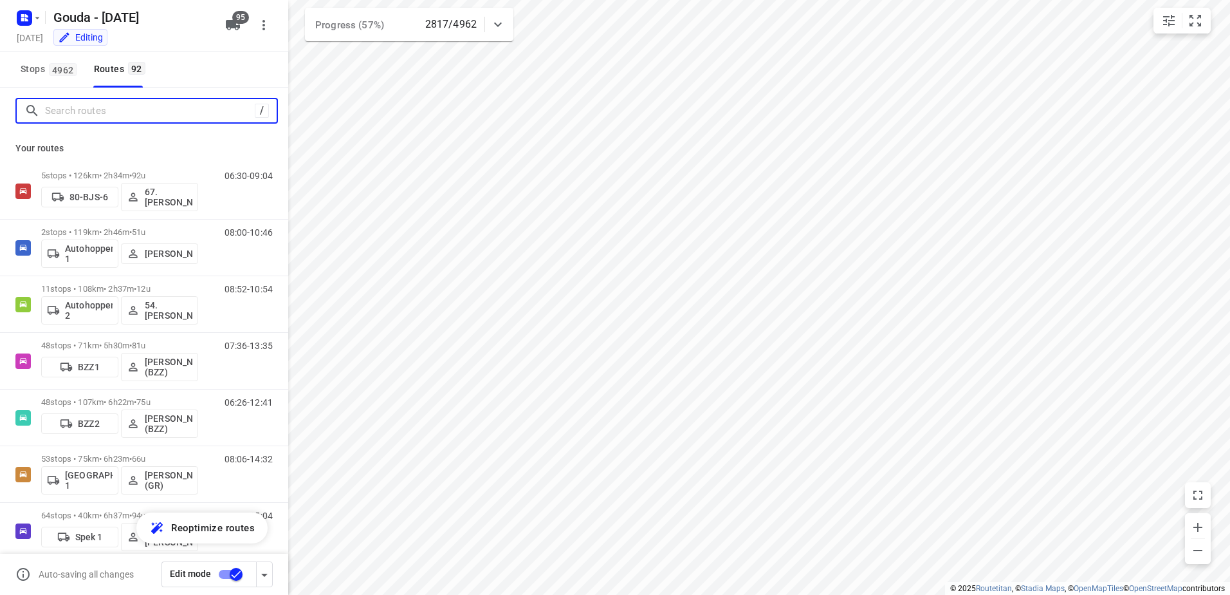
click at [124, 118] on input "Search routes" at bounding box center [150, 111] width 210 height 20
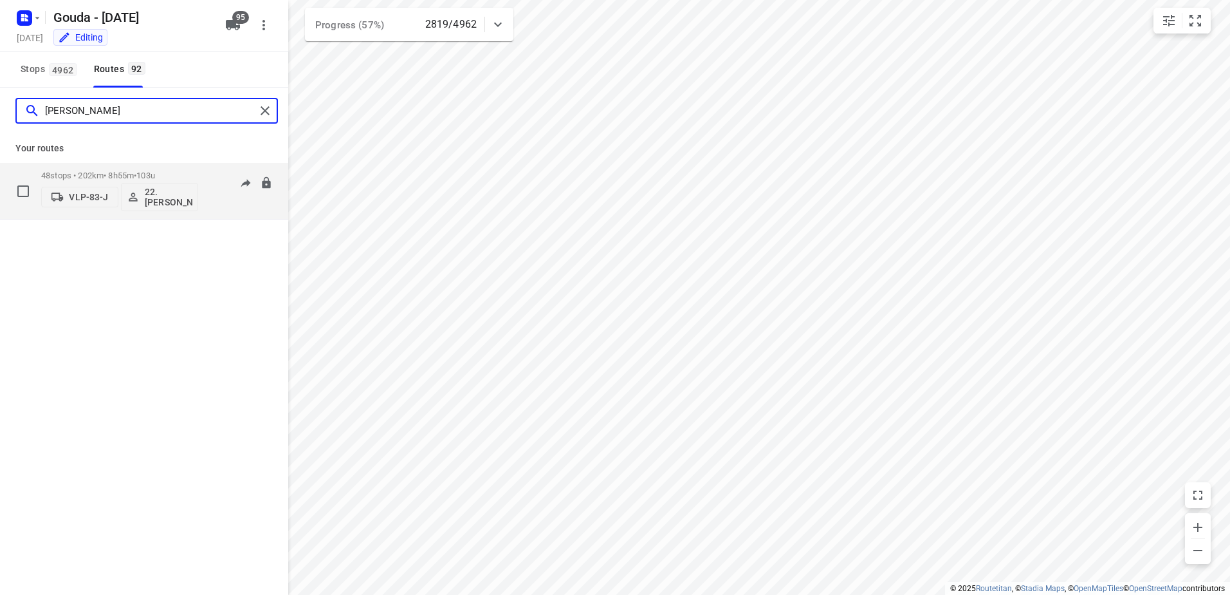
type input "[PERSON_NAME]"
click at [58, 176] on p "48 stops • 202km • 8h55m • 103u" at bounding box center [119, 176] width 157 height 10
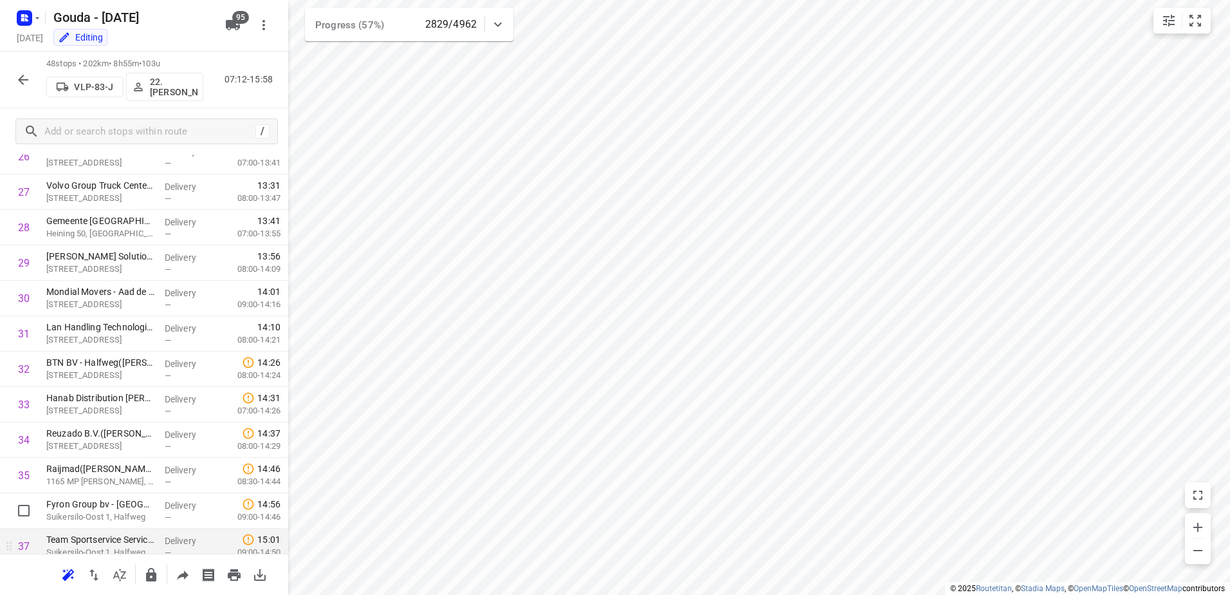
scroll to position [1014, 0]
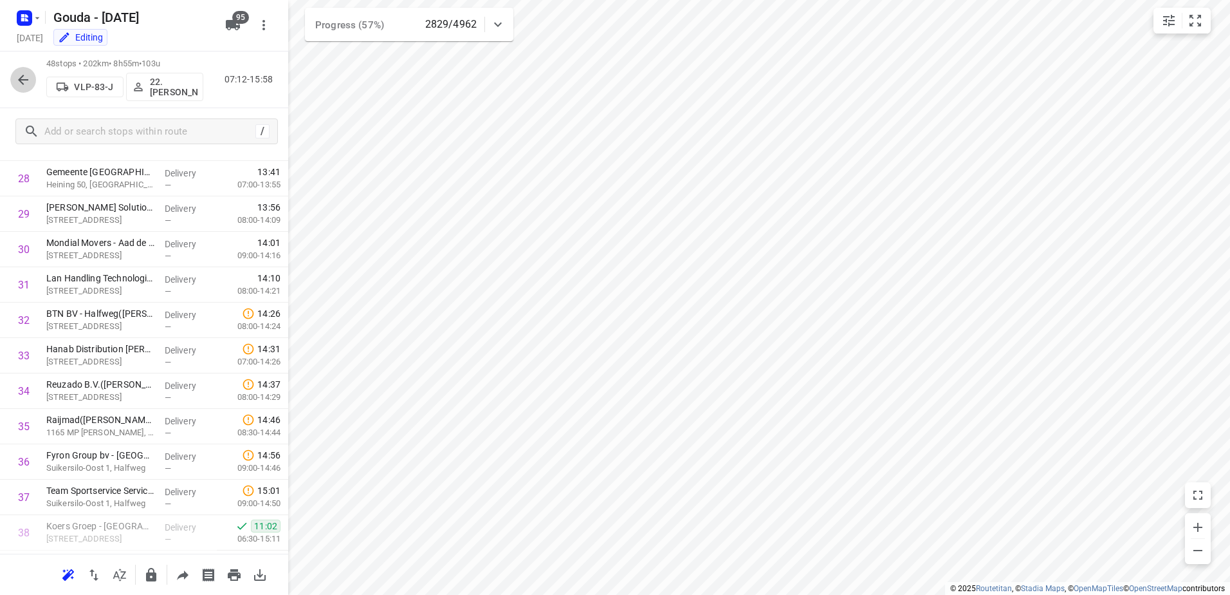
click at [30, 78] on icon "button" at bounding box center [22, 79] width 15 height 15
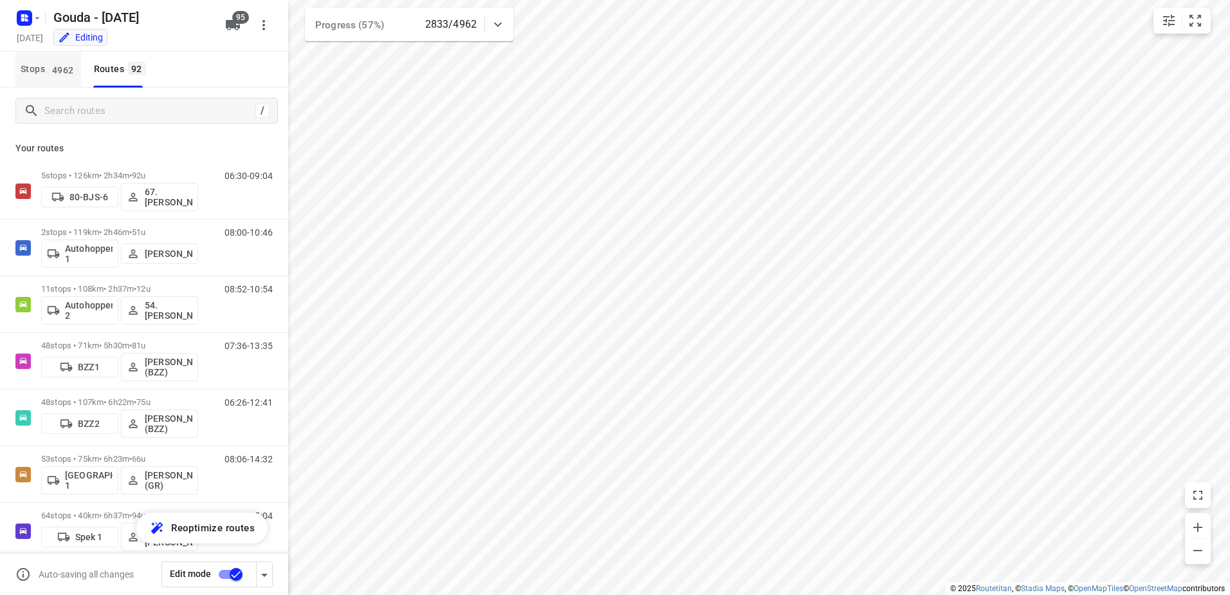
drag, startPoint x: 56, startPoint y: 73, endPoint x: 74, endPoint y: 87, distance: 22.5
click at [56, 73] on span "4962" at bounding box center [63, 69] width 28 height 13
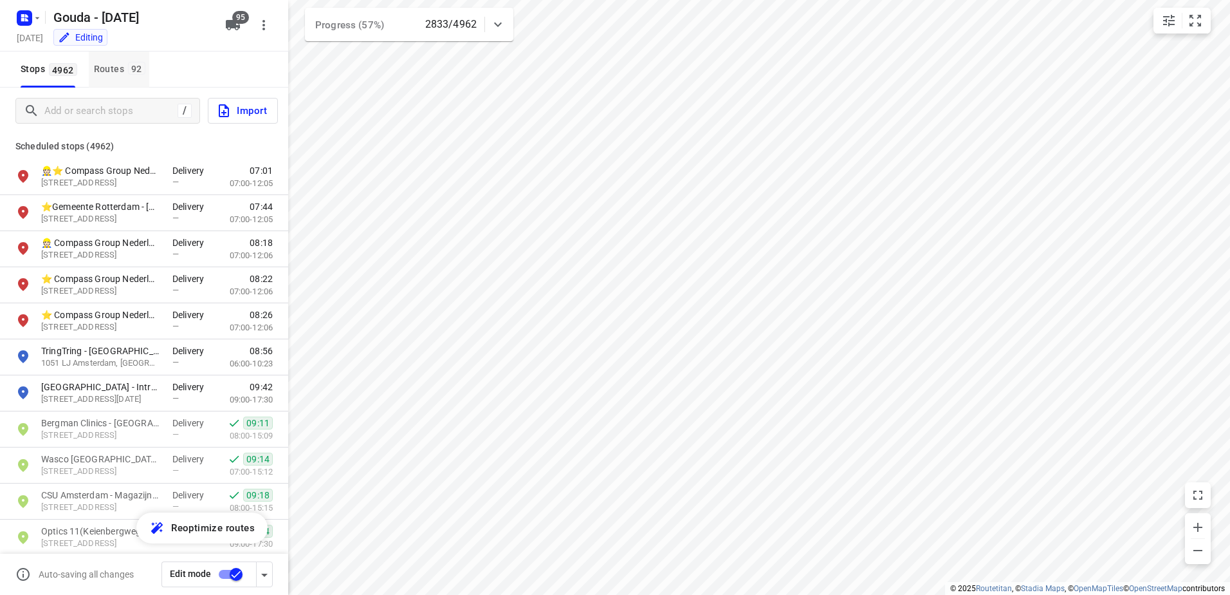
click at [122, 69] on div "Routes 92" at bounding box center [121, 69] width 55 height 16
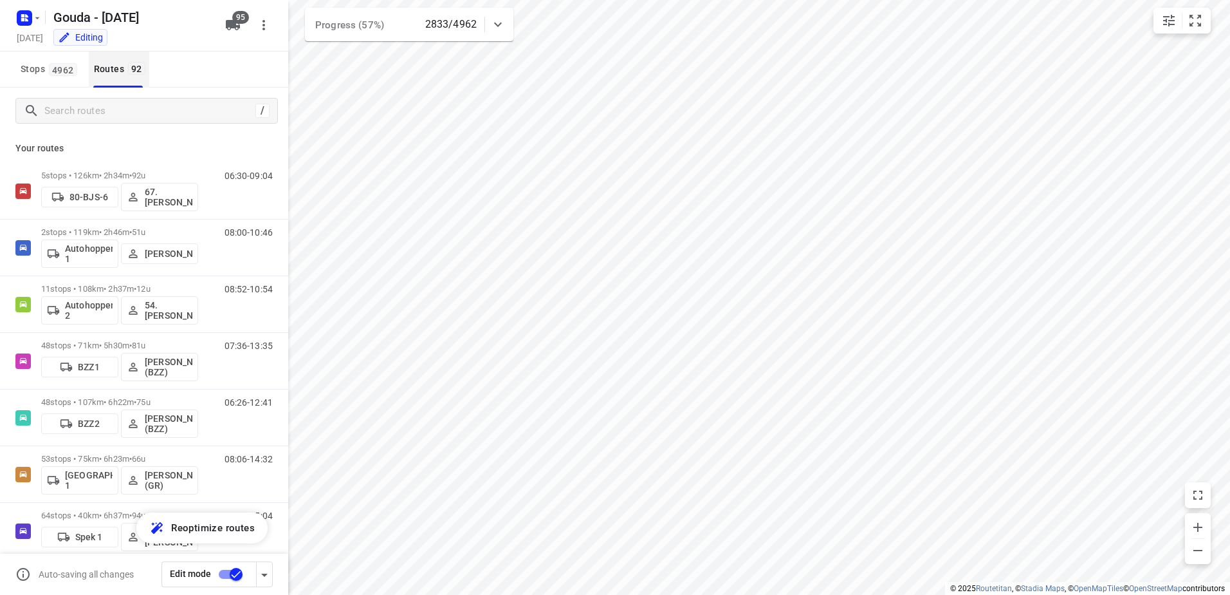
click at [123, 123] on div "/" at bounding box center [146, 111] width 263 height 26
click at [172, 118] on input "Search routes" at bounding box center [148, 111] width 206 height 20
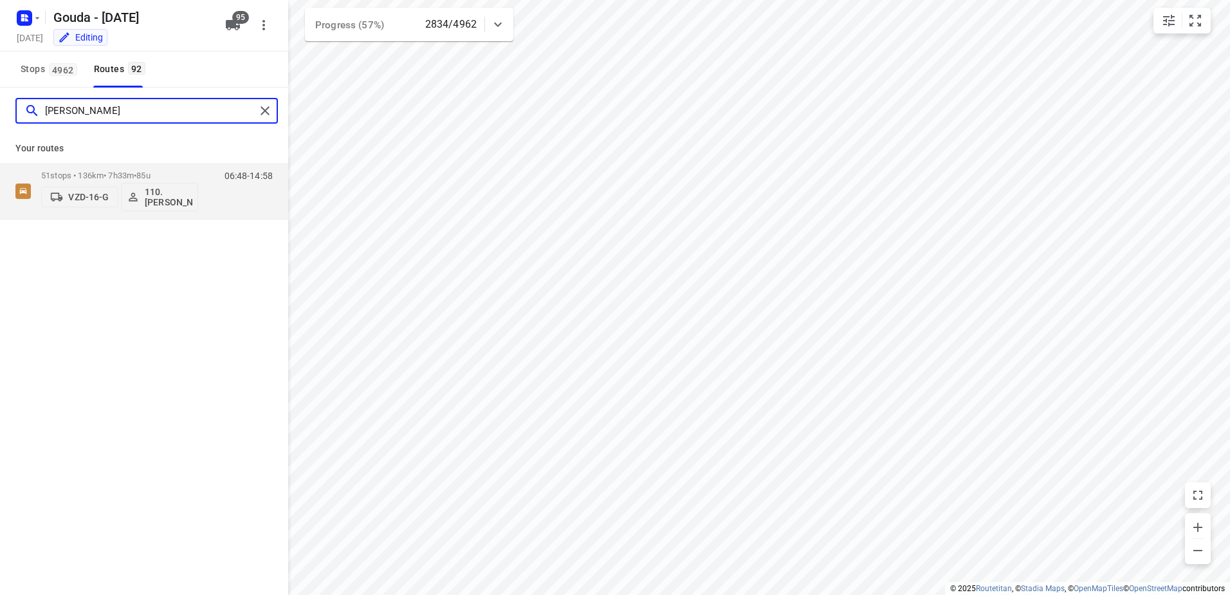
type input "lucas"
click at [132, 180] on div "VZD-16-G 110.Lucas Drenth" at bounding box center [119, 195] width 157 height 31
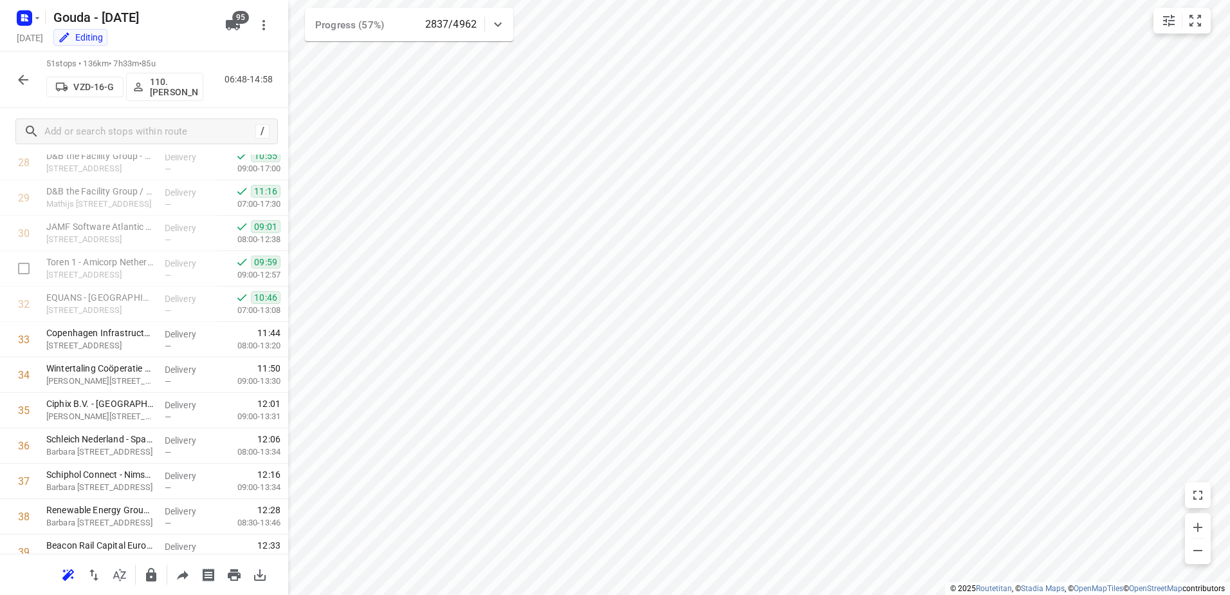
scroll to position [1506, 0]
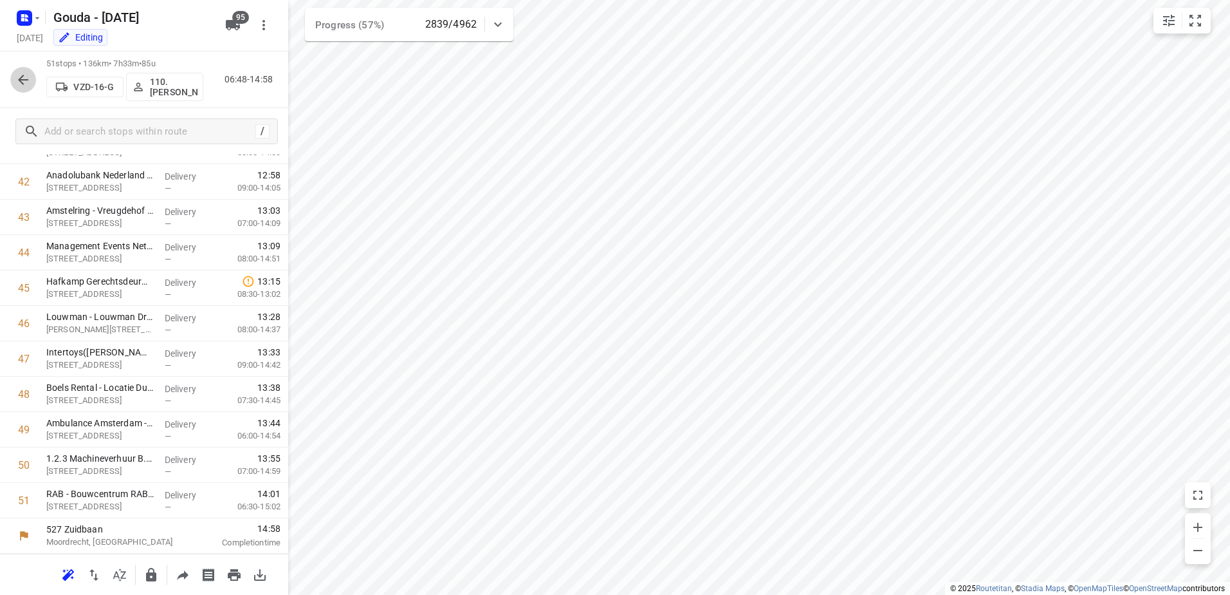
click at [26, 80] on icon "button" at bounding box center [23, 80] width 10 height 10
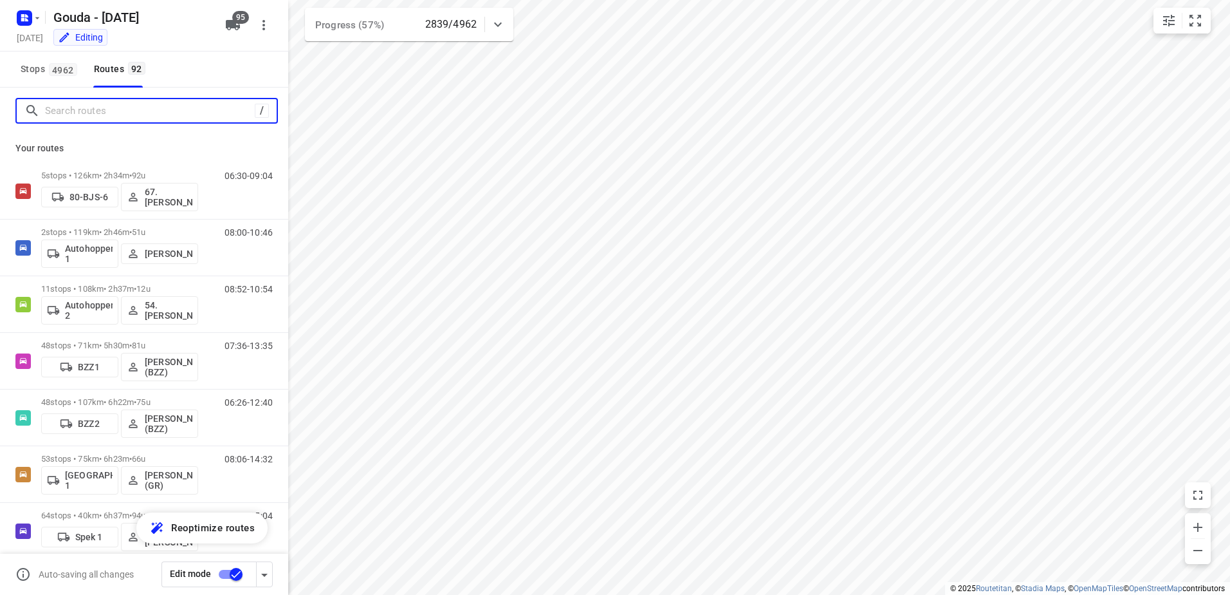
click at [97, 106] on input "Search routes" at bounding box center [150, 111] width 210 height 20
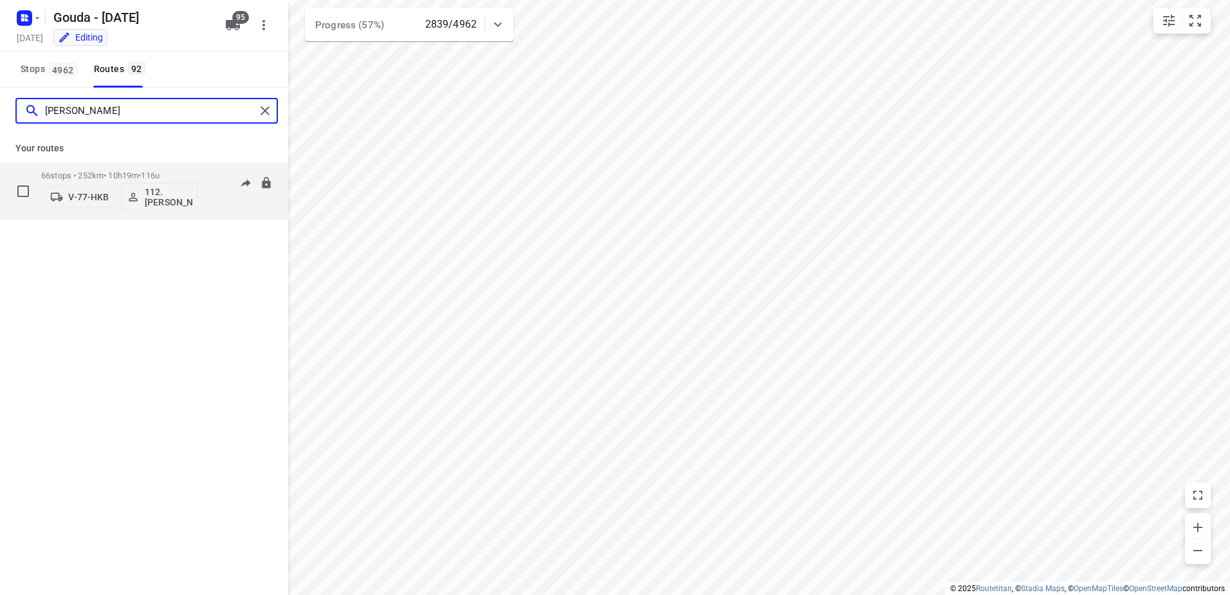
type input "nino"
click at [61, 170] on div "66 stops • 252km • 10h19m • 116u V-77-HKB 112.Nino Saric" at bounding box center [119, 190] width 157 height 53
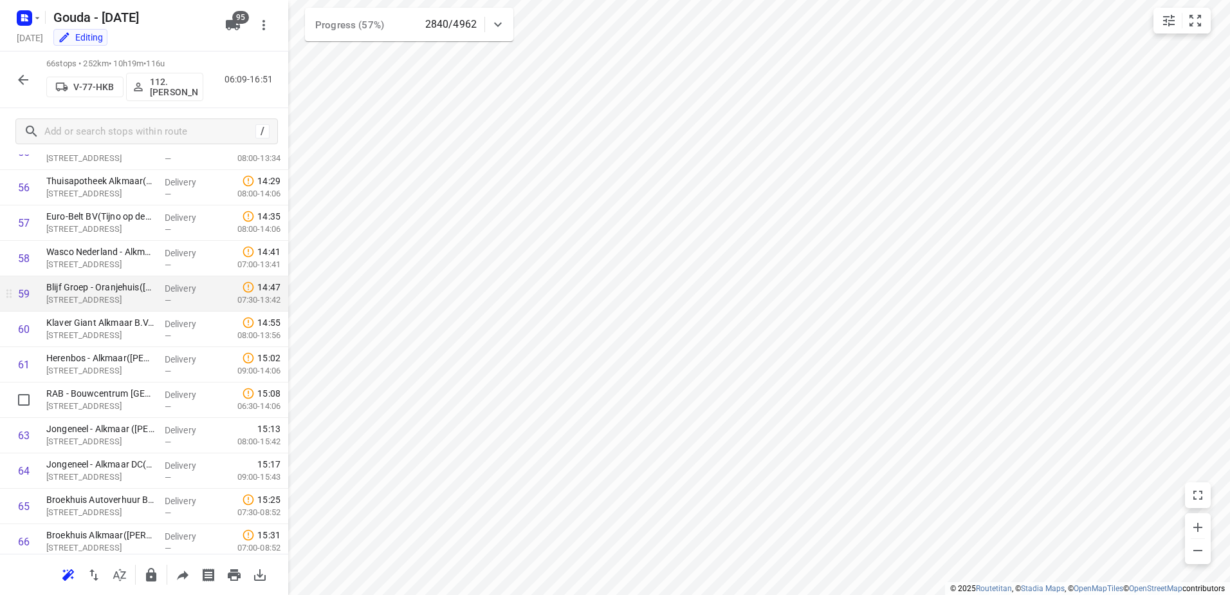
scroll to position [2037, 0]
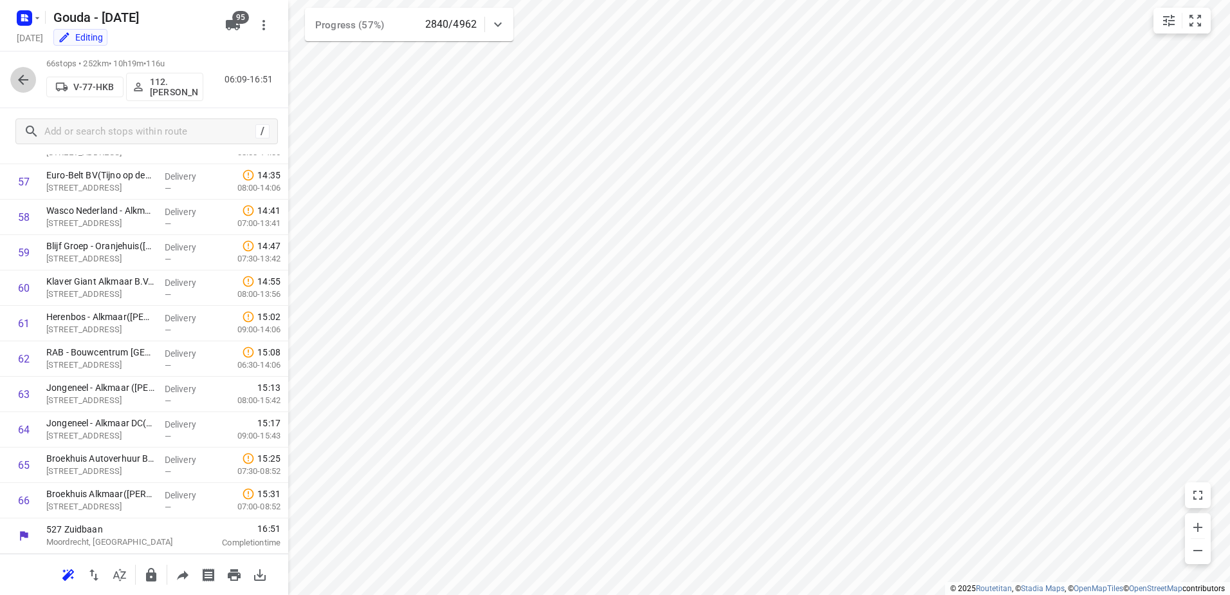
click at [17, 75] on icon "button" at bounding box center [22, 79] width 15 height 15
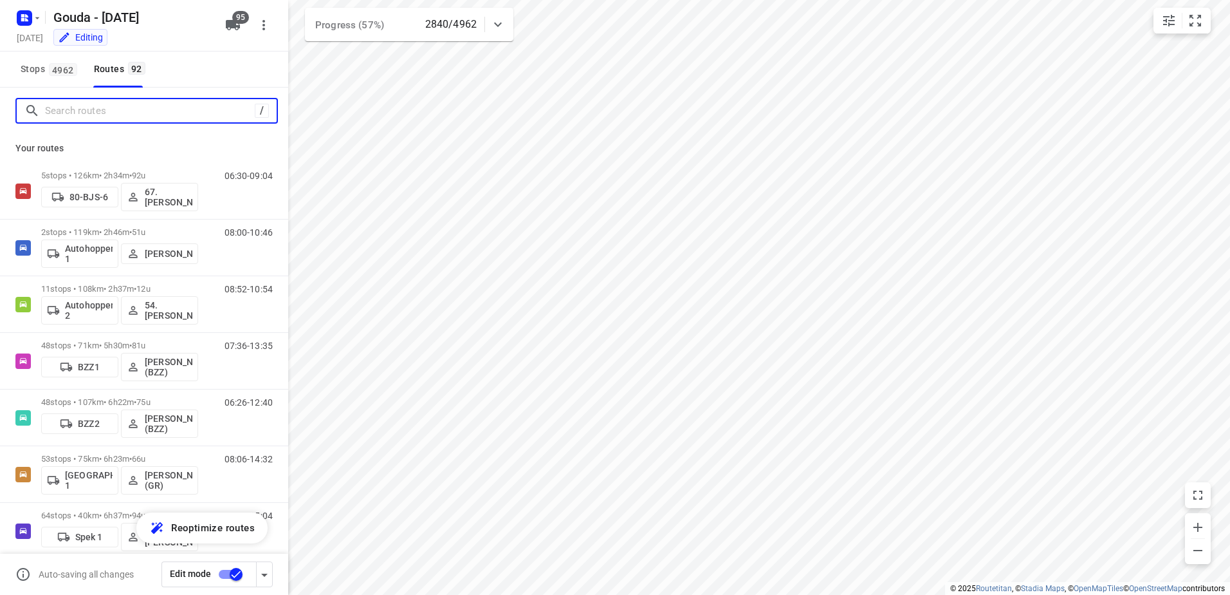
click at [91, 111] on input "Search routes" at bounding box center [150, 111] width 210 height 20
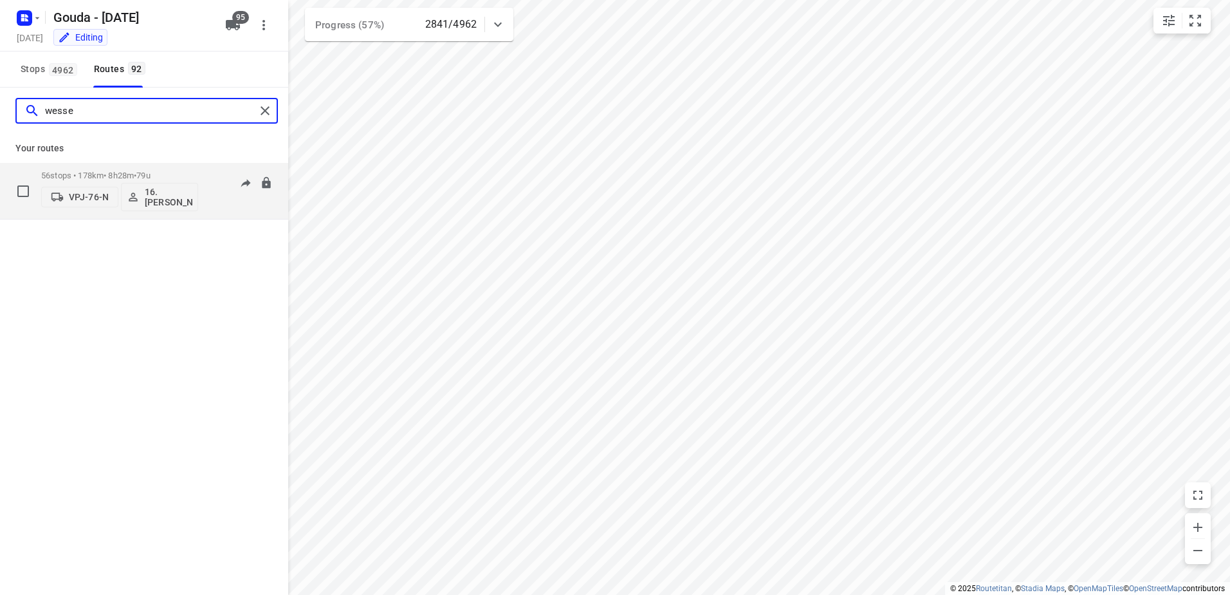
type input "wesse"
click at [107, 171] on p "56 stops • 178km • 8h28m • 79u" at bounding box center [119, 176] width 157 height 10
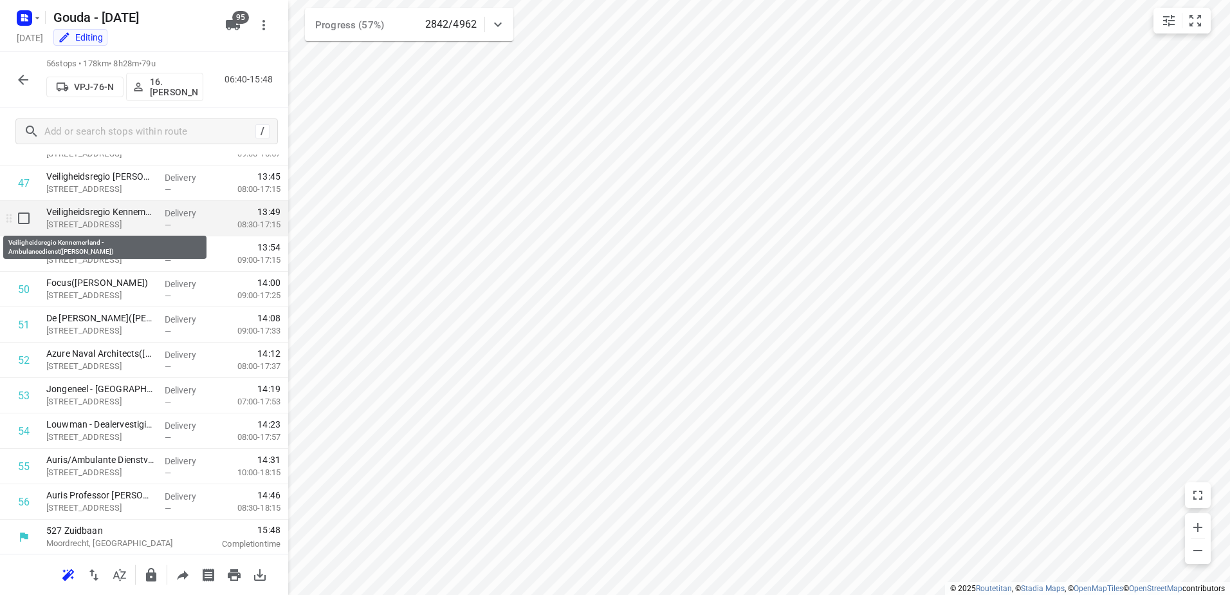
scroll to position [1683, 0]
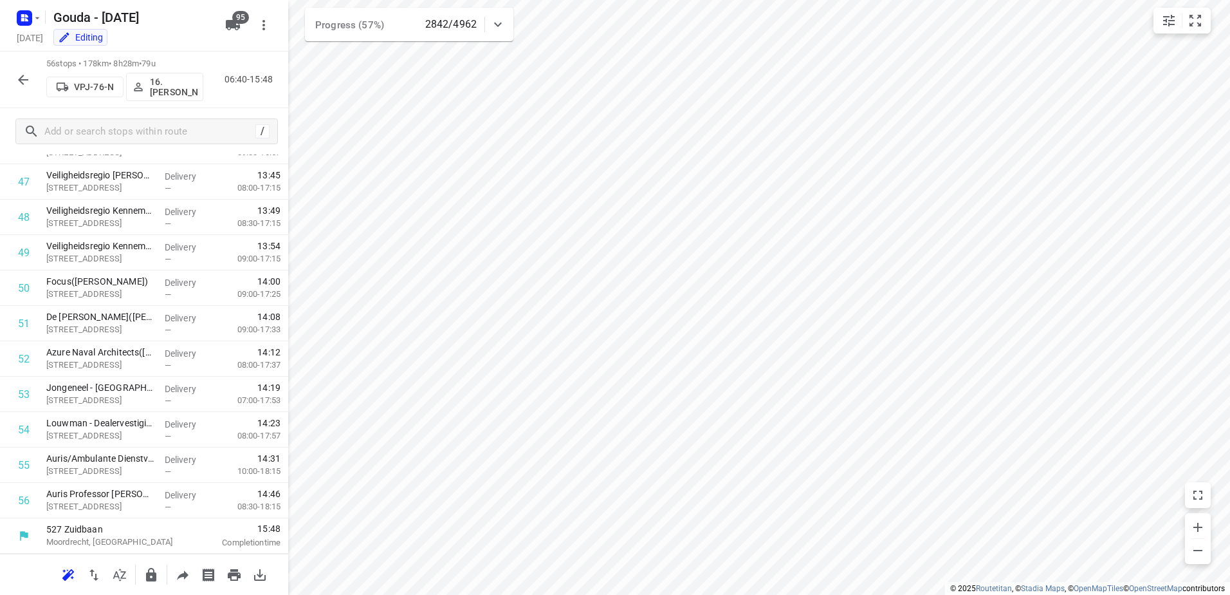
click at [17, 68] on div at bounding box center [23, 80] width 26 height 26
click at [33, 95] on div "56 stops • 178km • 8h28m • 79u VPJ-76-N 16.Wessel Langhorst 06:40-15:48" at bounding box center [144, 79] width 288 height 57
click at [21, 82] on icon "button" at bounding box center [23, 80] width 10 height 10
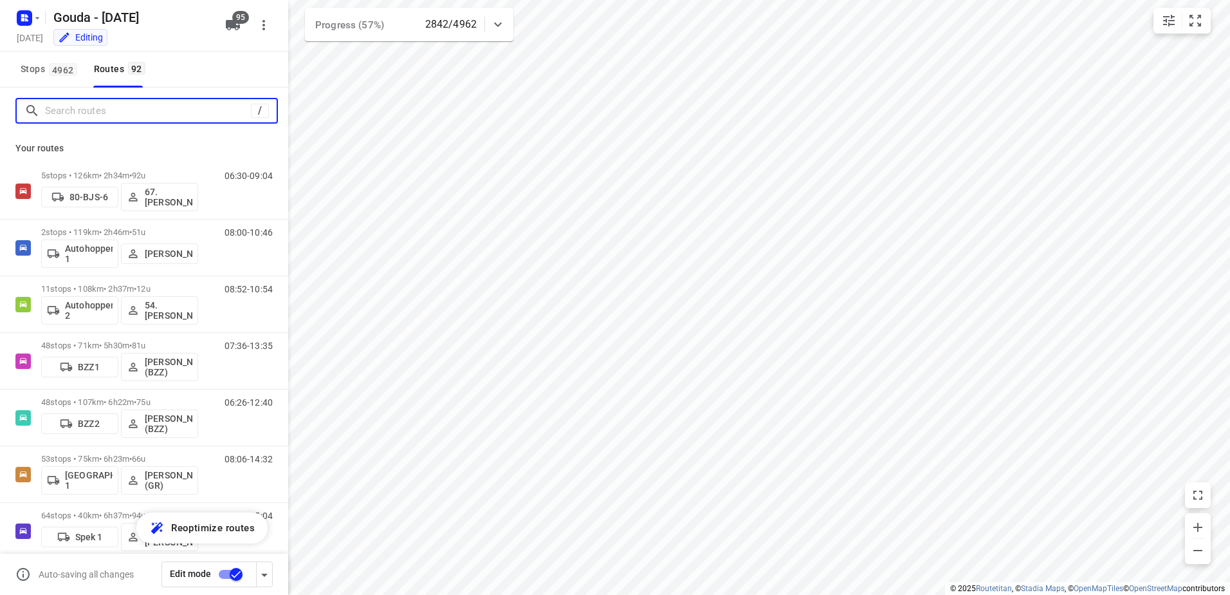
click at [132, 116] on input "Search routes" at bounding box center [148, 111] width 206 height 20
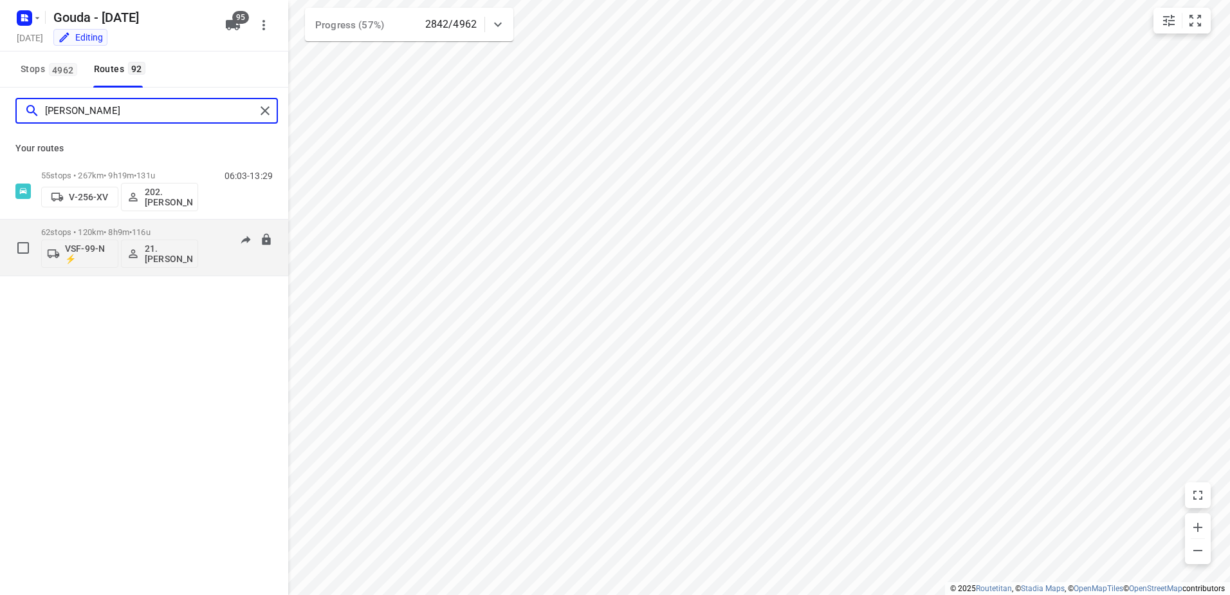
type input "frank"
click at [68, 228] on p "62 stops • 120km • 8h9m • 116u" at bounding box center [119, 232] width 157 height 10
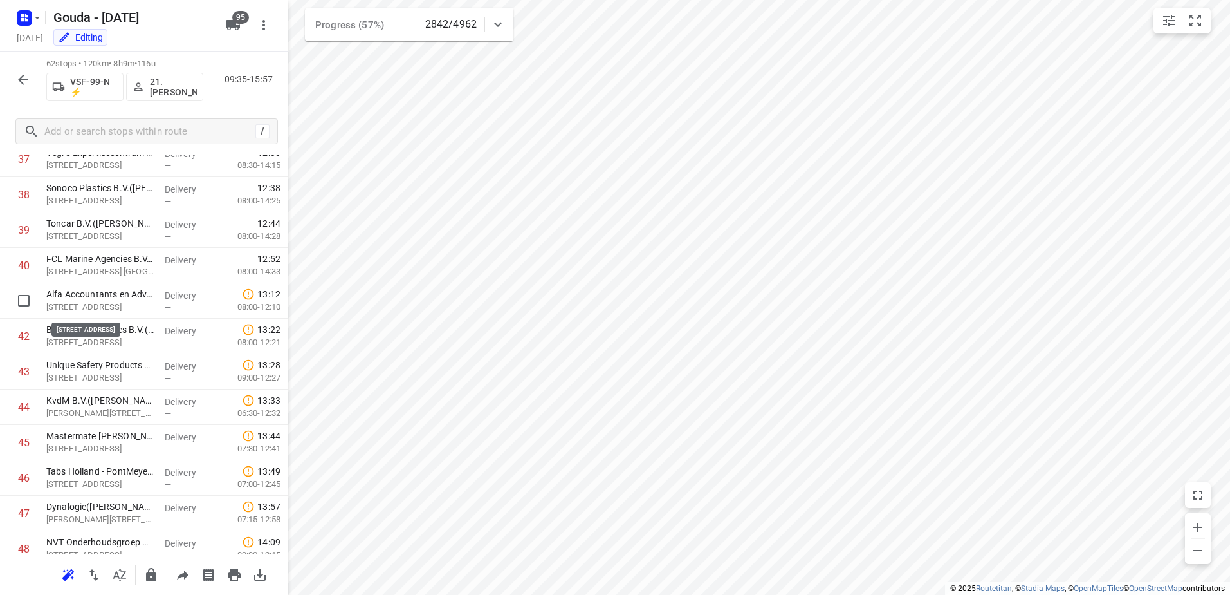
scroll to position [1895, 0]
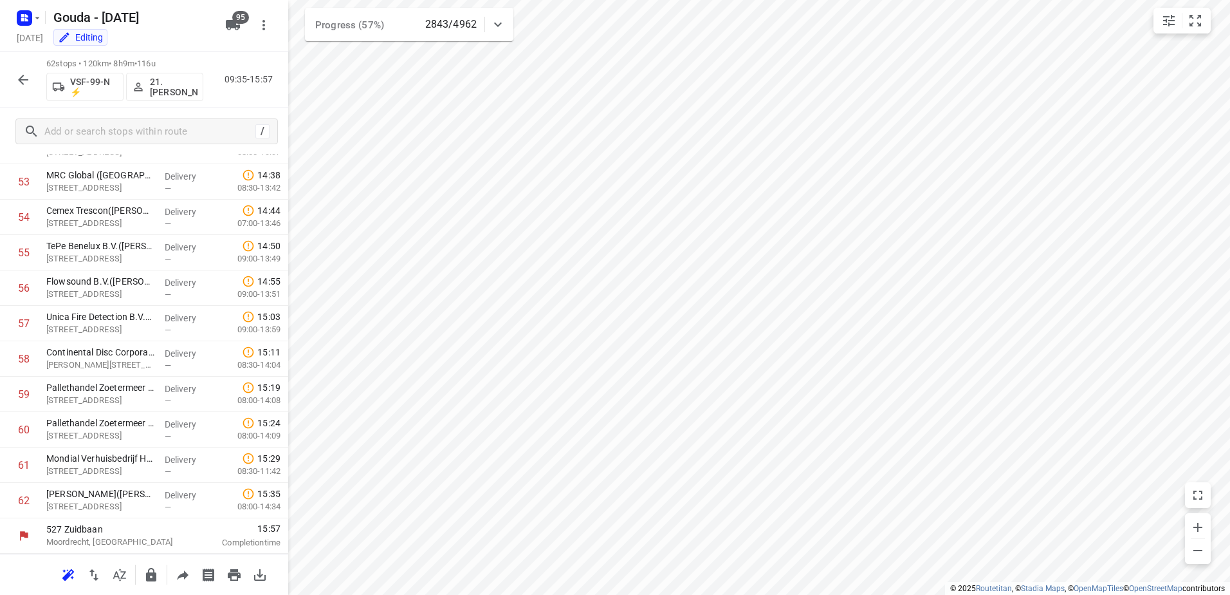
click at [23, 80] on icon "button" at bounding box center [22, 79] width 15 height 15
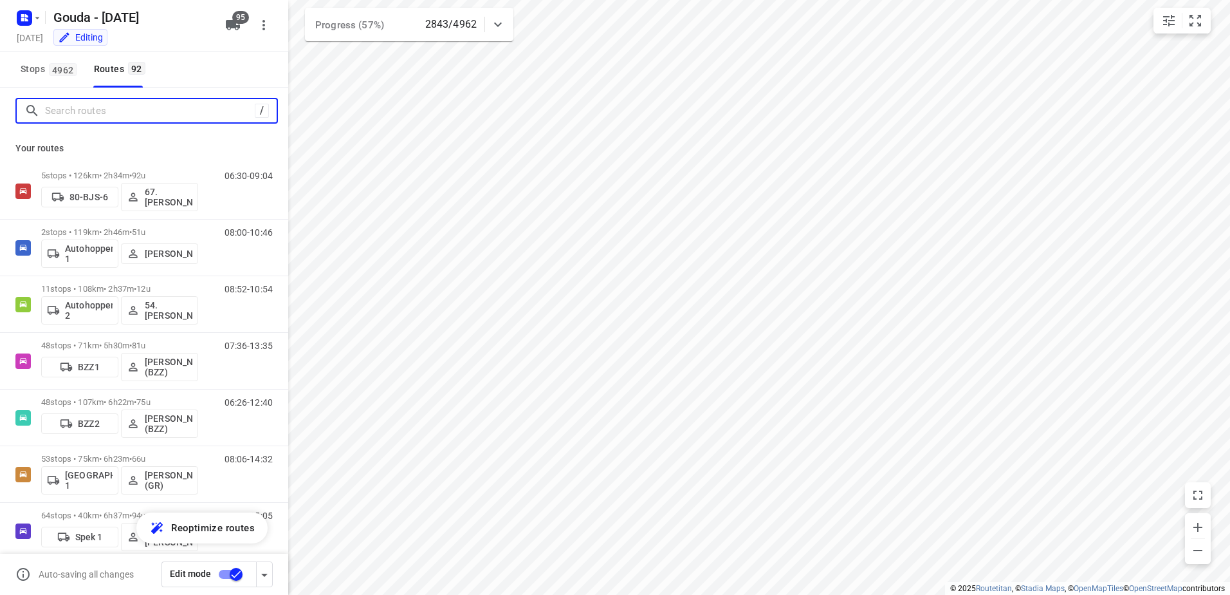
click at [159, 104] on input "Search routes" at bounding box center [150, 111] width 210 height 20
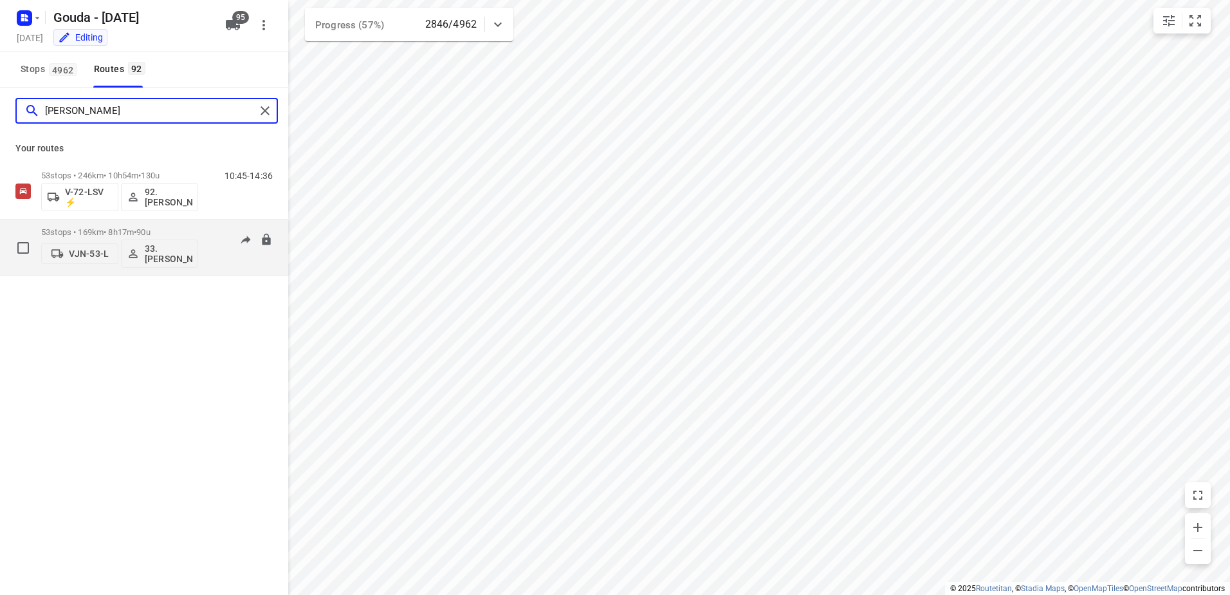
type input "lars"
click at [75, 230] on p "53 stops • 169km • 8h17m • 90u" at bounding box center [119, 232] width 157 height 10
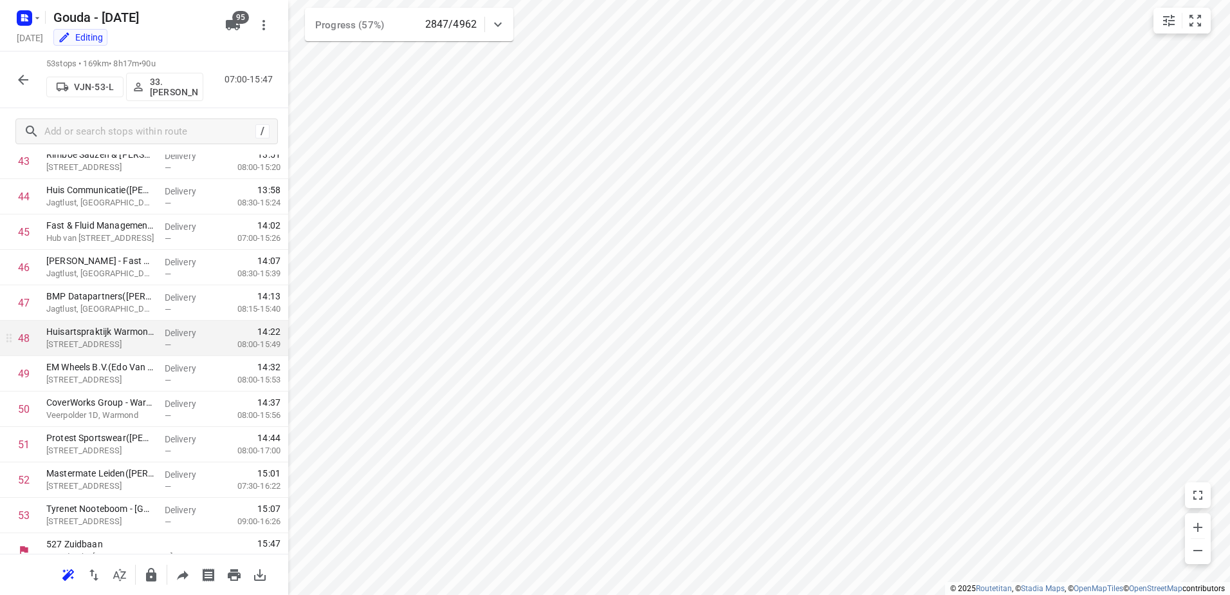
scroll to position [1577, 0]
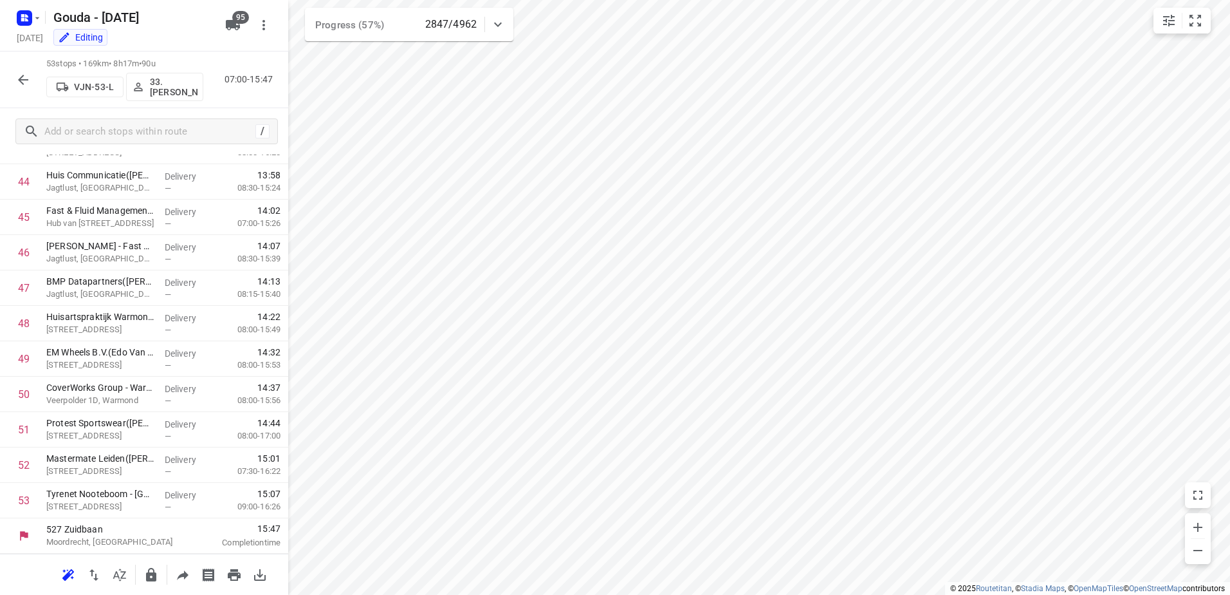
click at [22, 76] on icon "button" at bounding box center [23, 80] width 10 height 10
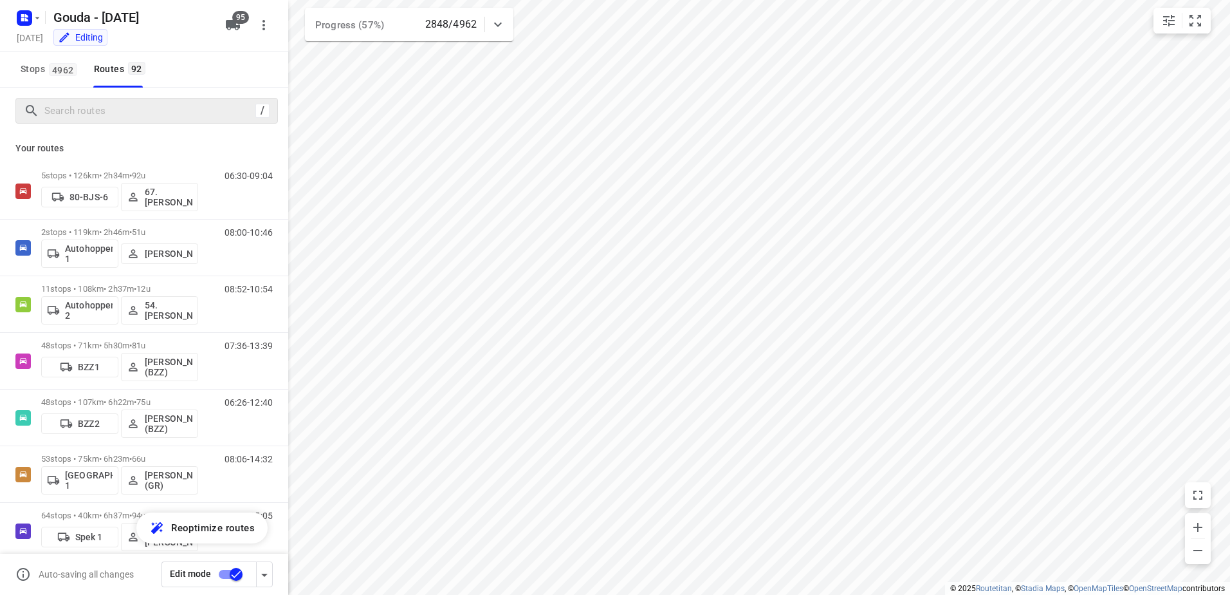
click at [82, 98] on div "/" at bounding box center [146, 111] width 263 height 26
click at [87, 113] on input "Search routes" at bounding box center [161, 111] width 232 height 20
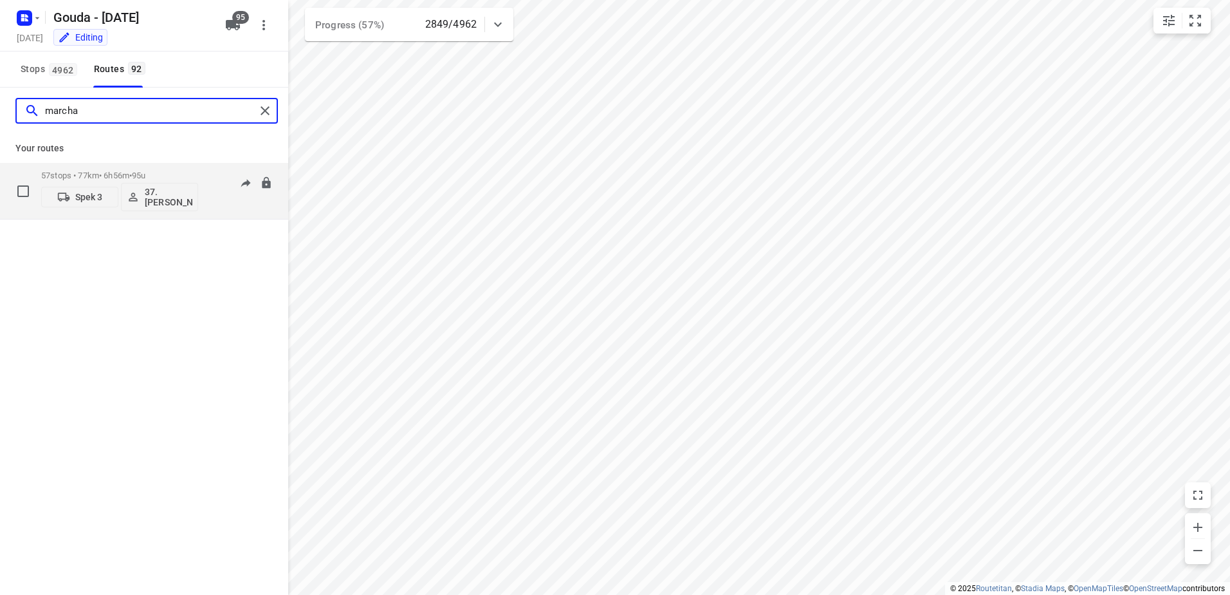
type input "marcha"
click at [62, 170] on div "57 stops • 77km • 6h56m • 95u Spek 3 37.Marcha Dekker" at bounding box center [119, 190] width 157 height 53
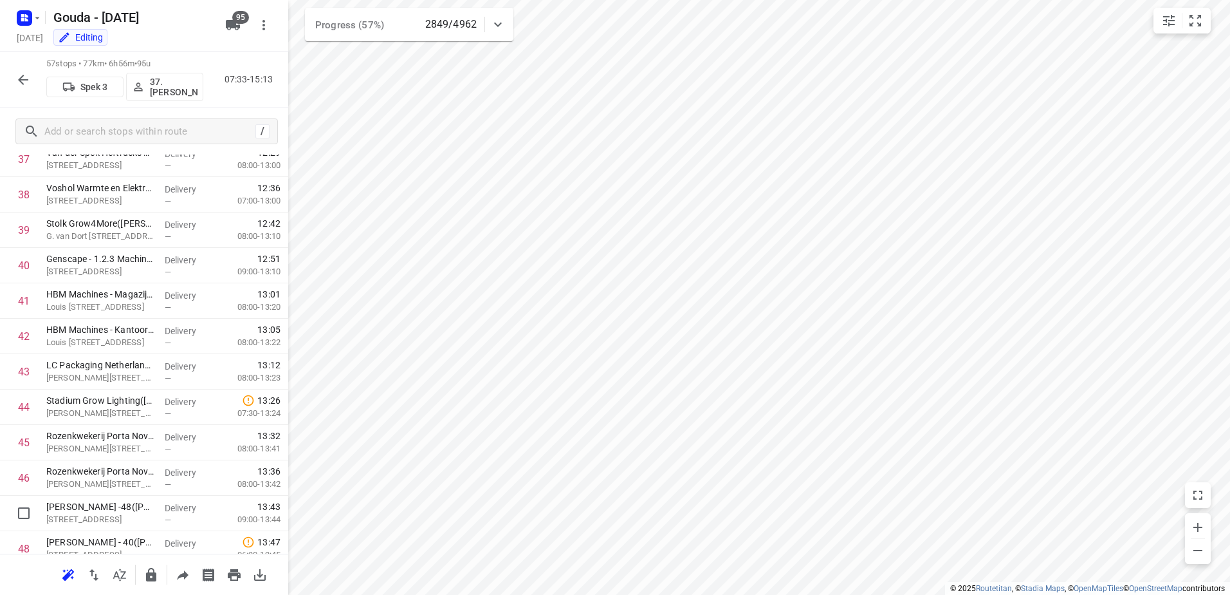
scroll to position [1718, 0]
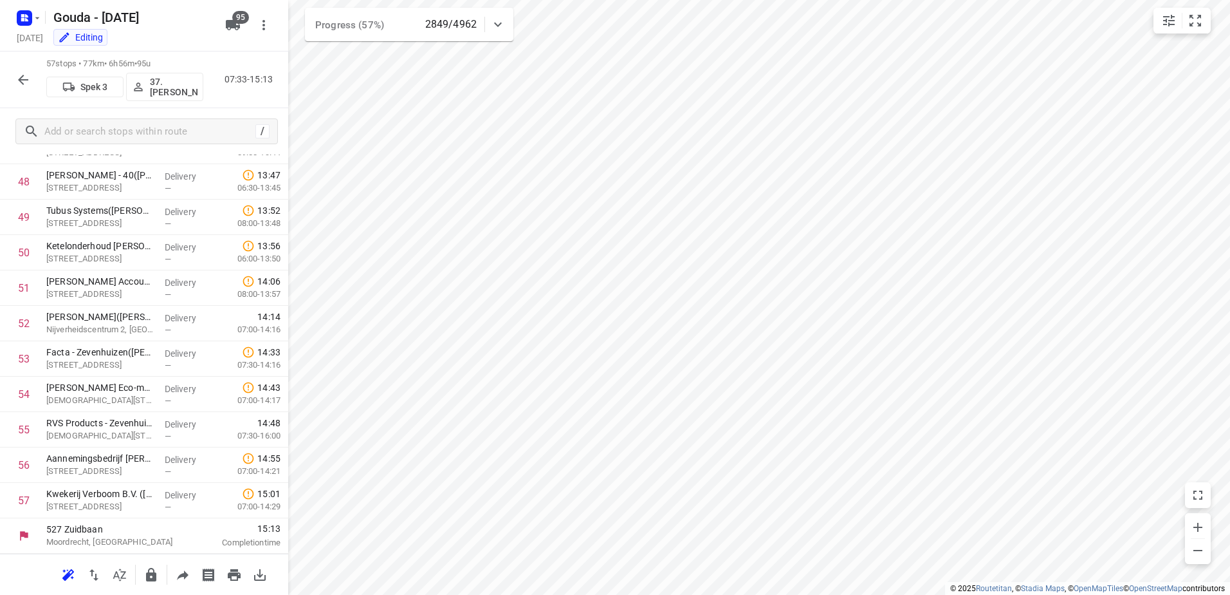
click at [14, 80] on button "button" at bounding box center [23, 80] width 26 height 26
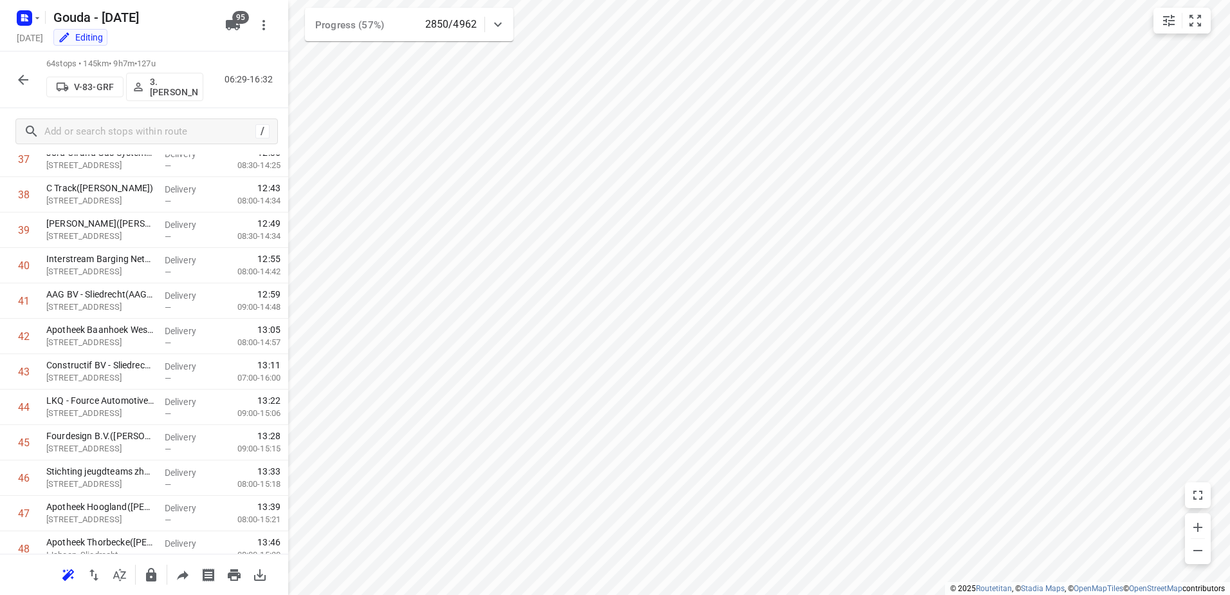
scroll to position [1966, 0]
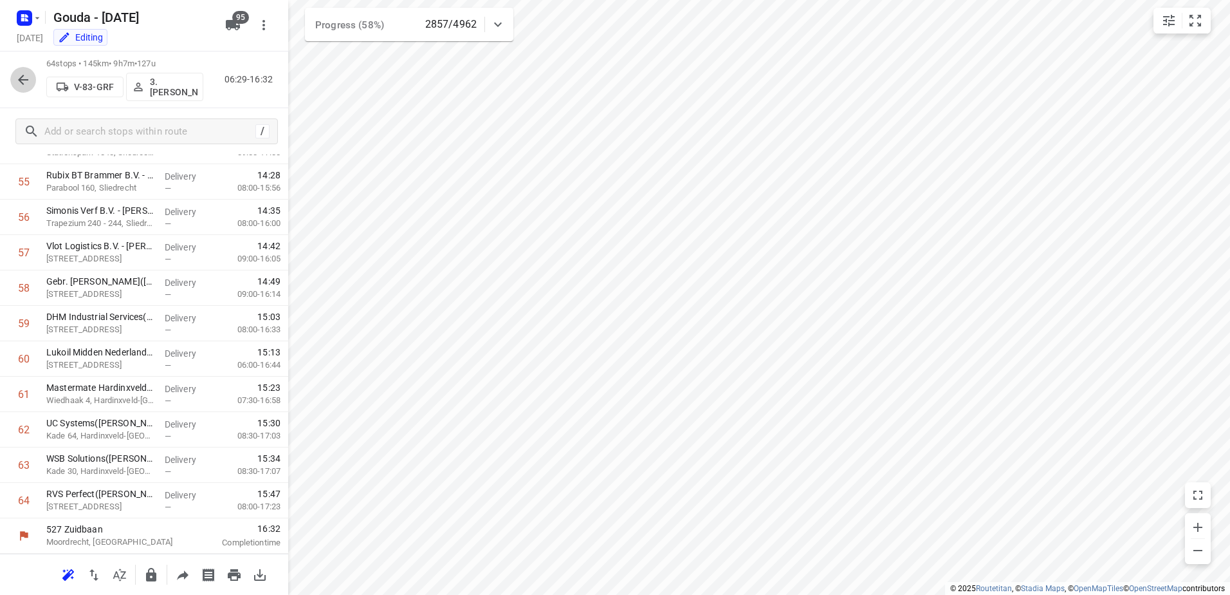
click at [29, 72] on icon "button" at bounding box center [22, 79] width 15 height 15
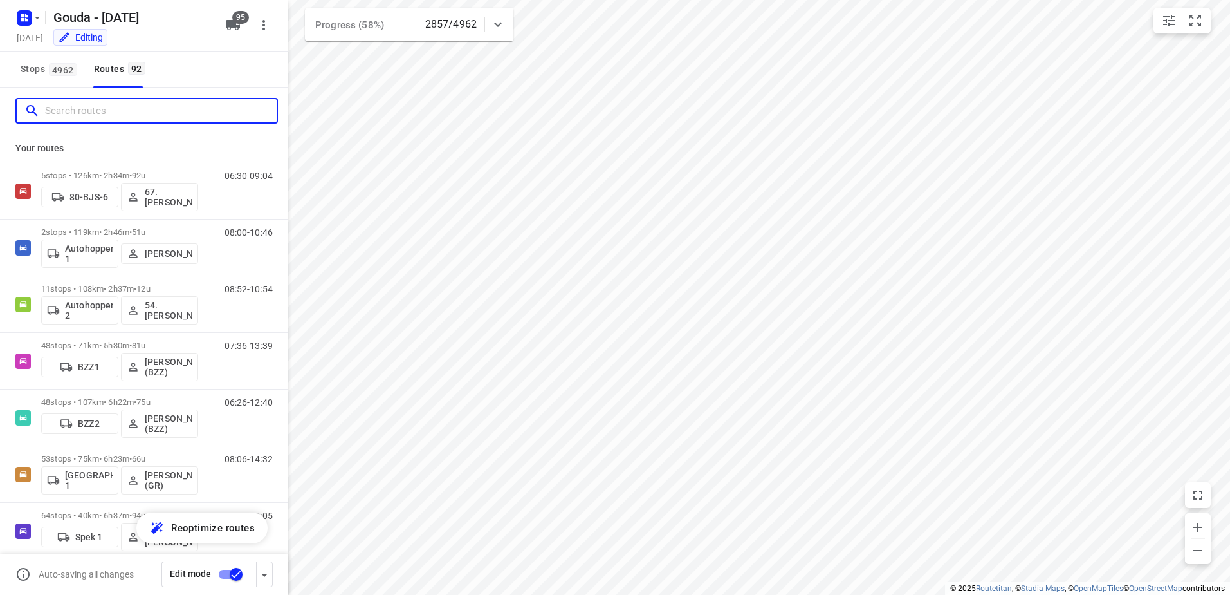
click at [111, 116] on input "Search routes" at bounding box center [161, 111] width 232 height 20
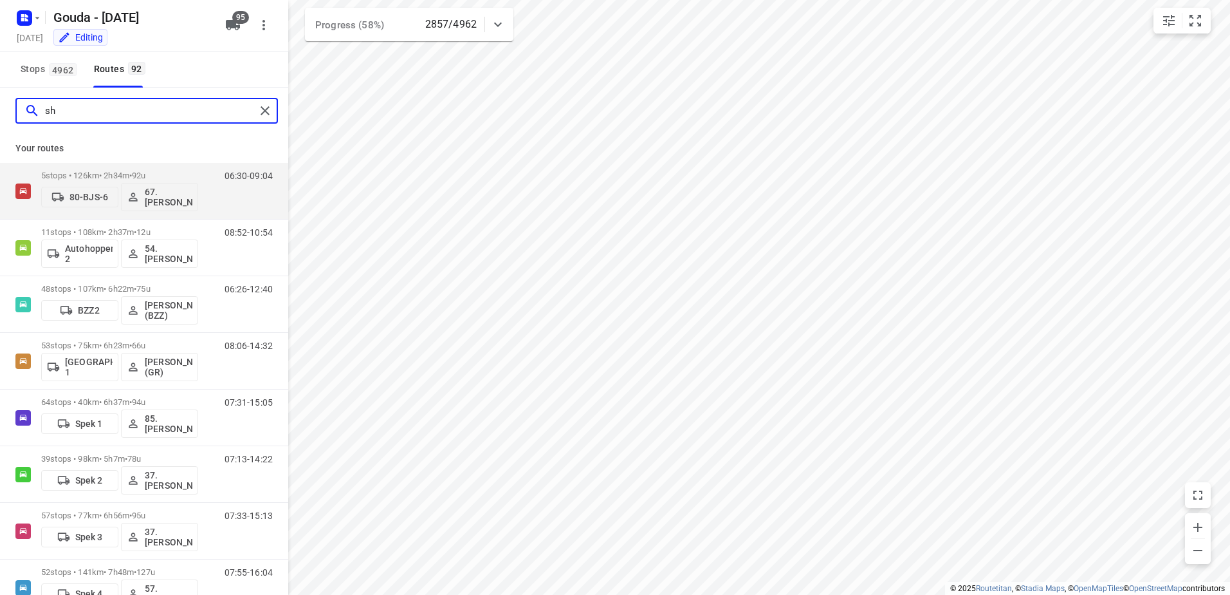
type input "she"
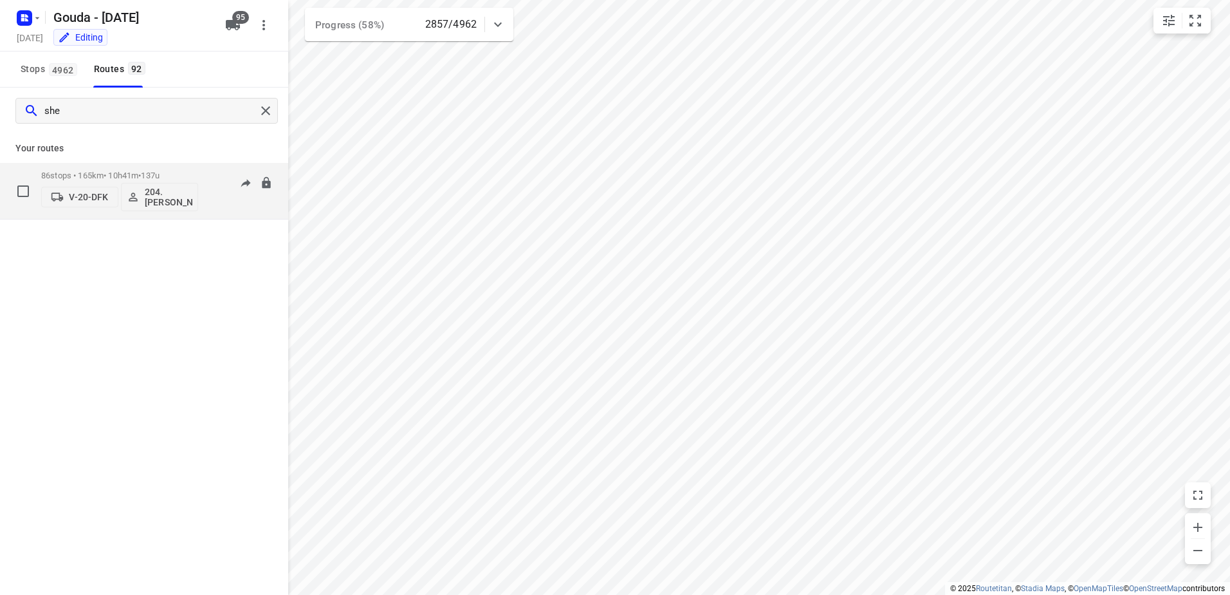
click at [97, 174] on p "86 stops • 165km • 10h41m • 137u" at bounding box center [119, 176] width 157 height 10
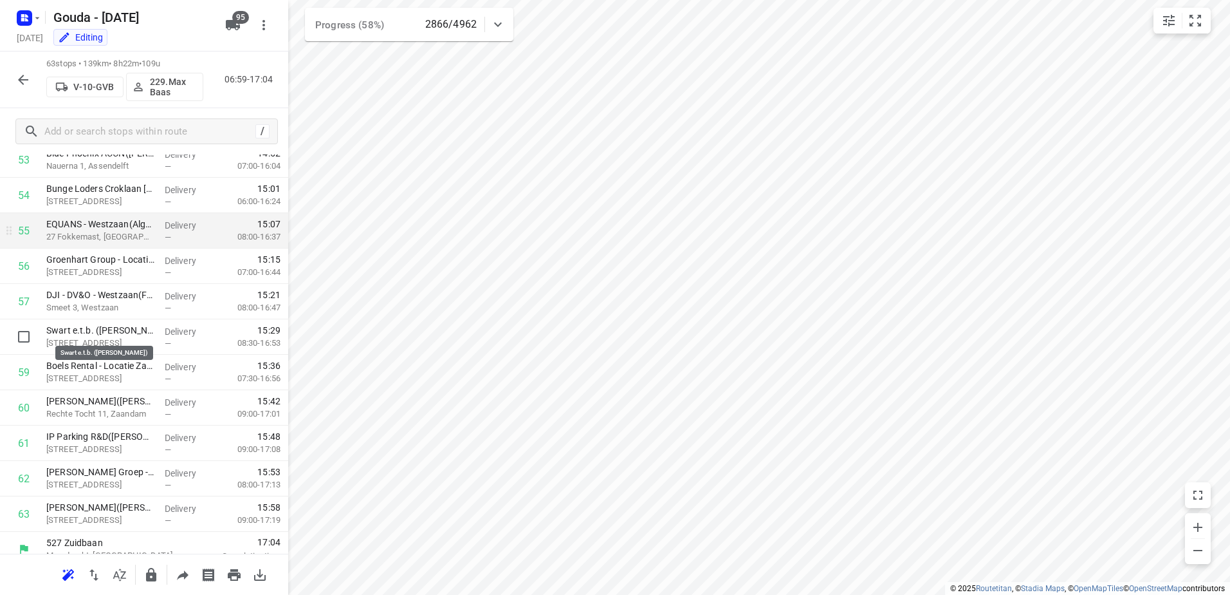
scroll to position [1931, 0]
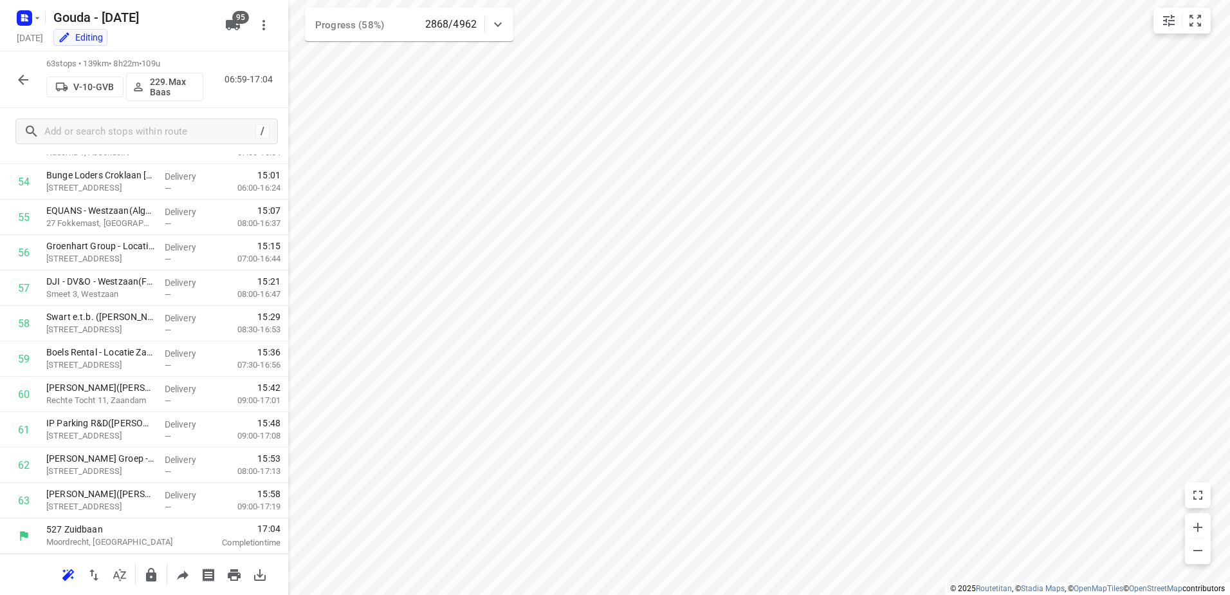
click at [24, 79] on icon "button" at bounding box center [23, 80] width 10 height 10
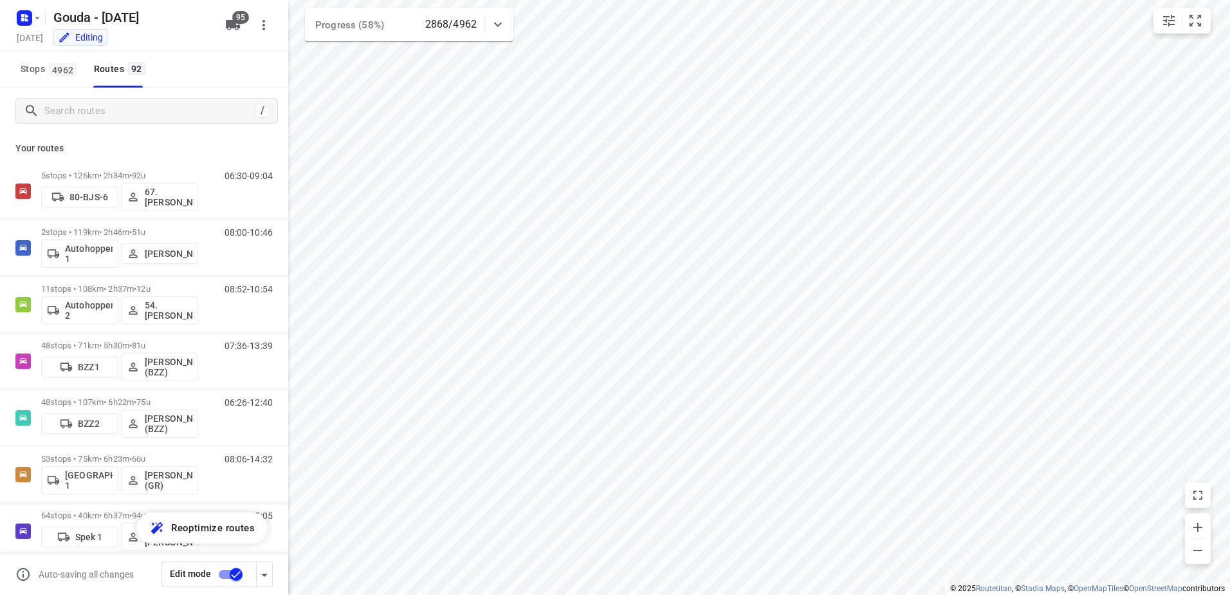
click at [97, 122] on div "/" at bounding box center [146, 111] width 263 height 26
click at [113, 108] on input "Search routes" at bounding box center [150, 111] width 210 height 20
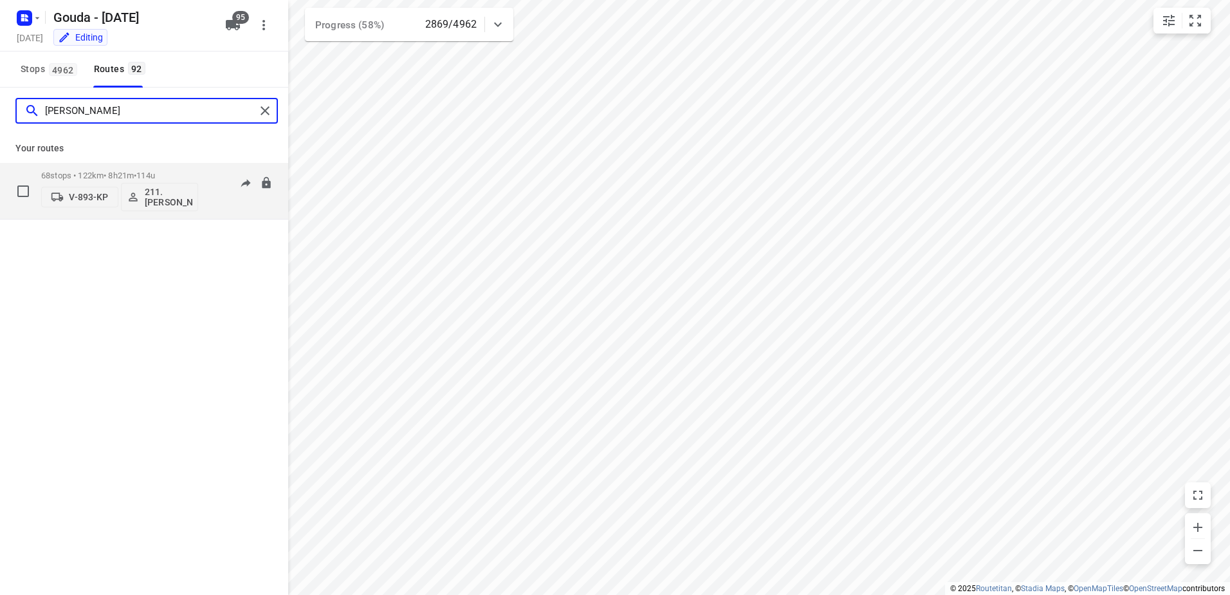
type input "ahmet"
click at [78, 170] on div "68 stops • 122km • 8h21m • 114u V-893-KP 211.Ahmet Basoglu" at bounding box center [119, 190] width 157 height 53
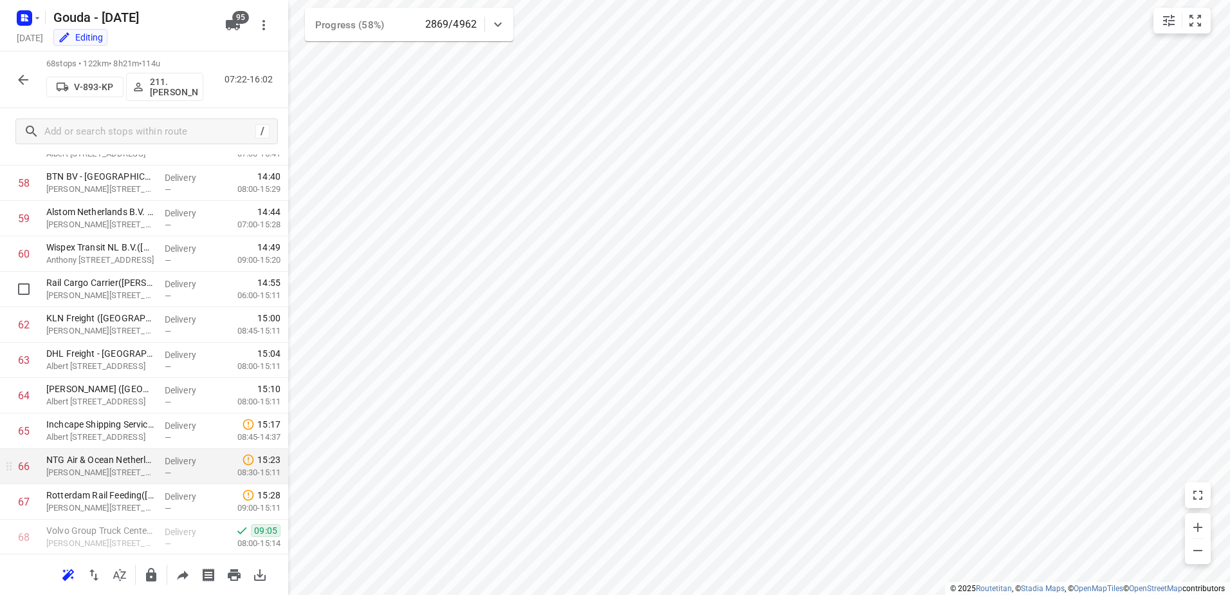
scroll to position [2108, 0]
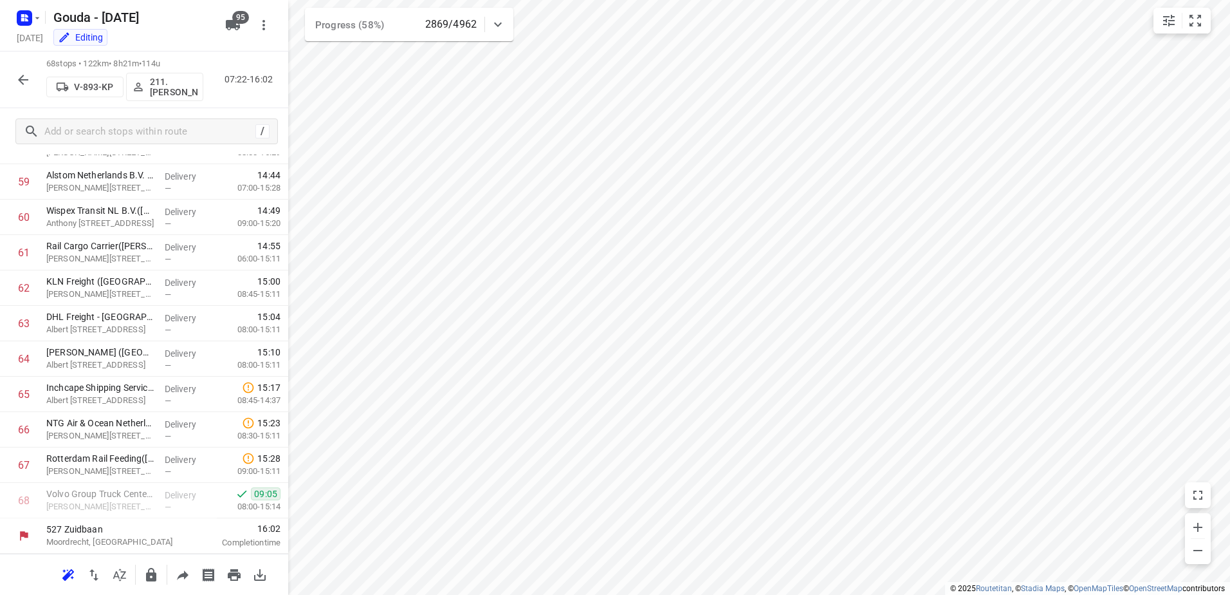
click at [23, 80] on icon "button" at bounding box center [22, 79] width 15 height 15
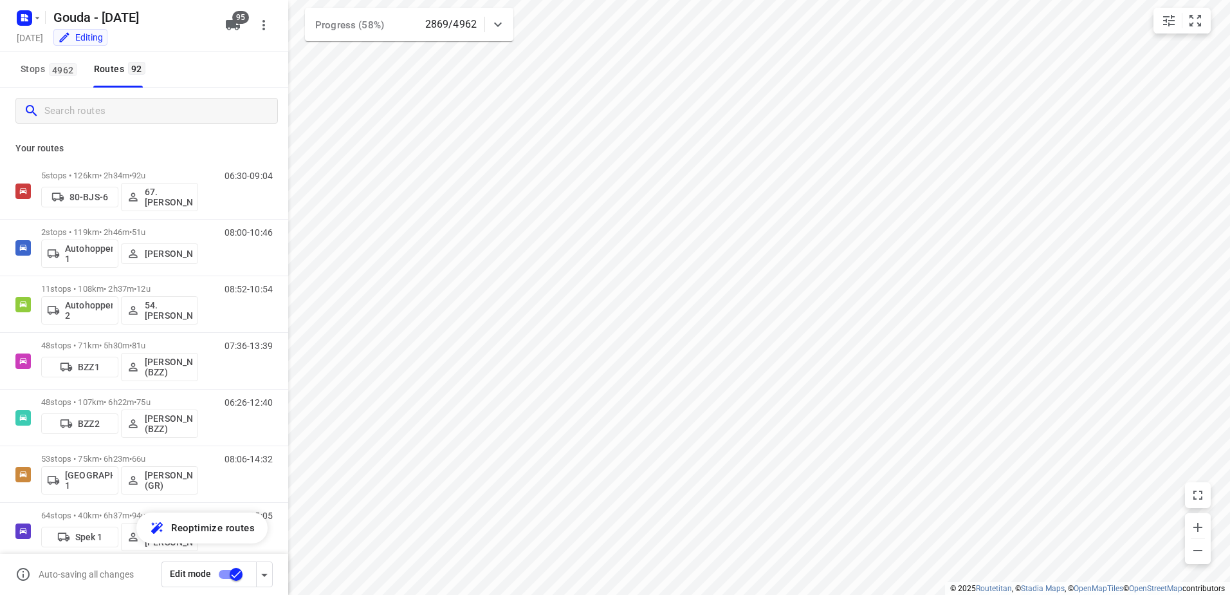
click at [99, 116] on input "Search routes" at bounding box center [160, 111] width 233 height 20
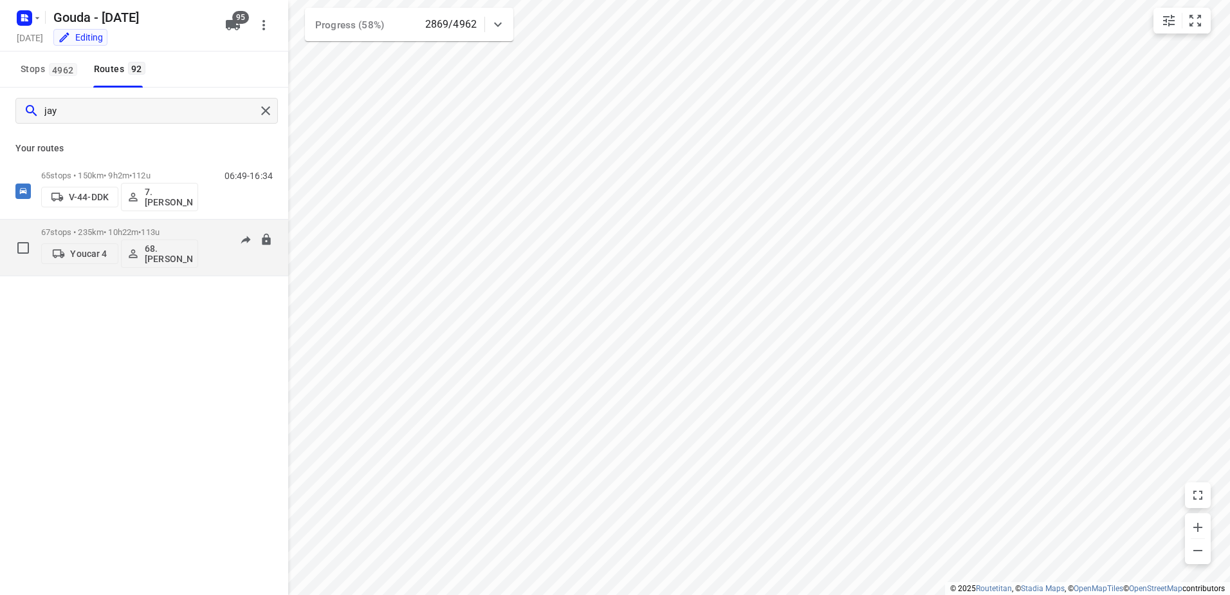
type input "jay"
click at [120, 230] on p "67 stops • 235km • 10h22m • 113u" at bounding box center [119, 232] width 157 height 10
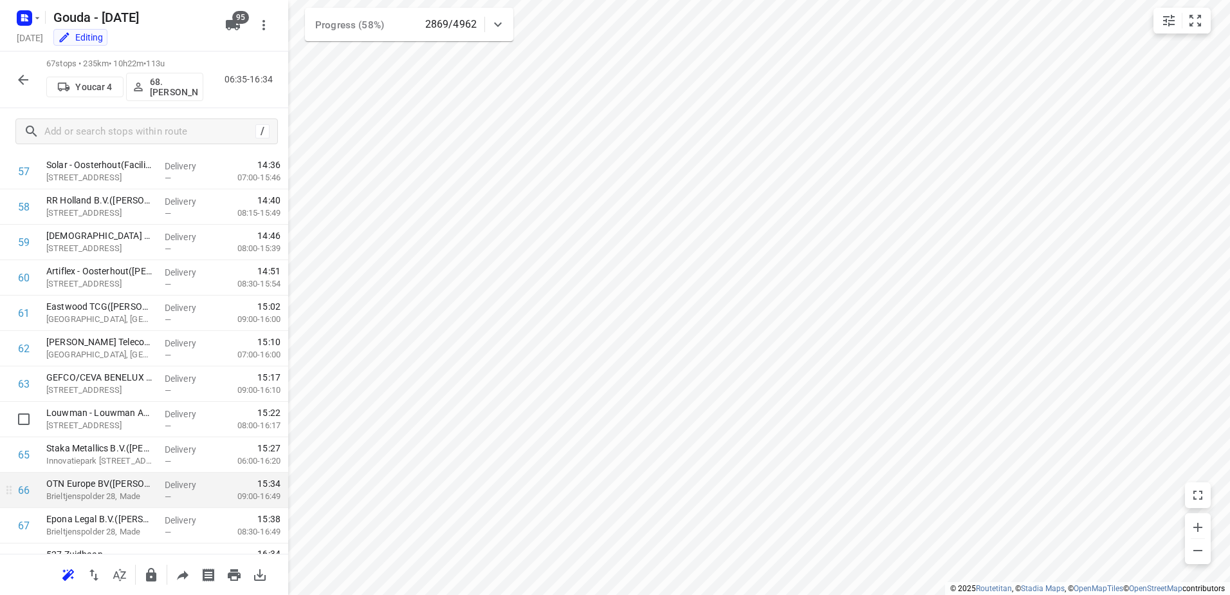
scroll to position [2072, 0]
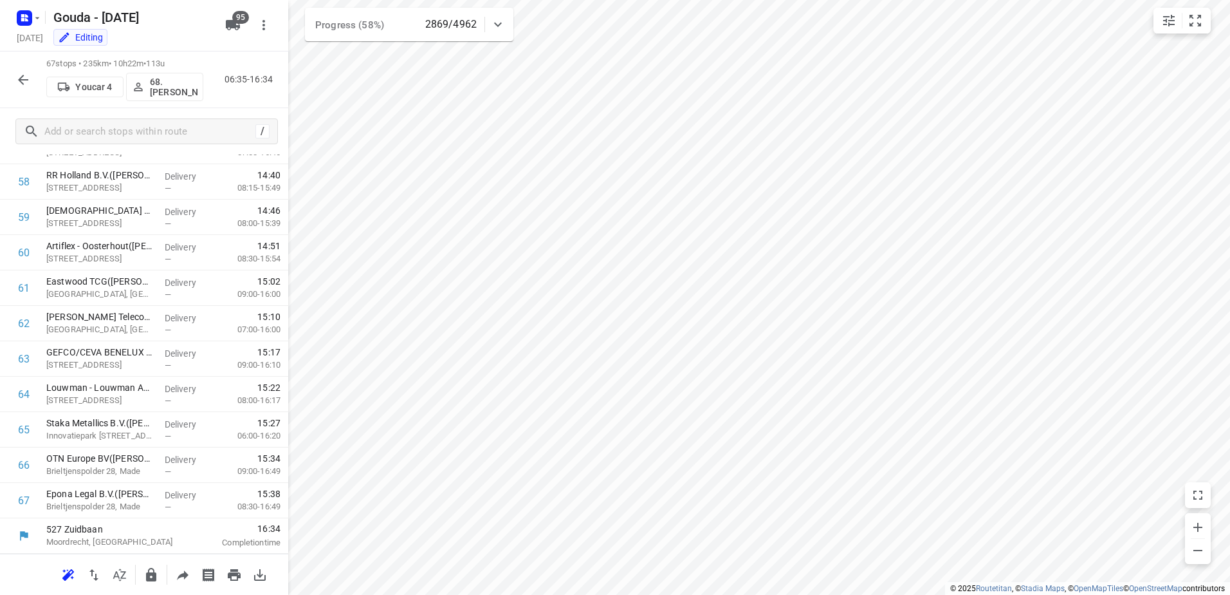
click at [25, 82] on icon "button" at bounding box center [22, 79] width 15 height 15
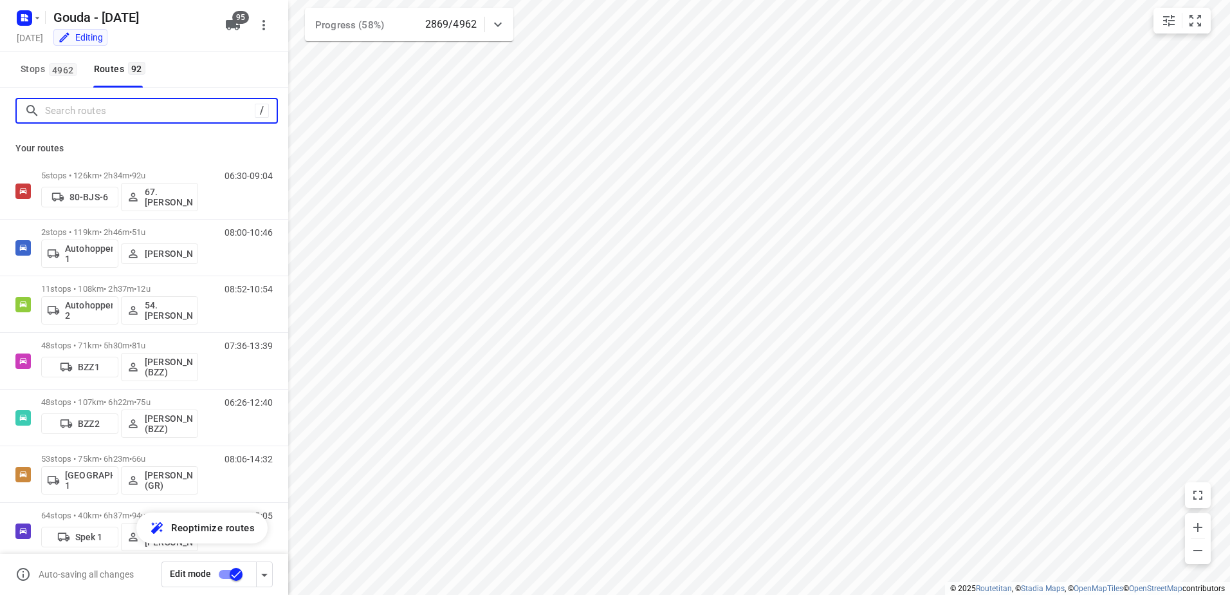
click at [107, 113] on input "Search routes" at bounding box center [150, 111] width 210 height 20
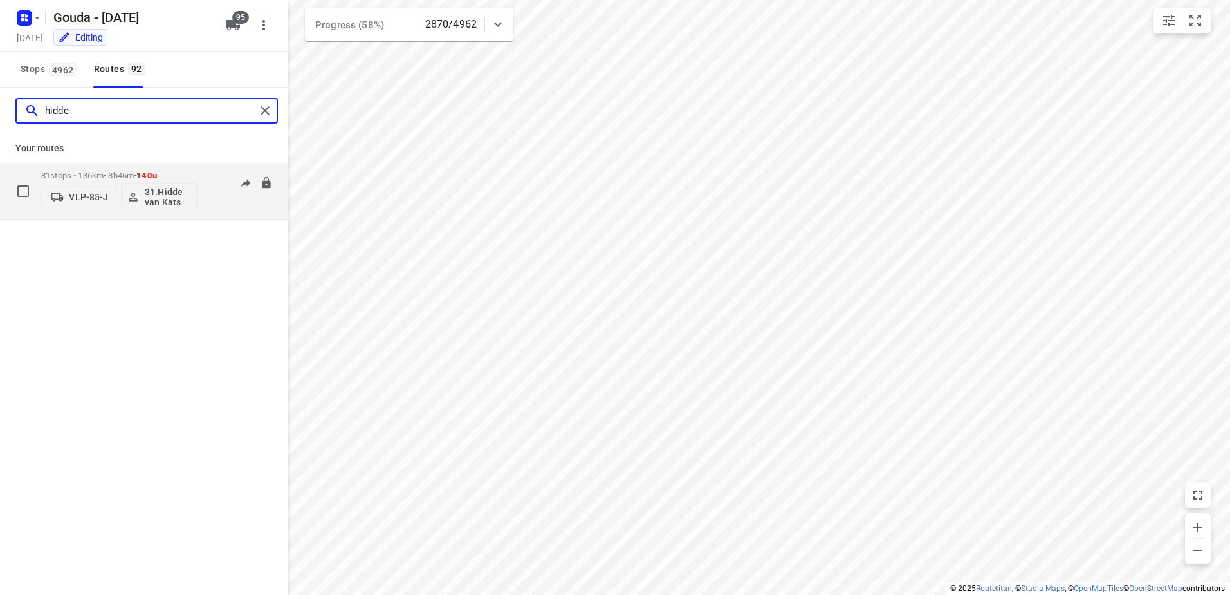
type input "hidde"
click at [60, 172] on p "81 stops • 136km • 8h46m • 140u" at bounding box center [119, 176] width 157 height 10
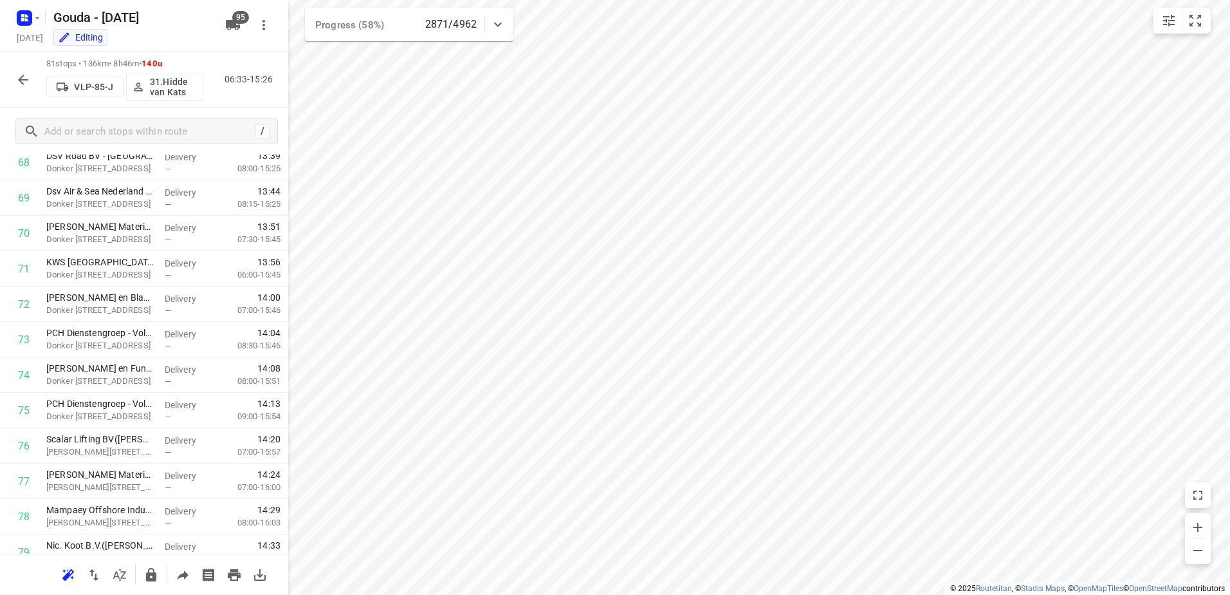
scroll to position [2568, 0]
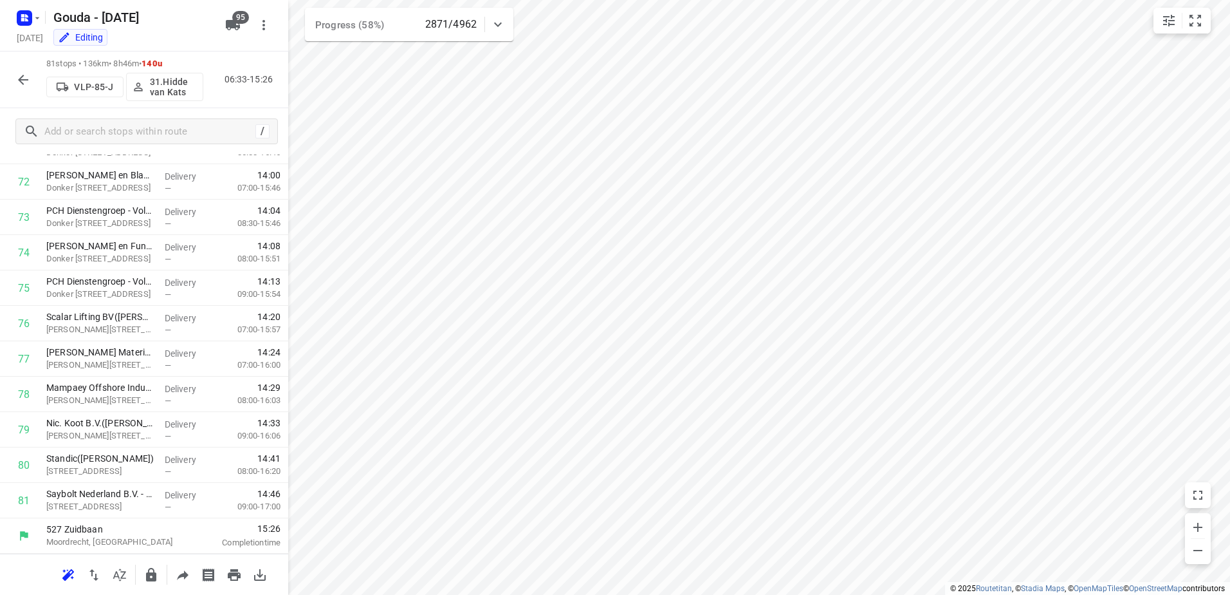
click at [21, 69] on button "button" at bounding box center [23, 80] width 26 height 26
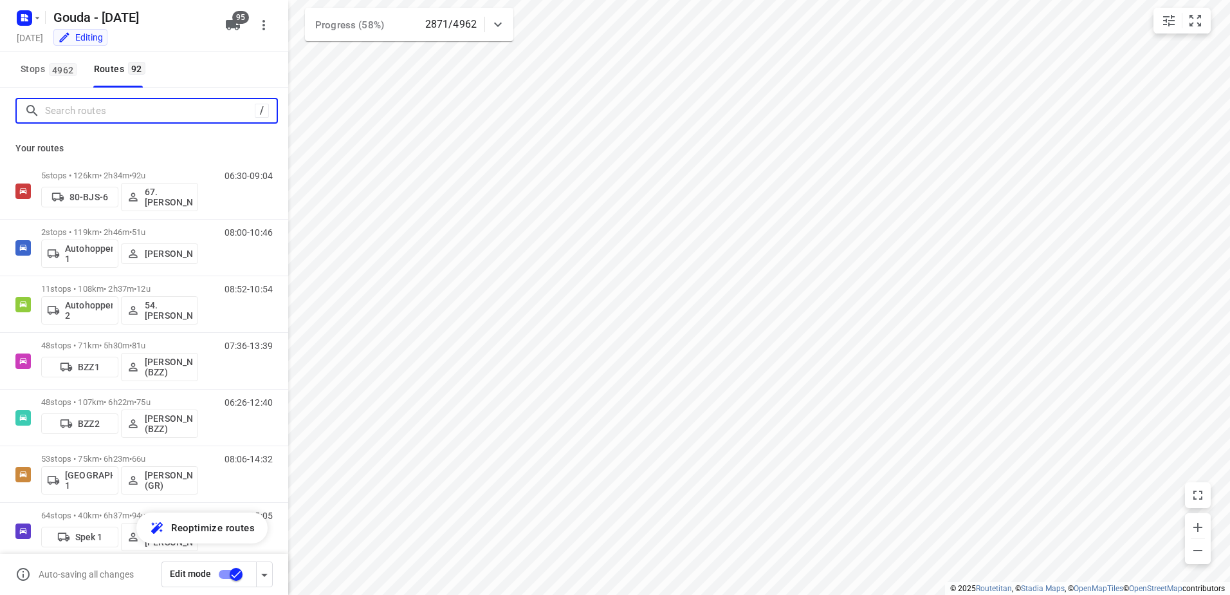
click at [93, 113] on input "Search routes" at bounding box center [150, 111] width 210 height 20
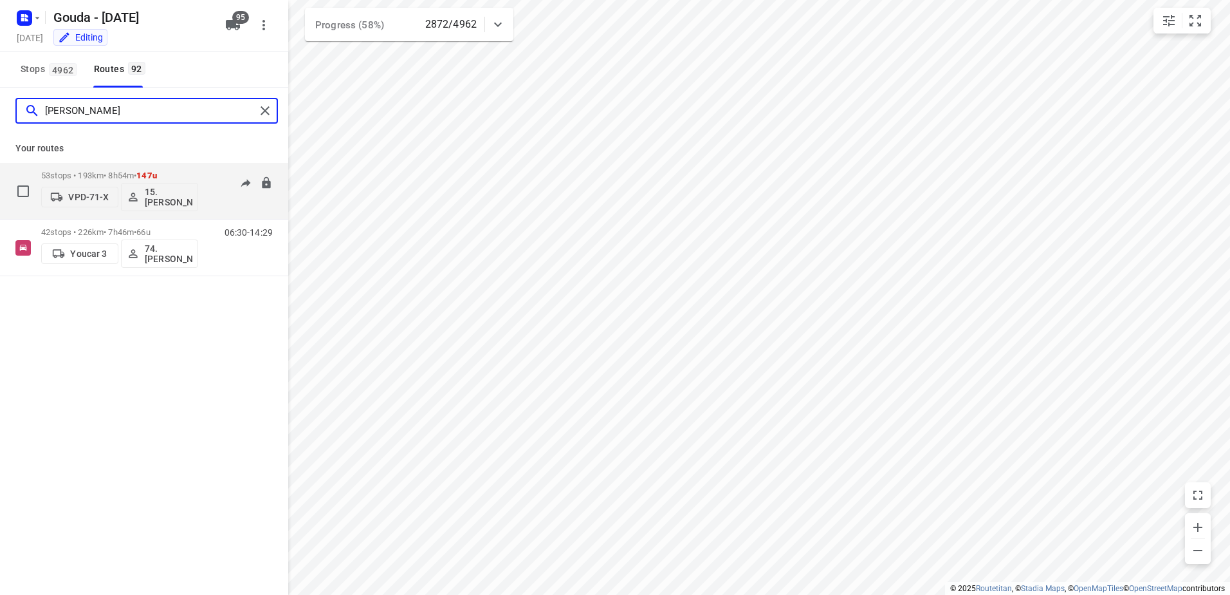
type input "edwin"
click at [73, 171] on p "53 stops • 193km • 8h54m • 147u" at bounding box center [119, 176] width 157 height 10
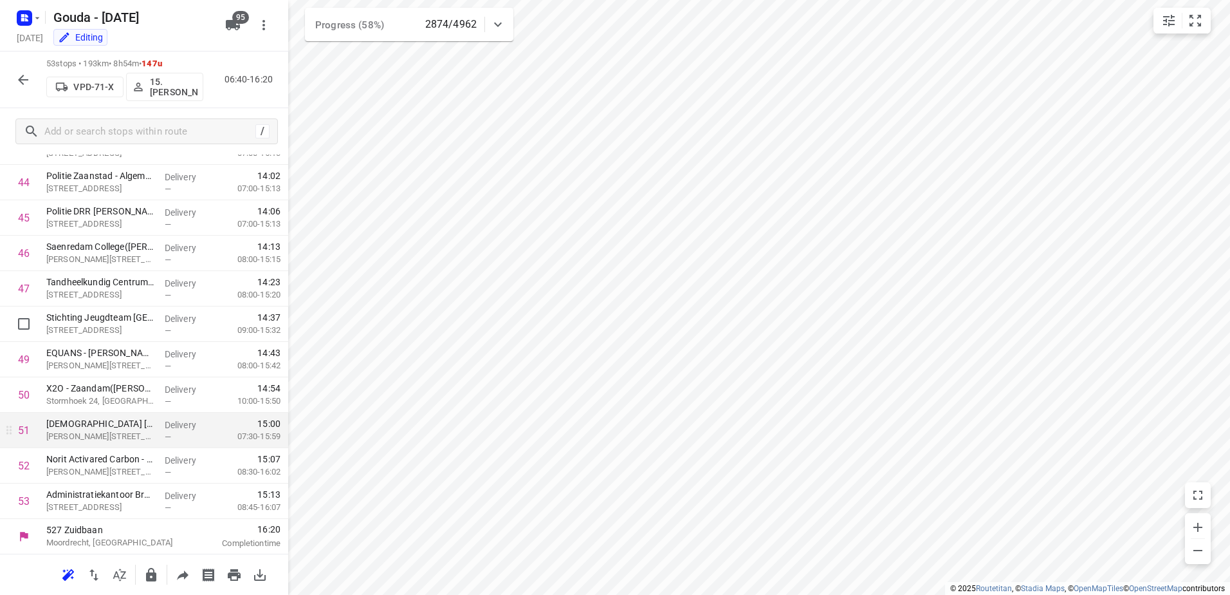
scroll to position [1577, 0]
click at [17, 73] on icon "button" at bounding box center [22, 79] width 15 height 15
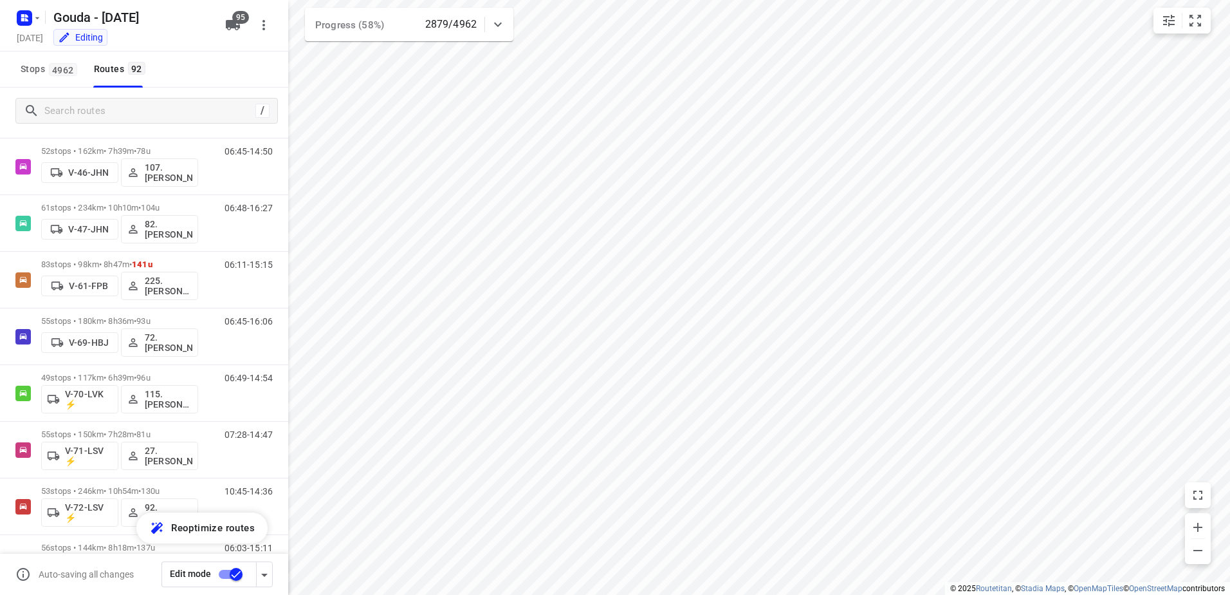
scroll to position [1285, 0]
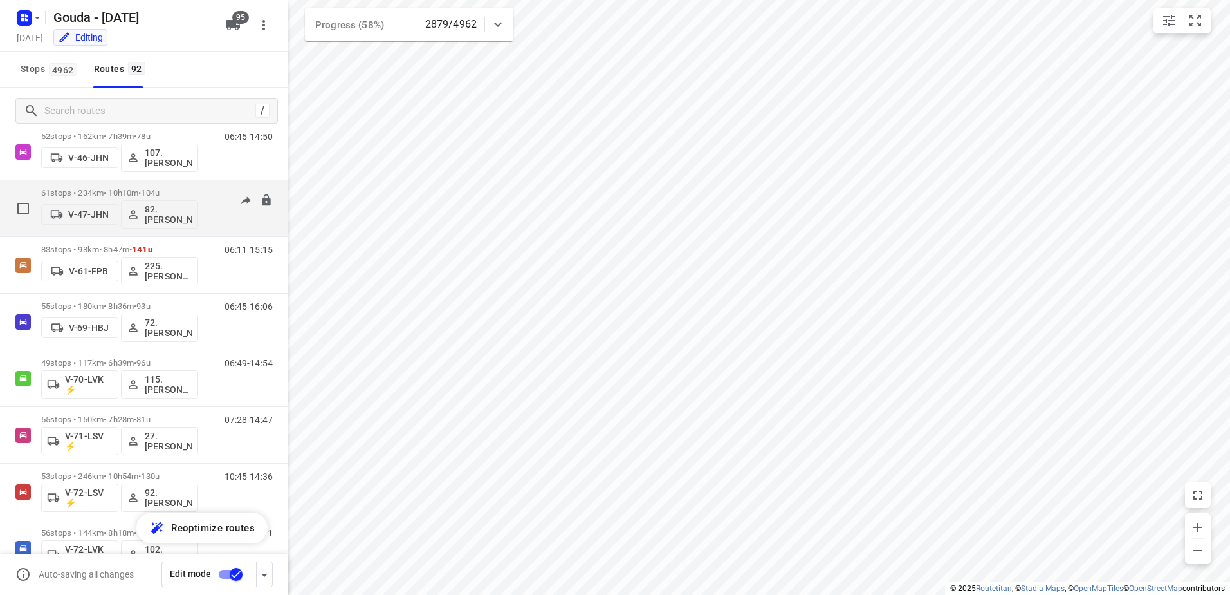
click at [138, 185] on div "61 stops • 234km • 10h10m • 104u V-47-JHN 82. Wim Dekker" at bounding box center [119, 207] width 157 height 53
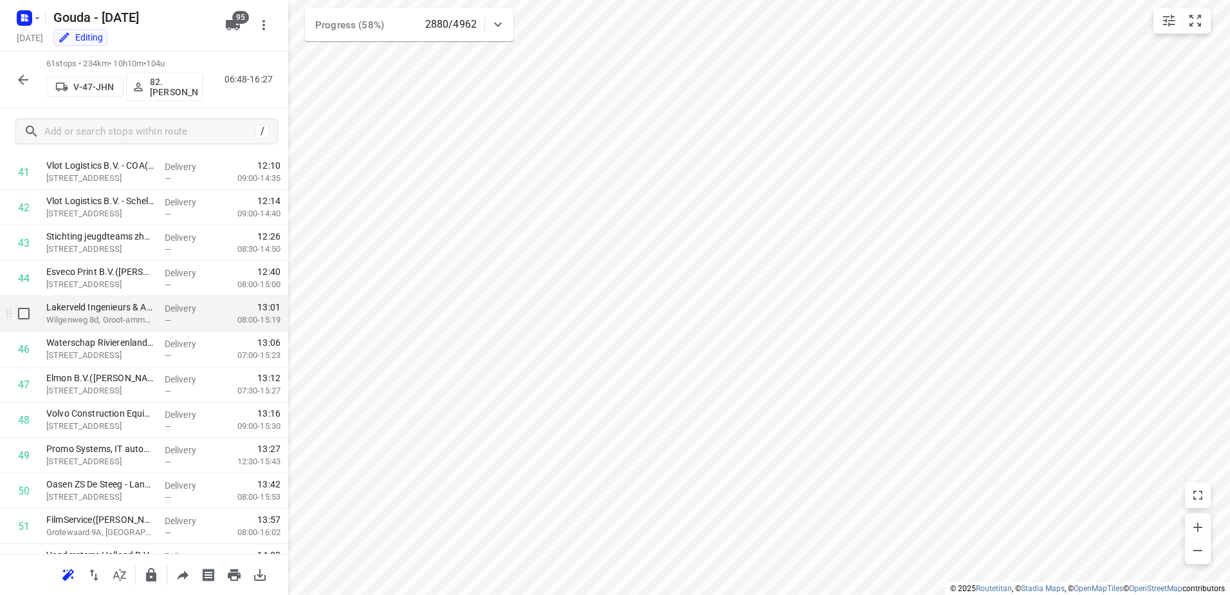
scroll to position [1860, 0]
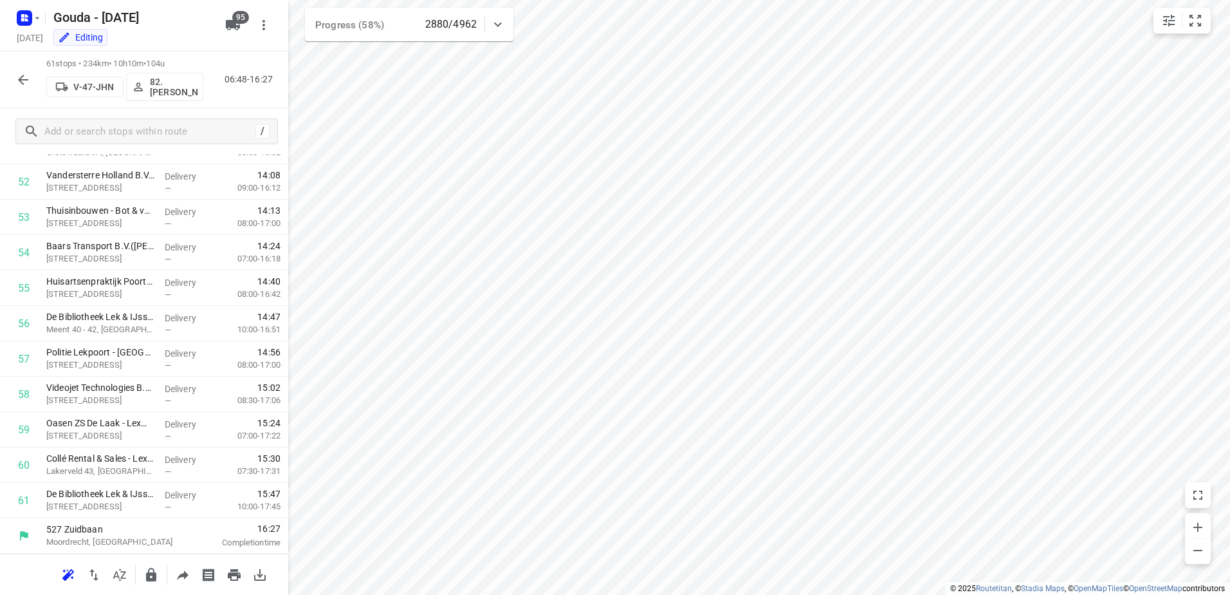
click at [26, 80] on icon "button" at bounding box center [22, 79] width 15 height 15
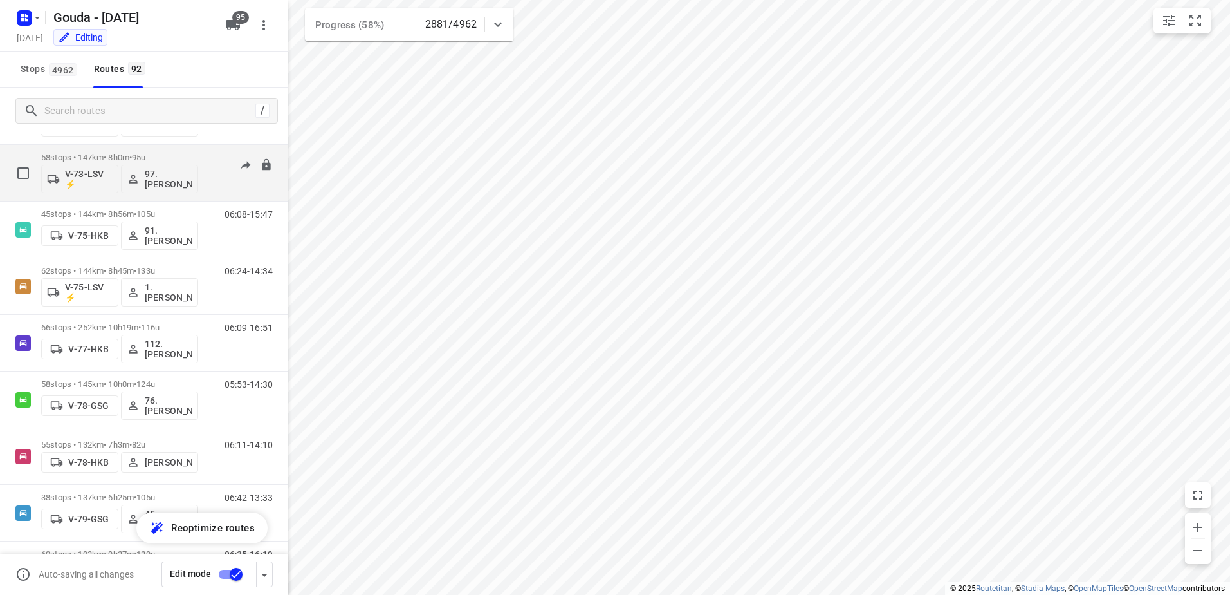
scroll to position [1866, 0]
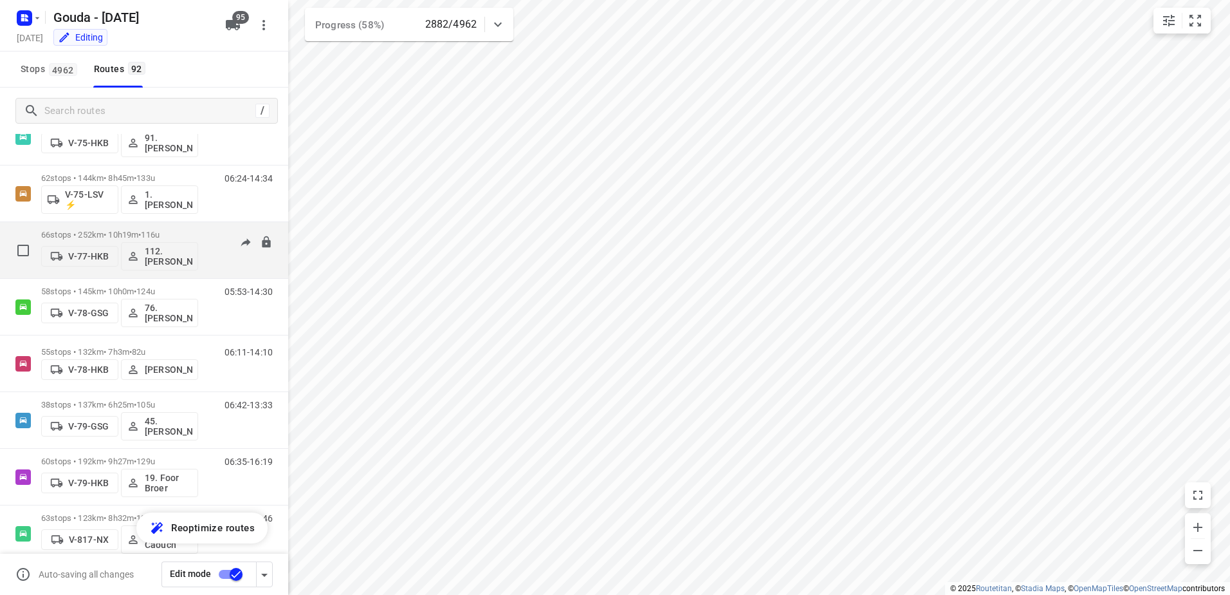
click at [186, 225] on div "66 stops • 252km • 10h19m • 116u V-77-HKB 112.Nino Saric" at bounding box center [119, 249] width 157 height 53
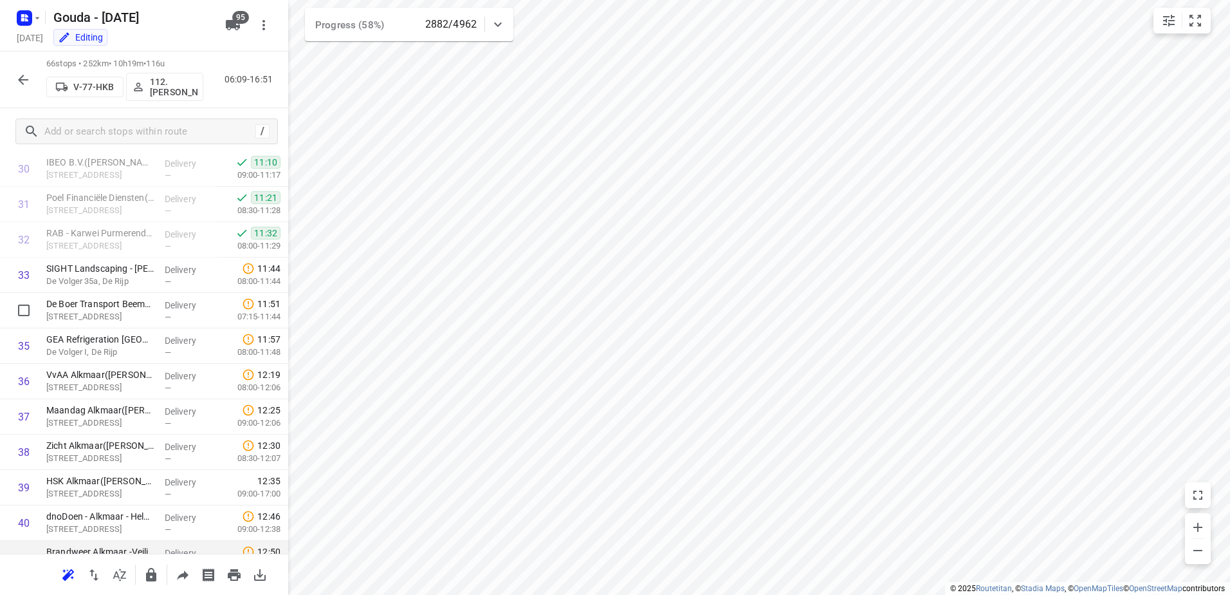
scroll to position [1480, 0]
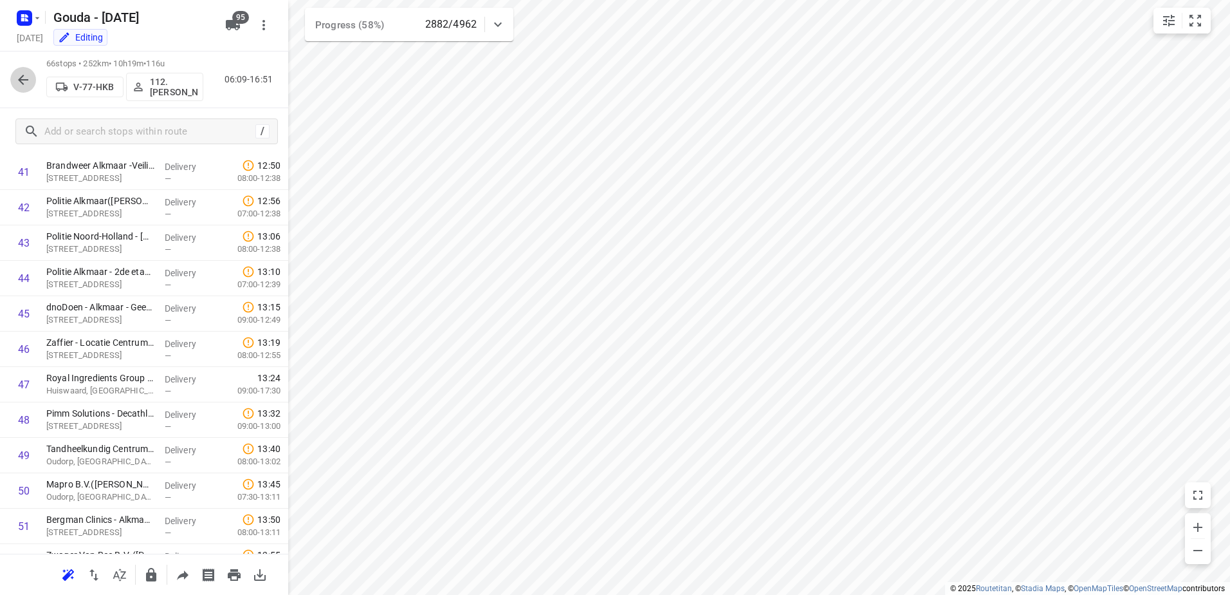
click at [23, 89] on button "button" at bounding box center [23, 80] width 26 height 26
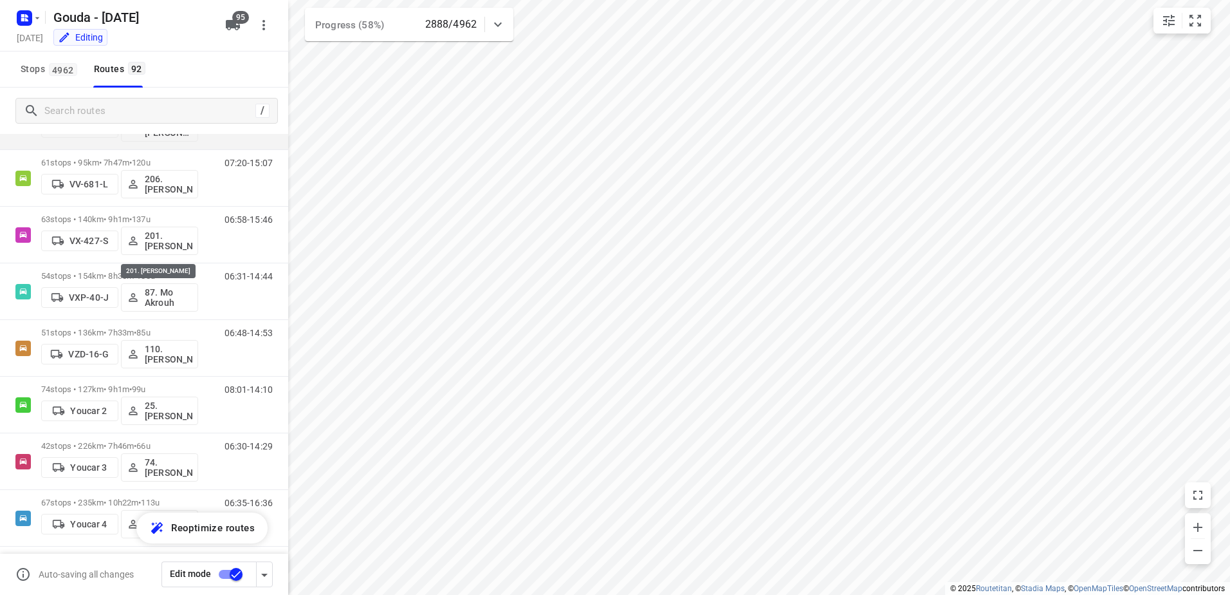
scroll to position [4832, 0]
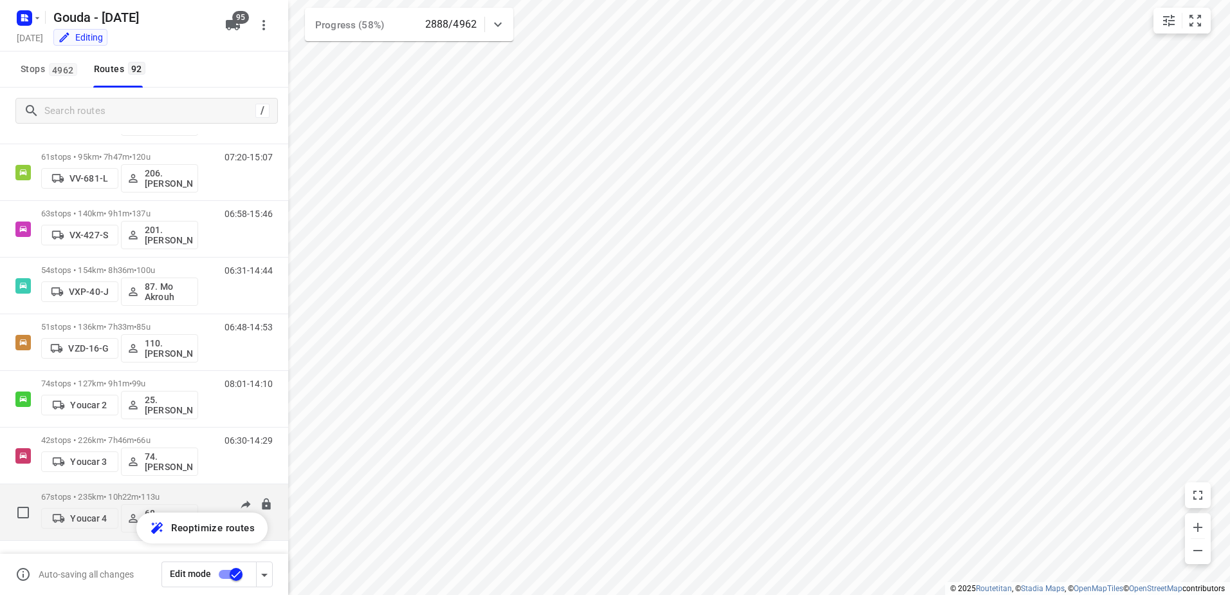
click at [62, 491] on div "67 stops • 235km • 10h22m • 113u Youcar 4 68.Jay Jairam" at bounding box center [119, 511] width 157 height 53
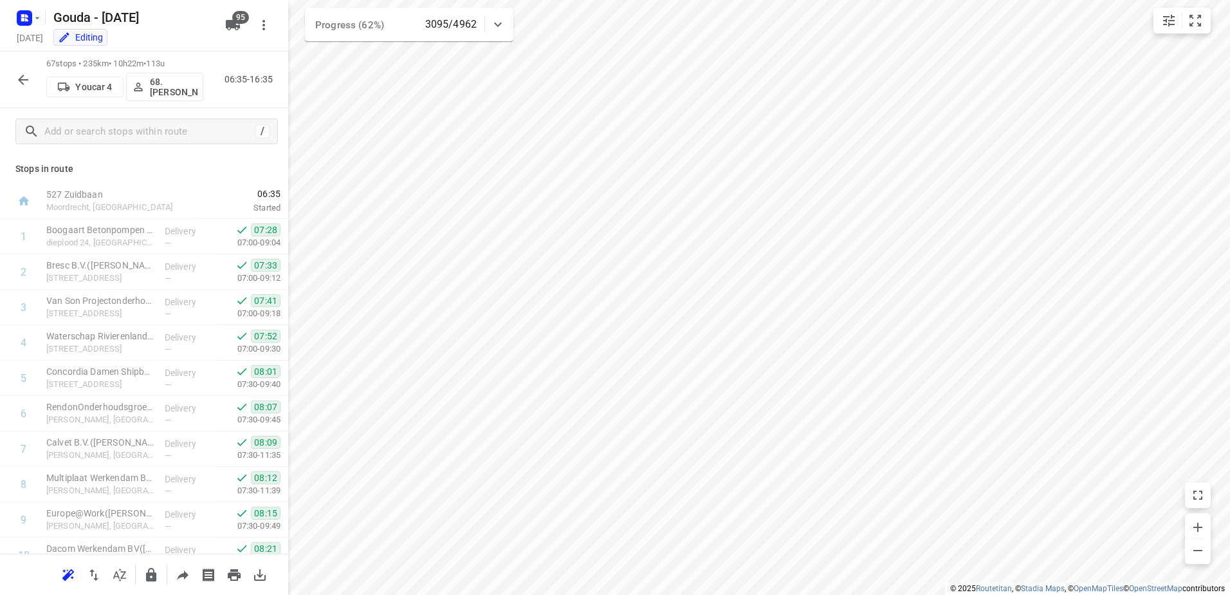
click at [10, 82] on div "67 stops • 235km • 10h22m • 113u Youcar 4 68.Jay Jairam 06:35-16:35" at bounding box center [144, 79] width 288 height 57
click at [15, 77] on button "button" at bounding box center [23, 80] width 26 height 26
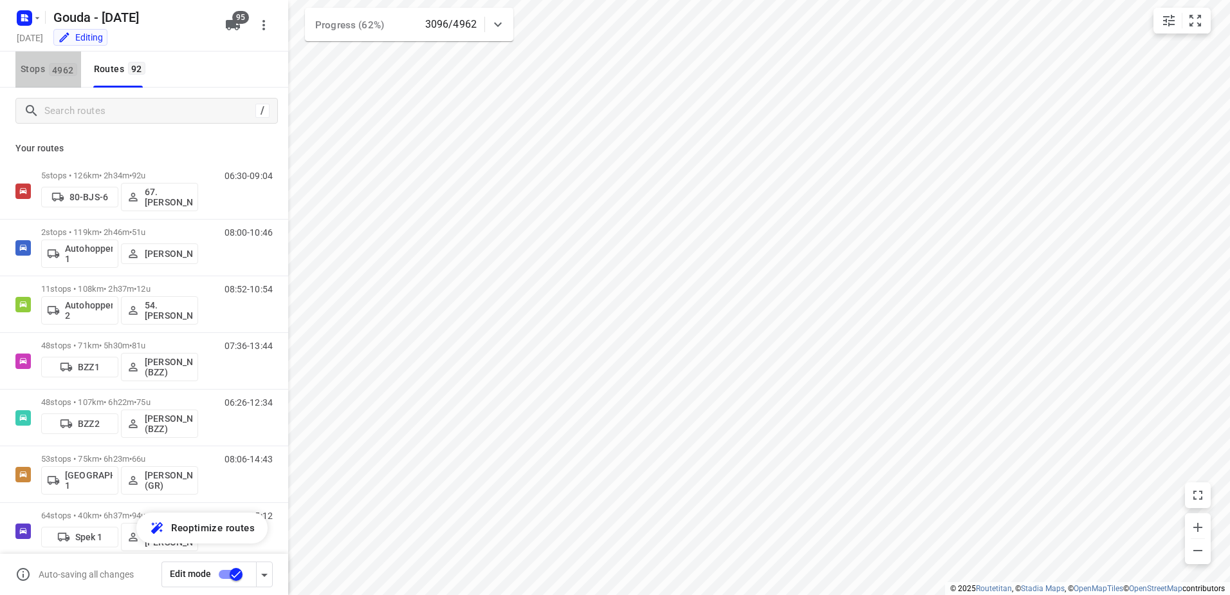
click at [25, 77] on span "Stops 4962" at bounding box center [51, 69] width 60 height 16
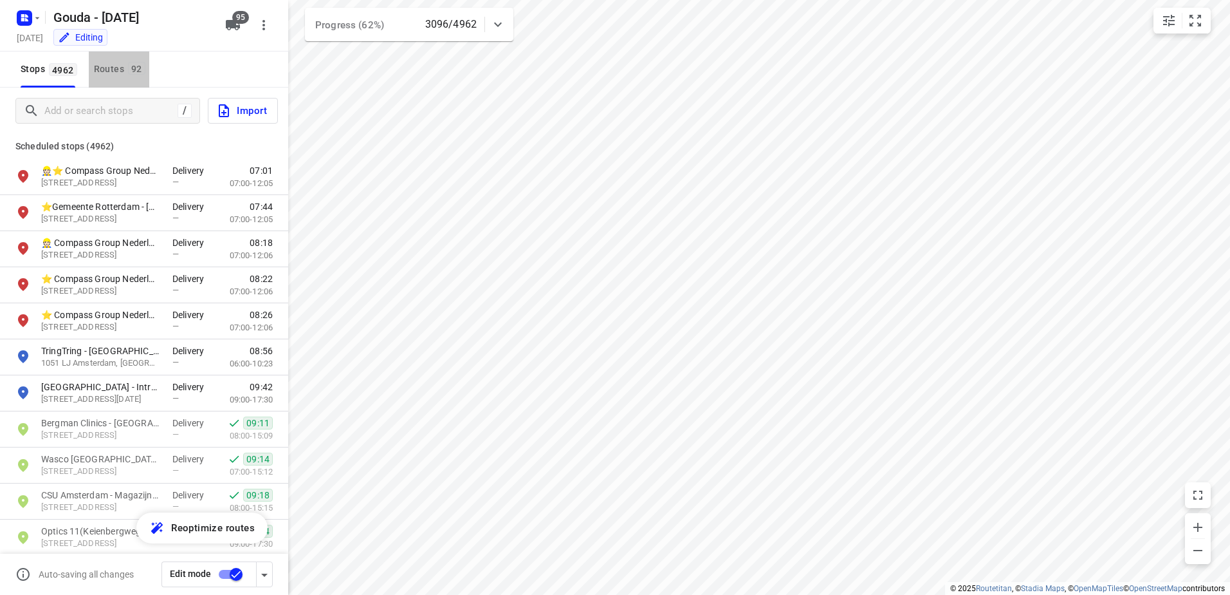
click at [128, 70] on span "92" at bounding box center [136, 68] width 17 height 13
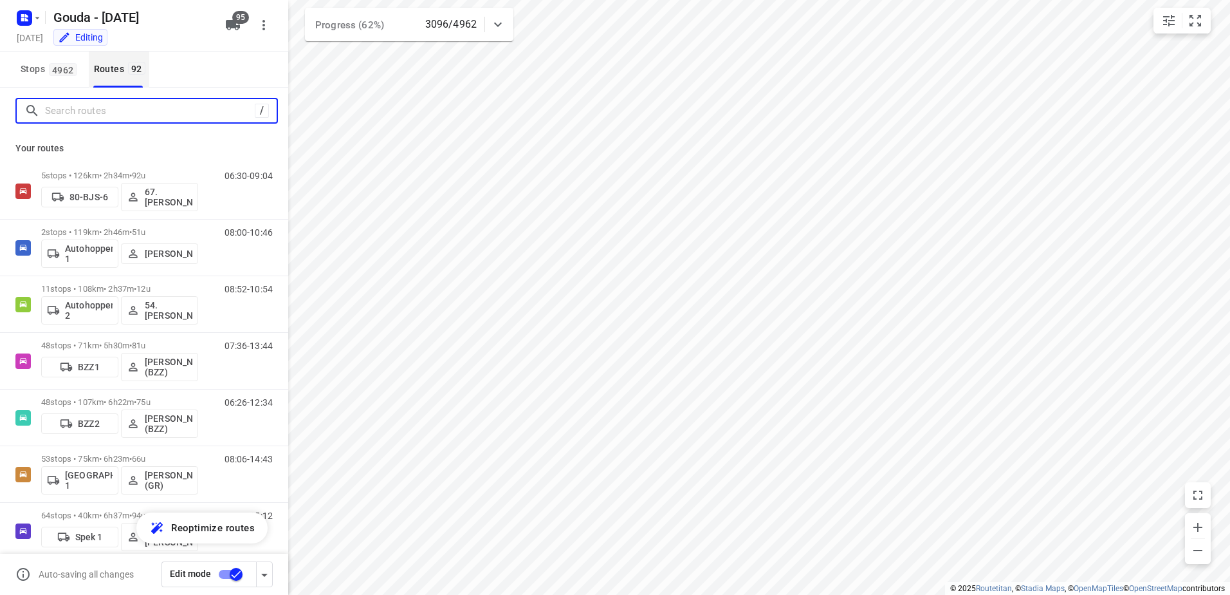
click at [131, 105] on input "Search routes" at bounding box center [150, 111] width 210 height 20
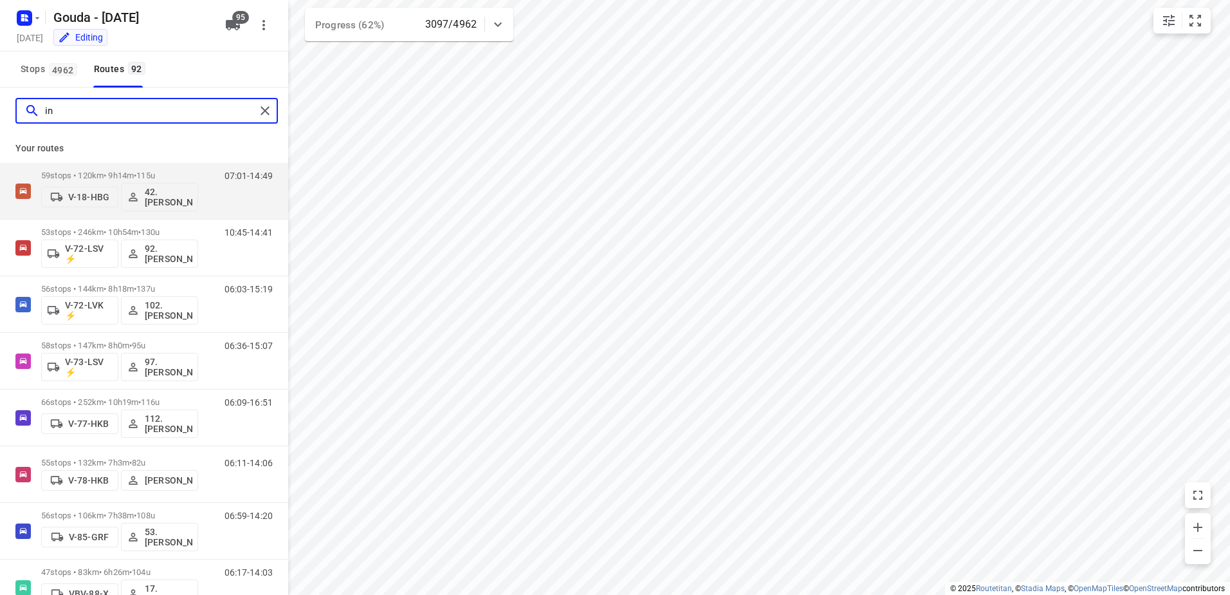
type input "i"
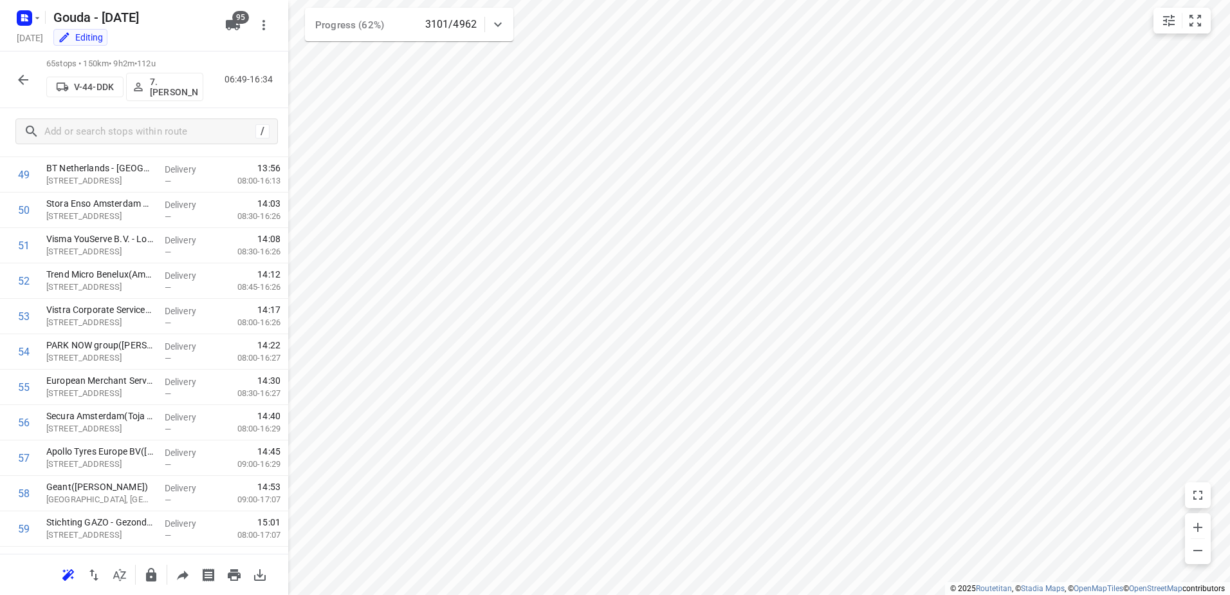
scroll to position [2001, 0]
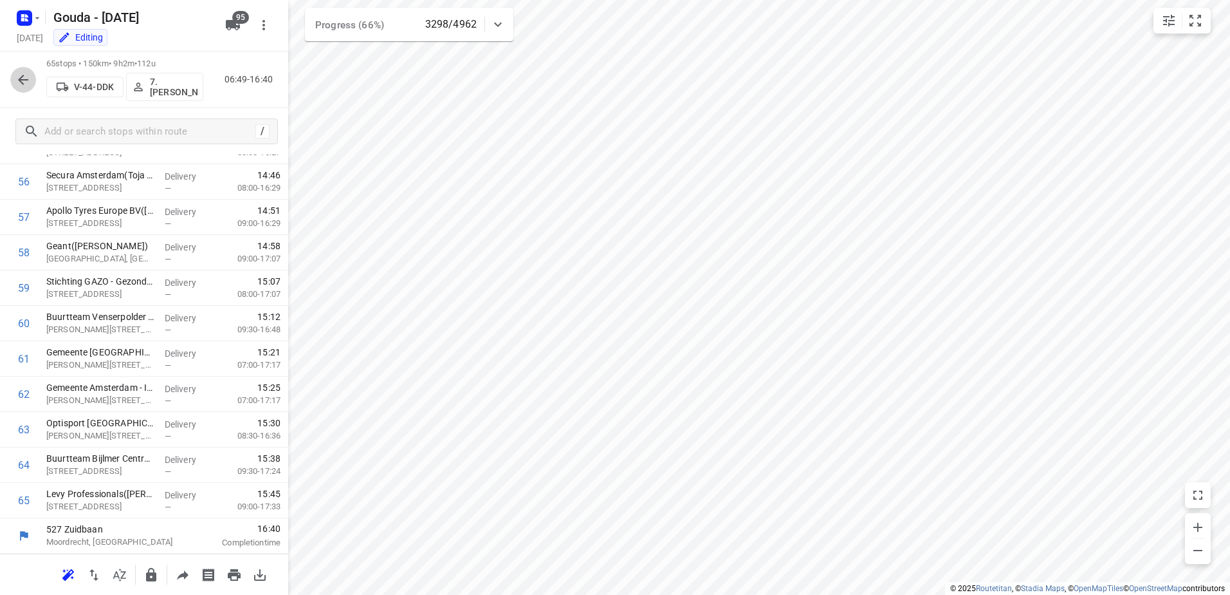
click at [23, 81] on icon "button" at bounding box center [22, 79] width 15 height 15
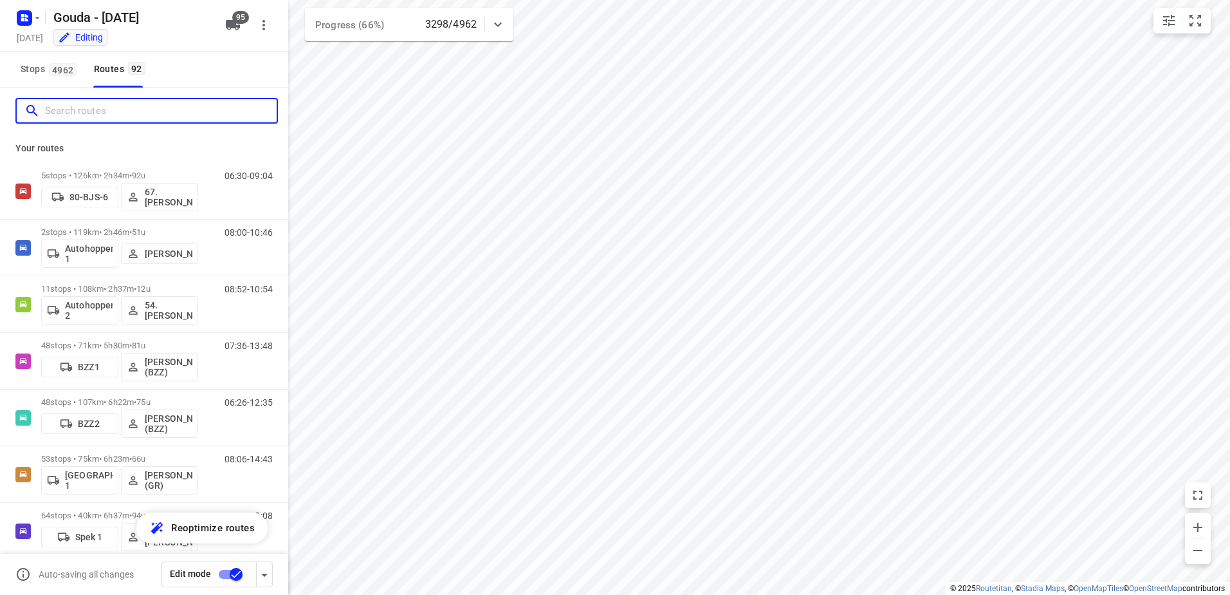
click at [115, 115] on input "Search routes" at bounding box center [161, 111] width 232 height 20
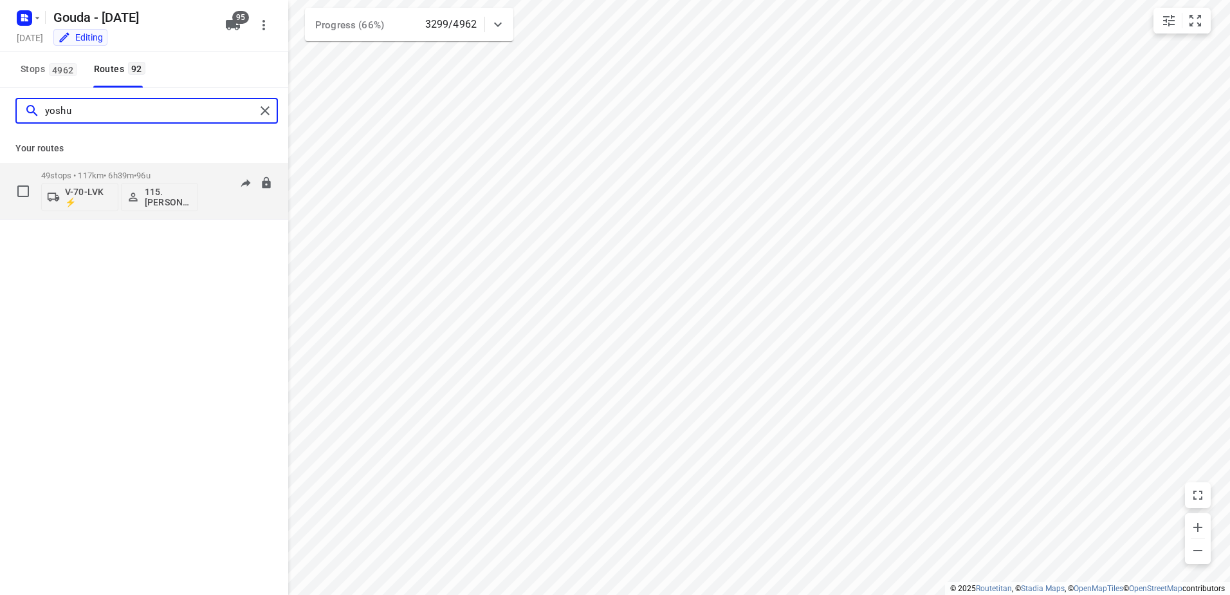
type input "yoshu"
click at [120, 168] on div "49 stops • 117km • 6h39m • 96u V-70-LVK ⚡ 115.Yoshua van de Hoef (YO)" at bounding box center [119, 190] width 157 height 53
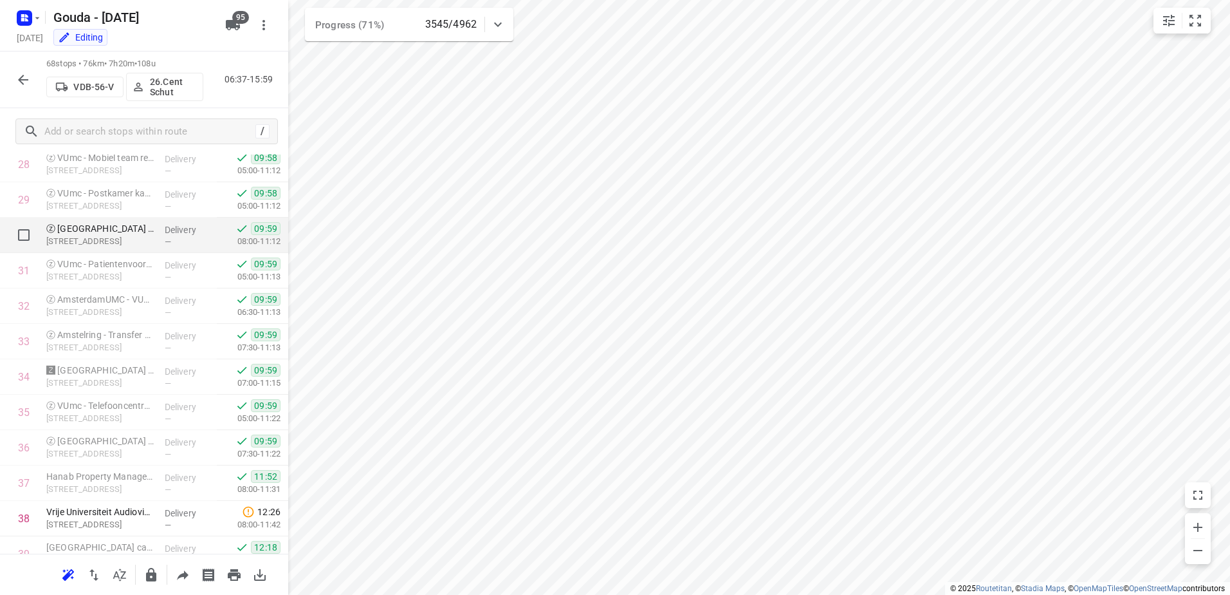
scroll to position [1030, 0]
click at [23, 19] on icon "button" at bounding box center [22, 19] width 3 height 3
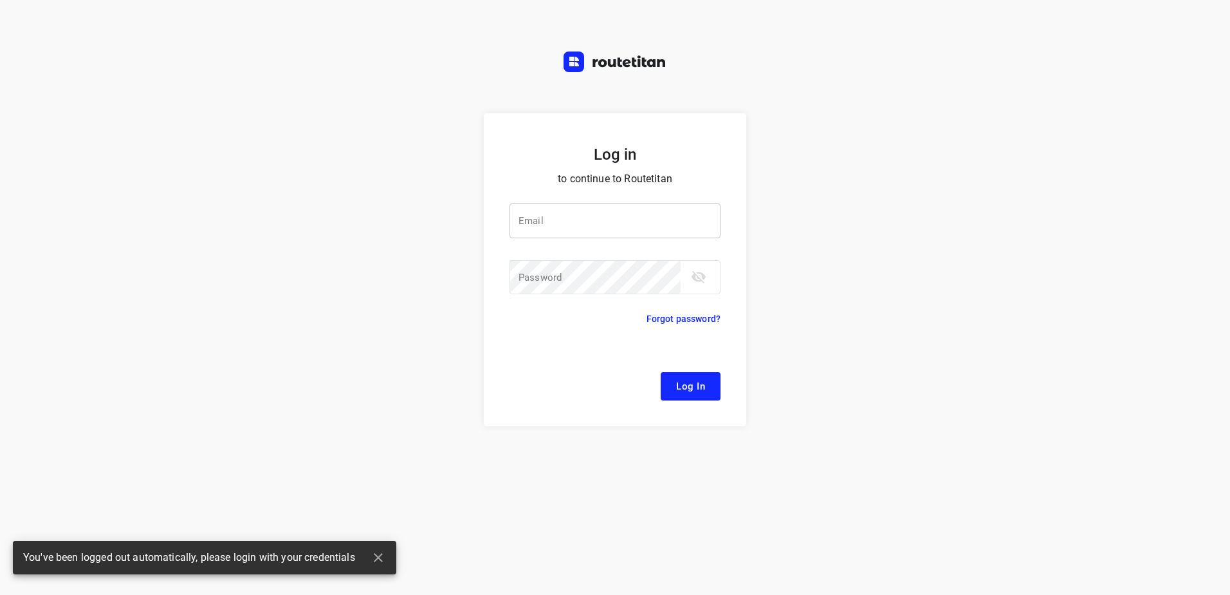
click at [593, 214] on input "email" at bounding box center [615, 220] width 211 height 35
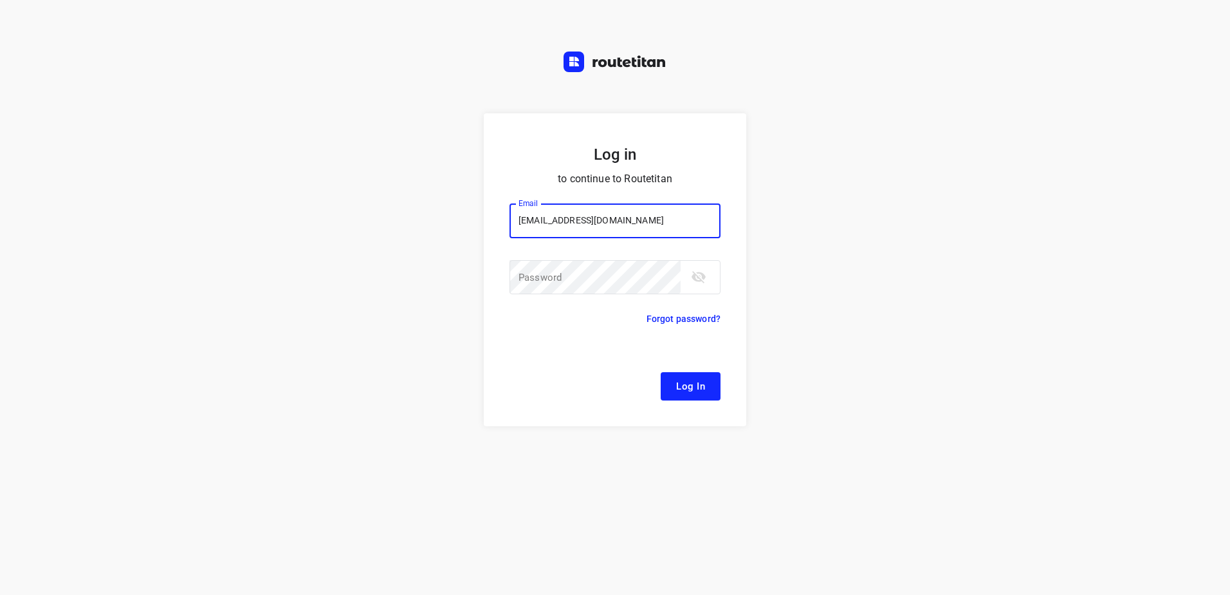
type input "remco@fruitopjewerk.nl"
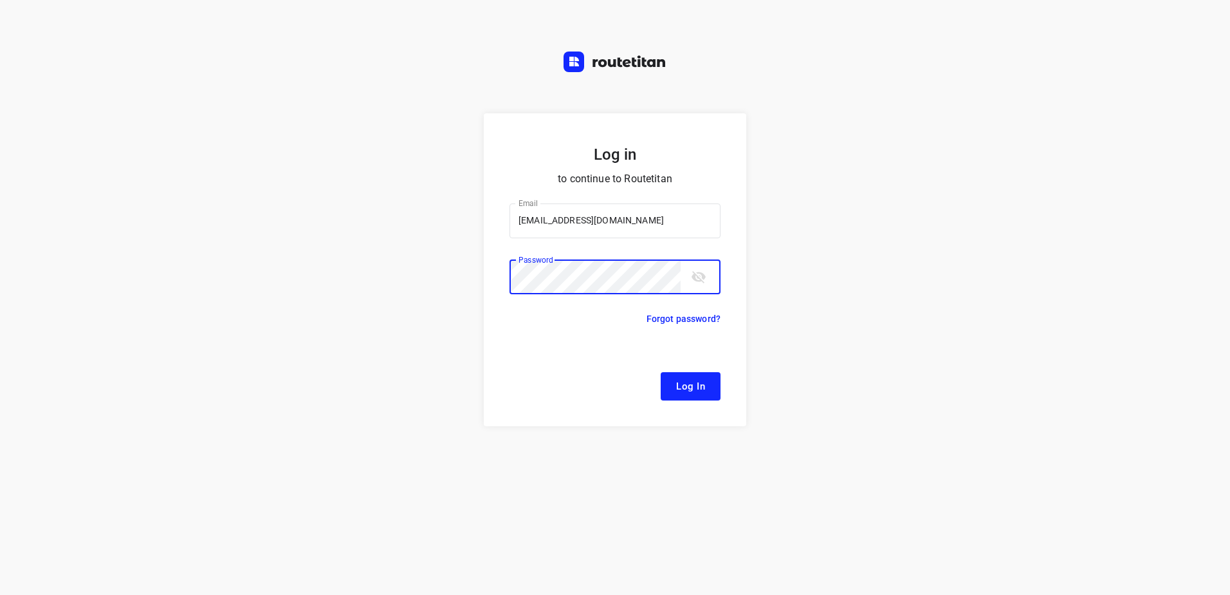
click at [661, 372] on button "Log In" at bounding box center [691, 386] width 60 height 28
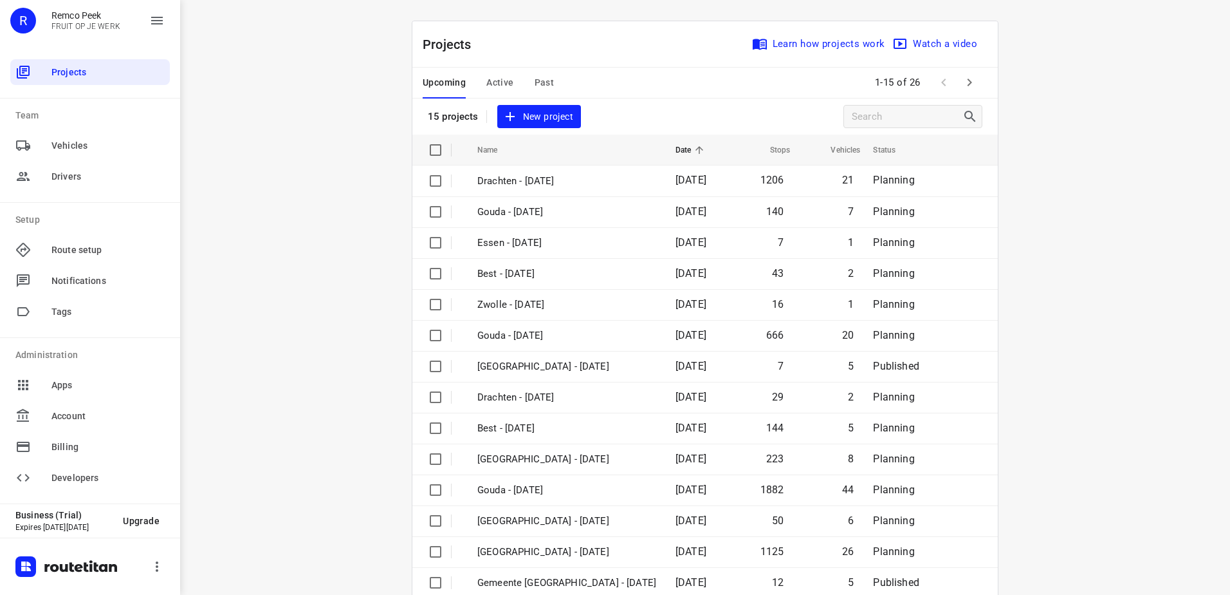
click at [505, 85] on span "Active" at bounding box center [500, 83] width 27 height 16
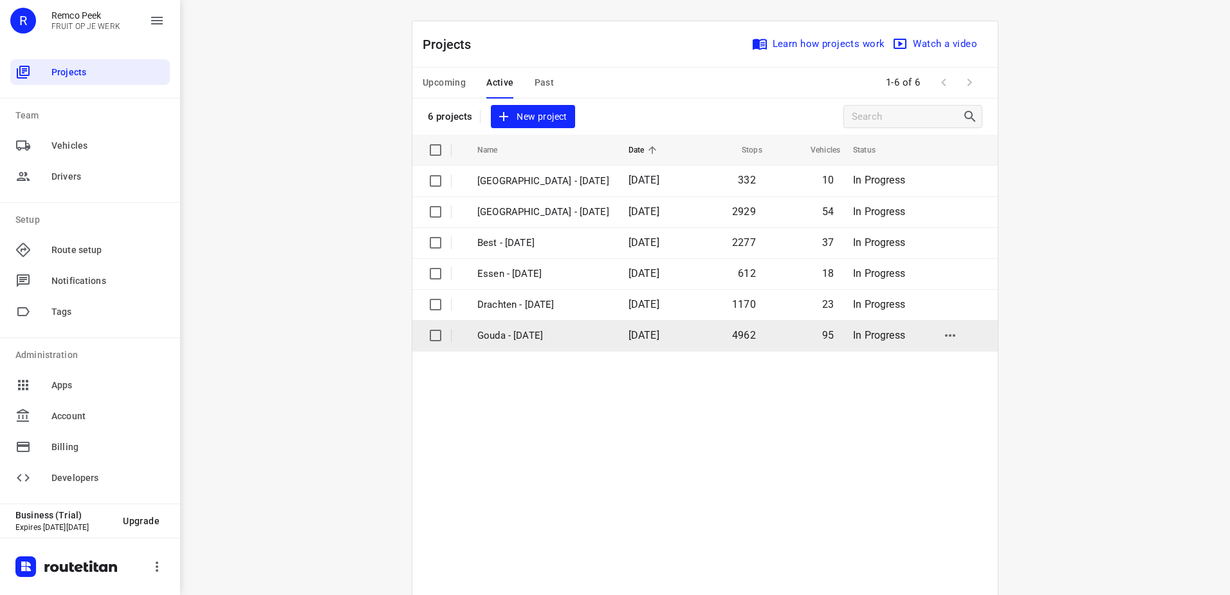
click at [536, 332] on p "Gouda - Monday" at bounding box center [544, 335] width 132 height 15
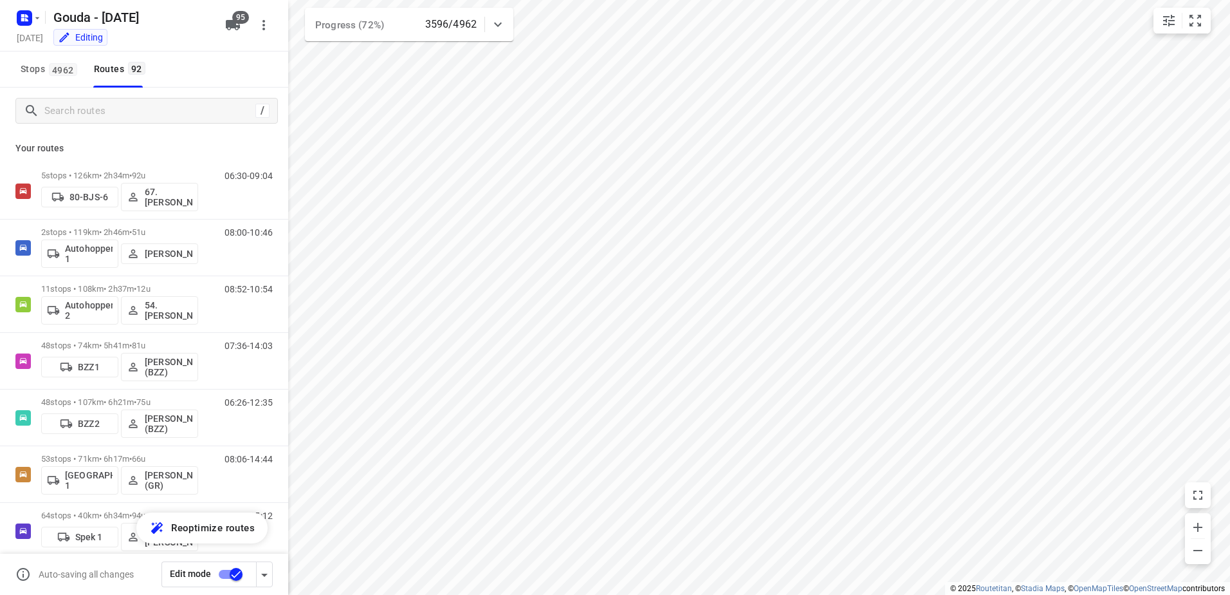
type input "distance"
click at [80, 104] on input "Search routes" at bounding box center [161, 111] width 232 height 20
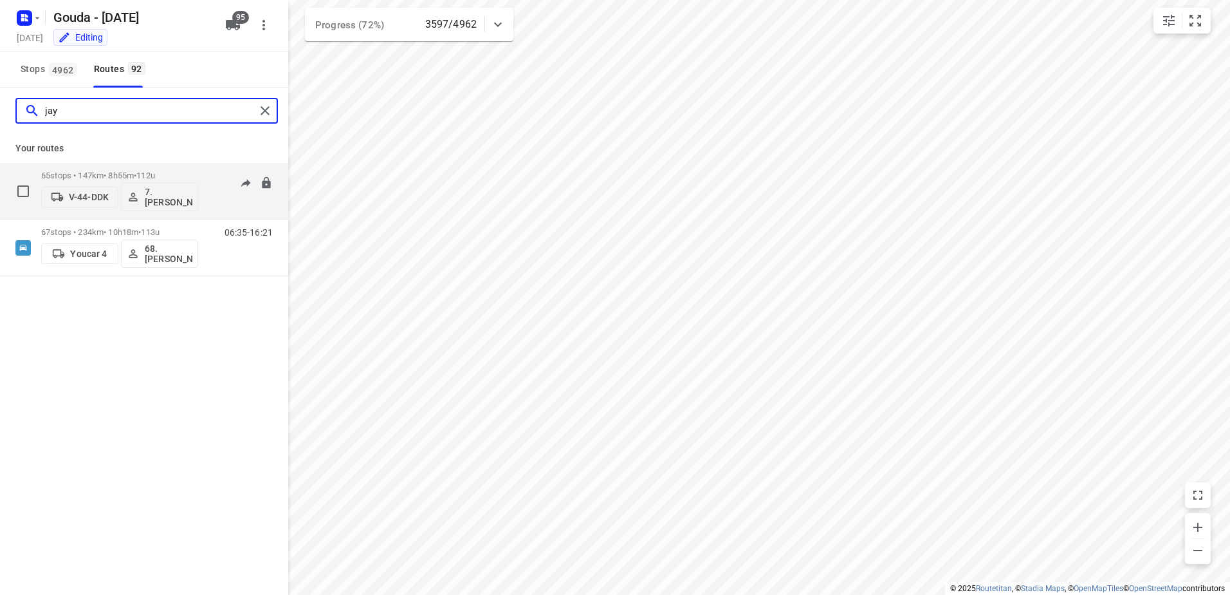
type input "jay"
click at [155, 173] on span "112u" at bounding box center [145, 176] width 19 height 10
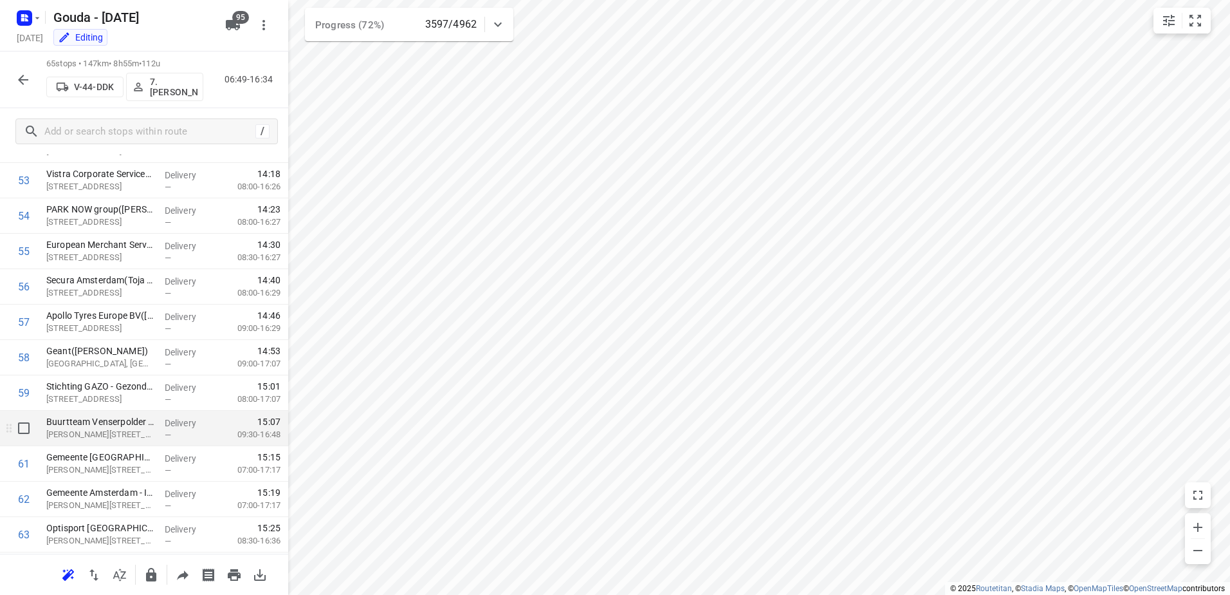
scroll to position [2001, 0]
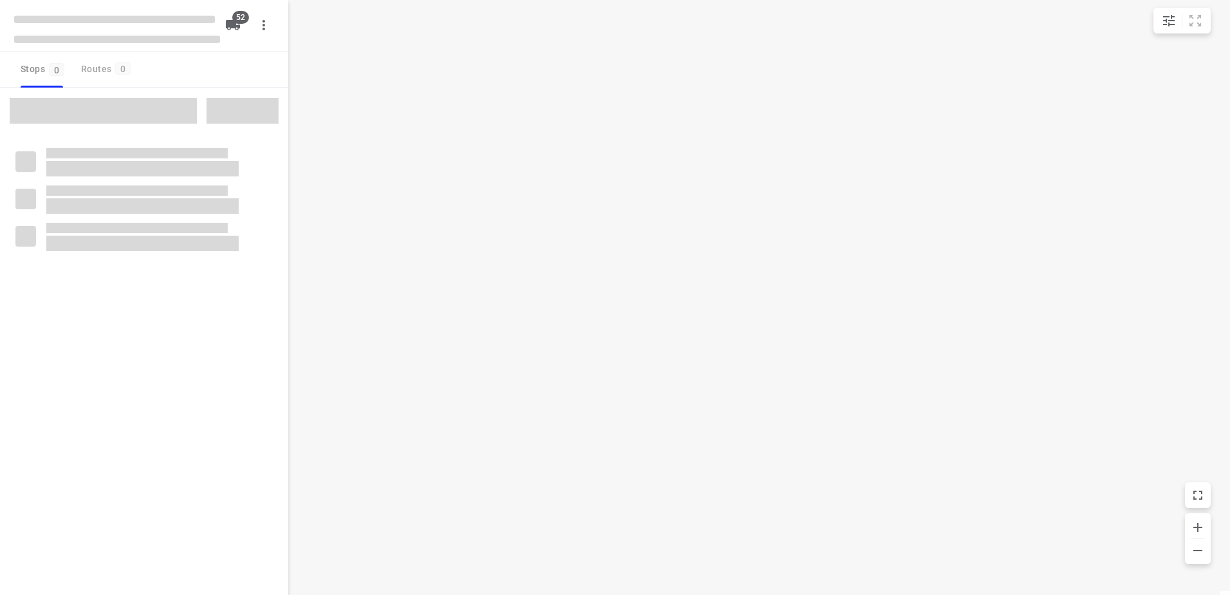
checkbox input "true"
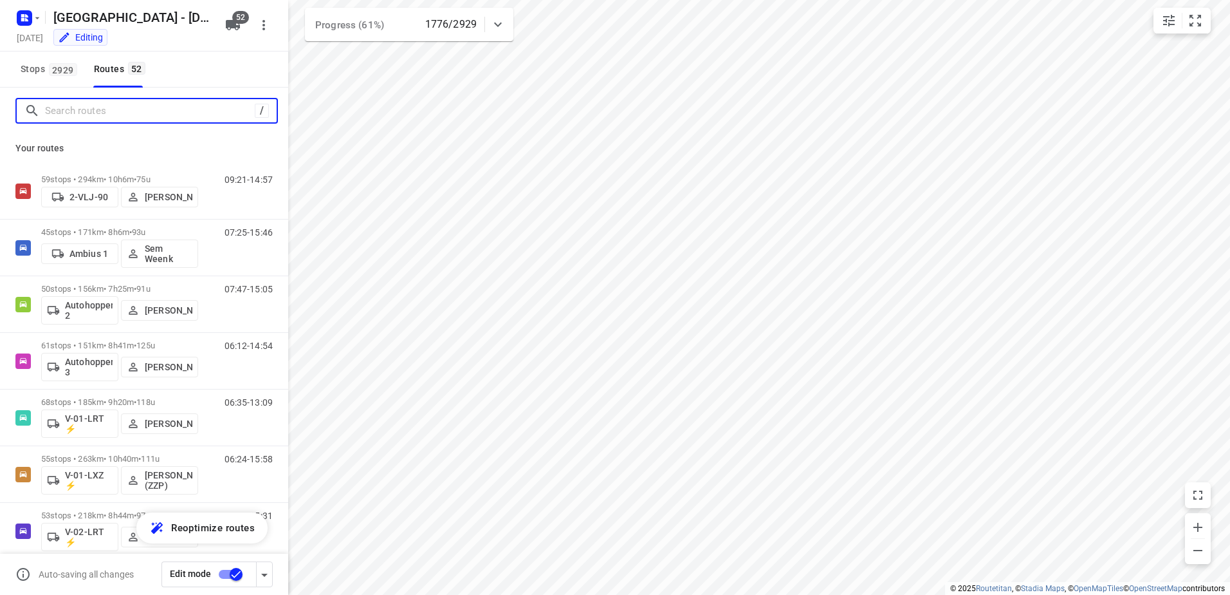
click at [86, 115] on input "Search routes" at bounding box center [150, 111] width 210 height 20
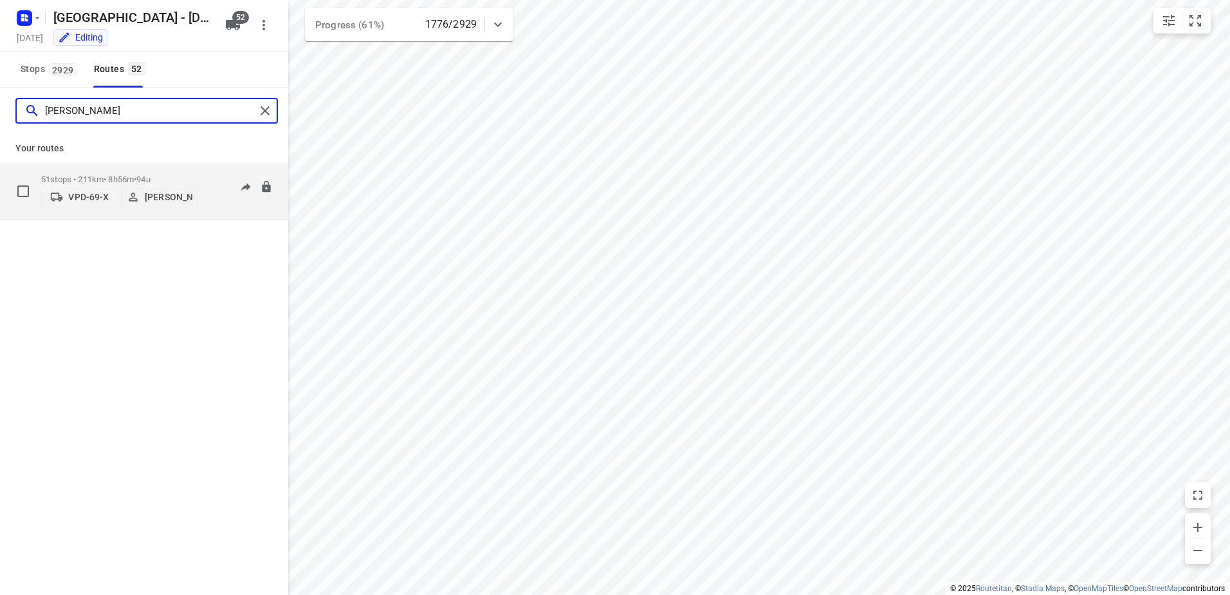
type input "[PERSON_NAME]"
click at [102, 174] on p "51 stops • 211km • 8h56m • 94u" at bounding box center [119, 179] width 157 height 10
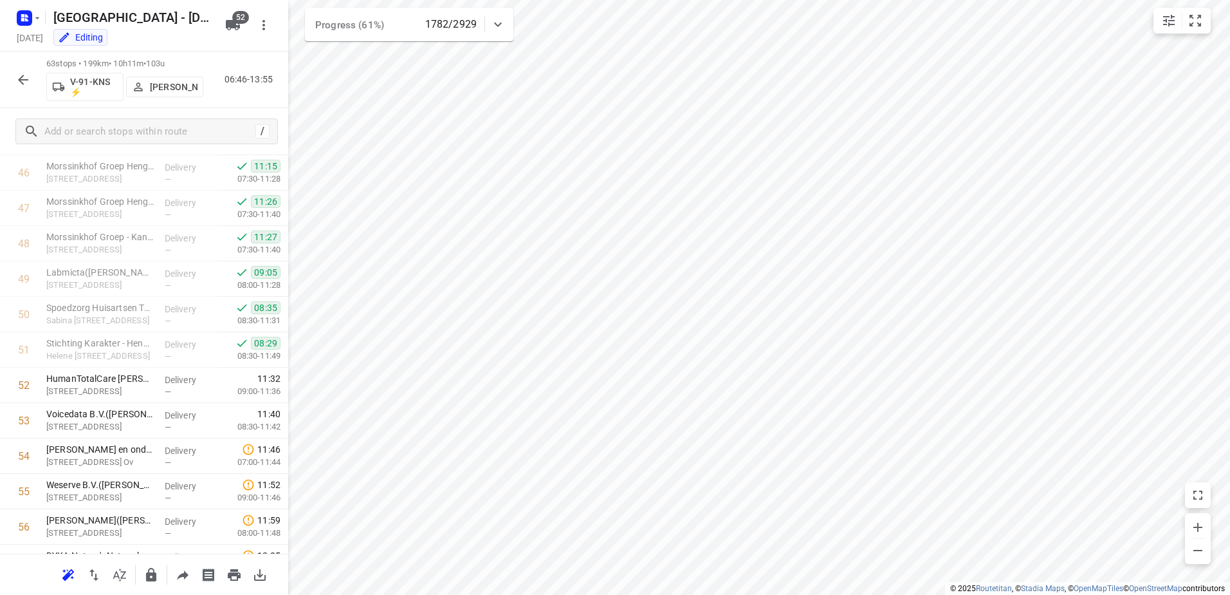
scroll to position [1931, 0]
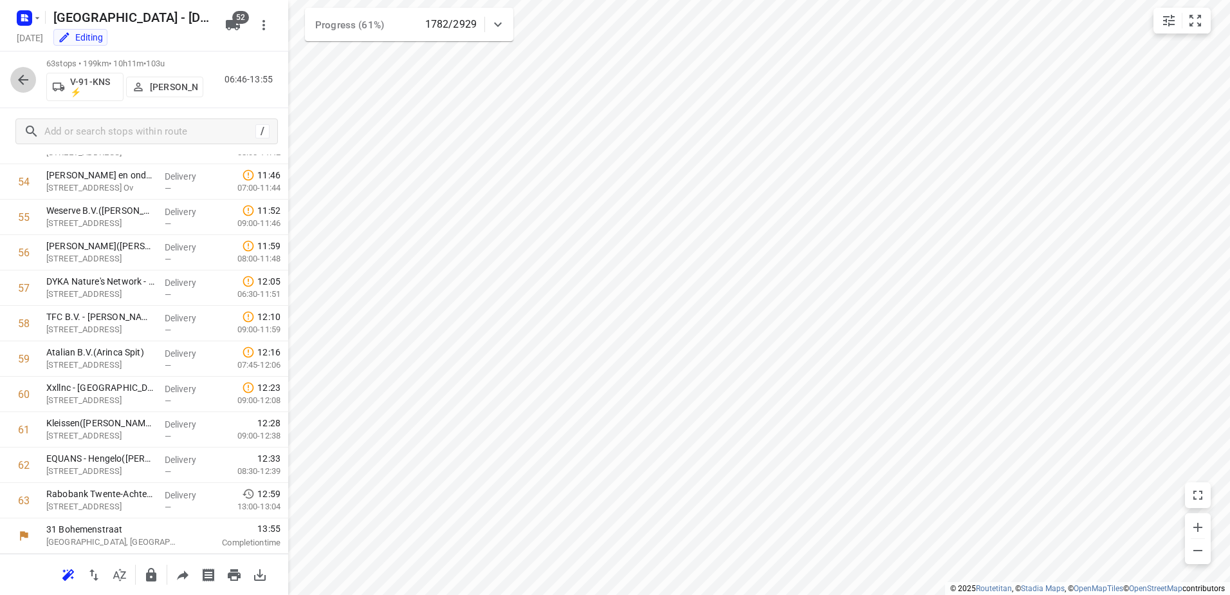
click at [24, 79] on icon "button" at bounding box center [23, 80] width 10 height 10
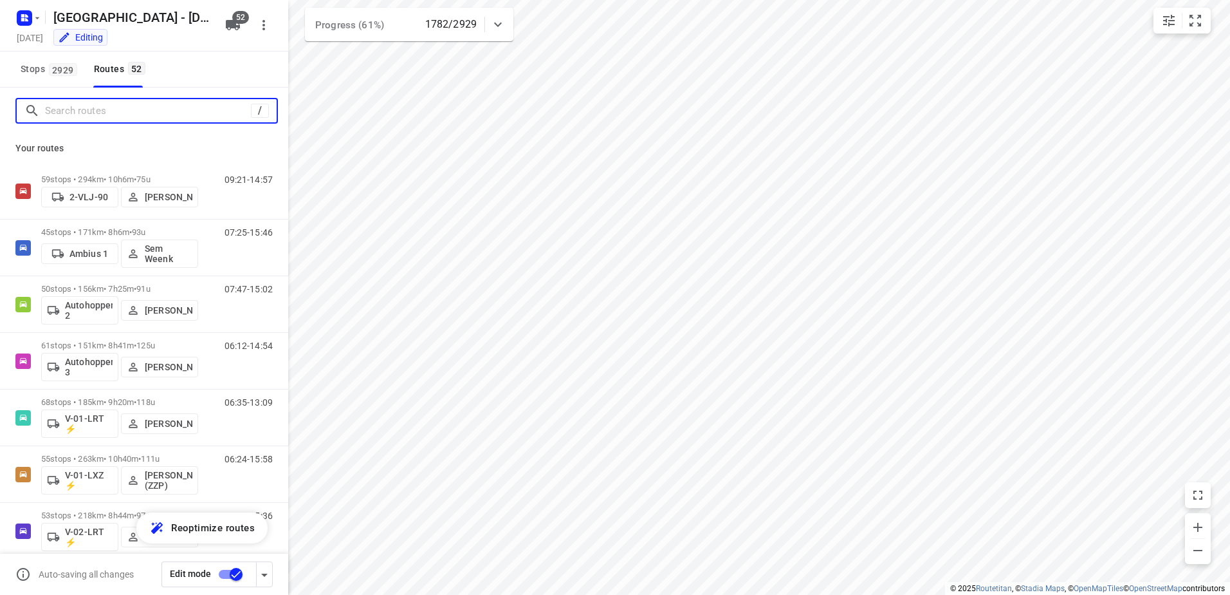
click at [102, 118] on input "Search routes" at bounding box center [148, 111] width 206 height 20
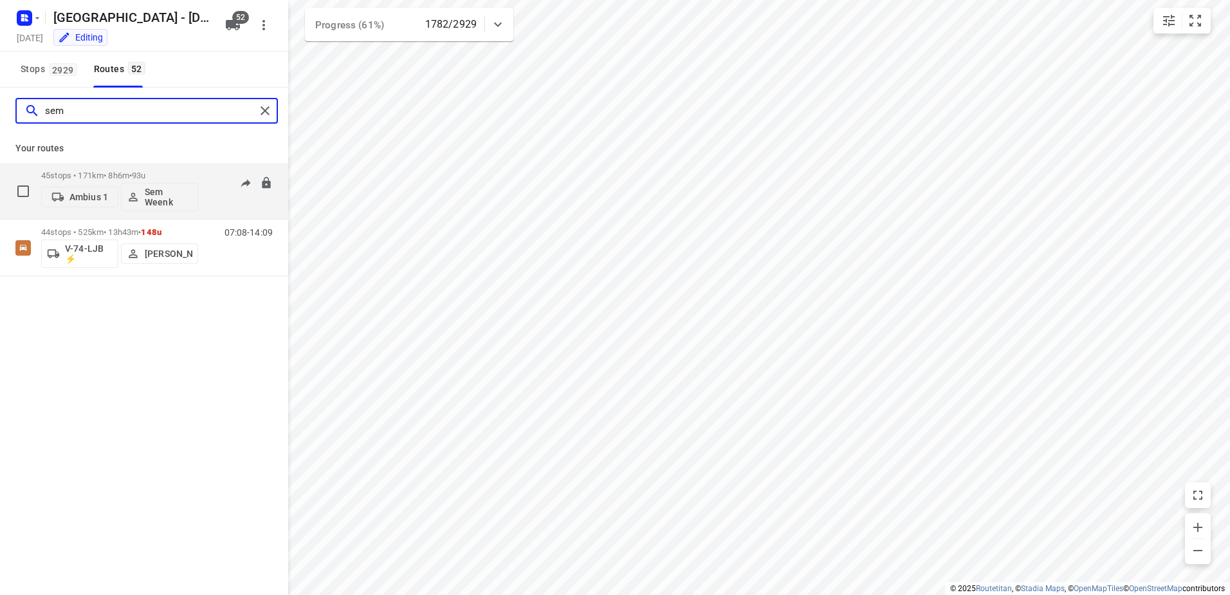
type input "sem"
click at [94, 169] on div "45 stops • 171km • 8h6m • 93u Ambius 1 Sem Weenk" at bounding box center [119, 190] width 157 height 53
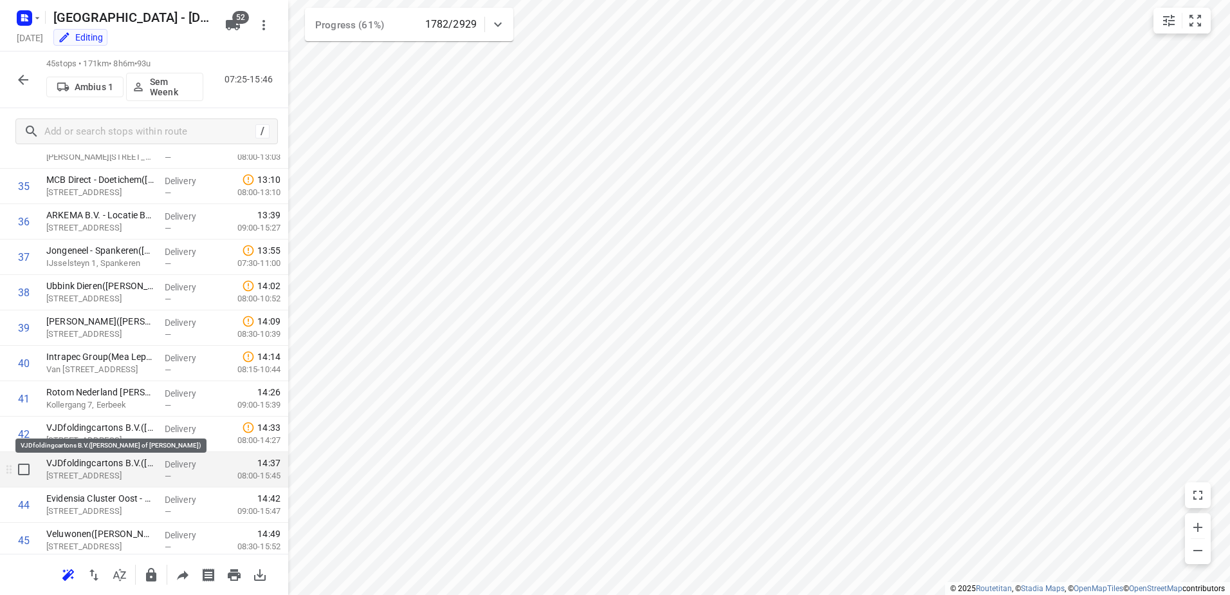
scroll to position [1294, 0]
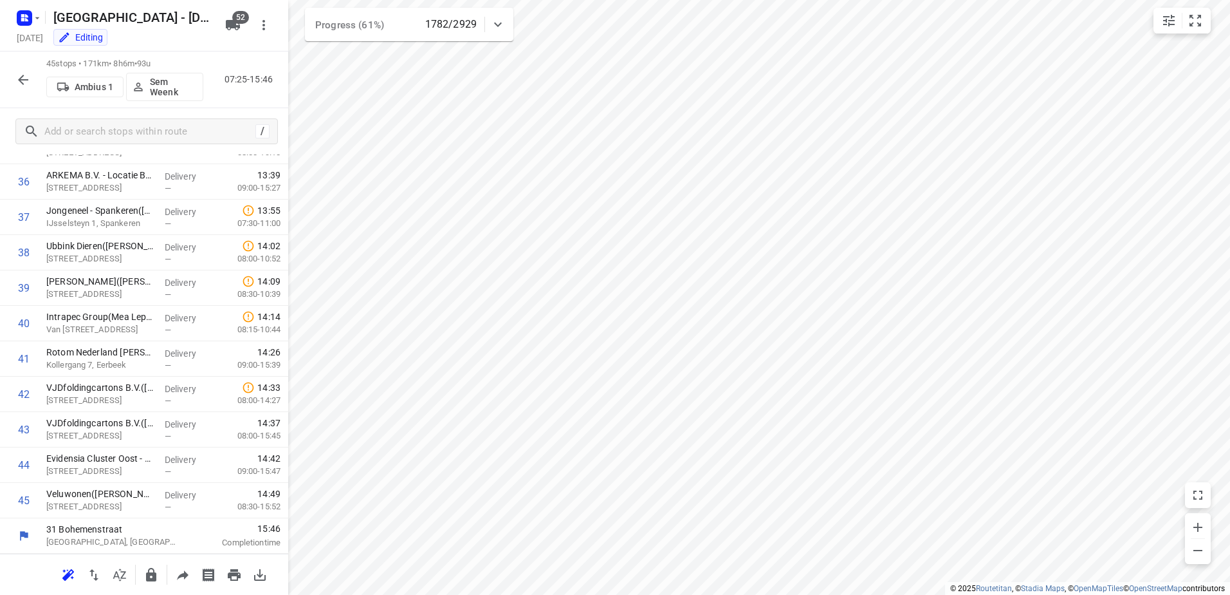
click at [26, 82] on icon "button" at bounding box center [22, 79] width 15 height 15
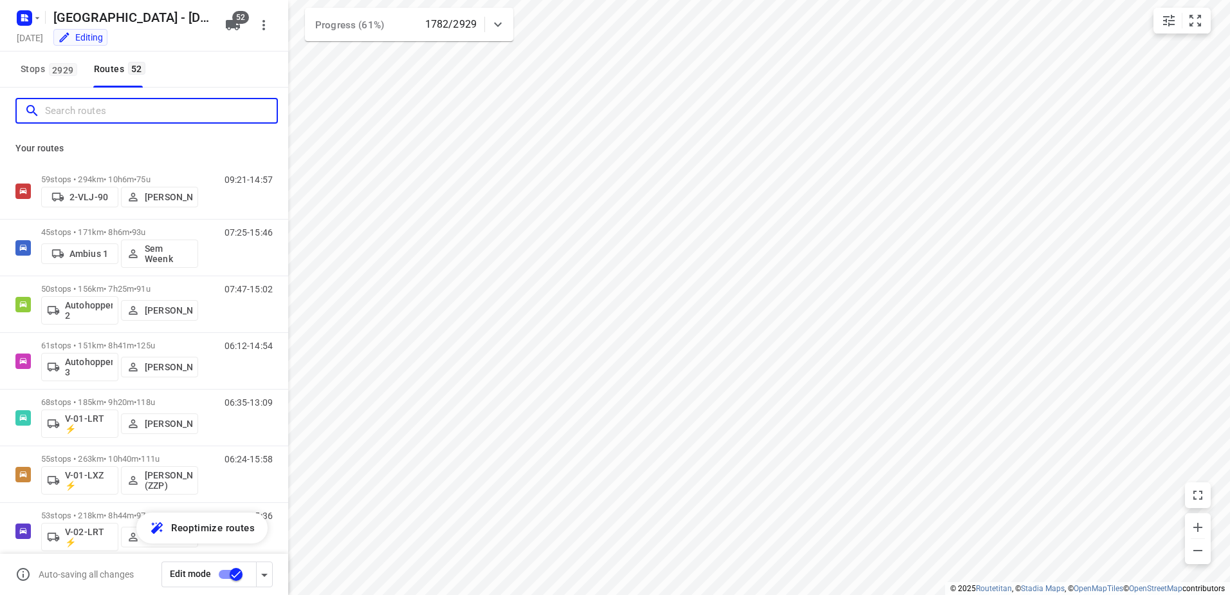
click at [84, 109] on input "Search routes" at bounding box center [161, 111] width 232 height 20
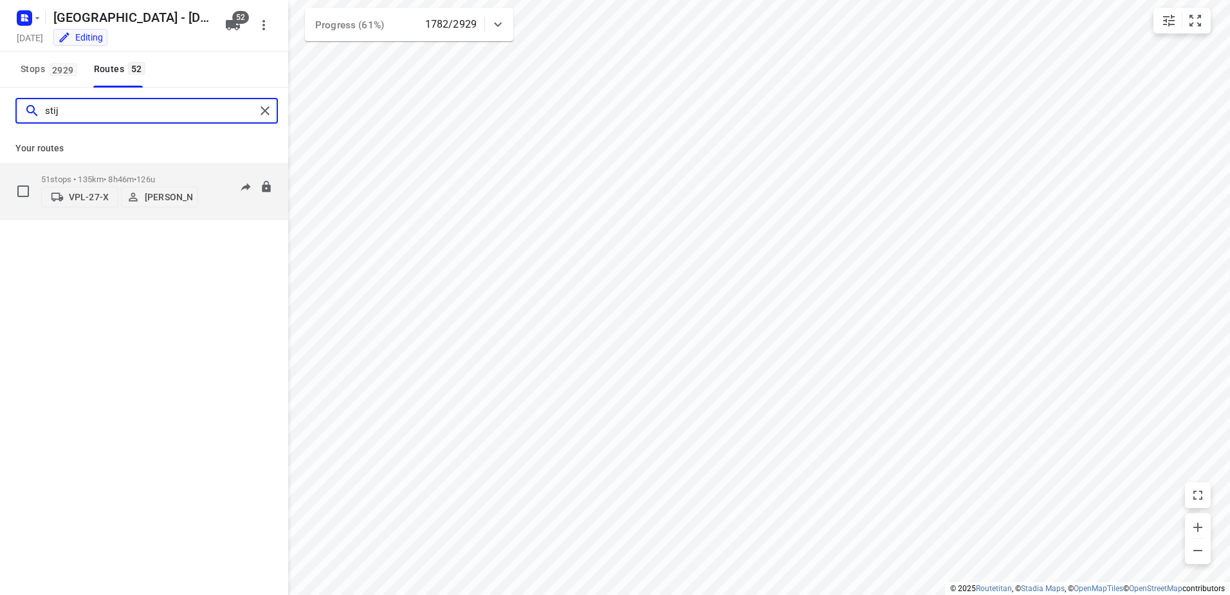
type input "stij"
click at [68, 174] on p "51 stops • 135km • 8h46m • 126u" at bounding box center [119, 179] width 157 height 10
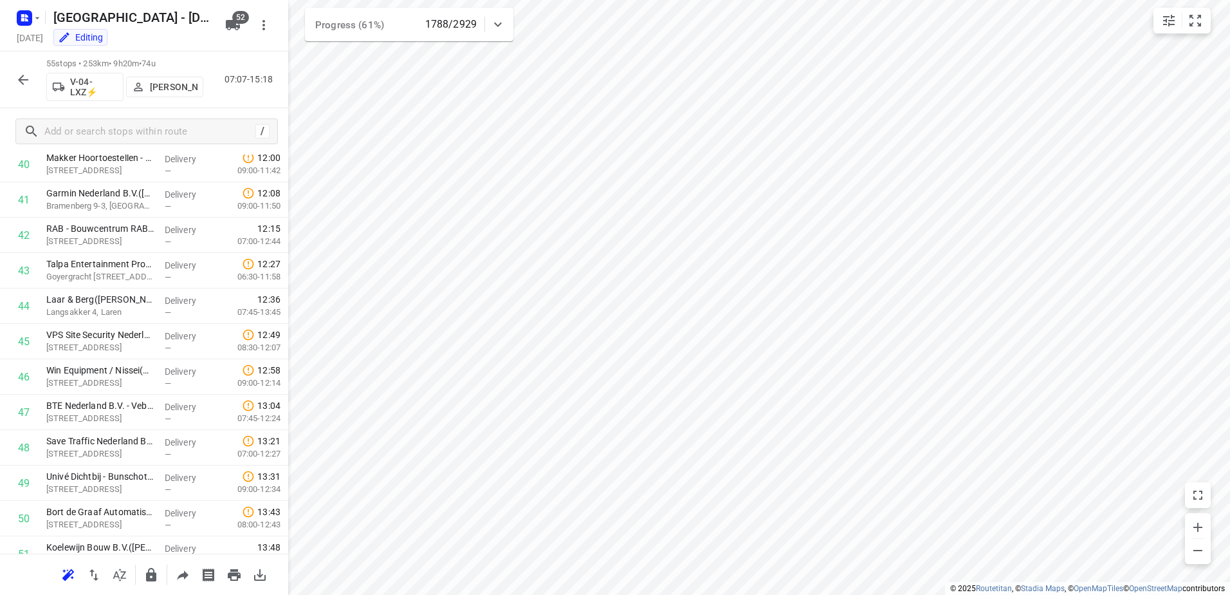
scroll to position [1647, 0]
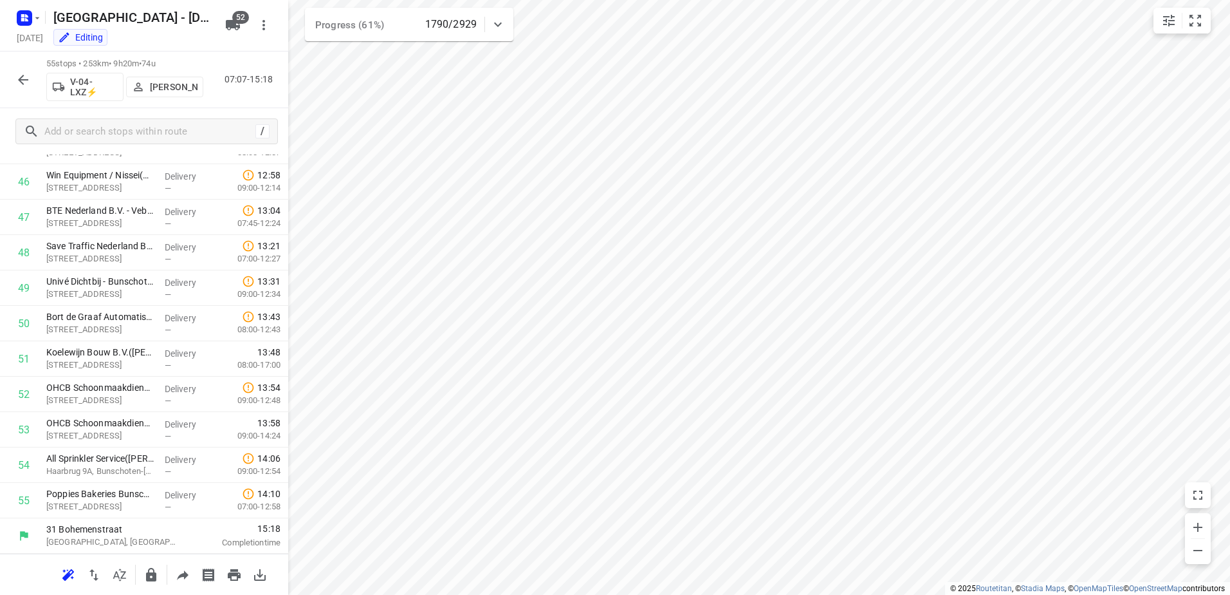
click at [24, 72] on icon "button" at bounding box center [22, 79] width 15 height 15
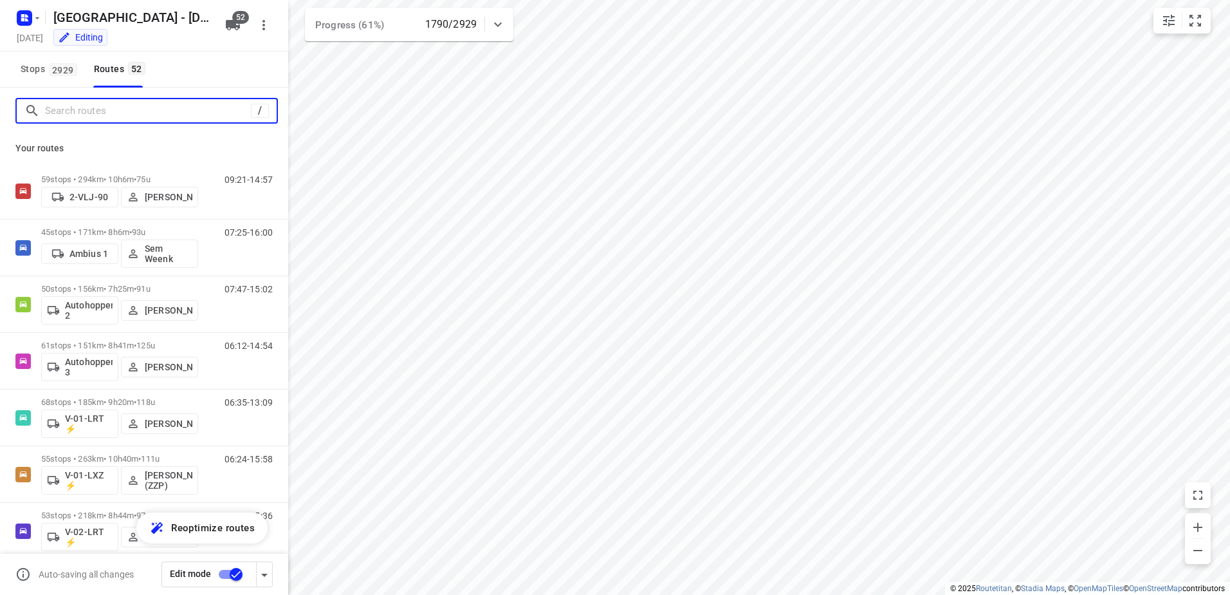
click at [120, 109] on input "Search routes" at bounding box center [148, 111] width 206 height 20
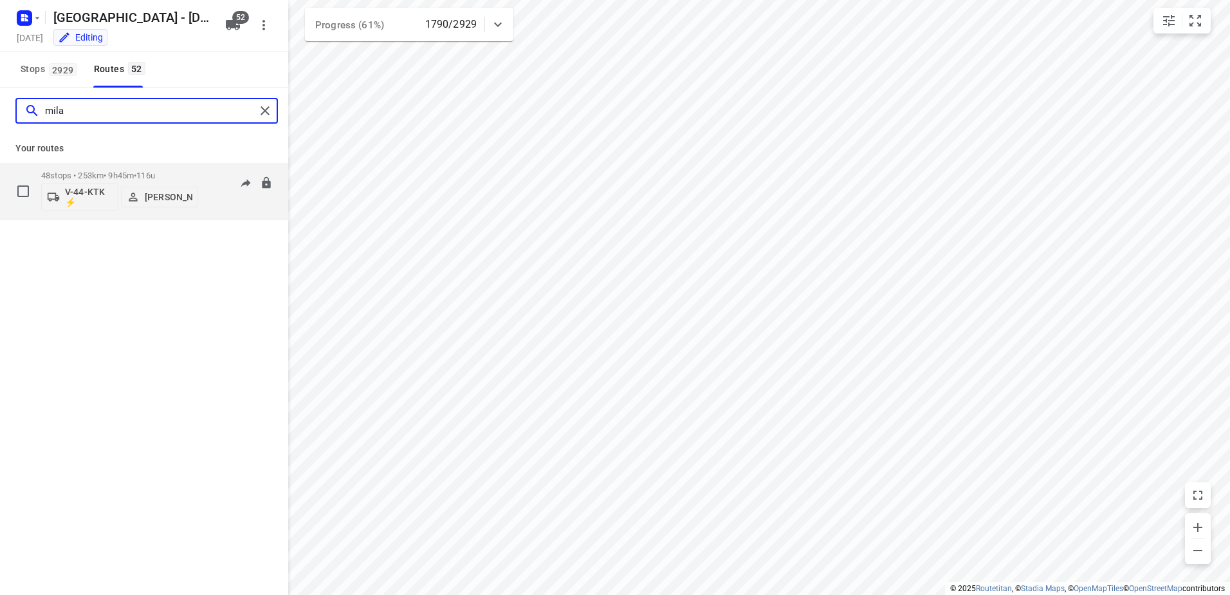
type input "mila"
click at [68, 164] on div "48 stops • 253km • 9h45m • 116u V-44-KTK ⚡ Milan Rave" at bounding box center [119, 190] width 157 height 53
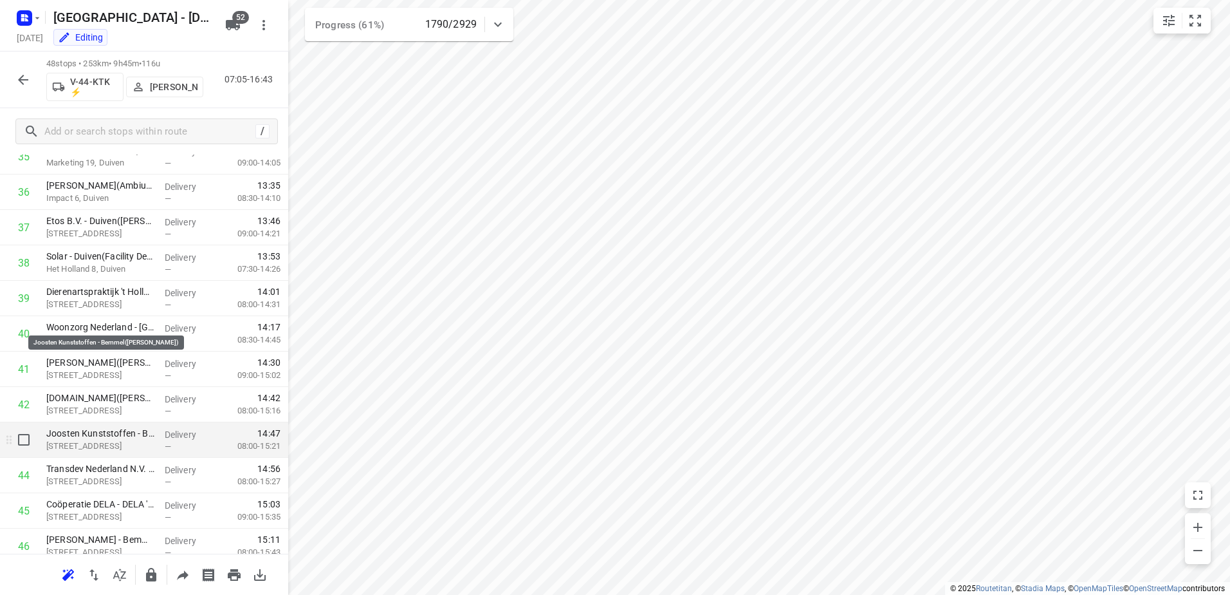
scroll to position [1400, 0]
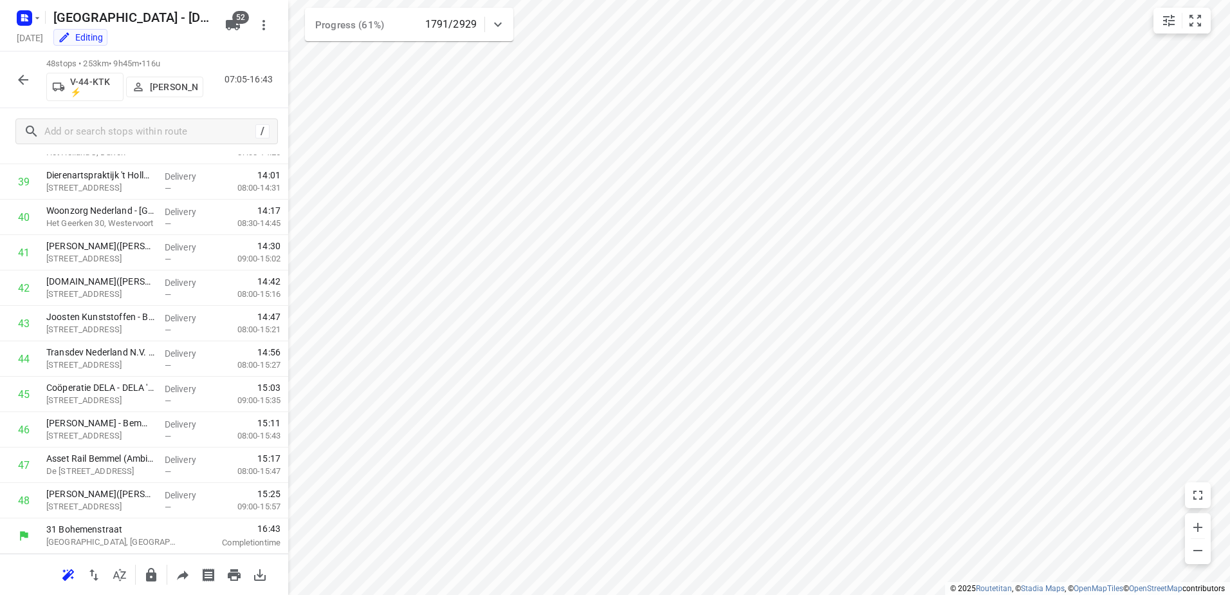
click at [22, 64] on div "48 stops • 253km • 9h45m • 116u V-44-KTK ⚡ Milan Rave 07:05-16:43" at bounding box center [144, 79] width 288 height 57
click at [25, 77] on icon "button" at bounding box center [22, 79] width 15 height 15
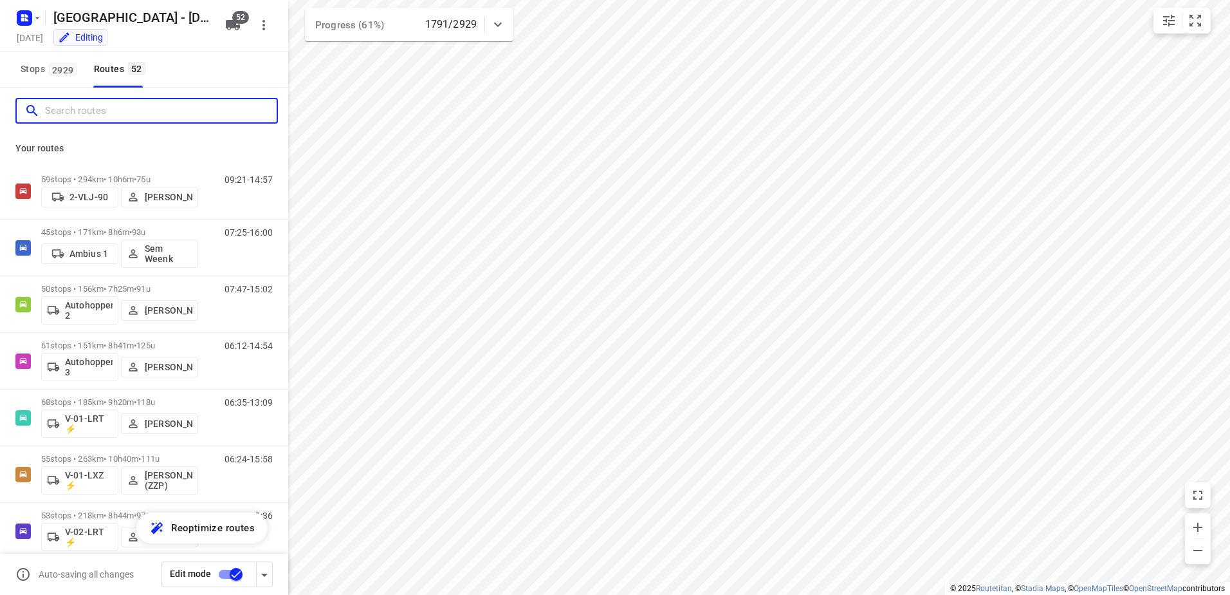
click at [95, 113] on input "Search routes" at bounding box center [161, 111] width 232 height 20
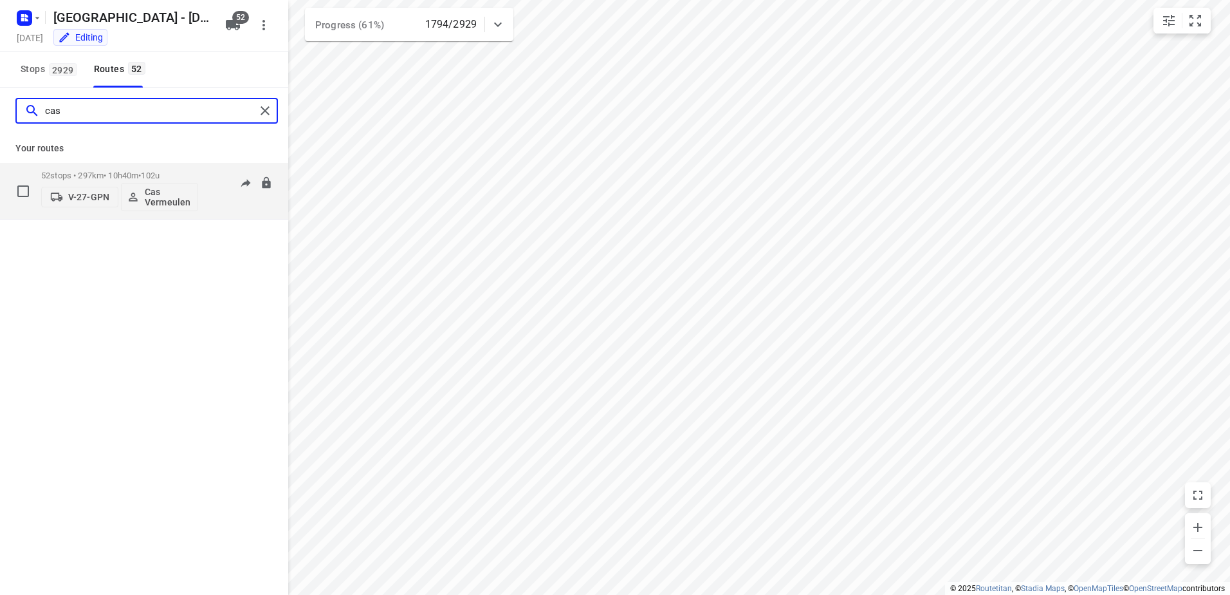
type input "cas"
click at [82, 174] on p "52 stops • 297km • 10h40m • 102u" at bounding box center [119, 176] width 157 height 10
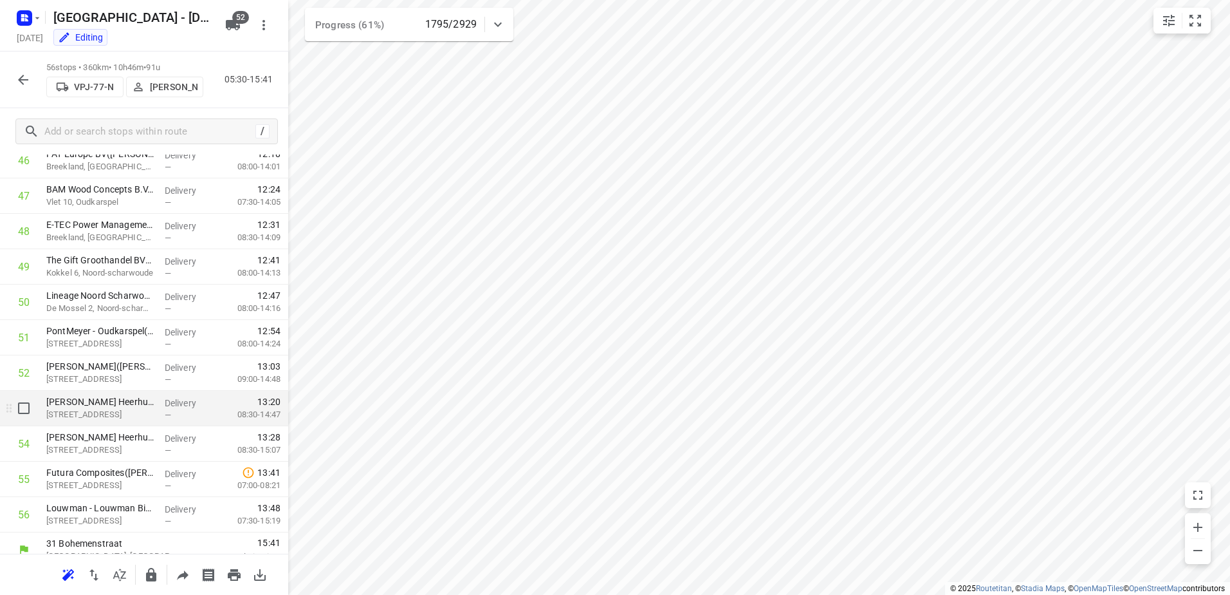
scroll to position [1683, 0]
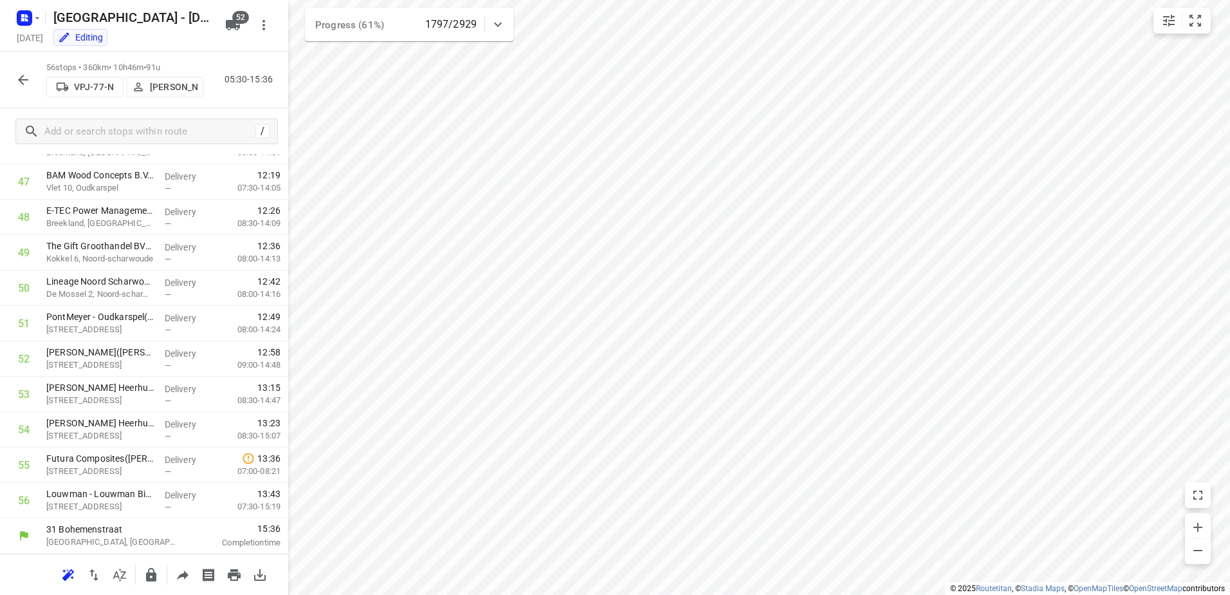
click at [25, 79] on icon "button" at bounding box center [22, 79] width 15 height 15
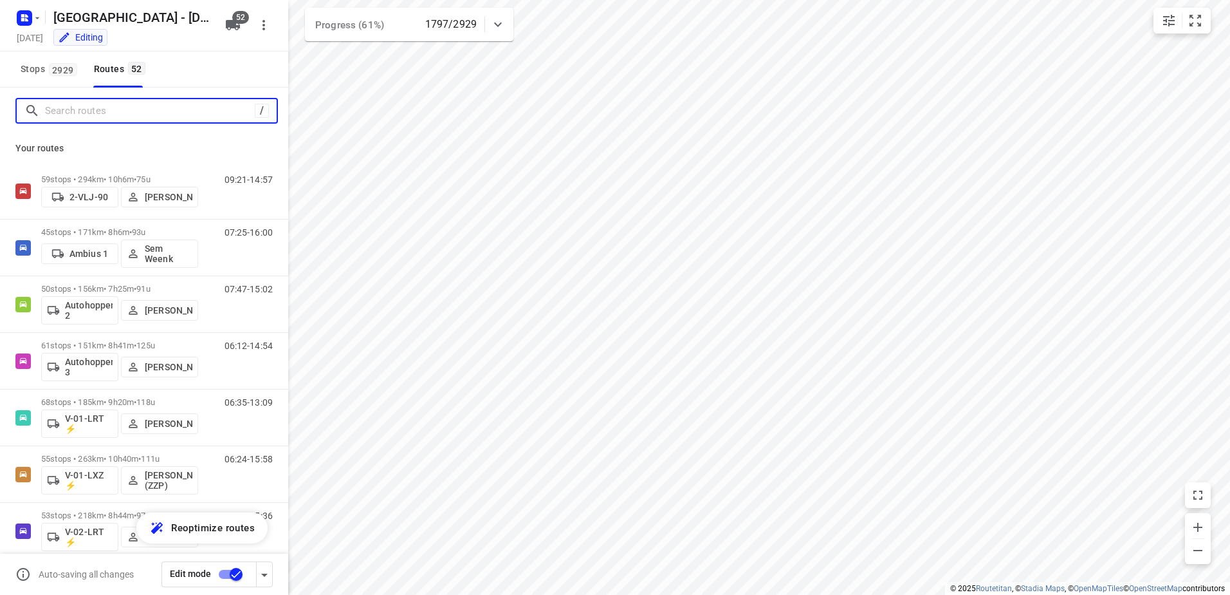
click at [79, 111] on input "Search routes" at bounding box center [150, 111] width 210 height 20
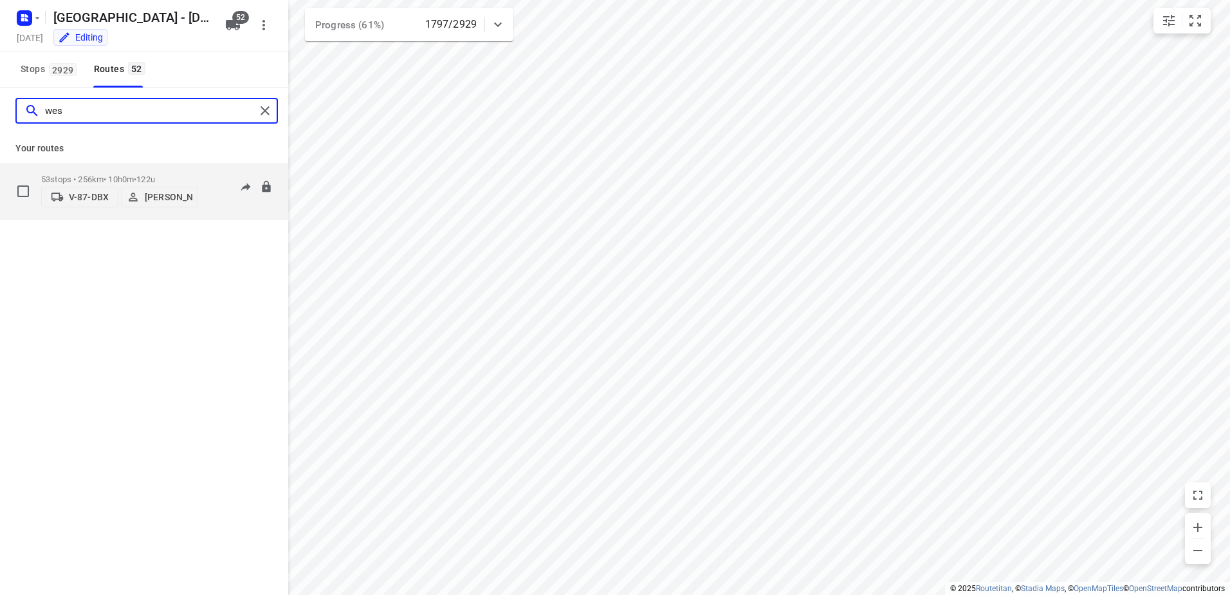
type input "wes"
click at [65, 170] on div "53 stops • 256km • 10h0m • 122u V-87-DBX [PERSON_NAME]" at bounding box center [119, 191] width 157 height 46
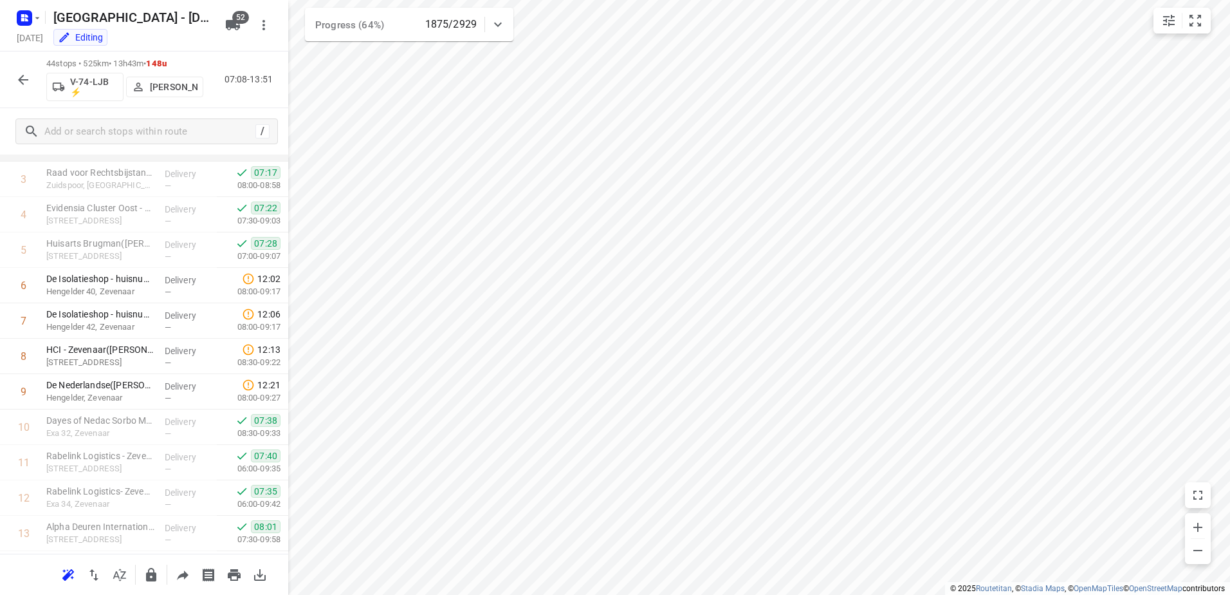
scroll to position [129, 0]
click at [23, 84] on icon "button" at bounding box center [23, 80] width 10 height 10
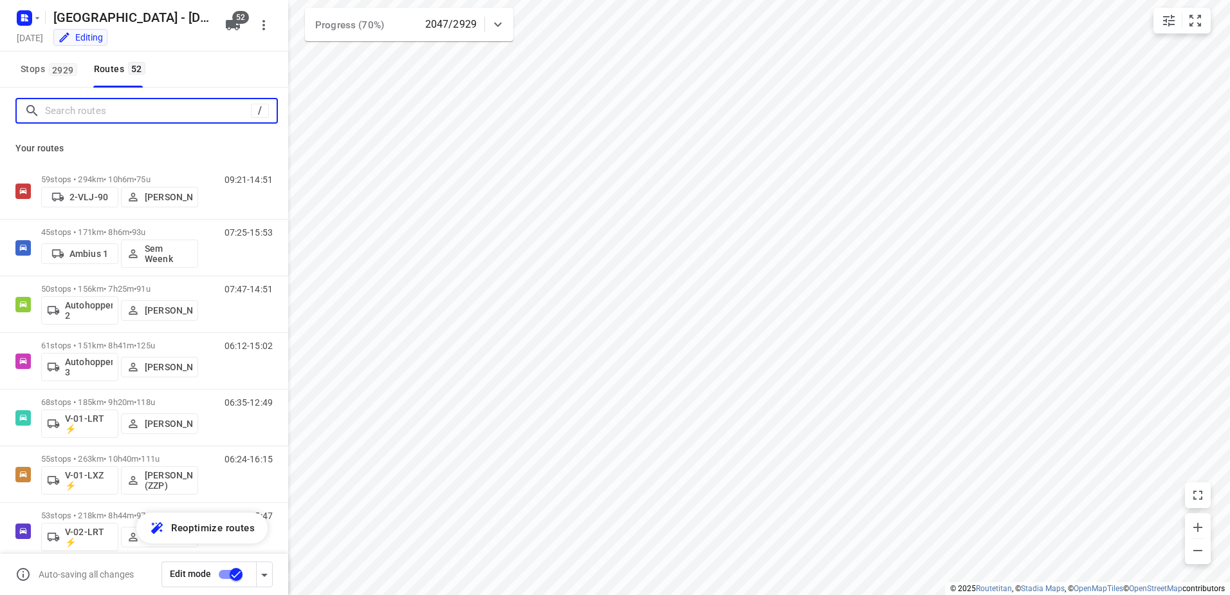
click at [181, 107] on input "Search routes" at bounding box center [148, 111] width 206 height 20
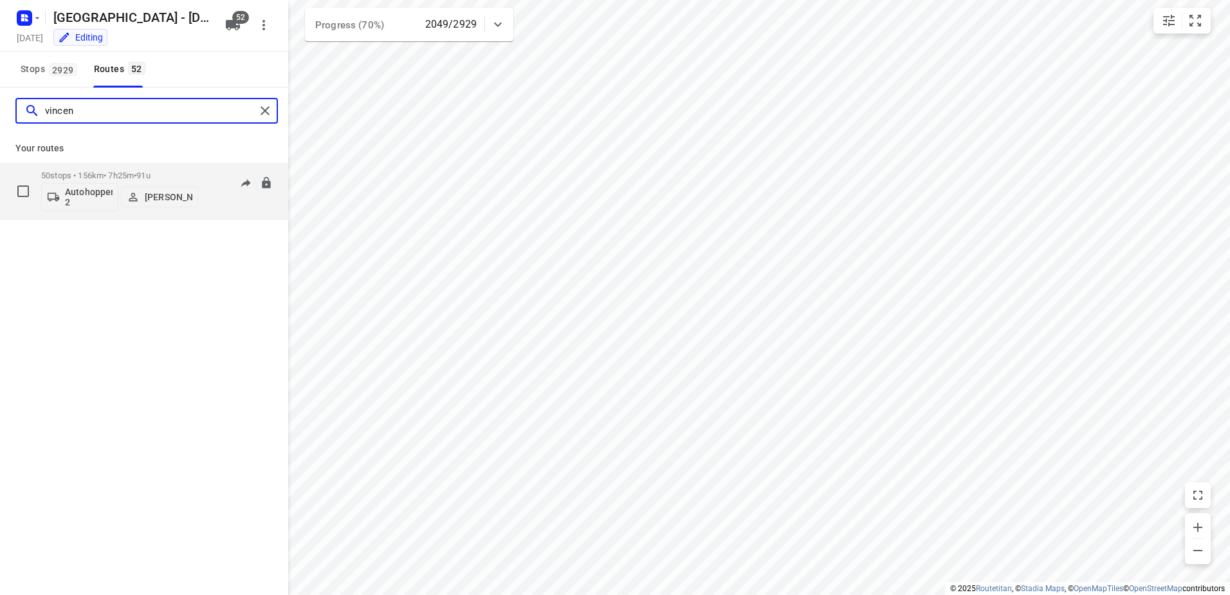
type input "vincen"
click at [125, 171] on p "50 stops • 156km • 7h25m • 91u" at bounding box center [119, 176] width 157 height 10
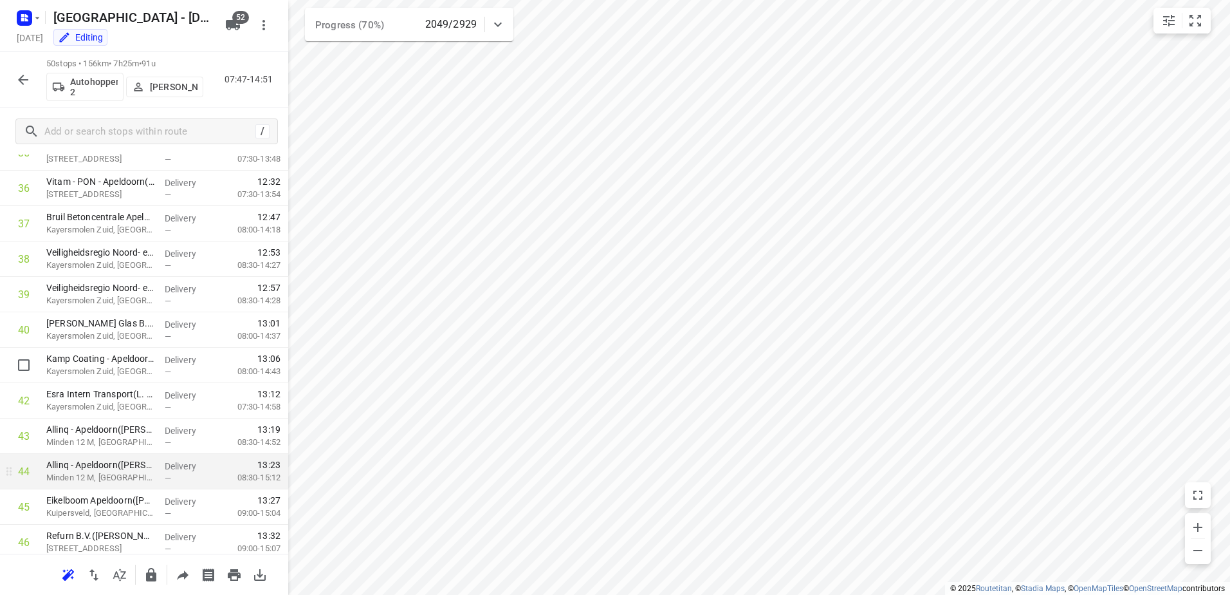
scroll to position [1471, 0]
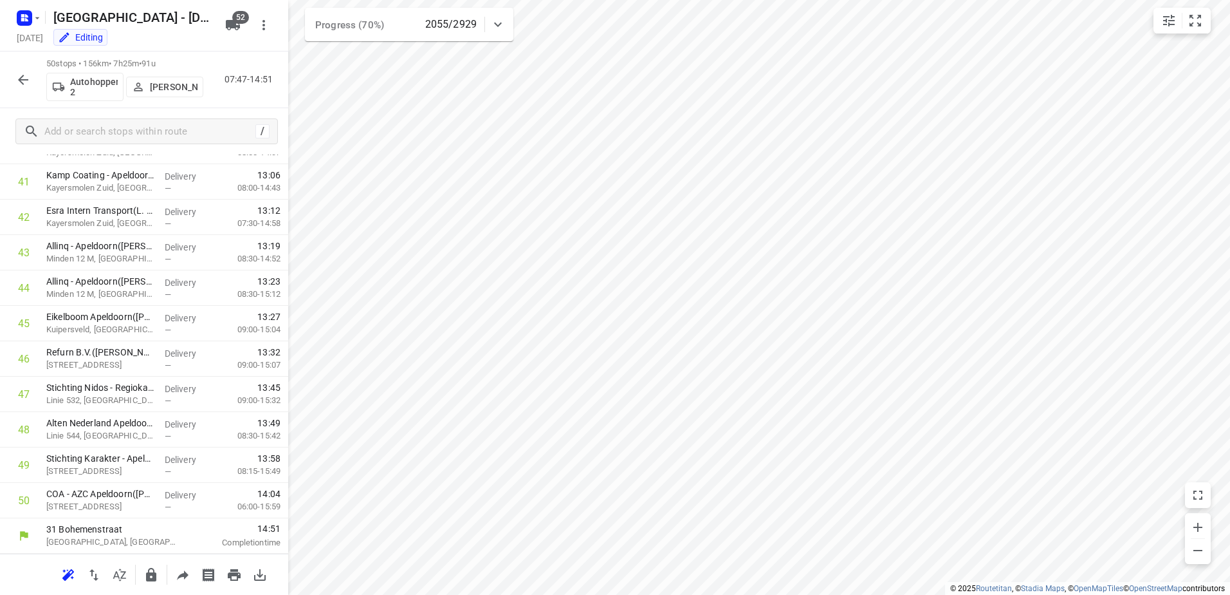
click at [28, 86] on icon "button" at bounding box center [22, 79] width 15 height 15
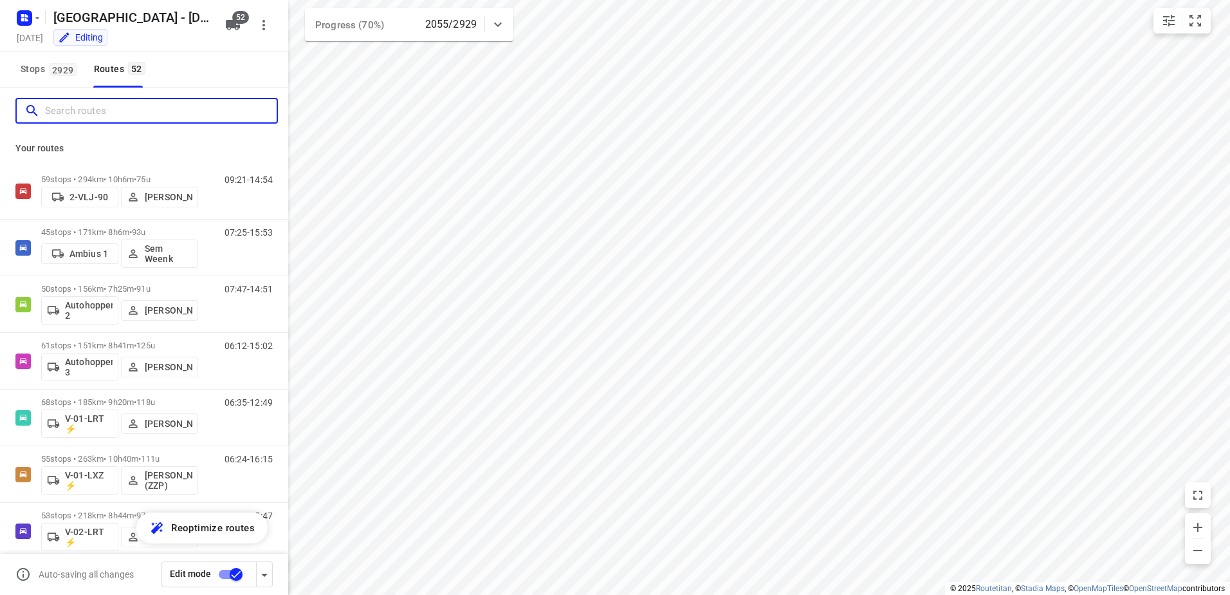
click at [89, 116] on input "Search routes" at bounding box center [161, 111] width 232 height 20
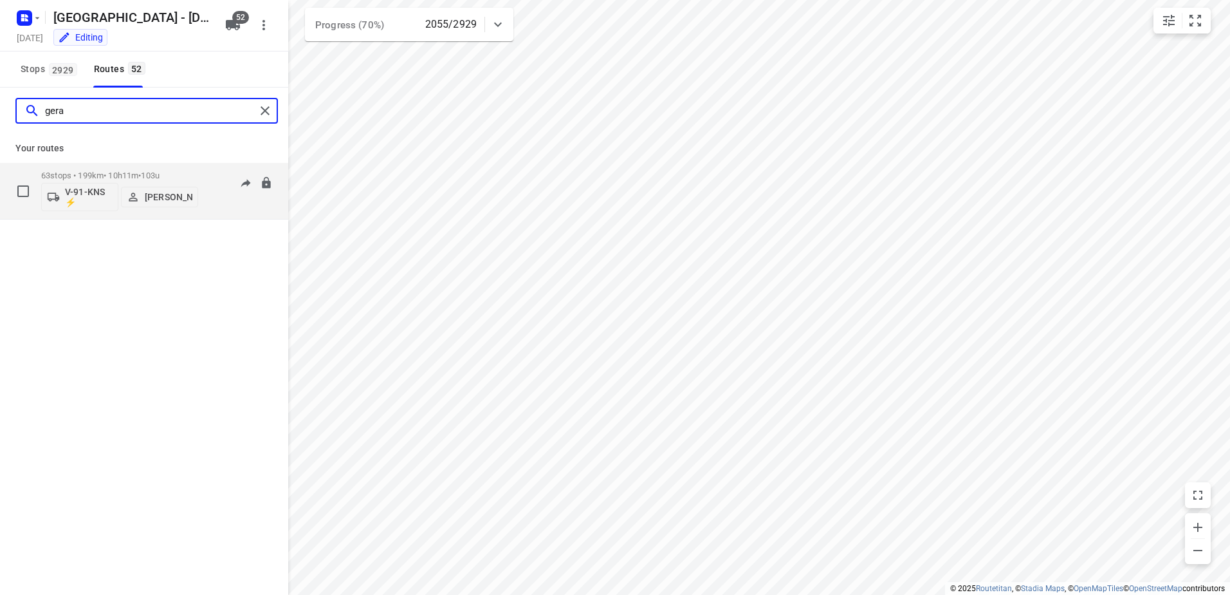
type input "gera"
click at [112, 176] on p "63 stops • 199km • 10h11m • 103u" at bounding box center [119, 176] width 157 height 10
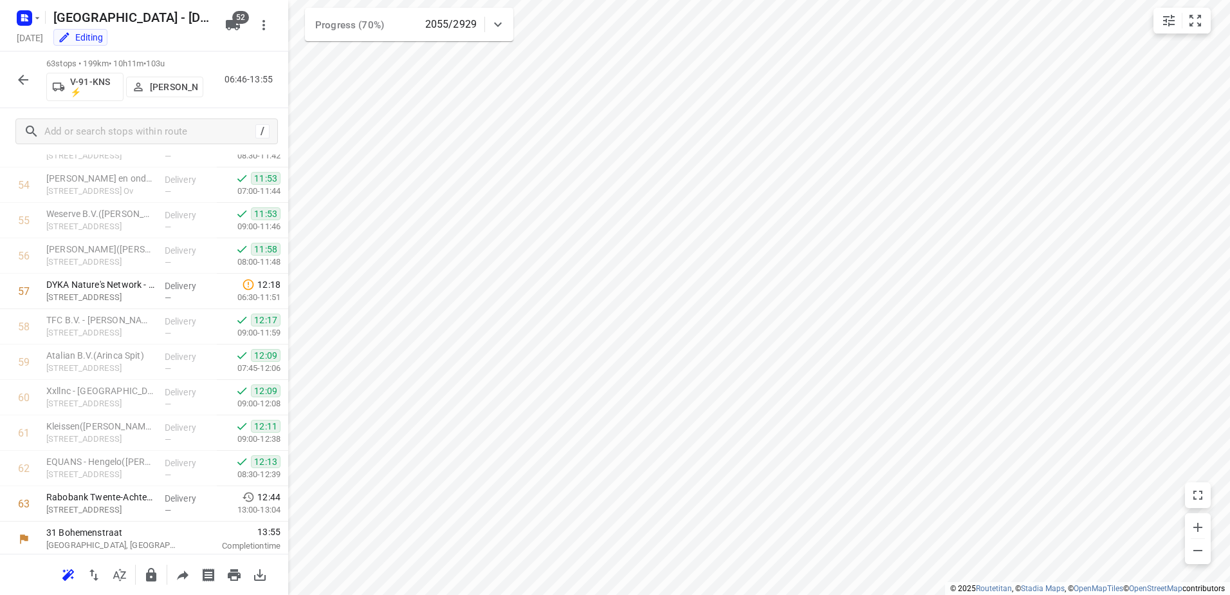
scroll to position [1931, 0]
click at [24, 84] on icon "button" at bounding box center [22, 79] width 15 height 15
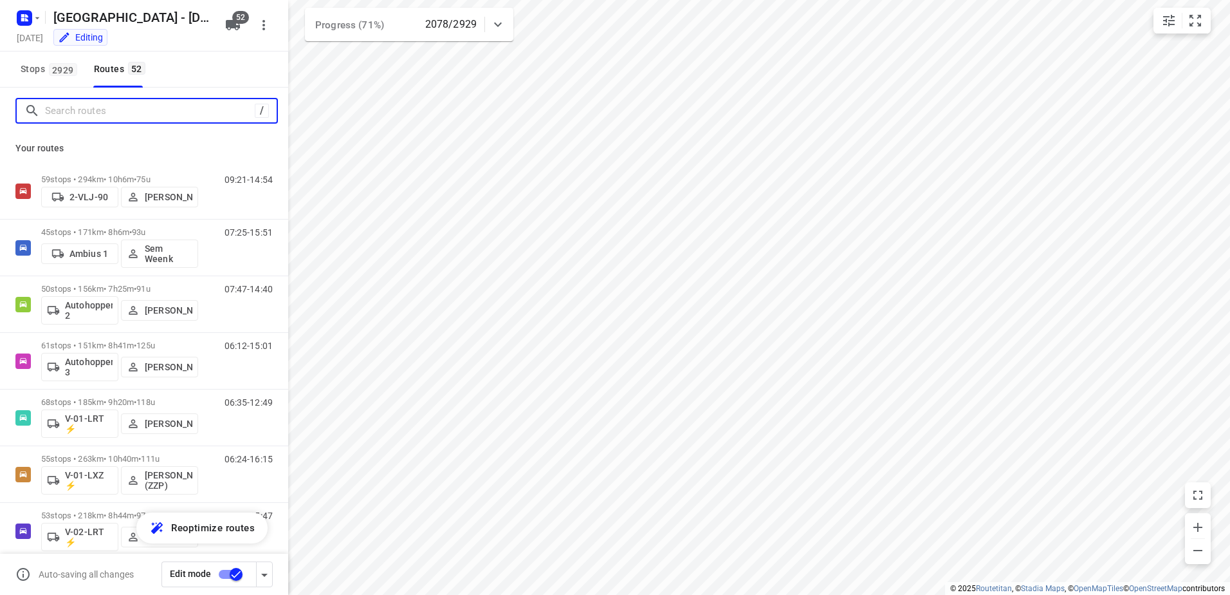
click at [83, 113] on input "Search routes" at bounding box center [150, 111] width 210 height 20
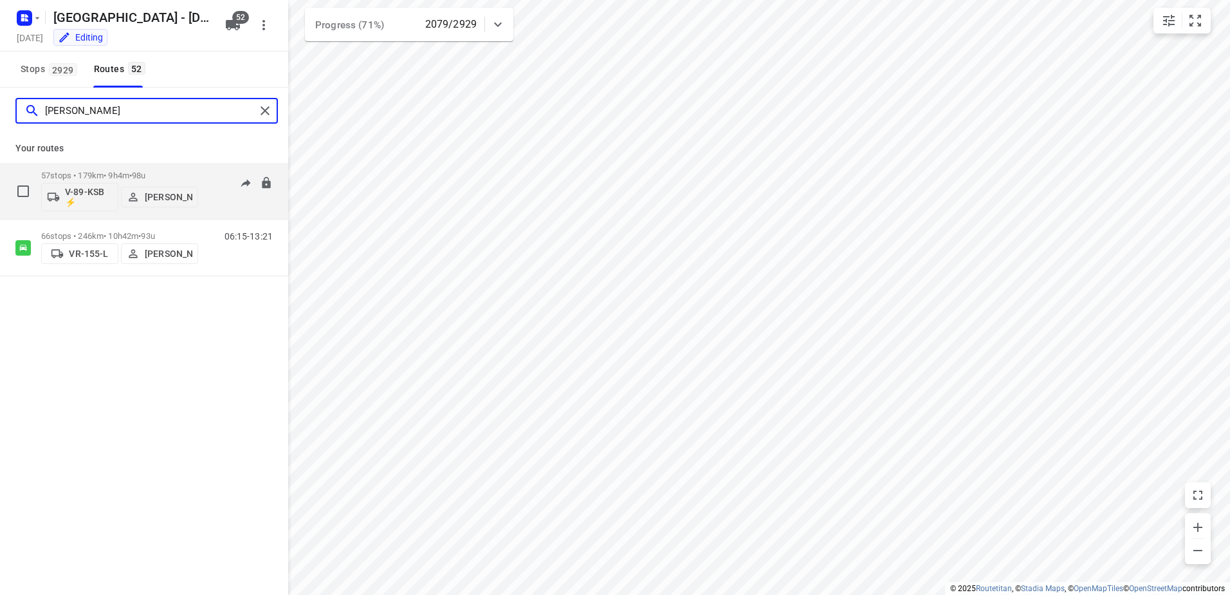
type input "[PERSON_NAME]"
click at [120, 172] on p "57 stops • 179km • 9h4m • 98u" at bounding box center [119, 176] width 157 height 10
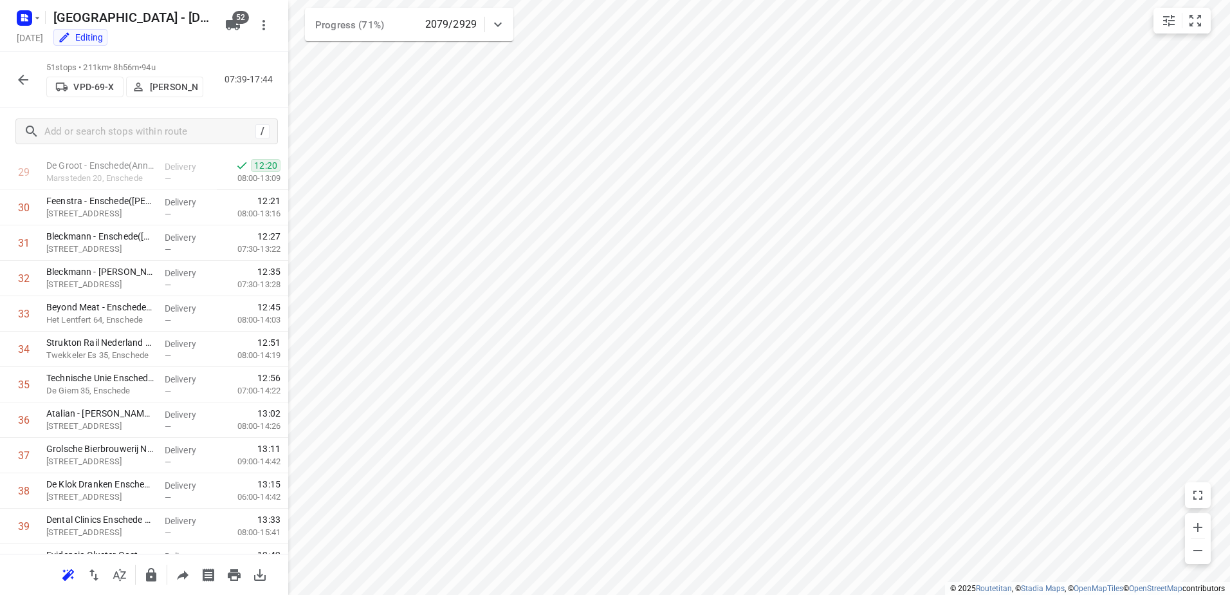
scroll to position [991, 0]
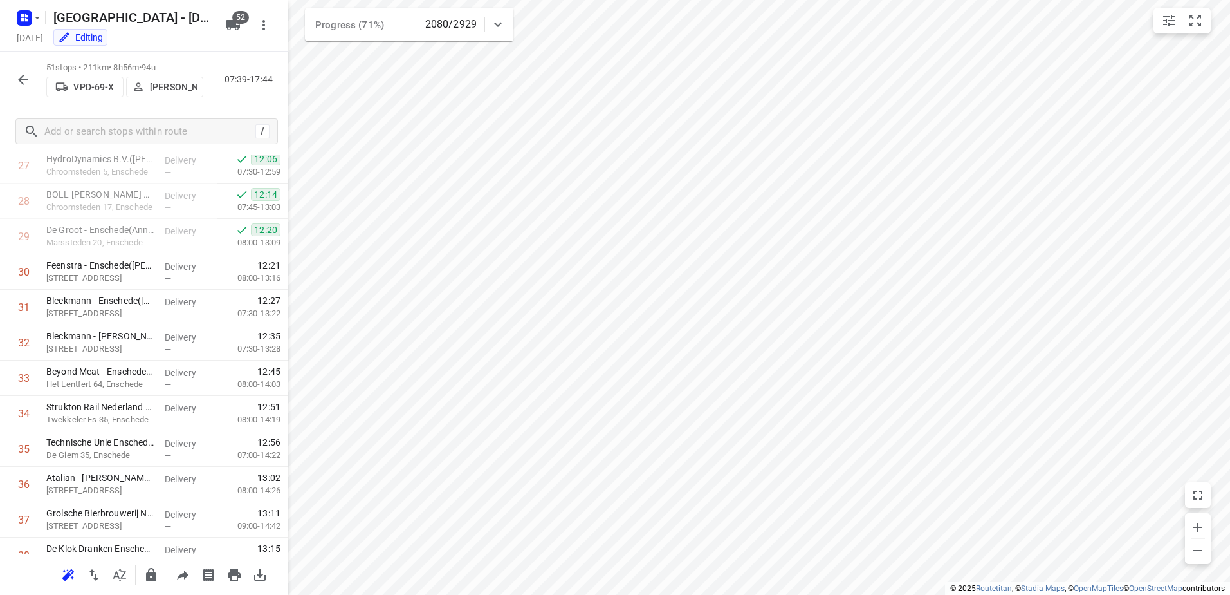
click at [24, 71] on button "button" at bounding box center [23, 80] width 26 height 26
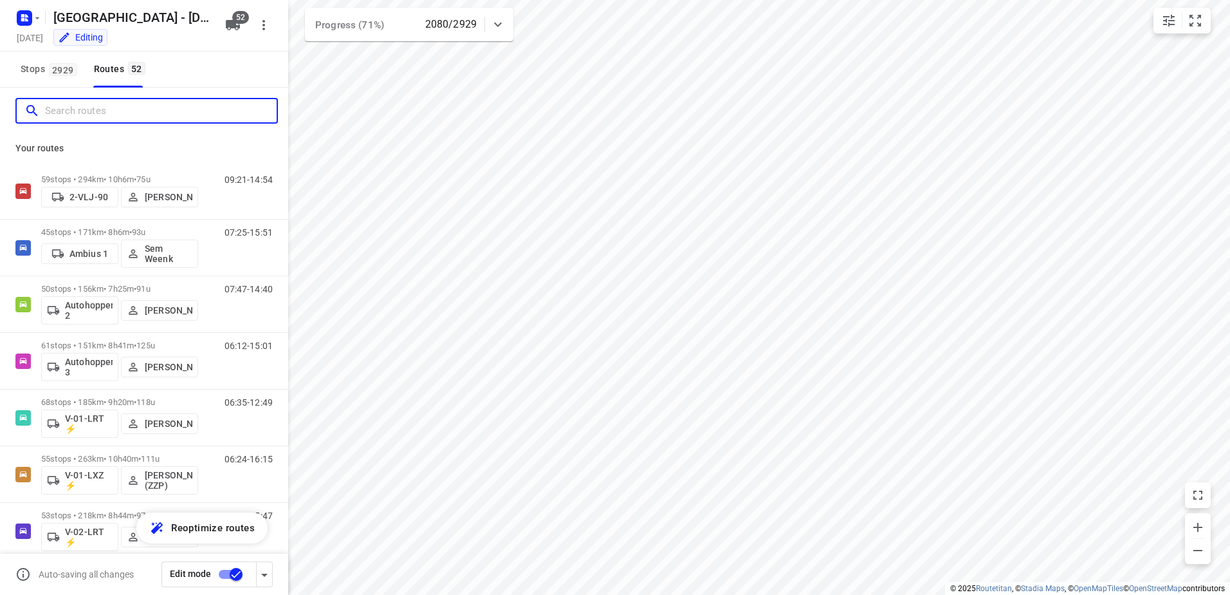
click at [159, 108] on input "Search routes" at bounding box center [161, 111] width 232 height 20
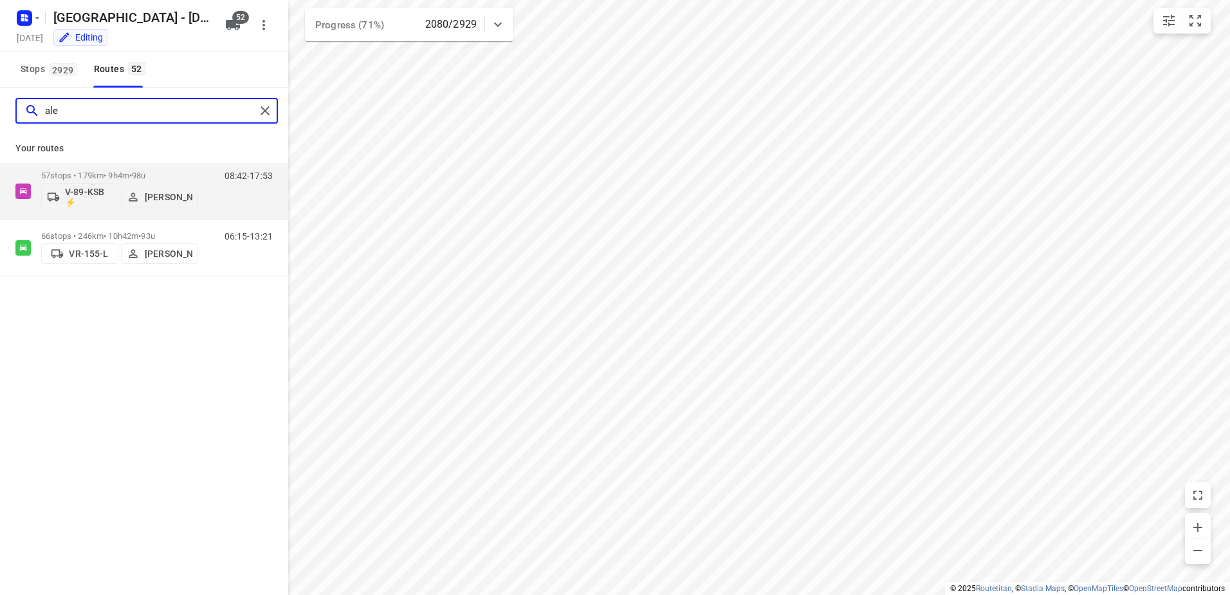
type input "[PERSON_NAME]"
click at [122, 175] on p "57 stops • 179km • 9h4m • 98u" at bounding box center [119, 176] width 157 height 10
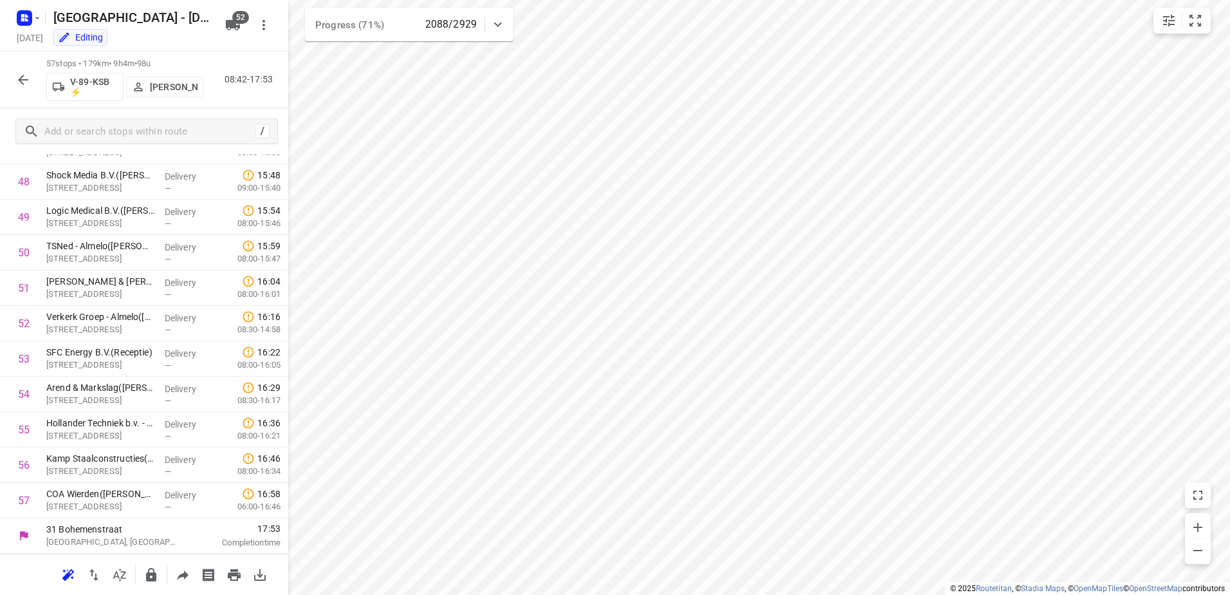
scroll to position [1718, 0]
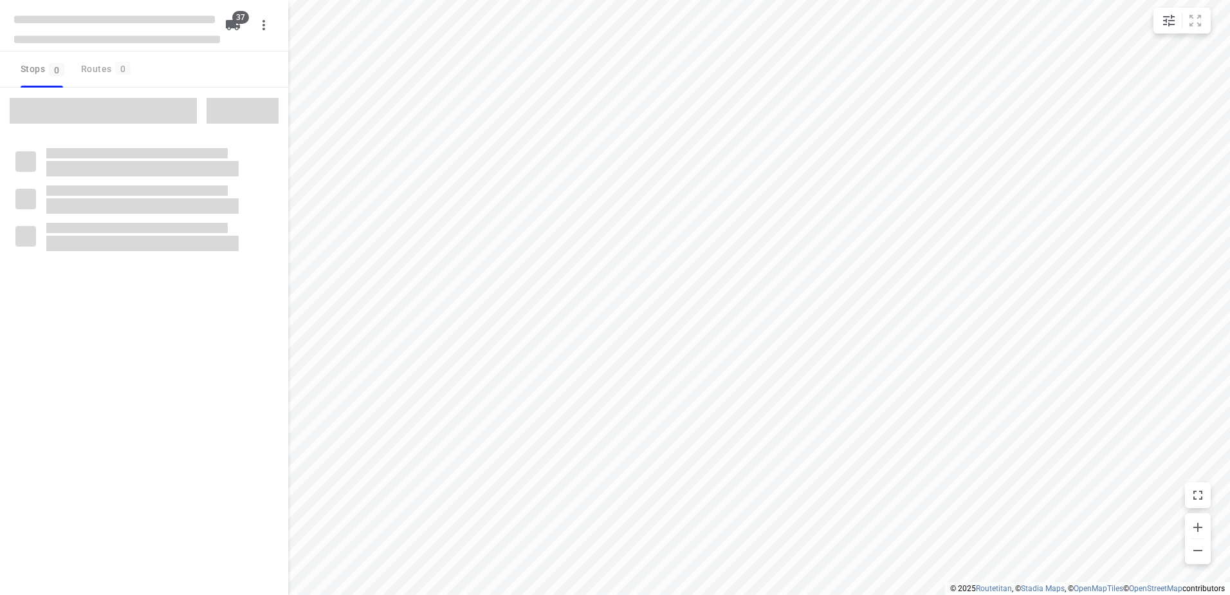
checkbox input "true"
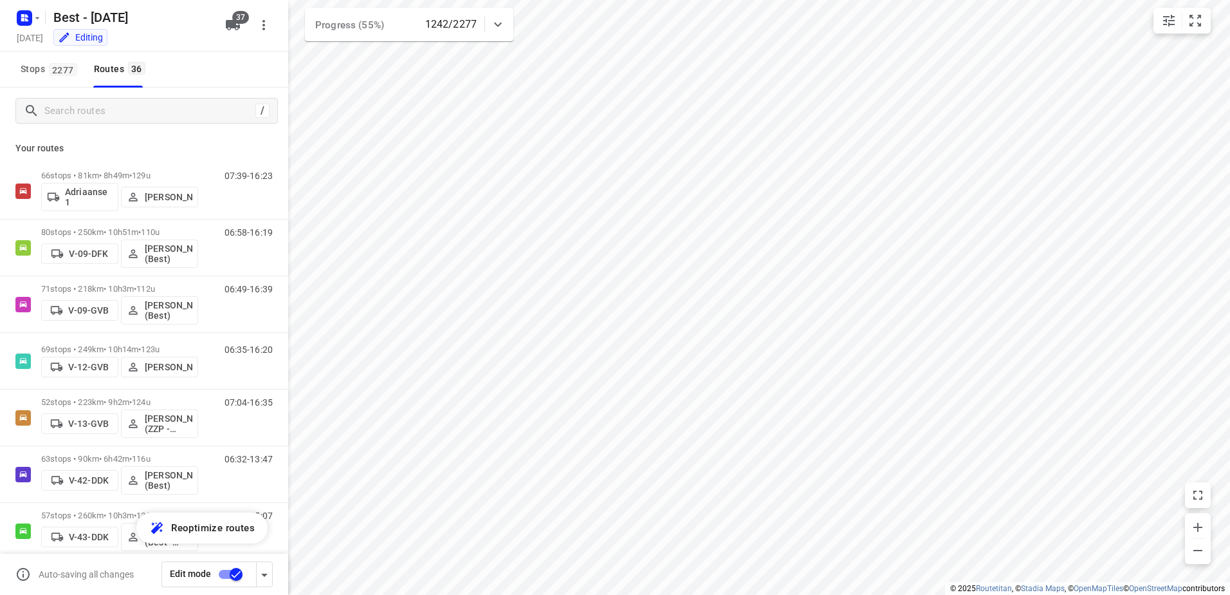
click at [98, 125] on div "/" at bounding box center [144, 111] width 288 height 46
click at [100, 106] on input "Search routes" at bounding box center [148, 111] width 206 height 20
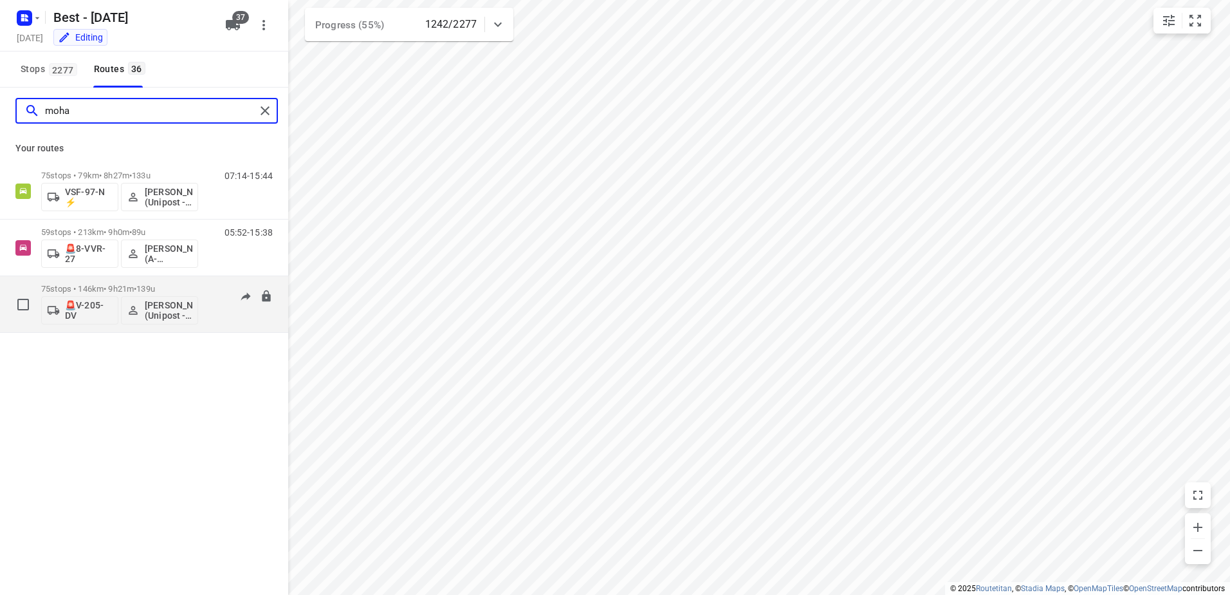
type input "moha"
click at [69, 287] on p "75 stops • 146km • 9h21m • 139u" at bounding box center [119, 289] width 157 height 10
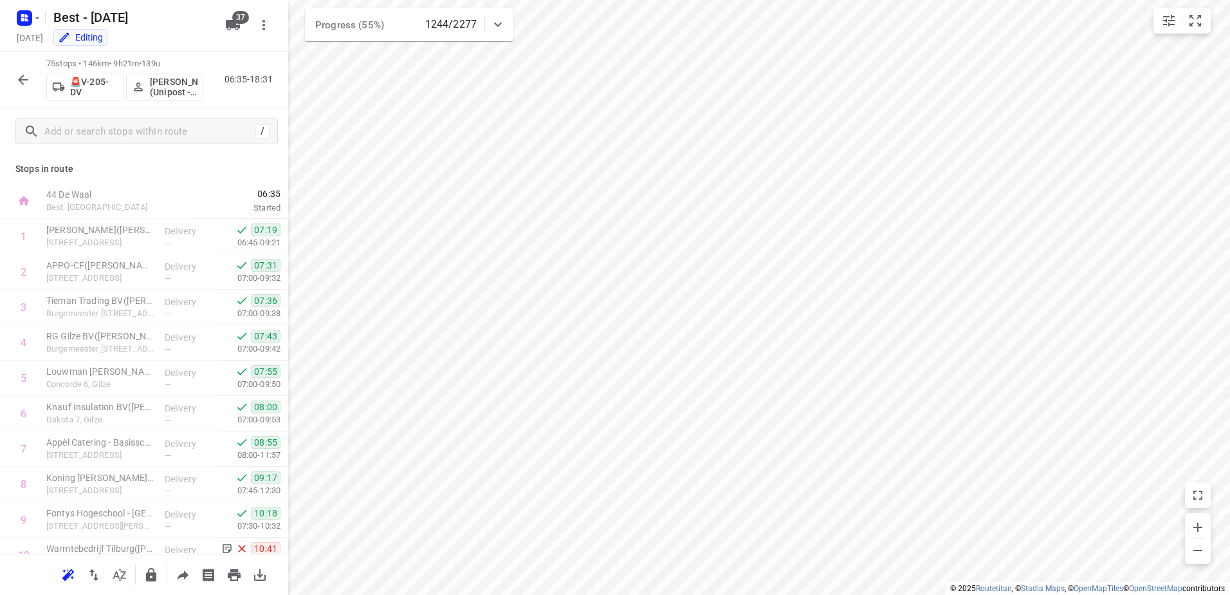
scroll to position [2355, 0]
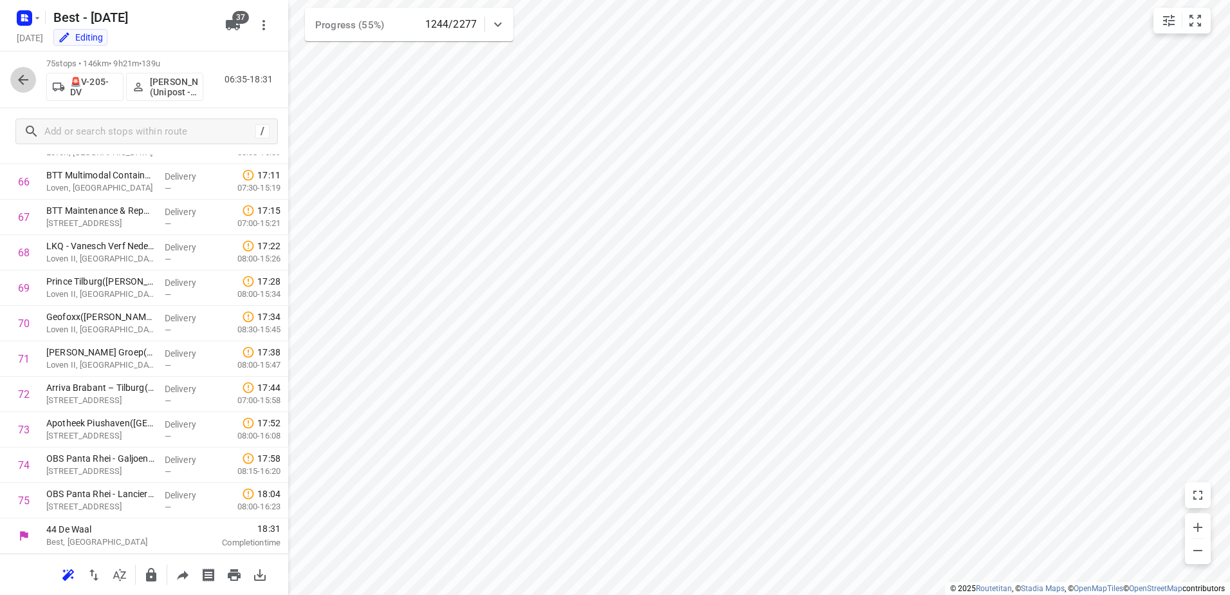
click at [20, 80] on icon "button" at bounding box center [23, 80] width 10 height 10
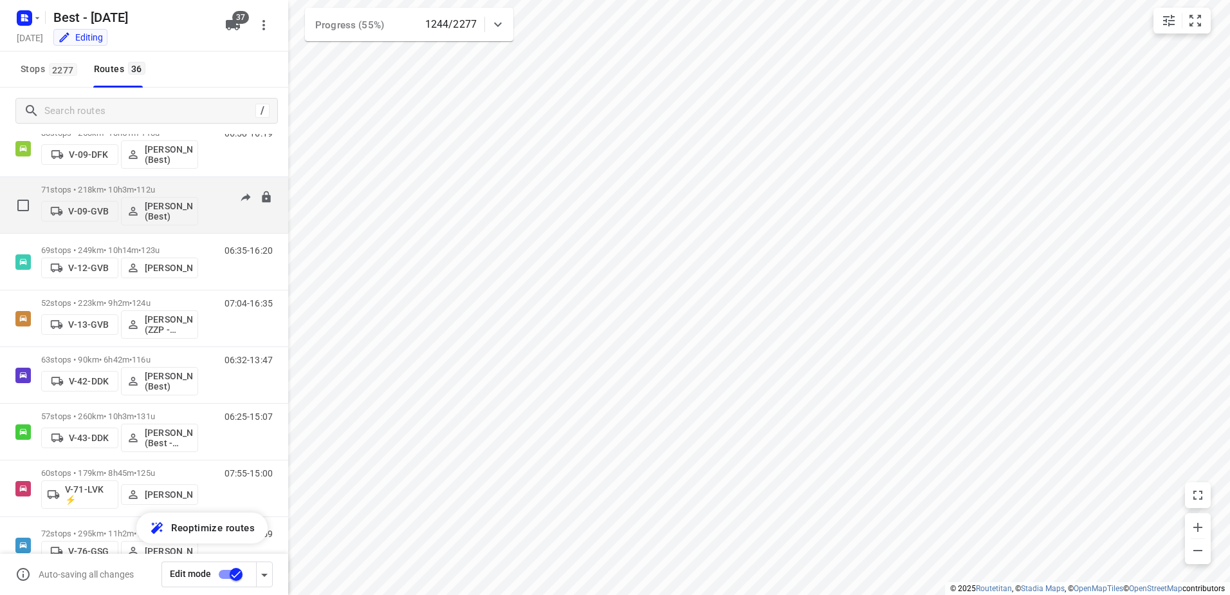
scroll to position [257, 0]
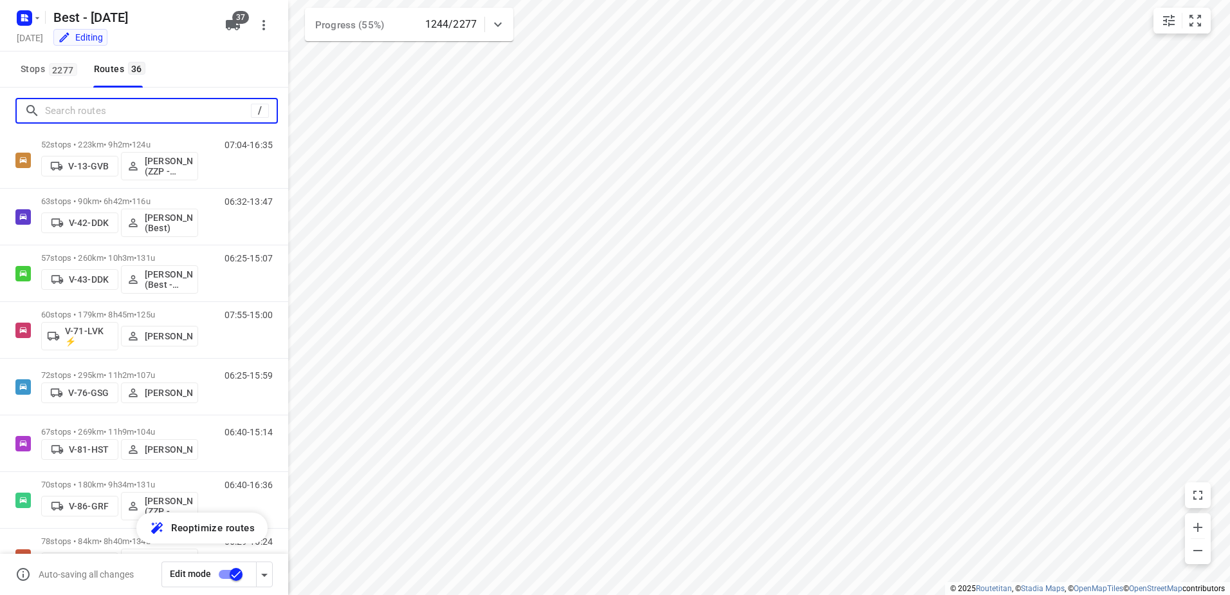
click at [91, 110] on input "Search routes" at bounding box center [148, 111] width 206 height 20
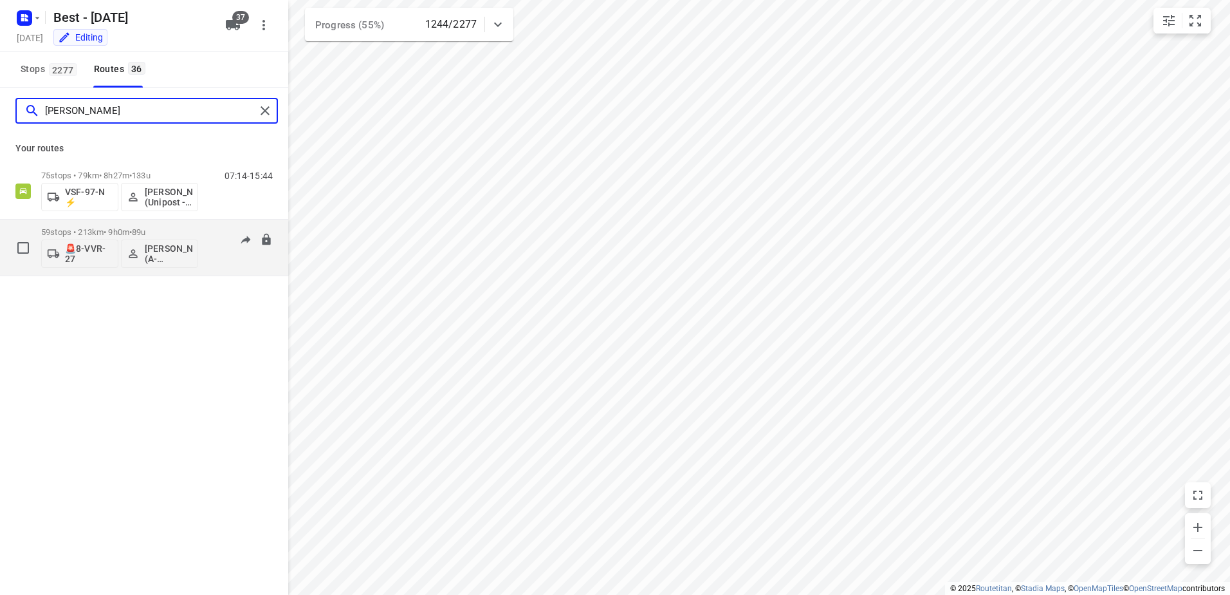
type input "[PERSON_NAME]"
click at [62, 228] on p "59 stops • 213km • 9h0m • 89u" at bounding box center [119, 232] width 157 height 10
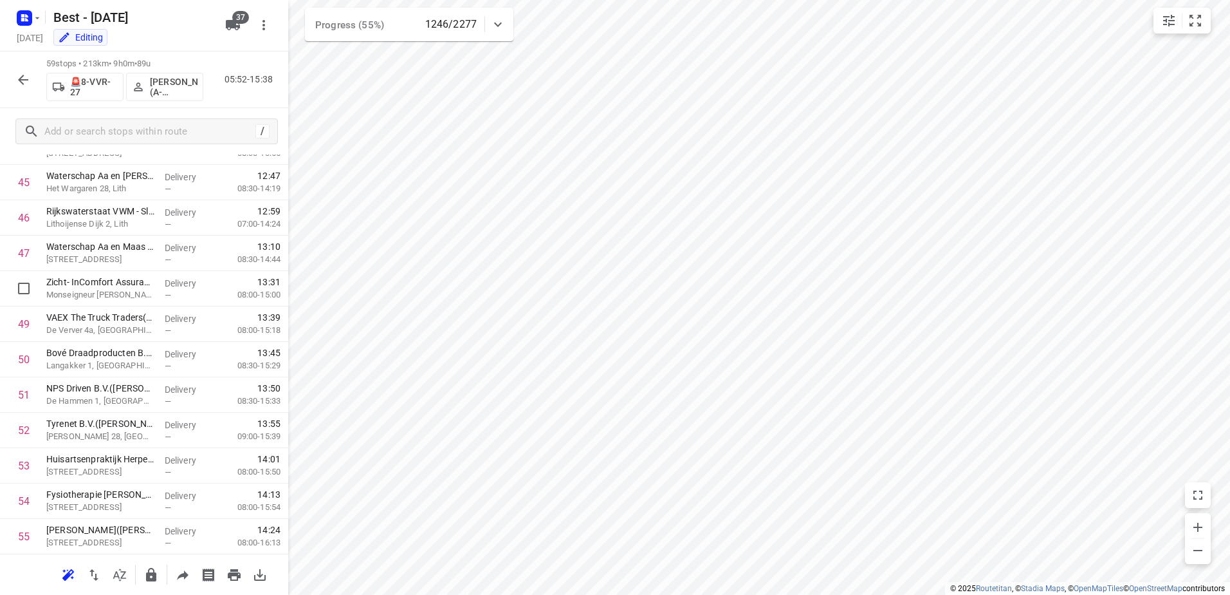
scroll to position [1789, 0]
click at [17, 84] on icon "button" at bounding box center [22, 79] width 15 height 15
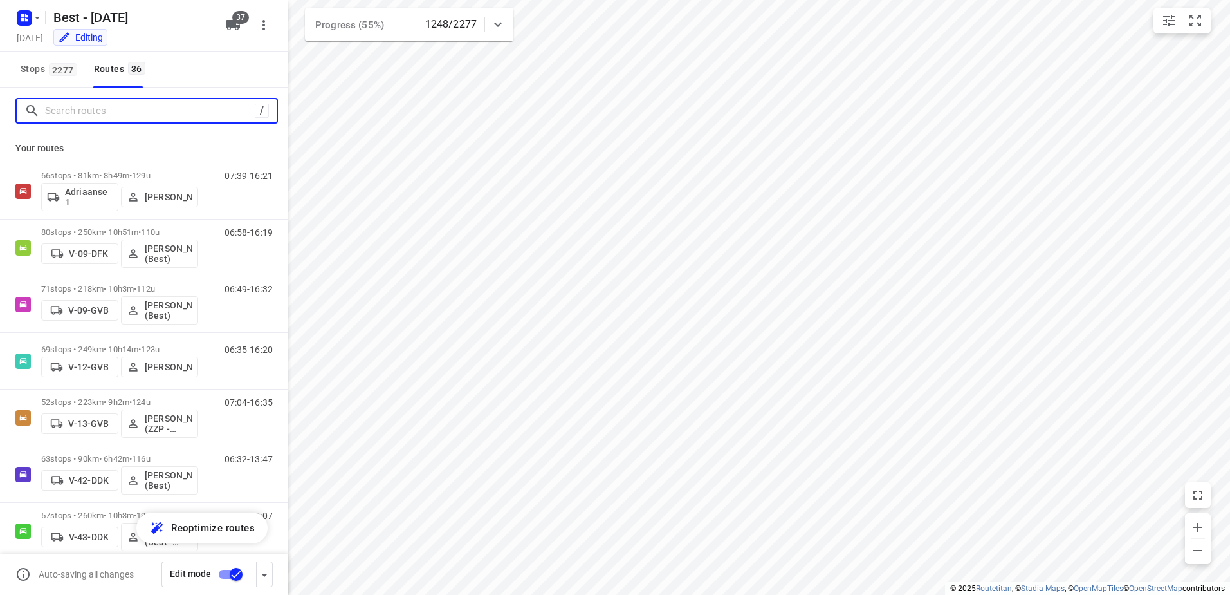
click at [93, 102] on input "Search routes" at bounding box center [150, 111] width 210 height 20
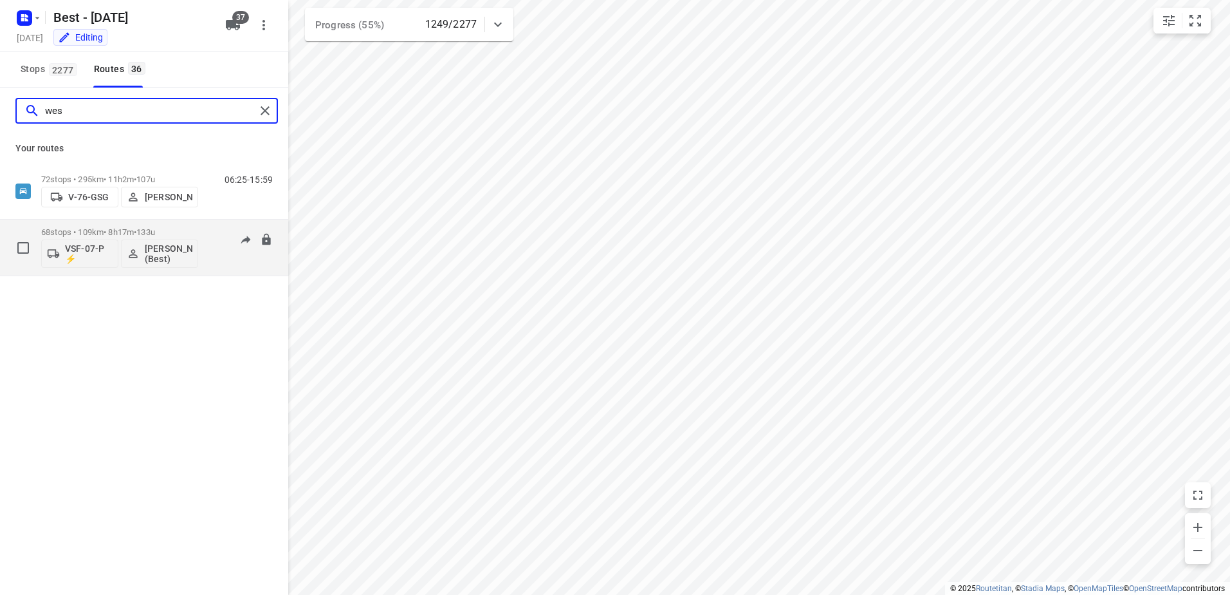
type input "wes"
click at [50, 227] on div "68 stops • 109km • 8h17m • 133u VSF-07-P ⚡ [PERSON_NAME] (Best)" at bounding box center [119, 247] width 157 height 53
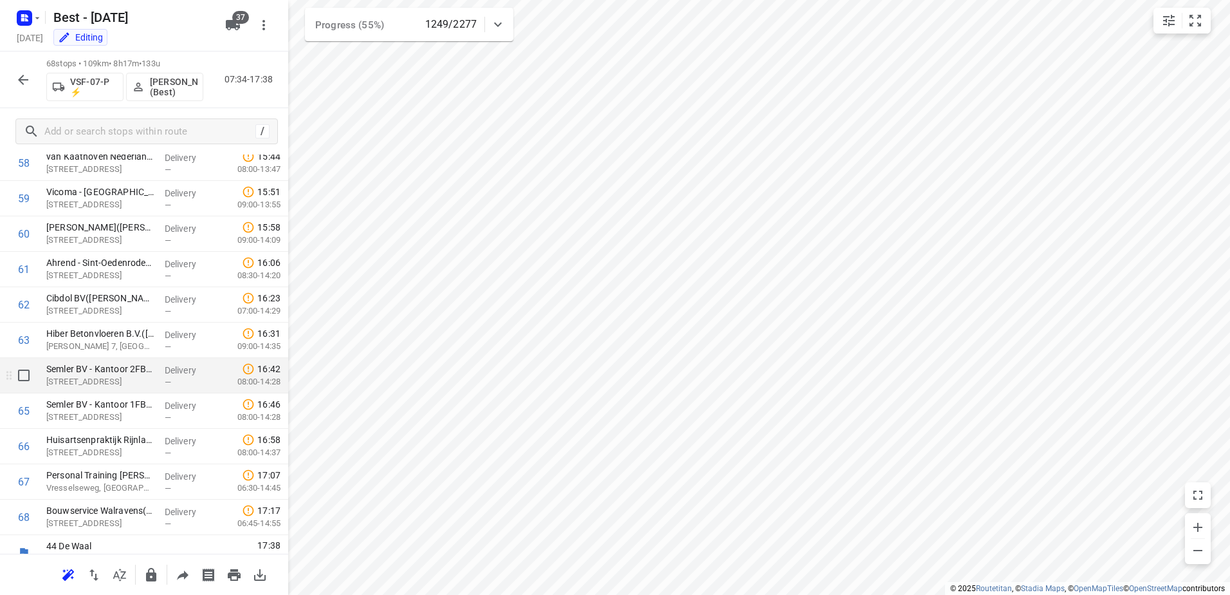
scroll to position [2108, 0]
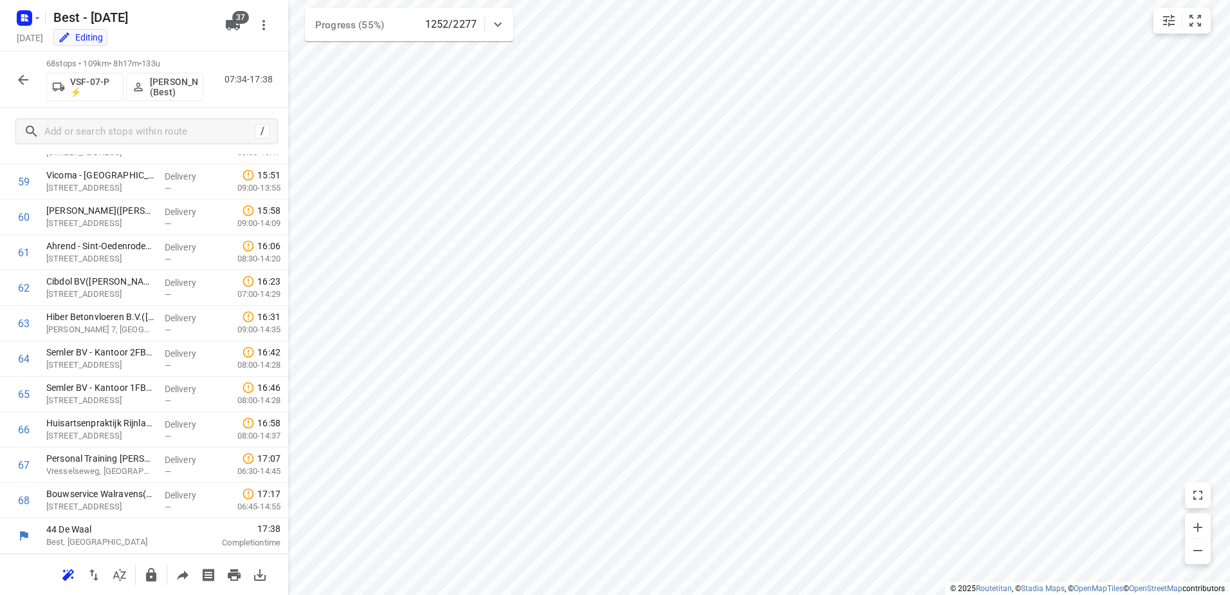
click at [23, 78] on icon "button" at bounding box center [22, 79] width 15 height 15
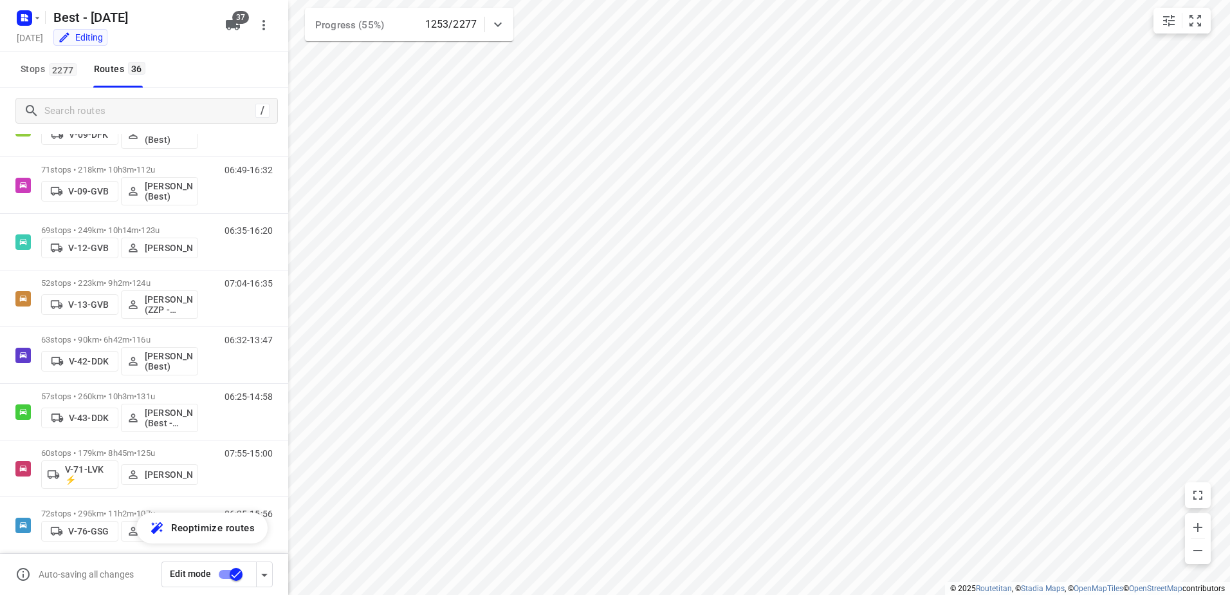
scroll to position [145, 0]
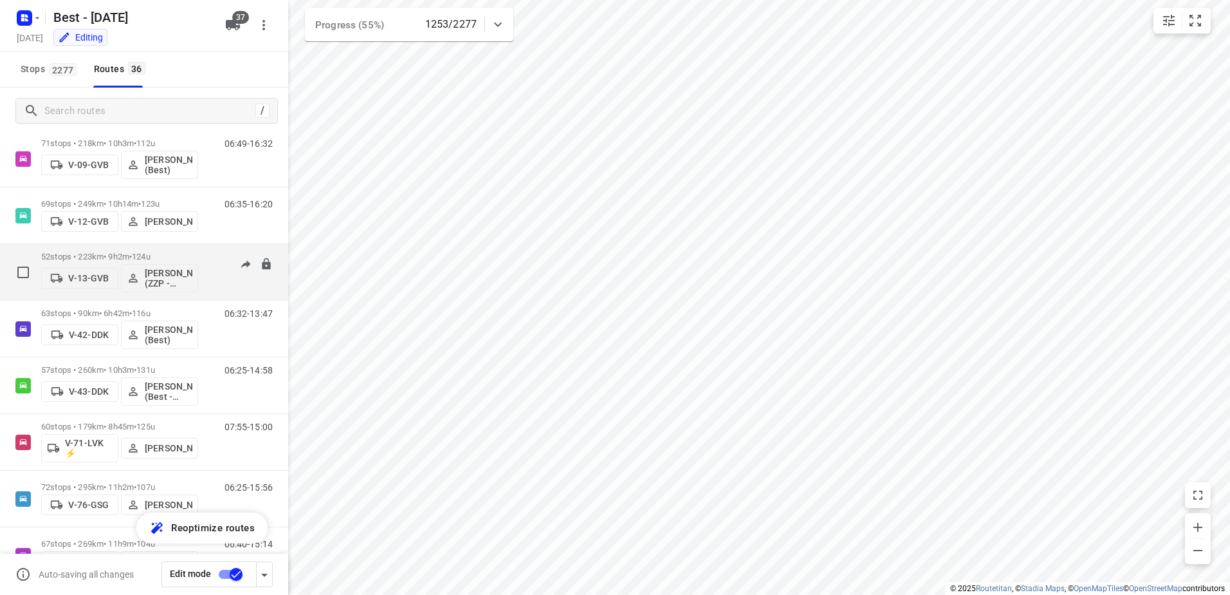
click at [82, 252] on p "52 stops • 223km • 9h2m • 124u" at bounding box center [119, 257] width 157 height 10
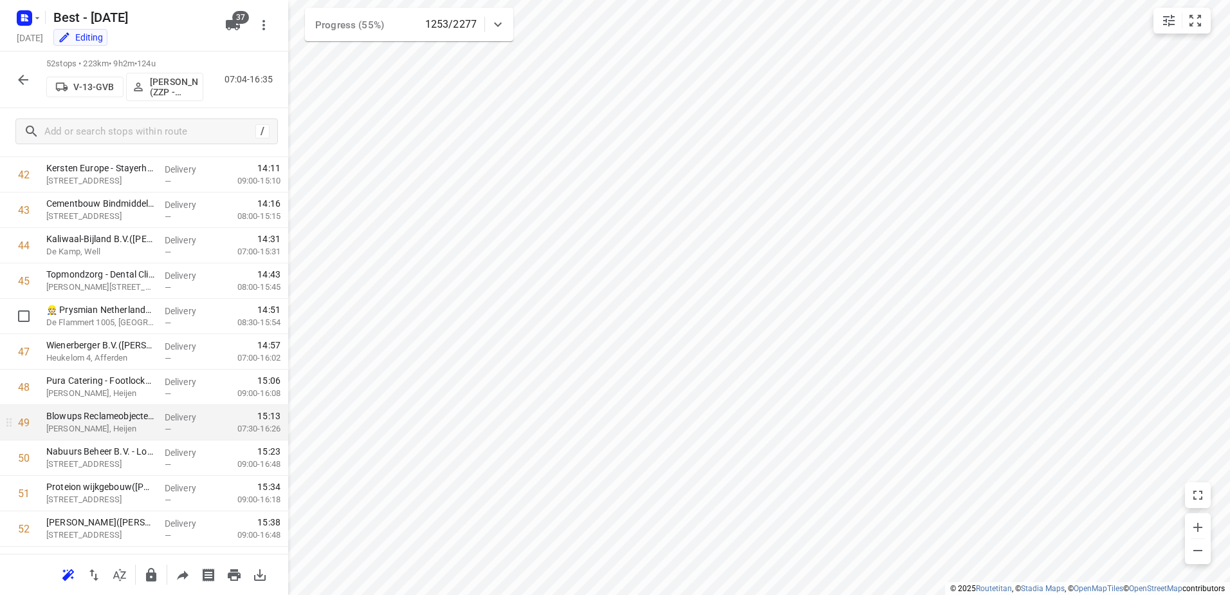
scroll to position [1541, 0]
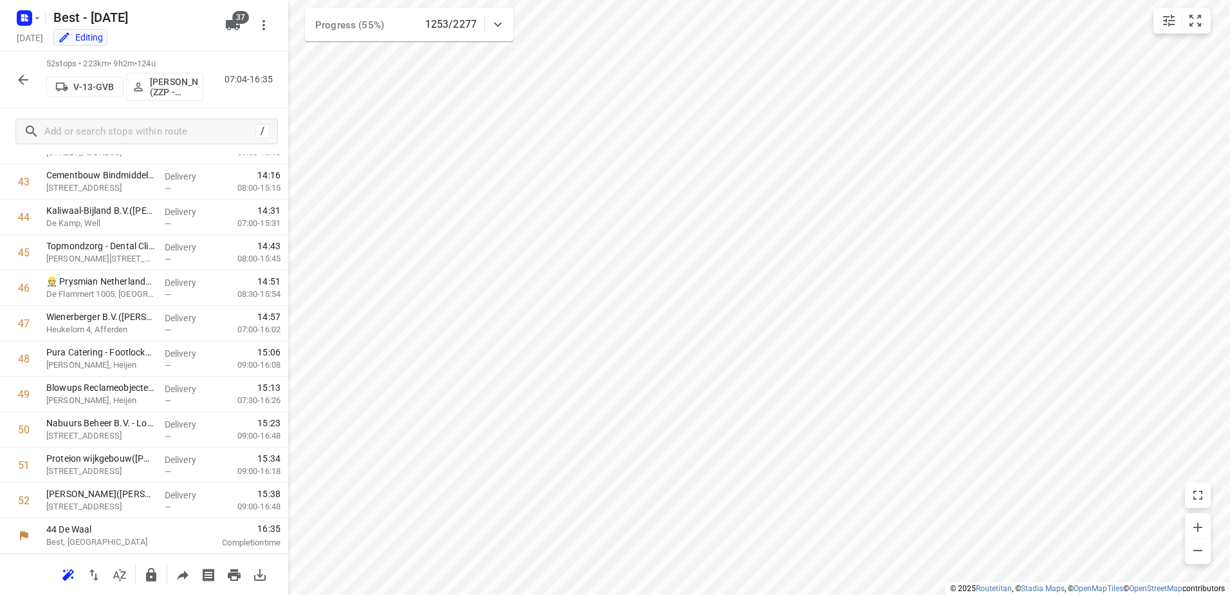
click at [24, 84] on icon "button" at bounding box center [22, 79] width 15 height 15
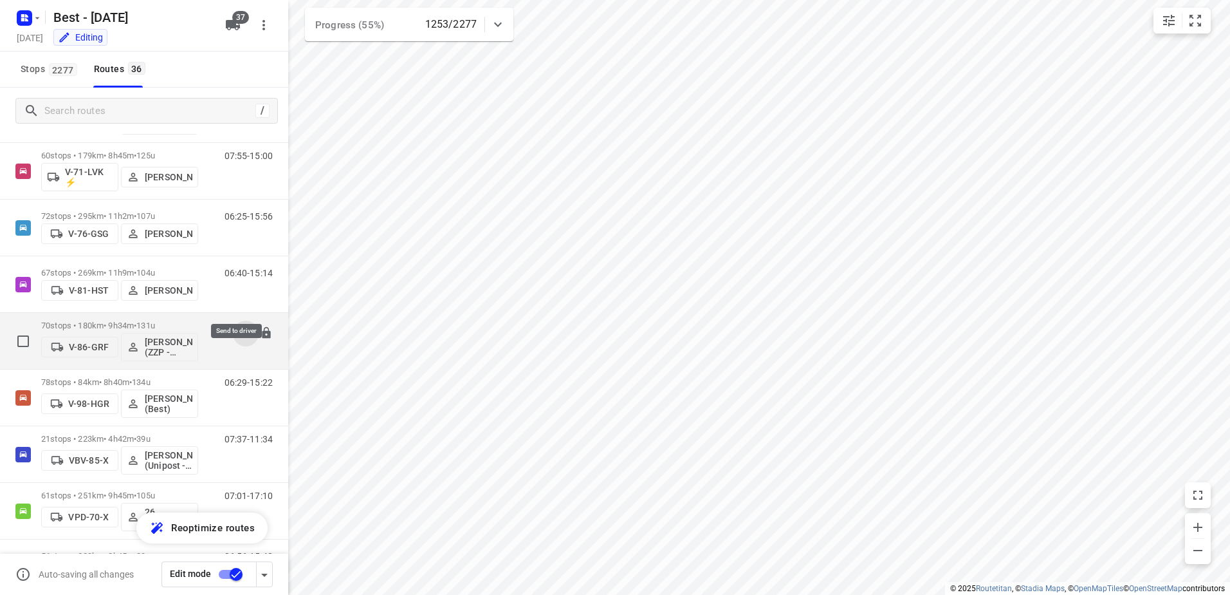
scroll to position [450, 0]
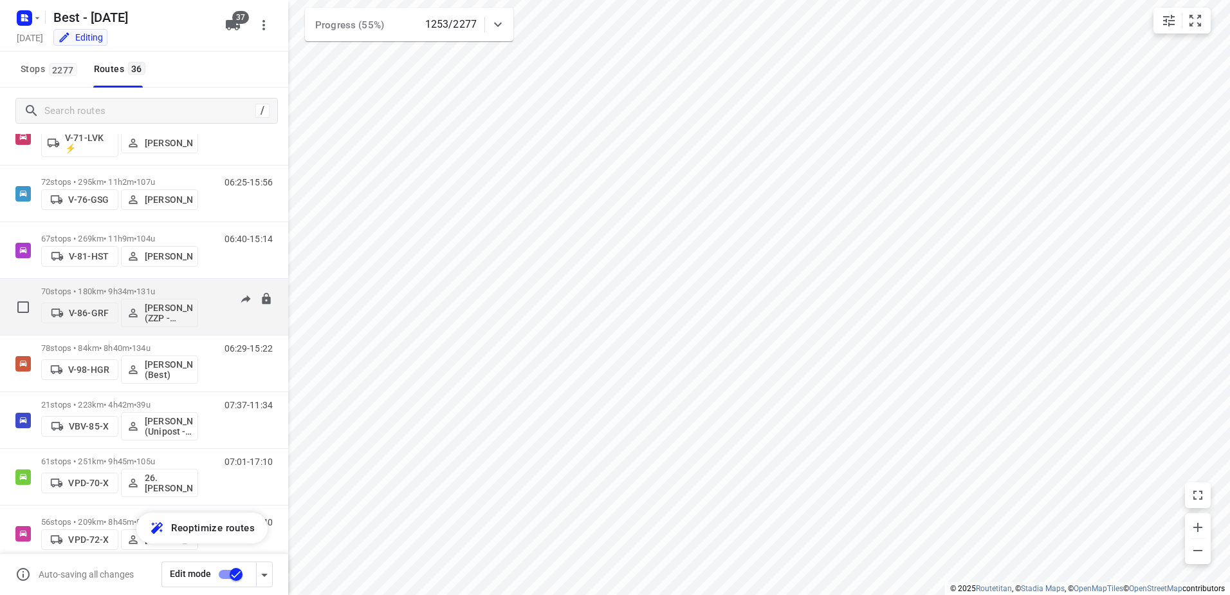
click at [73, 293] on p "70 stops • 180km • 9h34m • 131u" at bounding box center [119, 291] width 157 height 10
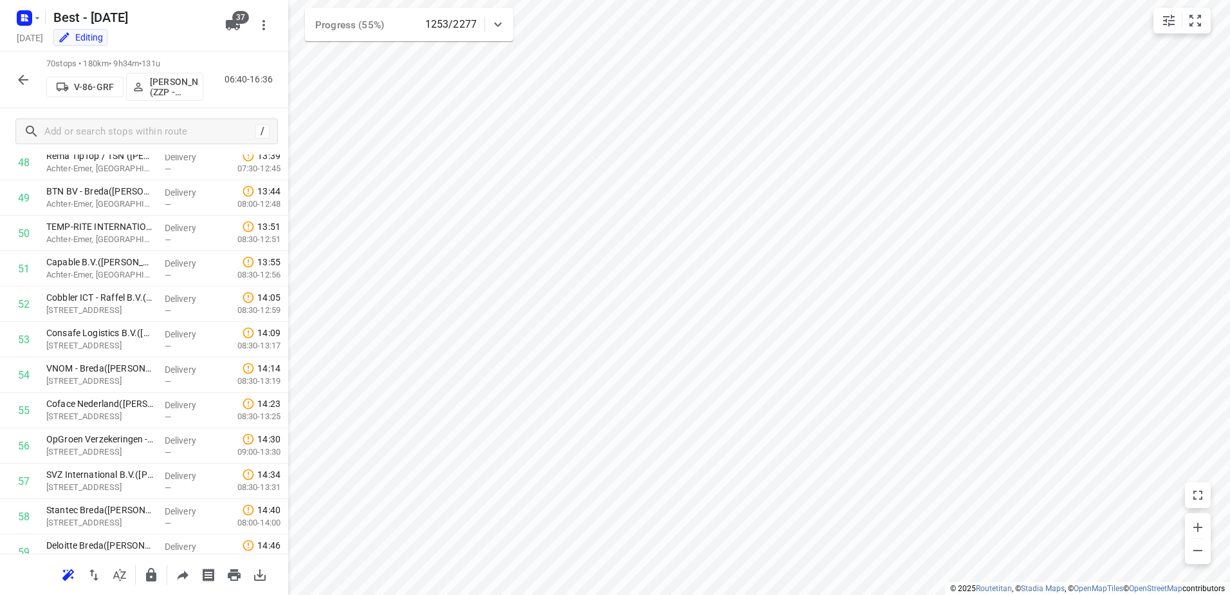
scroll to position [2178, 0]
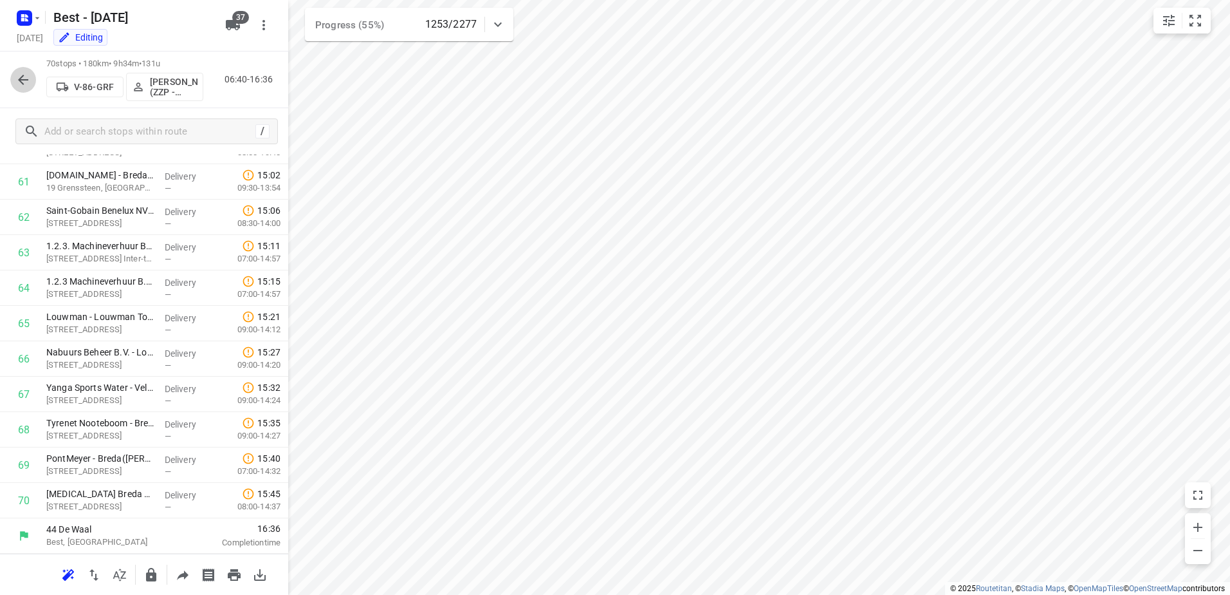
click at [30, 74] on icon "button" at bounding box center [22, 79] width 15 height 15
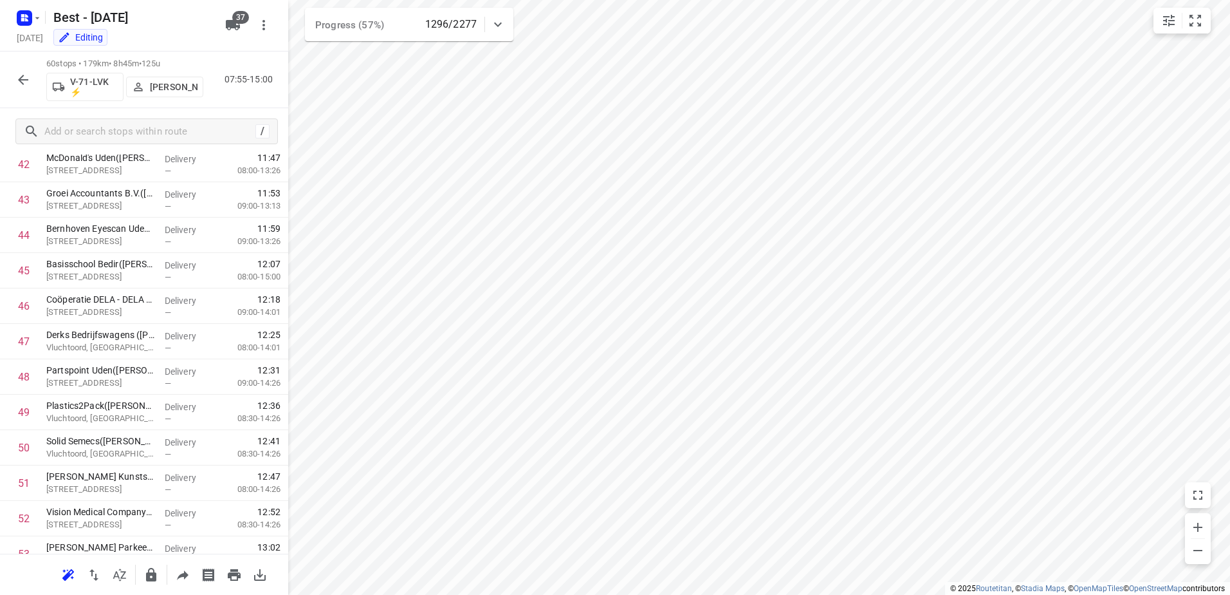
scroll to position [1824, 0]
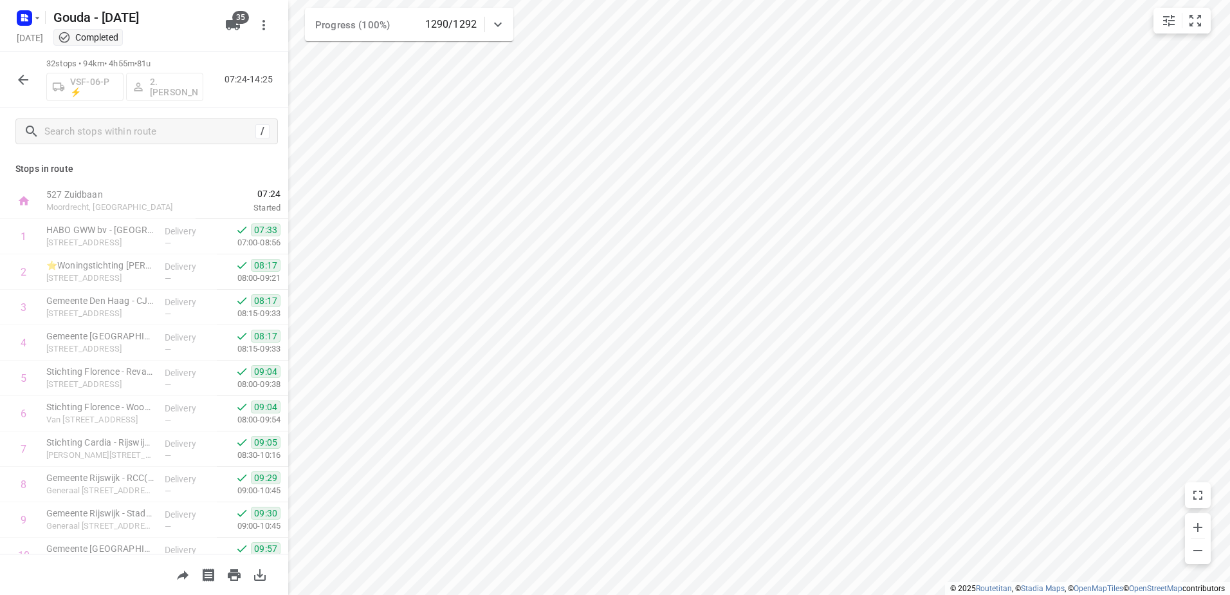
scroll to position [833, 0]
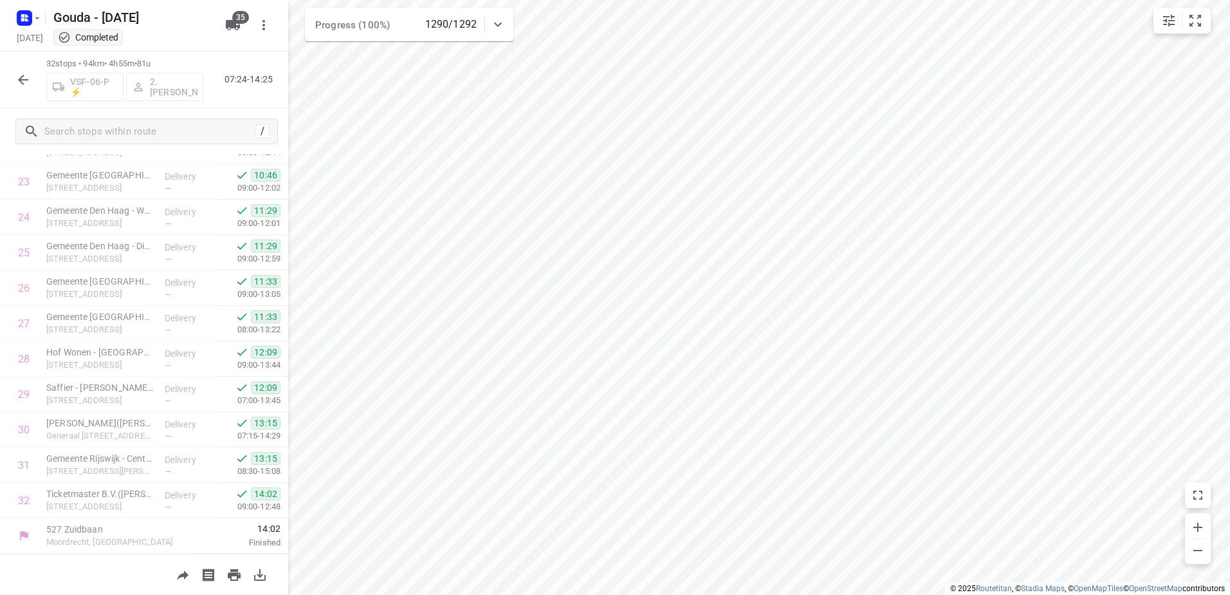
click at [18, 72] on button "button" at bounding box center [23, 80] width 26 height 26
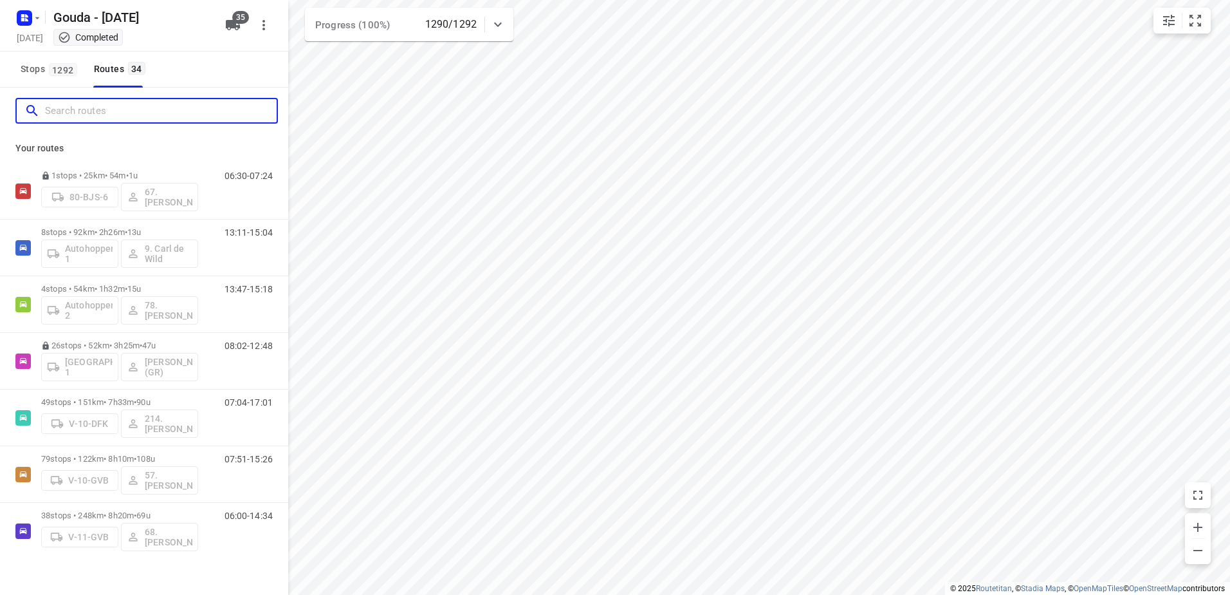
click at [106, 116] on input "Search routes" at bounding box center [161, 111] width 232 height 20
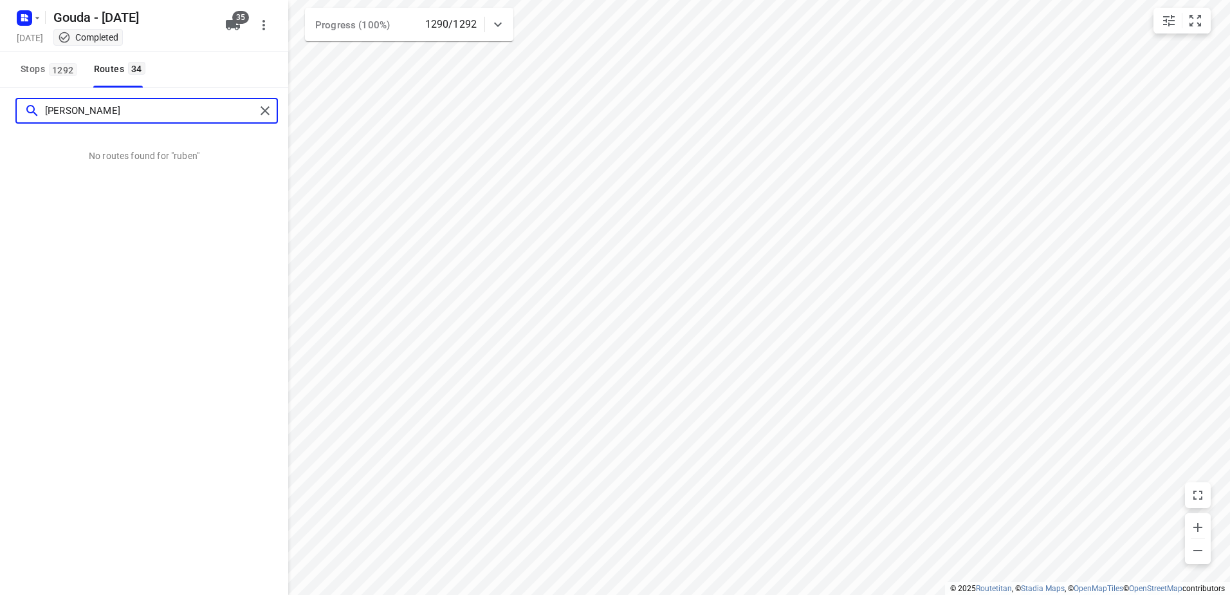
type input "[PERSON_NAME]"
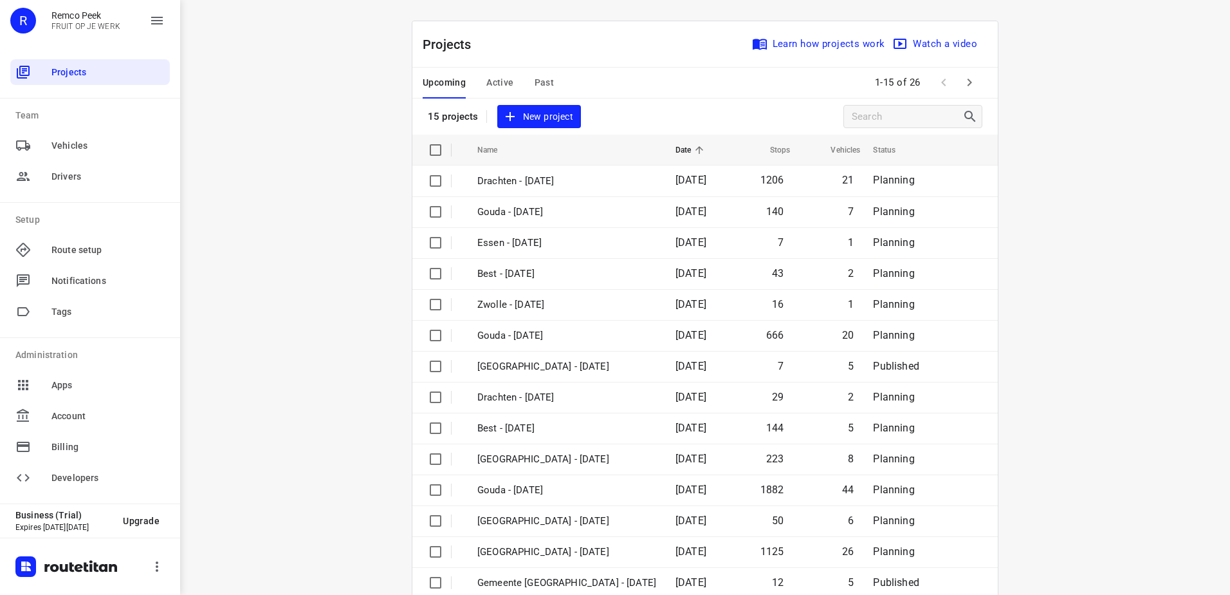
drag, startPoint x: 638, startPoint y: 62, endPoint x: 724, endPoint y: 43, distance: 87.7
click at [689, 52] on div "Projects Learn how projects work Watch a video" at bounding box center [706, 44] width 586 height 46
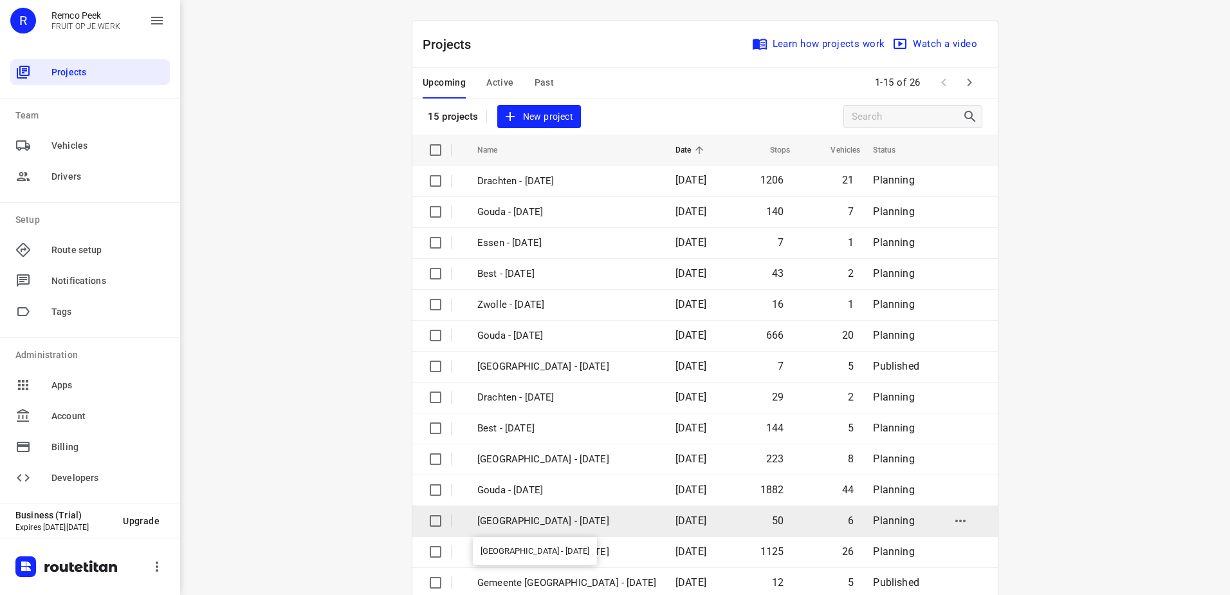
click at [554, 523] on p "[GEOGRAPHIC_DATA] - [DATE]" at bounding box center [567, 521] width 179 height 15
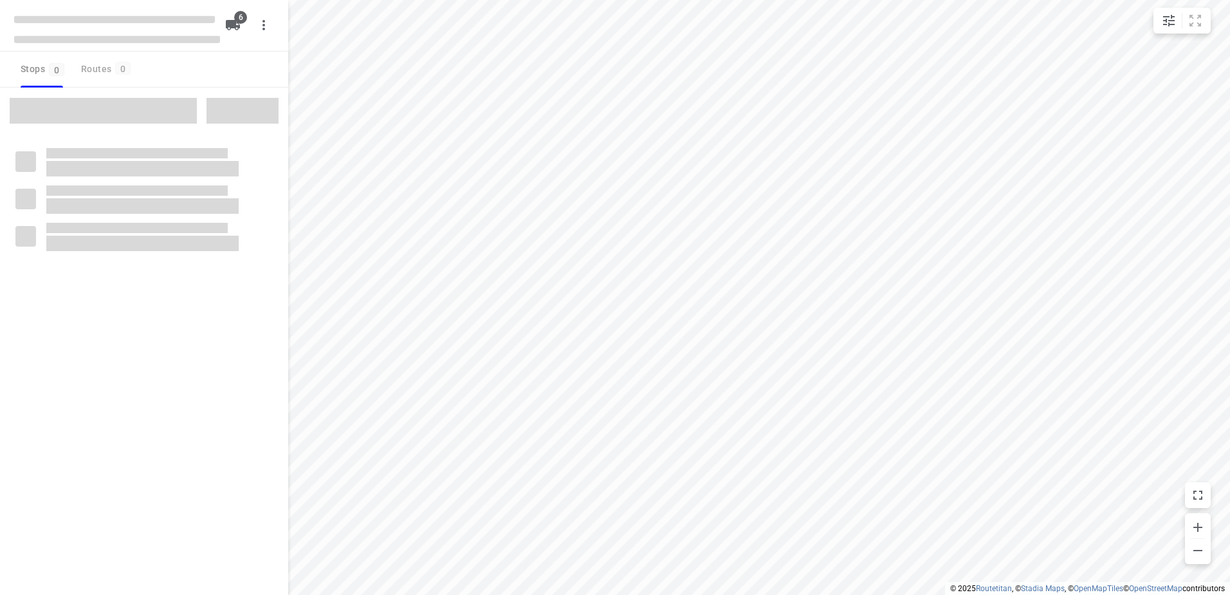
checkbox input "true"
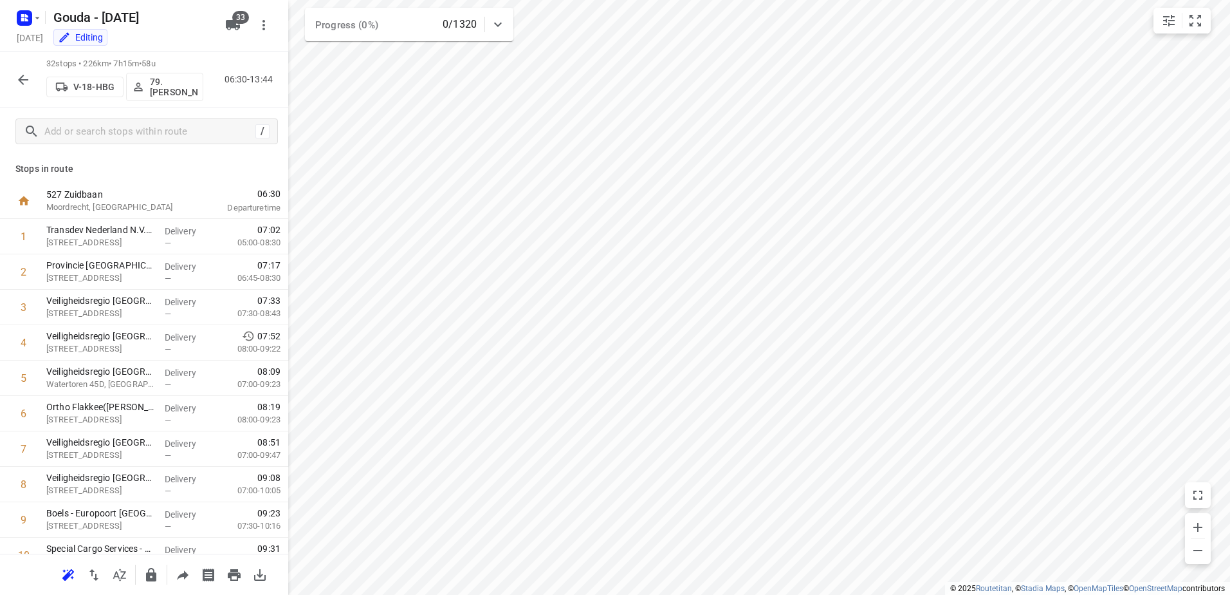
scroll to position [833, 0]
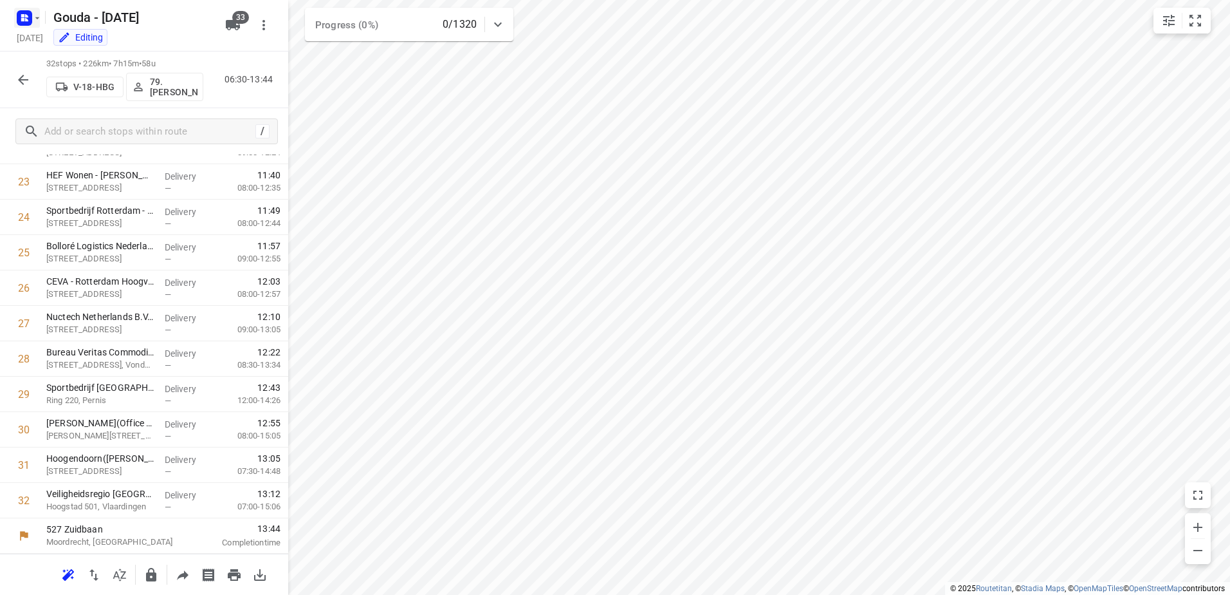
click at [19, 10] on icon "button" at bounding box center [24, 18] width 21 height 21
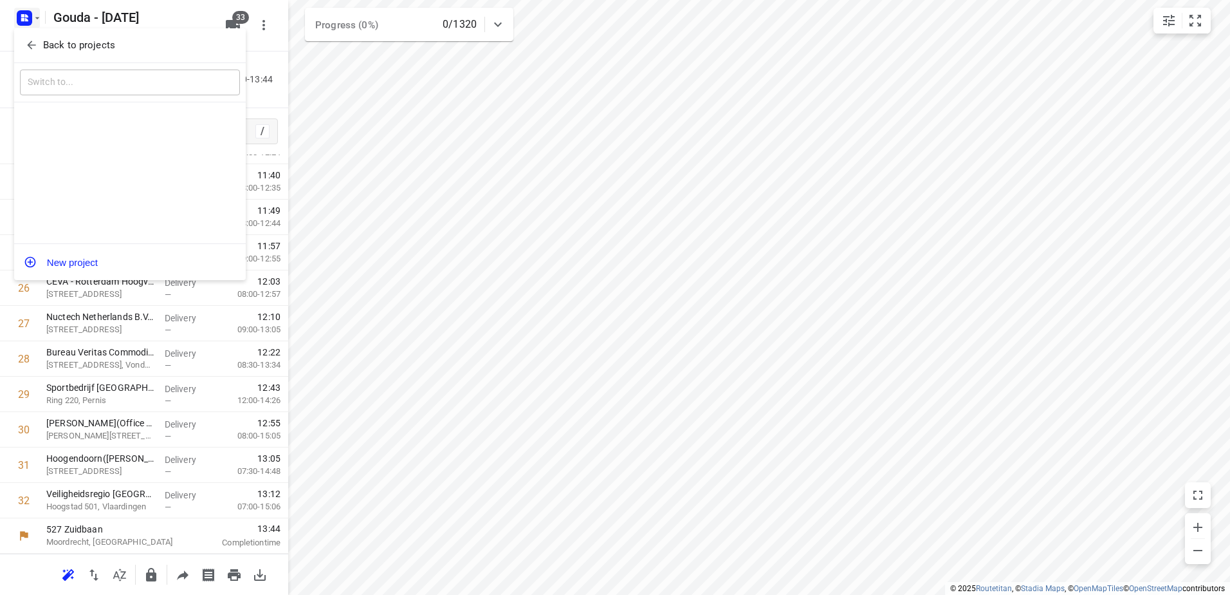
click at [50, 39] on p "Back to projects" at bounding box center [79, 45] width 72 height 15
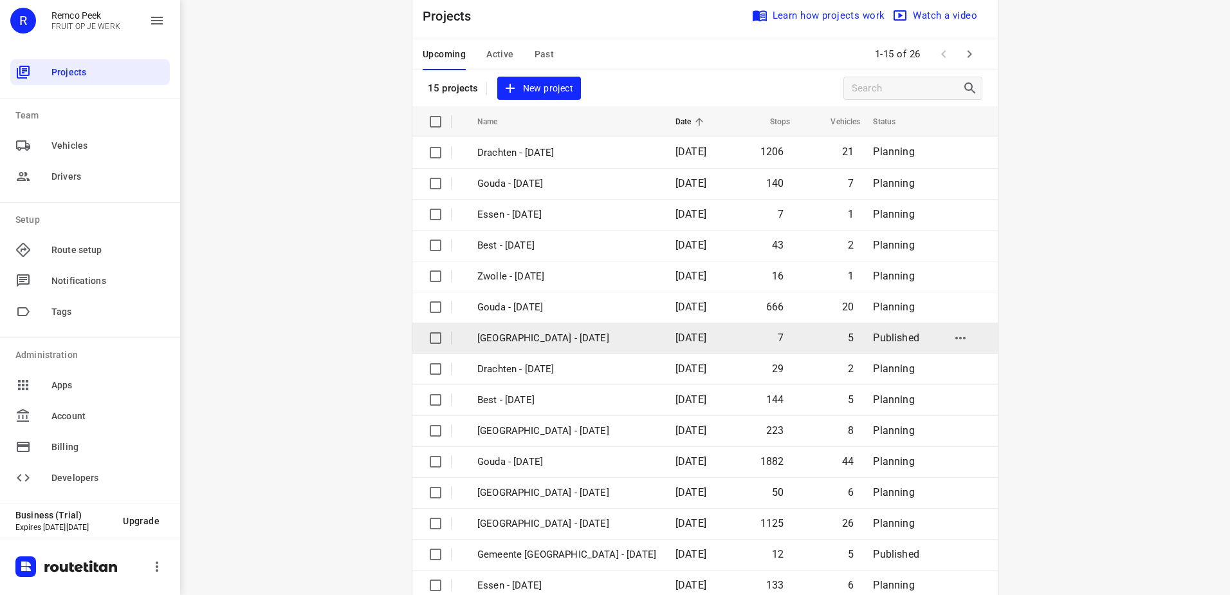
scroll to position [56, 0]
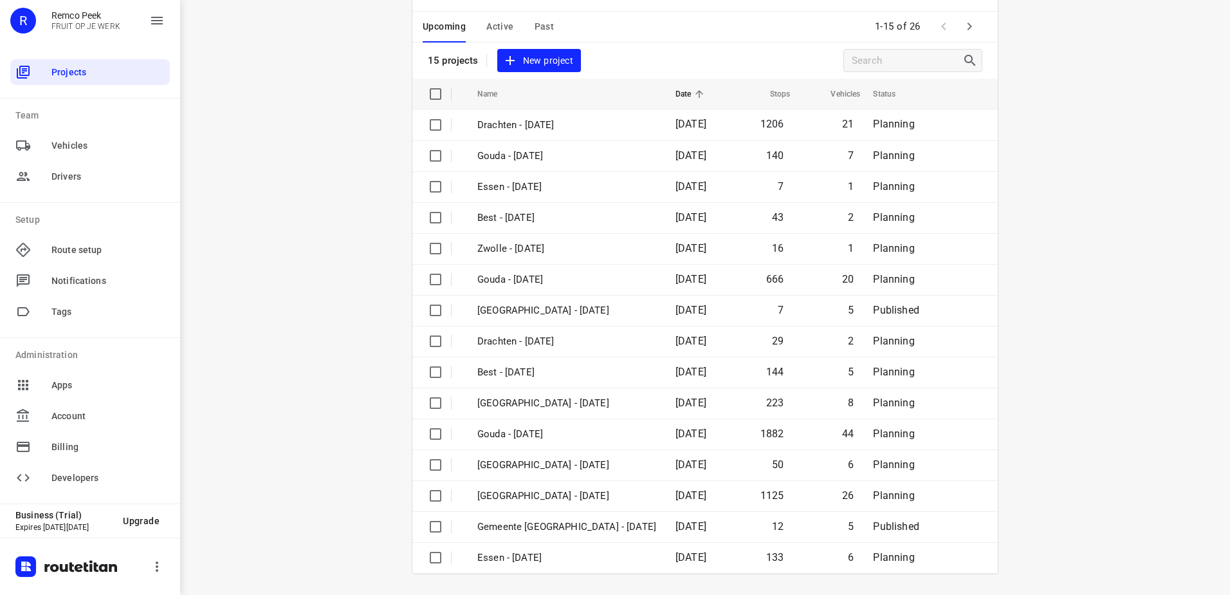
click at [973, 27] on button "button" at bounding box center [970, 27] width 26 height 26
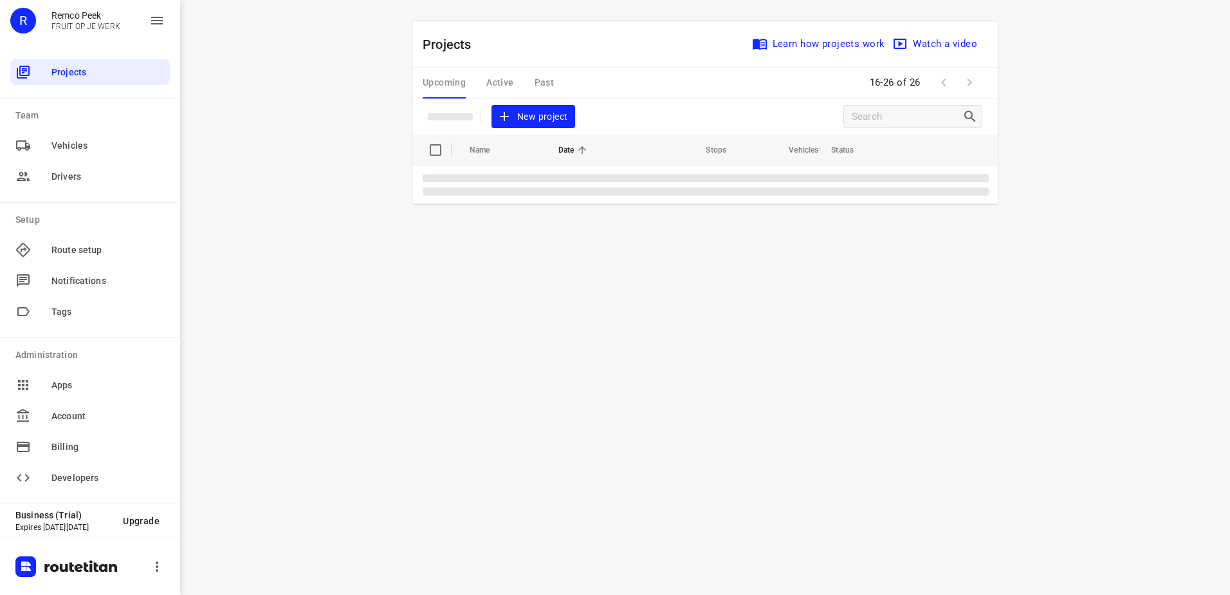
scroll to position [0, 0]
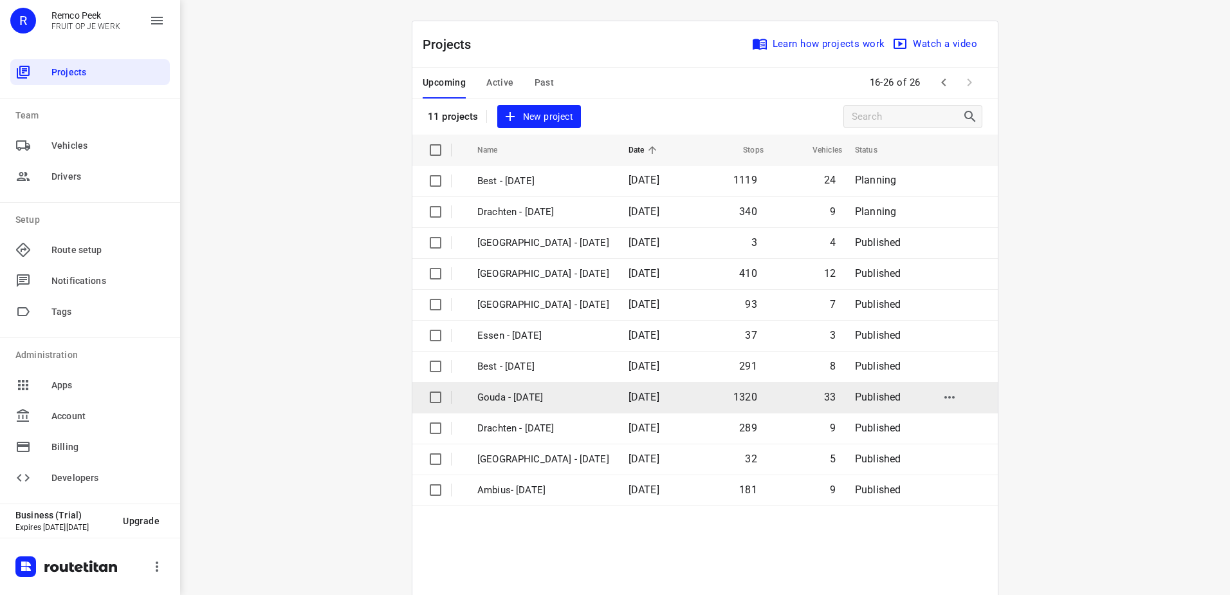
click at [556, 405] on td "Gouda - [DATE]" at bounding box center [542, 397] width 154 height 31
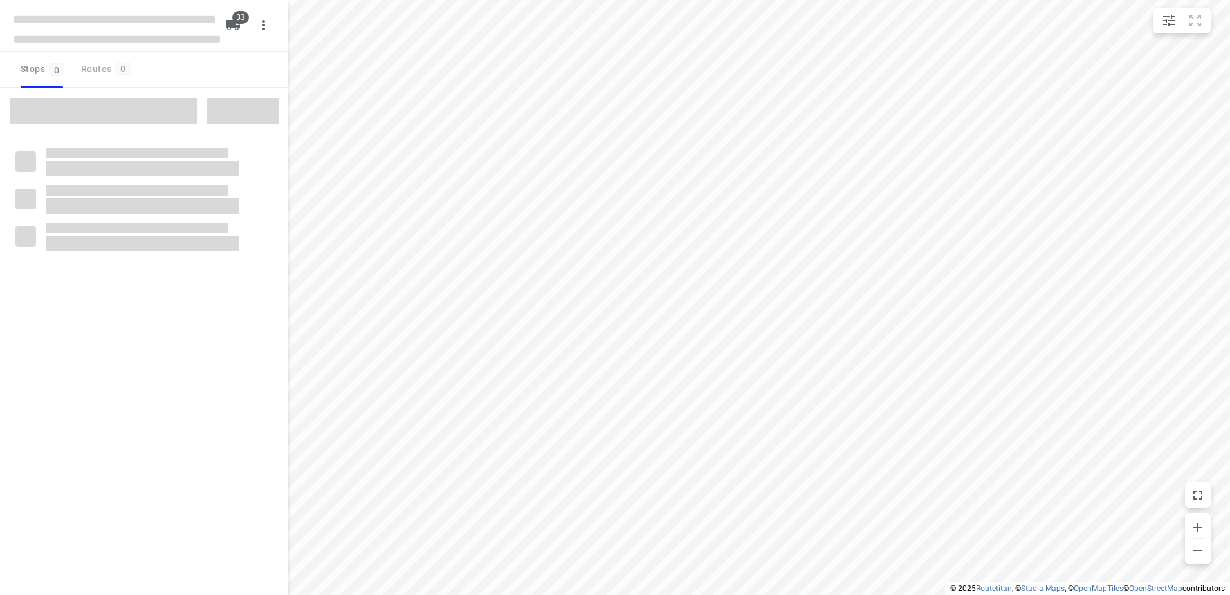
checkbox input "true"
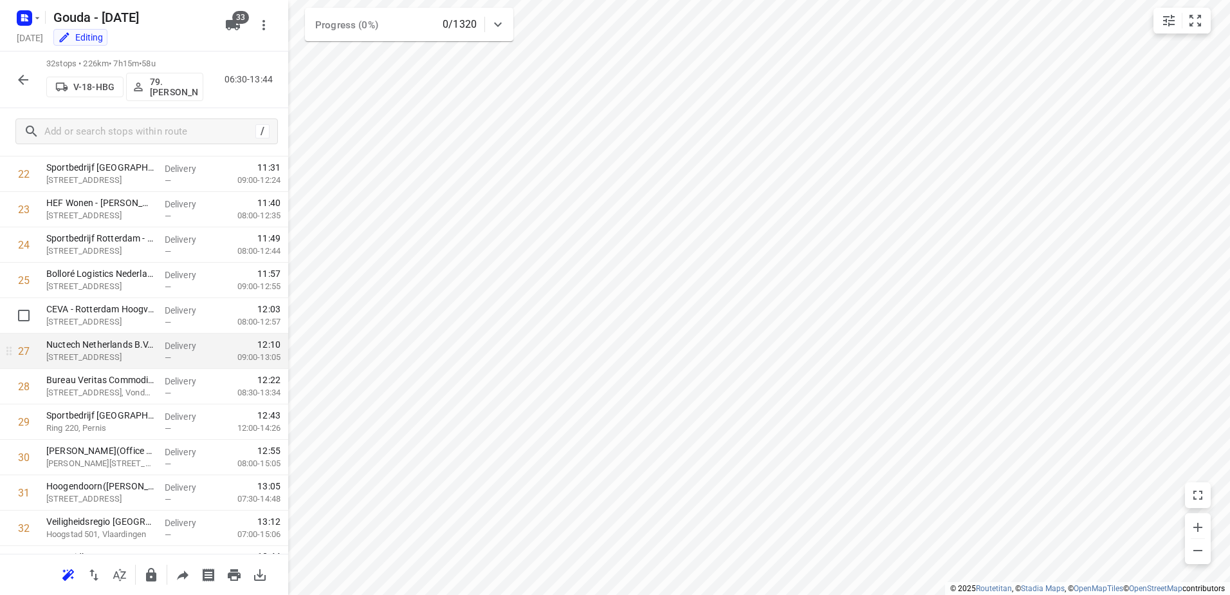
scroll to position [833, 0]
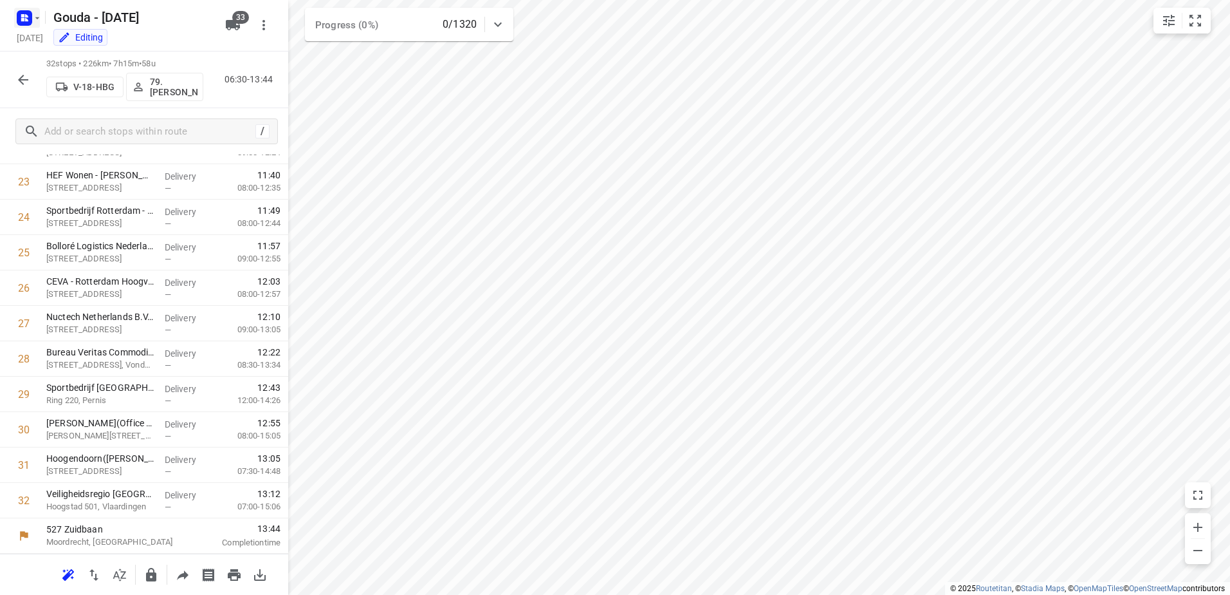
click at [25, 16] on icon "button" at bounding box center [26, 15] width 3 height 3
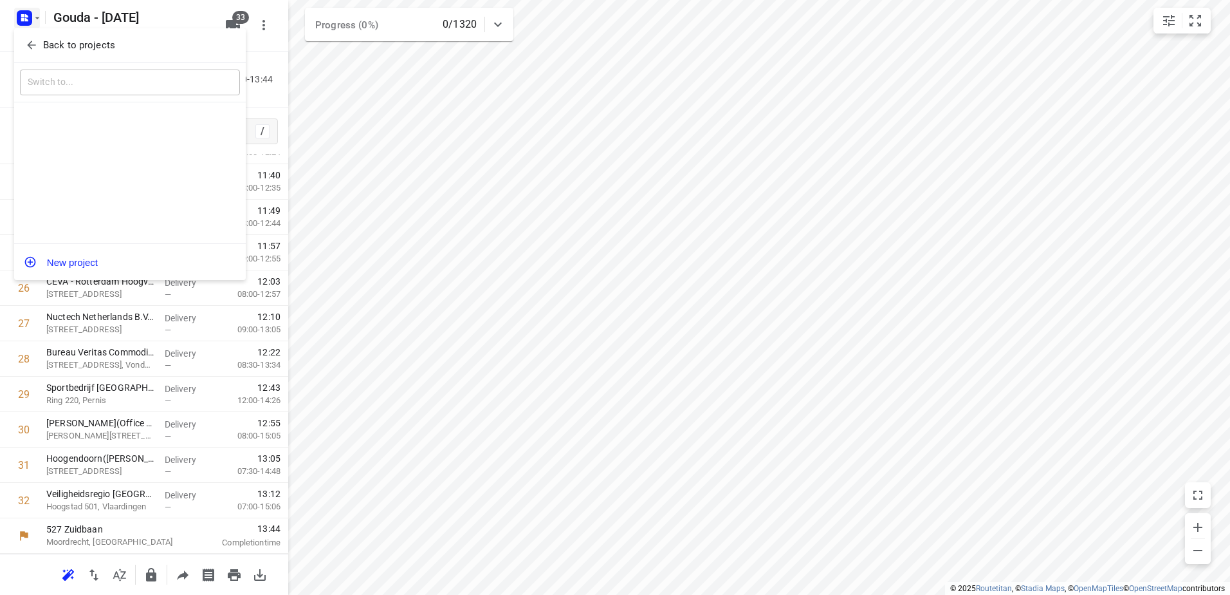
click at [30, 40] on icon "button" at bounding box center [31, 45] width 13 height 13
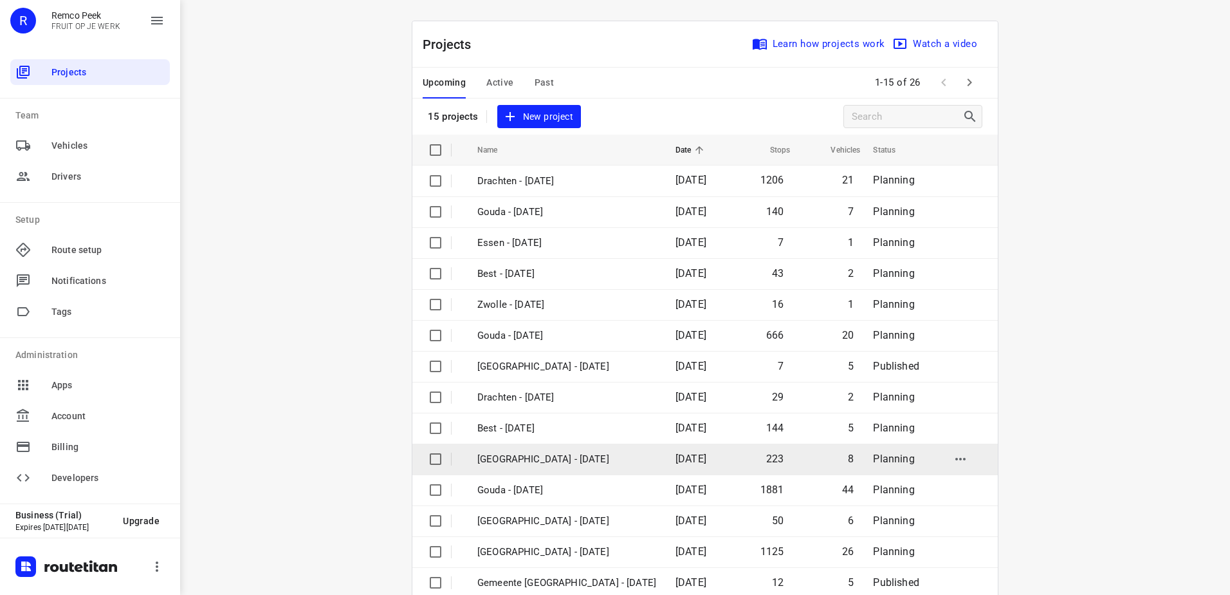
scroll to position [56, 0]
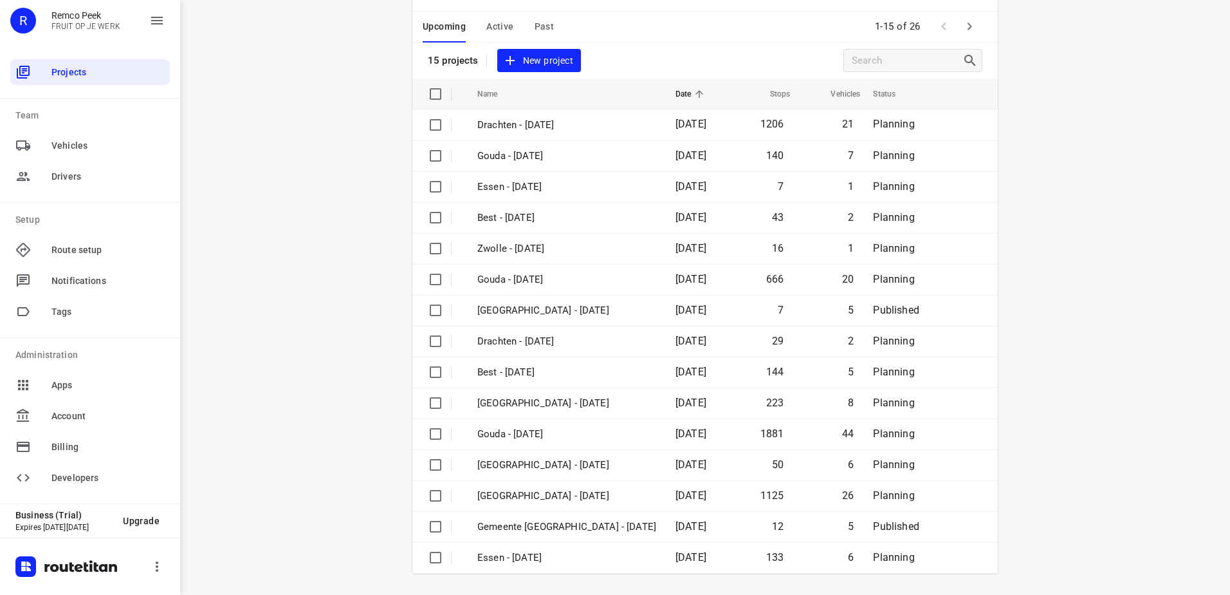
click at [493, 32] on span "Active" at bounding box center [500, 27] width 27 height 16
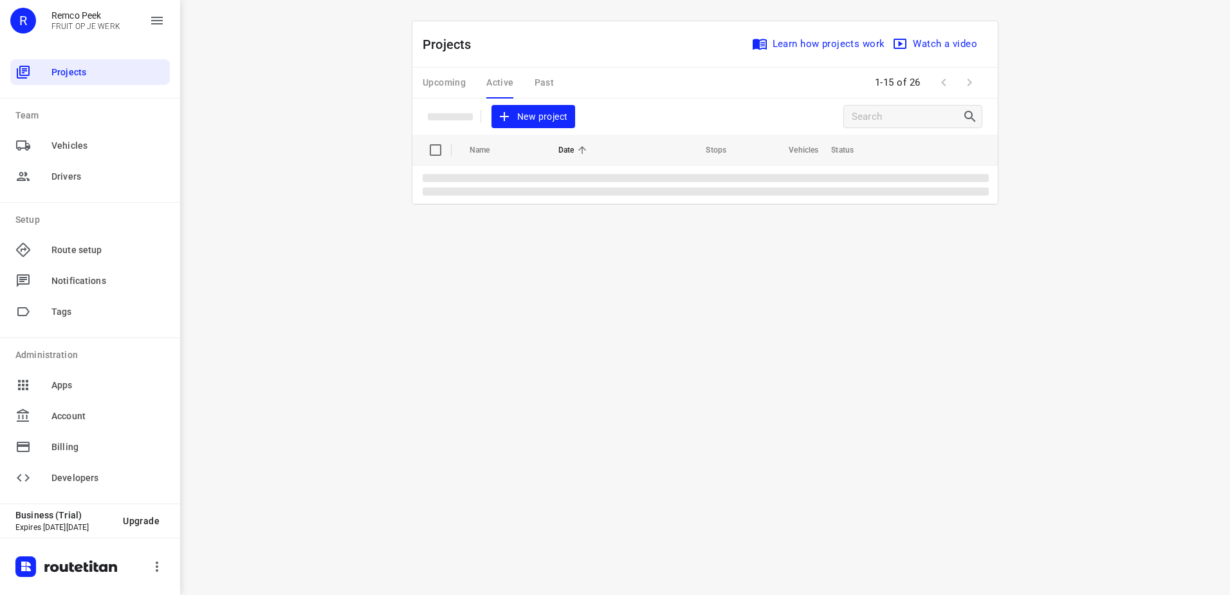
scroll to position [0, 0]
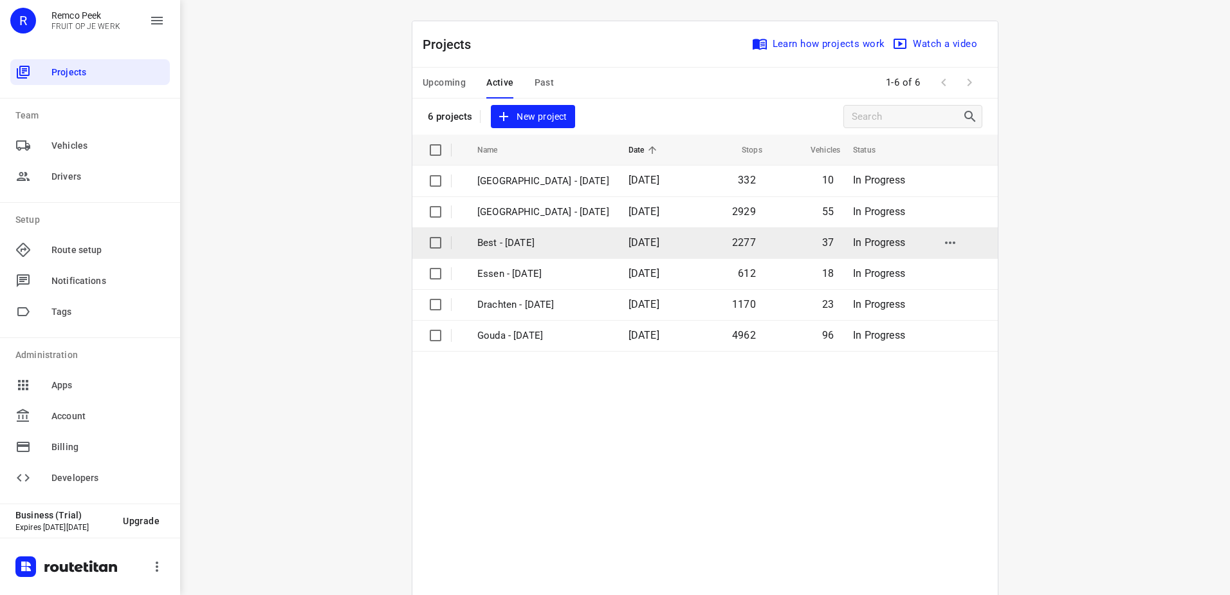
click at [493, 246] on p "Best - Monday" at bounding box center [544, 243] width 132 height 15
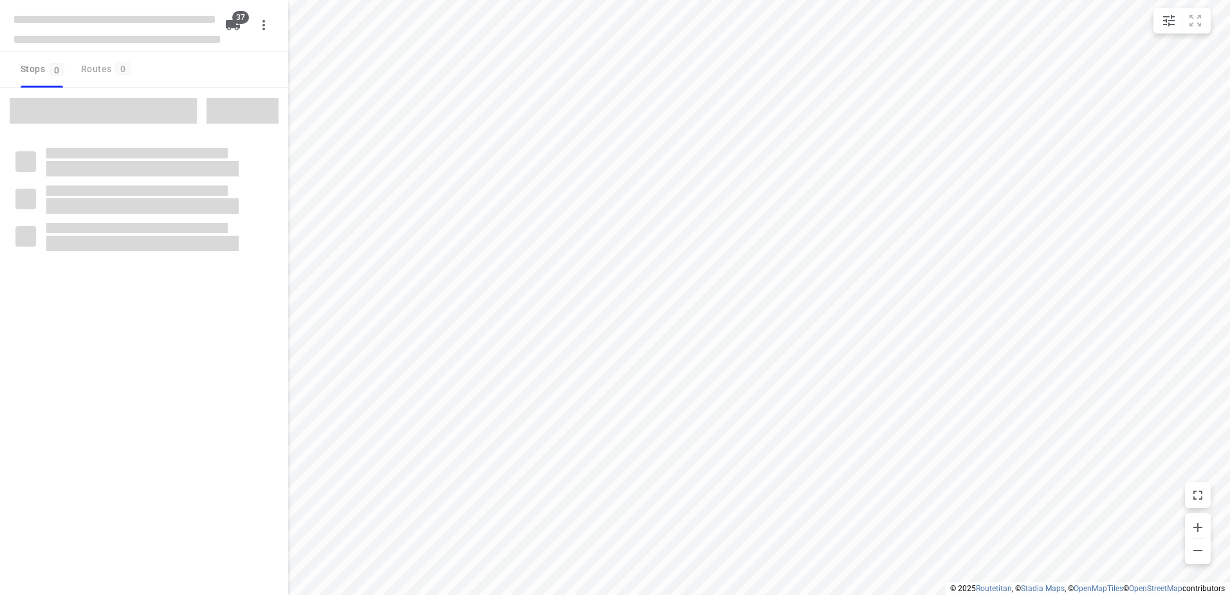
checkbox input "true"
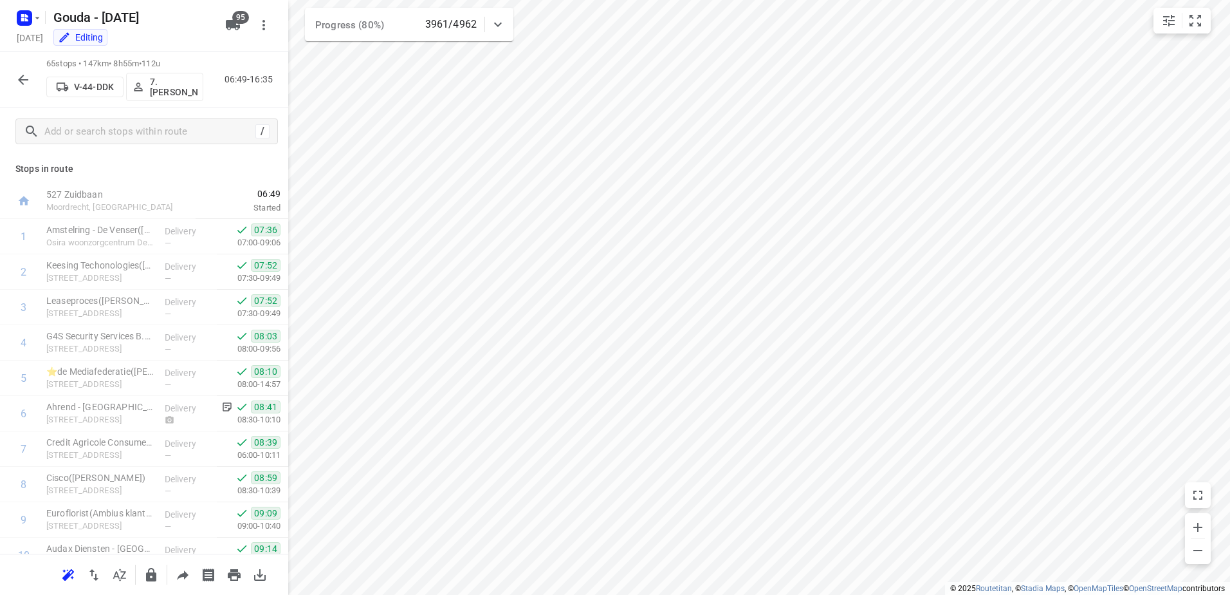
scroll to position [2001, 0]
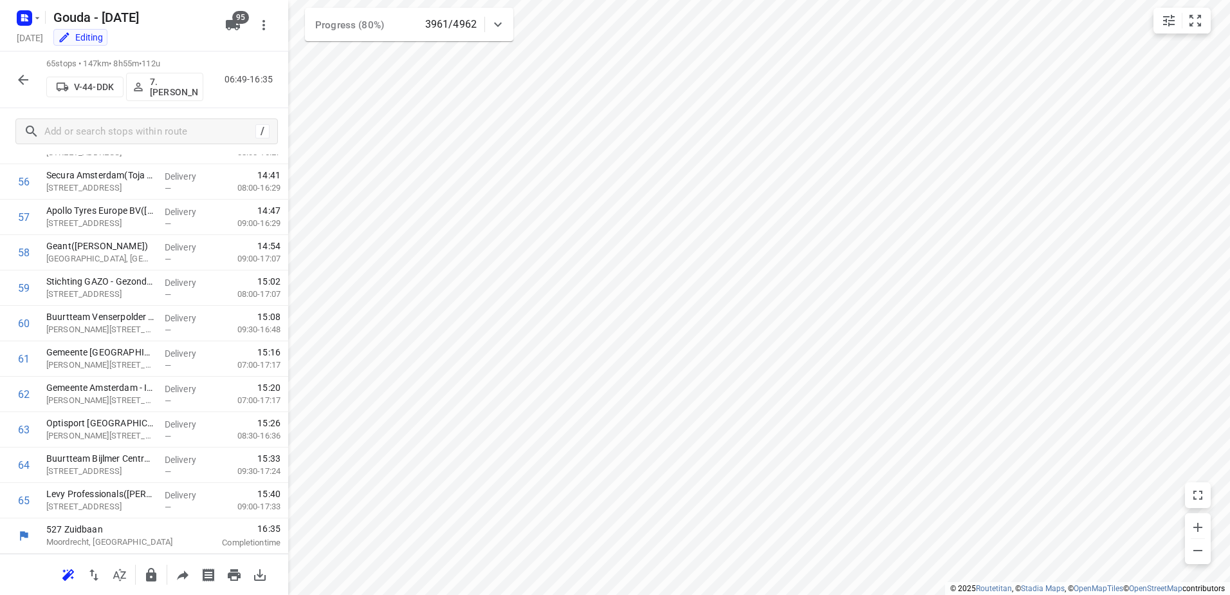
click at [24, 87] on icon "button" at bounding box center [22, 79] width 15 height 15
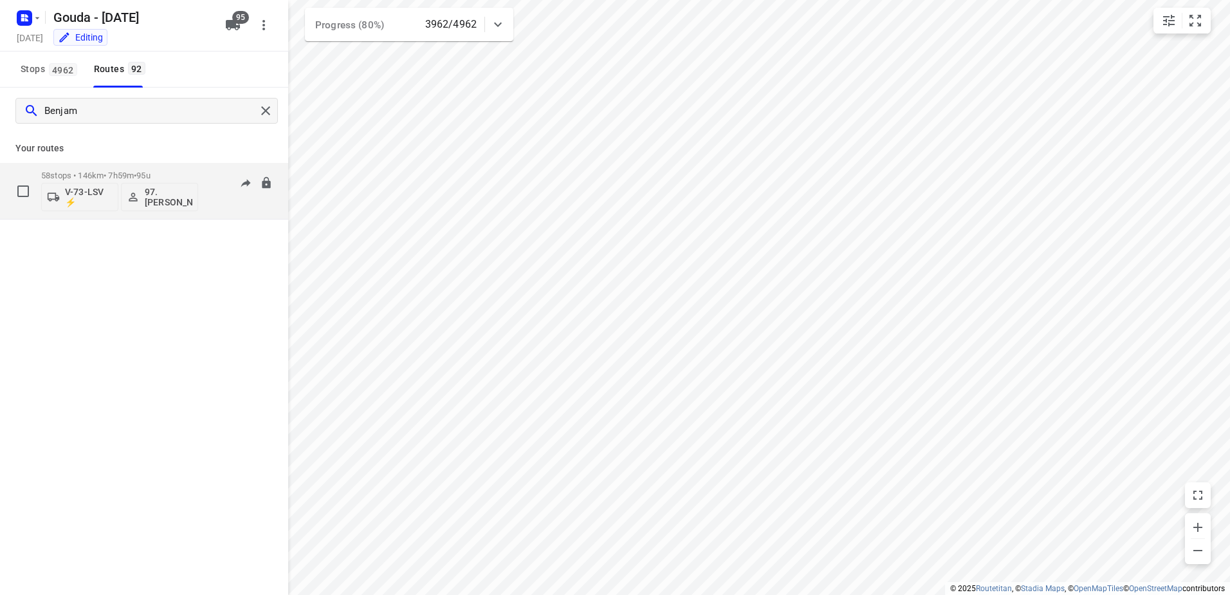
type input "Benjam"
click at [138, 176] on p "58 stops • 146km • 7h59m • 95u" at bounding box center [119, 176] width 157 height 10
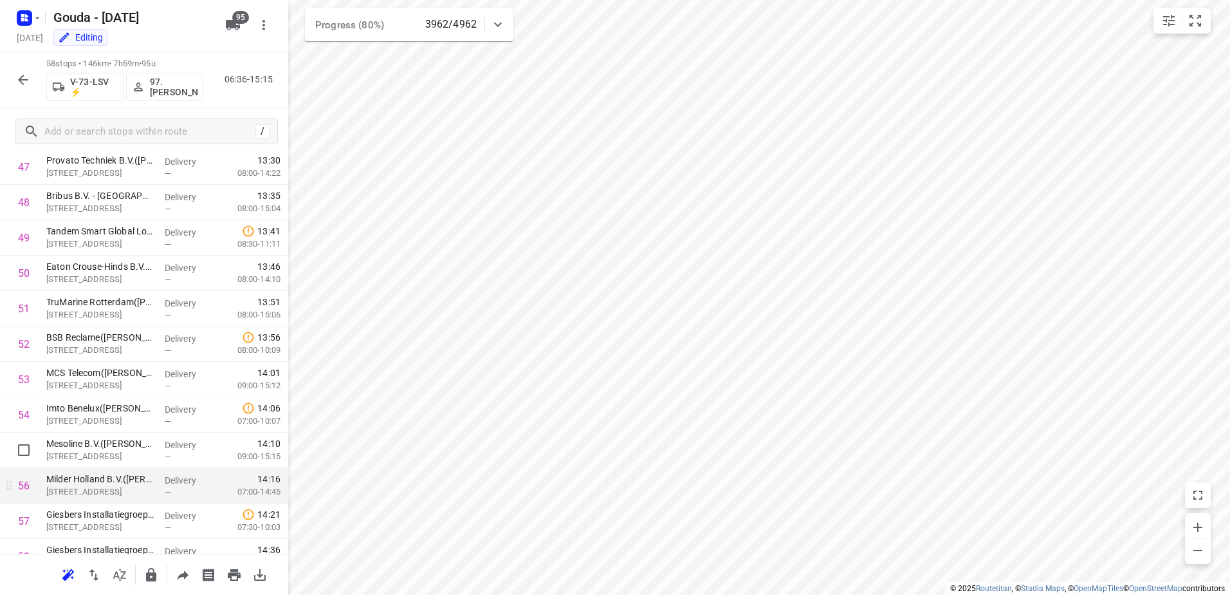
scroll to position [1754, 0]
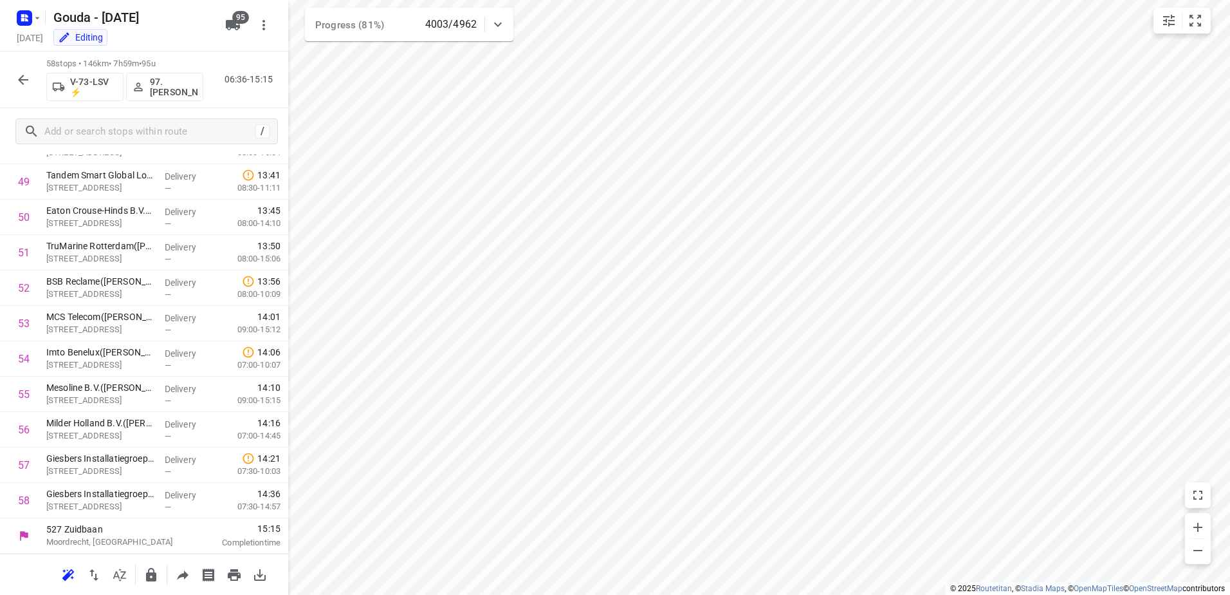
click at [24, 76] on icon "button" at bounding box center [22, 79] width 15 height 15
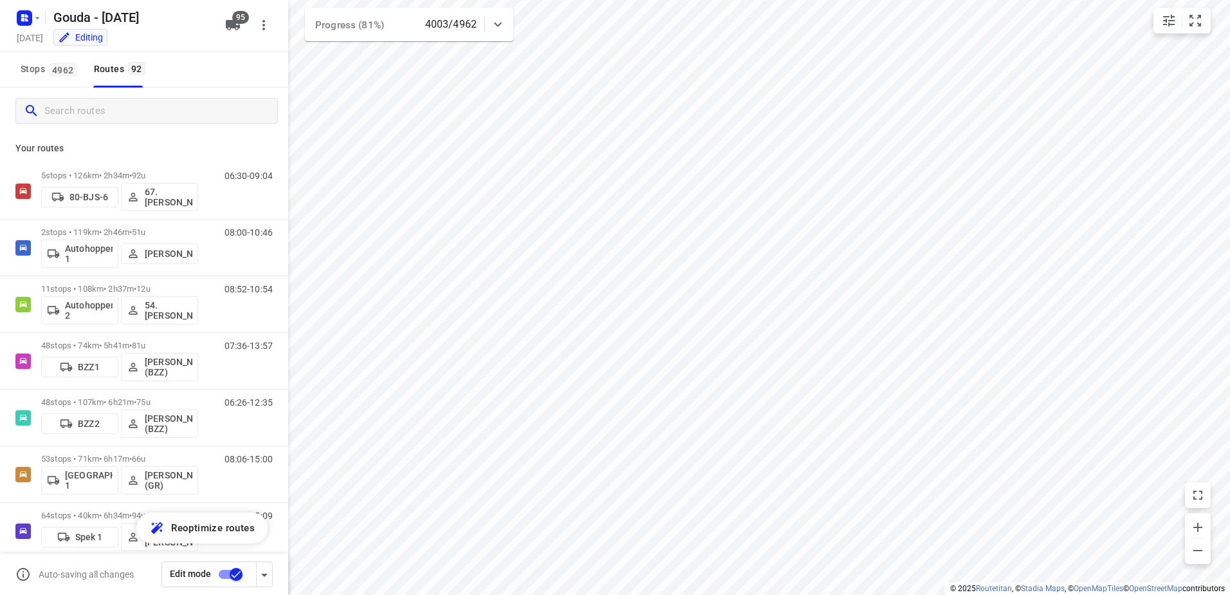
click at [98, 118] on input "Search routes" at bounding box center [160, 111] width 233 height 20
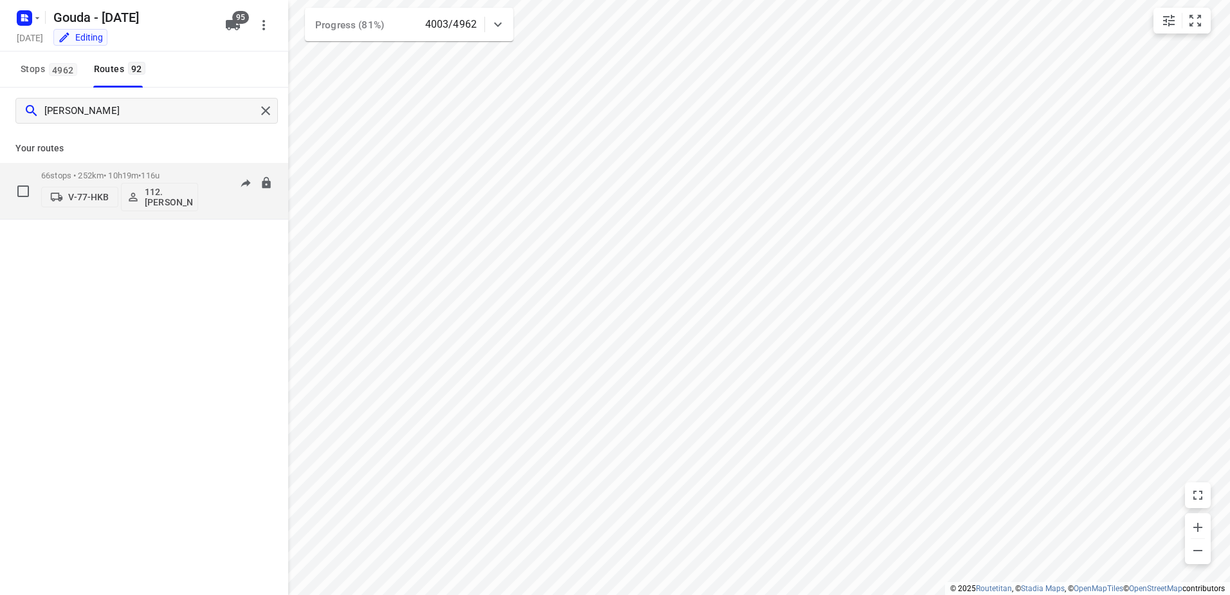
type input "nino"
click at [141, 172] on p "66 stops • 252km • 10h19m • 116u" at bounding box center [119, 176] width 157 height 10
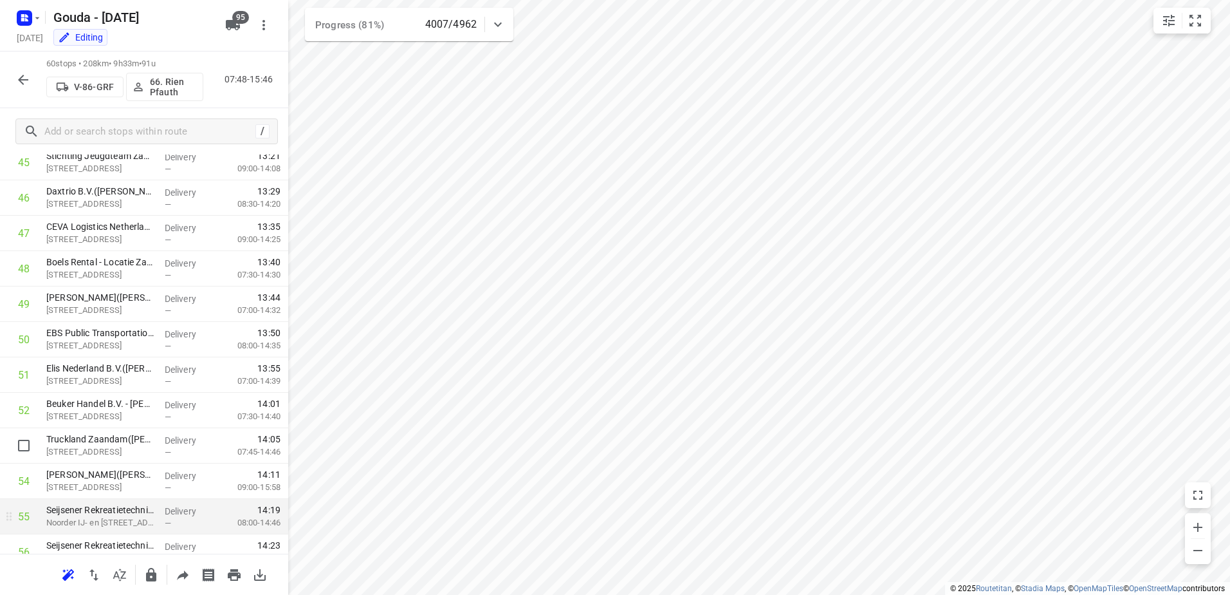
scroll to position [1824, 0]
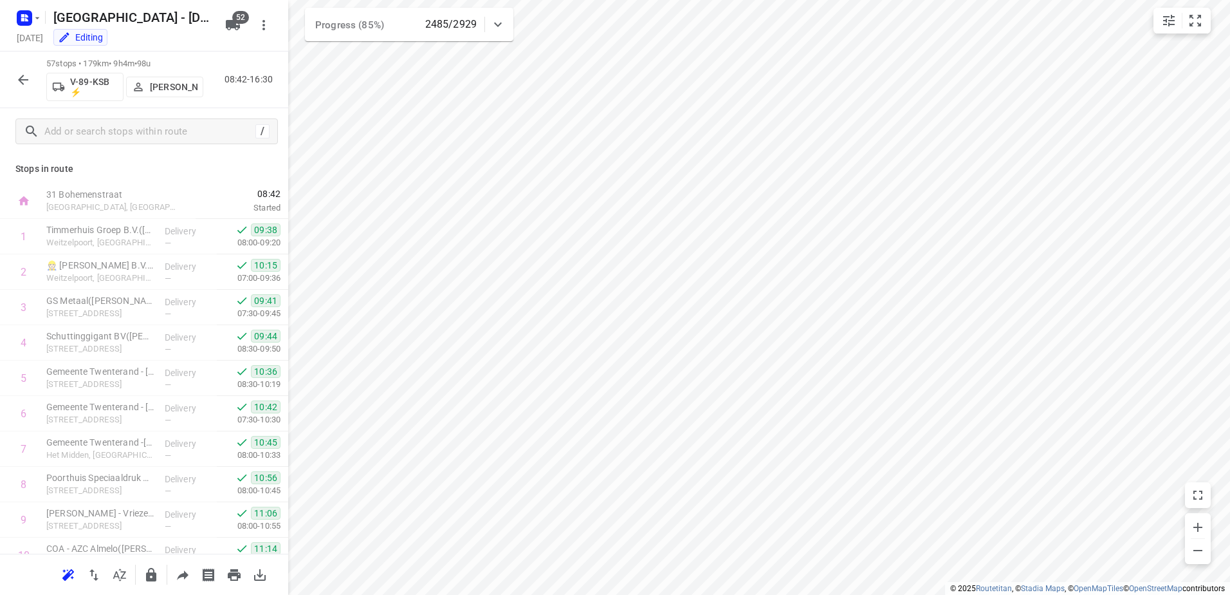
scroll to position [1718, 0]
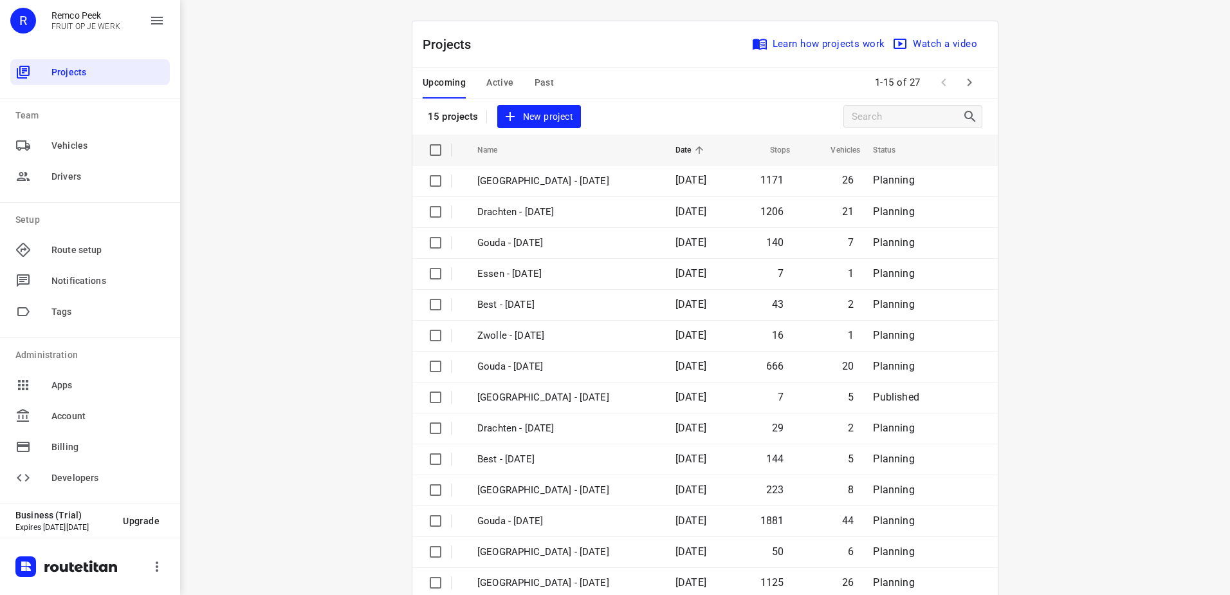
click at [488, 86] on span "Active" at bounding box center [500, 83] width 27 height 16
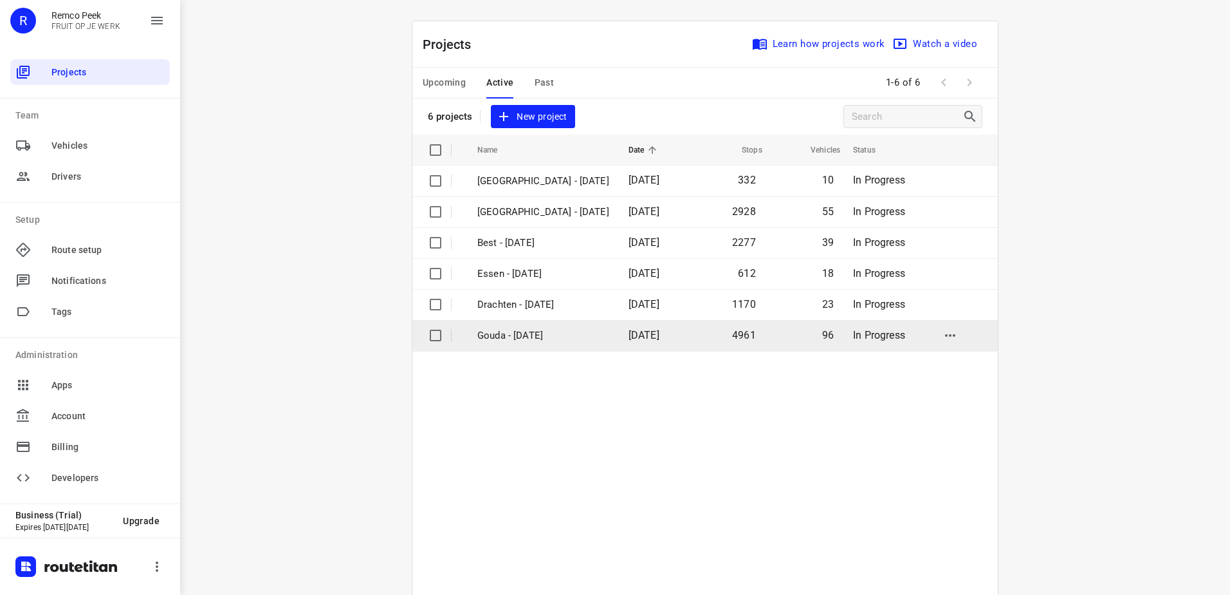
click at [551, 337] on p "Gouda - [DATE]" at bounding box center [544, 335] width 132 height 15
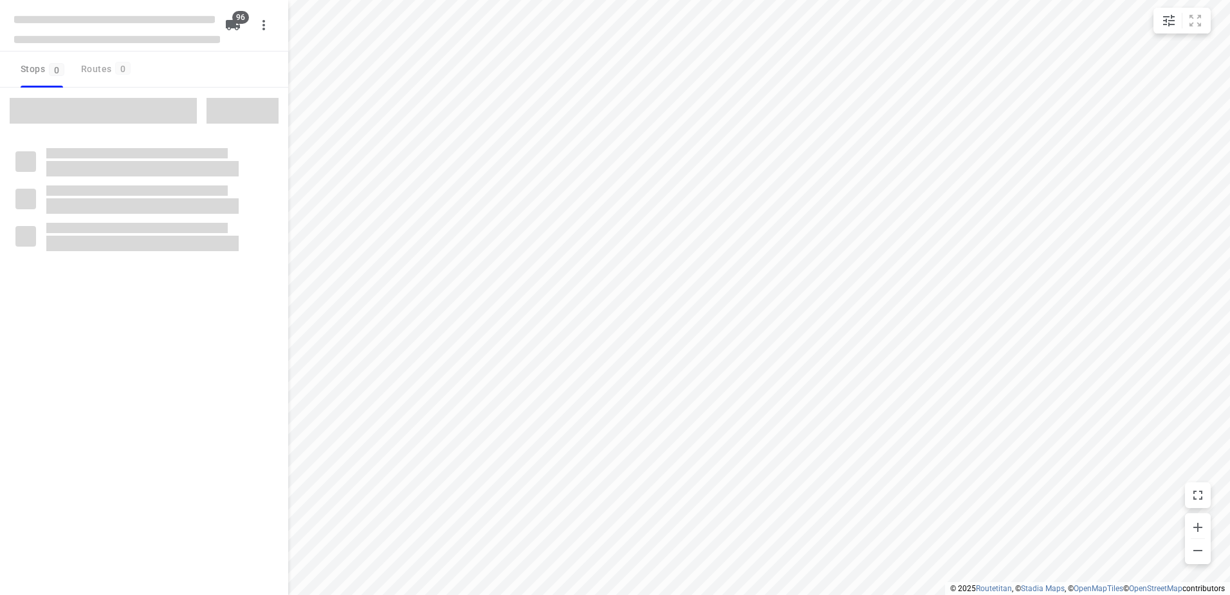
type input "distance"
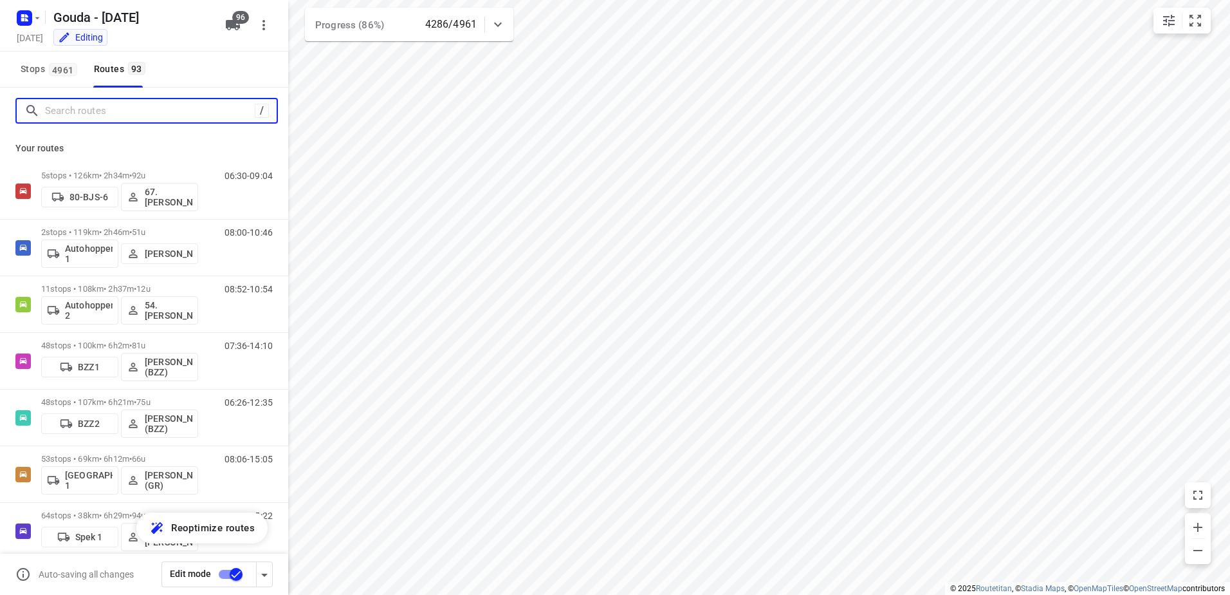
click at [143, 110] on input "Search routes" at bounding box center [150, 111] width 210 height 20
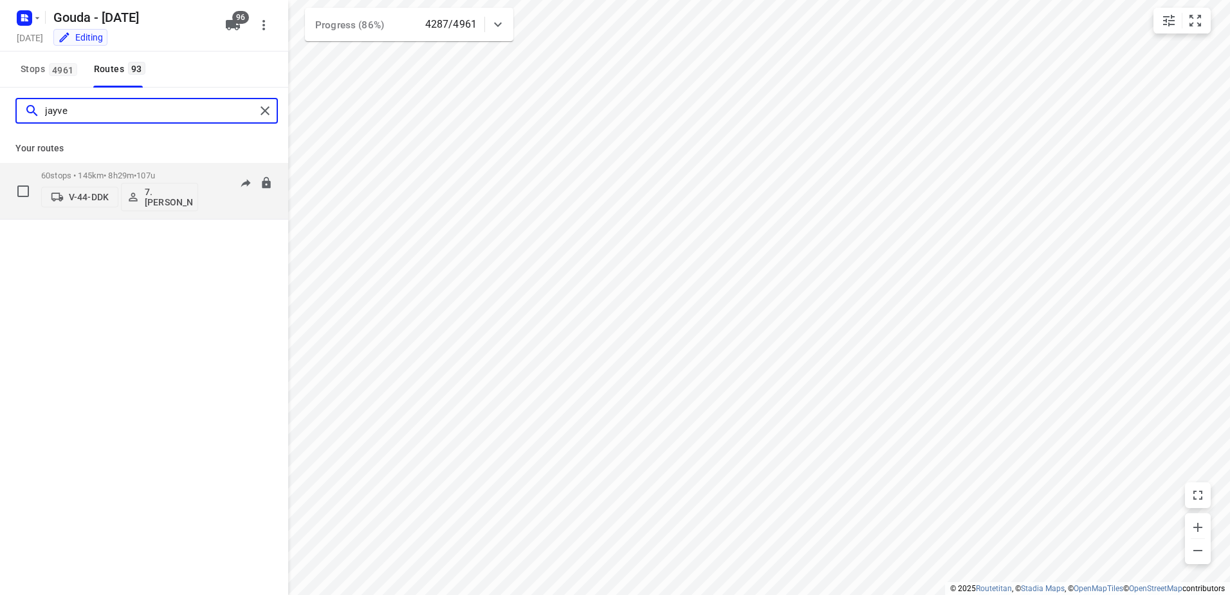
type input "jayve"
click at [175, 178] on p "60 stops • 145km • 8h29m • 107u" at bounding box center [119, 176] width 157 height 10
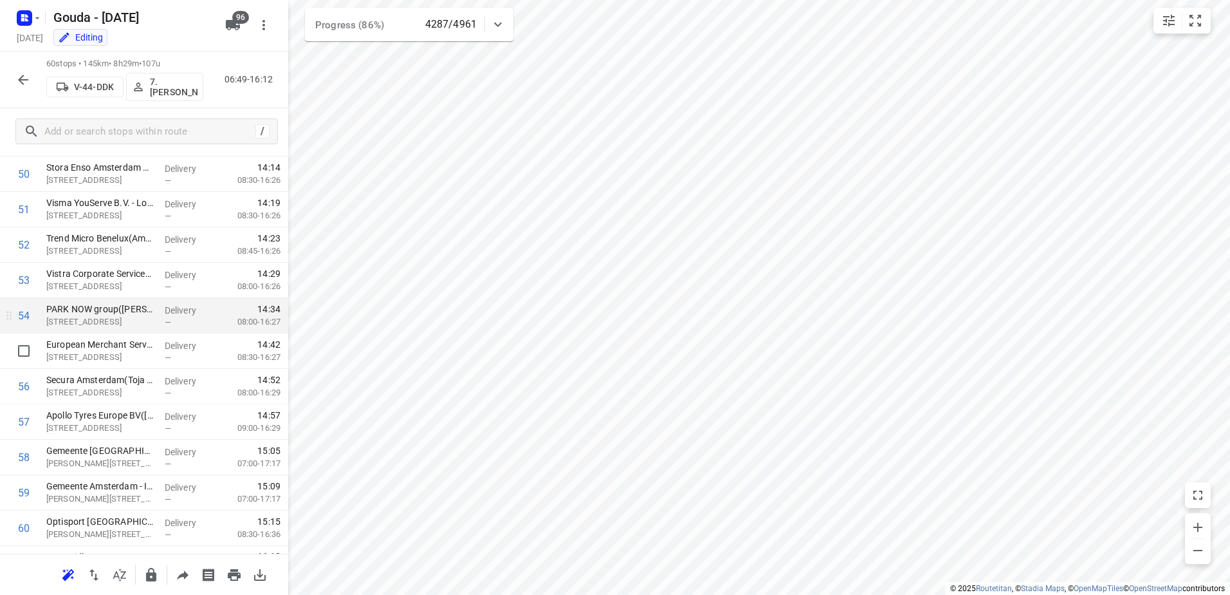
scroll to position [1824, 0]
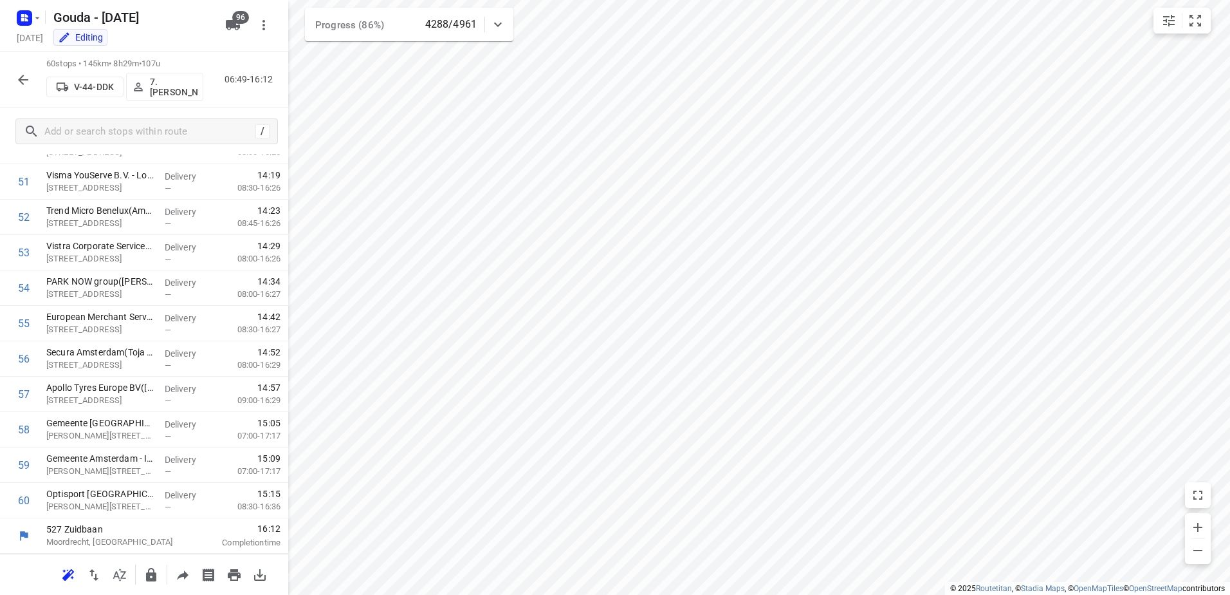
click at [21, 75] on icon "button" at bounding box center [22, 79] width 15 height 15
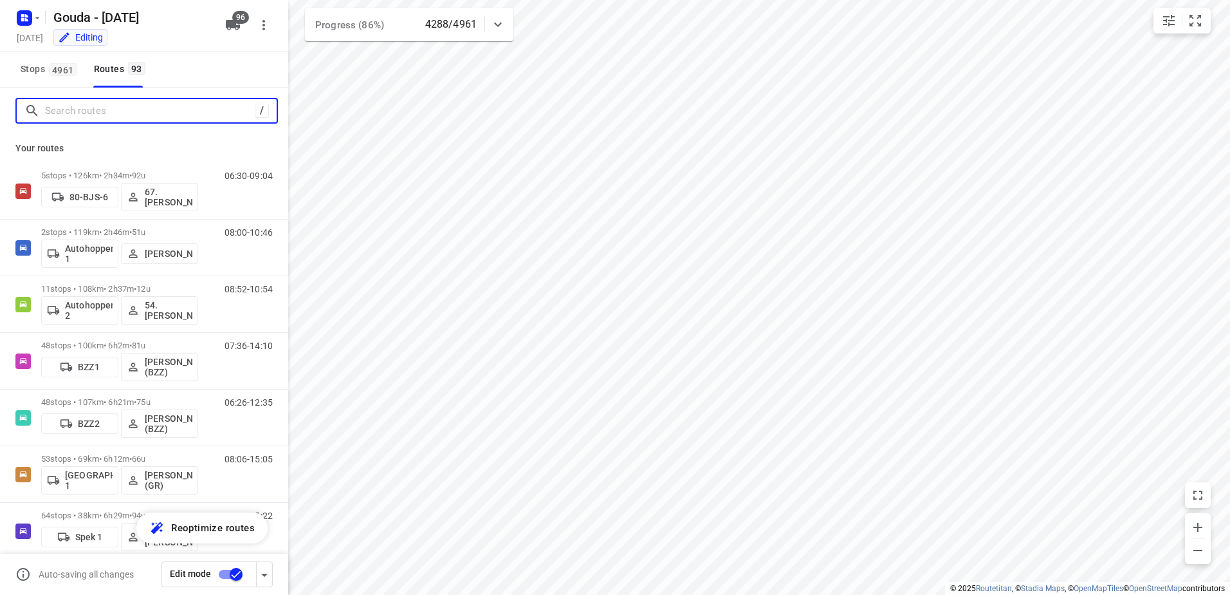
click at [102, 118] on input "Search routes" at bounding box center [150, 111] width 210 height 20
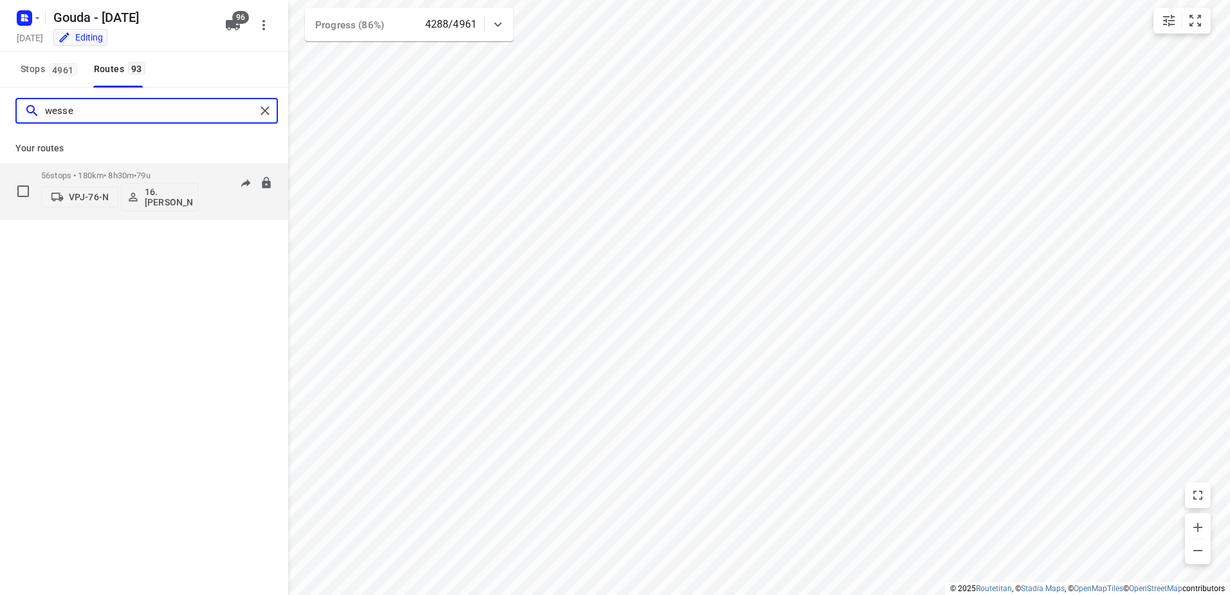
type input "wesse"
click at [82, 171] on p "56 stops • 180km • 8h30m • 79u" at bounding box center [119, 176] width 157 height 10
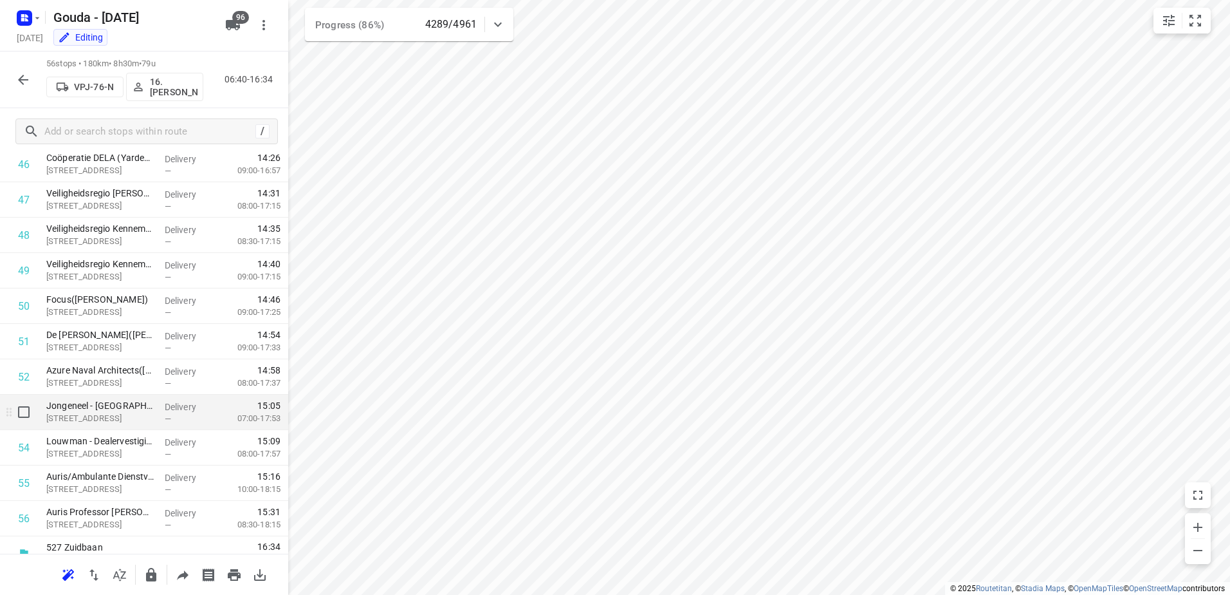
scroll to position [1683, 0]
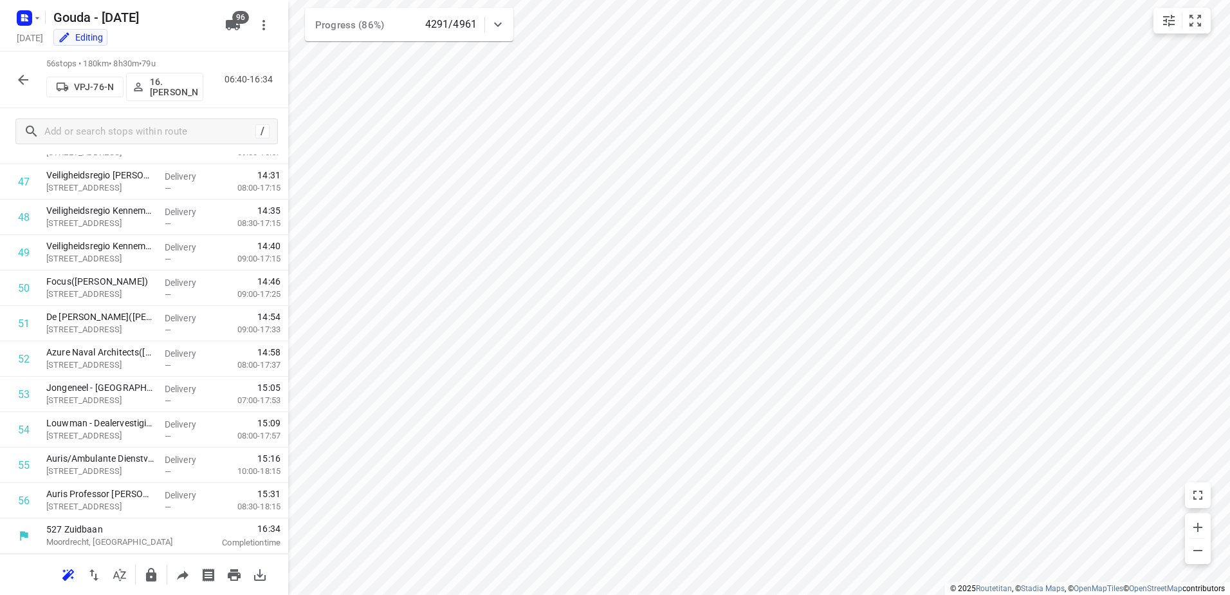
click at [21, 77] on icon "button" at bounding box center [23, 80] width 10 height 10
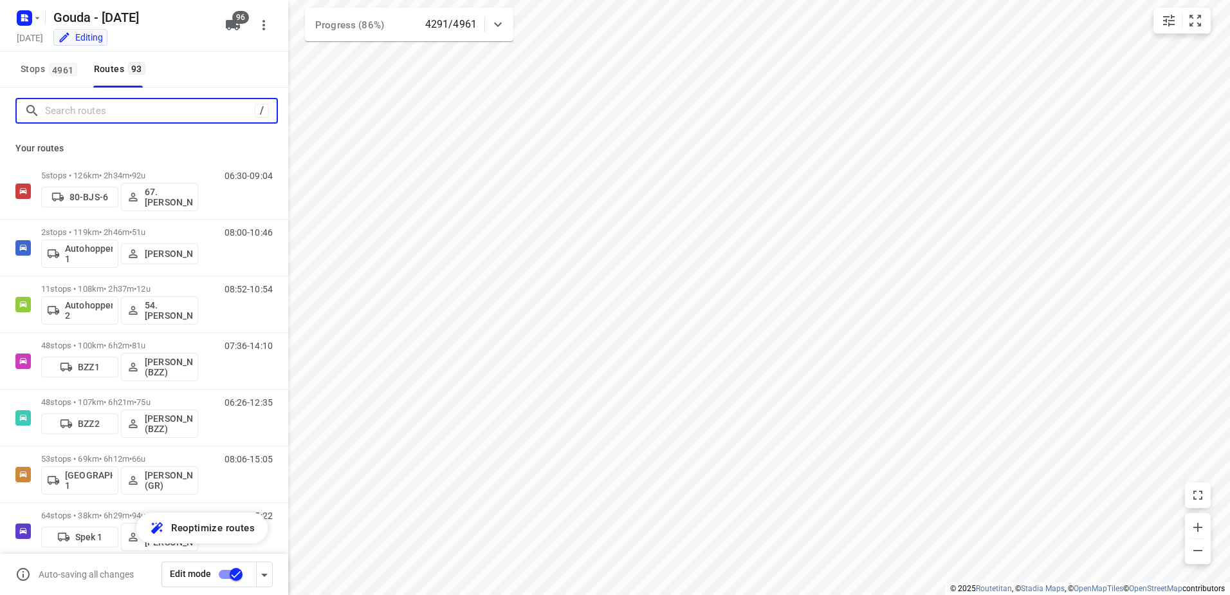
click at [111, 117] on input "Search routes" at bounding box center [150, 111] width 210 height 20
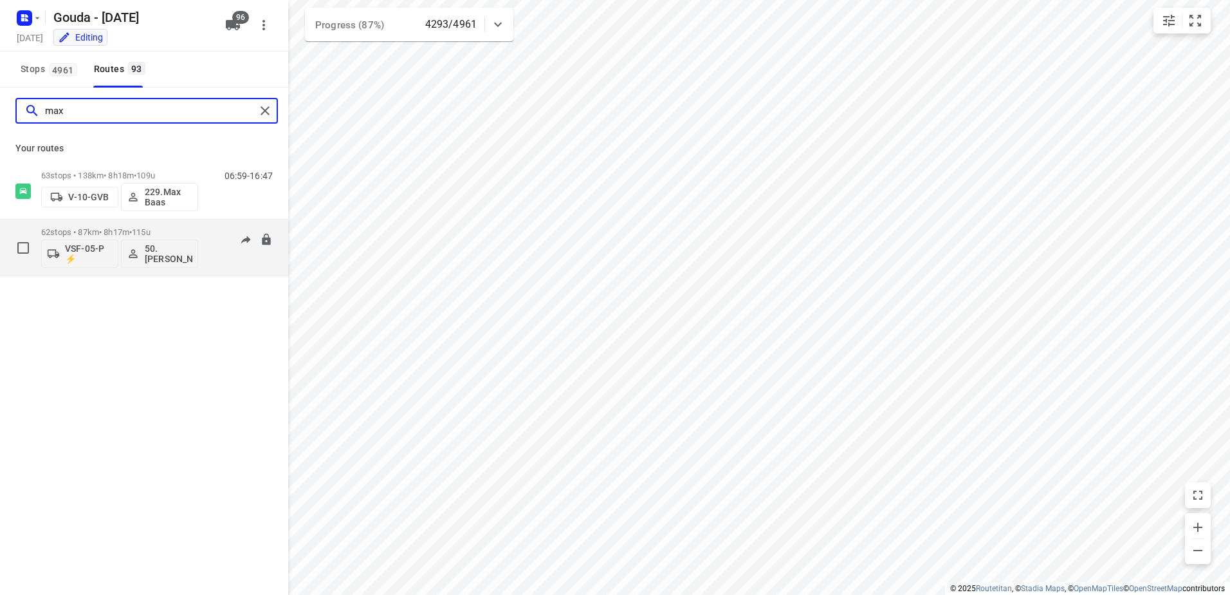
type input "max"
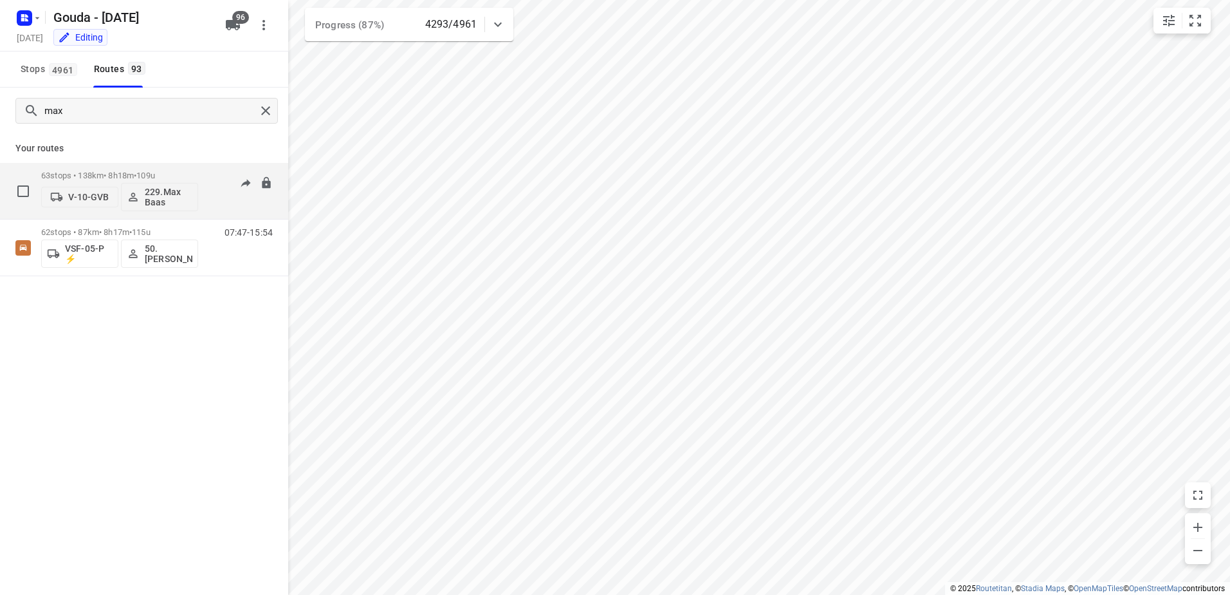
drag, startPoint x: 142, startPoint y: 229, endPoint x: 158, endPoint y: 169, distance: 62.0
click at [158, 169] on div "63 stops • 138km • 8h18m • 109u V-10-GVB 229.Max Baas 06:59-16:47 62 stops • 87…" at bounding box center [144, 219] width 288 height 113
drag, startPoint x: 158, startPoint y: 169, endPoint x: 115, endPoint y: 171, distance: 43.8
click at [115, 171] on p "63 stops • 138km • 8h18m • 109u" at bounding box center [119, 176] width 157 height 10
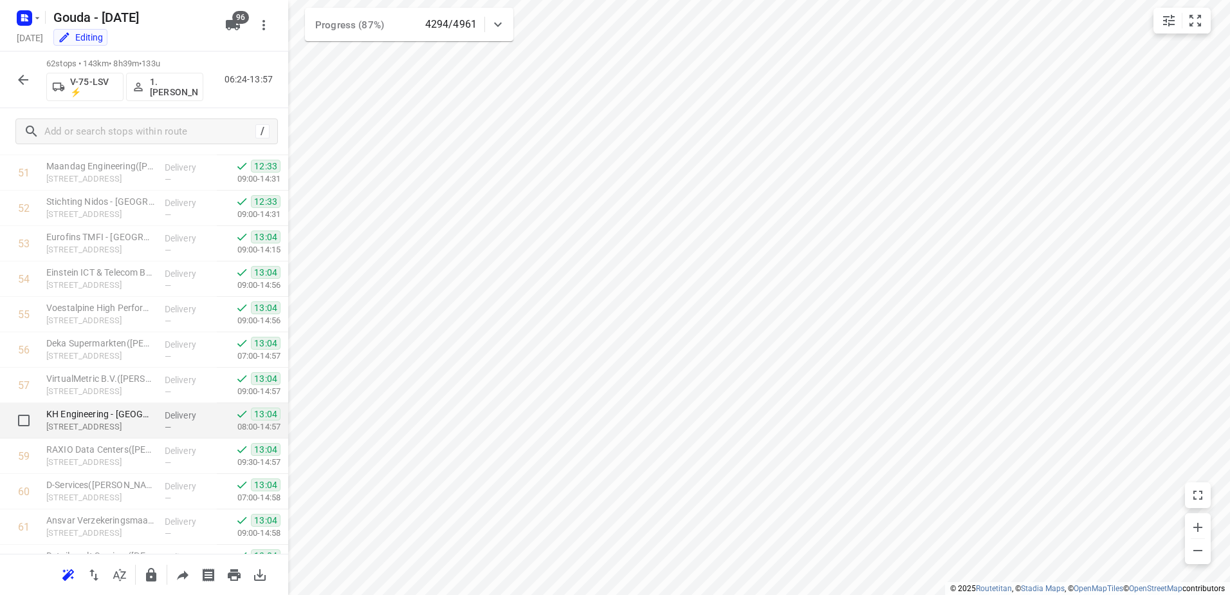
scroll to position [1895, 0]
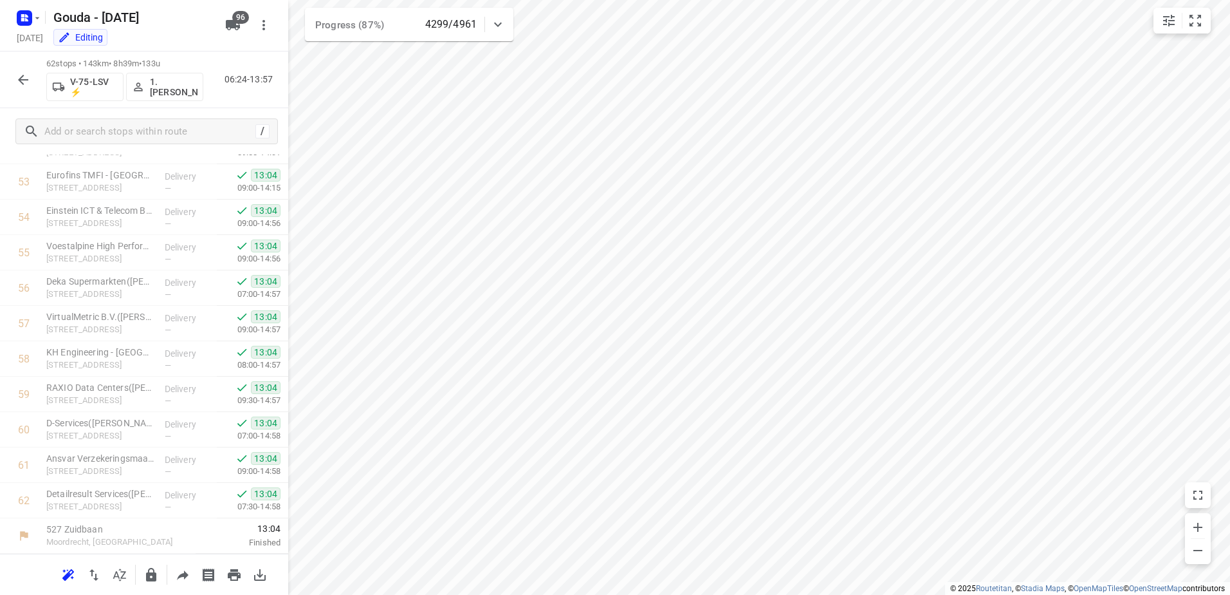
click at [17, 80] on icon "button" at bounding box center [22, 79] width 15 height 15
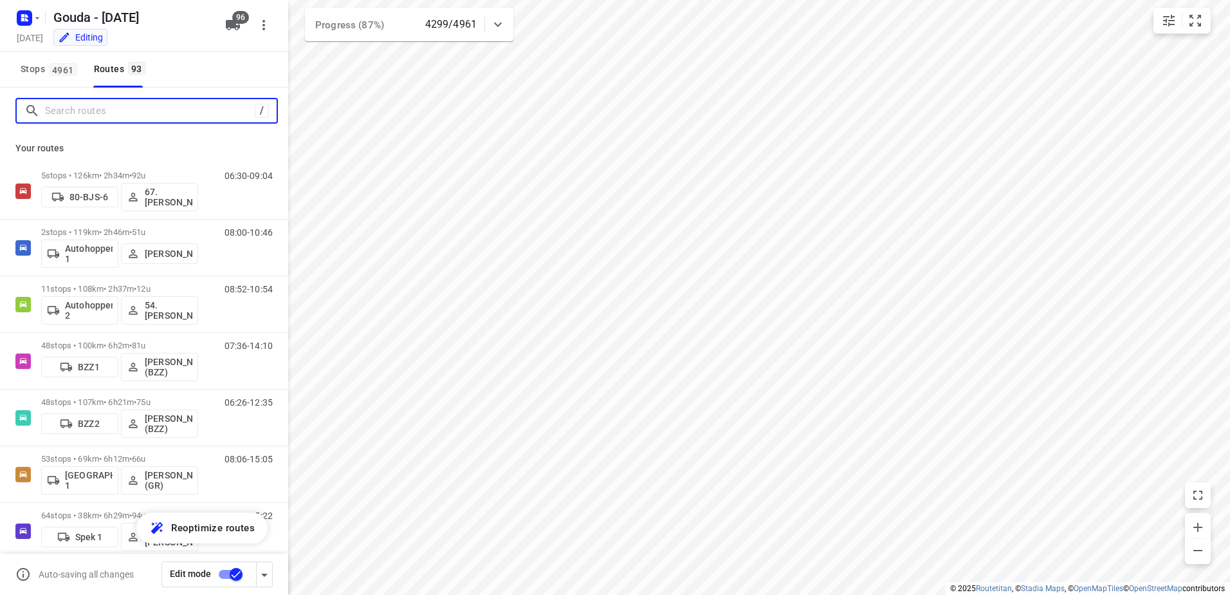
click at [101, 117] on input "Search routes" at bounding box center [150, 111] width 210 height 20
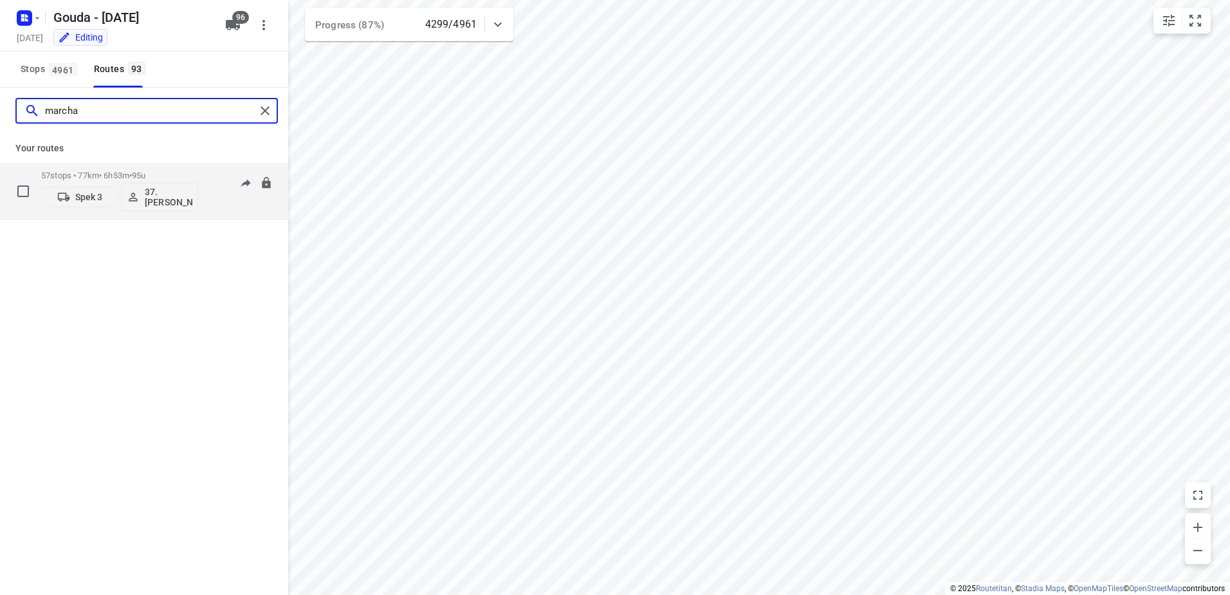
type input "marcha"
click at [111, 166] on div "57 stops • 77km • 6h53m • 95u Spek 3 37.Marcha Dekker" at bounding box center [119, 190] width 157 height 53
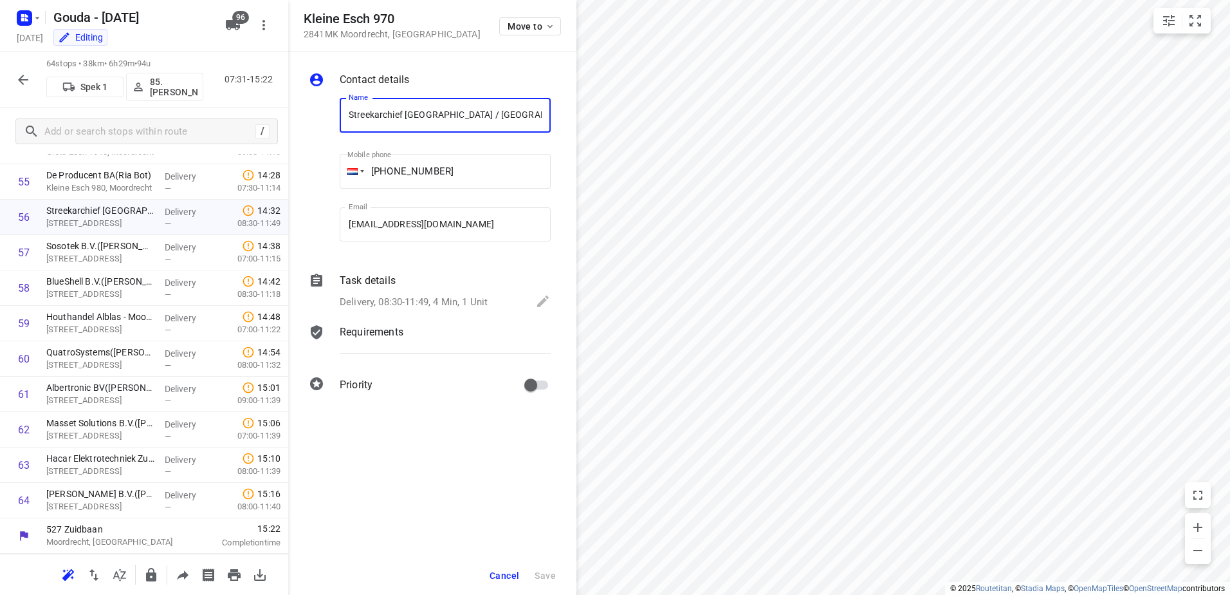
scroll to position [0, 55]
click at [501, 583] on button "Cancel" at bounding box center [505, 575] width 40 height 23
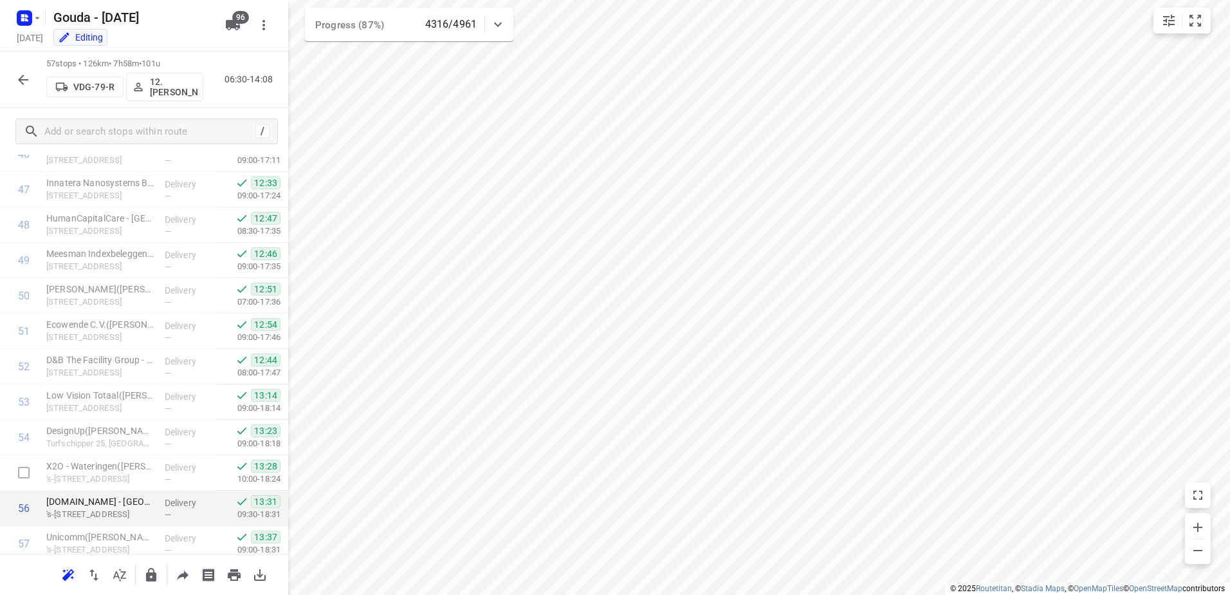
scroll to position [1718, 0]
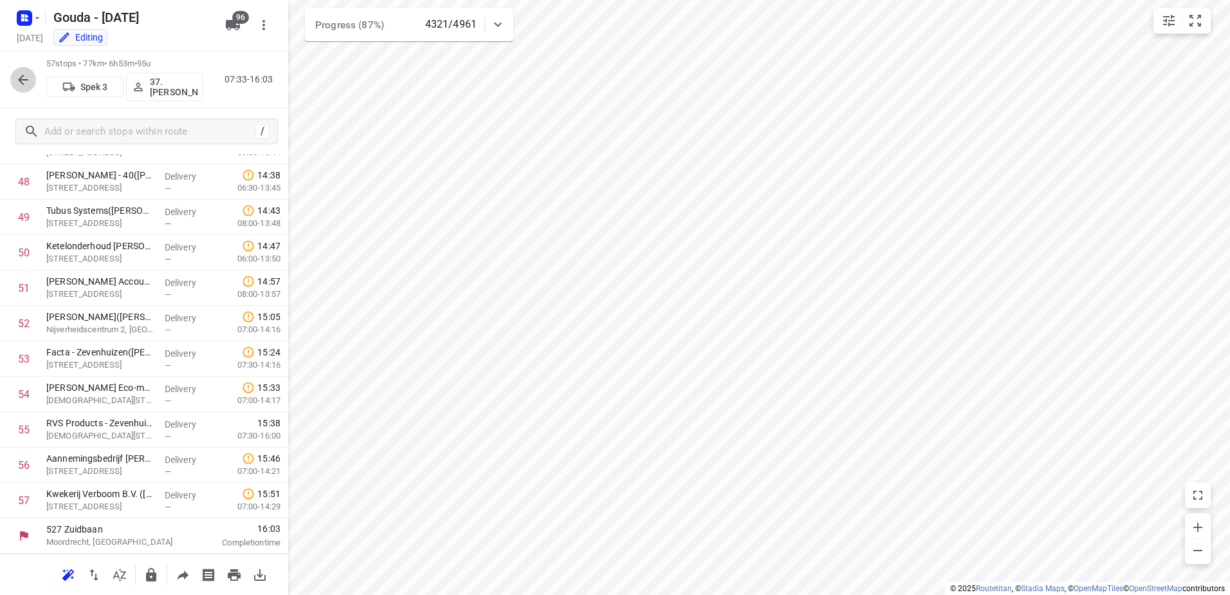
click at [27, 72] on icon "button" at bounding box center [22, 79] width 15 height 15
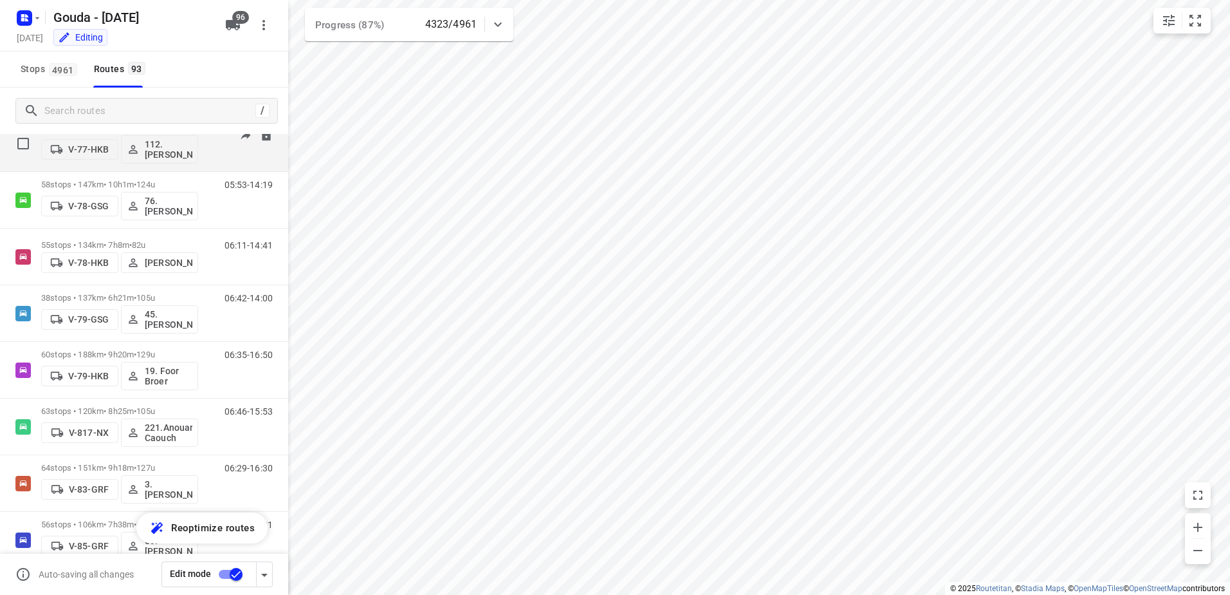
scroll to position [1995, 0]
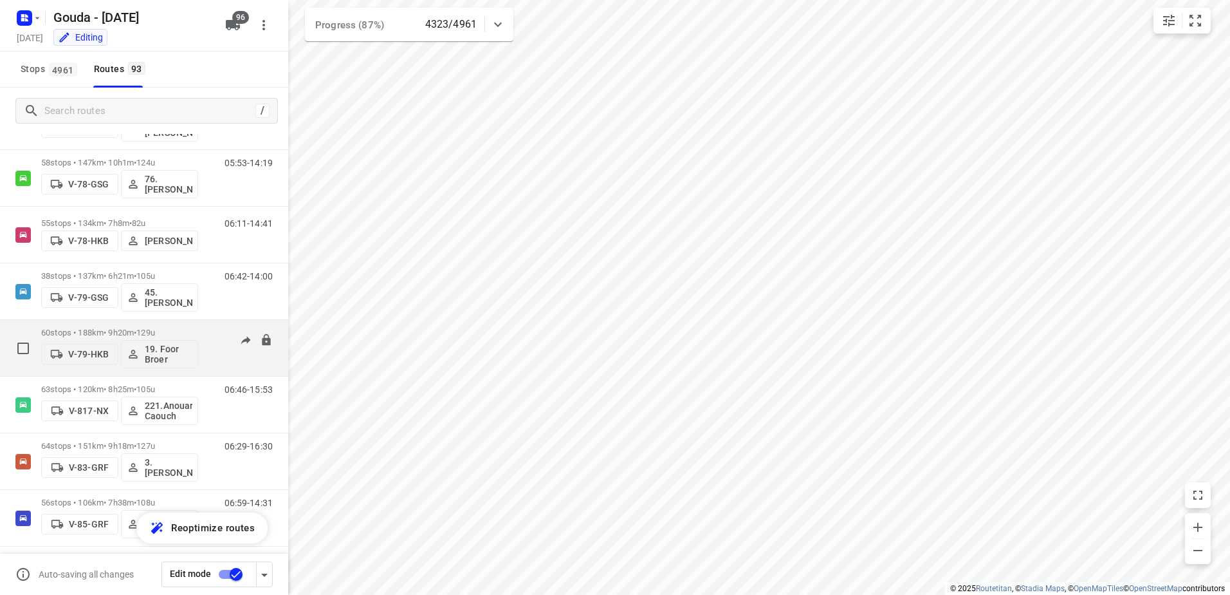
click at [153, 324] on div "60 stops • 188km • 9h20m • 129u V-79-HKB 19. Foor Broer" at bounding box center [119, 347] width 157 height 53
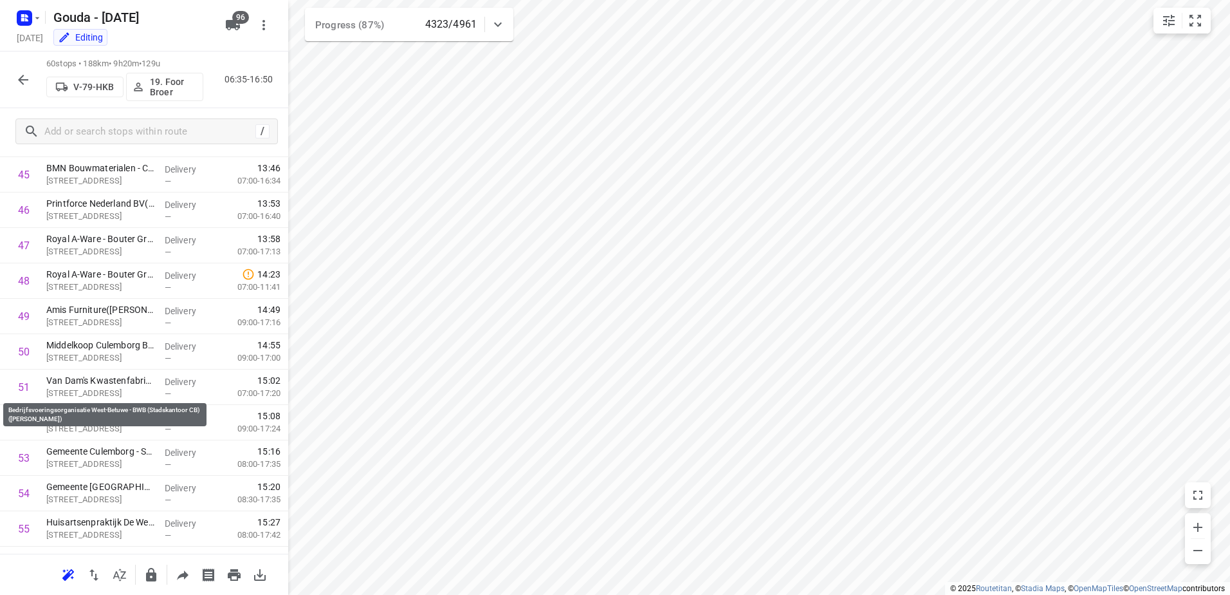
scroll to position [1824, 0]
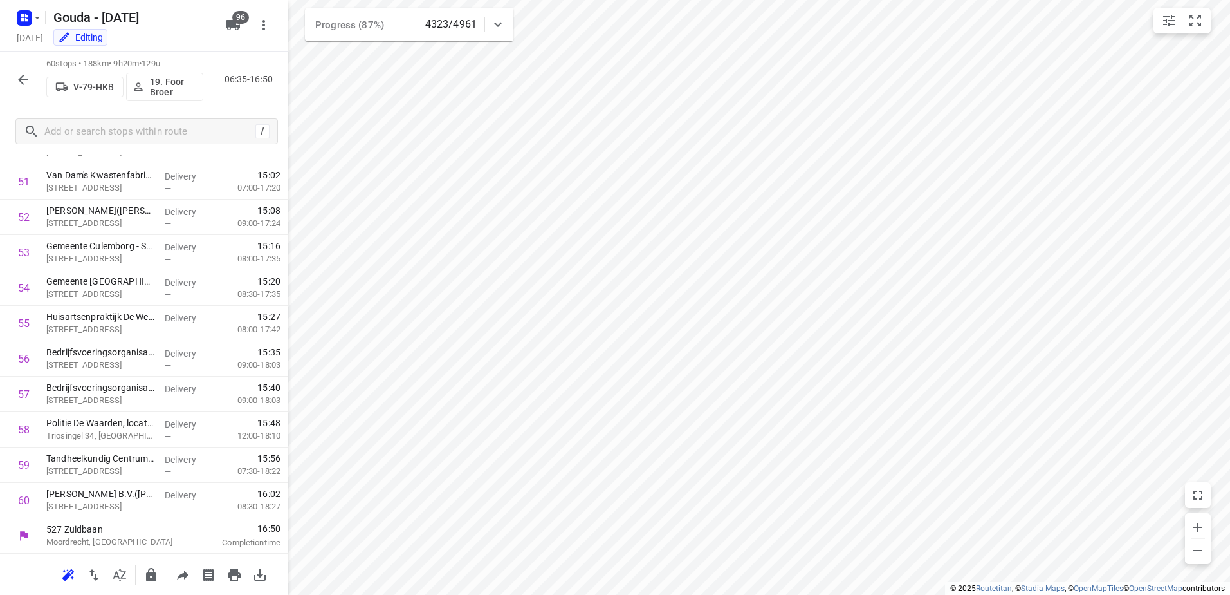
click at [22, 80] on icon "button" at bounding box center [22, 79] width 15 height 15
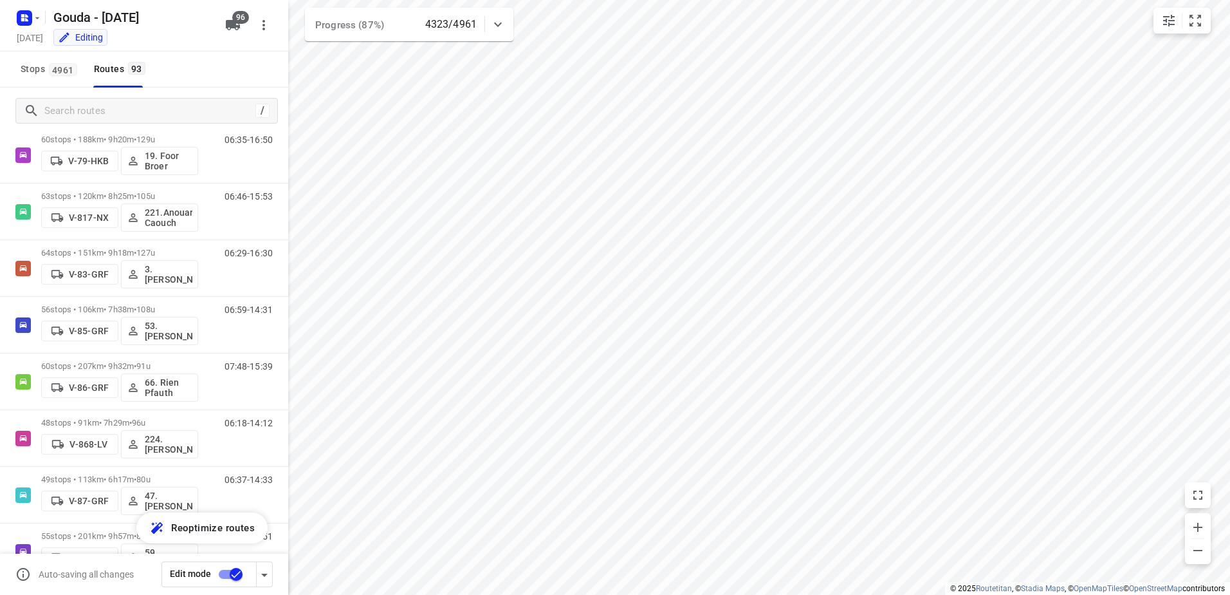
scroll to position [2252, 0]
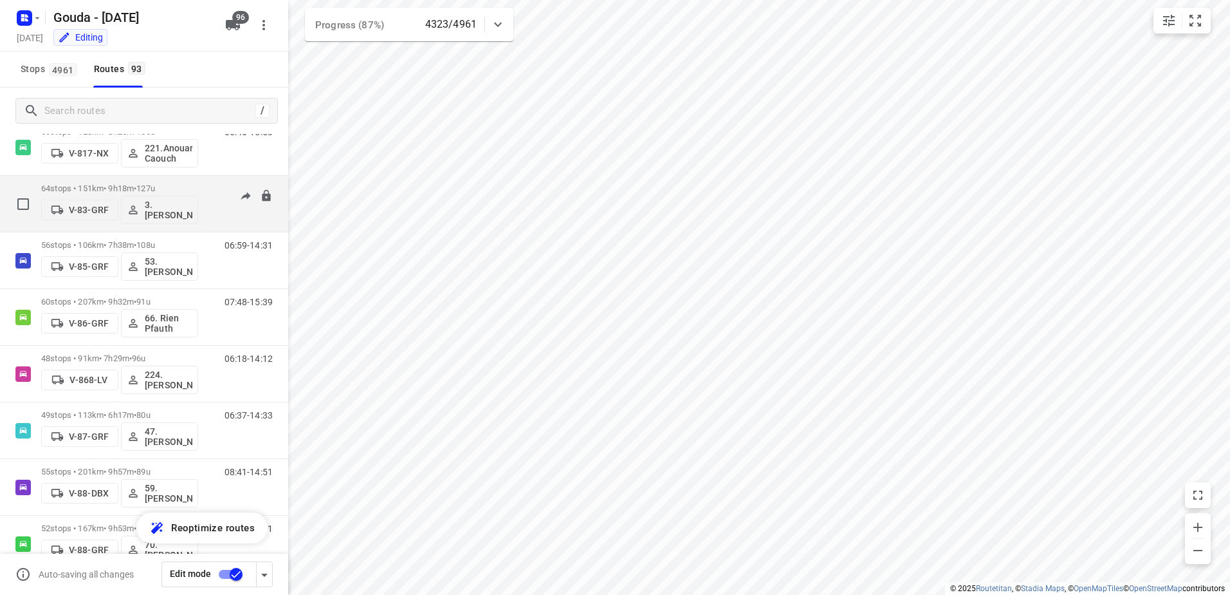
click at [136, 186] on span "•" at bounding box center [135, 188] width 3 height 10
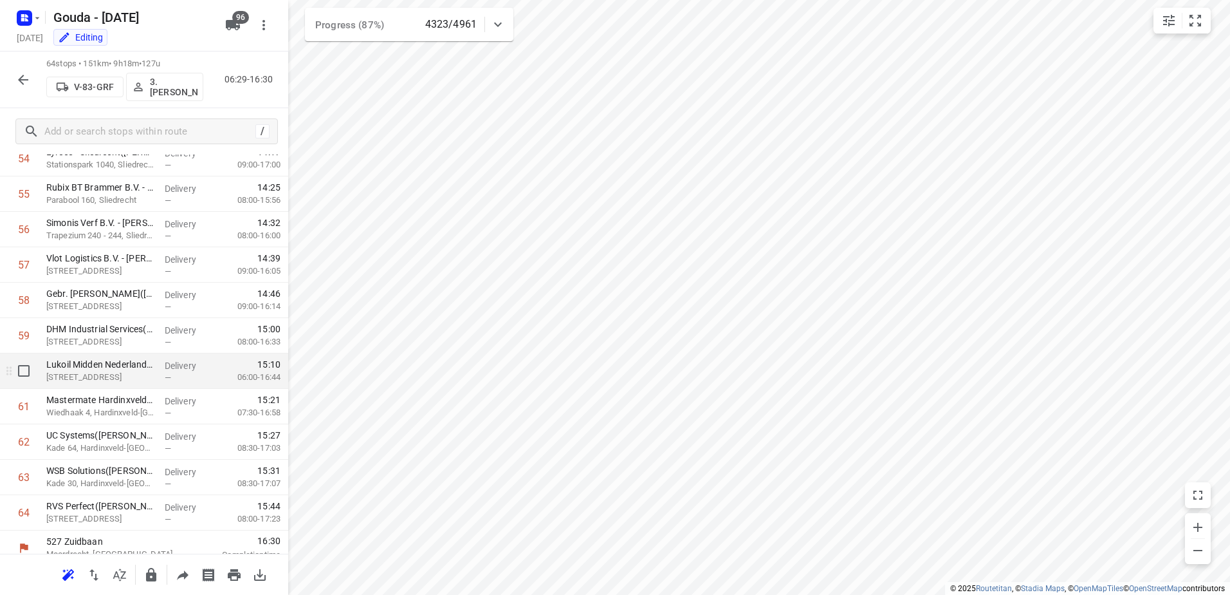
scroll to position [1966, 0]
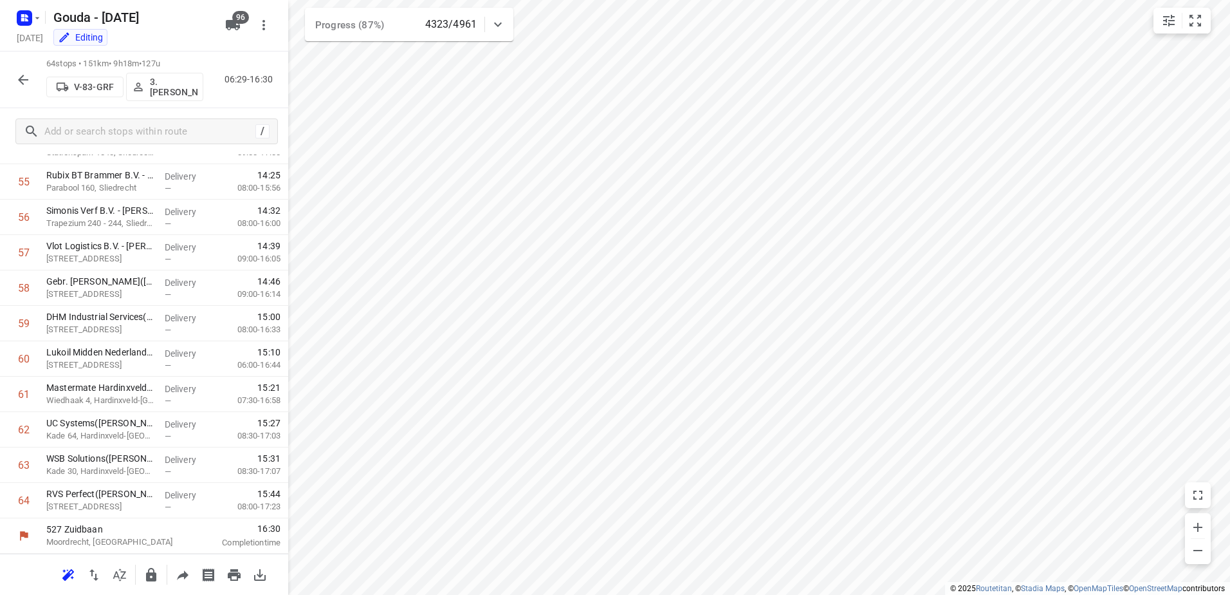
click at [14, 77] on button "button" at bounding box center [23, 80] width 26 height 26
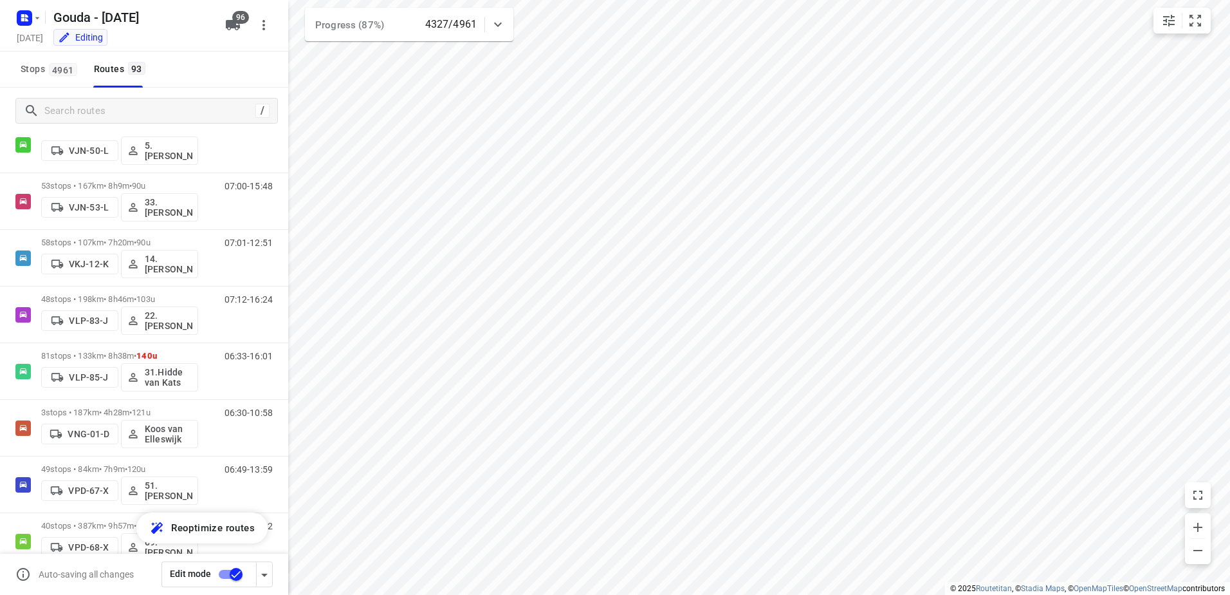
scroll to position [3668, 0]
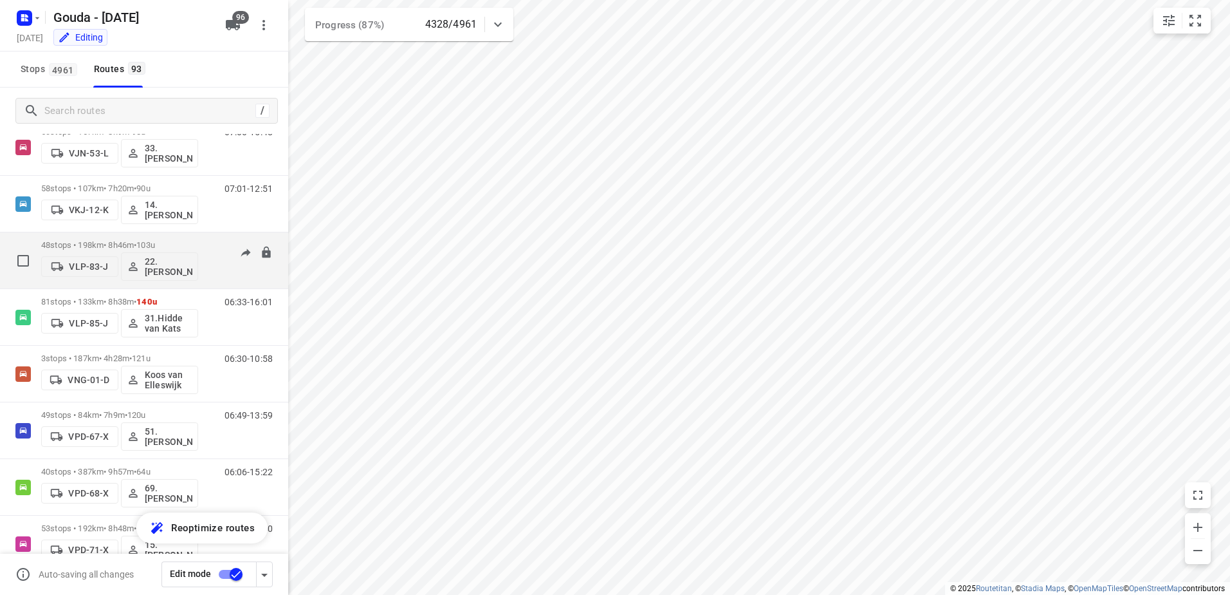
click at [169, 236] on div "48 stops • 198km • 8h46m • 103u VLP-83-J 22.Alicia Kramer" at bounding box center [119, 260] width 157 height 53
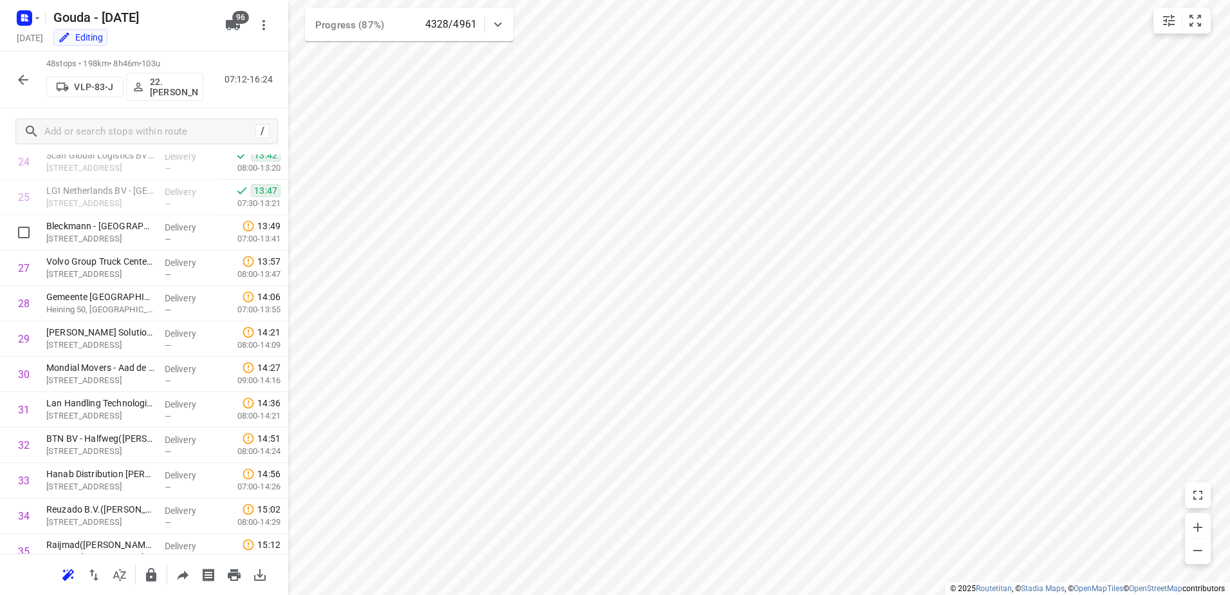
scroll to position [813, 0]
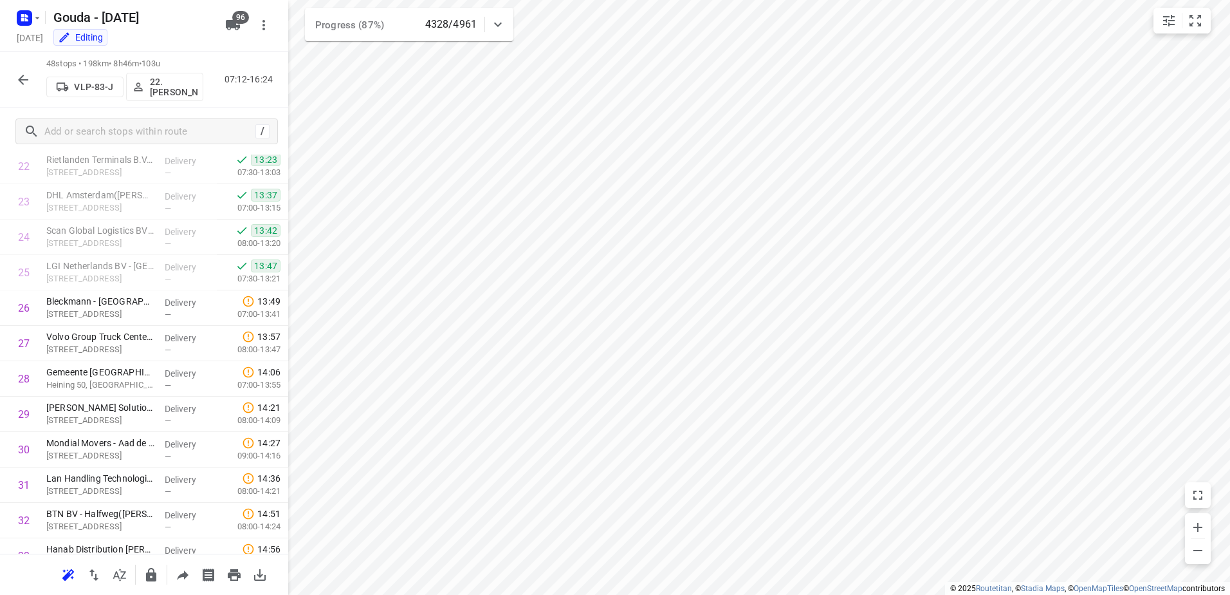
click at [9, 67] on div "48 stops • 198km • 8h46m • 103u VLP-83-J 22.Alicia Kramer 07:12-16:24" at bounding box center [144, 79] width 288 height 57
click at [17, 74] on icon "button" at bounding box center [22, 79] width 15 height 15
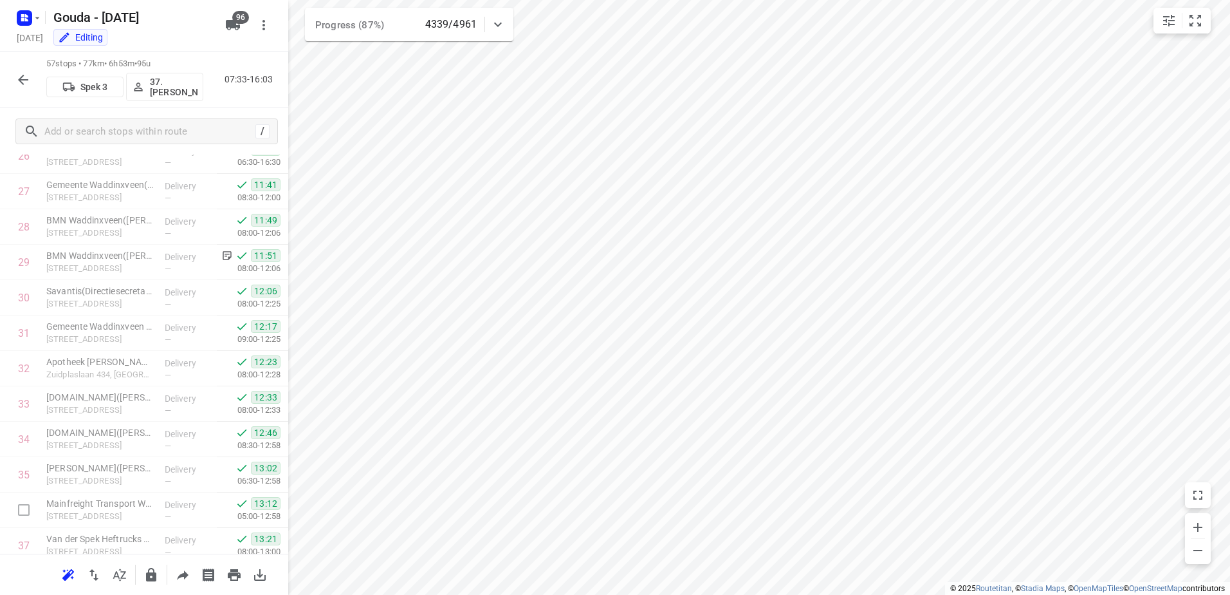
scroll to position [1416, 0]
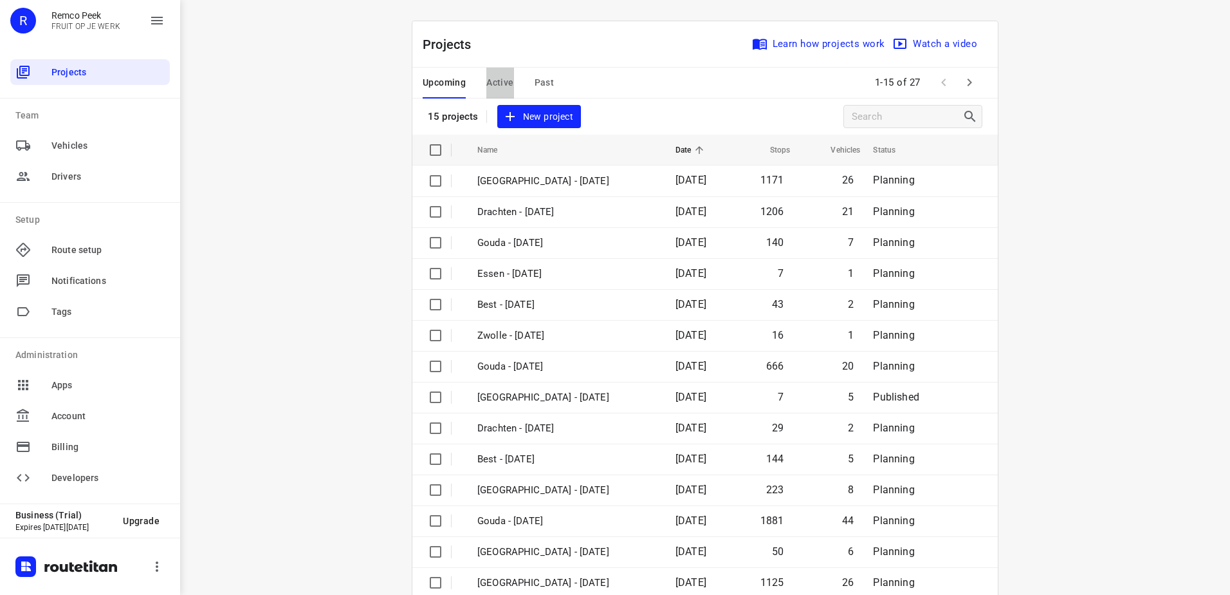
click at [500, 82] on span "Active" at bounding box center [500, 83] width 27 height 16
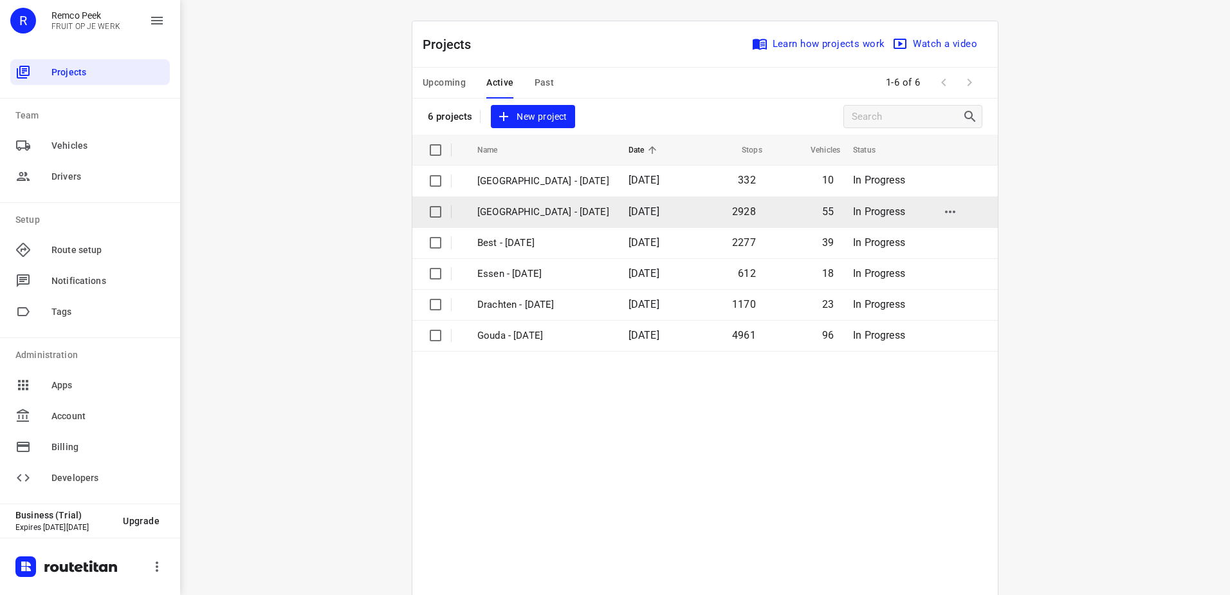
click at [536, 216] on p "[GEOGRAPHIC_DATA] - [DATE]" at bounding box center [544, 212] width 132 height 15
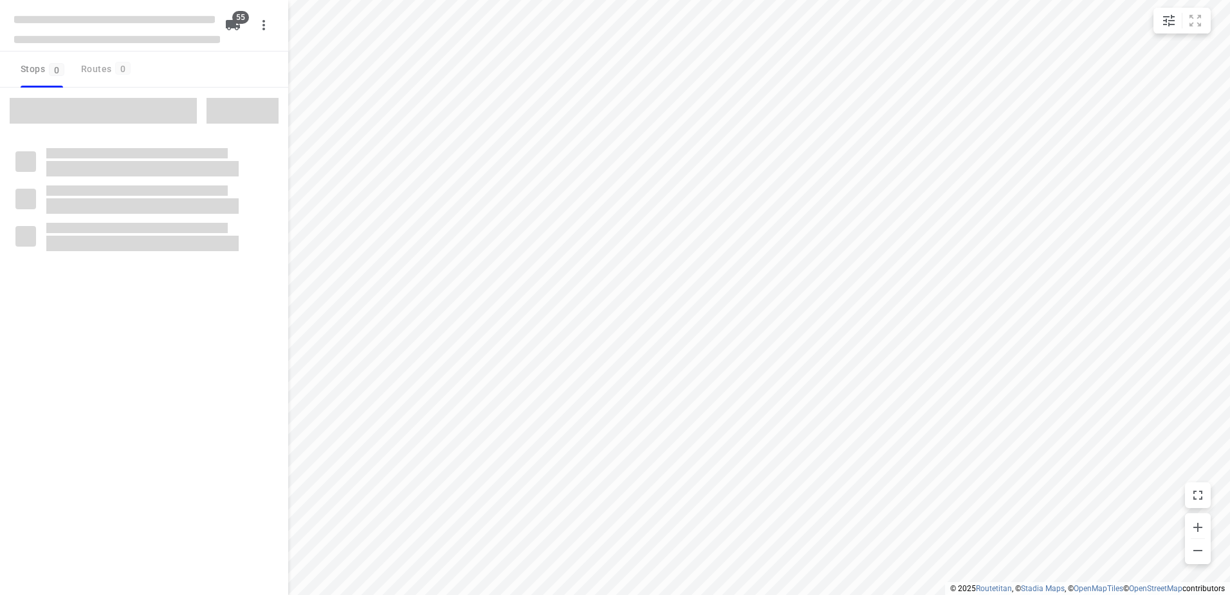
checkbox input "true"
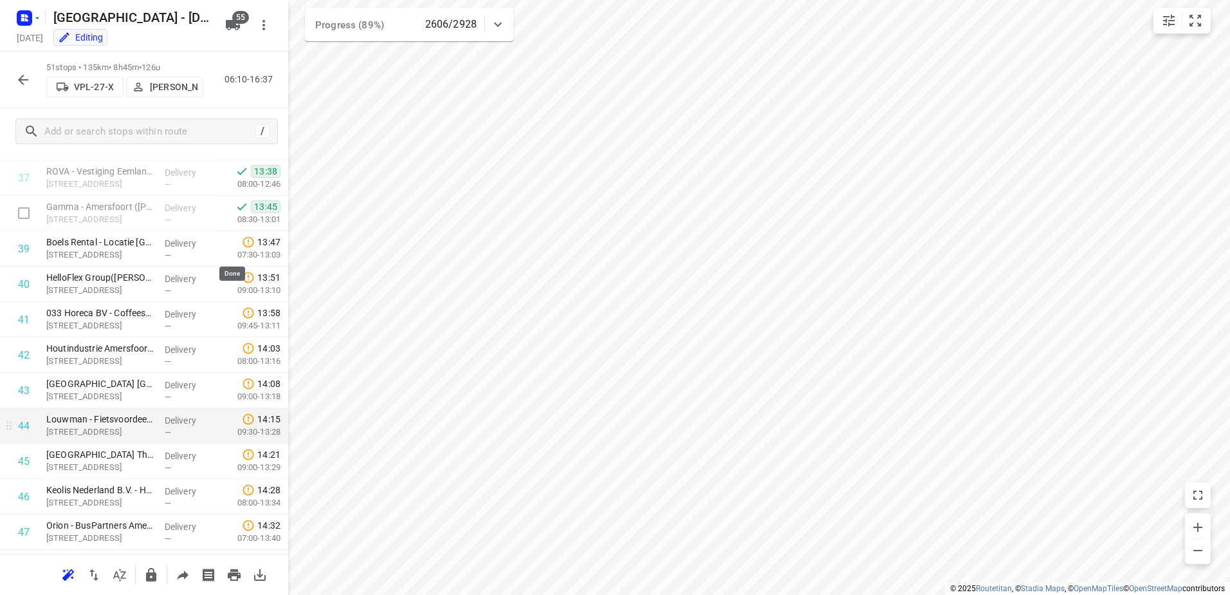
scroll to position [1506, 0]
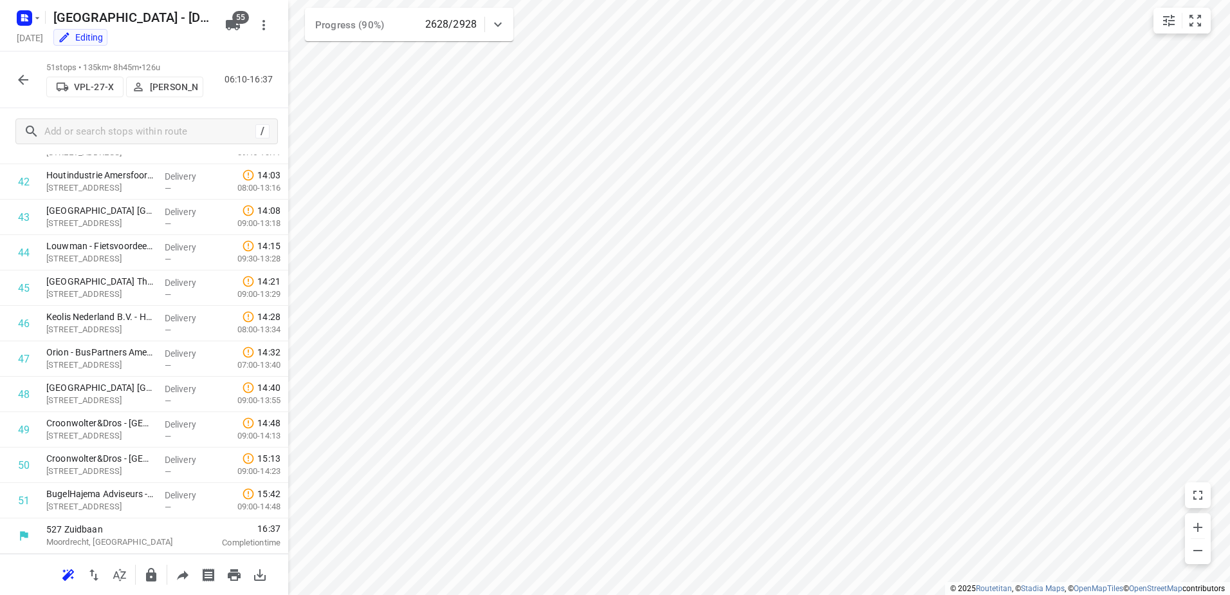
click at [29, 79] on icon "button" at bounding box center [22, 79] width 15 height 15
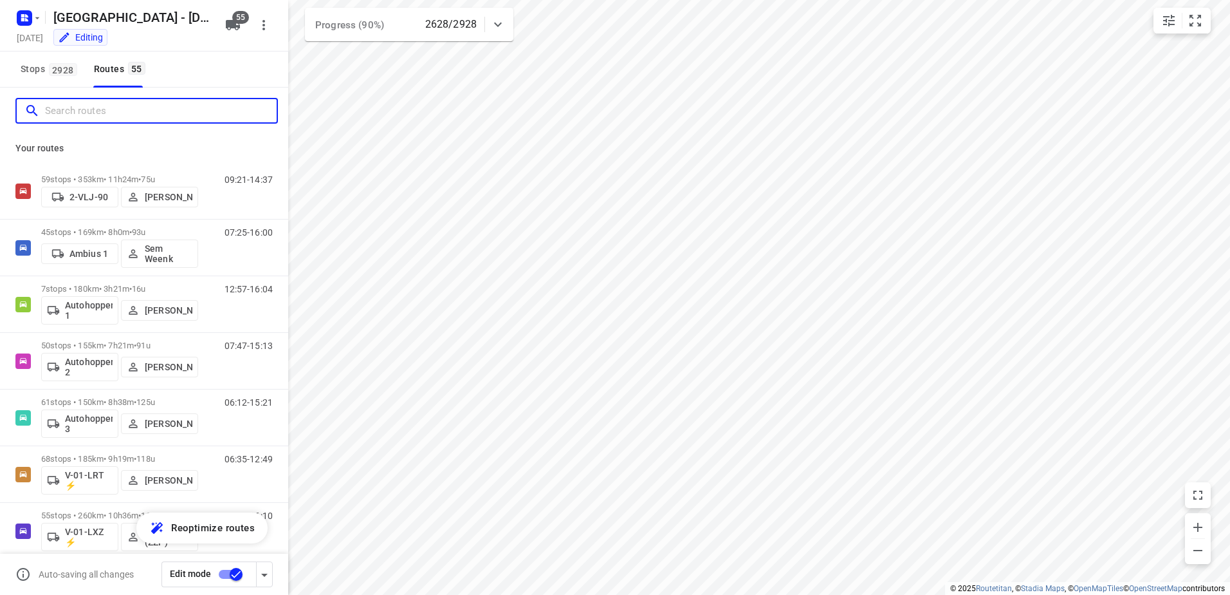
click at [95, 115] on input "Search routes" at bounding box center [161, 111] width 232 height 20
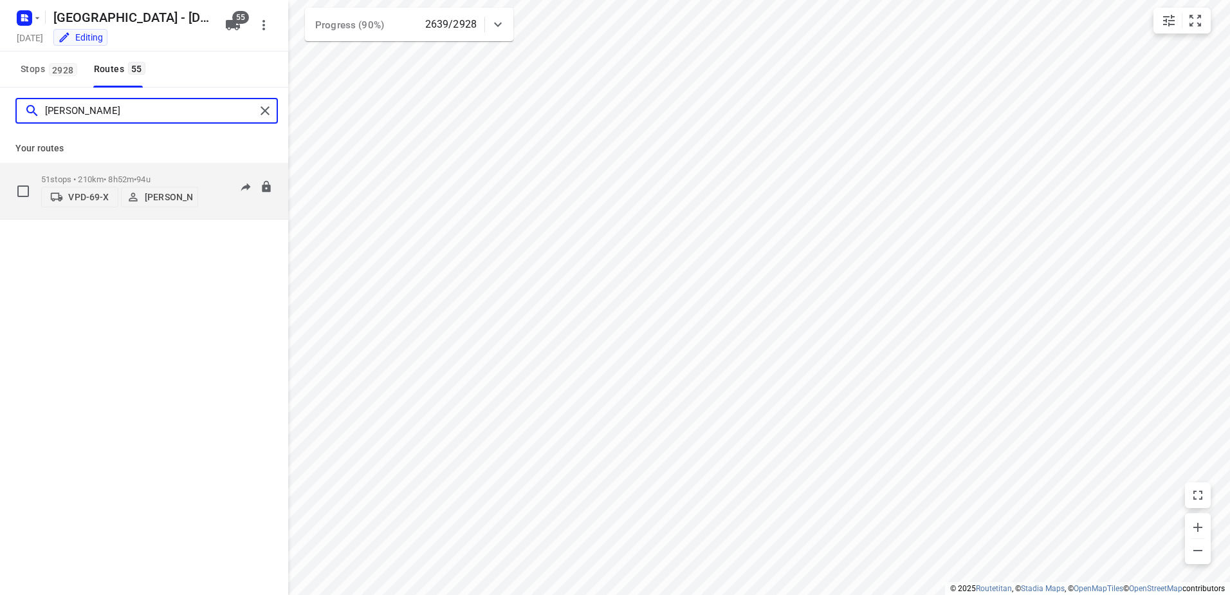
type input "[PERSON_NAME]"
click at [133, 168] on div "51 stops • 210km • 8h52m • 94u VPD-69-X [PERSON_NAME]" at bounding box center [119, 191] width 157 height 46
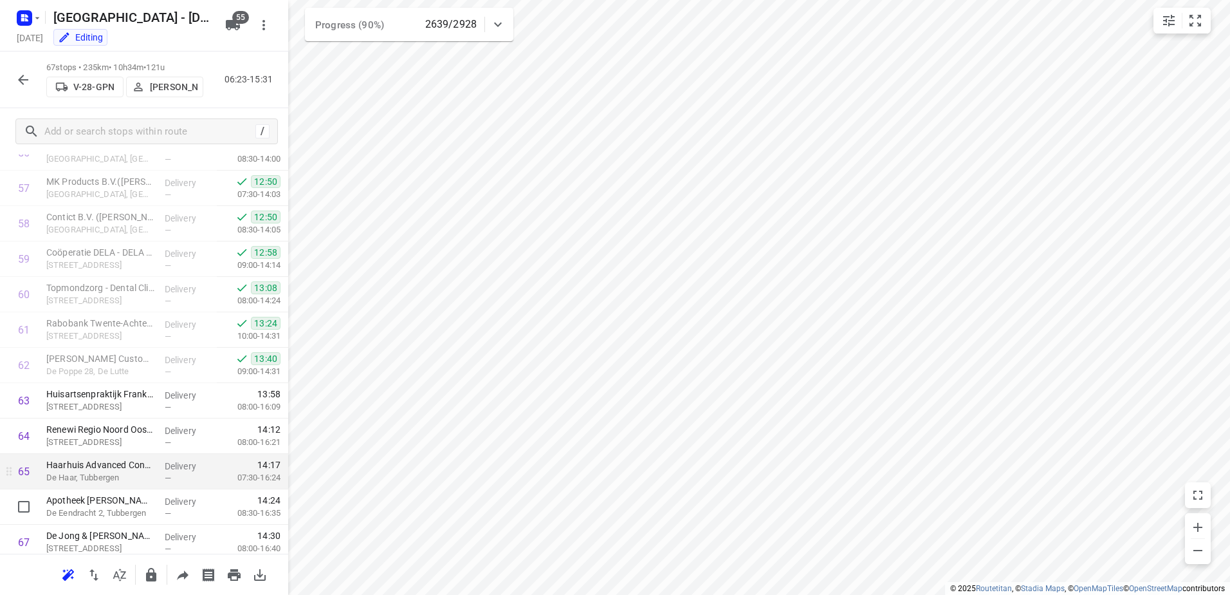
scroll to position [2072, 0]
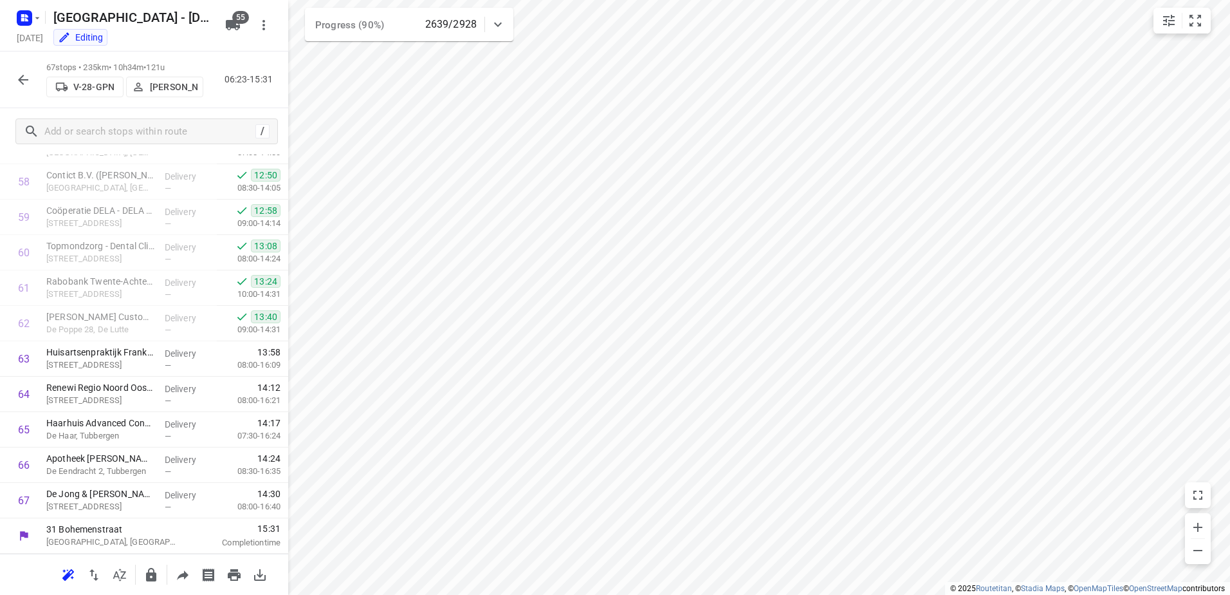
click at [28, 77] on icon "button" at bounding box center [22, 79] width 15 height 15
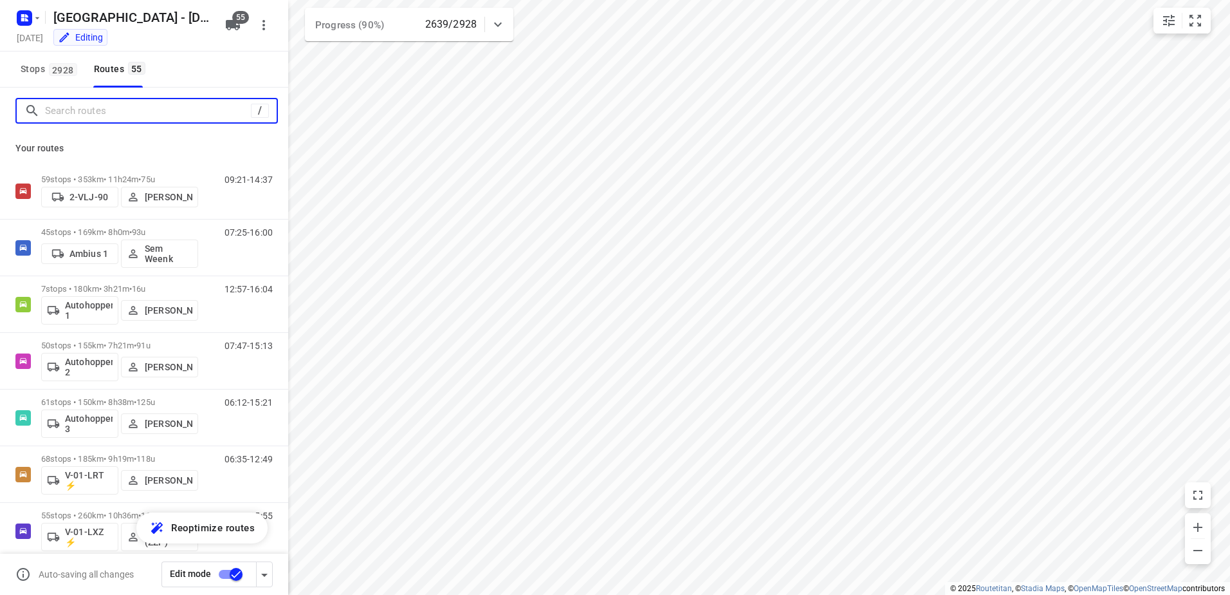
click at [107, 115] on input "Search routes" at bounding box center [148, 111] width 206 height 20
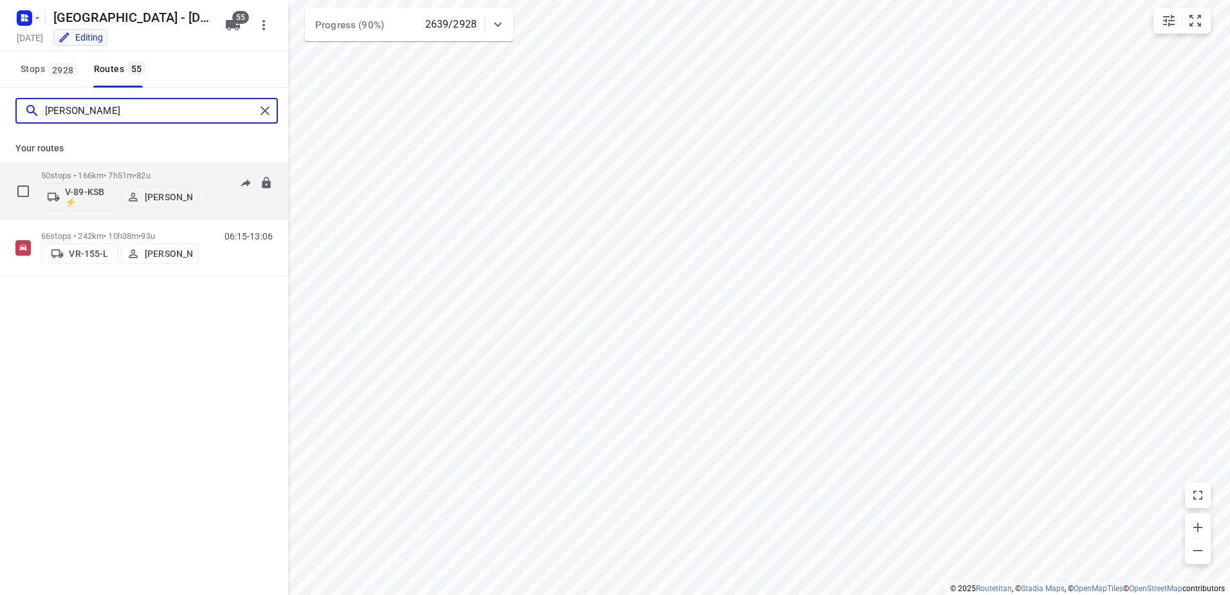
type input "[PERSON_NAME]"
click at [145, 168] on div "50 stops • 166km • 7h51m • 82u V-89-KSB ⚡ [PERSON_NAME]" at bounding box center [119, 190] width 157 height 53
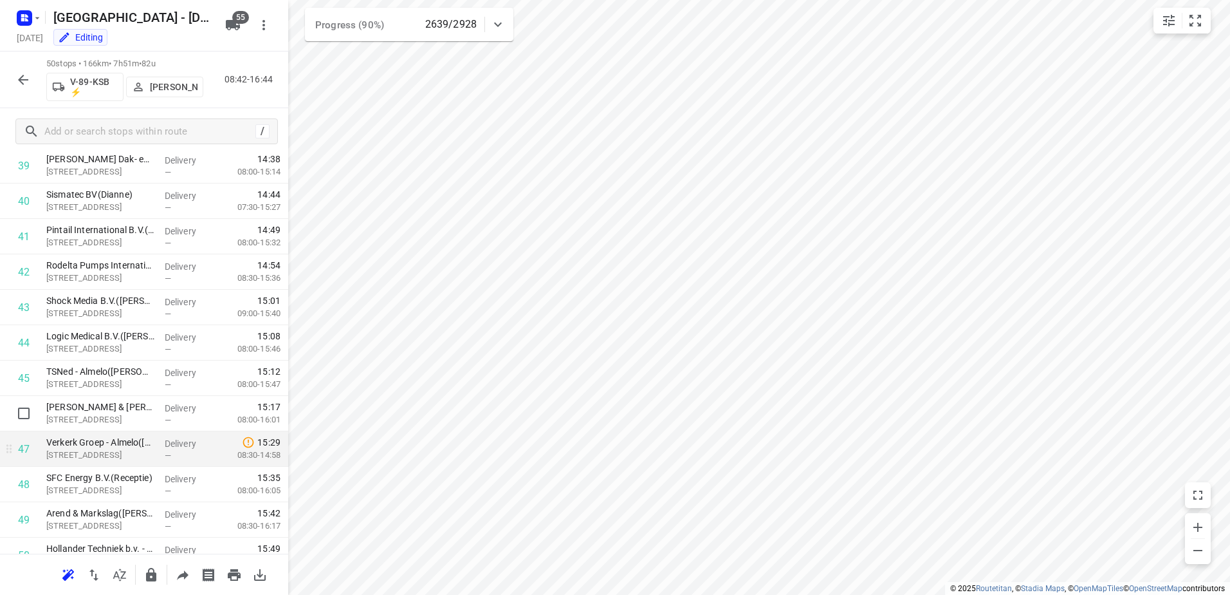
scroll to position [1471, 0]
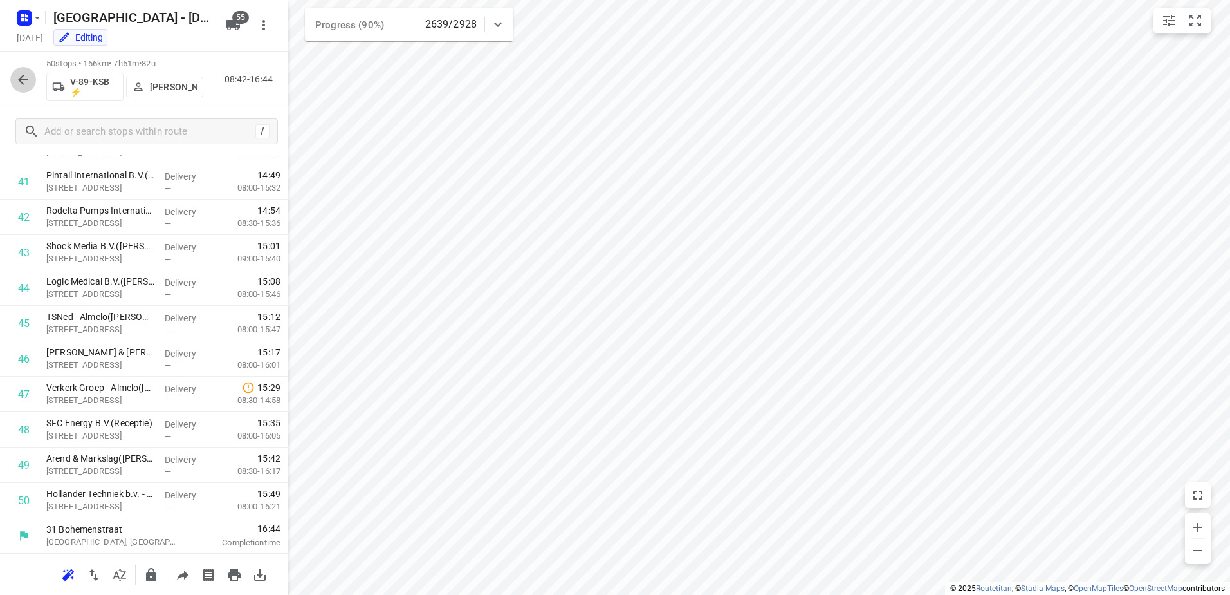
click at [26, 82] on icon "button" at bounding box center [22, 79] width 15 height 15
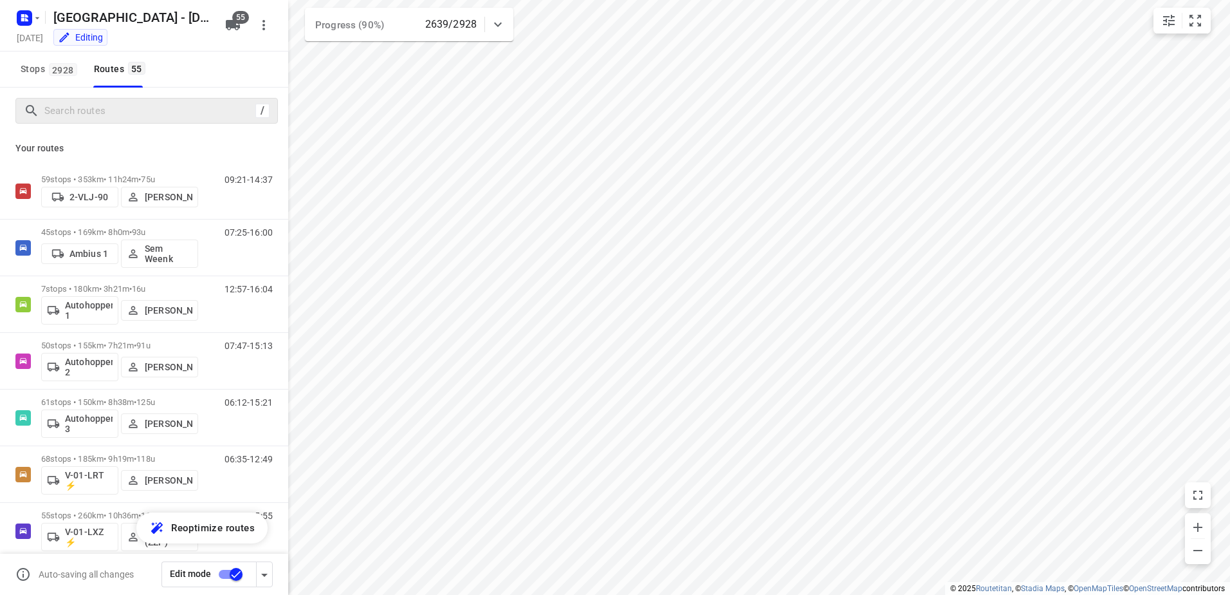
click at [70, 122] on div "/" at bounding box center [146, 111] width 263 height 26
click at [75, 117] on input "Search routes" at bounding box center [148, 111] width 206 height 20
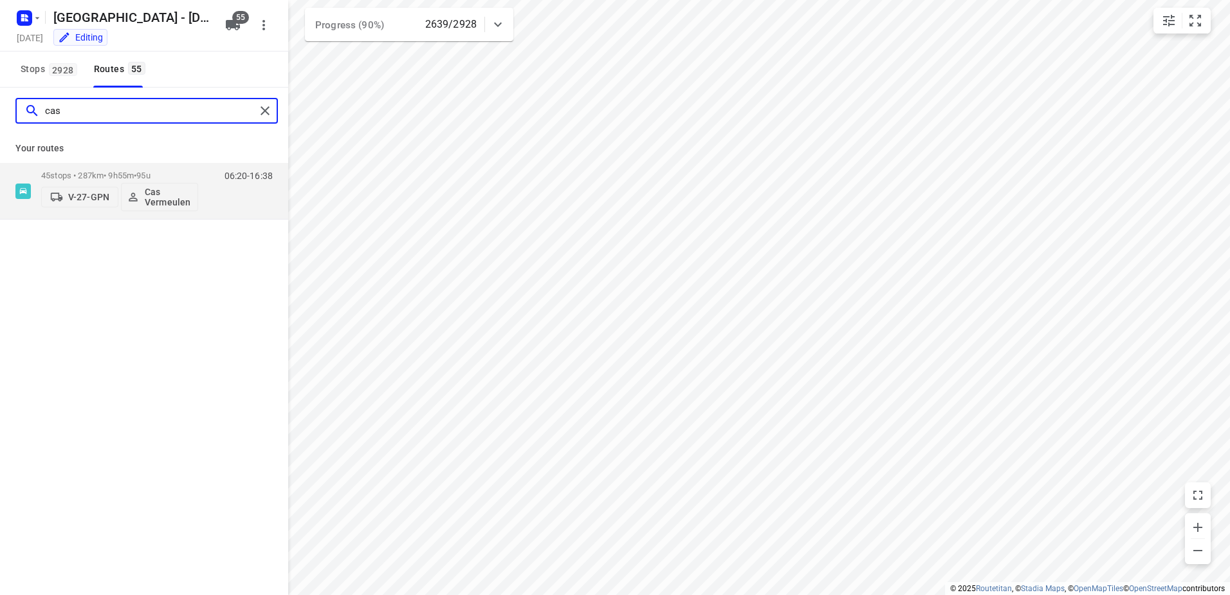
type input "cas"
click at [95, 161] on div "Your routes 45 stops • 287km • 9h55m • 95u V-27-GPN Cas Vermeulen 06:20-16:38" at bounding box center [144, 177] width 288 height 86
click at [95, 178] on p "45 stops • 287km • 9h55m • 95u" at bounding box center [119, 176] width 157 height 10
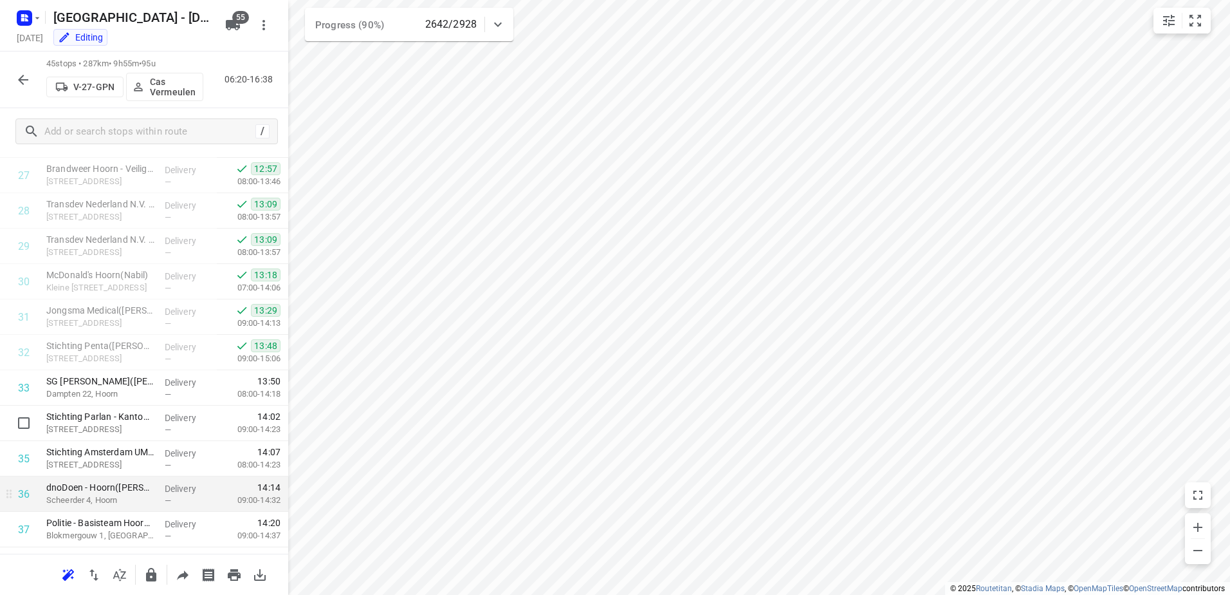
scroll to position [972, 0]
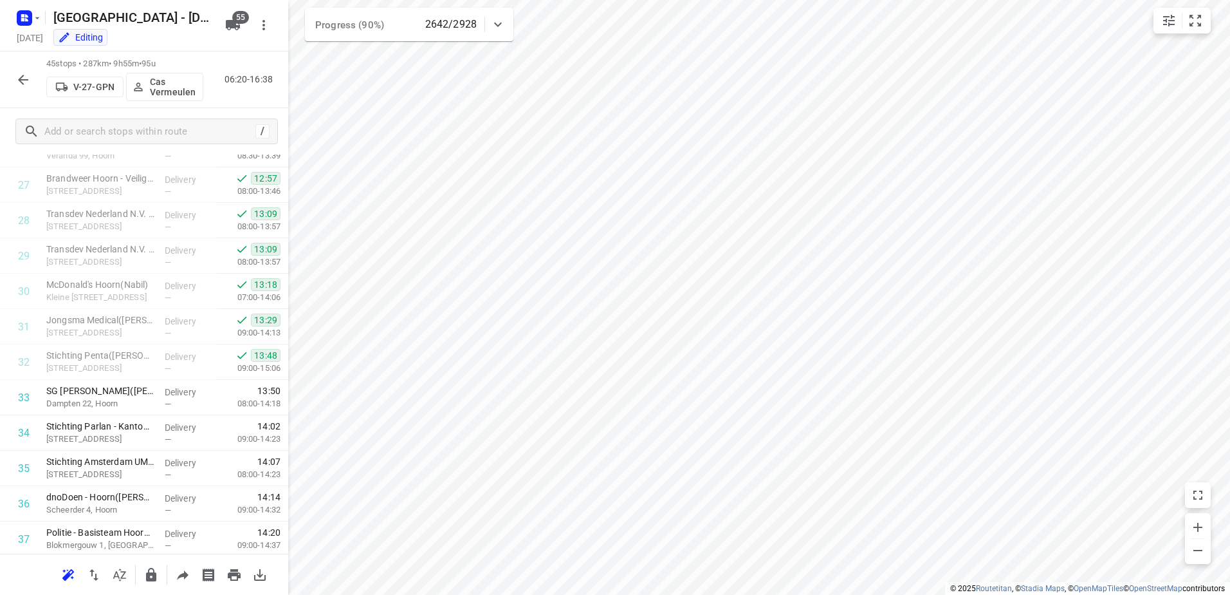
click at [19, 84] on icon "button" at bounding box center [22, 79] width 15 height 15
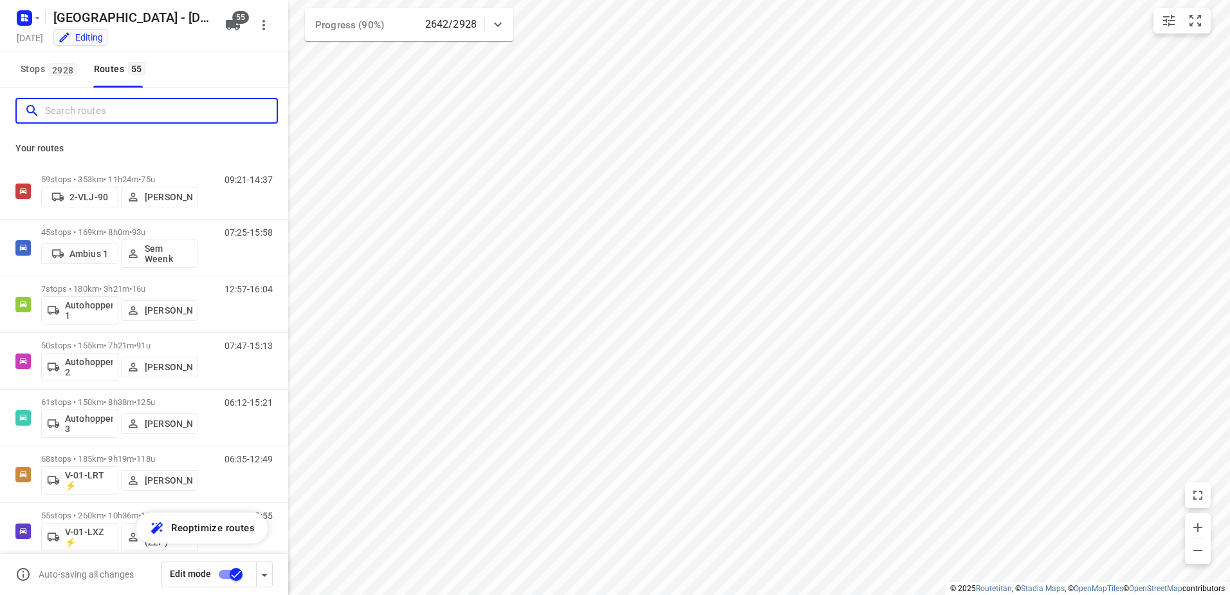
click at [80, 103] on input "Search routes" at bounding box center [161, 111] width 232 height 20
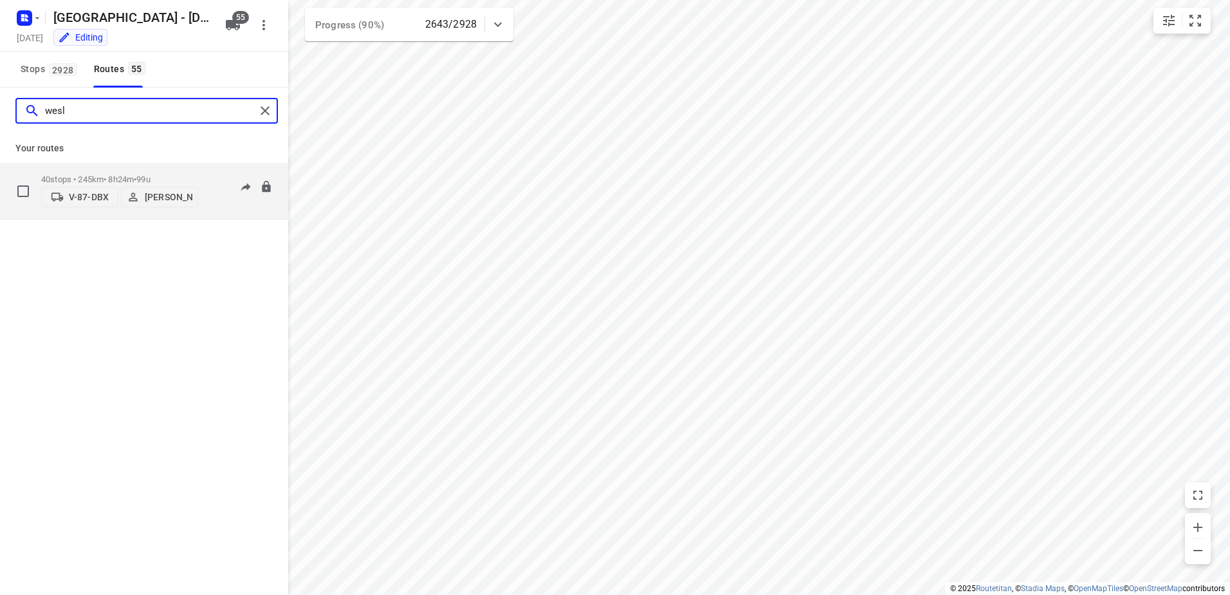
type input "wesl"
click at [136, 169] on div "40 stops • 245km • 8h24m • 99u V-87-DBX Wesley Platje" at bounding box center [119, 191] width 157 height 46
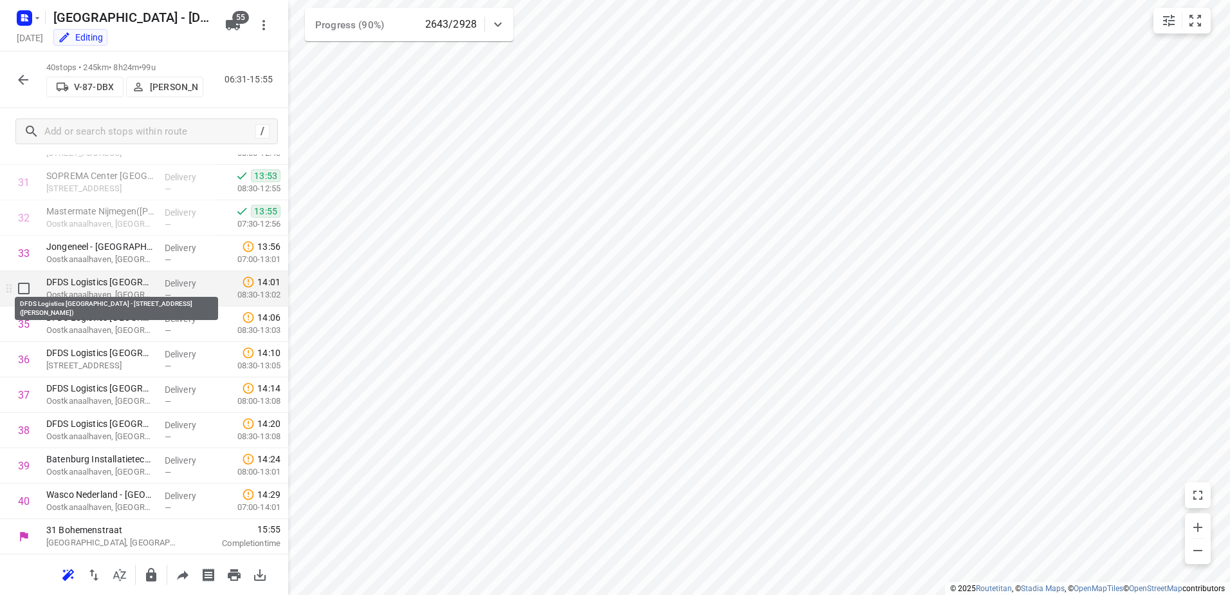
scroll to position [1117, 0]
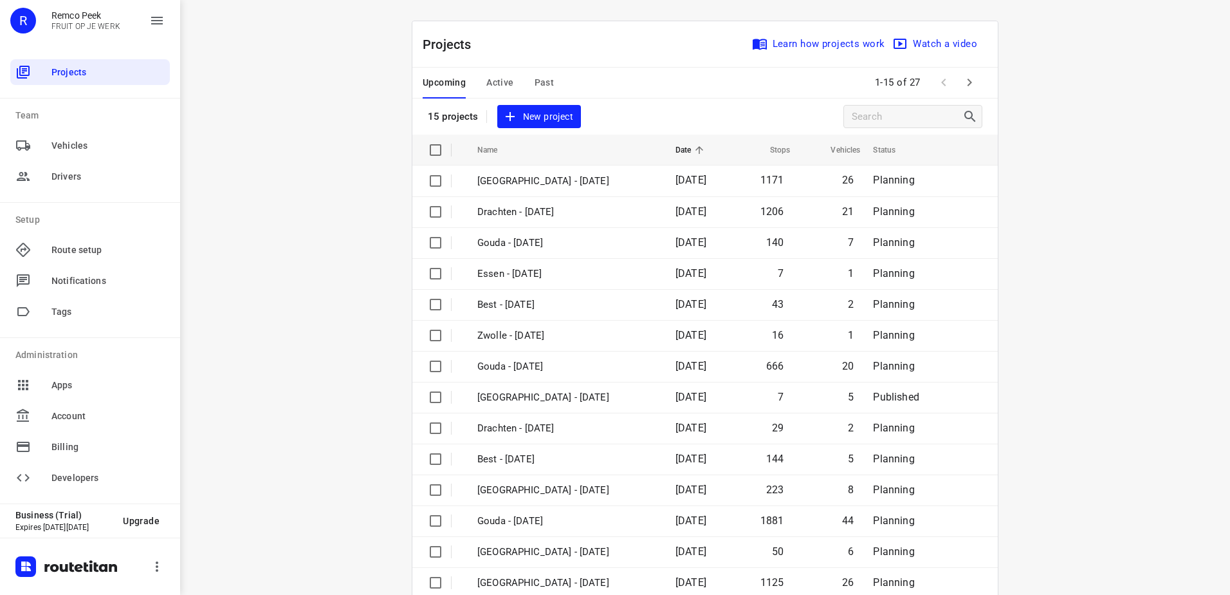
click at [503, 74] on button "Active" at bounding box center [500, 83] width 27 height 31
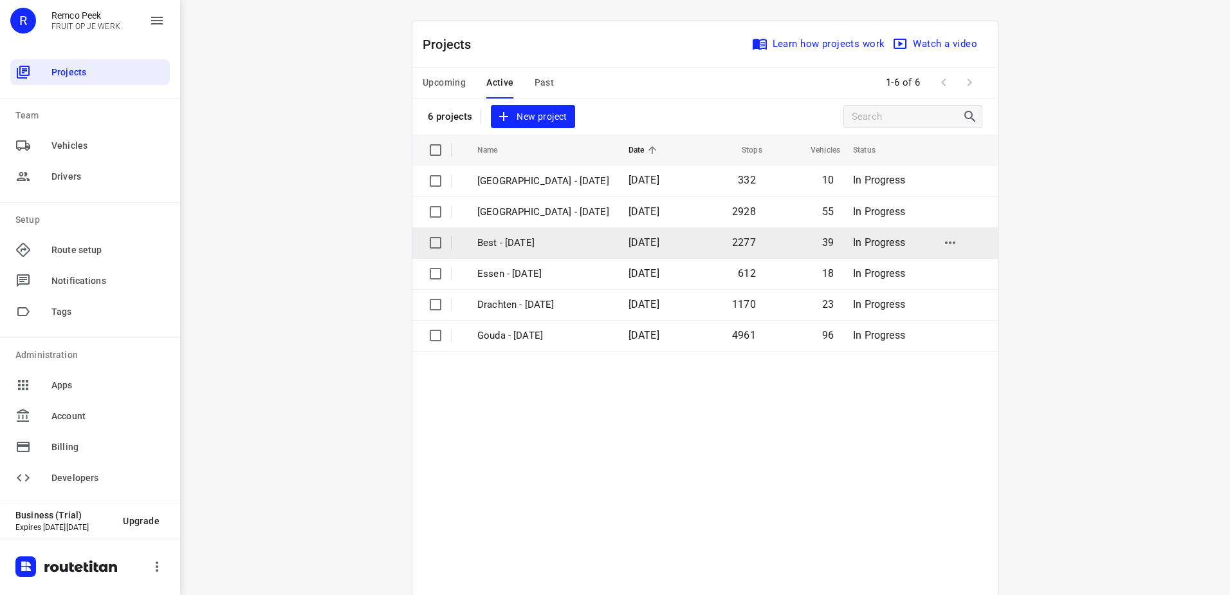
click at [532, 238] on p "Best - [DATE]" at bounding box center [544, 243] width 132 height 15
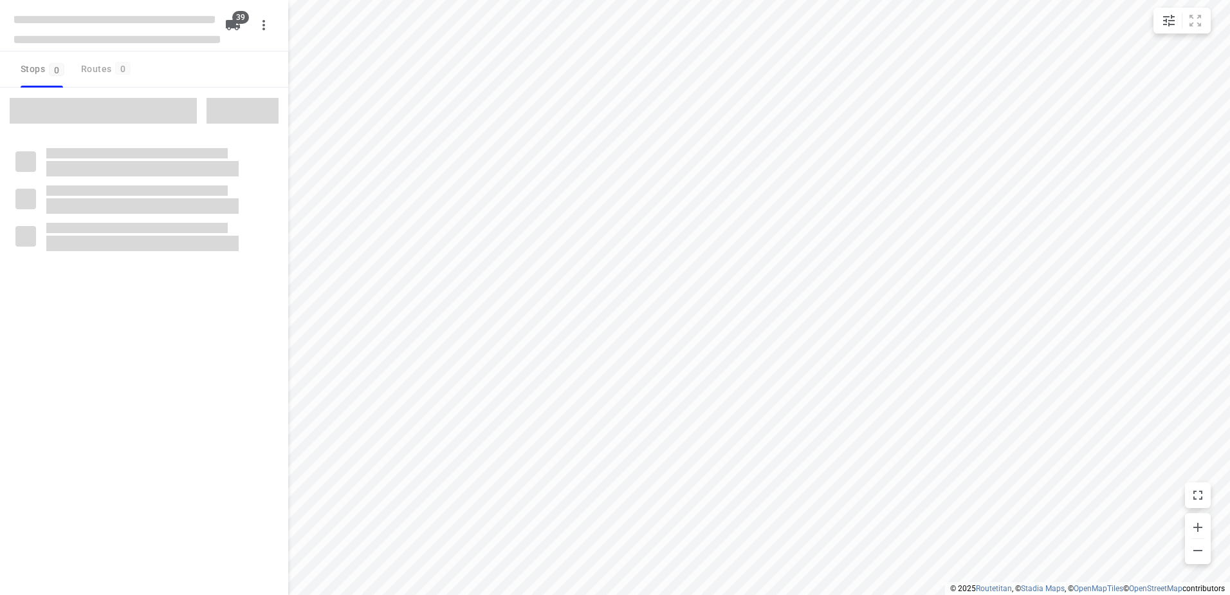
checkbox input "true"
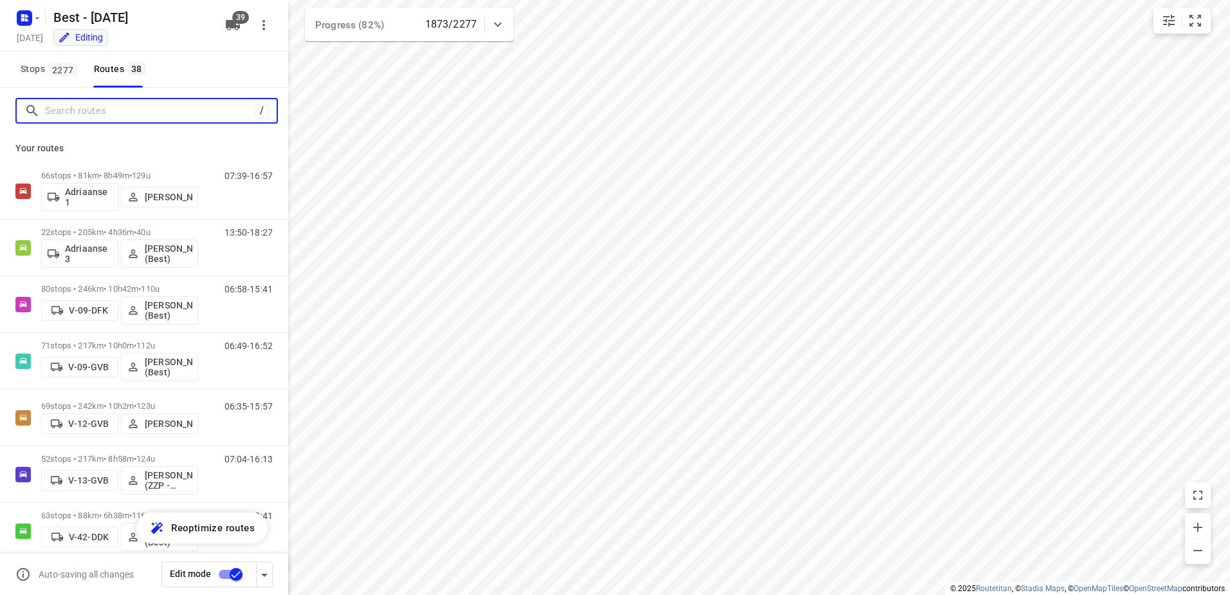
click at [104, 111] on input "Search routes" at bounding box center [150, 111] width 210 height 20
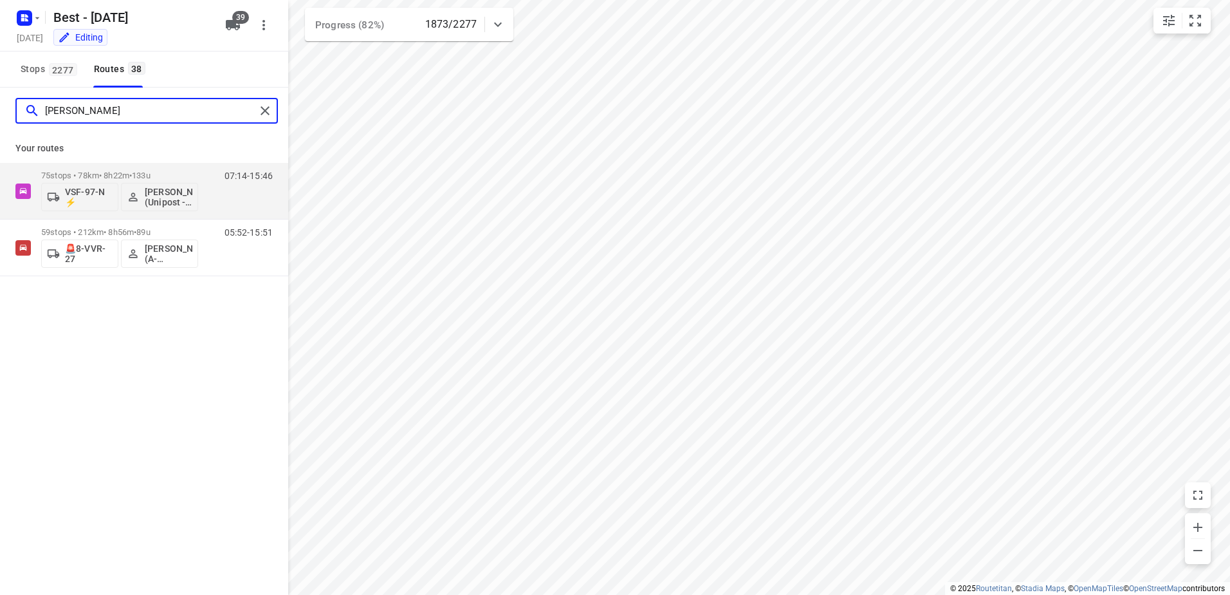
click at [210, 114] on input "[PERSON_NAME]" at bounding box center [150, 111] width 210 height 20
type input "[PERSON_NAME]"
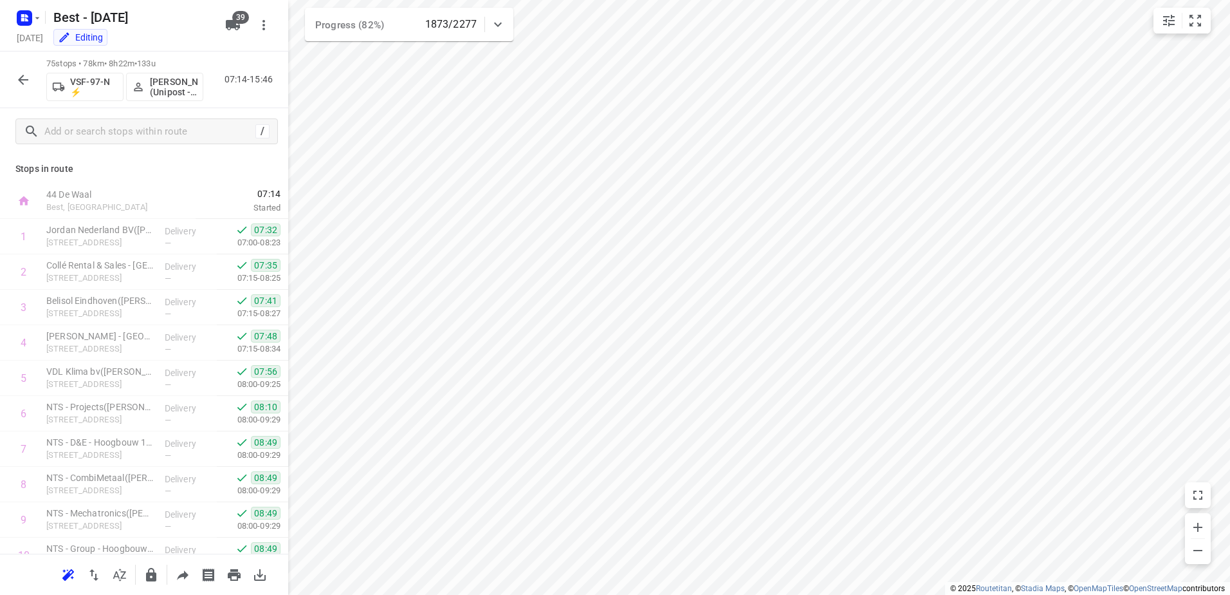
click at [21, 77] on icon "button" at bounding box center [23, 80] width 10 height 10
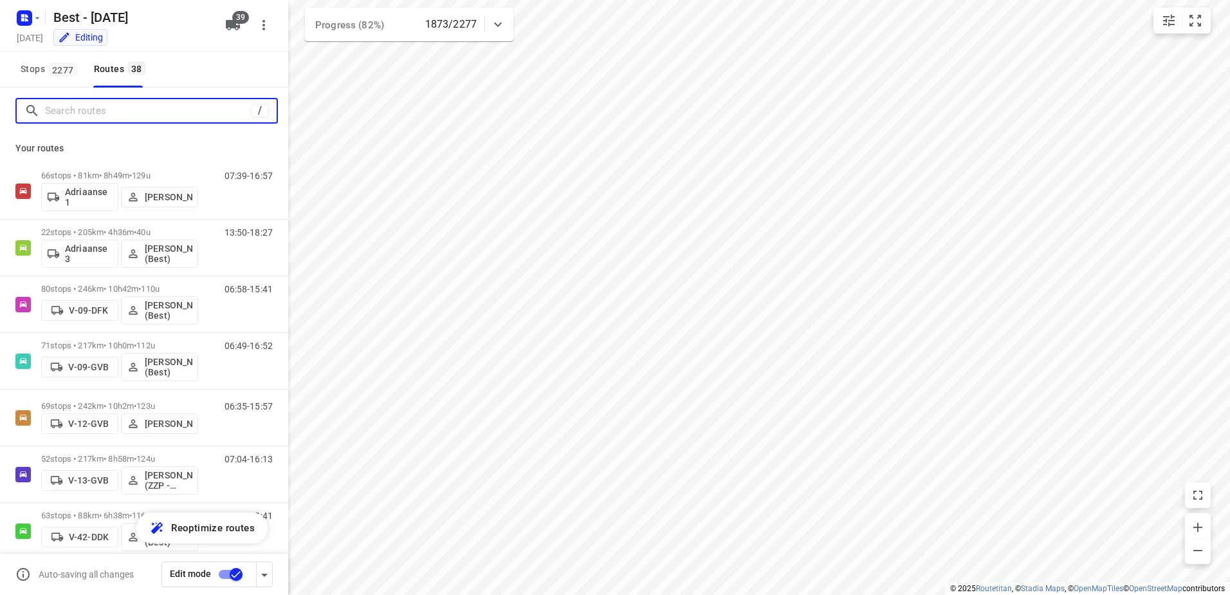
click at [139, 115] on input "Search routes" at bounding box center [148, 111] width 206 height 20
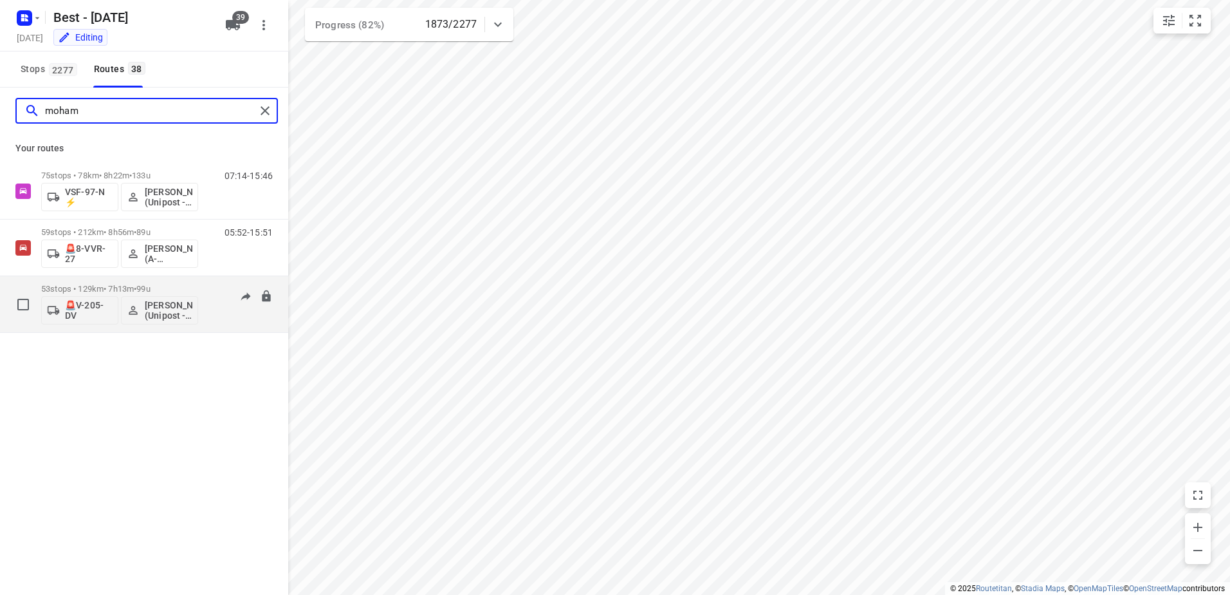
type input "moham"
click at [104, 287] on p "53 stops • 129km • 7h13m • 99u" at bounding box center [119, 289] width 157 height 10
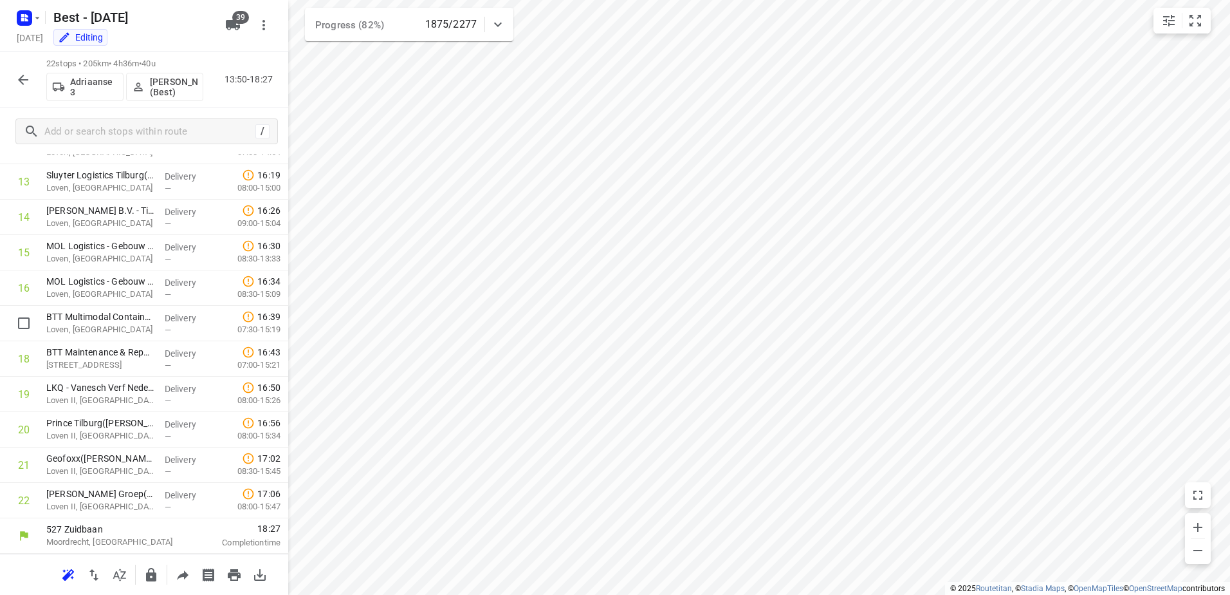
scroll to position [286, 0]
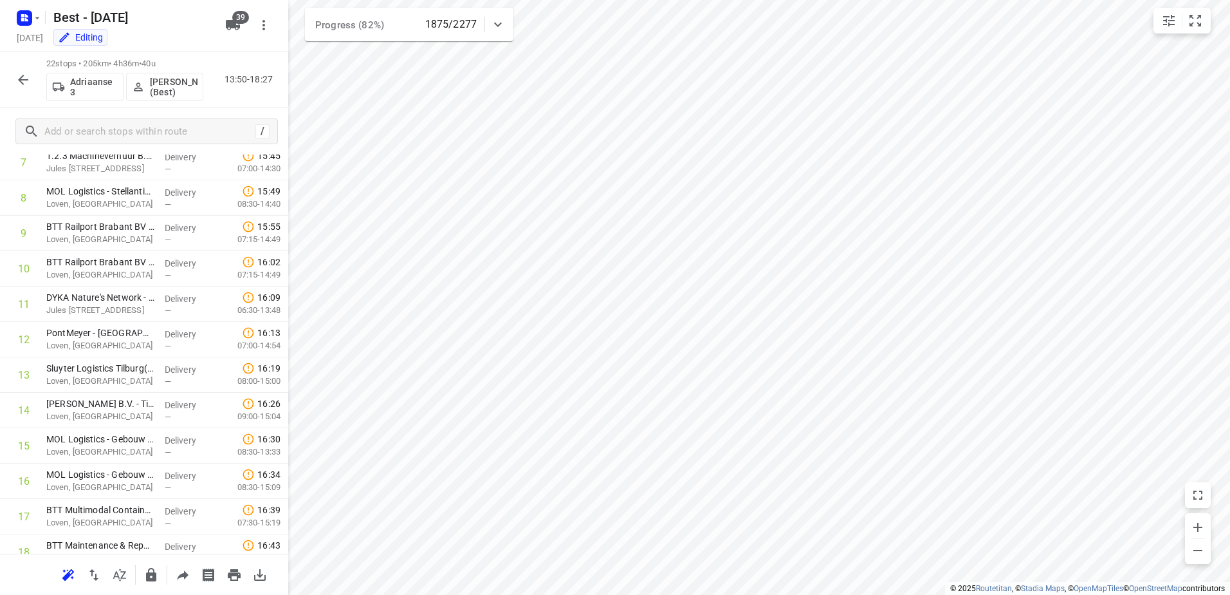
click at [20, 73] on icon "button" at bounding box center [22, 79] width 15 height 15
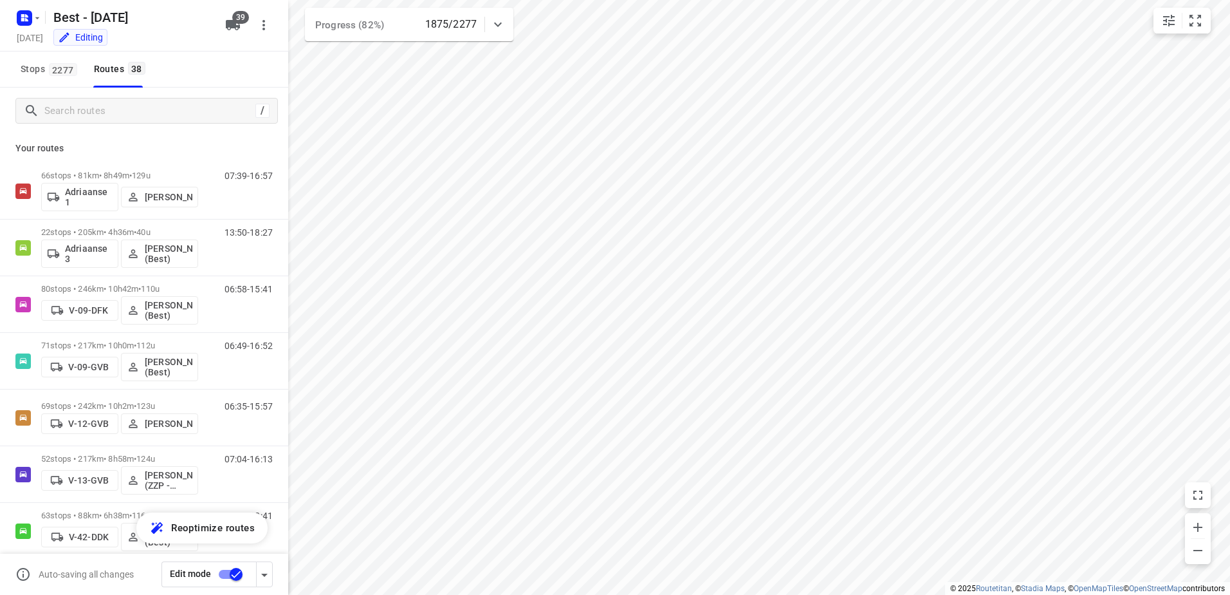
scroll to position [25, 0]
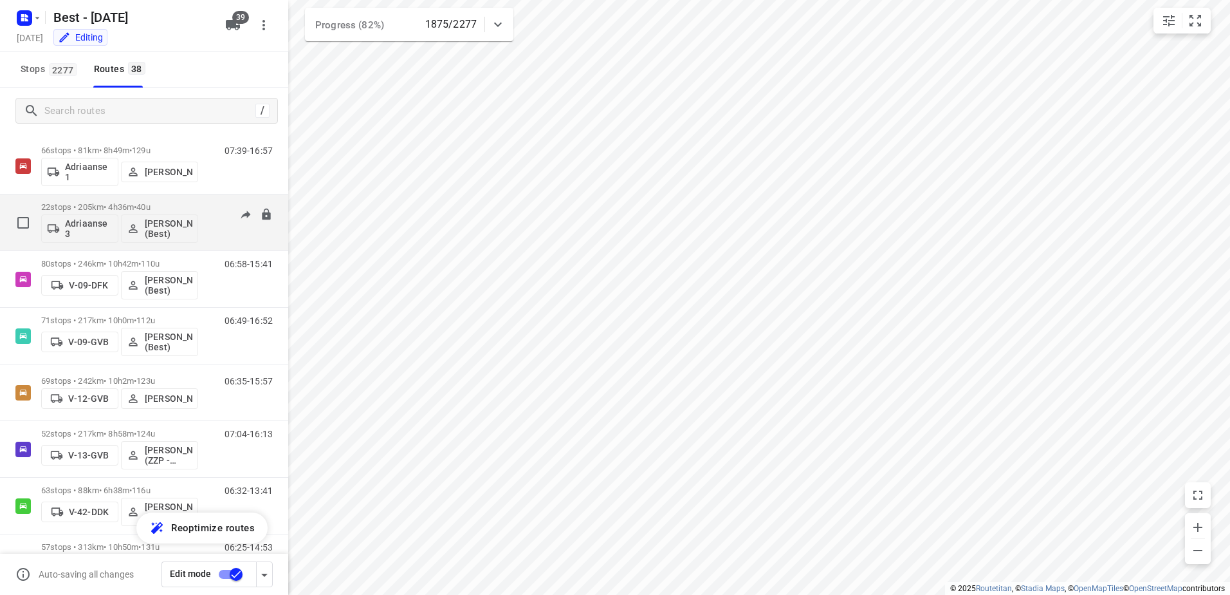
click at [110, 199] on div "22 stops • 205km • 4h36m • 40u Adriaanse 3 [PERSON_NAME] (Best)" at bounding box center [119, 222] width 157 height 53
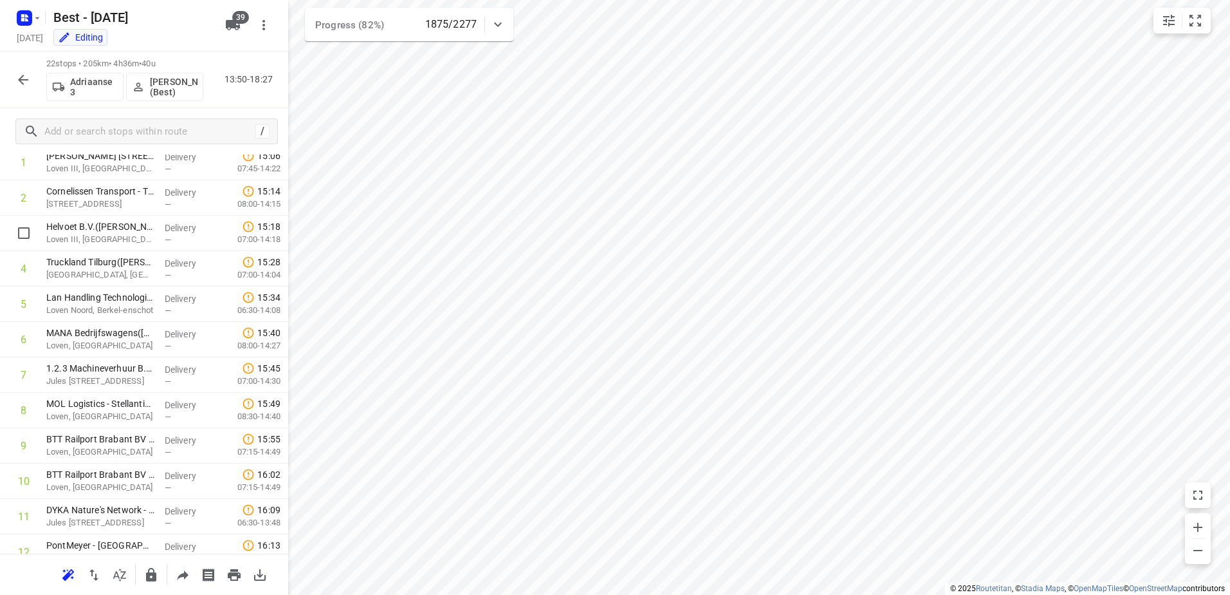
scroll to position [0, 0]
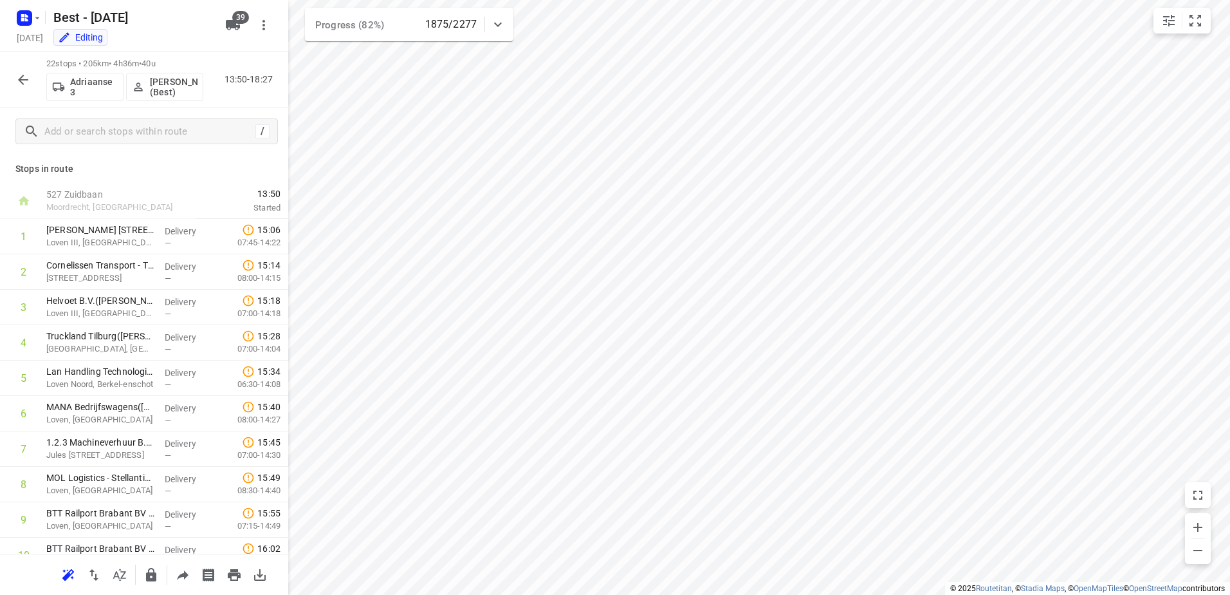
click at [23, 79] on icon "button" at bounding box center [22, 79] width 15 height 15
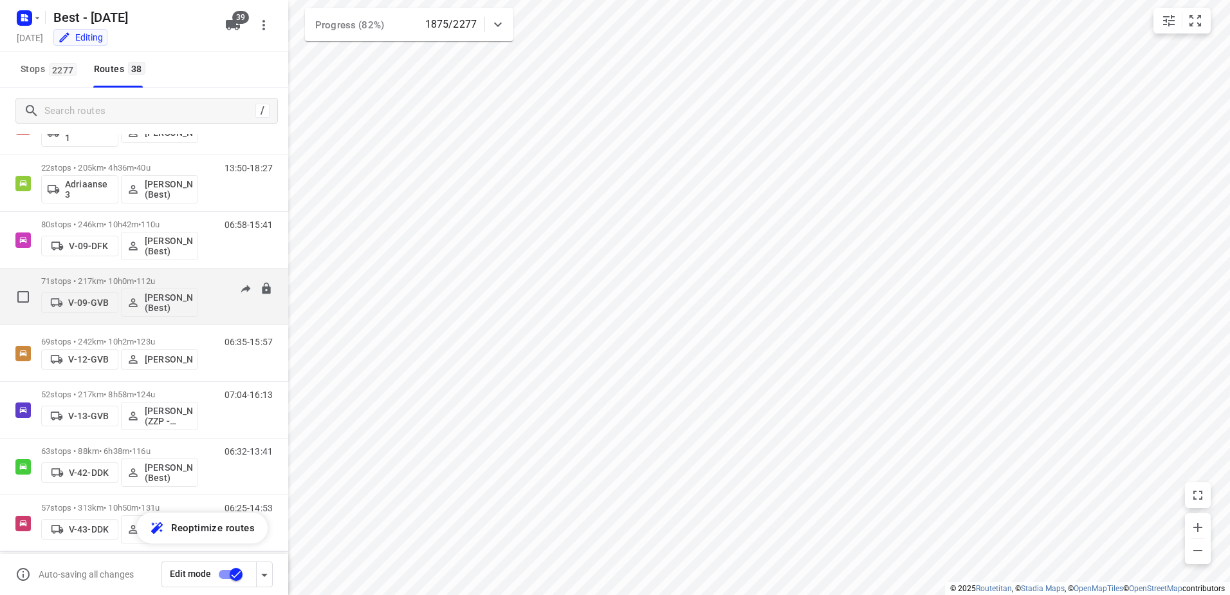
scroll to position [129, 0]
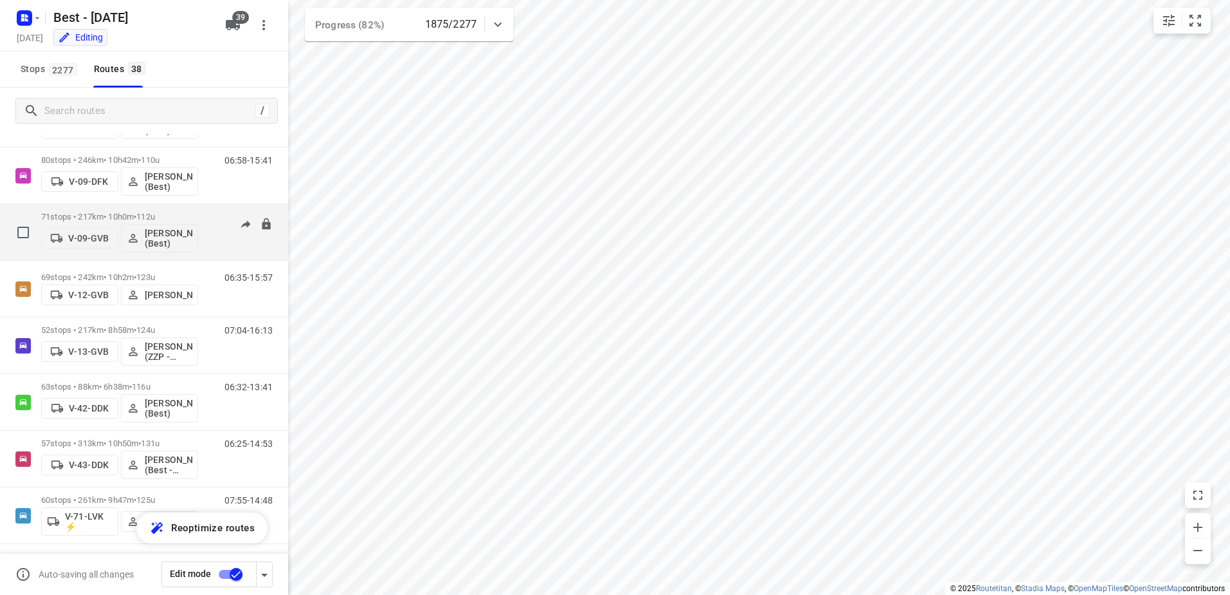
click at [91, 214] on p "71 stops • 217km • 10h0m • 112u" at bounding box center [119, 217] width 157 height 10
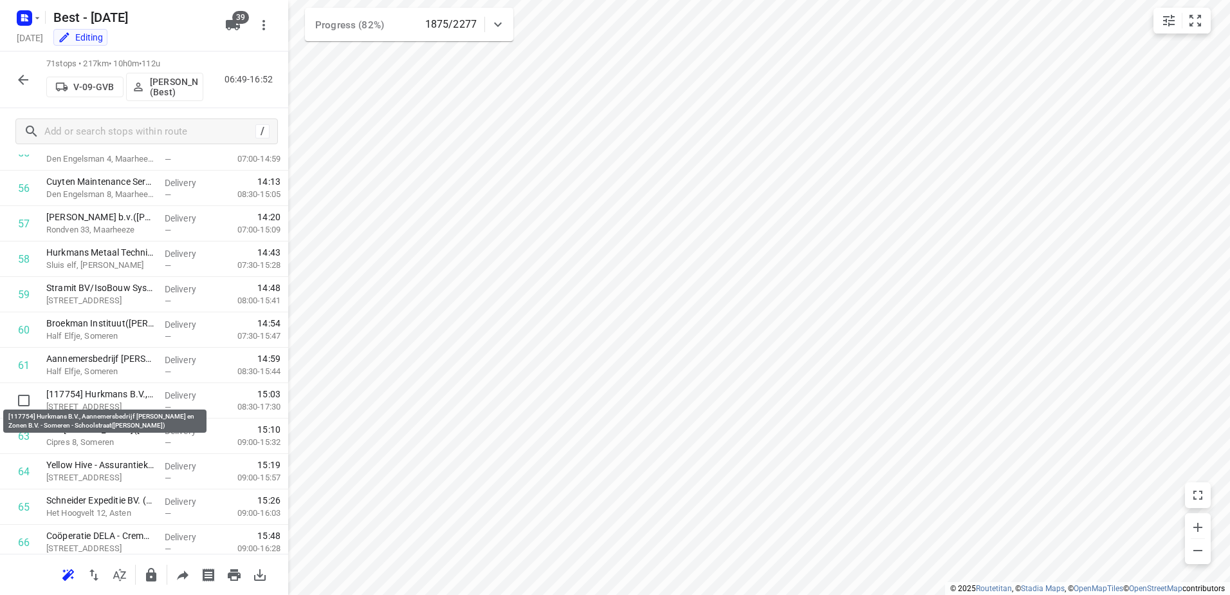
scroll to position [2214, 0]
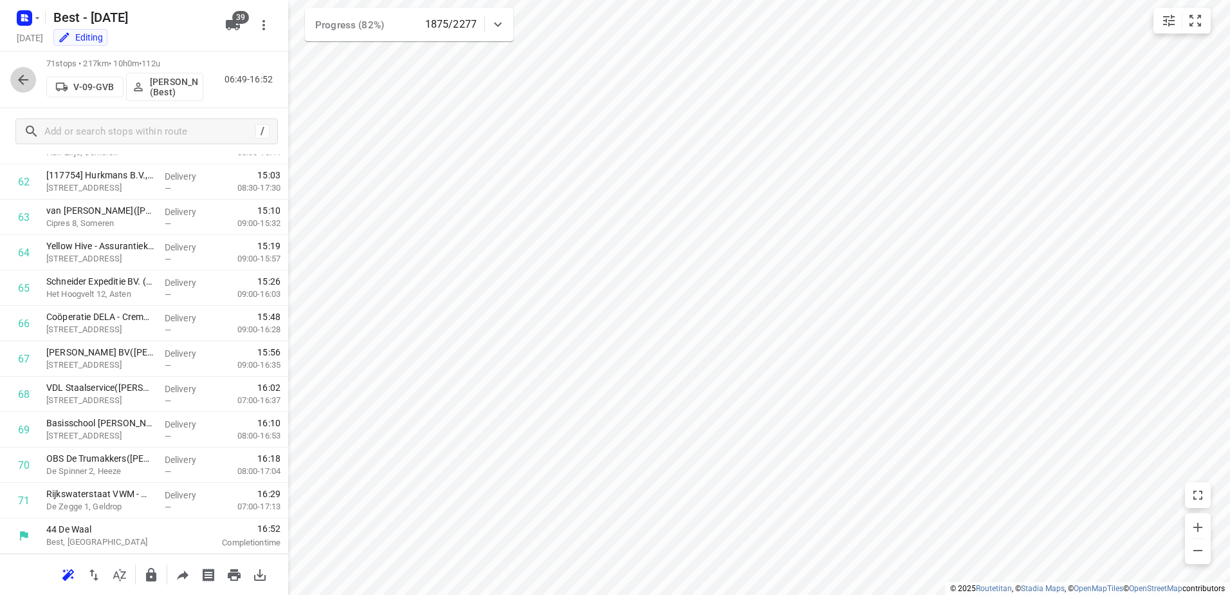
click at [17, 72] on icon "button" at bounding box center [22, 79] width 15 height 15
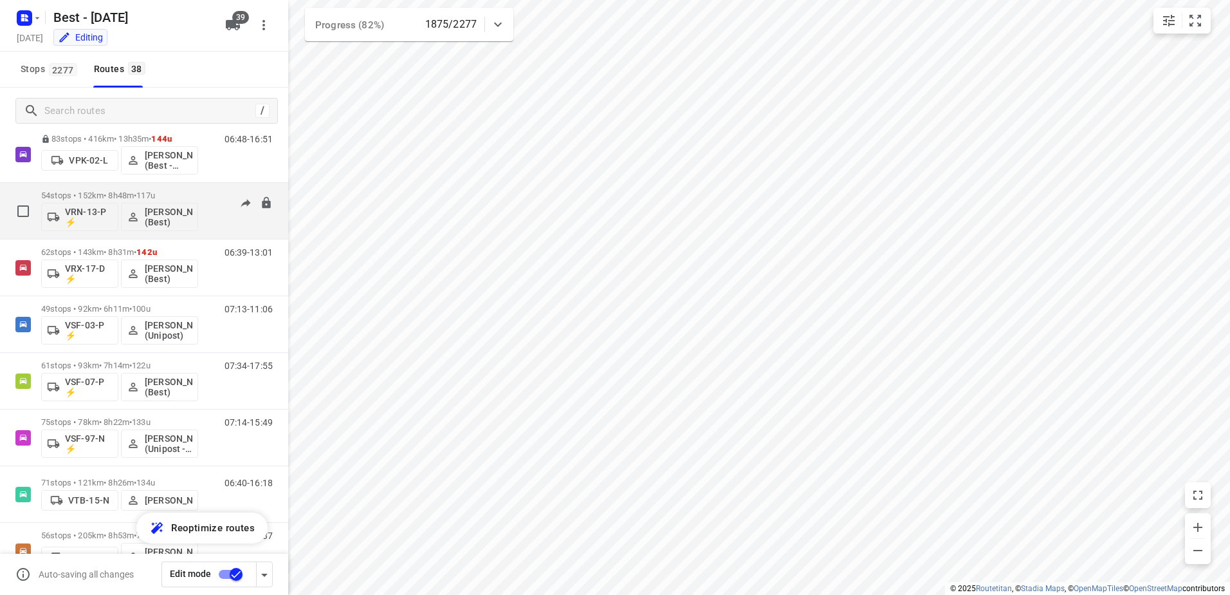
scroll to position [965, 0]
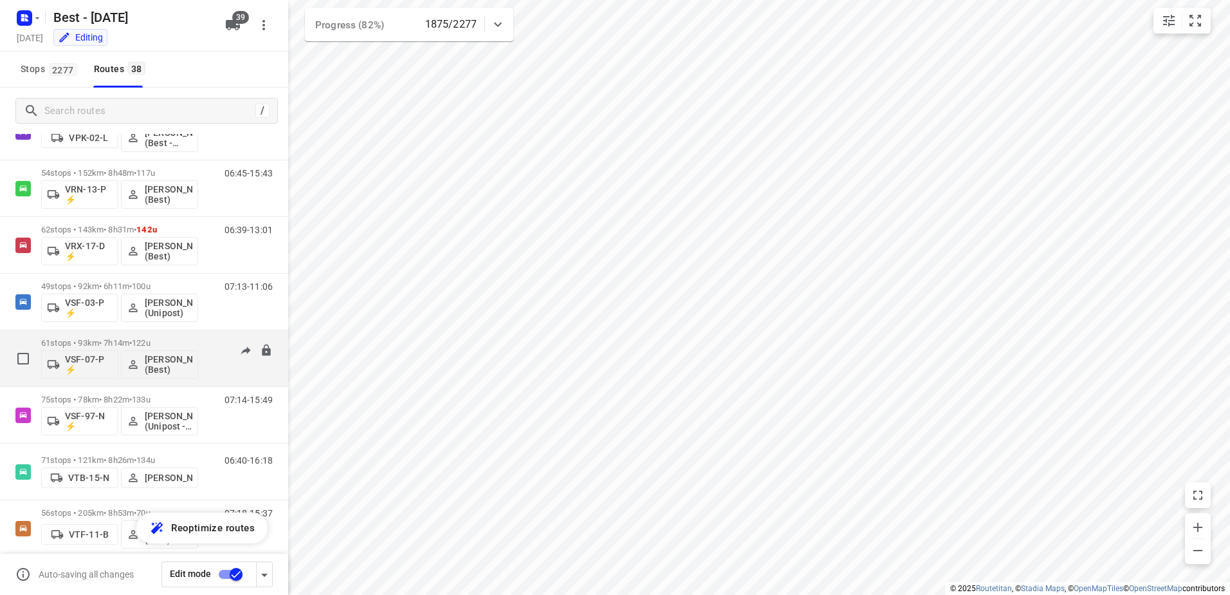
click at [118, 341] on p "61 stops • 93km • 7h14m • 122u" at bounding box center [119, 343] width 157 height 10
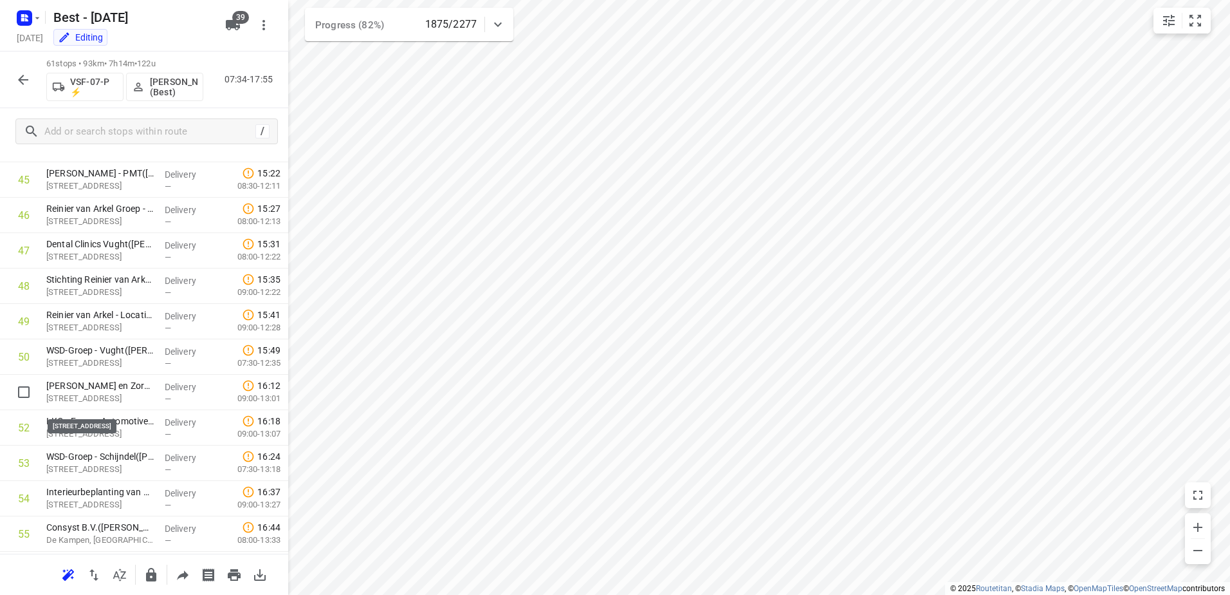
scroll to position [1860, 0]
click at [21, 76] on icon "button" at bounding box center [22, 79] width 15 height 15
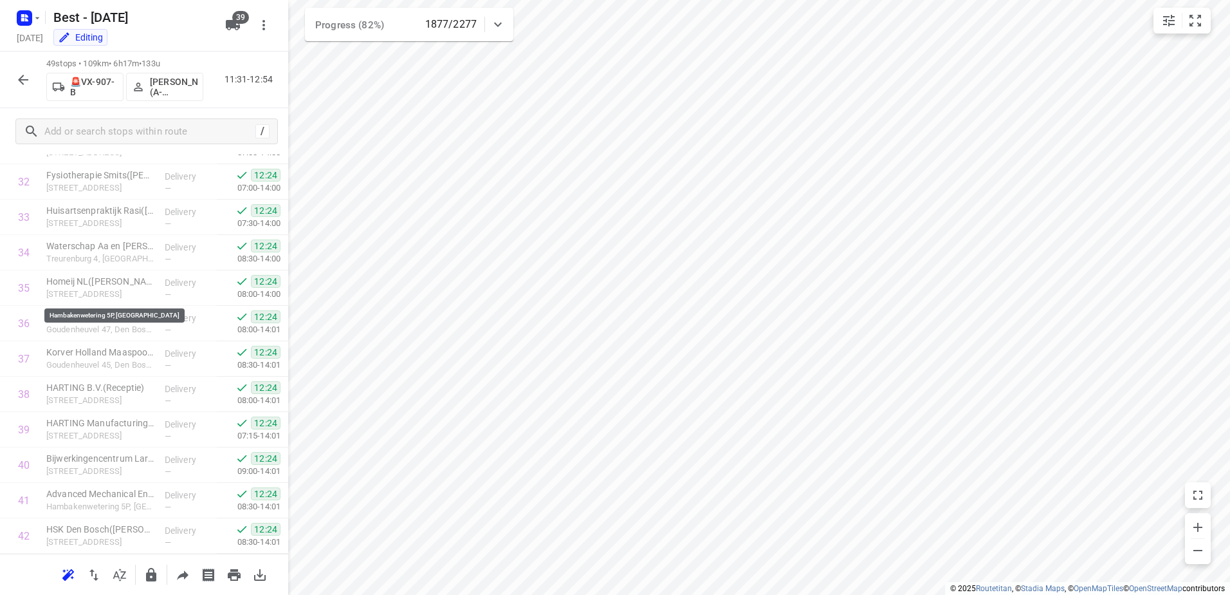
scroll to position [1435, 0]
click at [31, 93] on div "49 stops • 109km • 6h17m • 133u 🚨VX-907-B [PERSON_NAME] (A-flexibelservice - Be…" at bounding box center [144, 79] width 288 height 57
click at [31, 76] on button "button" at bounding box center [23, 80] width 26 height 26
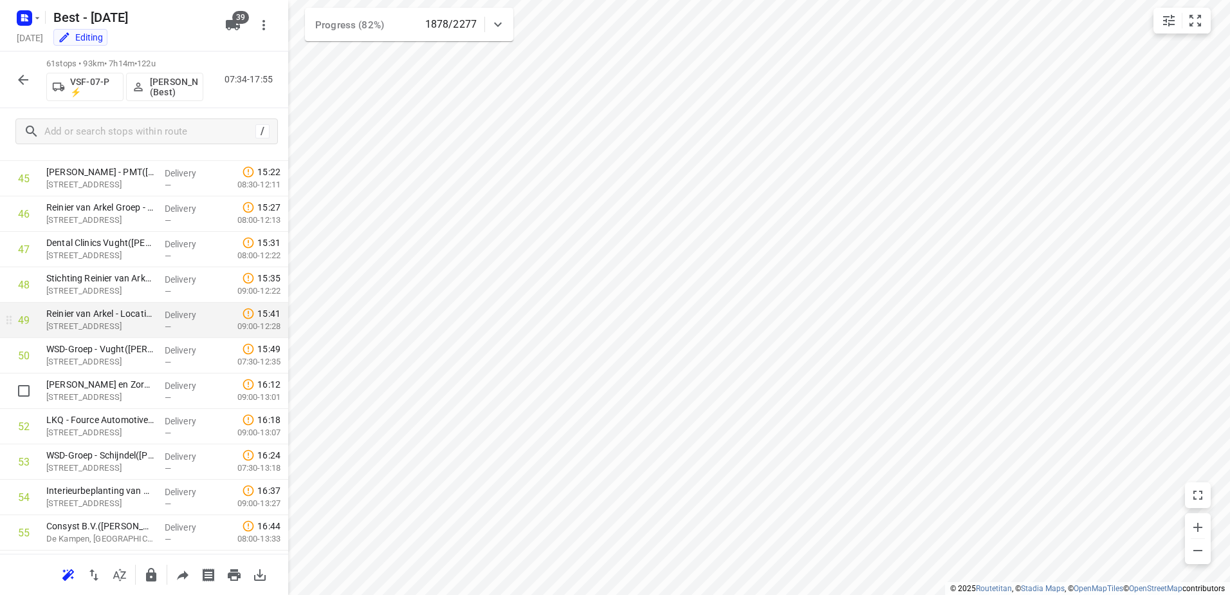
scroll to position [1609, 0]
